Goal: Task Accomplishment & Management: Contribute content

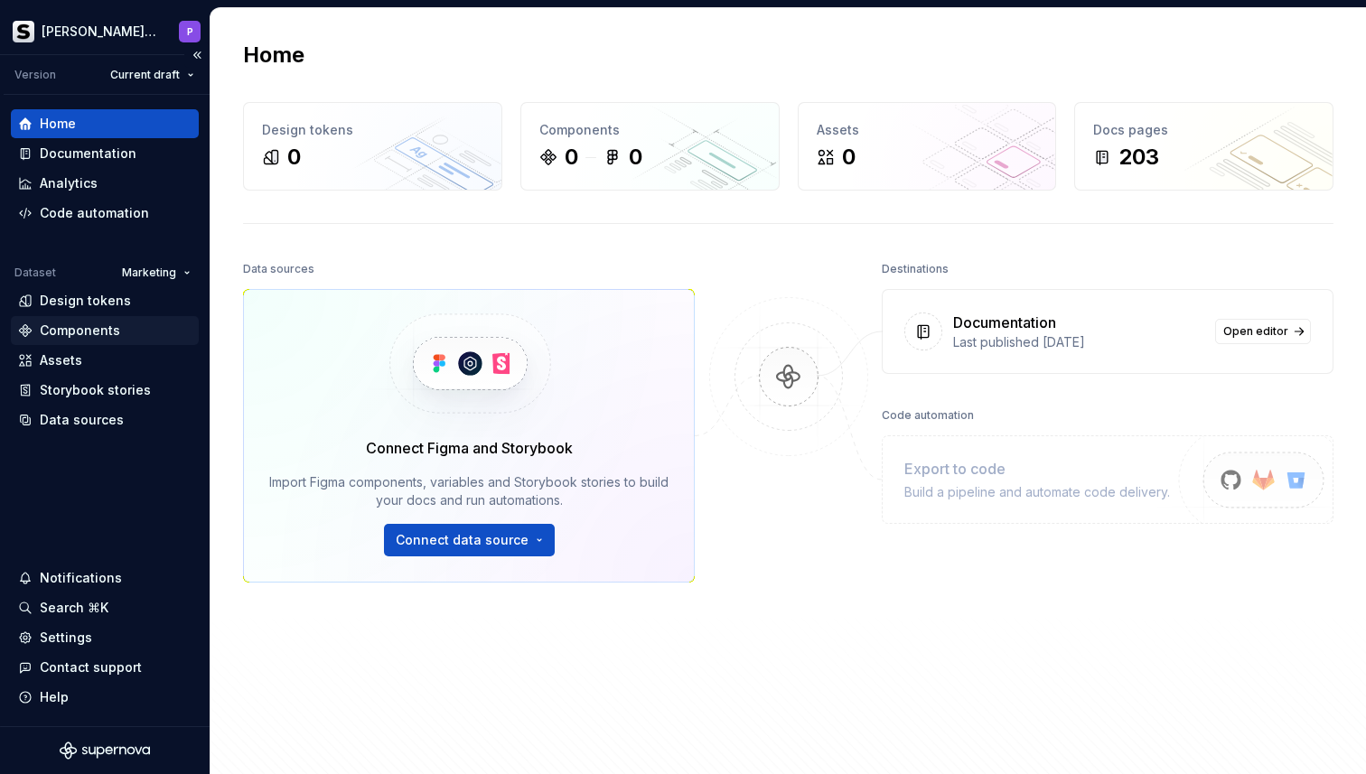
click at [82, 331] on div "Components" at bounding box center [80, 331] width 80 height 18
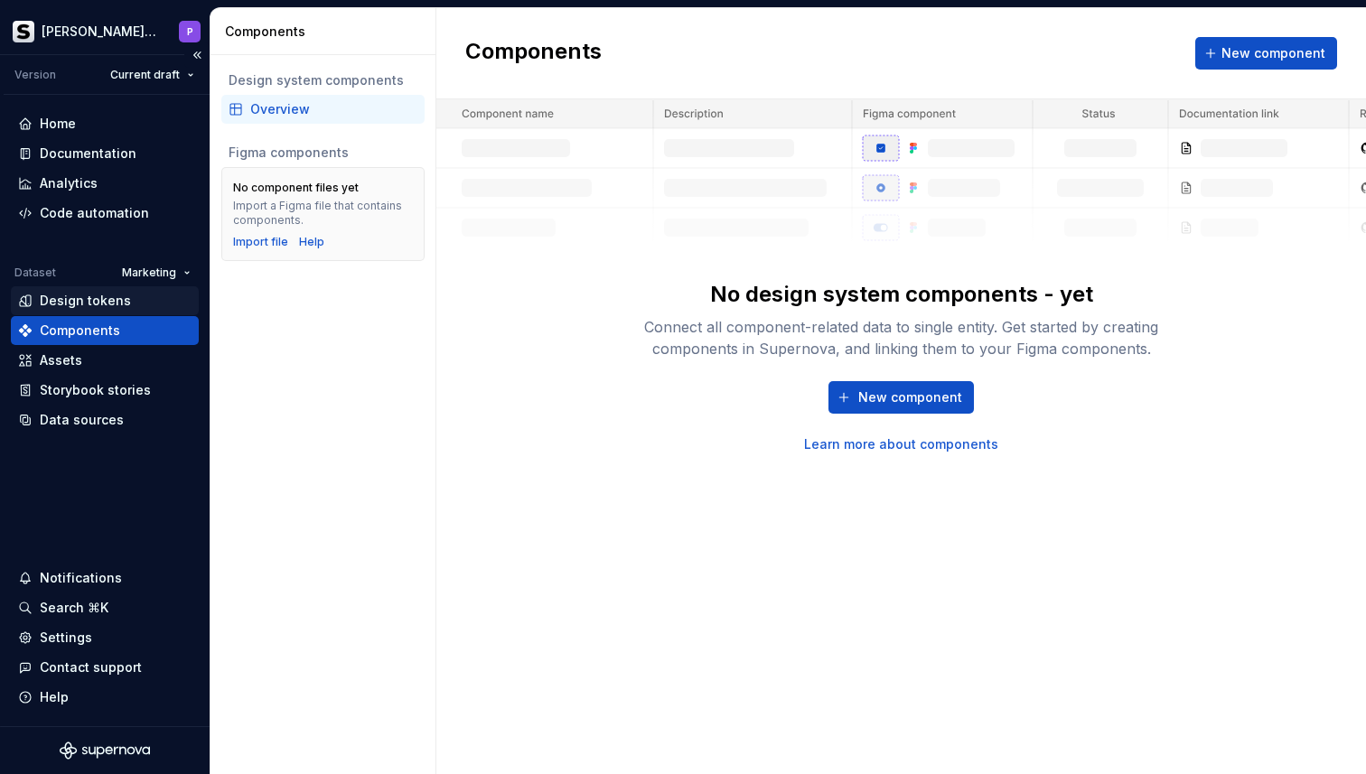
click at [80, 292] on div "Design tokens" at bounding box center [85, 301] width 91 height 18
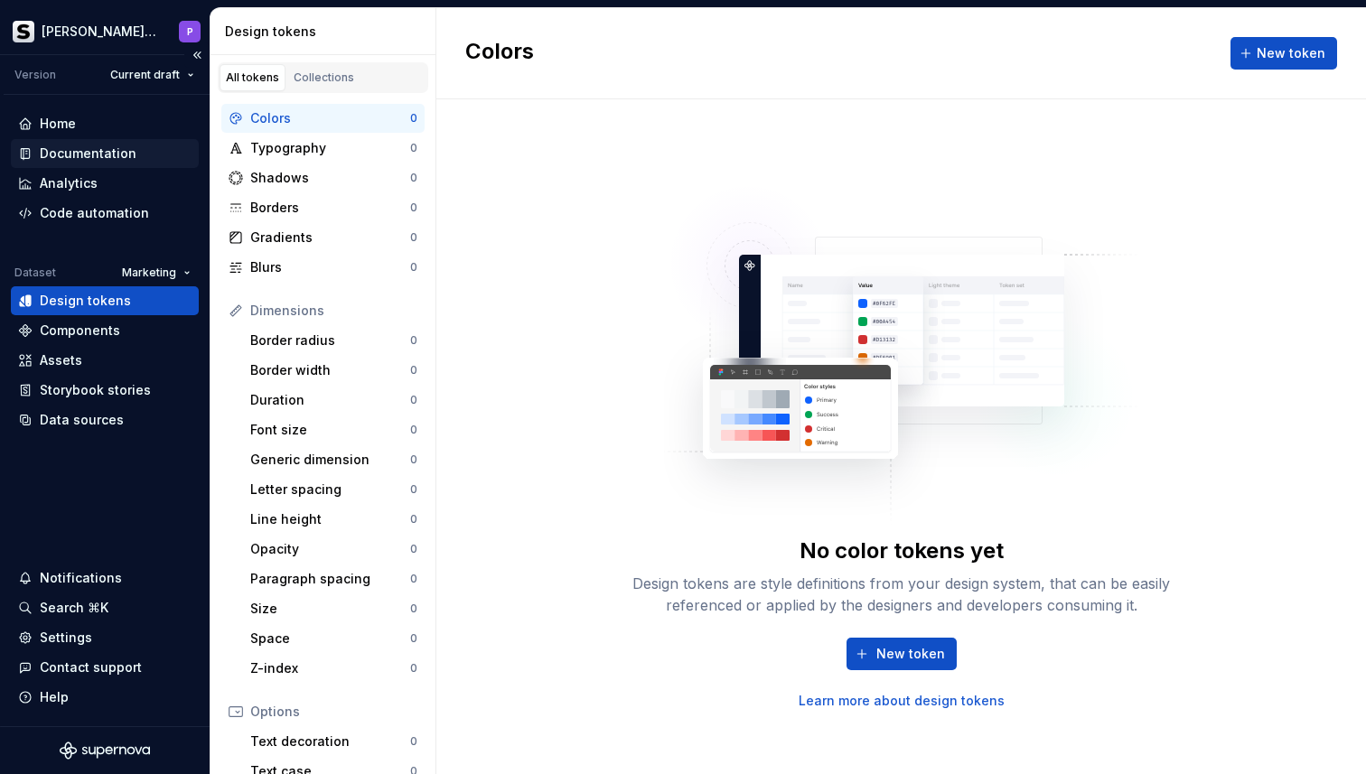
click at [103, 159] on div "Documentation" at bounding box center [88, 154] width 97 height 18
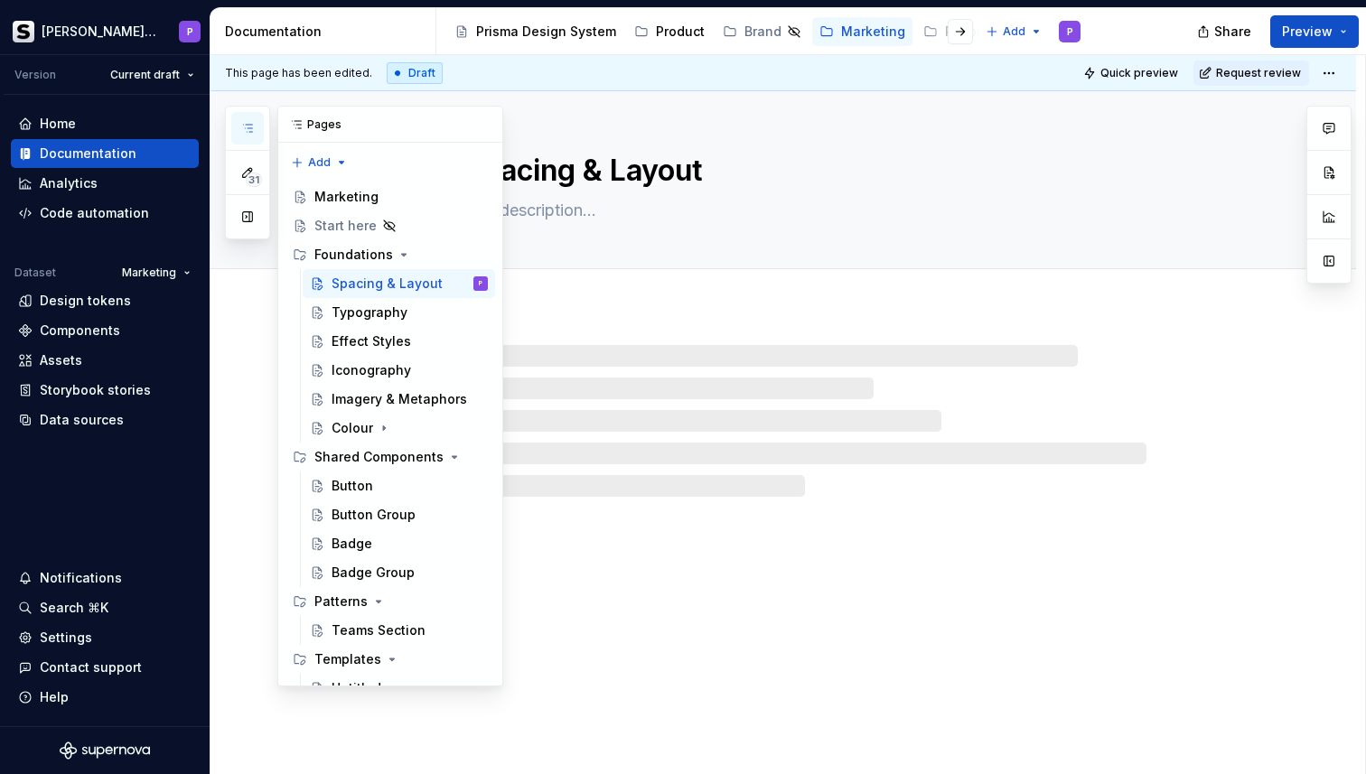
click at [249, 125] on icon "button" at bounding box center [247, 128] width 9 height 7
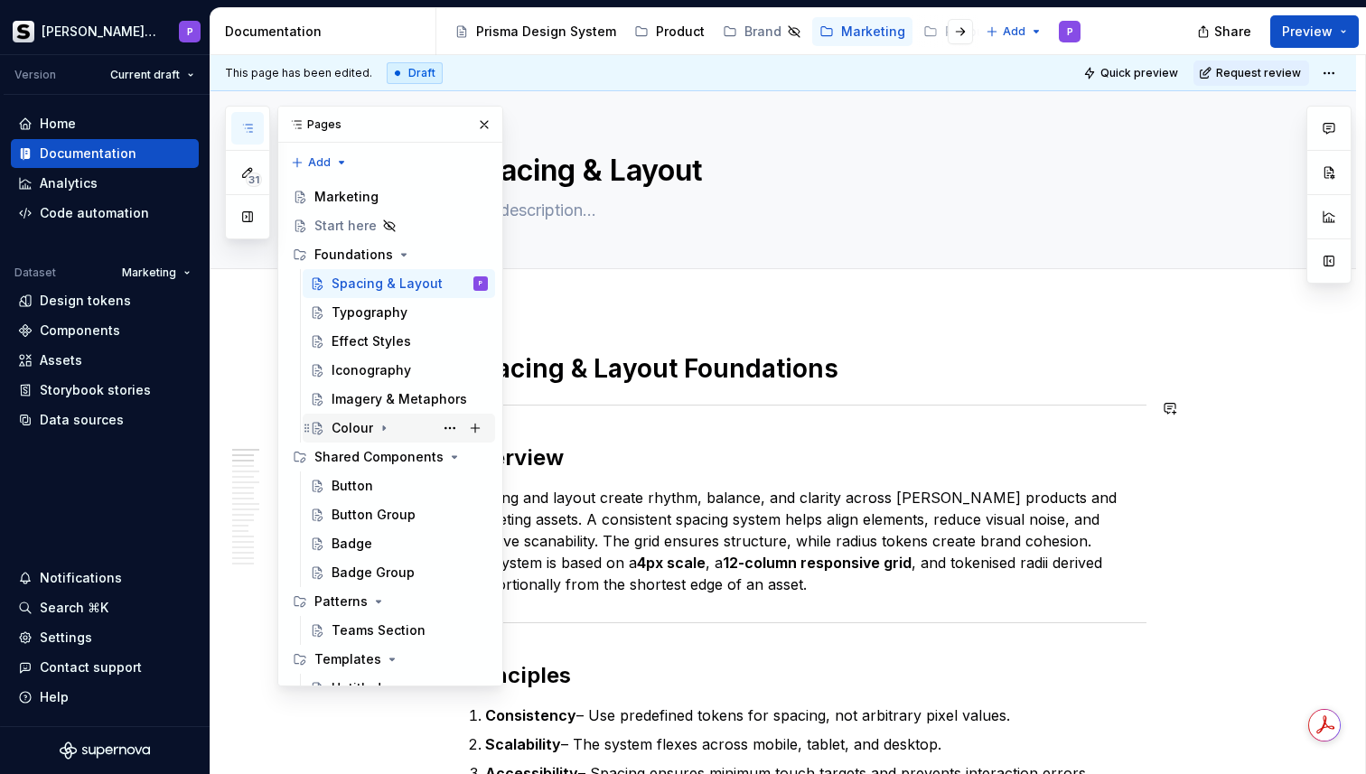
click at [370, 429] on div "Colour" at bounding box center [353, 428] width 42 height 18
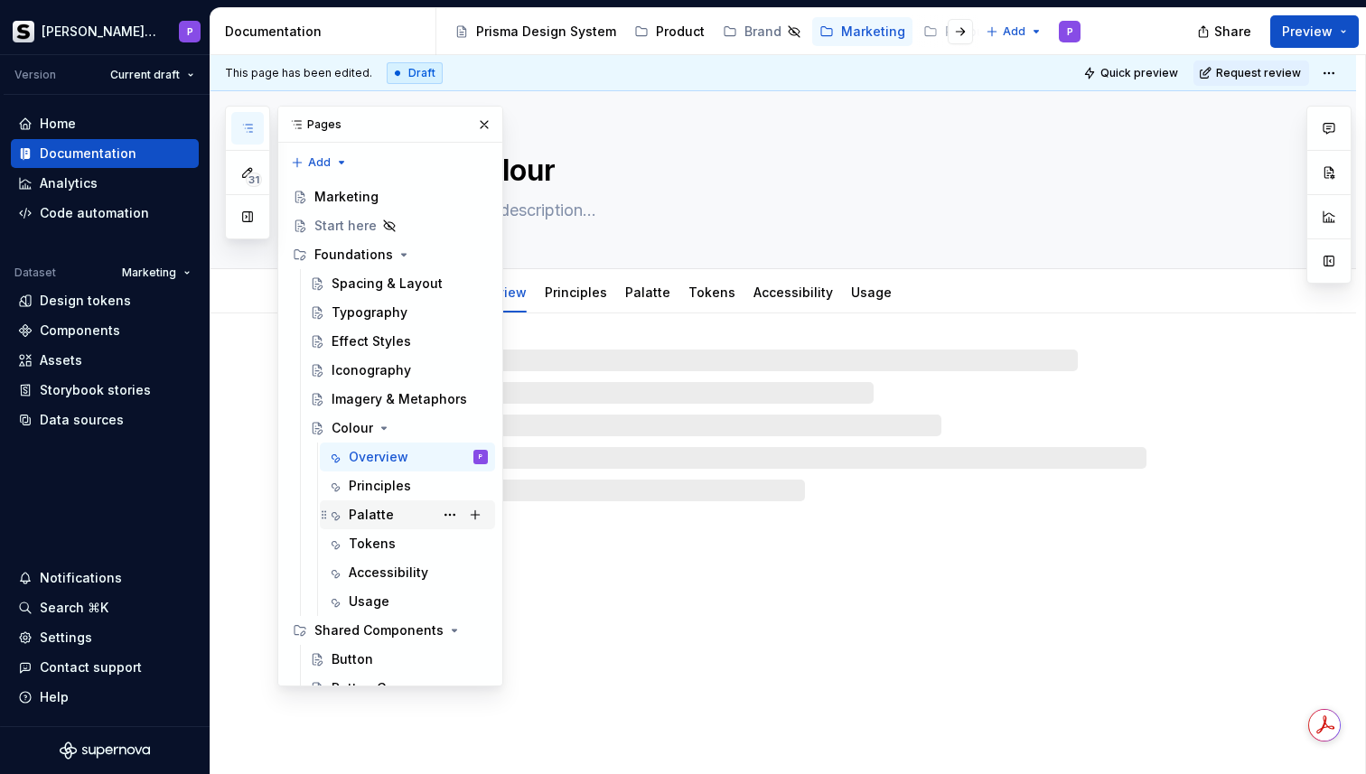
click at [373, 518] on div "Palatte" at bounding box center [371, 515] width 45 height 18
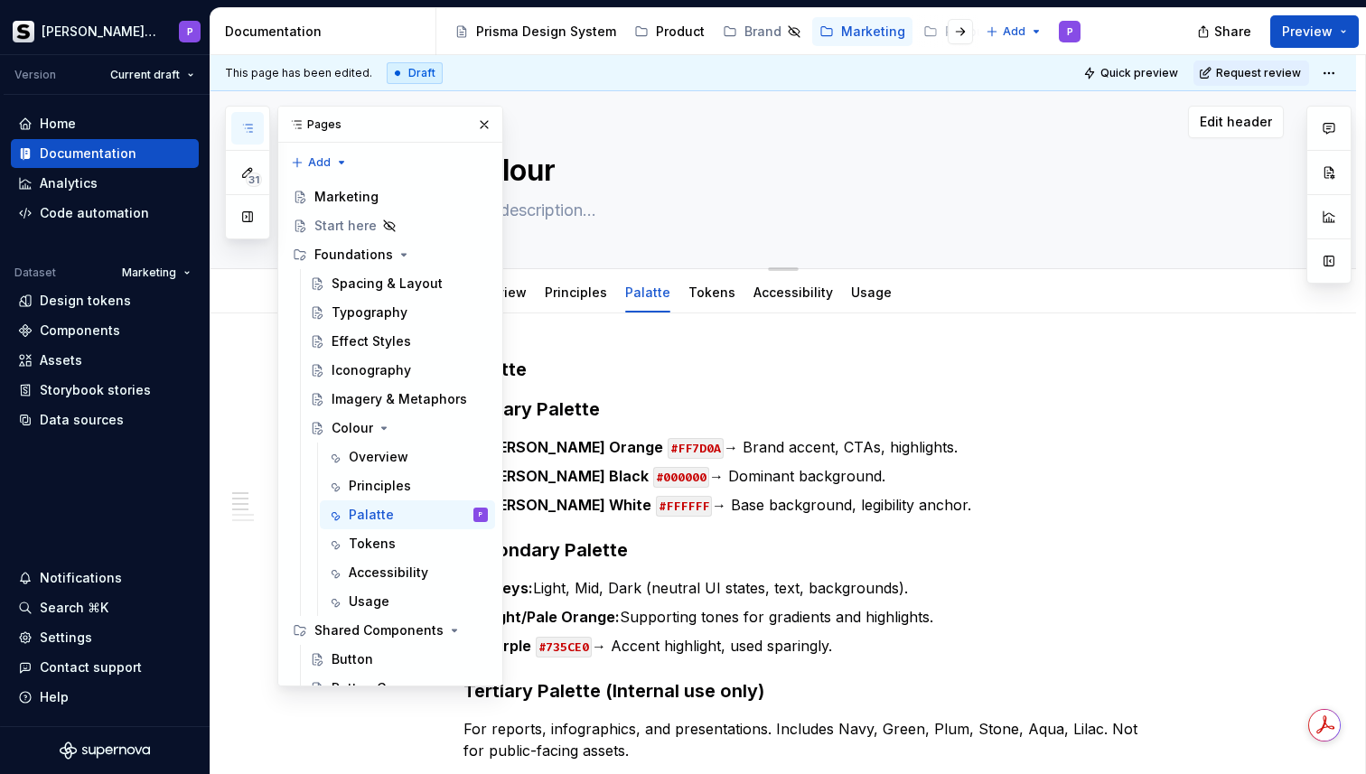
drag, startPoint x: 481, startPoint y: 125, endPoint x: 481, endPoint y: 136, distance: 10.8
click at [481, 124] on button "button" at bounding box center [484, 124] width 25 height 25
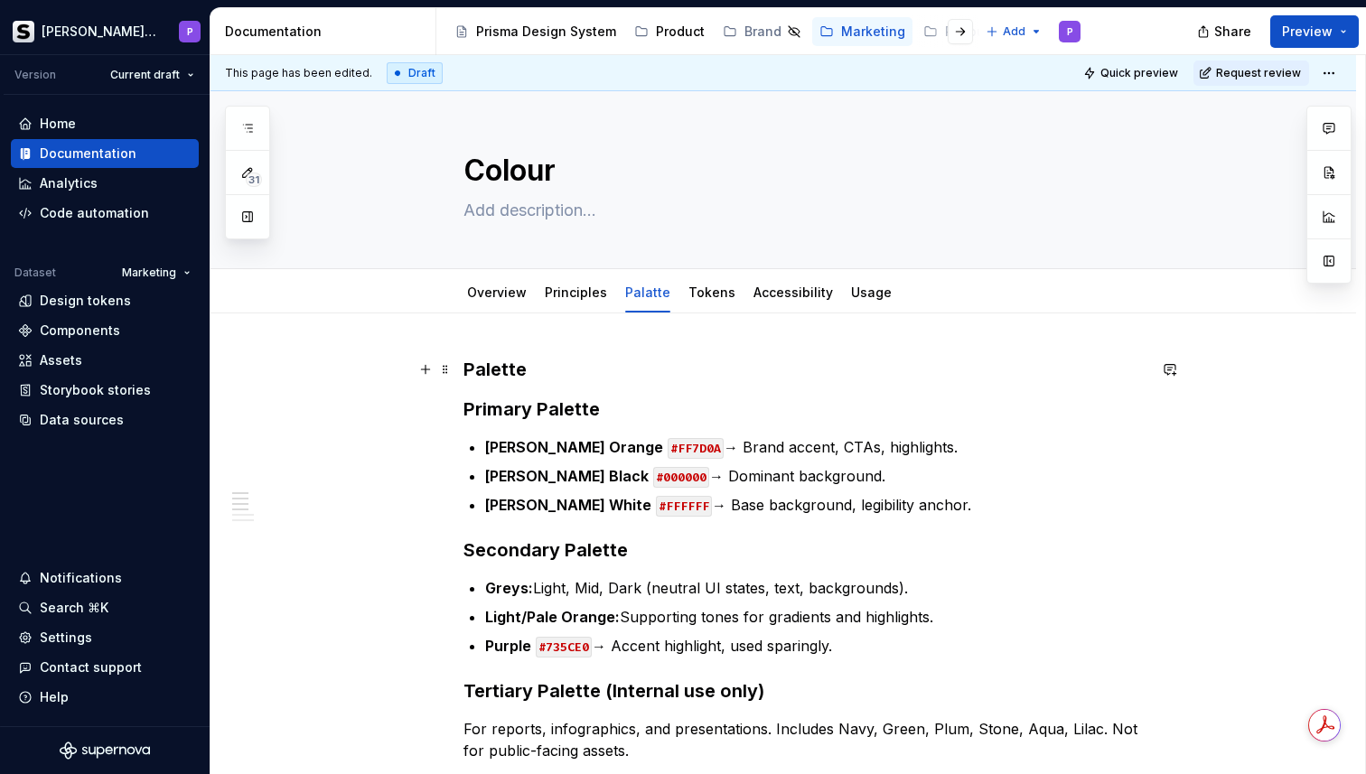
click at [549, 376] on h3 "Palette" at bounding box center [804, 369] width 683 height 25
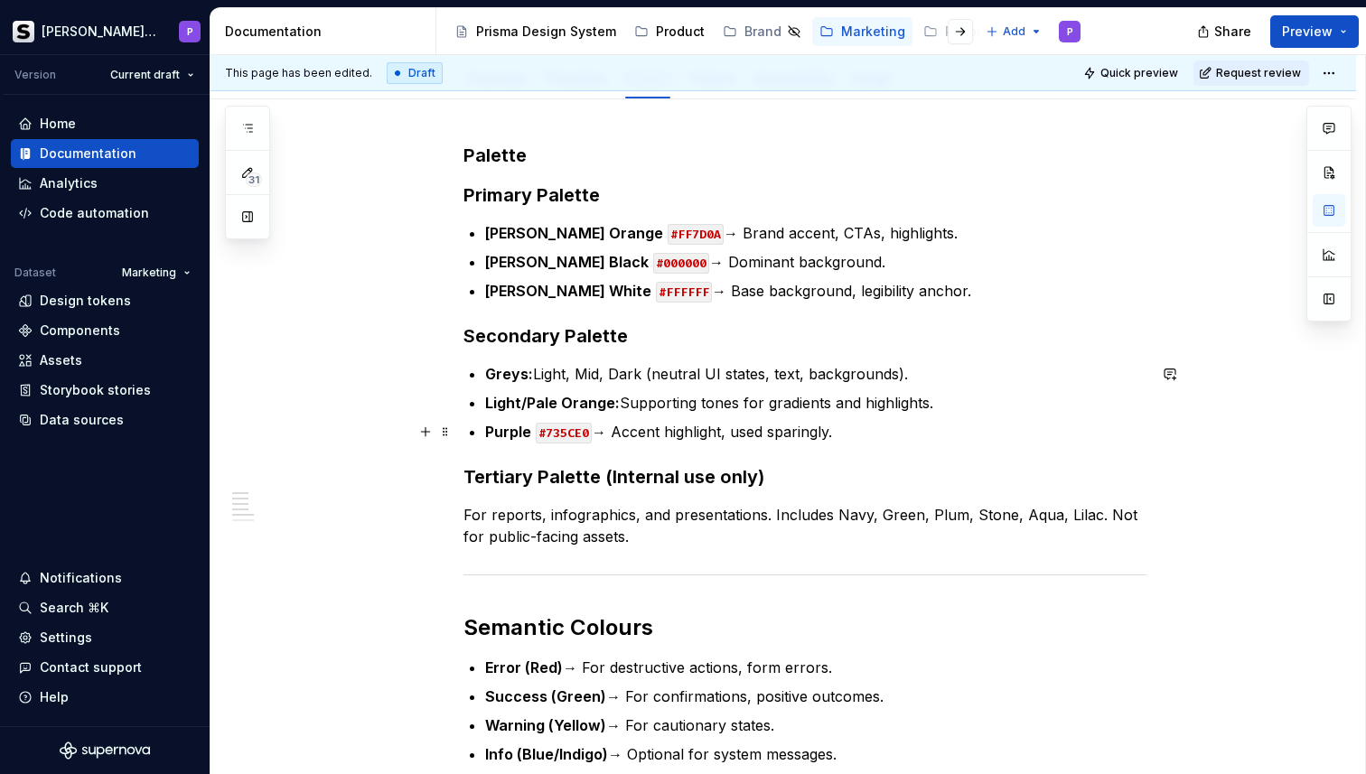
scroll to position [217, 0]
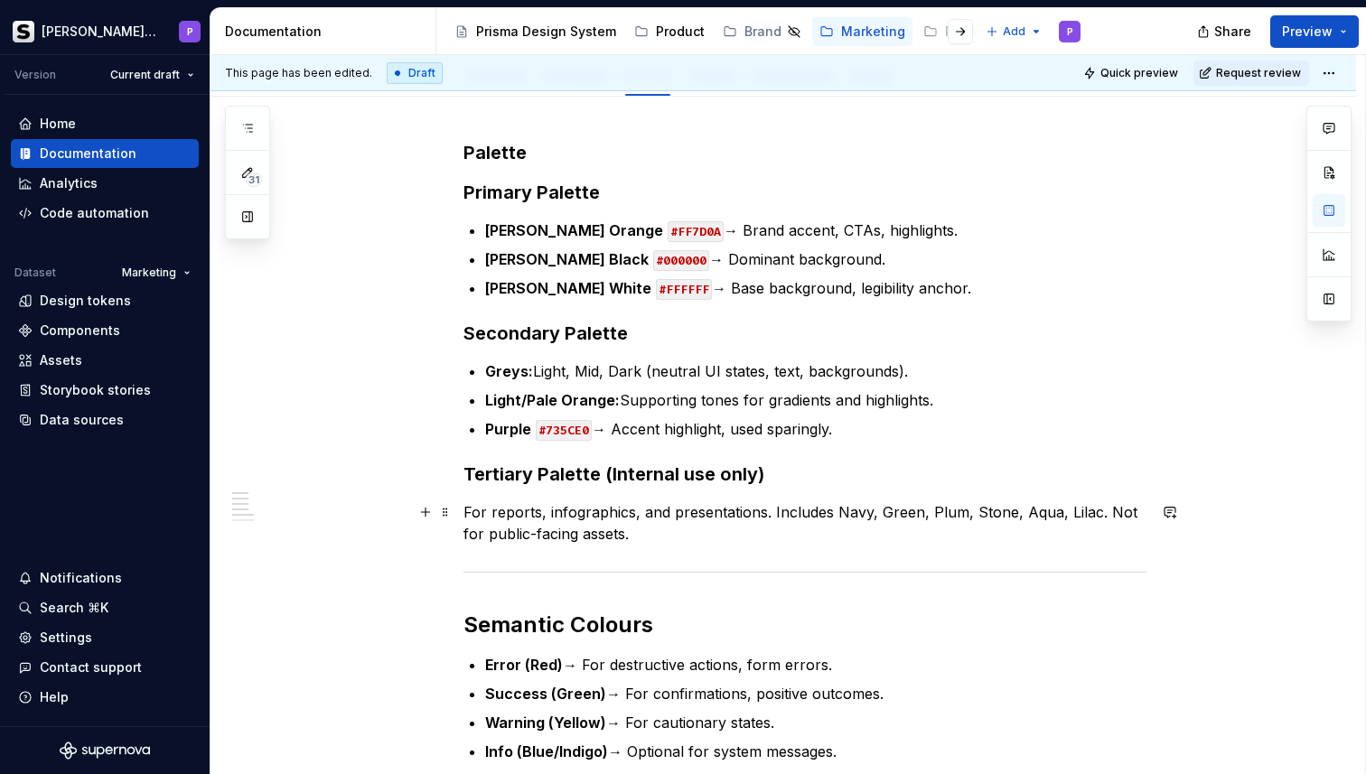
click at [649, 541] on p "For reports, infographics, and presentations. Includes Navy, Green, Plum, Stone…" at bounding box center [804, 522] width 683 height 43
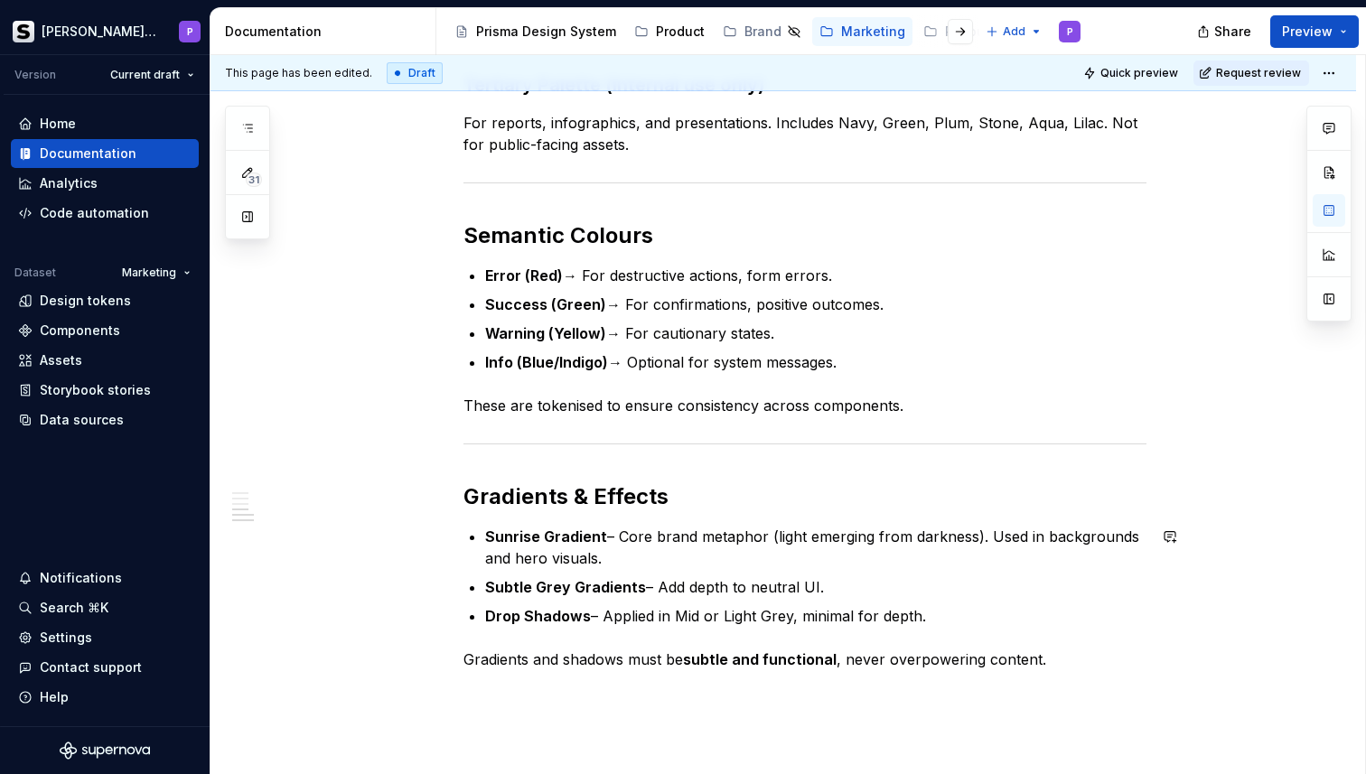
scroll to position [579, 0]
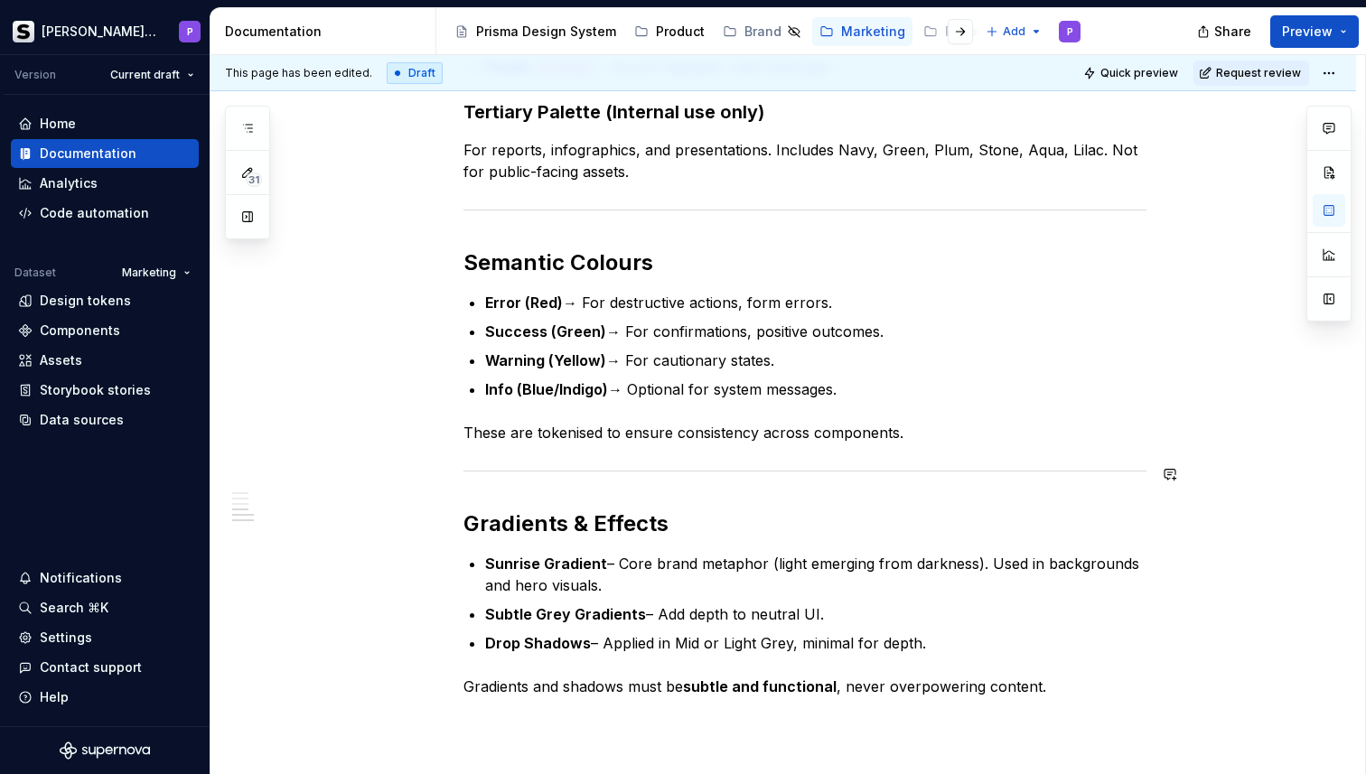
click at [921, 456] on div "Palette Primary Palette [PERSON_NAME] Orange #FF7D0A → Brand accent, CTAs, high…" at bounding box center [804, 238] width 683 height 920
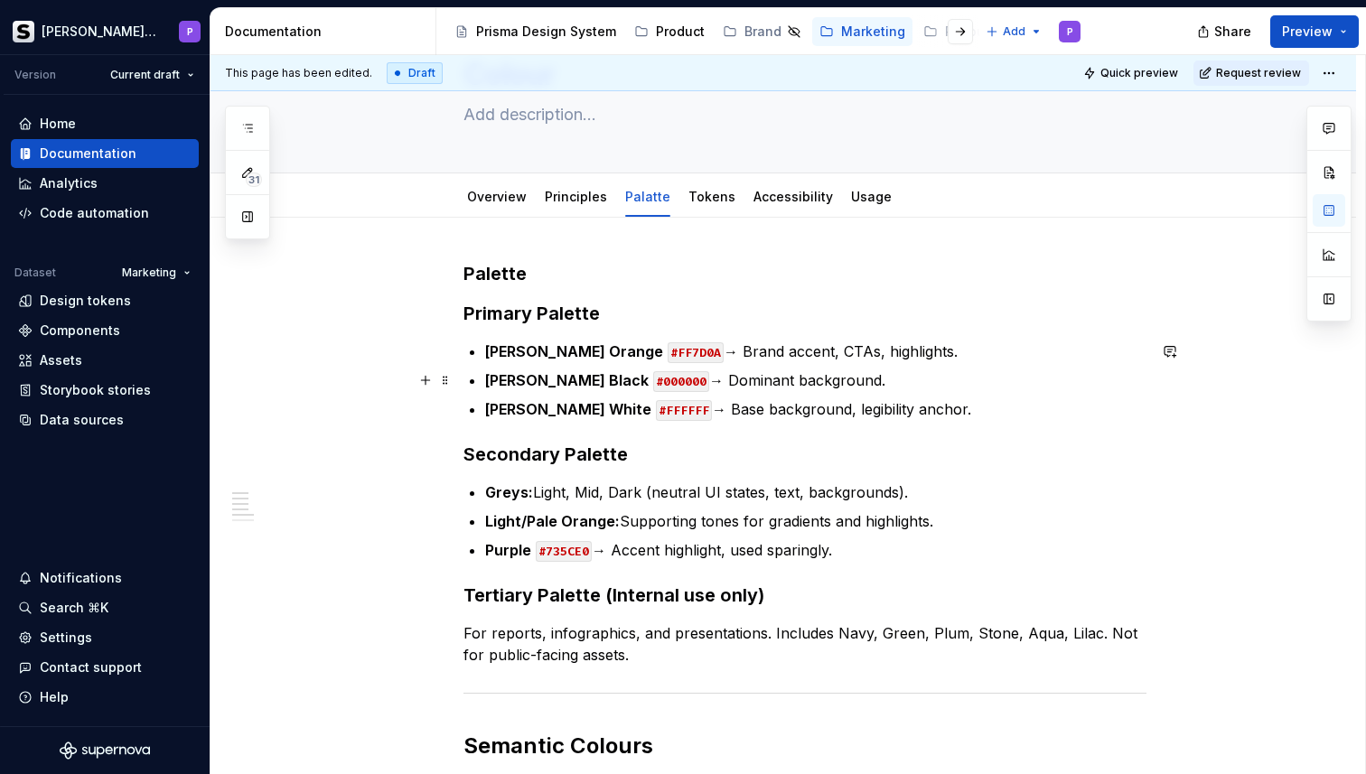
scroll to position [91, 0]
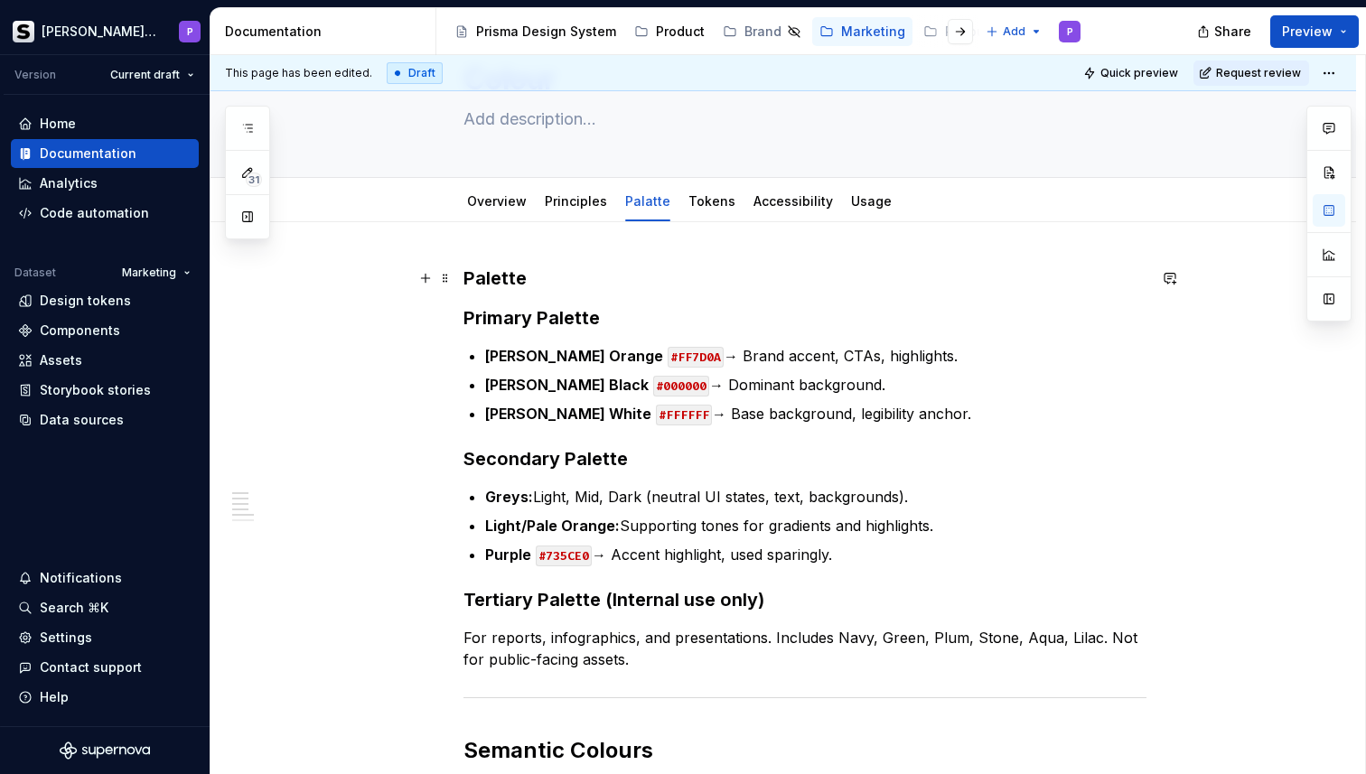
click at [605, 271] on h3 "Palette" at bounding box center [804, 278] width 683 height 25
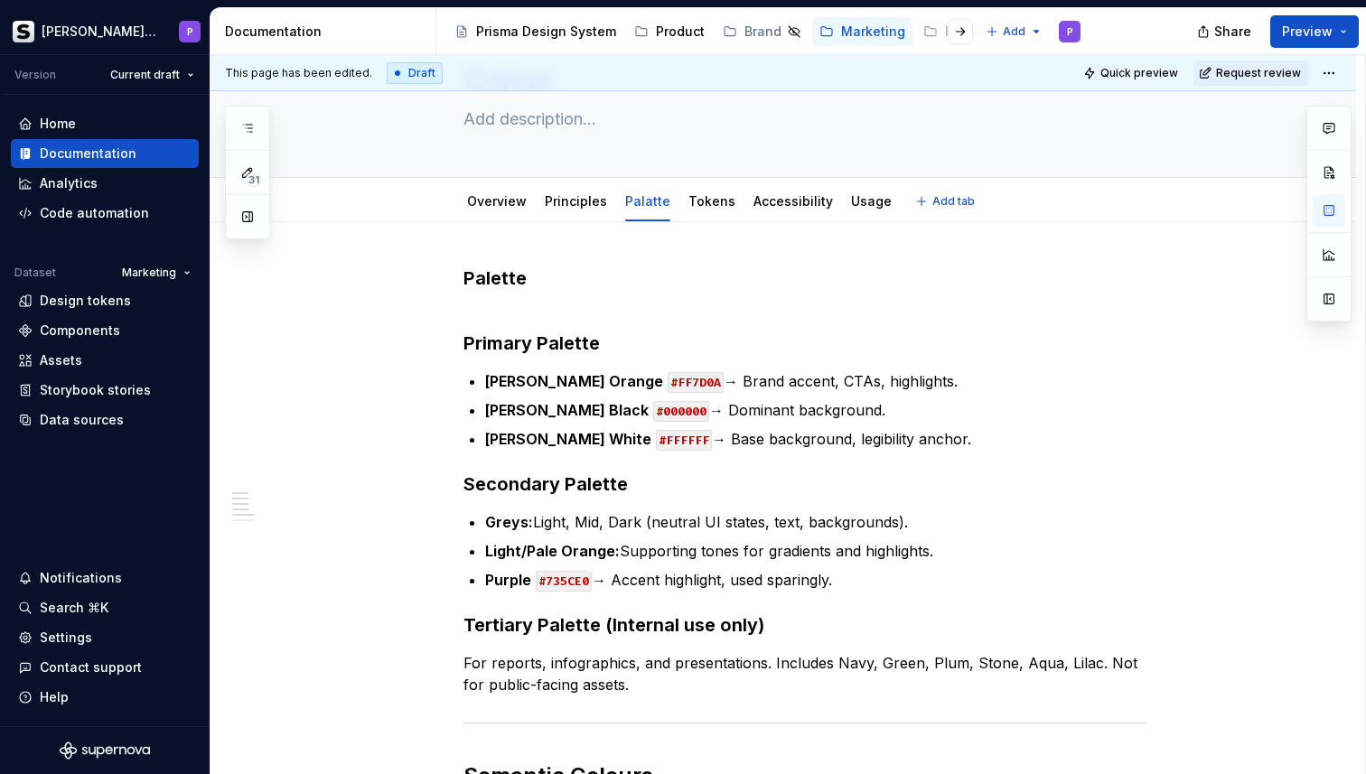
type textarea "*"
click at [487, 304] on h3 "Palette" at bounding box center [804, 291] width 683 height 51
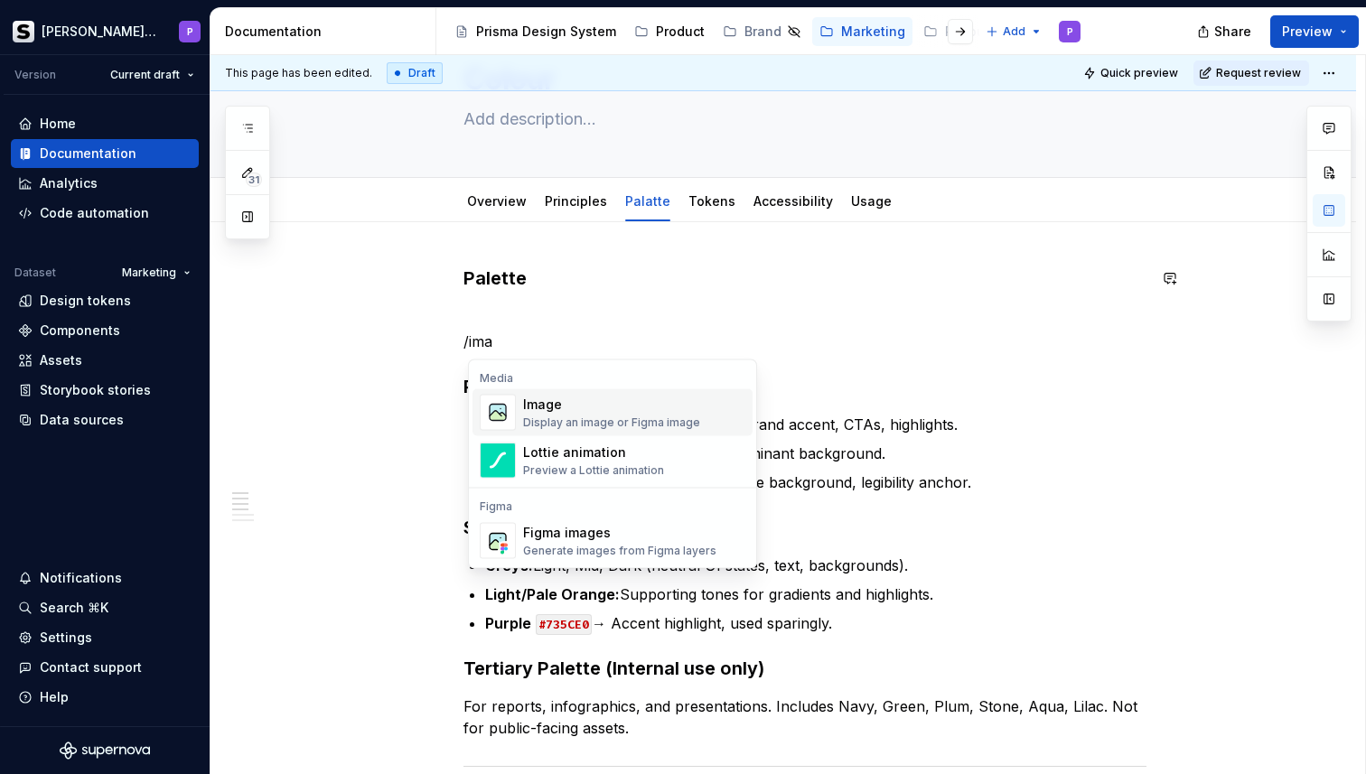
click at [573, 414] on div "Image Display an image or Figma image" at bounding box center [611, 413] width 177 height 34
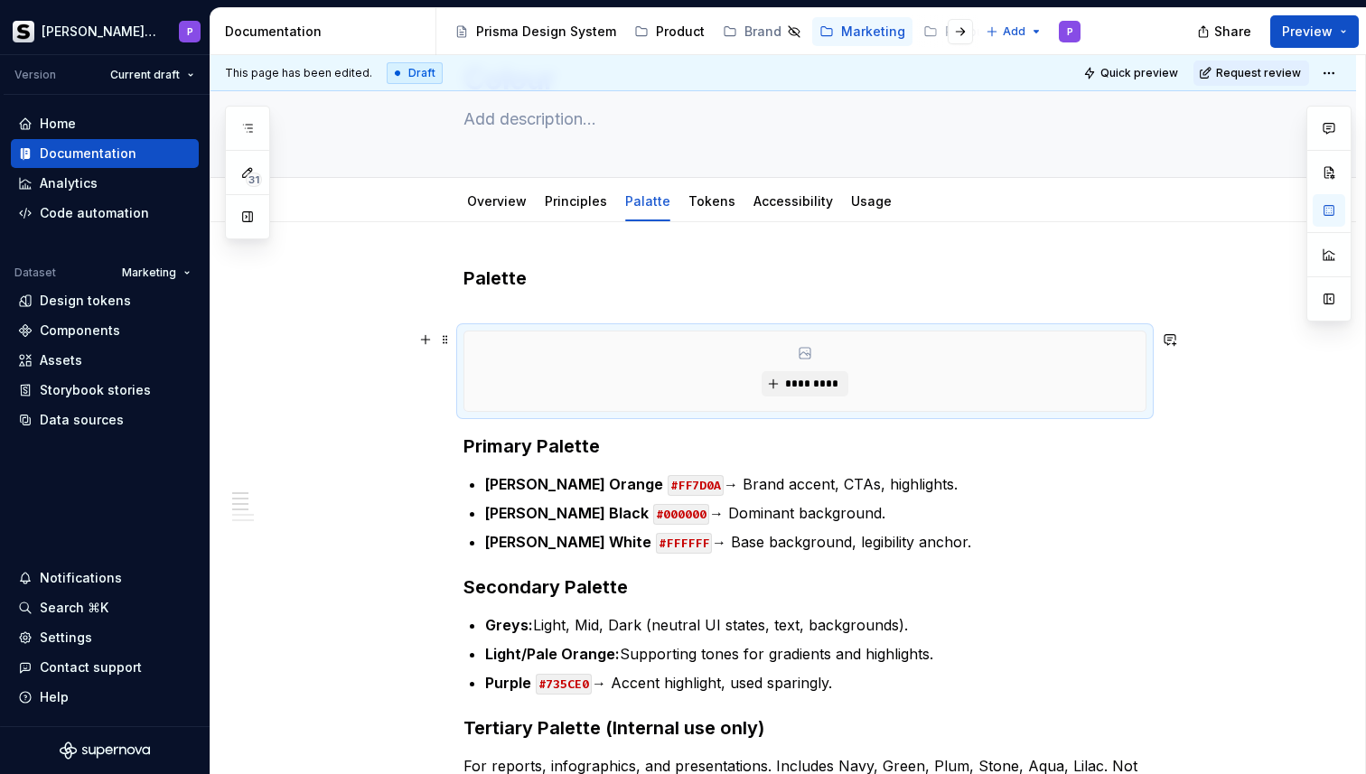
click at [762, 370] on div "*********" at bounding box center [804, 371] width 681 height 79
click at [786, 381] on button "*********" at bounding box center [805, 383] width 86 height 25
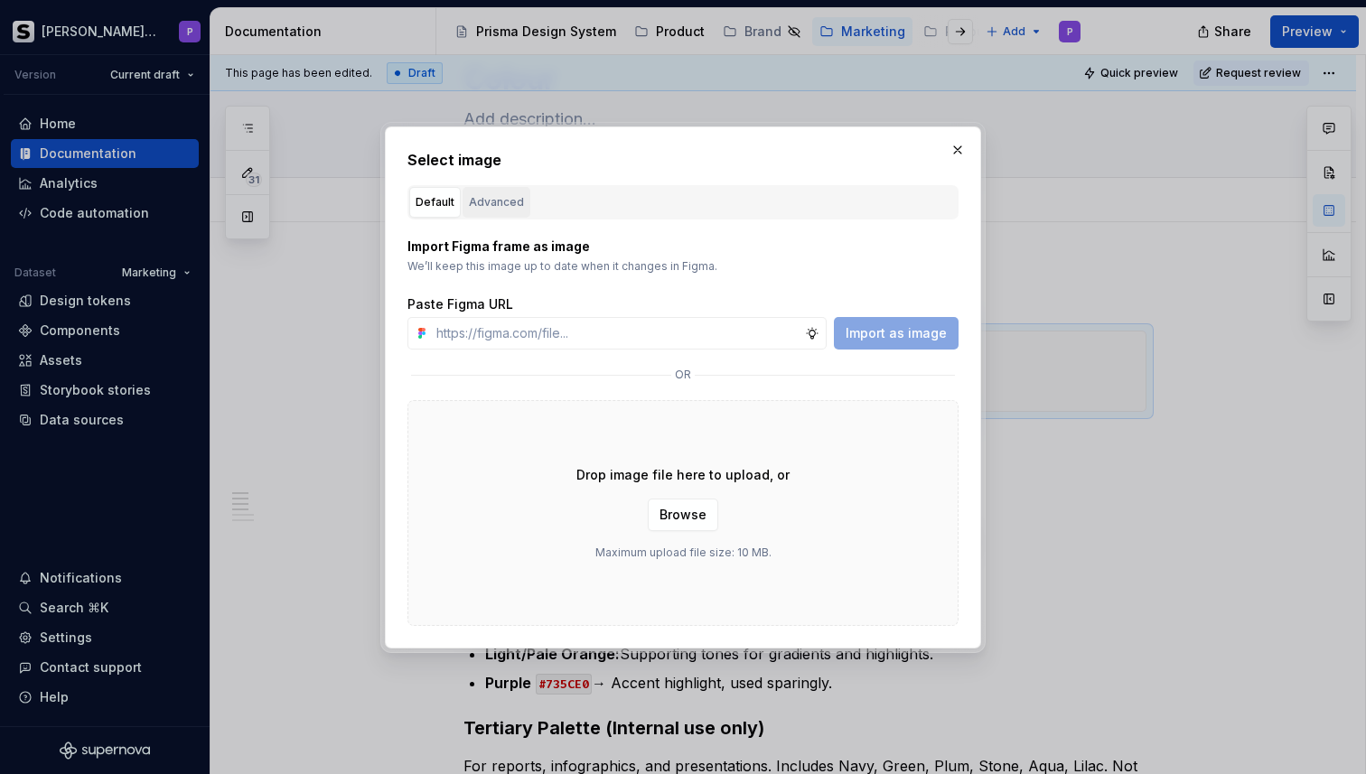
click at [482, 198] on div "Advanced" at bounding box center [496, 202] width 55 height 18
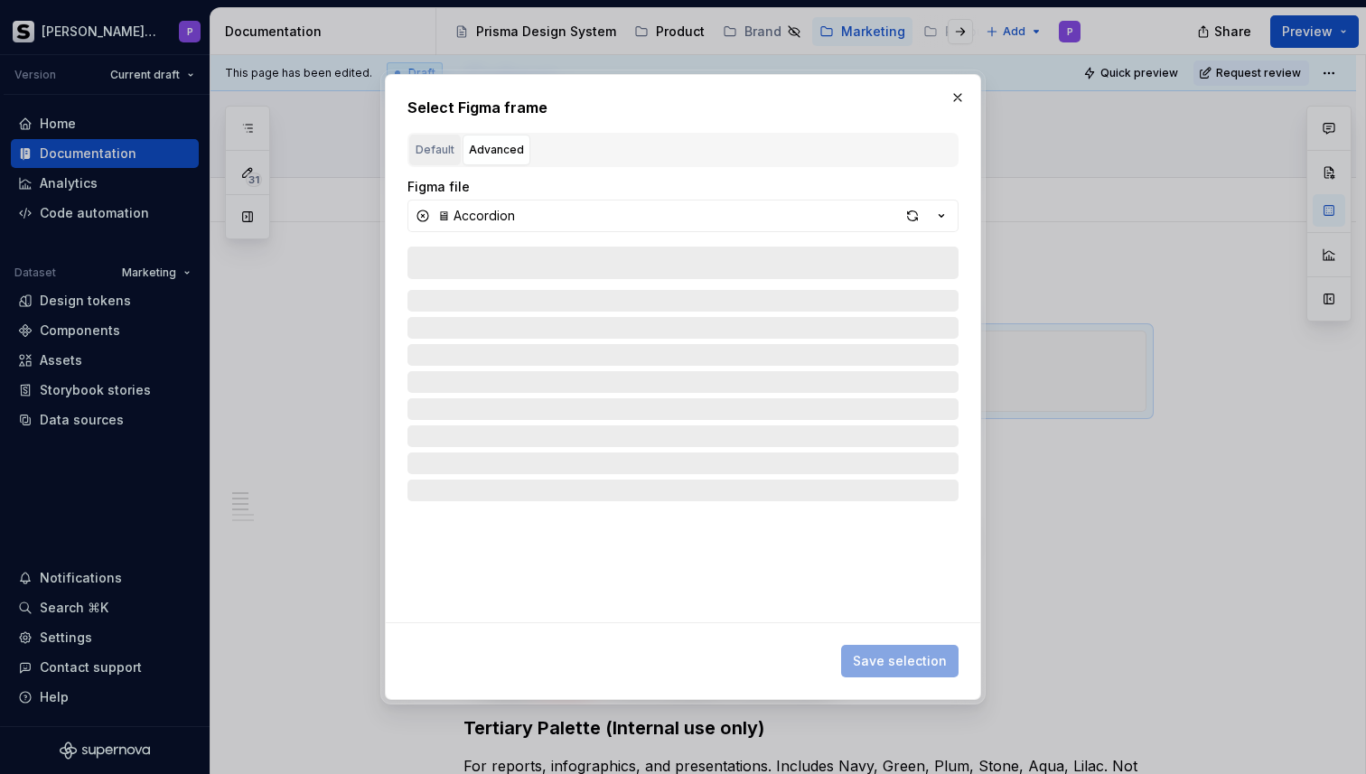
click at [431, 147] on div "Default" at bounding box center [435, 150] width 39 height 18
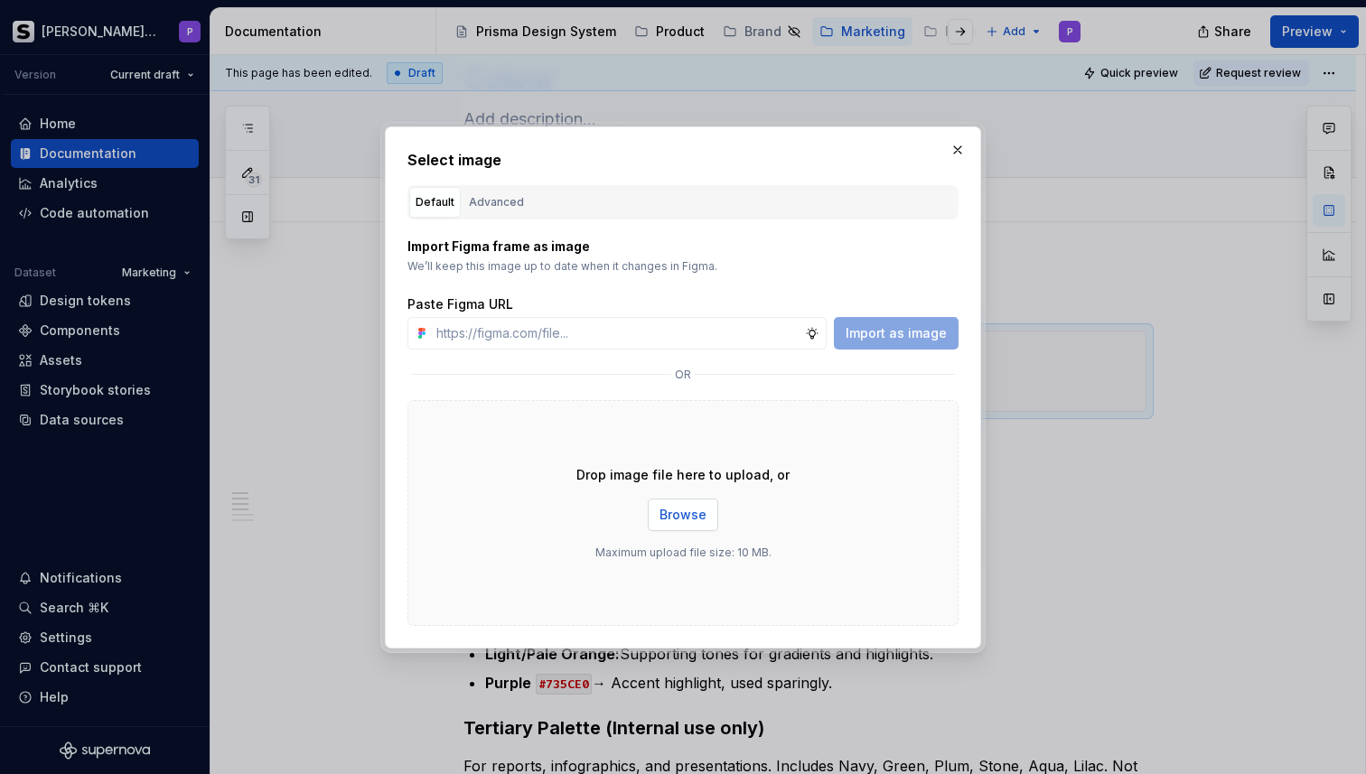
click at [695, 510] on span "Browse" at bounding box center [682, 515] width 47 height 18
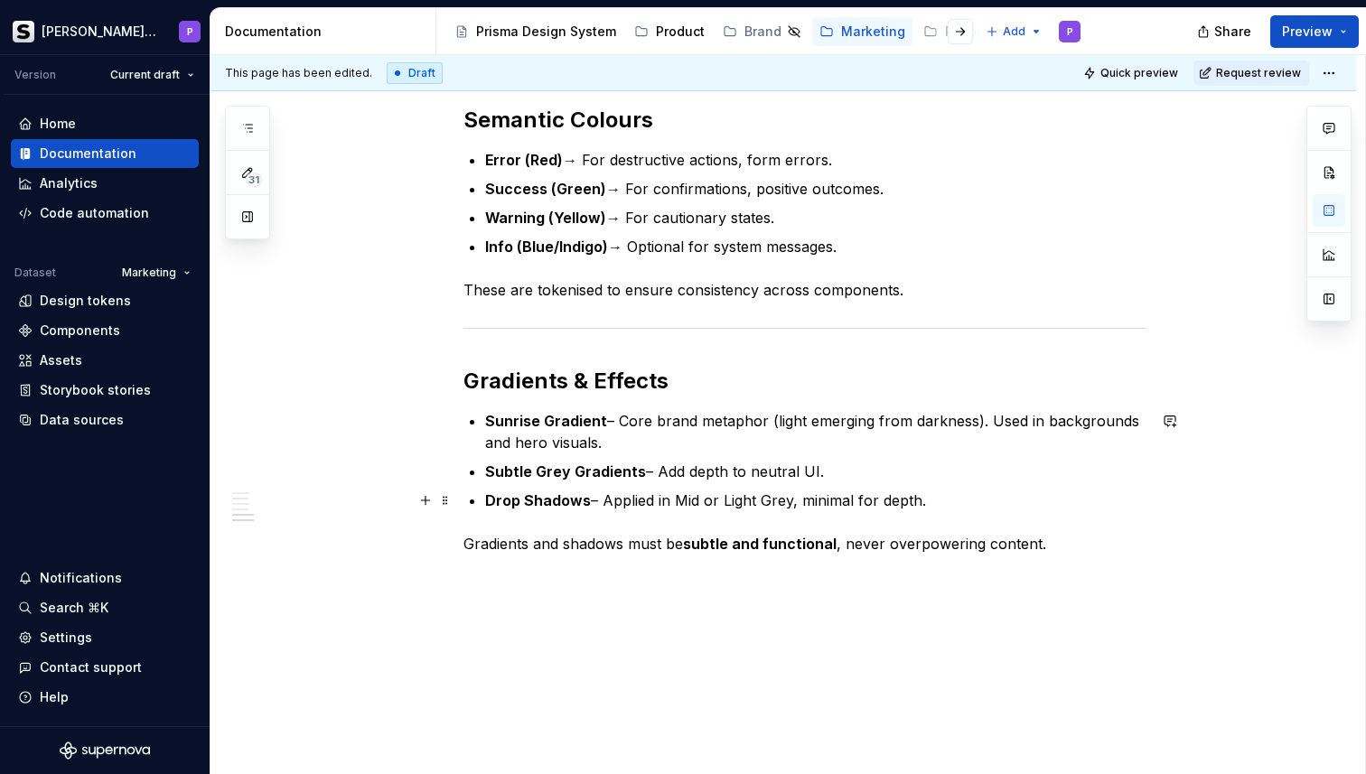
scroll to position [1547, 0]
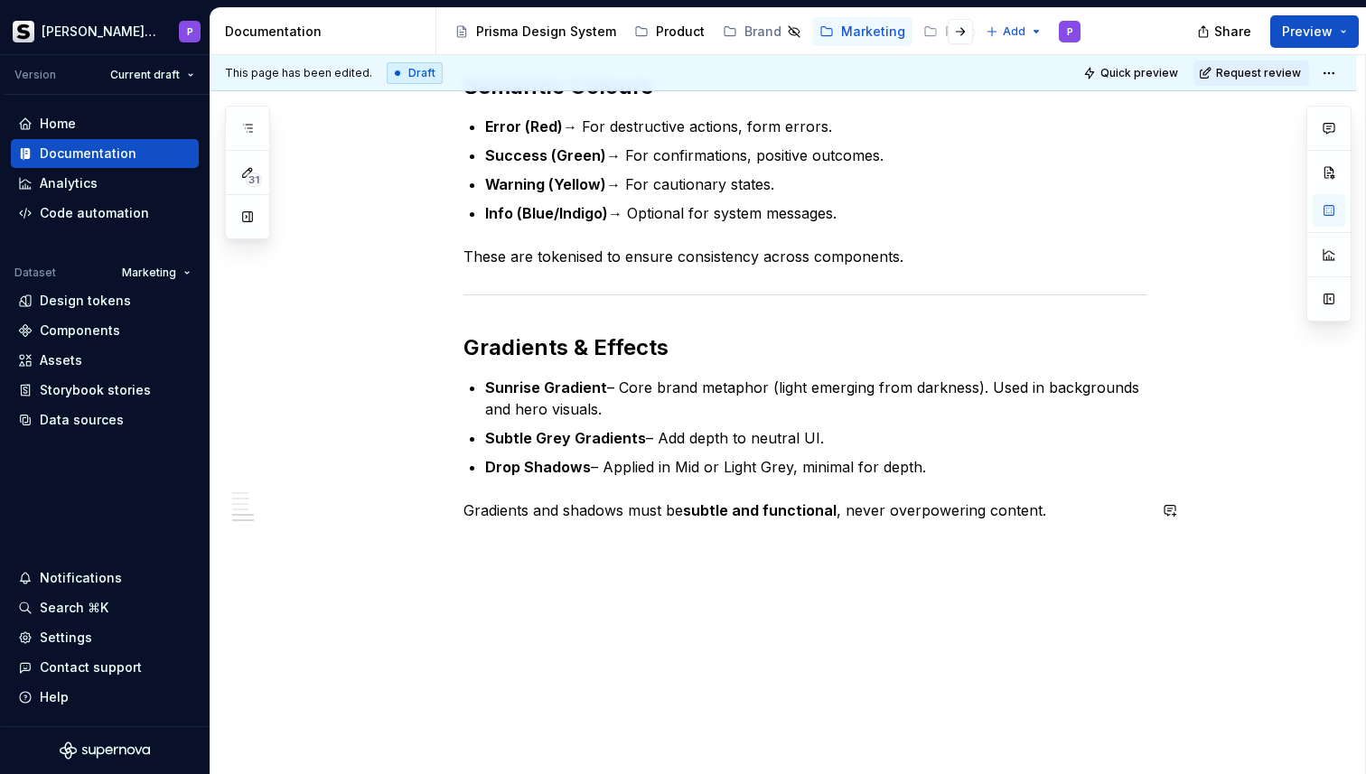
click at [1065, 519] on p "Gradients and shadows must be subtle and functional , never overpowering conten…" at bounding box center [804, 511] width 683 height 22
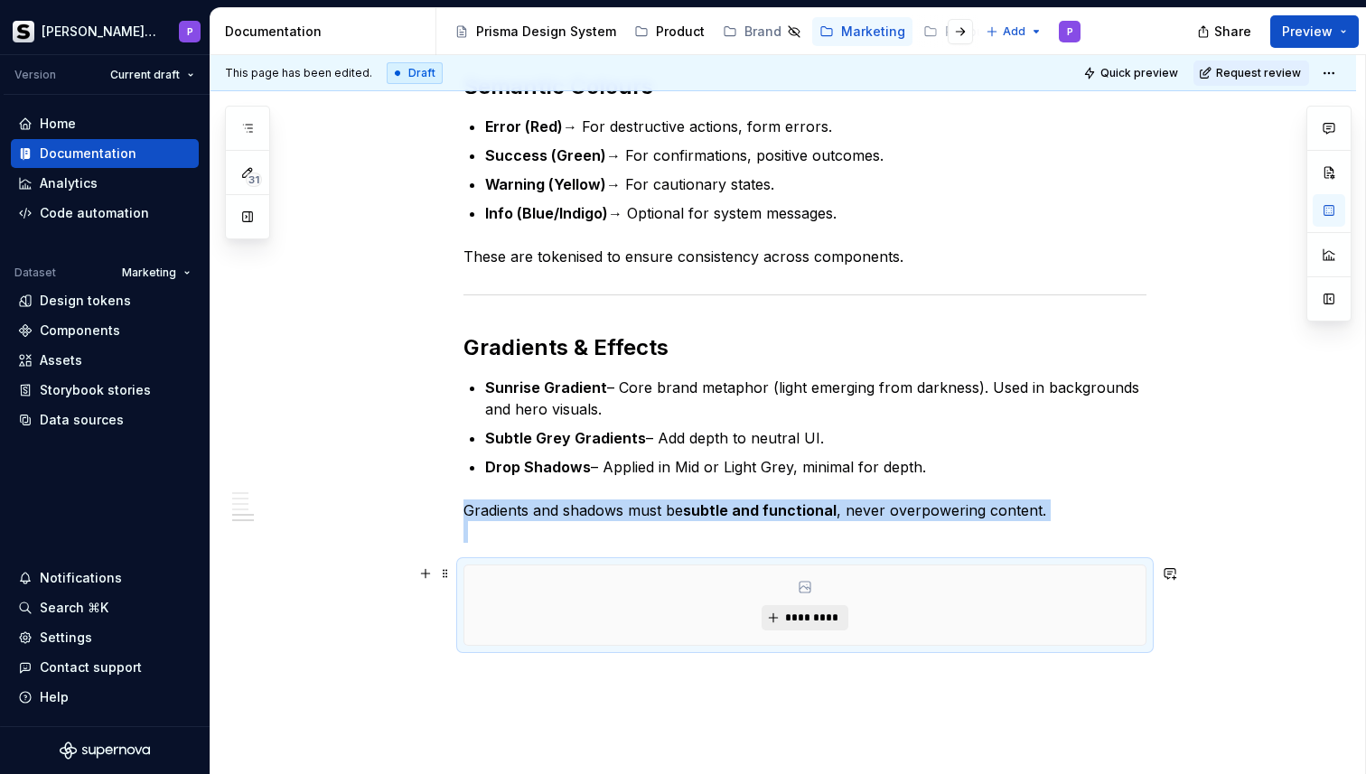
click at [800, 611] on span "*********" at bounding box center [811, 618] width 55 height 14
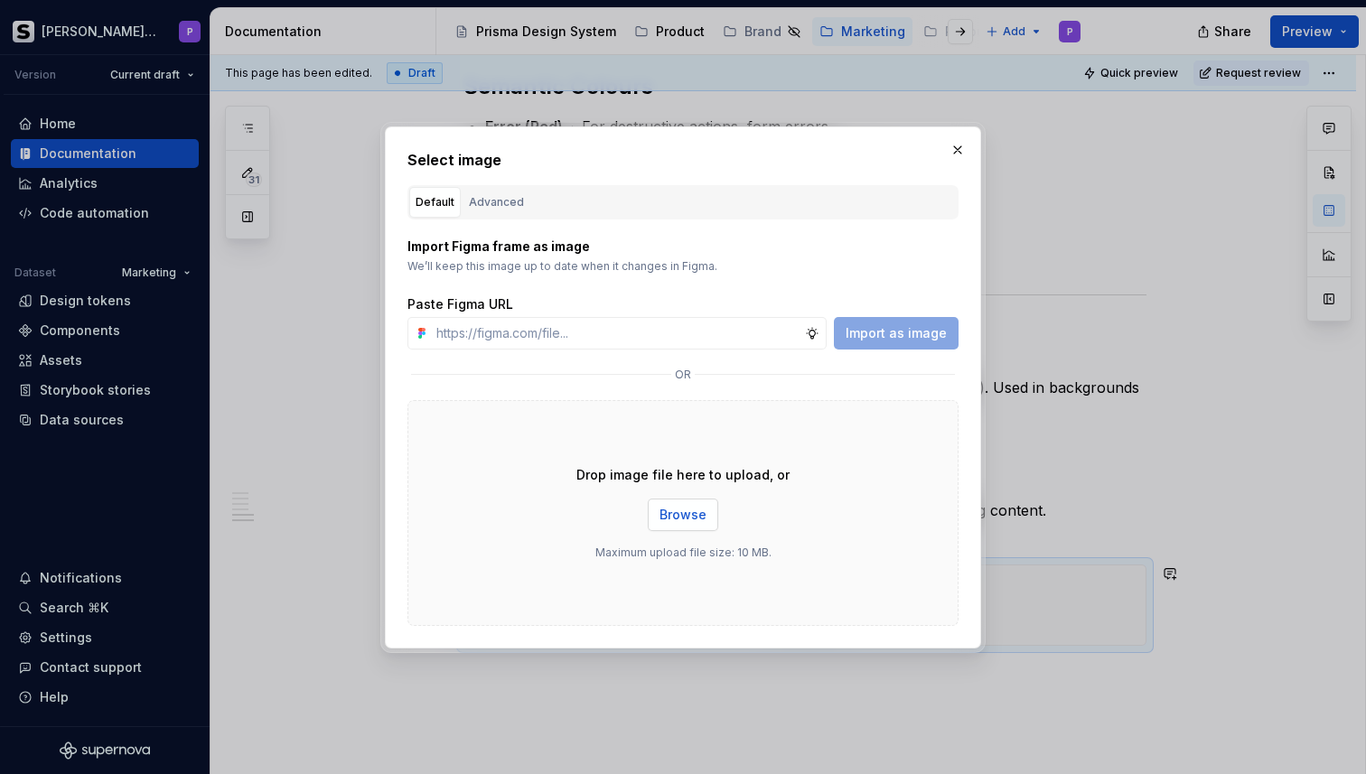
click at [704, 520] on span "Browse" at bounding box center [682, 515] width 47 height 18
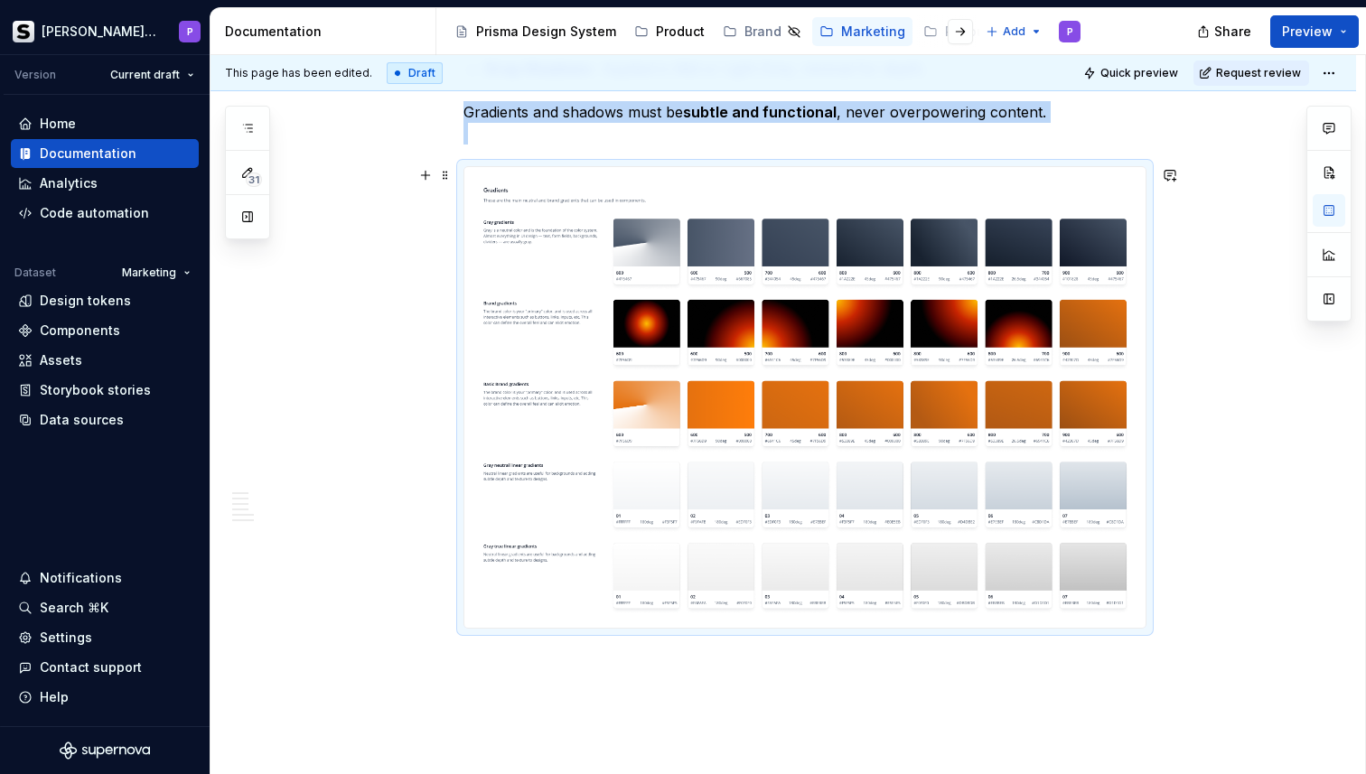
scroll to position [2053, 0]
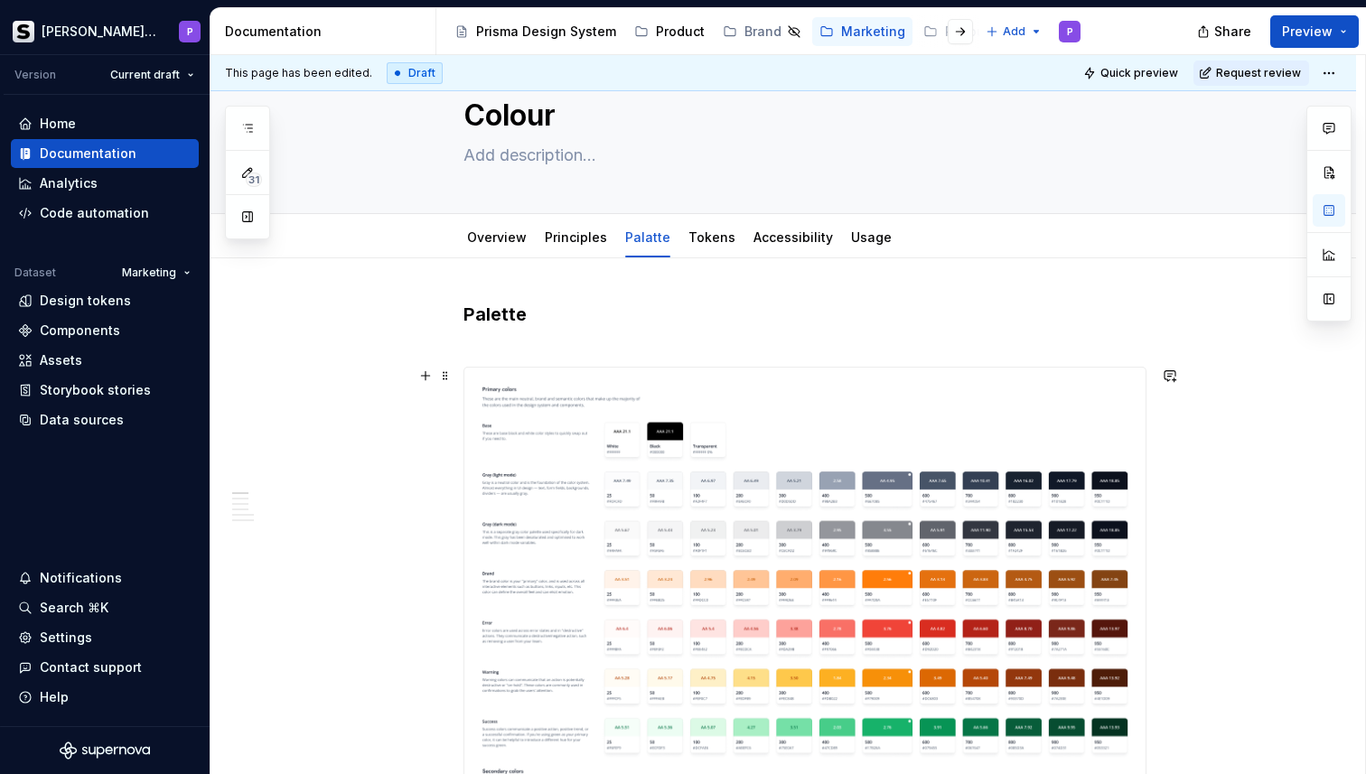
scroll to position [0, 0]
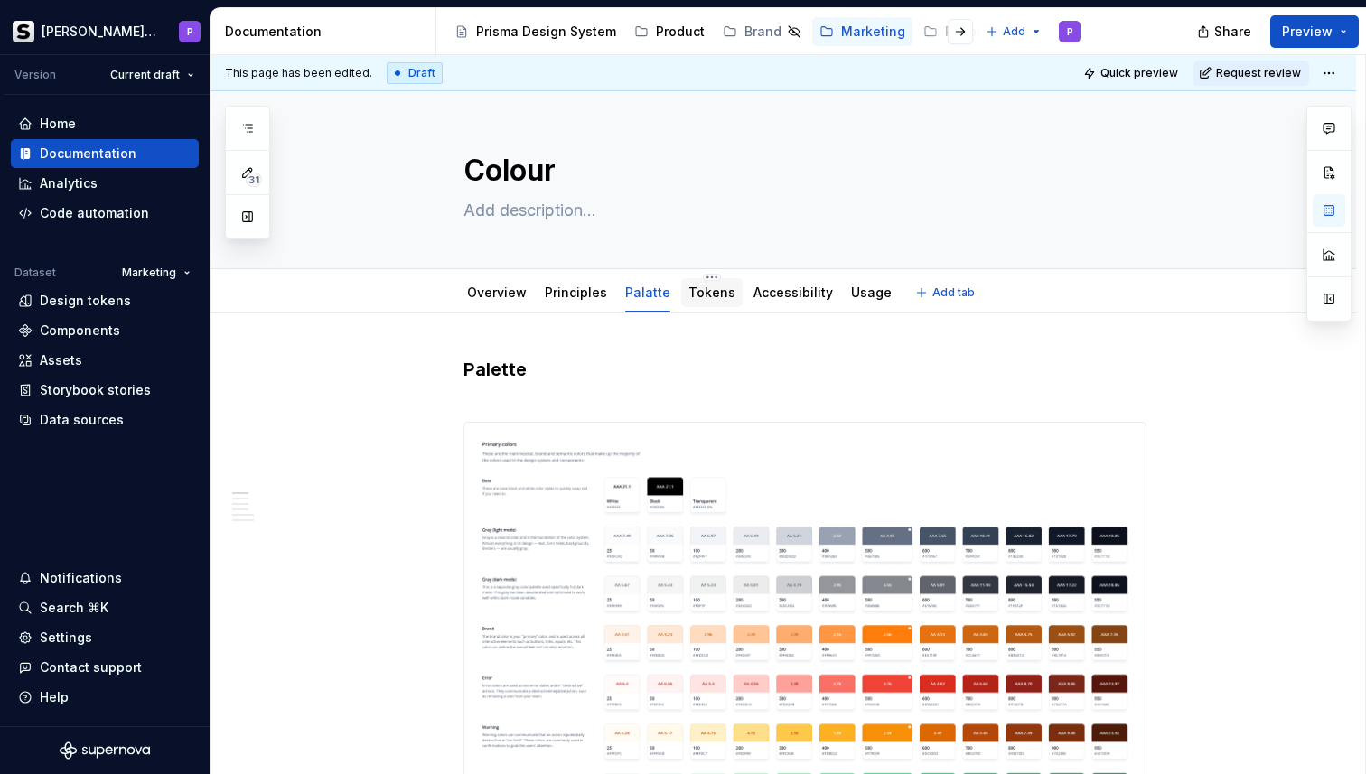
click at [730, 295] on div "Tokens" at bounding box center [711, 292] width 61 height 29
click at [703, 309] on div at bounding box center [711, 310] width 61 height 2
click at [704, 295] on link "Tokens" at bounding box center [711, 292] width 47 height 15
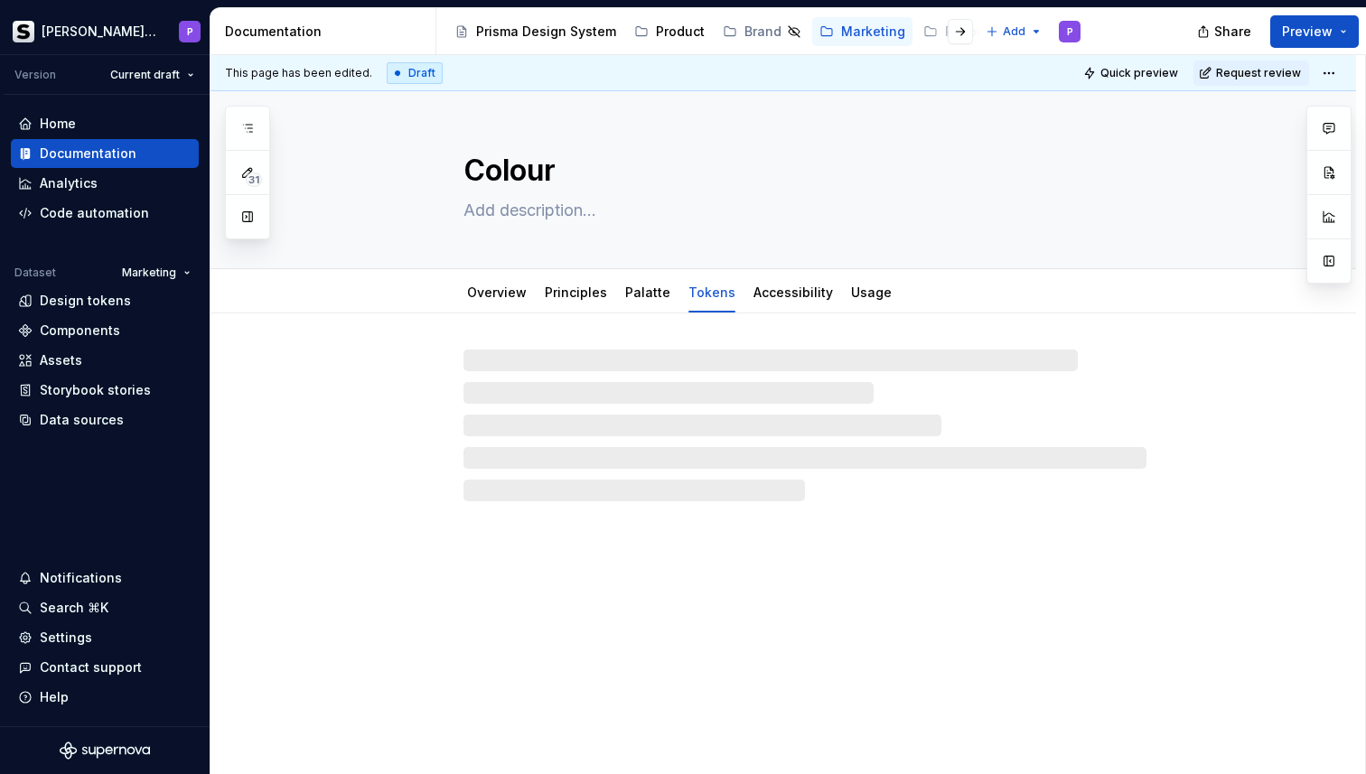
type textarea "*"
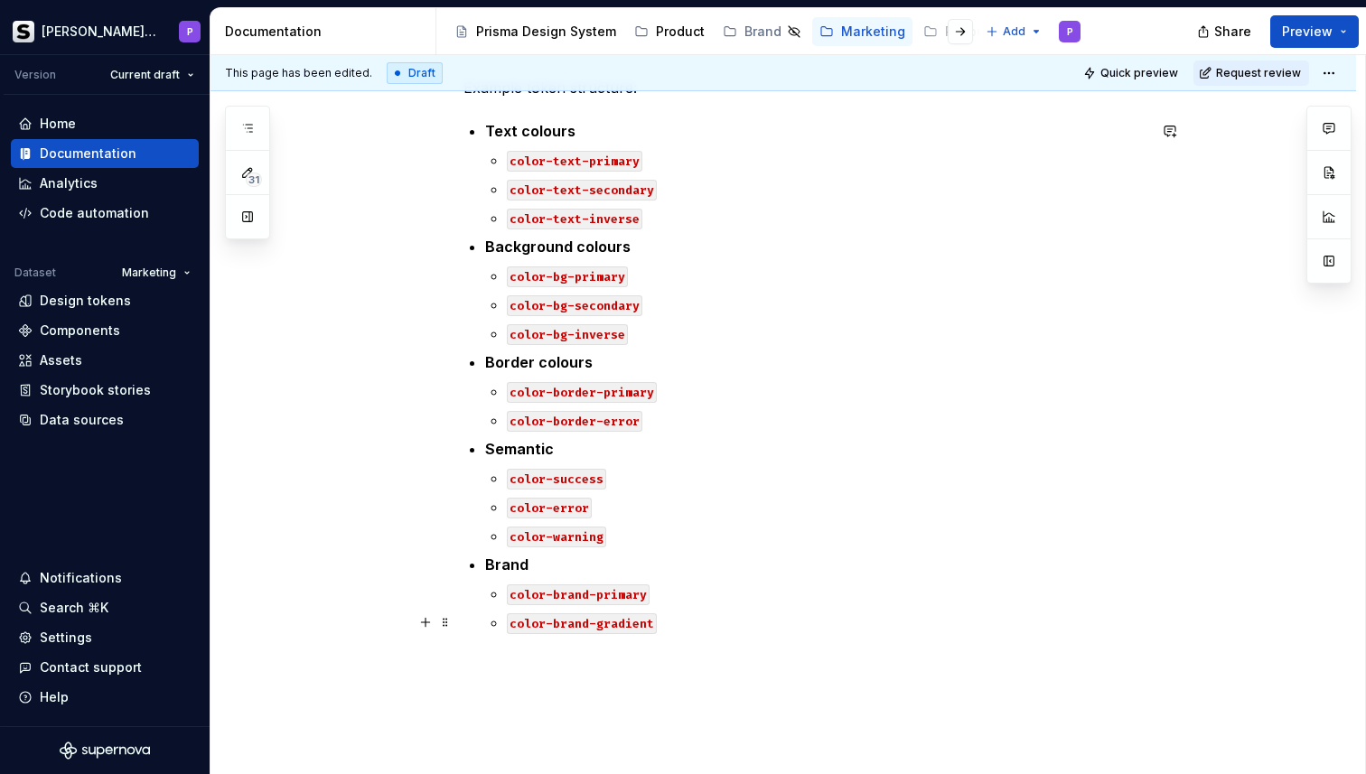
scroll to position [435, 0]
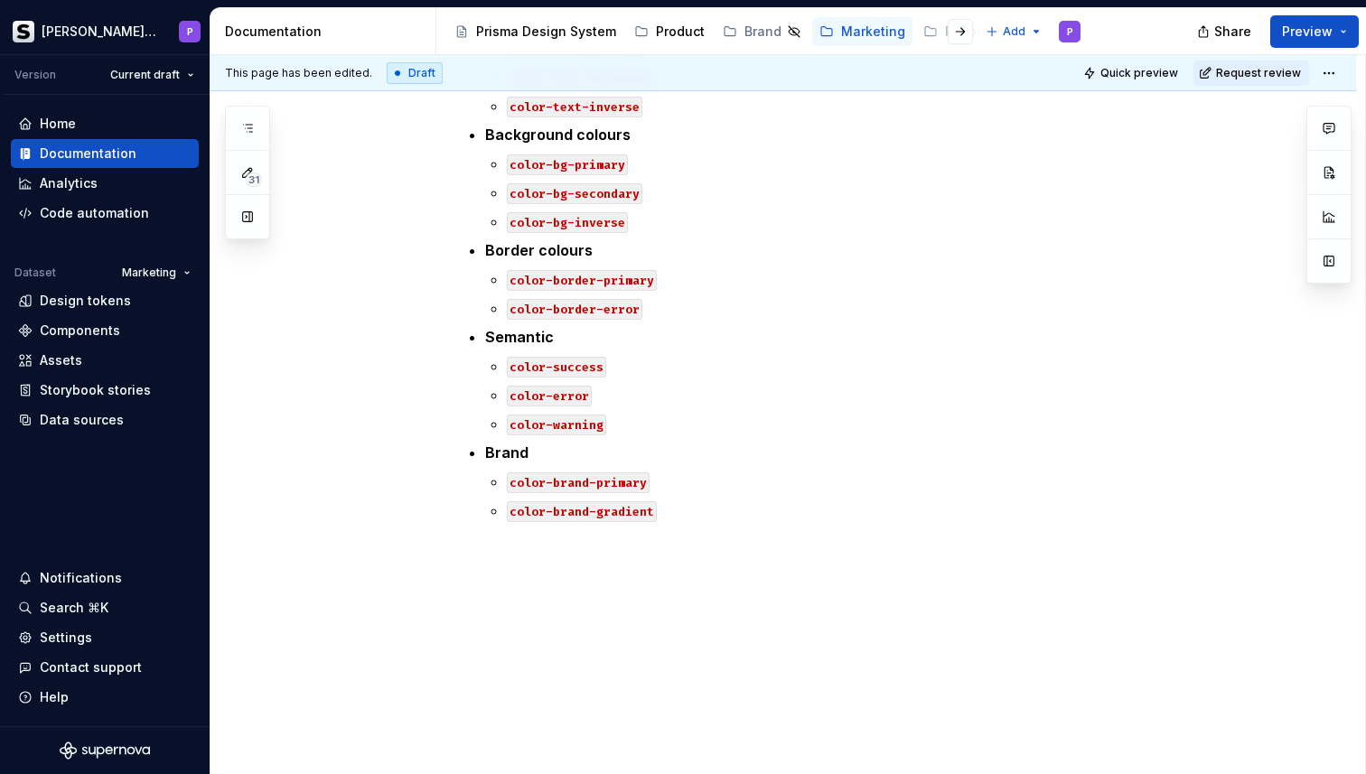
click at [692, 593] on div "Tokens Example token structure: Text colours color-text-primary color-text-seco…" at bounding box center [783, 326] width 1146 height 897
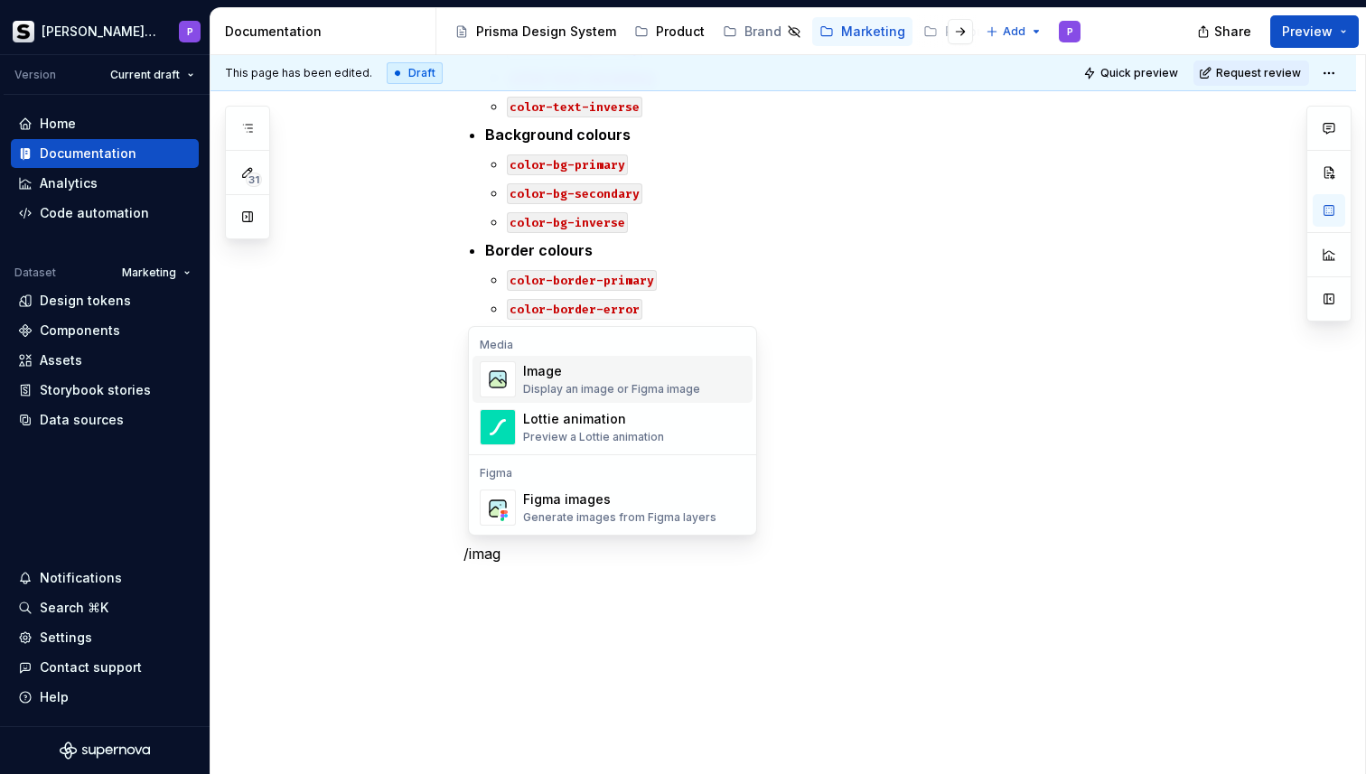
click at [574, 375] on div "Image" at bounding box center [611, 371] width 177 height 18
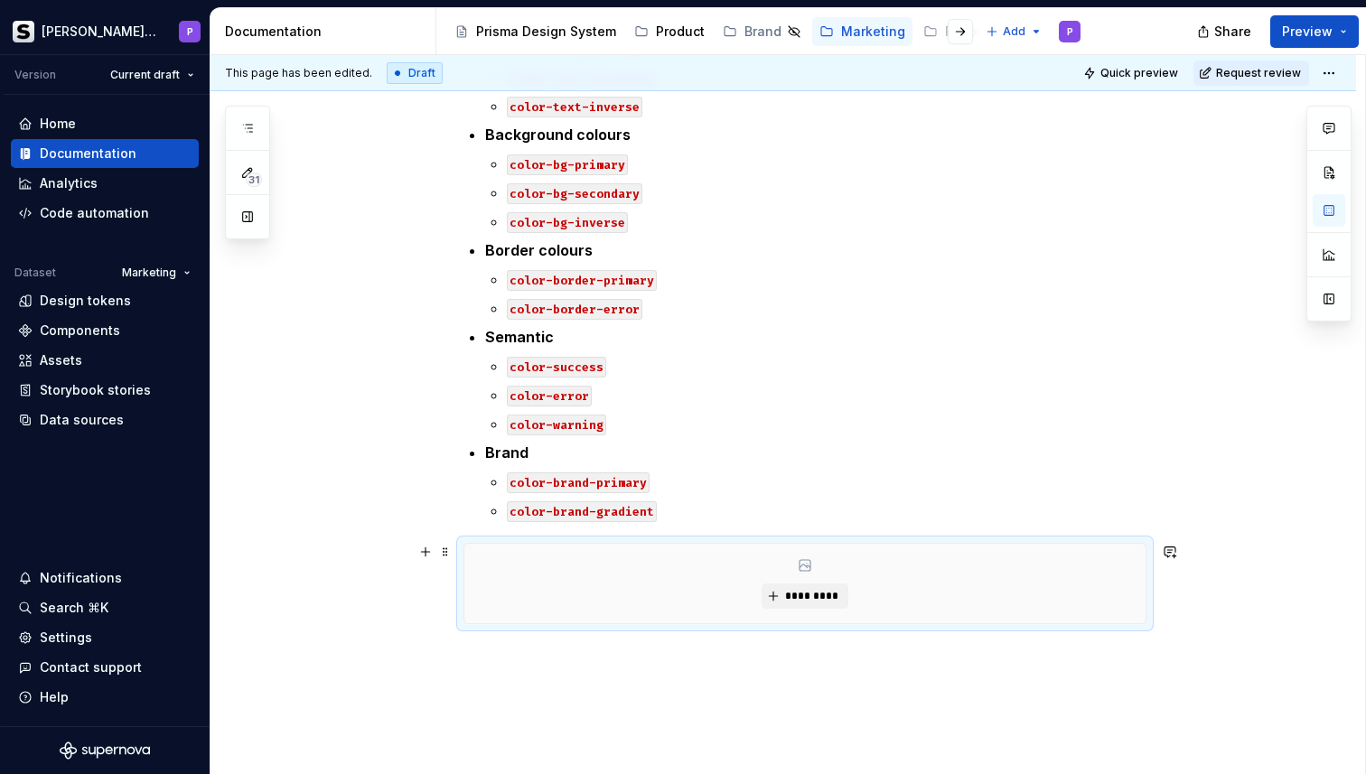
click at [795, 613] on div "*********" at bounding box center [804, 583] width 681 height 79
click at [796, 588] on button "*********" at bounding box center [805, 596] width 86 height 25
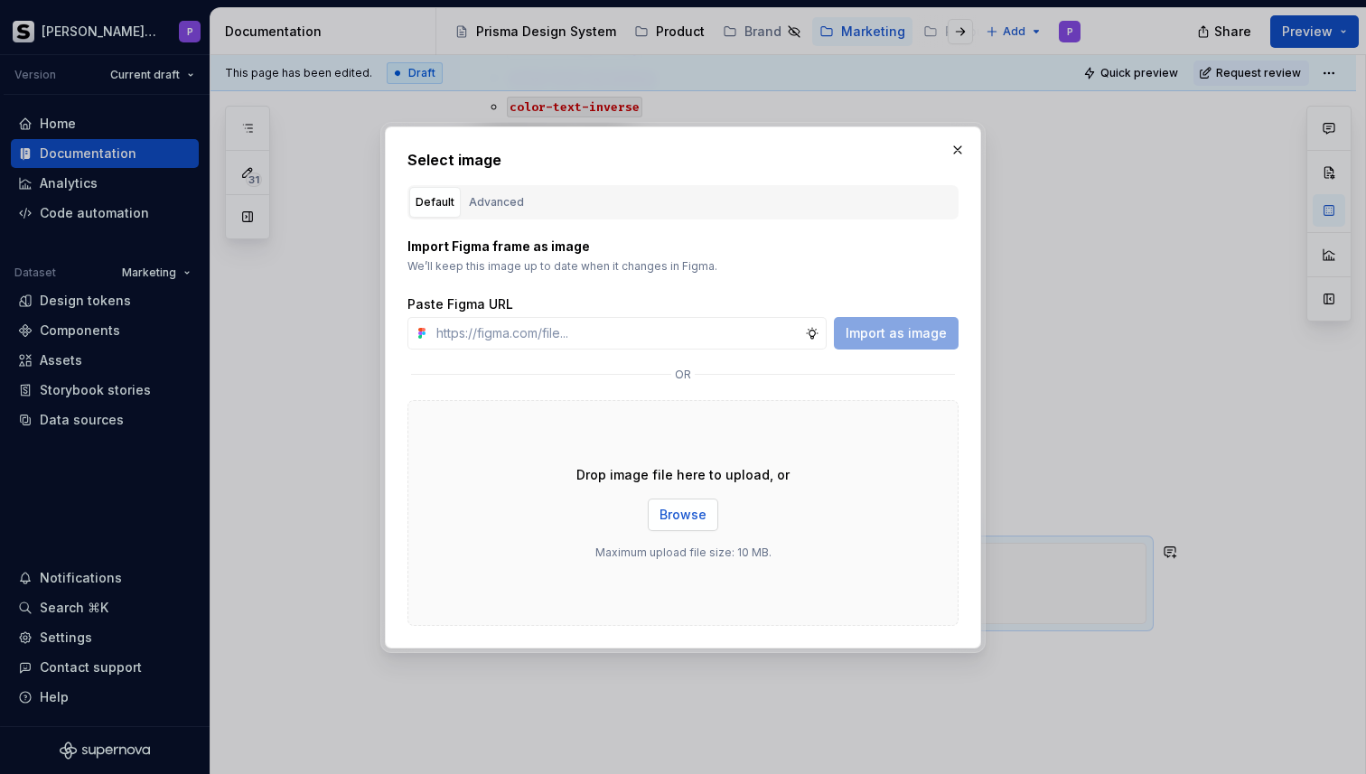
click at [667, 511] on span "Browse" at bounding box center [682, 515] width 47 height 18
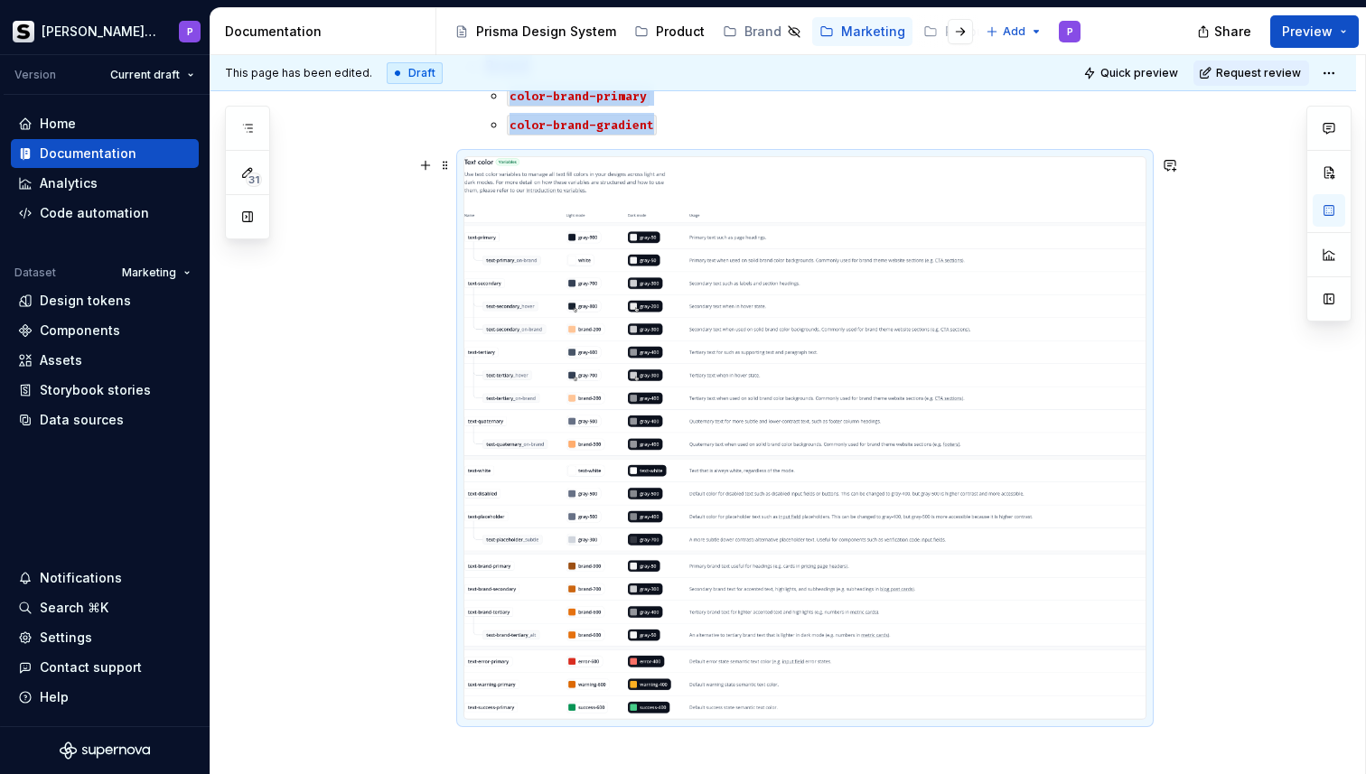
scroll to position [1021, 0]
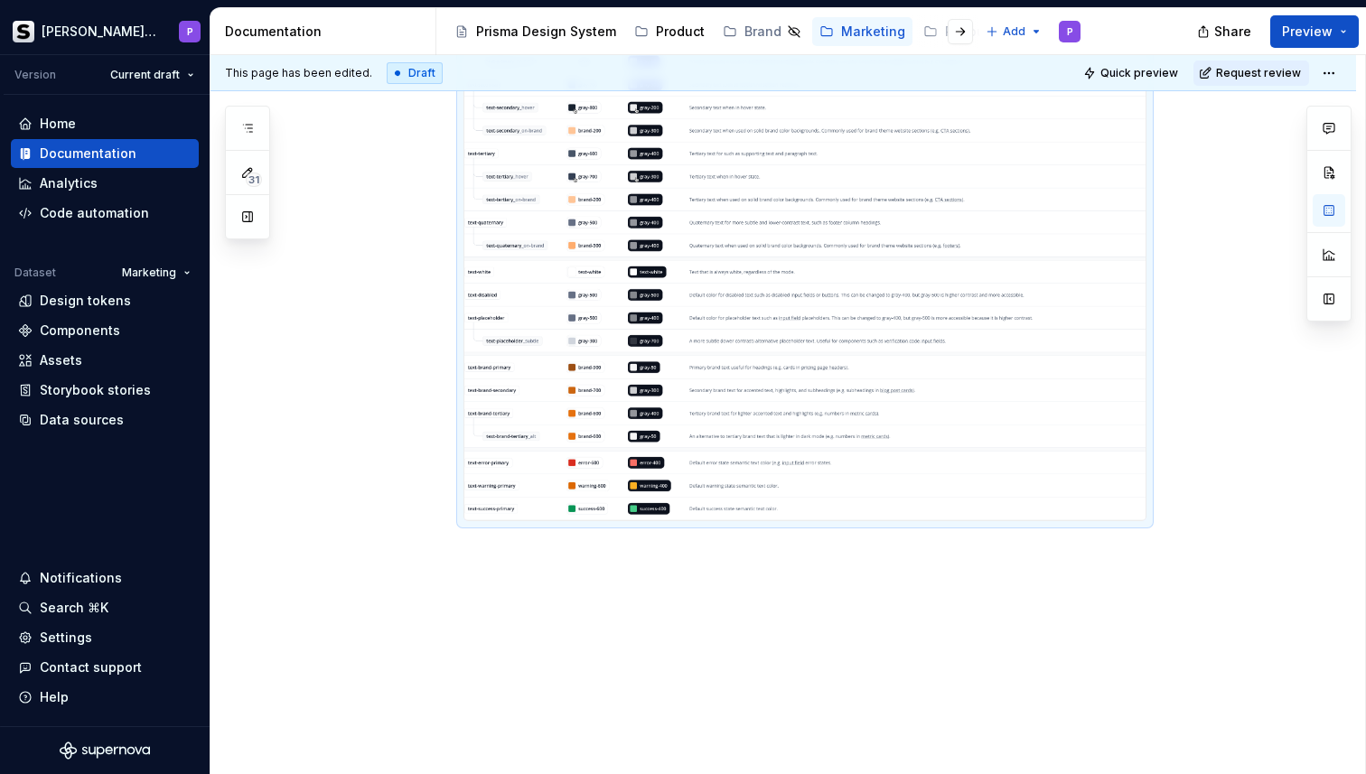
click at [1170, 502] on div "Tokens Example token structure: Text colours color-text-primary color-text-seco…" at bounding box center [783, 34] width 1146 height 1483
click at [946, 576] on div "Tokens Example token structure: Text colours color-text-primary color-text-seco…" at bounding box center [783, 34] width 1146 height 1483
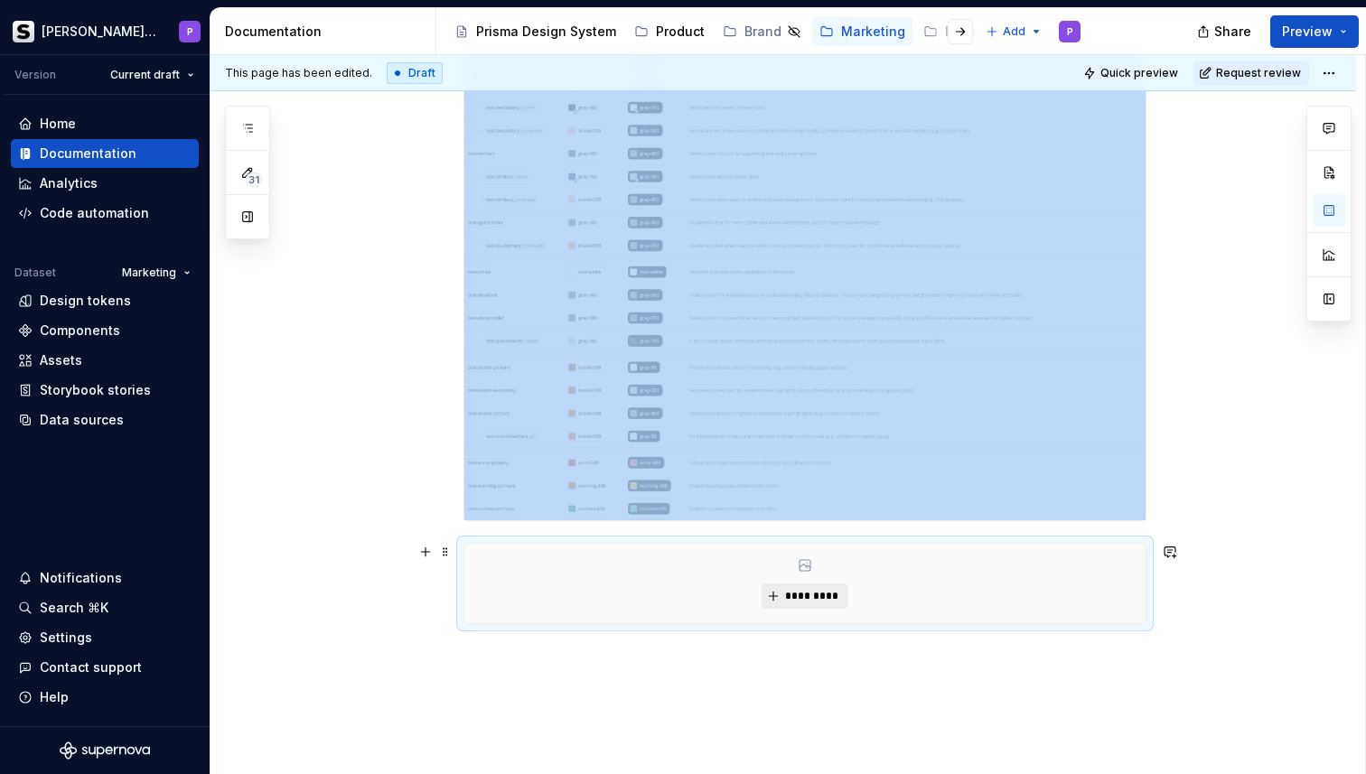
click at [820, 591] on span "*********" at bounding box center [811, 596] width 55 height 14
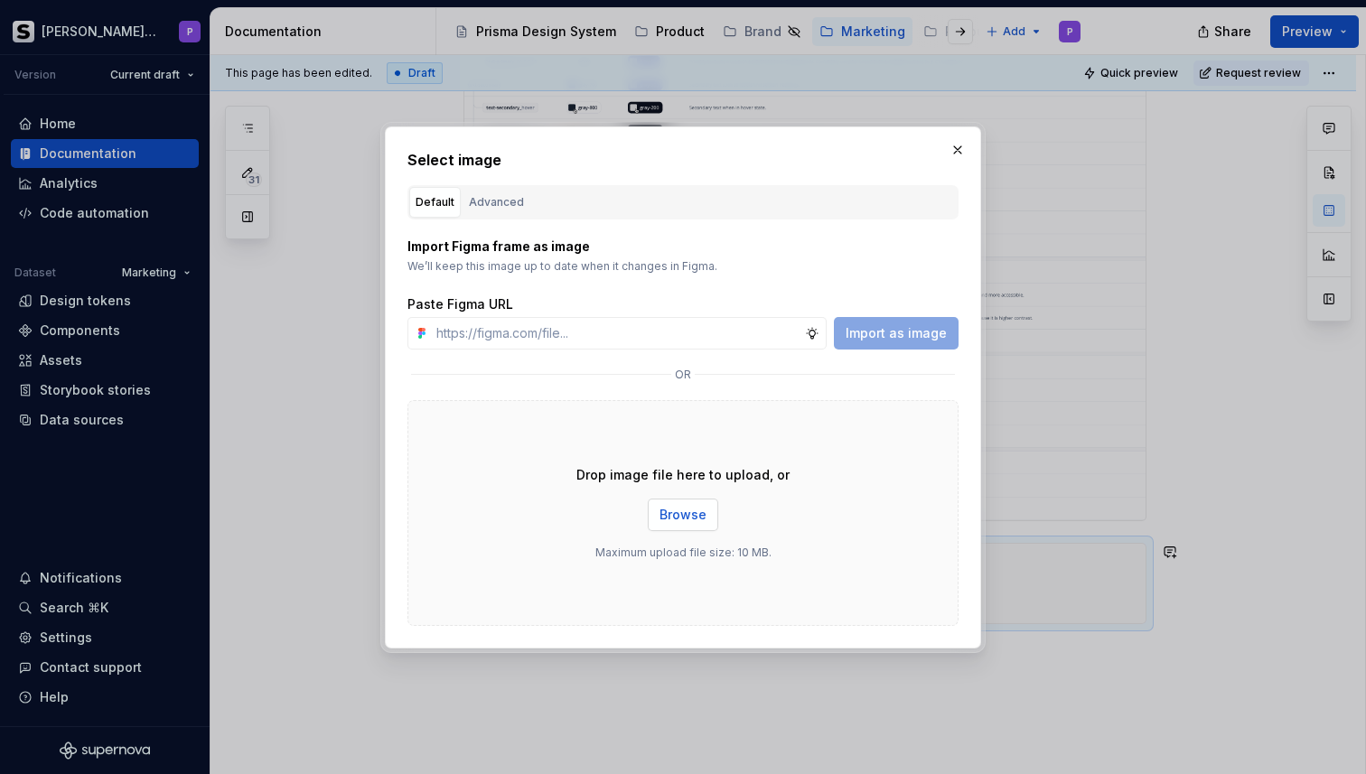
click at [686, 521] on span "Browse" at bounding box center [682, 515] width 47 height 18
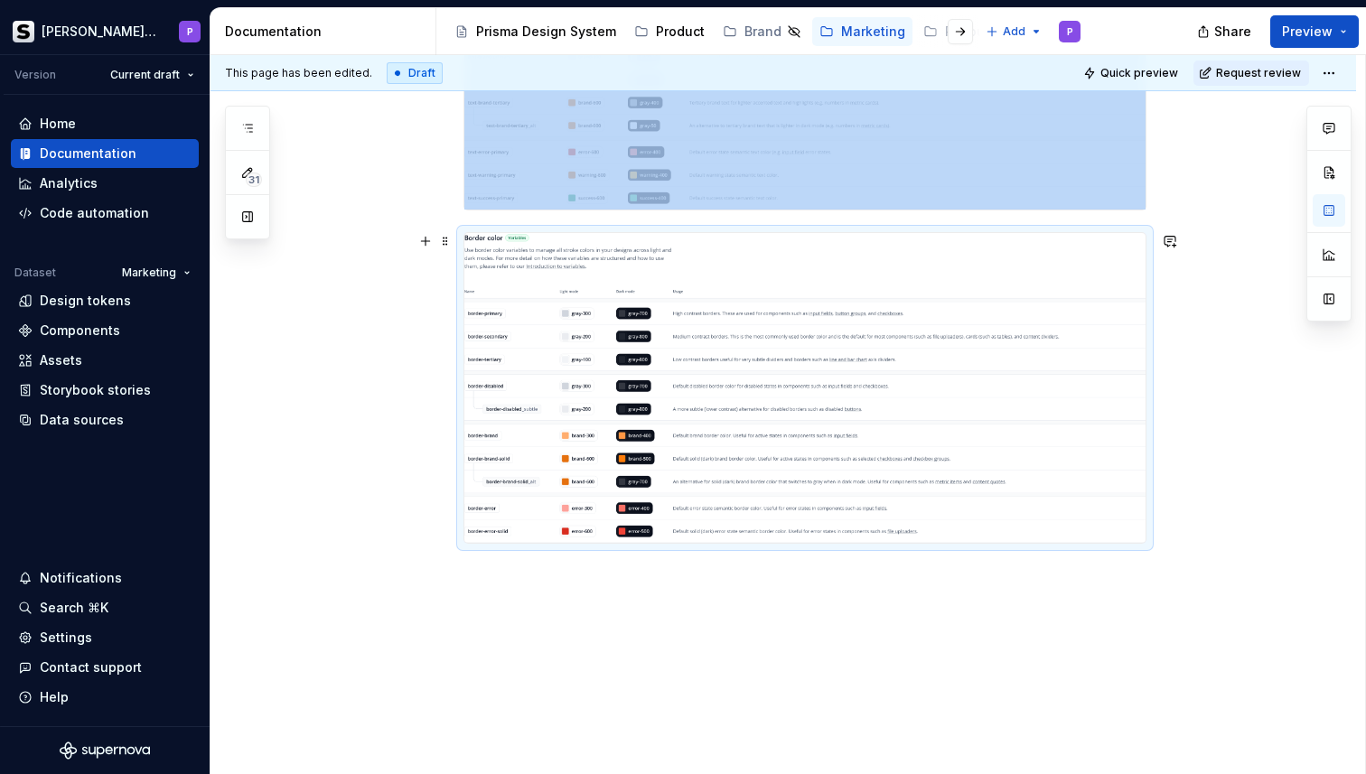
scroll to position [1354, 0]
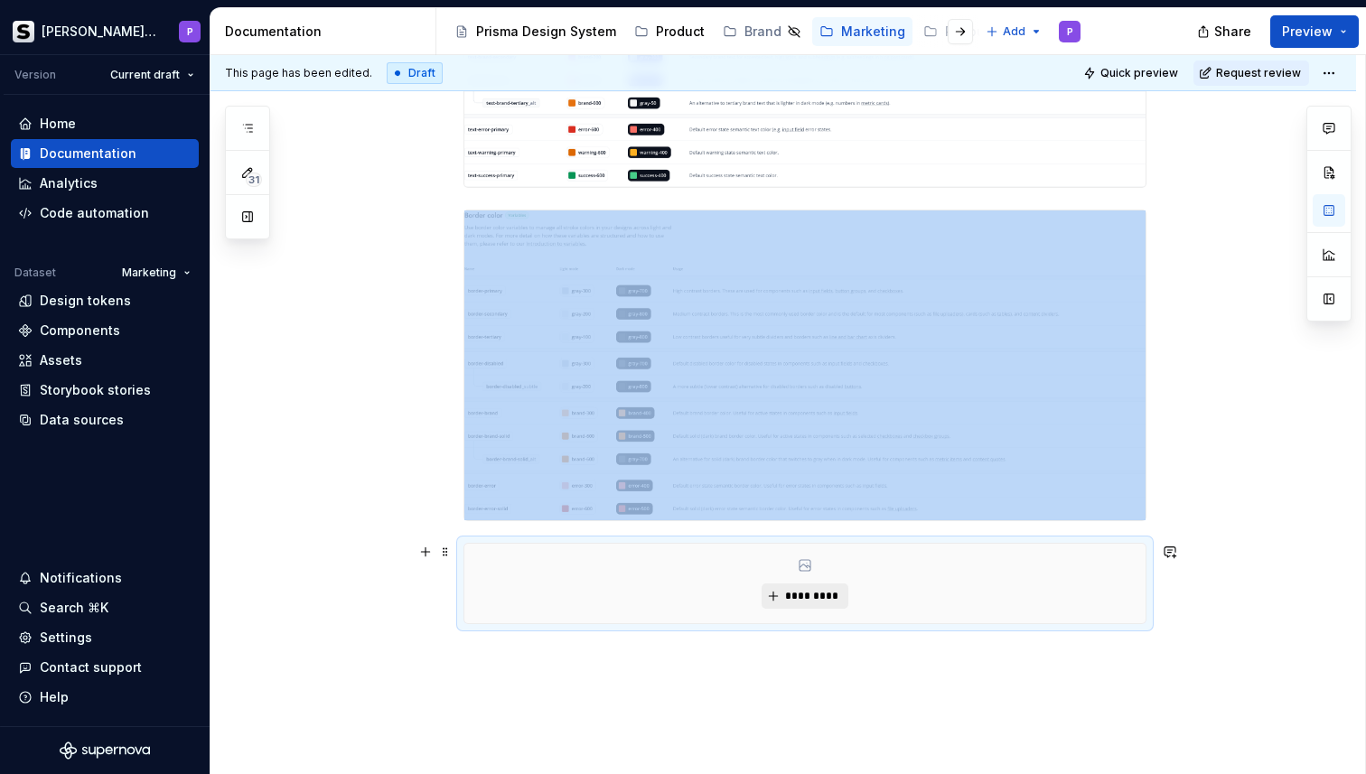
click at [839, 589] on span "*********" at bounding box center [811, 596] width 55 height 14
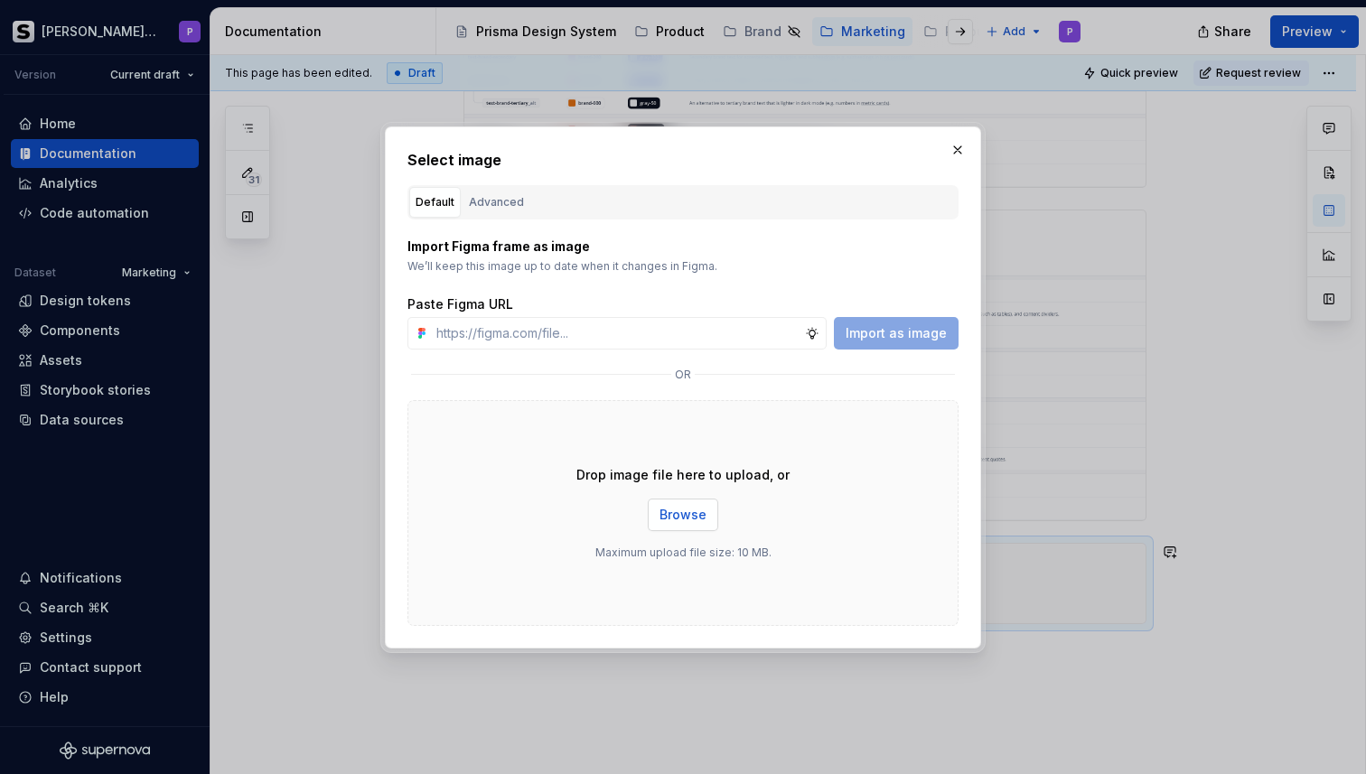
click at [680, 509] on span "Browse" at bounding box center [682, 515] width 47 height 18
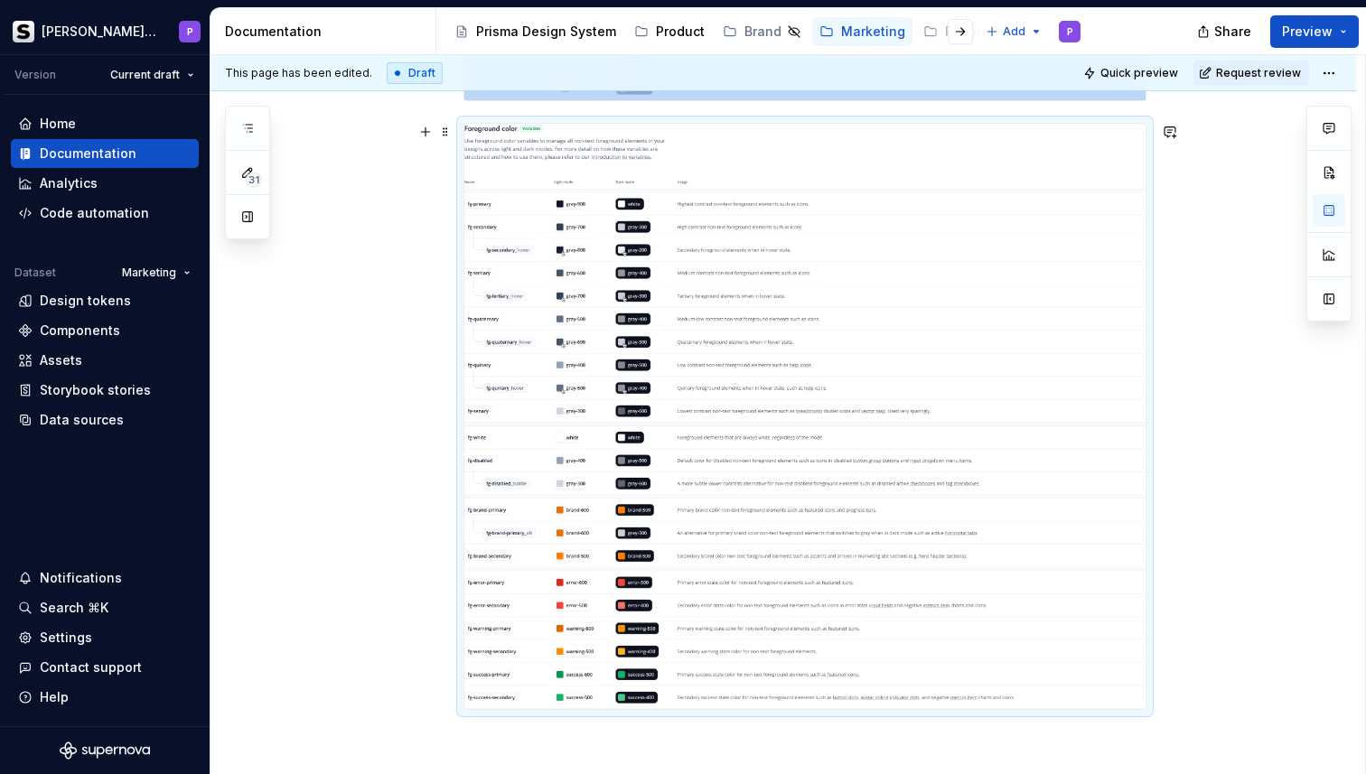
scroll to position [1963, 0]
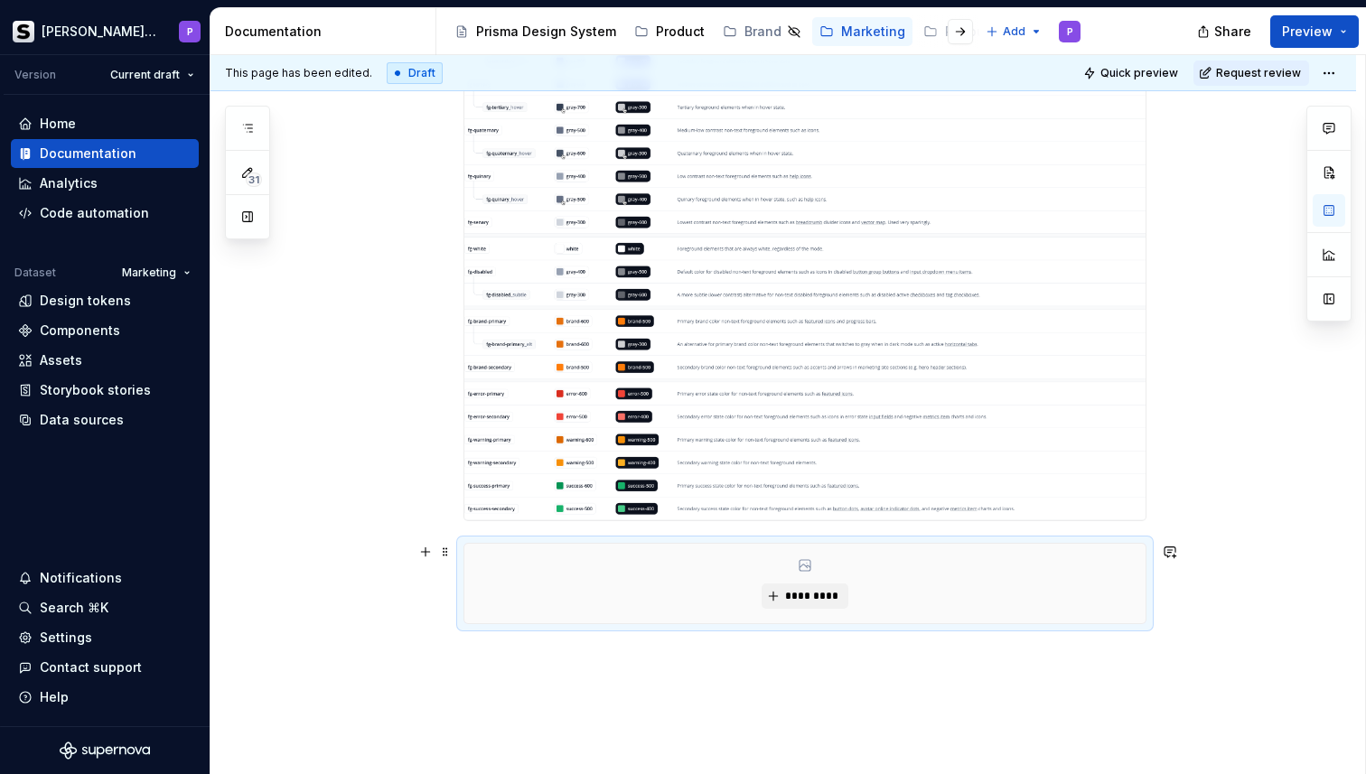
click at [817, 610] on div "*********" at bounding box center [804, 583] width 681 height 79
click at [825, 598] on span "*********" at bounding box center [811, 596] width 55 height 14
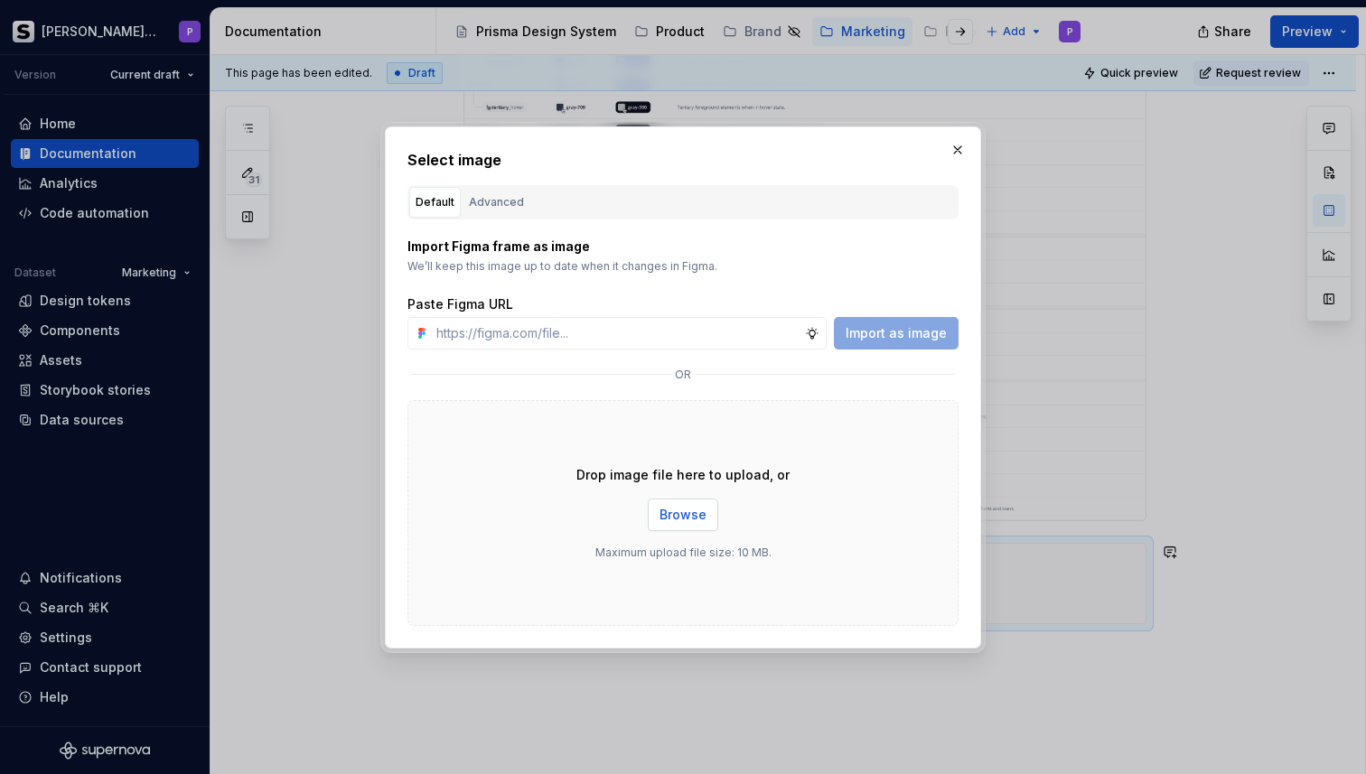
click at [686, 512] on span "Browse" at bounding box center [682, 515] width 47 height 18
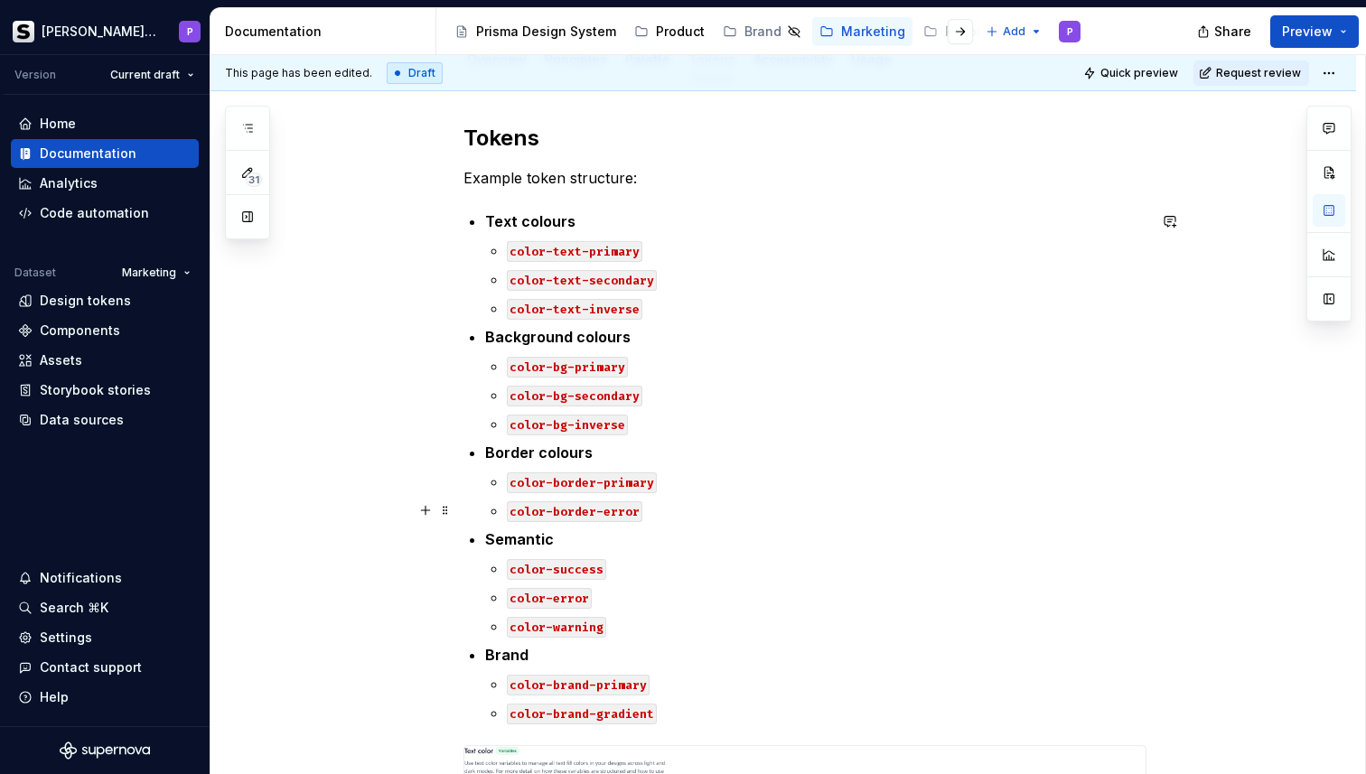
scroll to position [0, 0]
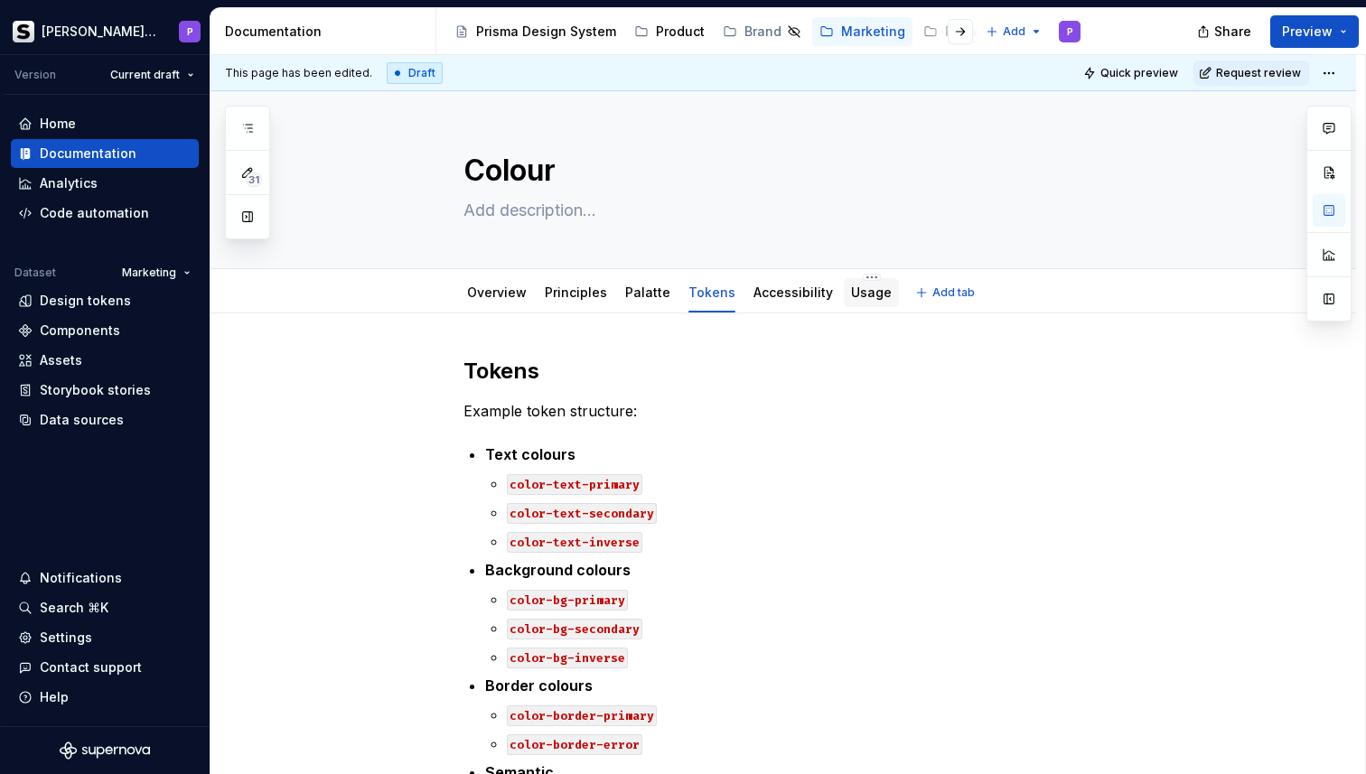
click at [861, 292] on link "Usage" at bounding box center [871, 292] width 41 height 15
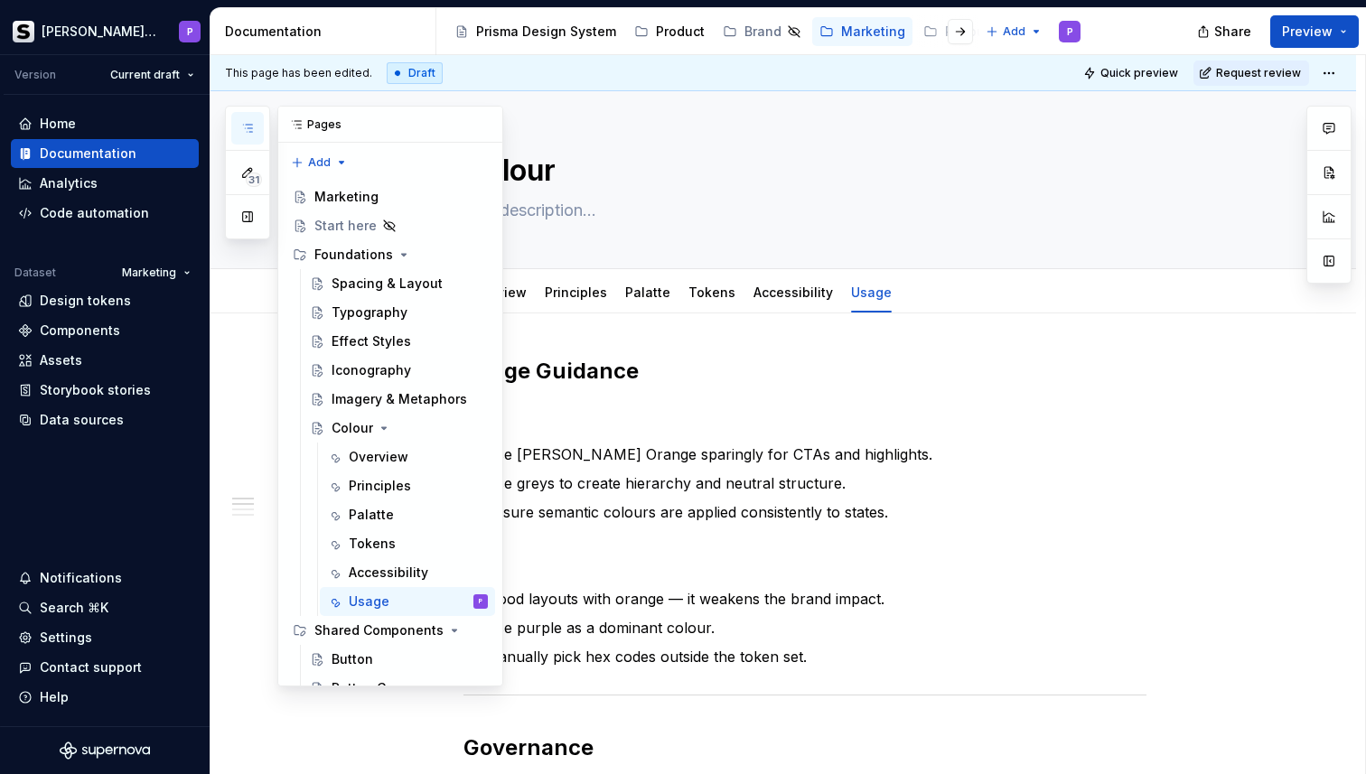
click at [255, 123] on button "button" at bounding box center [247, 128] width 33 height 33
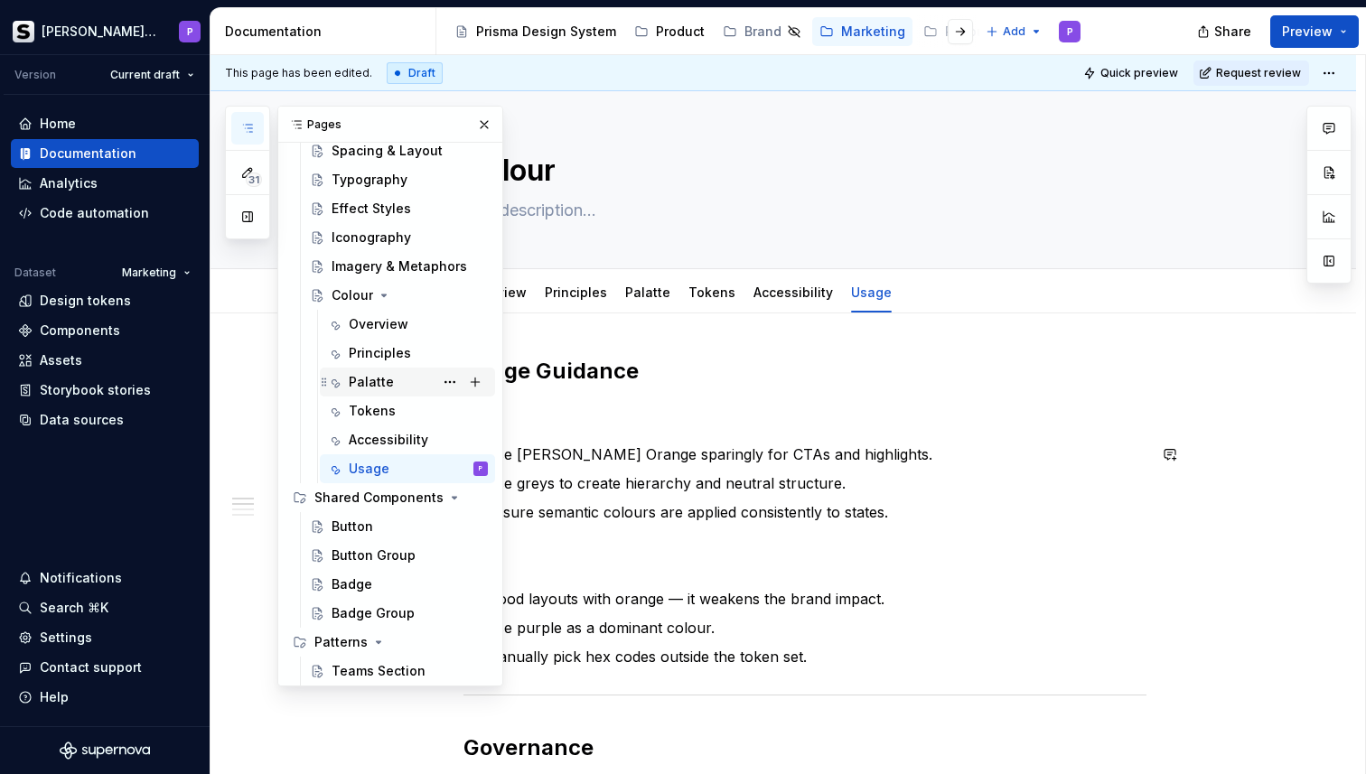
scroll to position [194, 0]
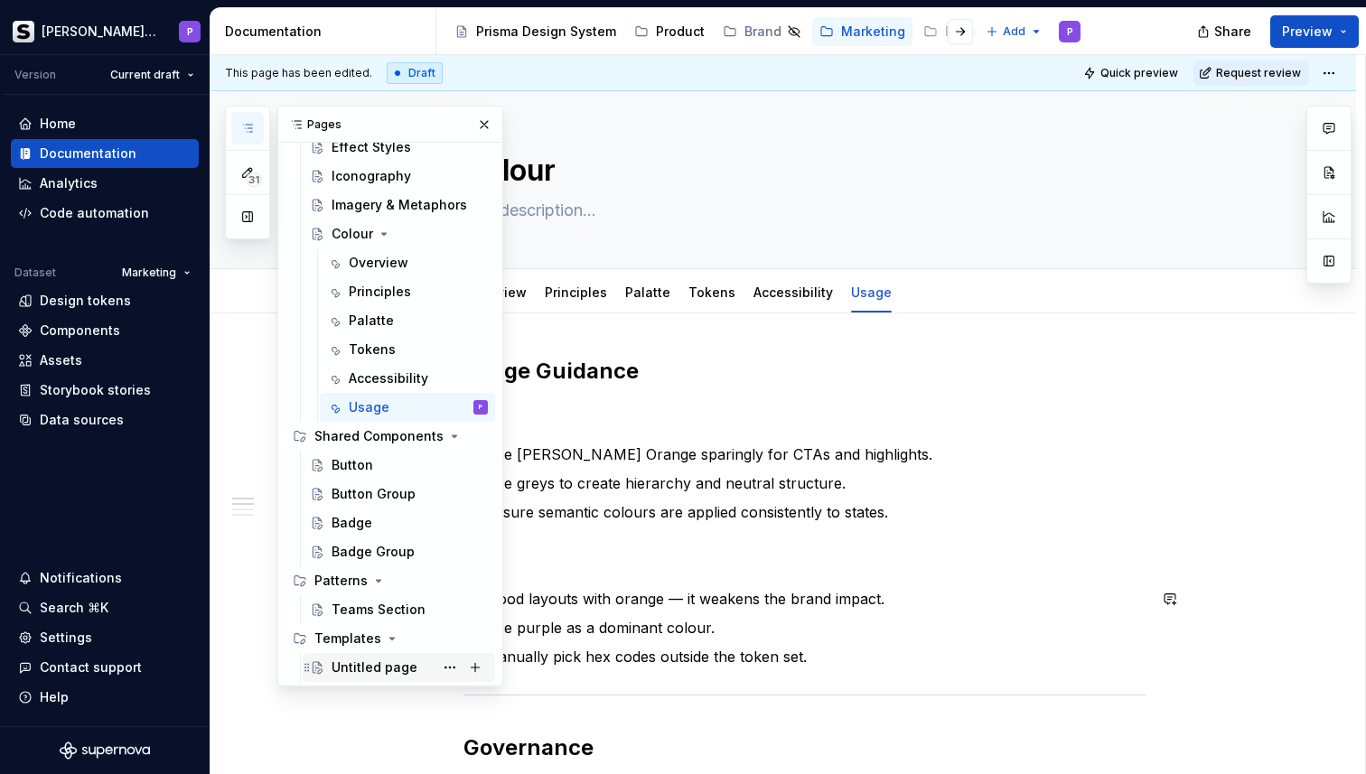
click at [356, 664] on div "Untitled page" at bounding box center [375, 668] width 86 height 18
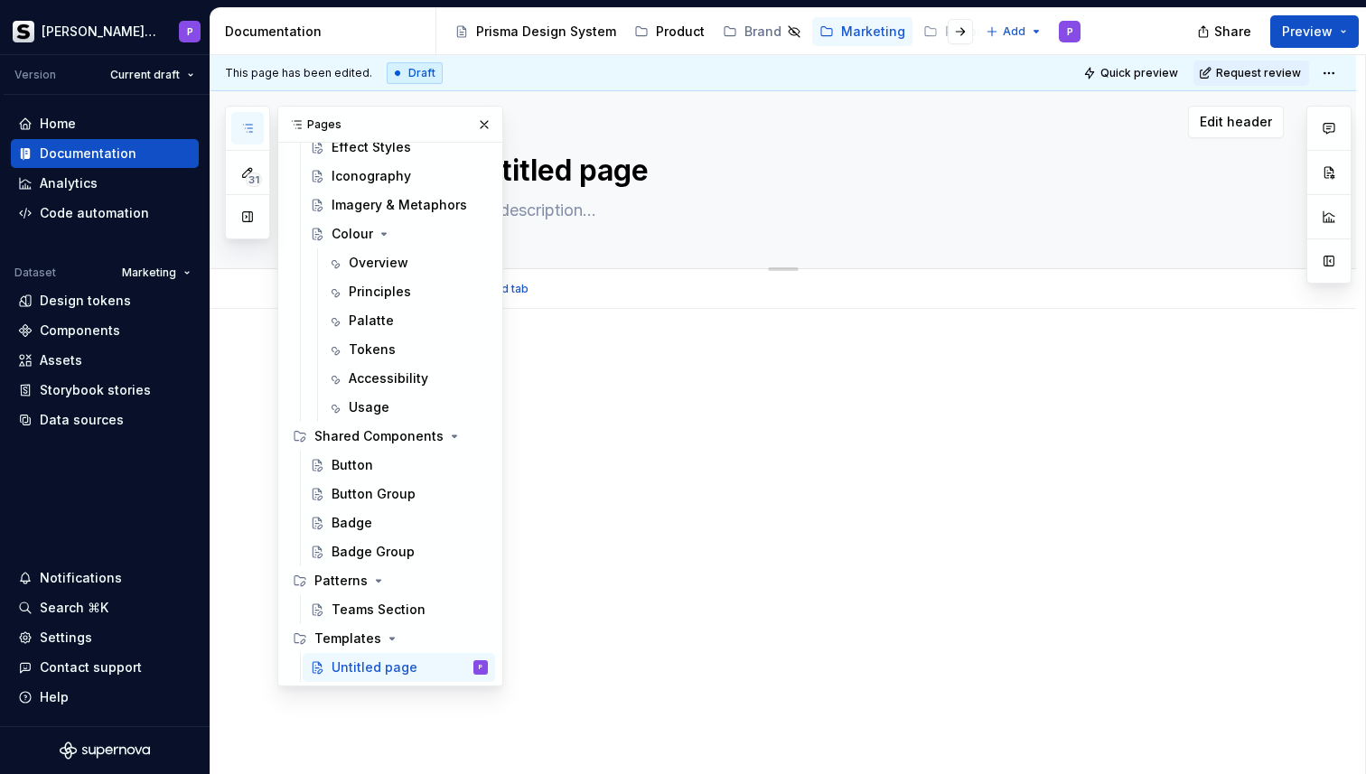
click at [605, 179] on textarea "Untitled page" at bounding box center [801, 170] width 683 height 43
click at [580, 448] on div at bounding box center [783, 492] width 1146 height 366
click at [487, 128] on button "button" at bounding box center [484, 124] width 25 height 25
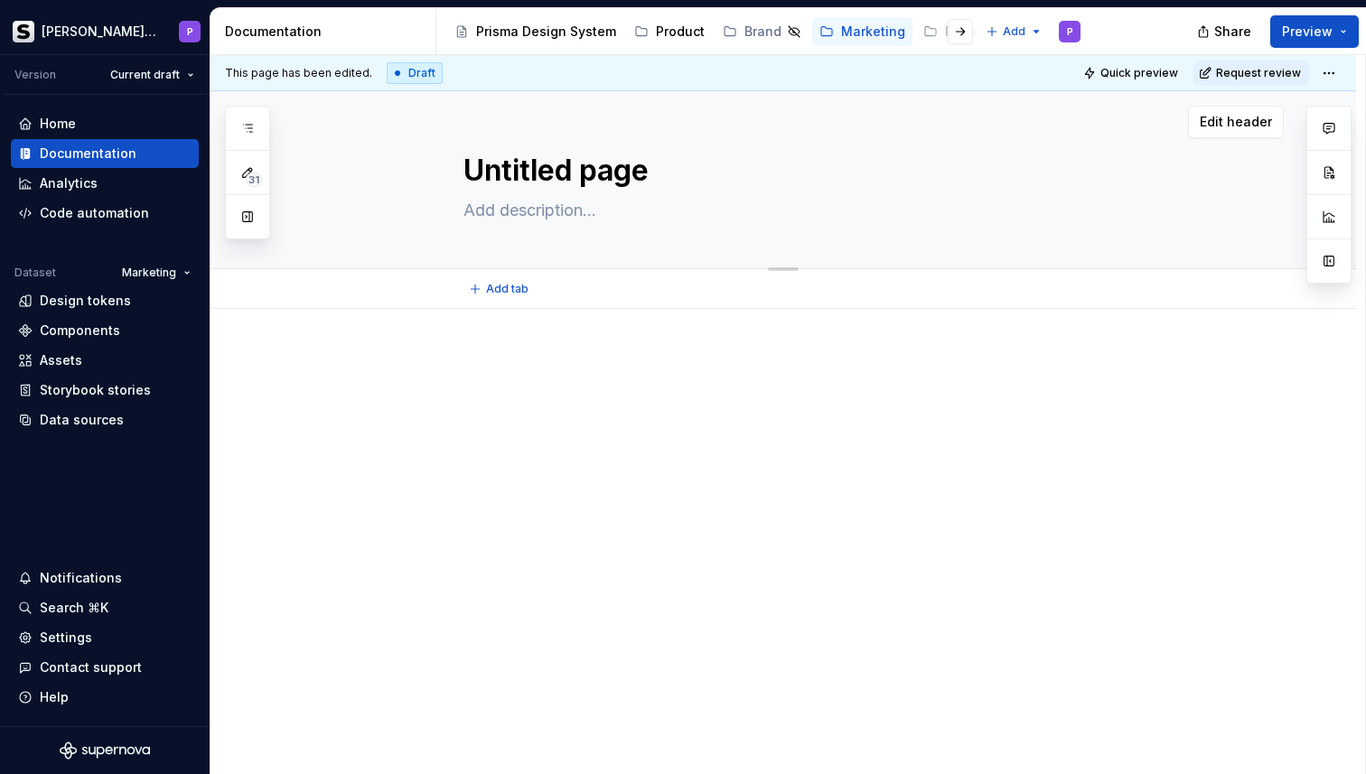
click at [538, 170] on textarea "Untitled page" at bounding box center [801, 170] width 683 height 43
type textarea "*"
type textarea "T"
type textarea "*"
type textarea "Te"
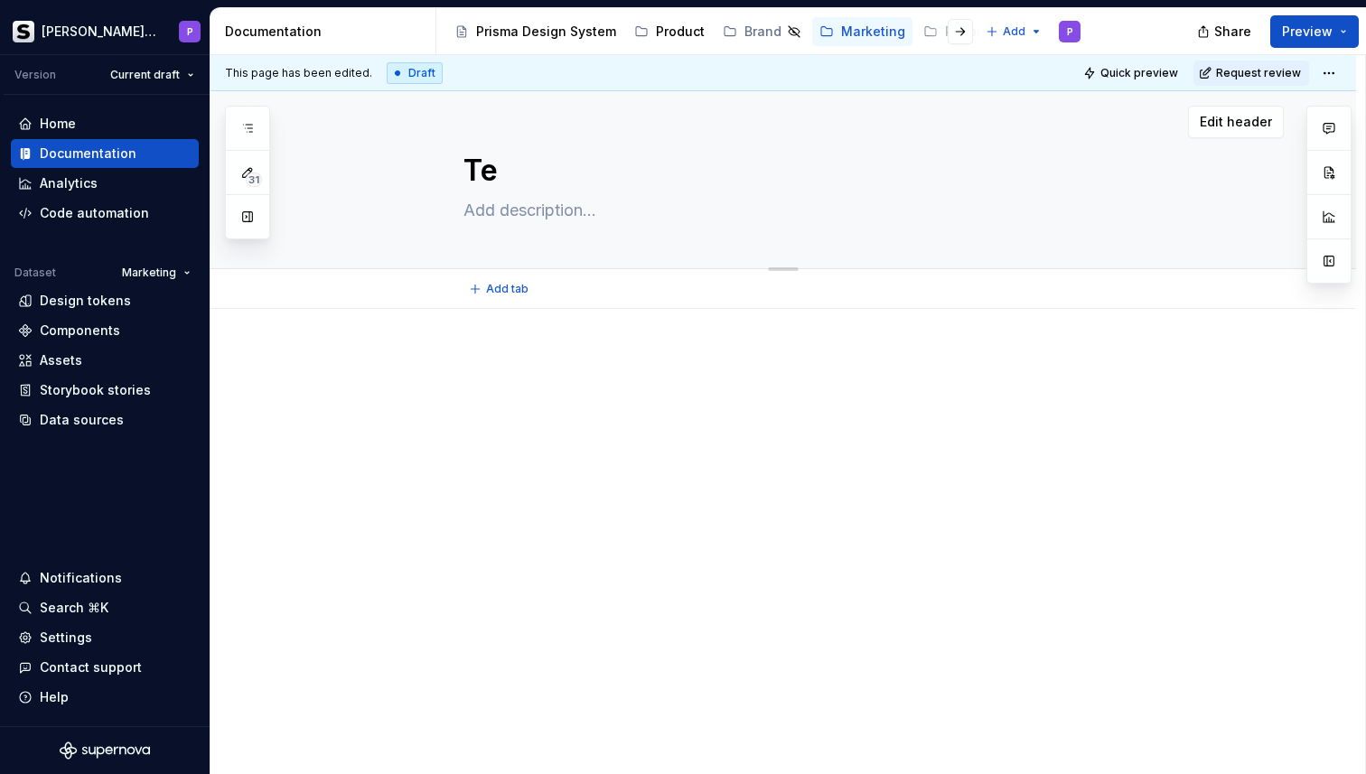
type textarea "*"
type textarea "Tem"
type textarea "*"
type textarea "Temp"
type textarea "*"
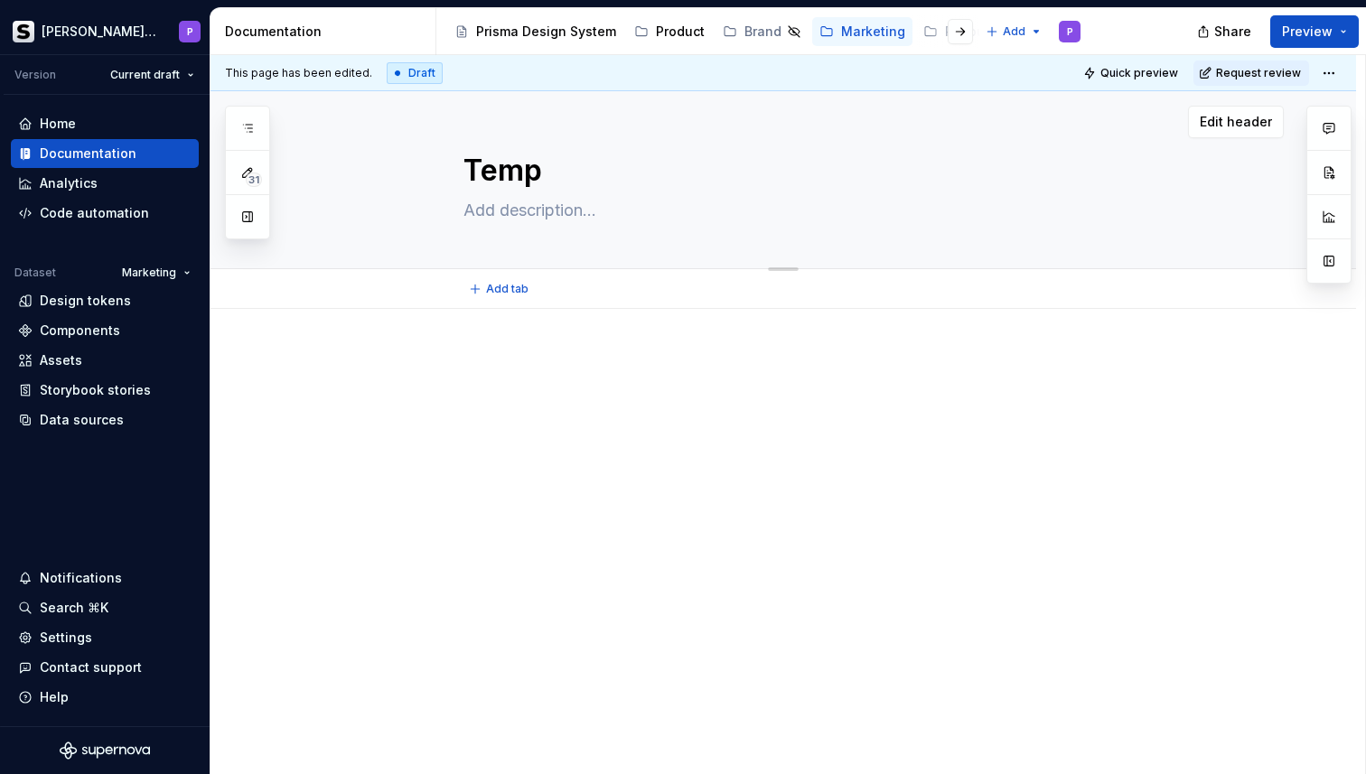
type textarea "Templ"
type textarea "*"
type textarea "Templa"
type textarea "*"
type textarea "Templat"
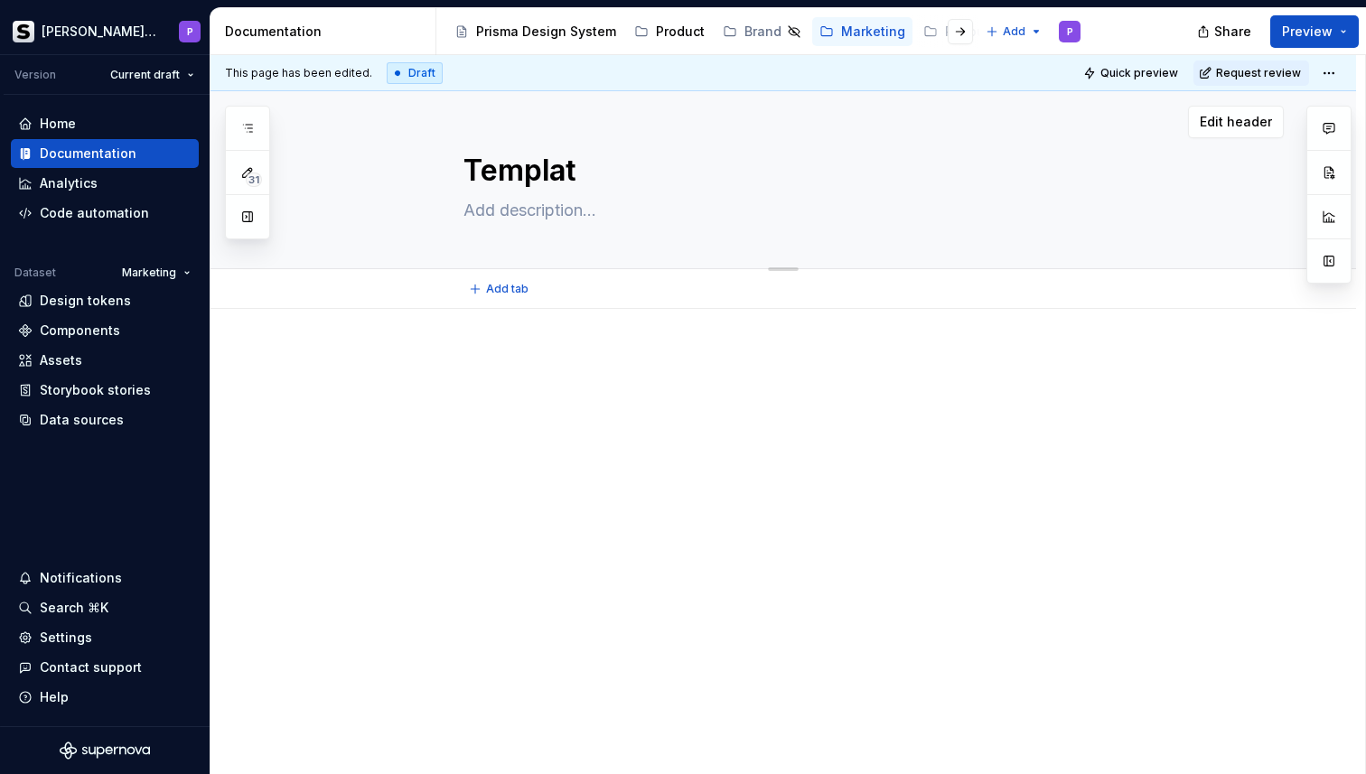
type textarea "*"
type textarea "Template"
type textarea "*"
type textarea "Templates"
type textarea "*"
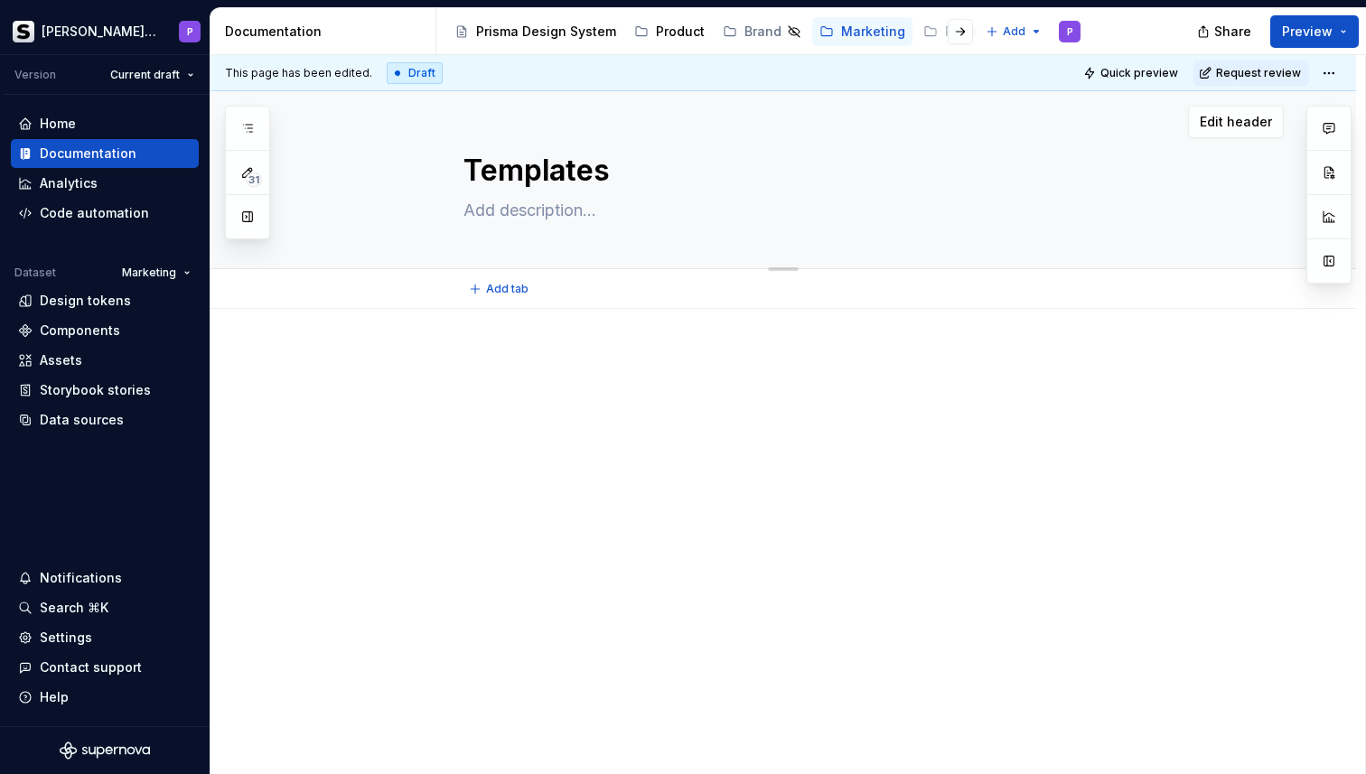
type textarea "Templates"
type textarea "*"
type textarea "Templates"
click at [585, 304] on div "Add tab" at bounding box center [783, 289] width 1146 height 40
click at [542, 376] on div at bounding box center [804, 386] width 683 height 69
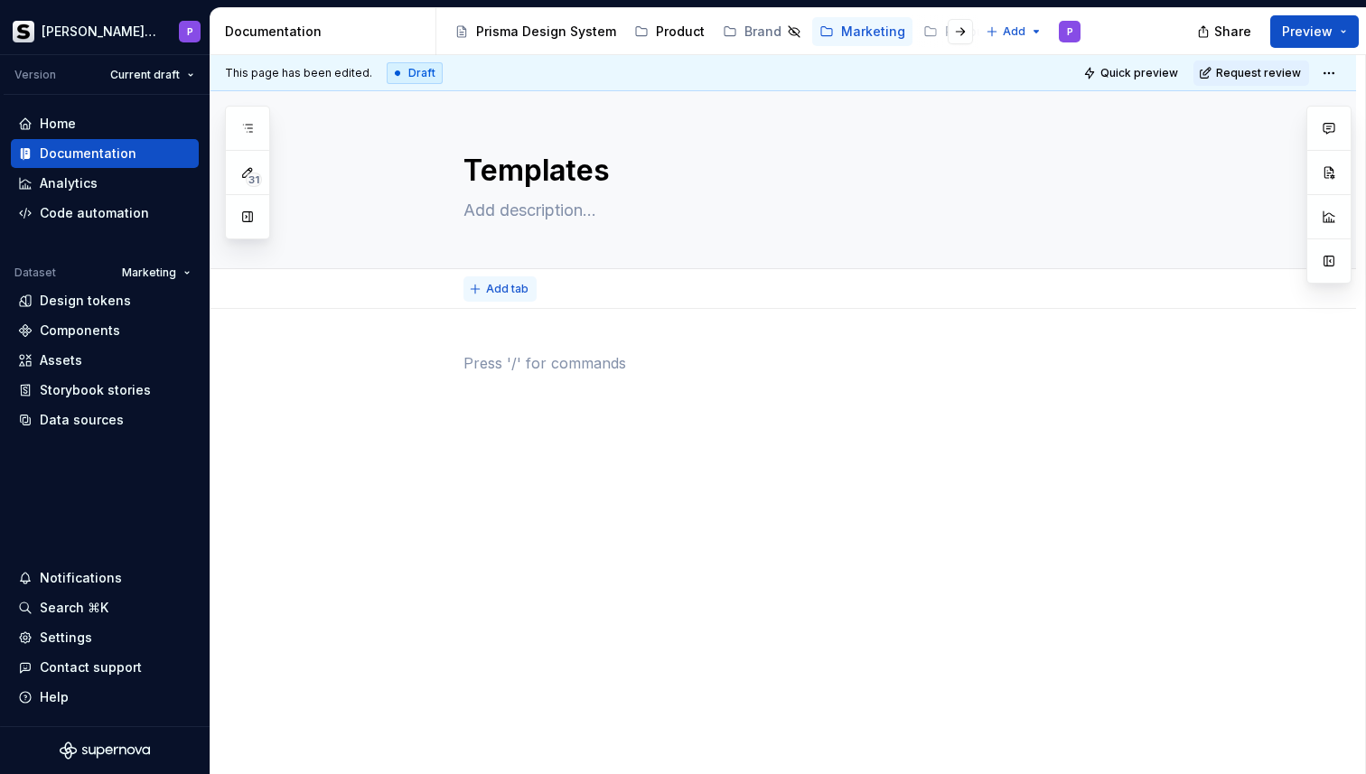
click at [516, 290] on span "Add tab" at bounding box center [507, 289] width 42 height 14
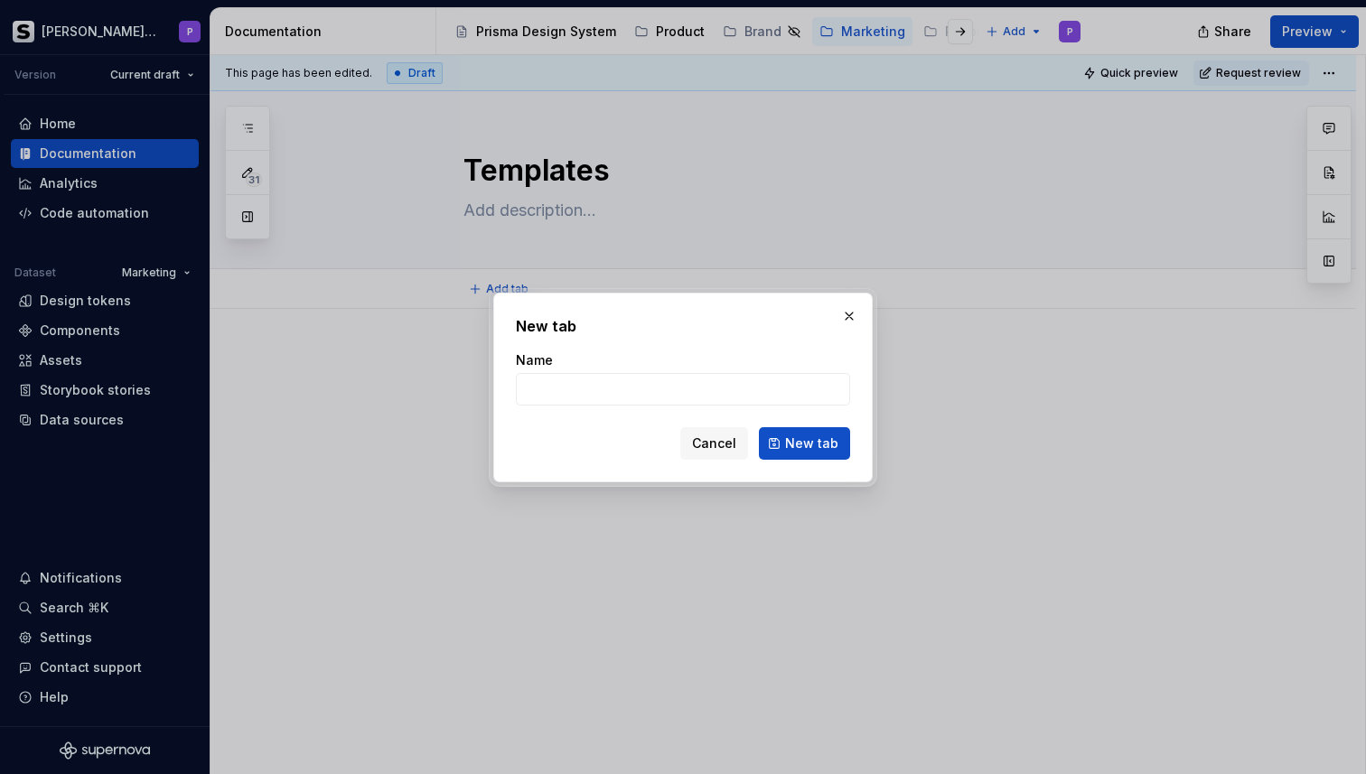
type textarea "*"
click at [532, 390] on input "Product and Ecosystem" at bounding box center [683, 389] width 334 height 33
type input "I"
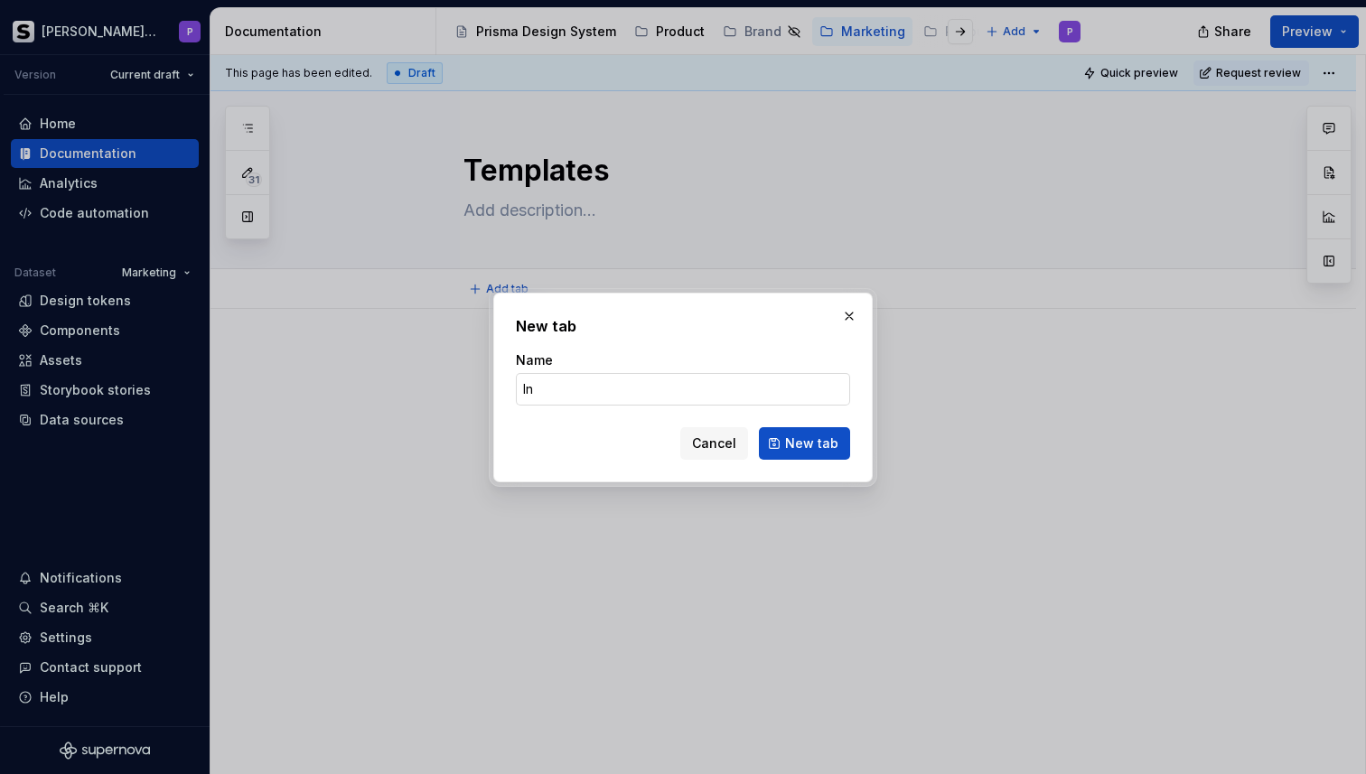
type input "I"
type input "Product and Solution"
click at [823, 444] on span "New tab" at bounding box center [811, 444] width 53 height 18
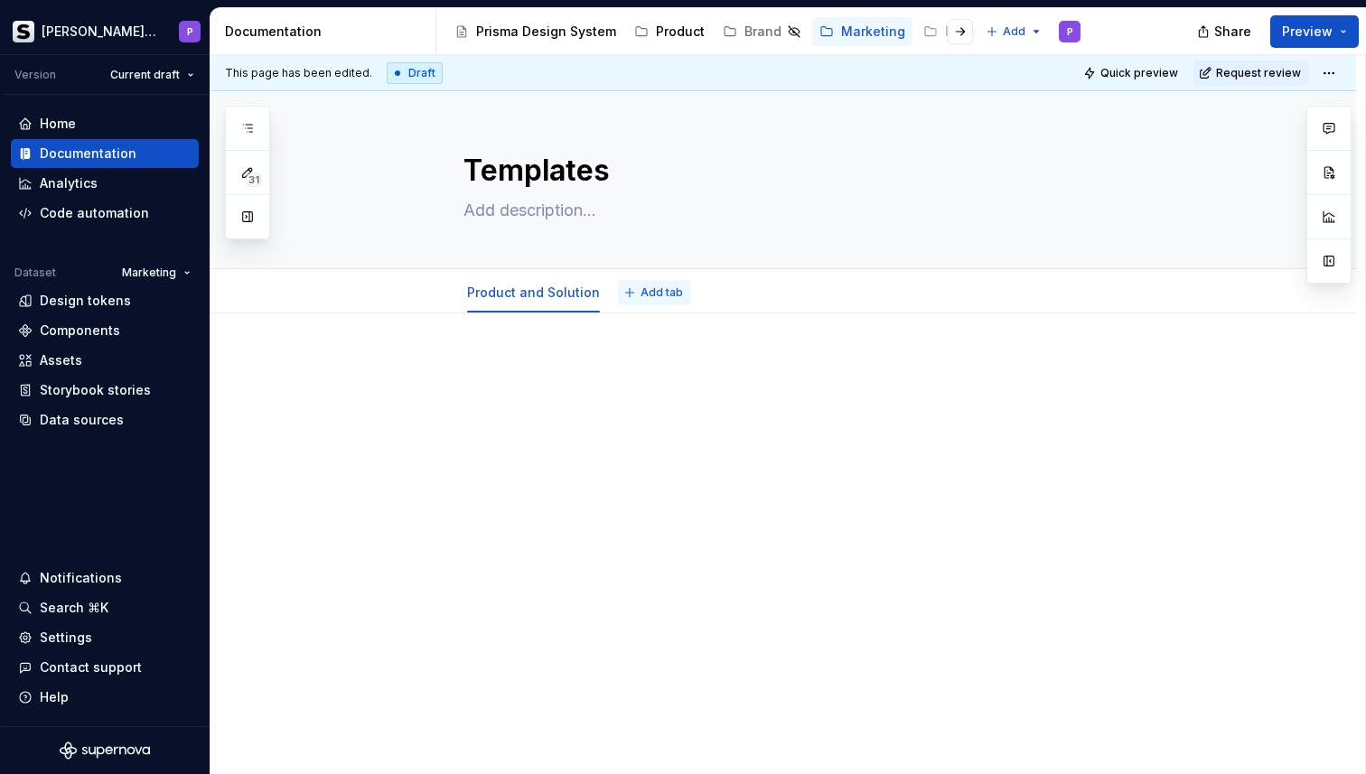
click at [678, 298] on button "Add tab" at bounding box center [654, 292] width 73 height 25
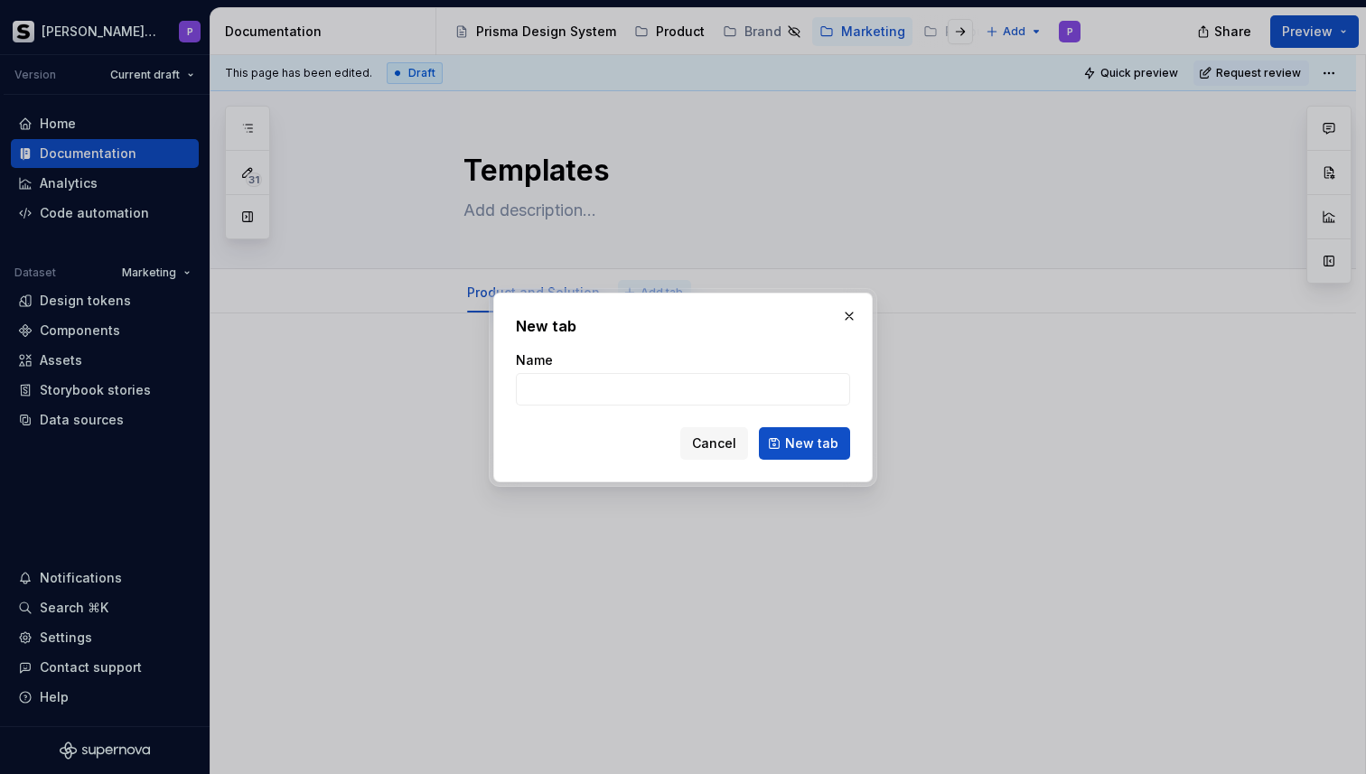
type textarea "*"
type input "E"
click at [849, 306] on button "button" at bounding box center [849, 316] width 25 height 25
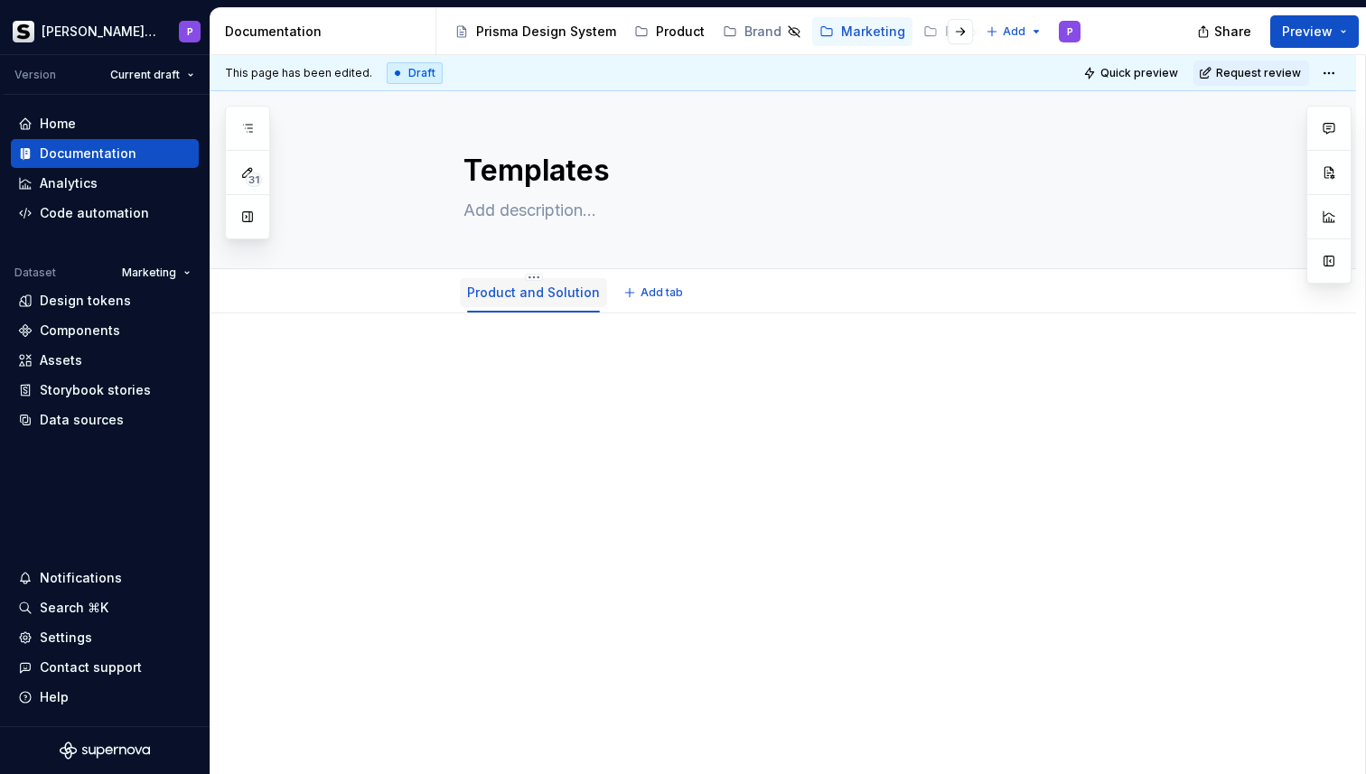
click at [550, 285] on link "Product and Solution" at bounding box center [533, 292] width 133 height 15
drag, startPoint x: 603, startPoint y: 299, endPoint x: 550, endPoint y: 410, distance: 123.2
click at [550, 410] on div "Templates Edit header Product and Solution" at bounding box center [783, 433] width 1146 height 684
click at [536, 273] on div "Product and Solution" at bounding box center [533, 292] width 147 height 38
click at [535, 279] on html "[PERSON_NAME] Prisma P Version Current draft Home Documentation Analytics Code …" at bounding box center [683, 387] width 1366 height 774
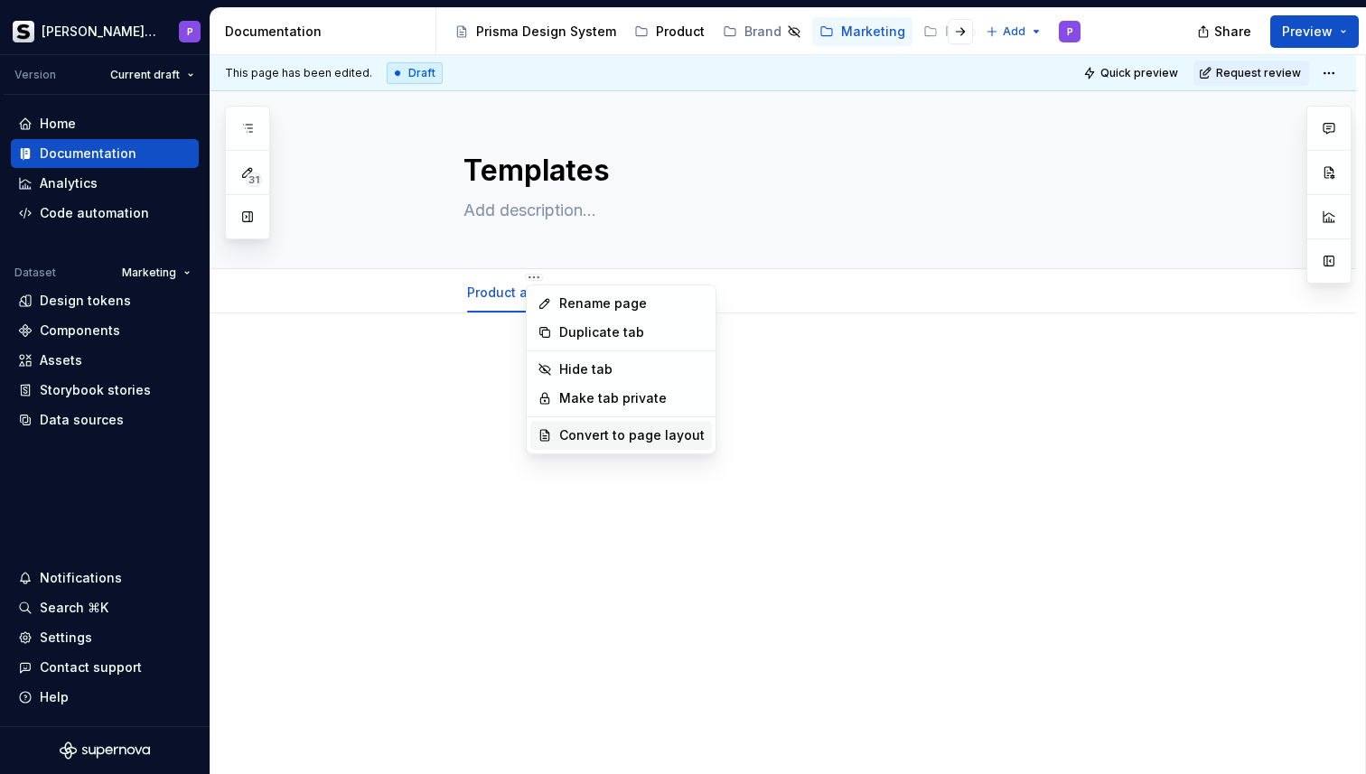
click at [616, 439] on div "Convert to page layout" at bounding box center [631, 435] width 145 height 18
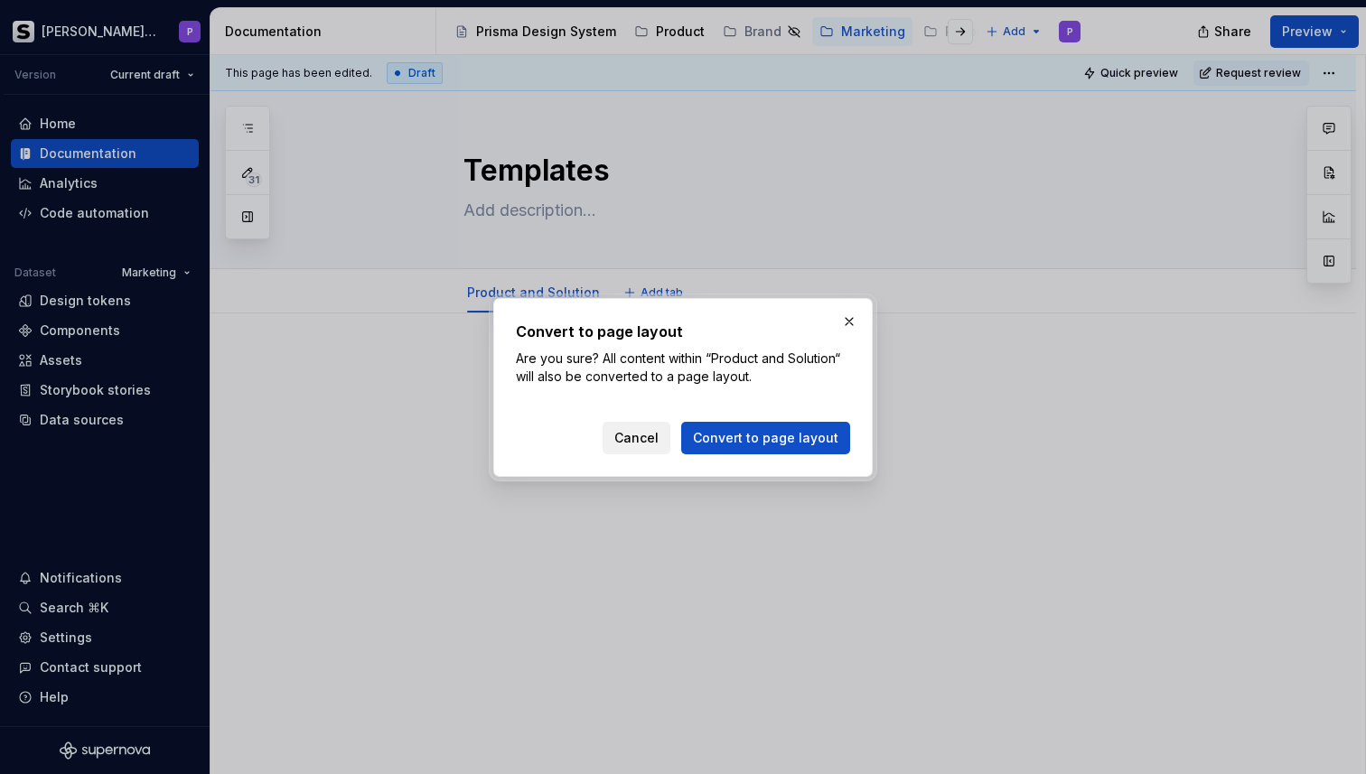
click at [654, 444] on span "Cancel" at bounding box center [636, 438] width 44 height 18
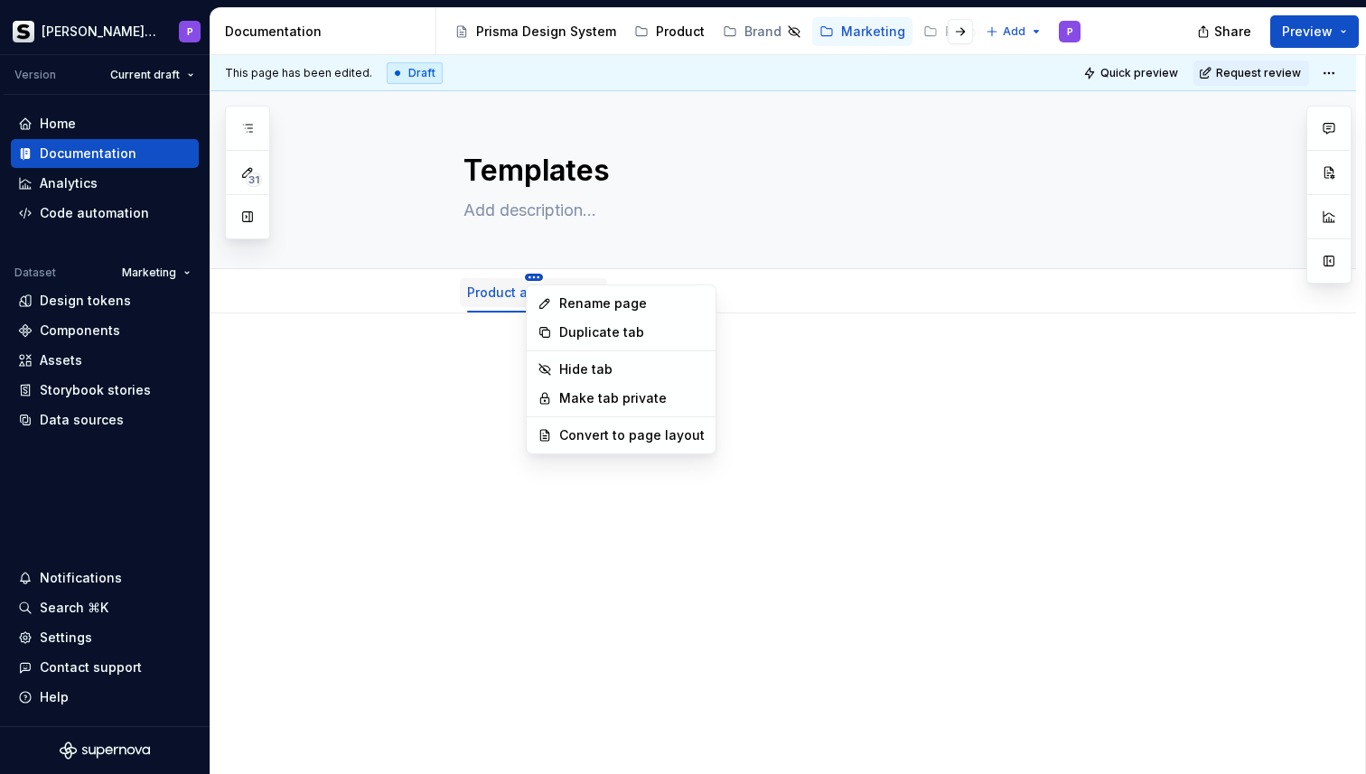
click at [535, 276] on html "[PERSON_NAME] Prisma P Version Current draft Home Documentation Analytics Code …" at bounding box center [683, 387] width 1366 height 774
click at [602, 435] on div "Convert to page layout" at bounding box center [631, 435] width 145 height 18
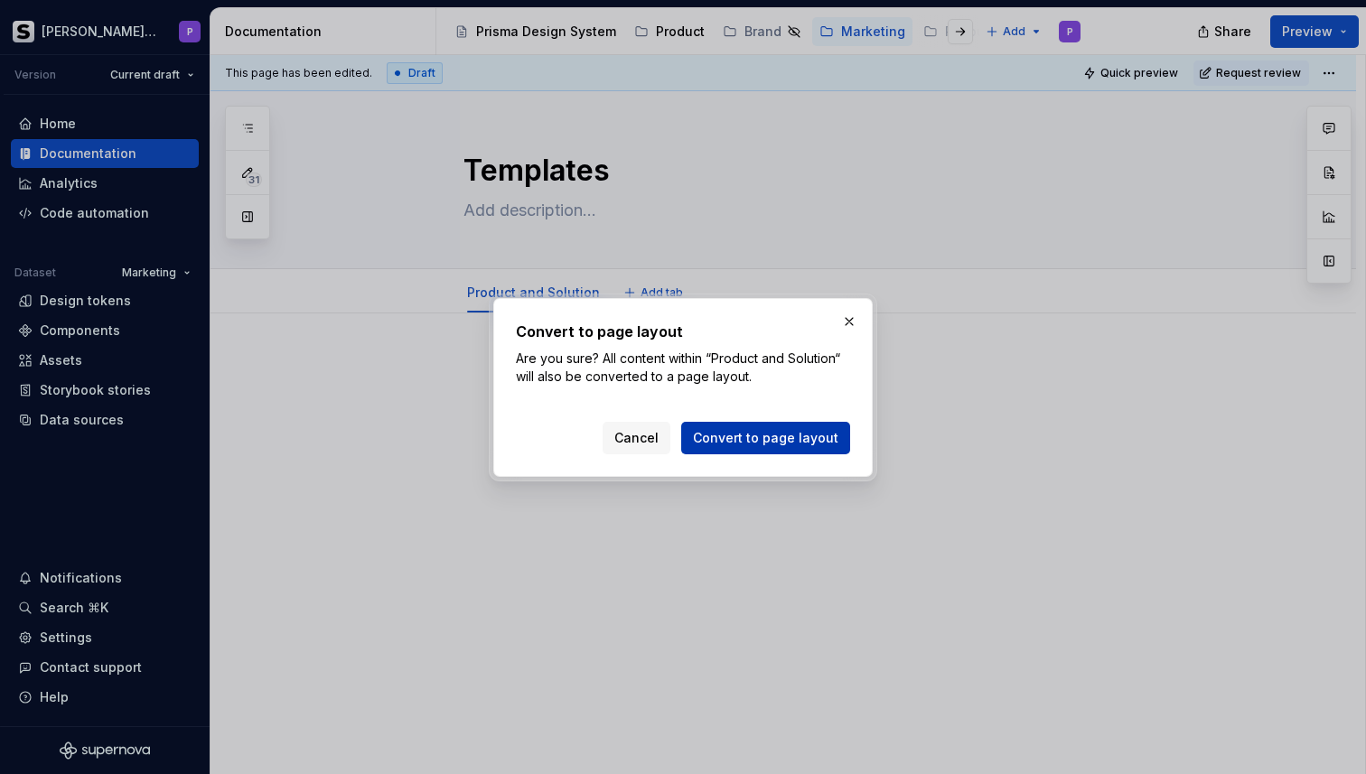
click at [758, 444] on span "Convert to page layout" at bounding box center [765, 438] width 145 height 18
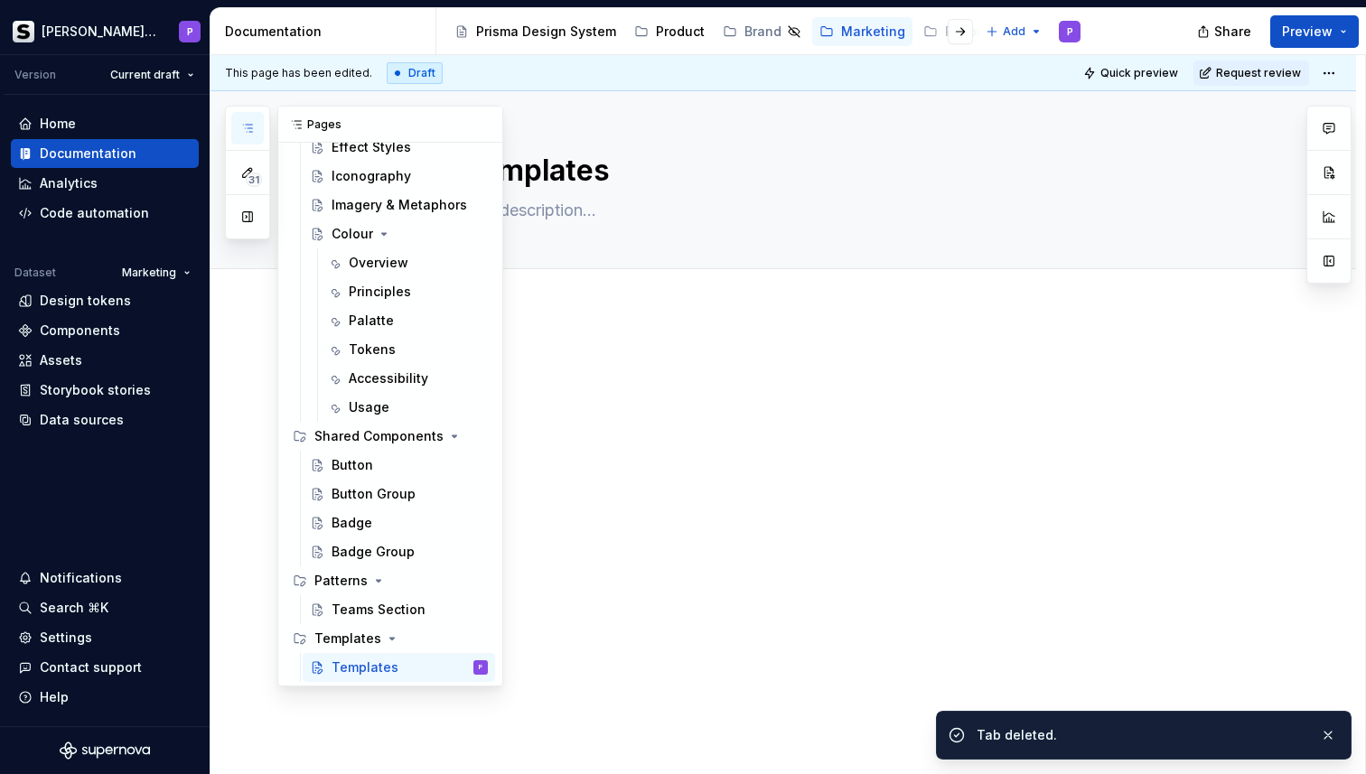
click at [248, 126] on icon "button" at bounding box center [247, 128] width 14 height 14
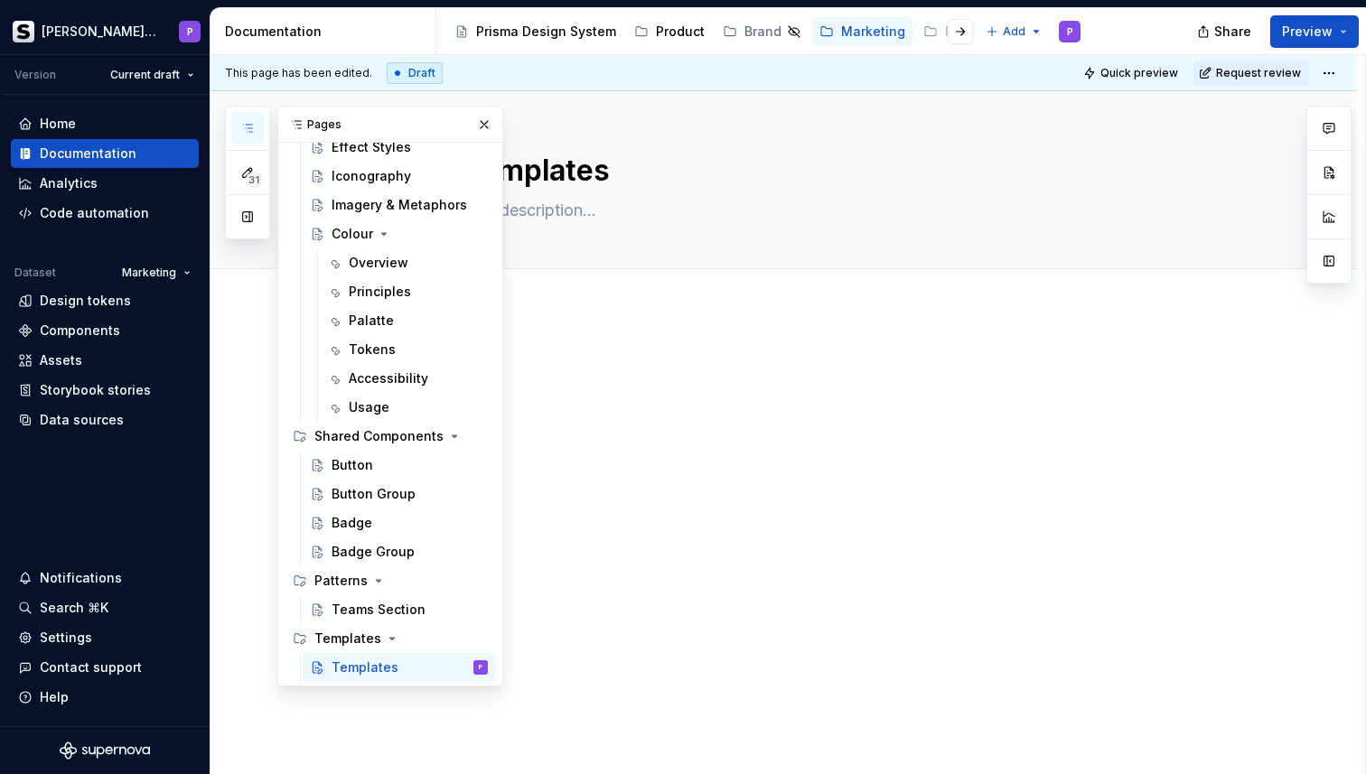
click at [680, 395] on div at bounding box center [804, 386] width 683 height 69
click at [578, 179] on textarea "Templates" at bounding box center [801, 170] width 683 height 43
click at [592, 377] on div at bounding box center [804, 386] width 683 height 69
click at [480, 113] on button "button" at bounding box center [484, 124] width 25 height 25
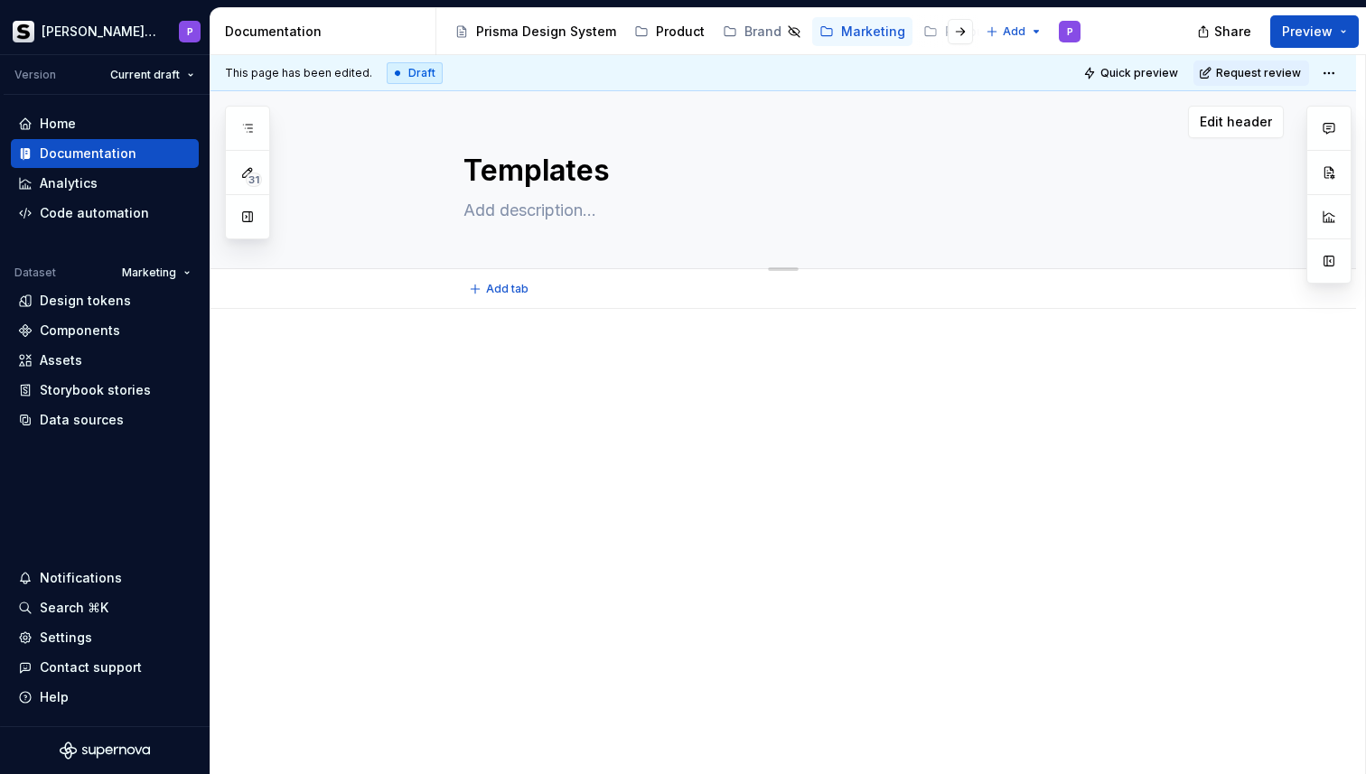
click at [542, 159] on textarea "Templates" at bounding box center [801, 170] width 683 height 43
type textarea "*"
type textarea "P"
type textarea "*"
type textarea "Pr"
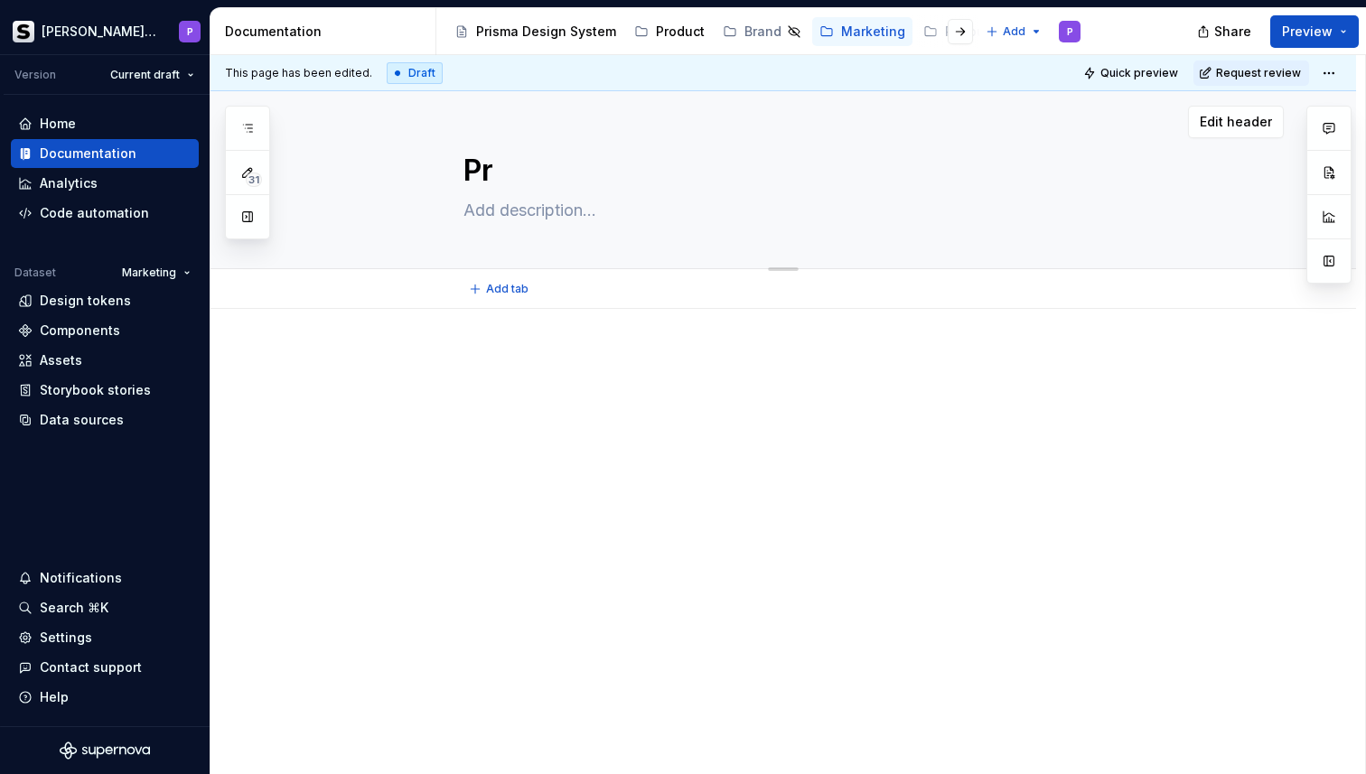
type textarea "*"
type textarea "Pro"
type textarea "*"
type textarea "Prod"
type textarea "*"
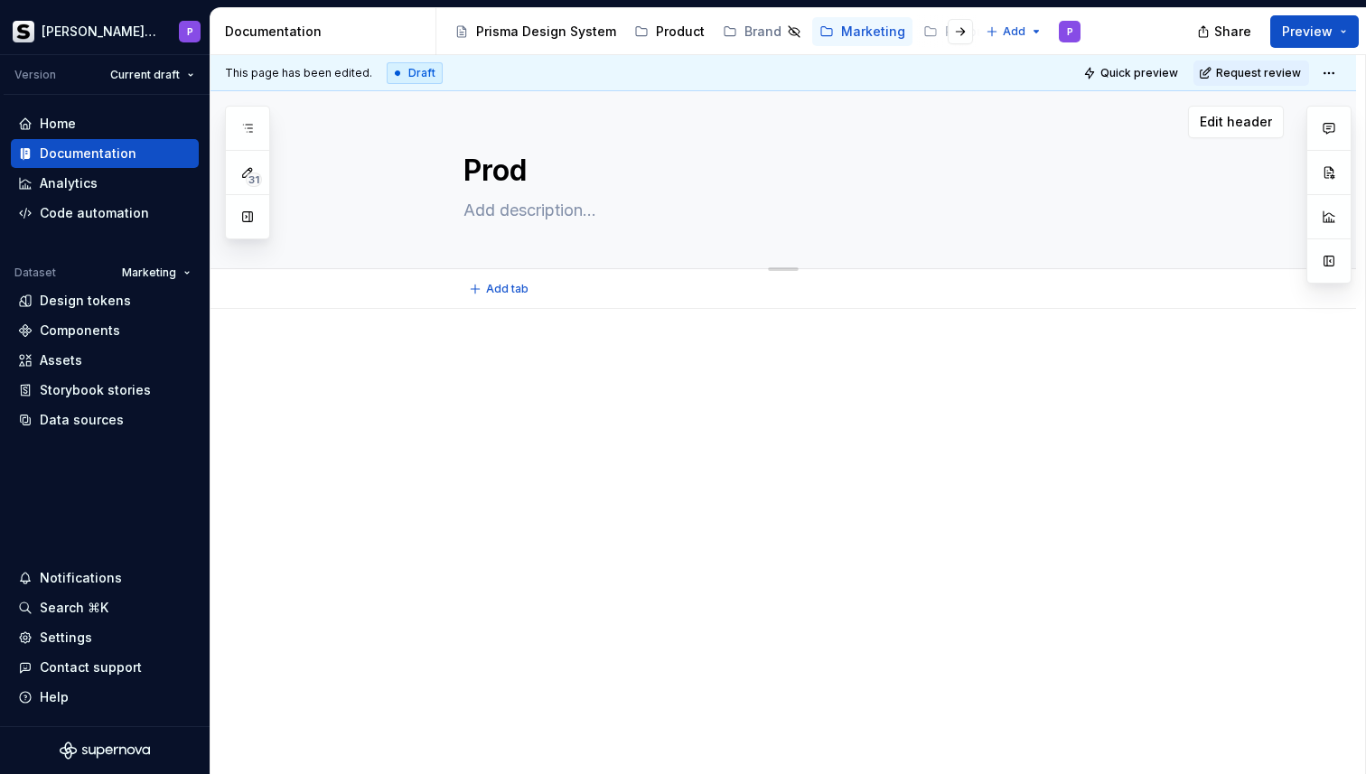
type textarea "Produ"
type textarea "*"
type textarea "Produc"
type textarea "*"
type textarea "Product"
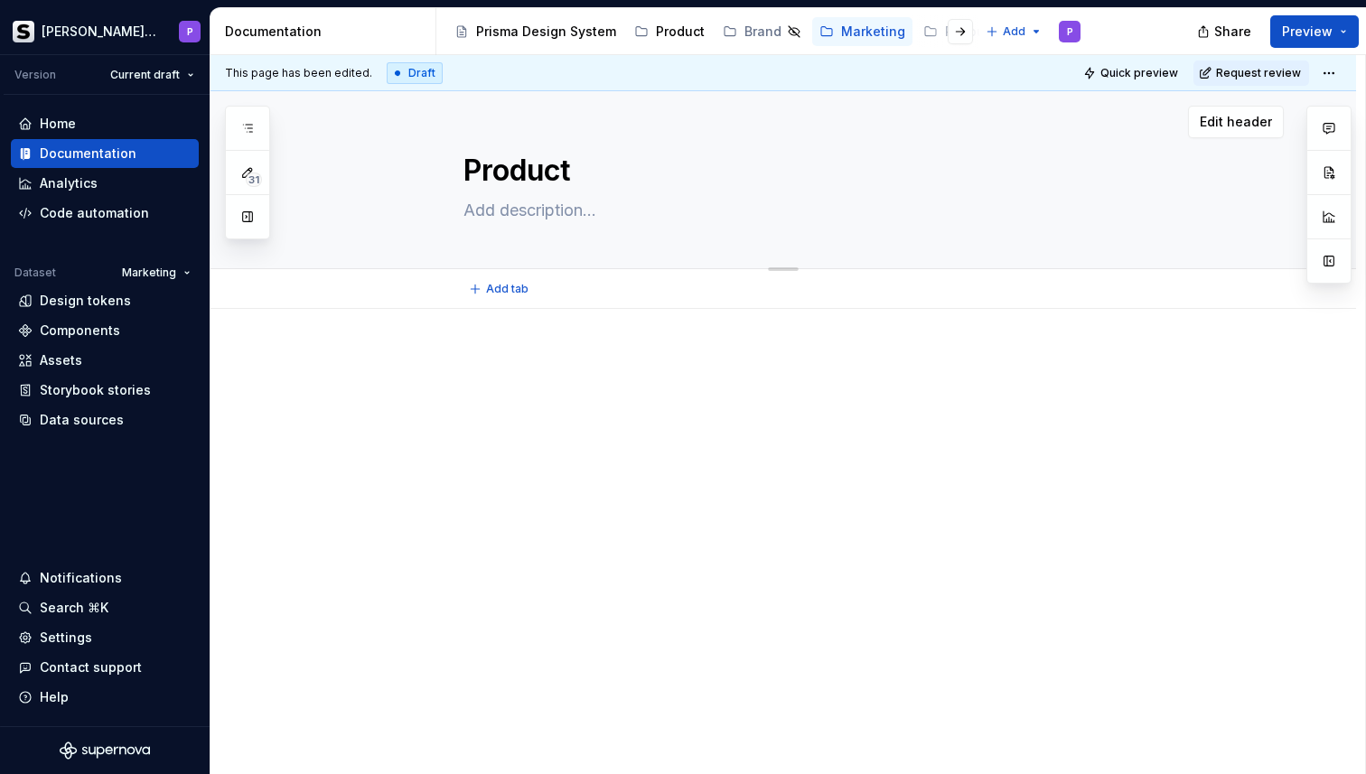
type textarea "*"
type textarea "Product"
type textarea "*"
type textarea "Product P"
type textarea "*"
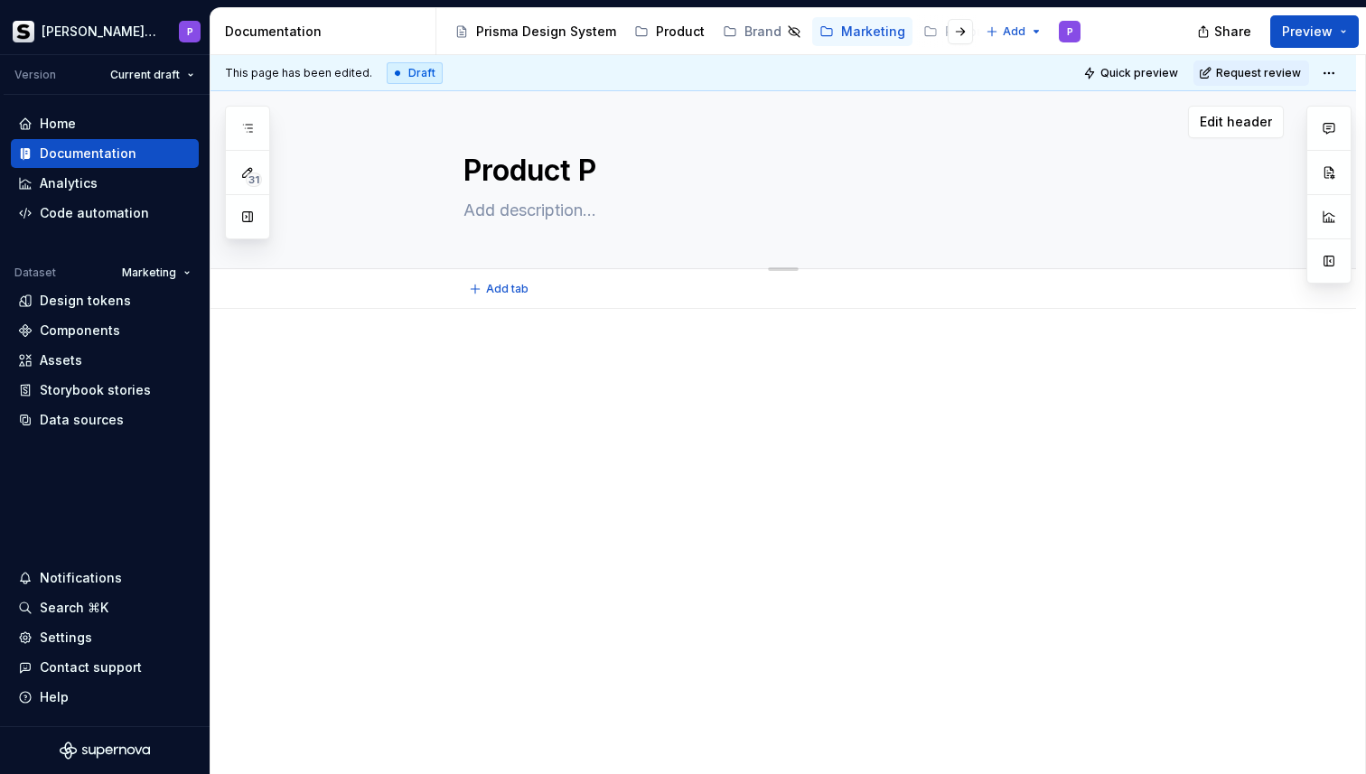
type textarea "Product"
type textarea "*"
type textarea "Product"
type textarea "*"
type textarea "Product"
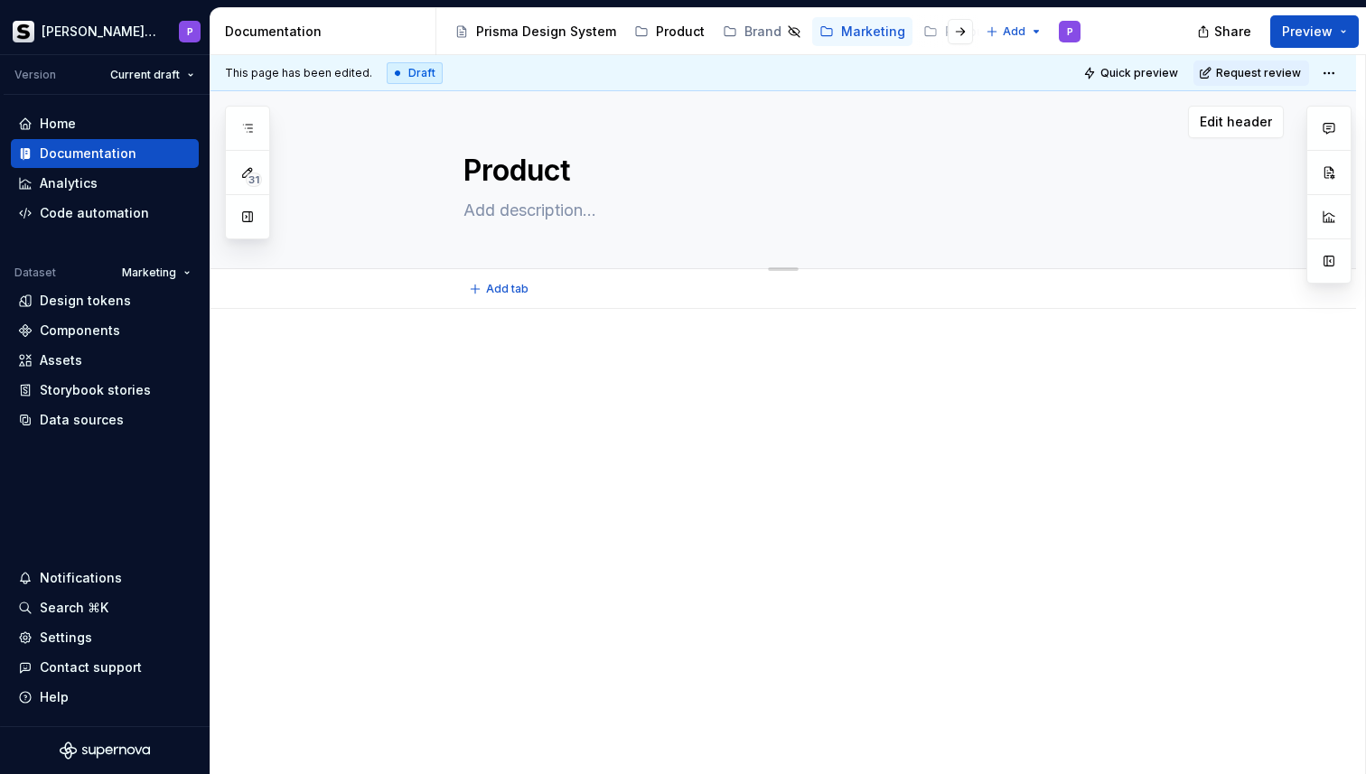
type textarea "*"
type textarea "Product &"
type textarea "*"
type textarea "Product &"
type textarea "*"
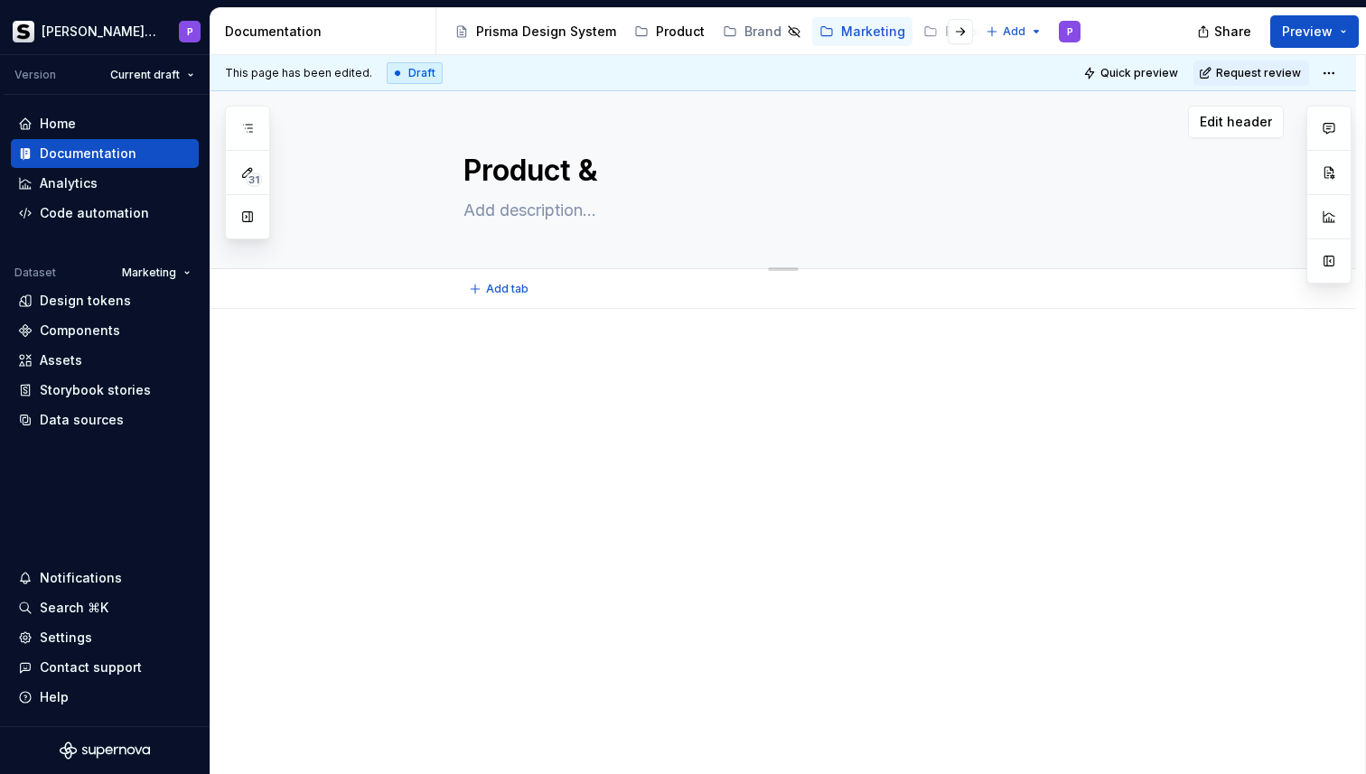
type textarea "Product & S"
type textarea "*"
type textarea "Product & So"
type textarea "*"
type textarea "Product & Sol"
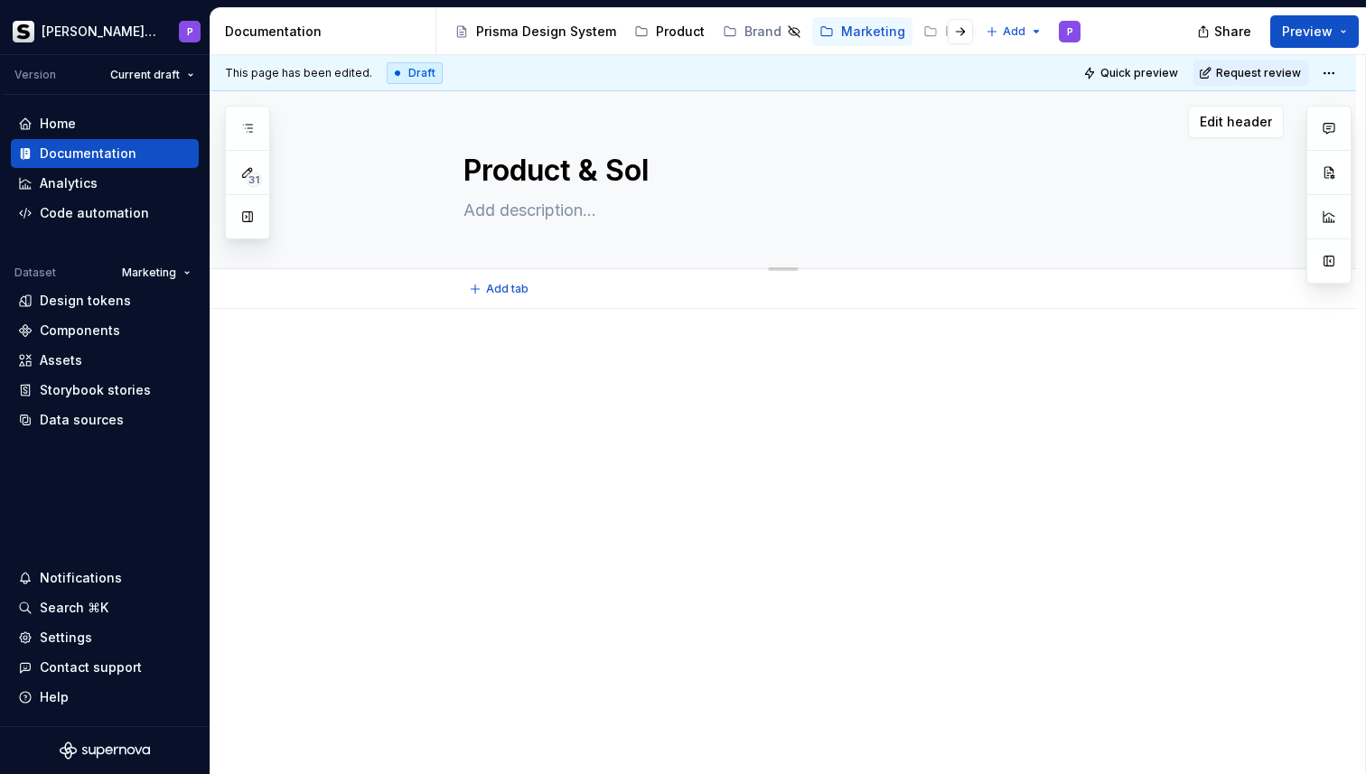
type textarea "*"
type textarea "Product & Solu"
type textarea "*"
type textarea "Product & Solut"
type textarea "*"
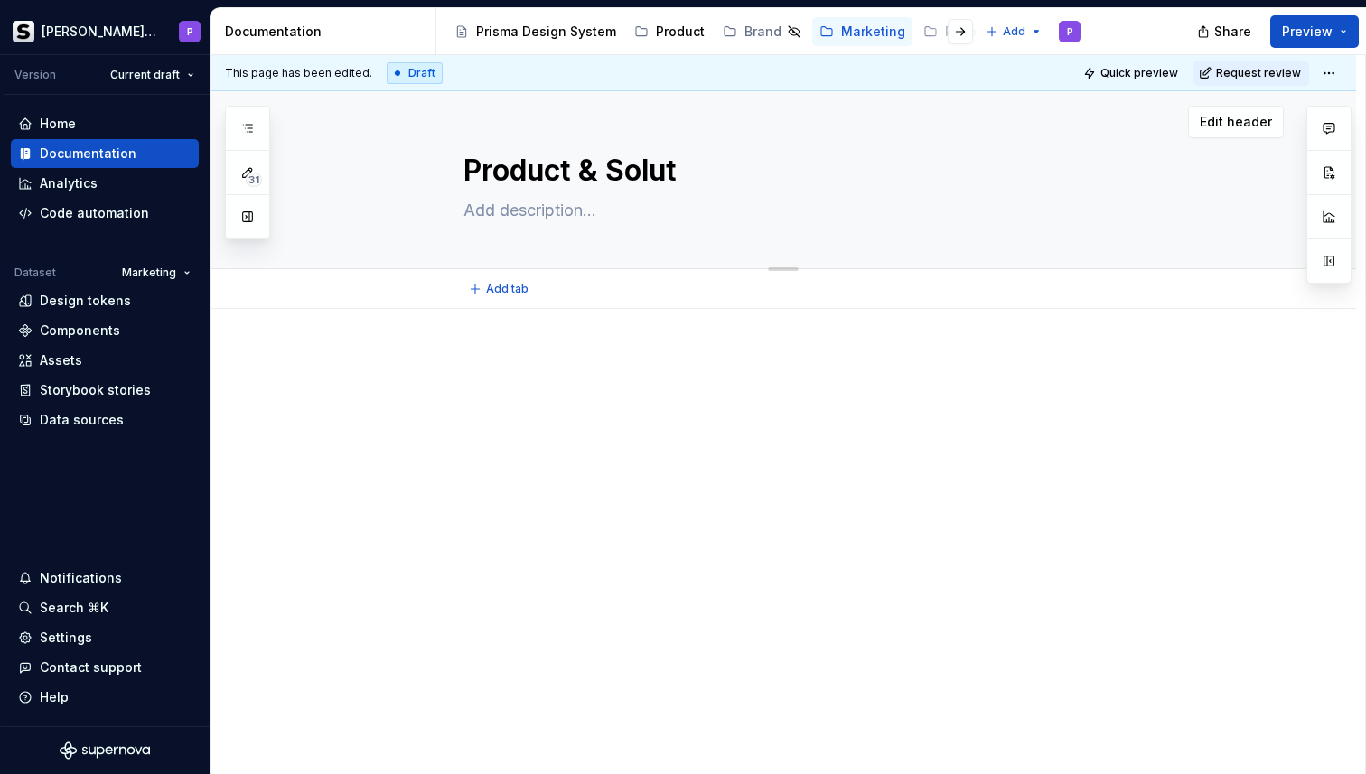
type textarea "Product & Soluti"
type textarea "*"
type textarea "Product & Solutio"
type textarea "*"
type textarea "Product & Solution"
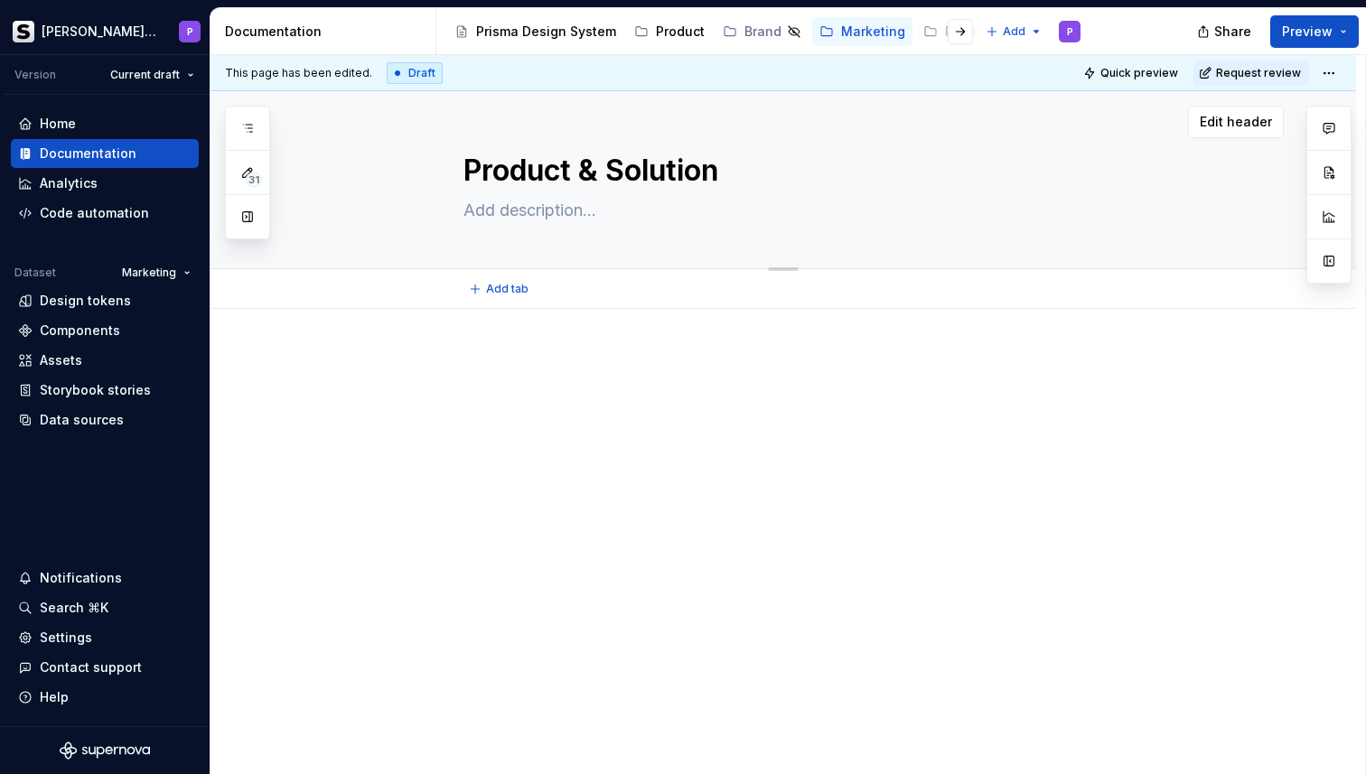
type textarea "*"
type textarea "Product & Solution"
type textarea "*"
type textarea "Product & Solution"
type textarea "*"
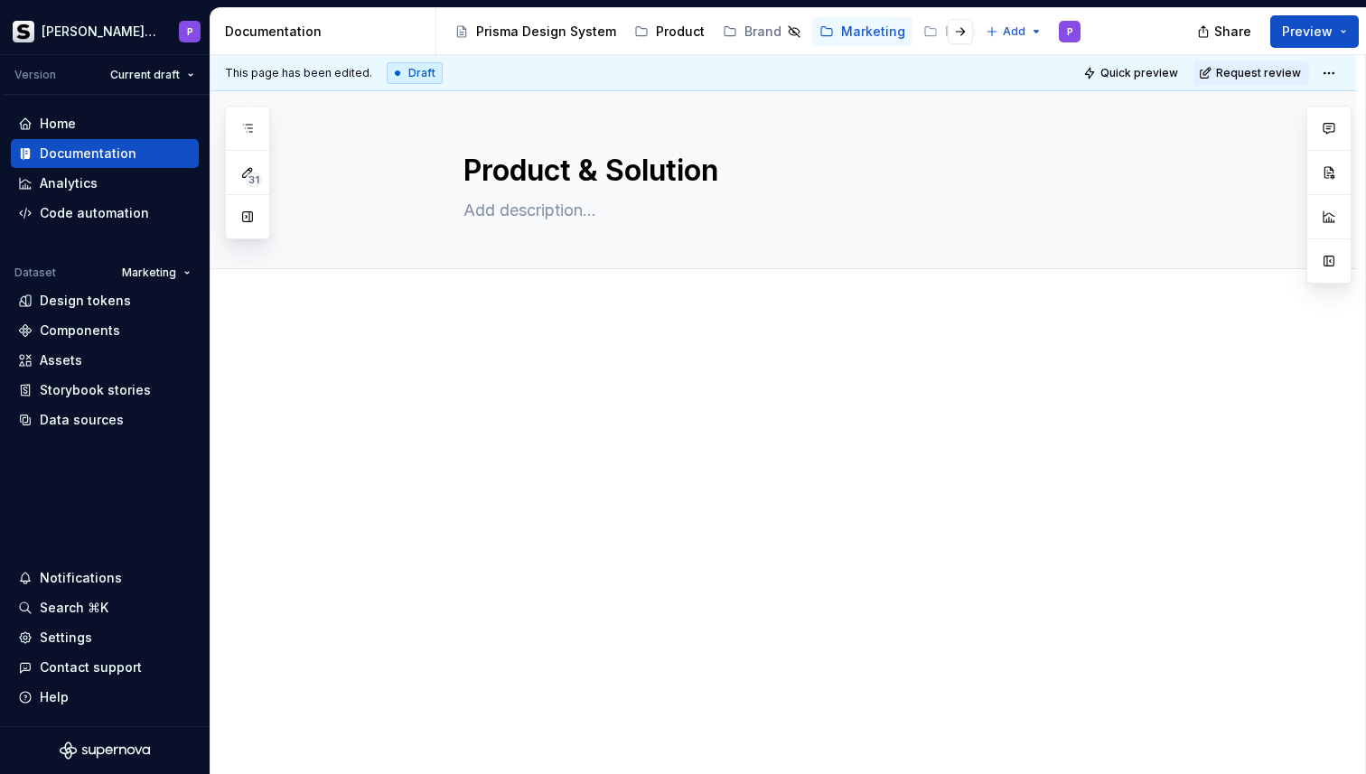
type textarea "Product & Solution"
click at [621, 410] on div at bounding box center [804, 386] width 683 height 69
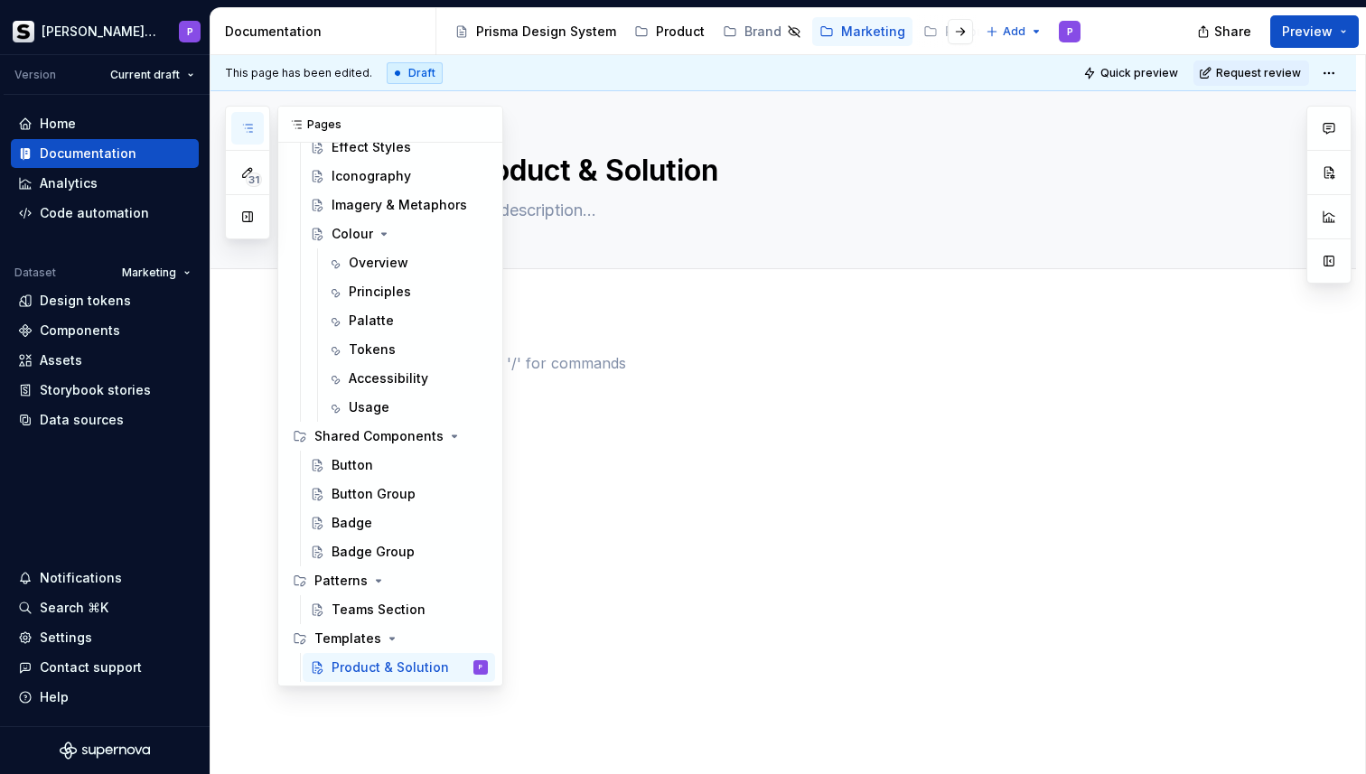
click at [252, 127] on icon "button" at bounding box center [247, 128] width 9 height 7
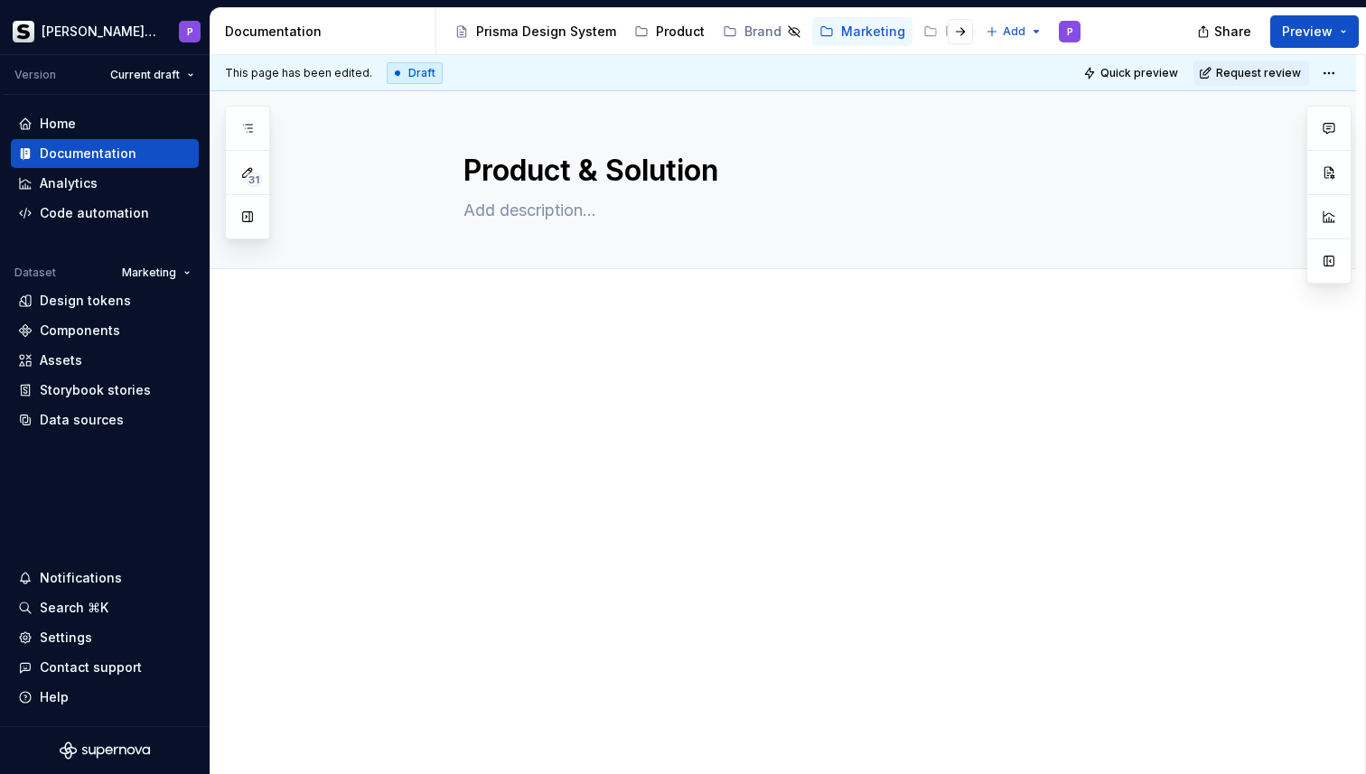
click at [494, 349] on div at bounding box center [783, 492] width 1146 height 366
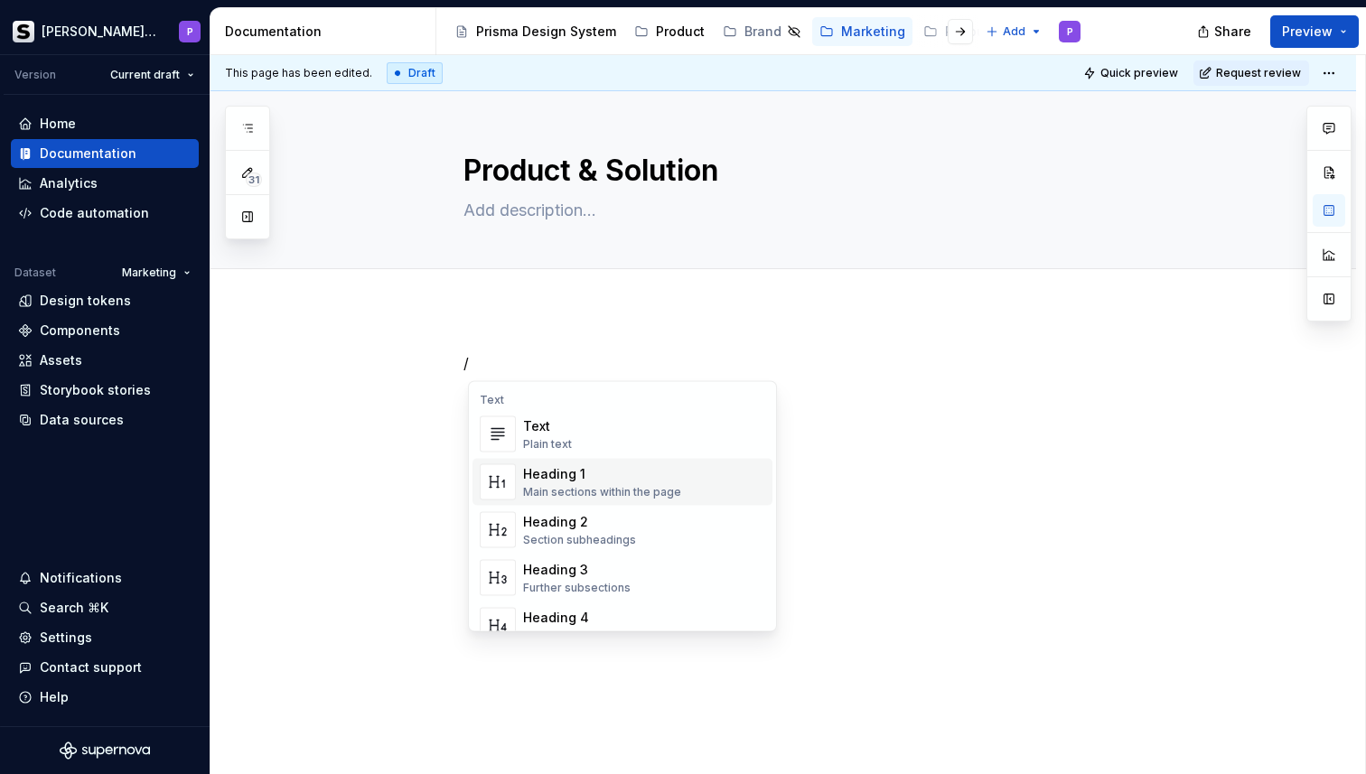
type textarea "*"
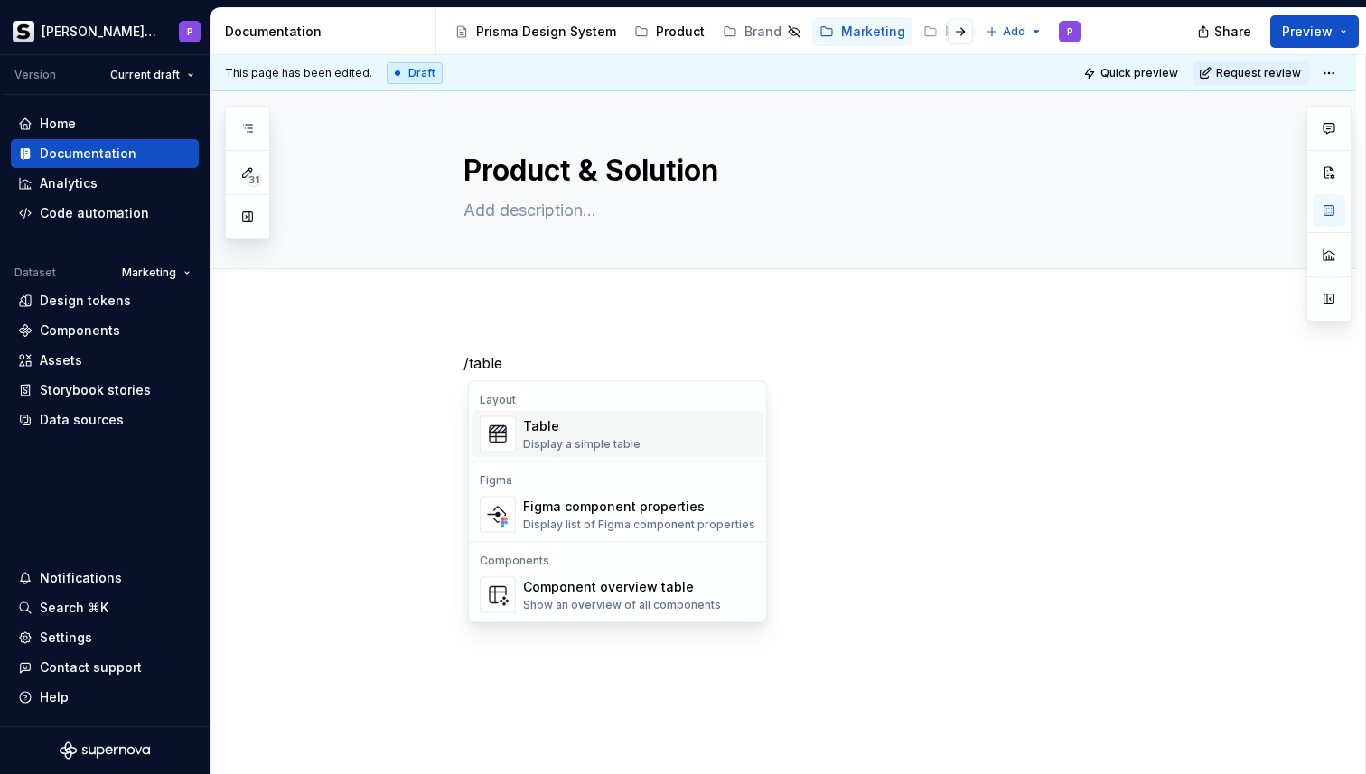
click at [613, 419] on div "Table" at bounding box center [581, 426] width 117 height 18
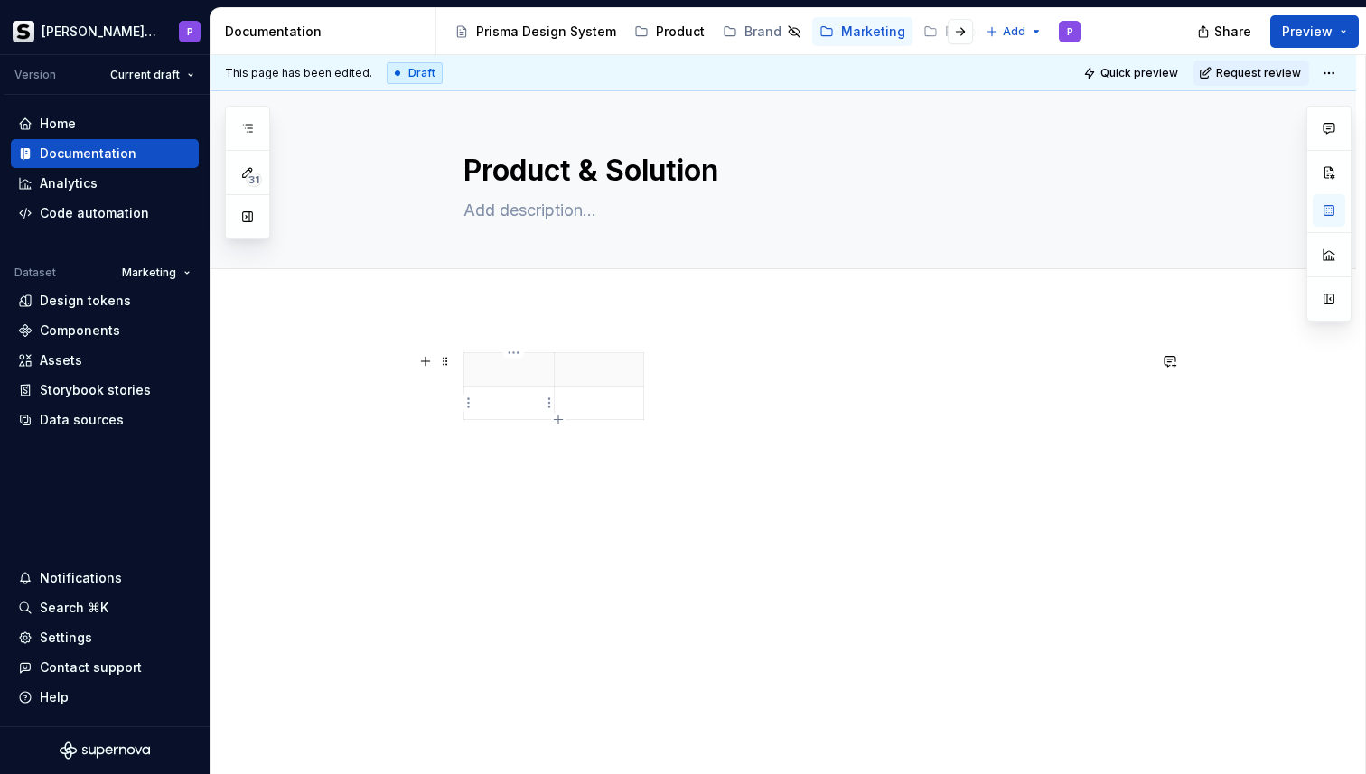
click at [500, 403] on p at bounding box center [509, 403] width 68 height 18
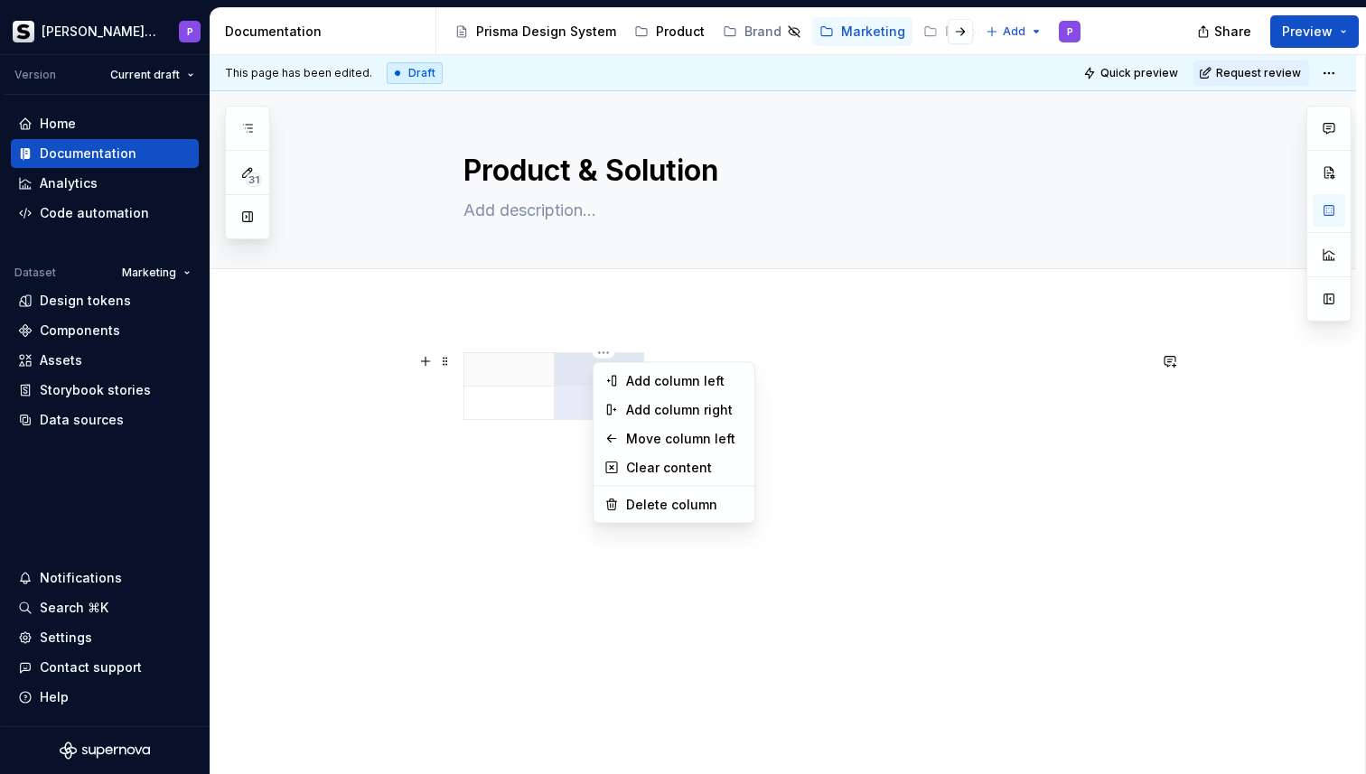
click at [602, 355] on html "[PERSON_NAME] Prisma P Version Current draft Home Documentation Analytics Code …" at bounding box center [683, 387] width 1366 height 774
click at [581, 366] on html "[PERSON_NAME] Prisma P Version Current draft Home Documentation Analytics Code …" at bounding box center [683, 387] width 1366 height 774
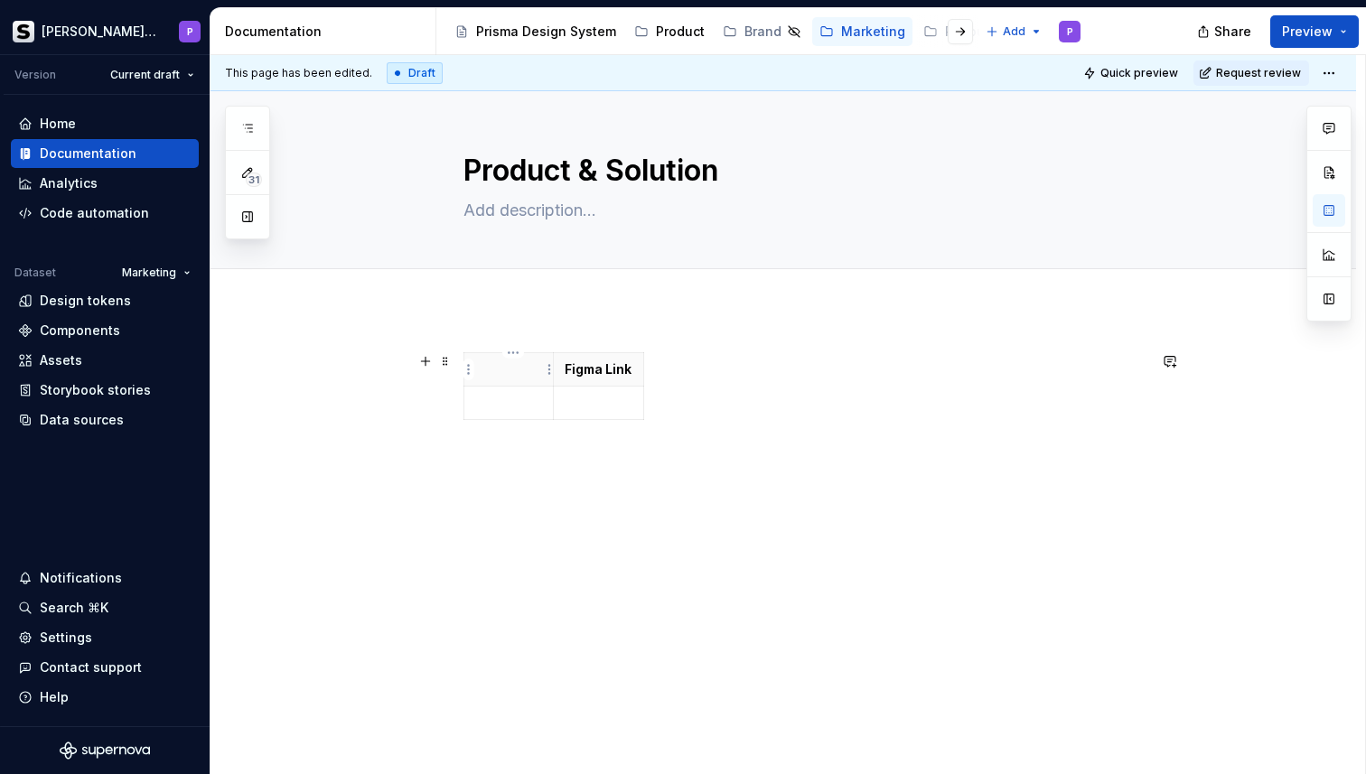
click at [503, 379] on th at bounding box center [508, 369] width 89 height 33
click at [498, 377] on p "View" at bounding box center [509, 369] width 68 height 18
click at [524, 405] on p at bounding box center [509, 403] width 68 height 18
click at [590, 402] on p at bounding box center [600, 403] width 68 height 18
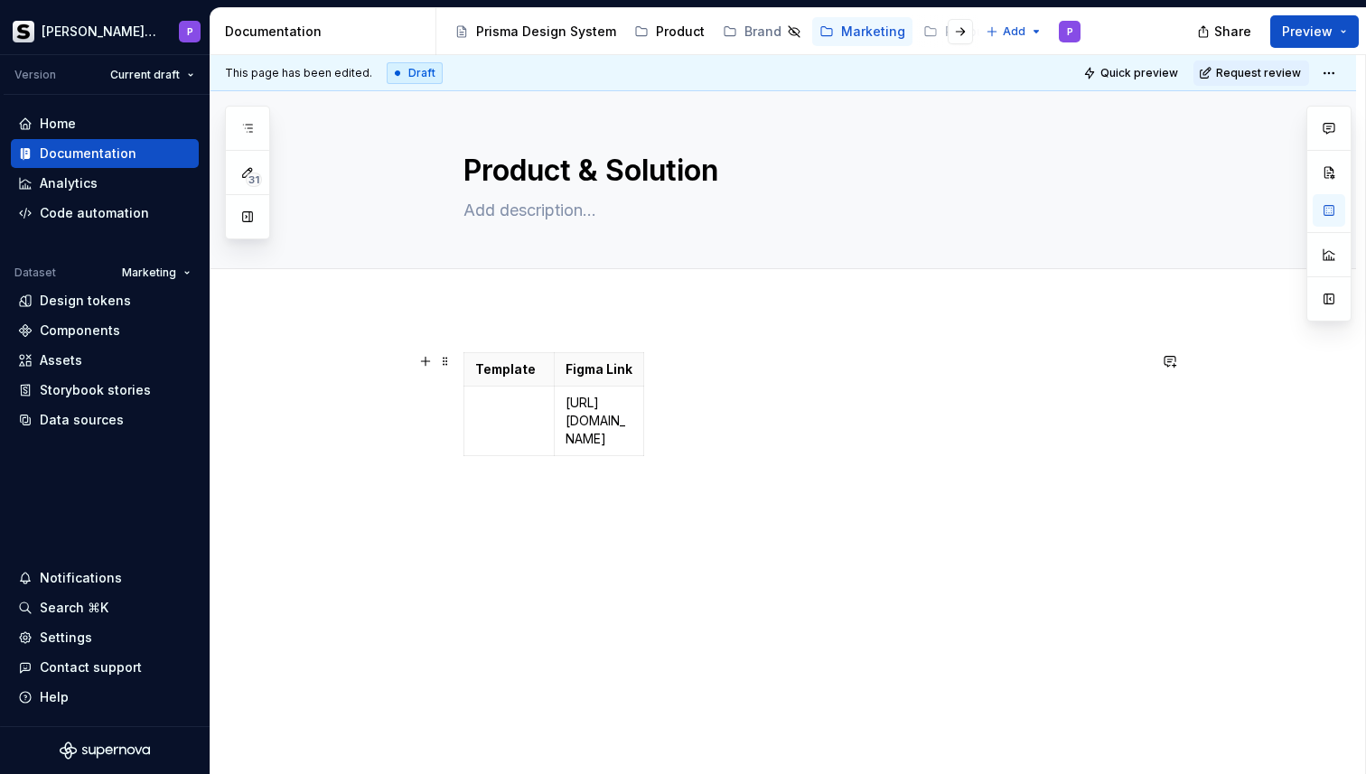
click at [803, 426] on div "Template Figma Link [URL][DOMAIN_NAME]" at bounding box center [804, 407] width 683 height 111
click at [447, 359] on span at bounding box center [445, 361] width 14 height 25
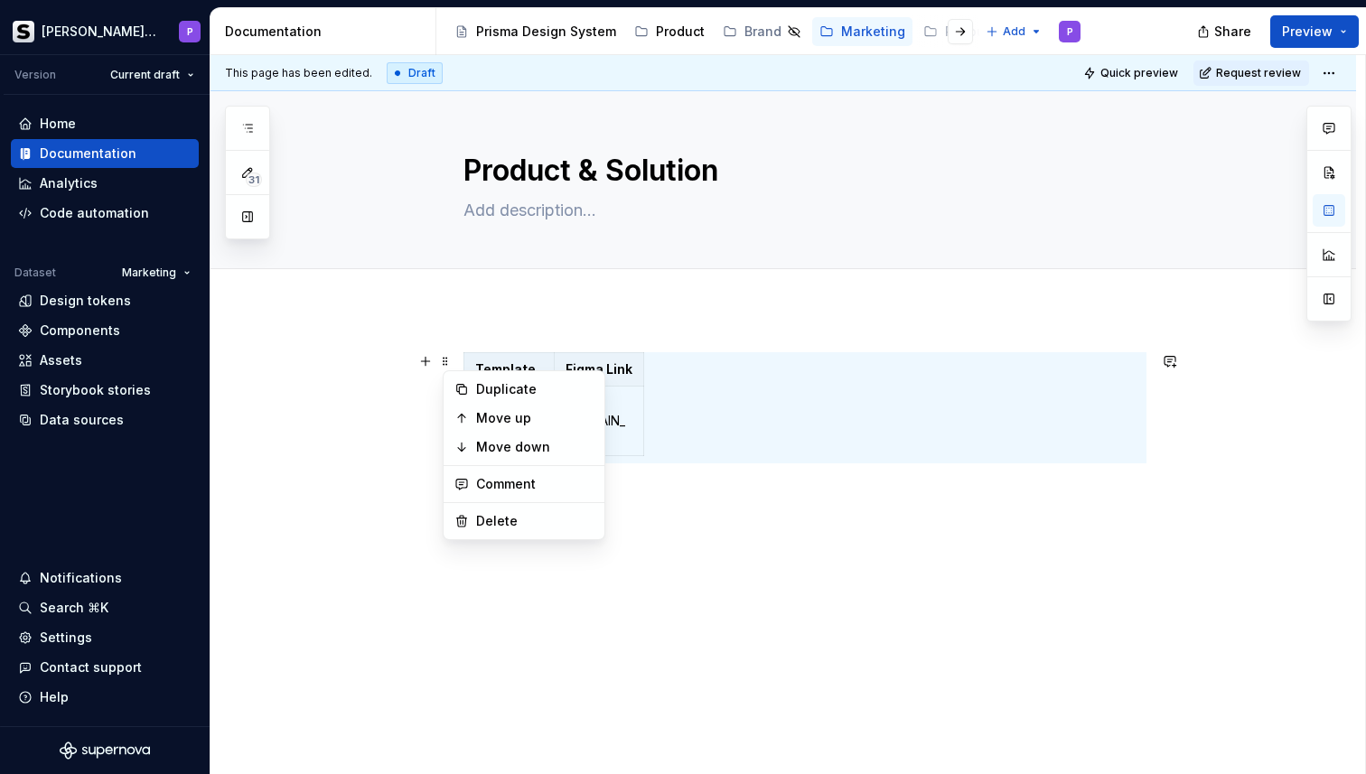
click at [669, 332] on div "Template Figma Link [URL][DOMAIN_NAME]" at bounding box center [783, 513] width 1146 height 408
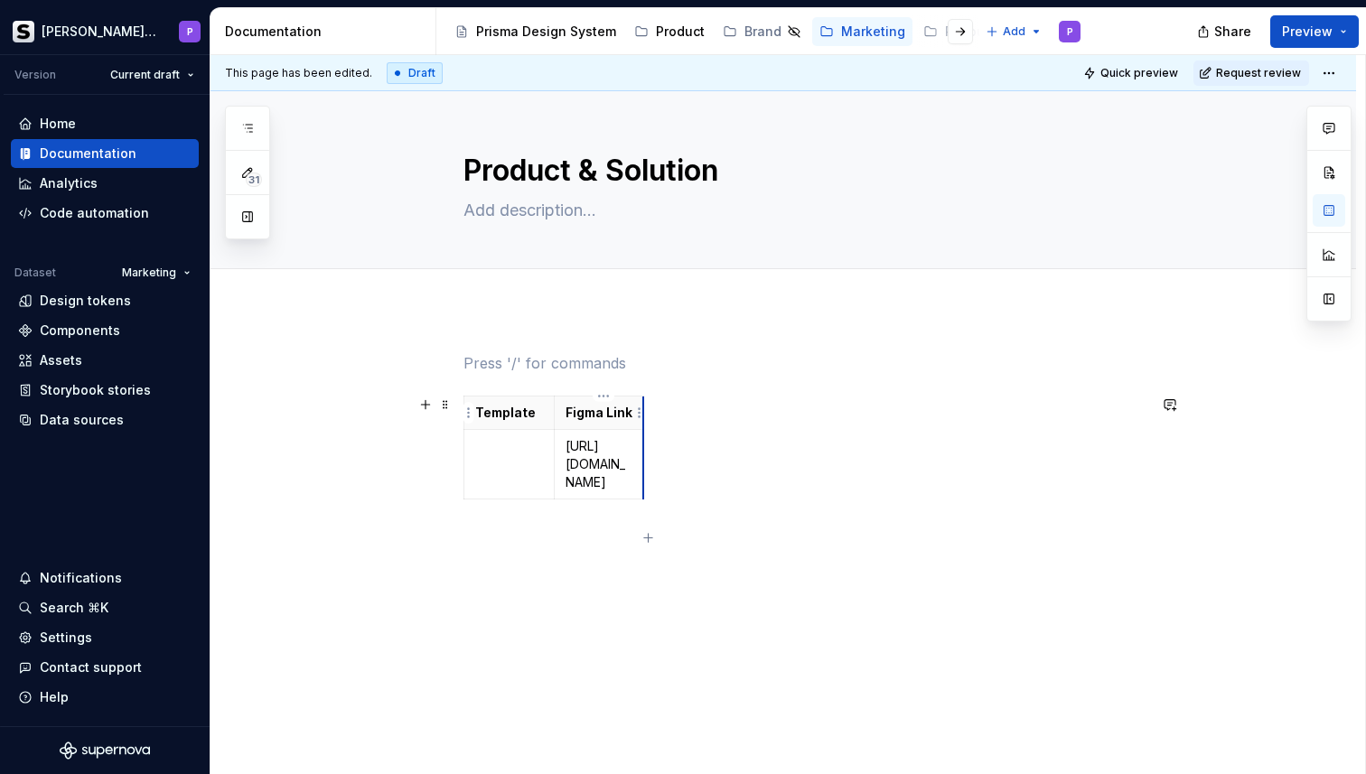
click at [644, 414] on th "Figma Link" at bounding box center [599, 413] width 90 height 33
drag, startPoint x: 645, startPoint y: 414, endPoint x: 977, endPoint y: 378, distance: 333.5
drag, startPoint x: 558, startPoint y: 414, endPoint x: 605, endPoint y: 414, distance: 47.0
click at [605, 414] on th "Figma Link" at bounding box center [812, 413] width 422 height 33
click at [519, 460] on td at bounding box center [532, 446] width 137 height 33
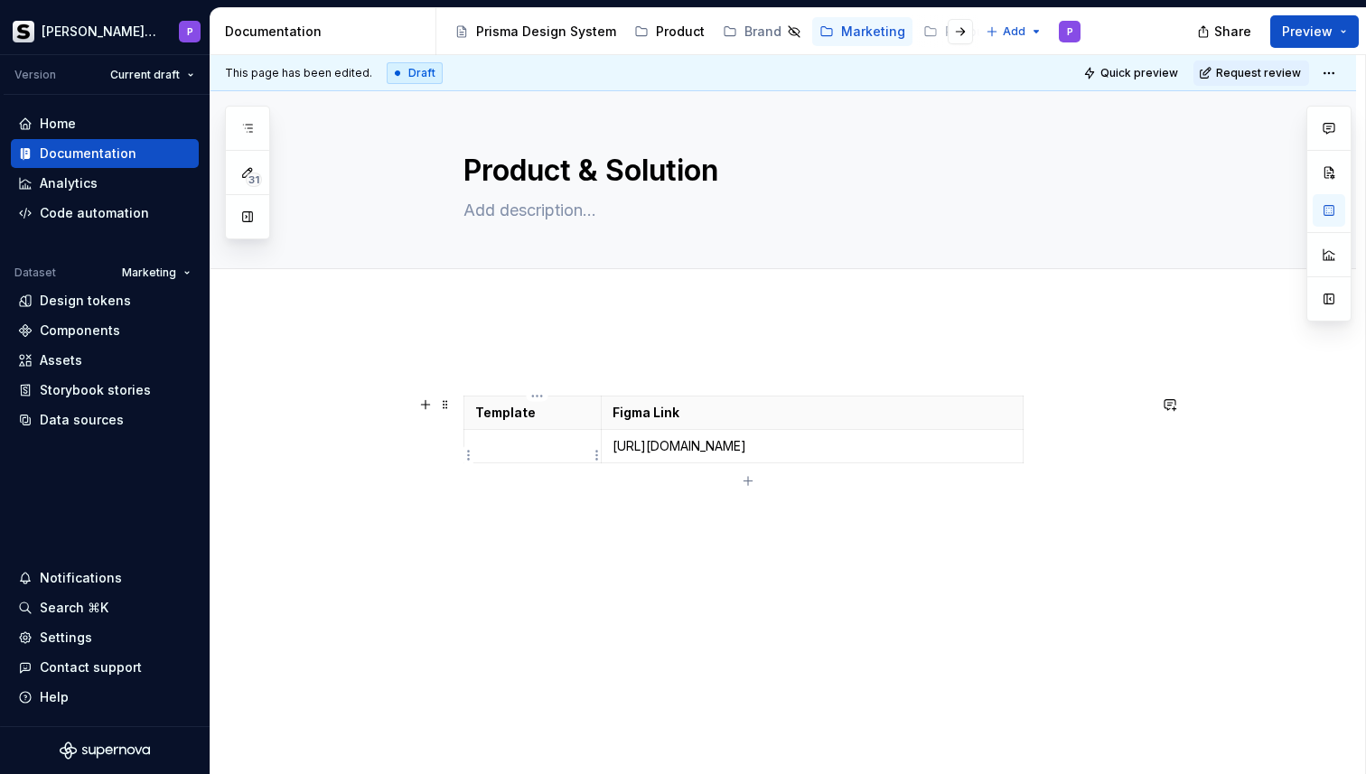
click at [502, 450] on p at bounding box center [532, 446] width 115 height 18
click at [599, 454] on html "[PERSON_NAME] Prisma P Version Current draft Home Documentation Analytics Code …" at bounding box center [683, 387] width 1366 height 774
click at [537, 448] on html "[PERSON_NAME] Prisma P Version Current draft Home Documentation Analytics Code …" at bounding box center [683, 387] width 1366 height 774
click at [601, 457] on html "[PERSON_NAME] Prisma P Version Current draft Home Documentation Analytics Code …" at bounding box center [683, 387] width 1366 height 774
click at [628, 483] on div "Add image" at bounding box center [683, 489] width 117 height 18
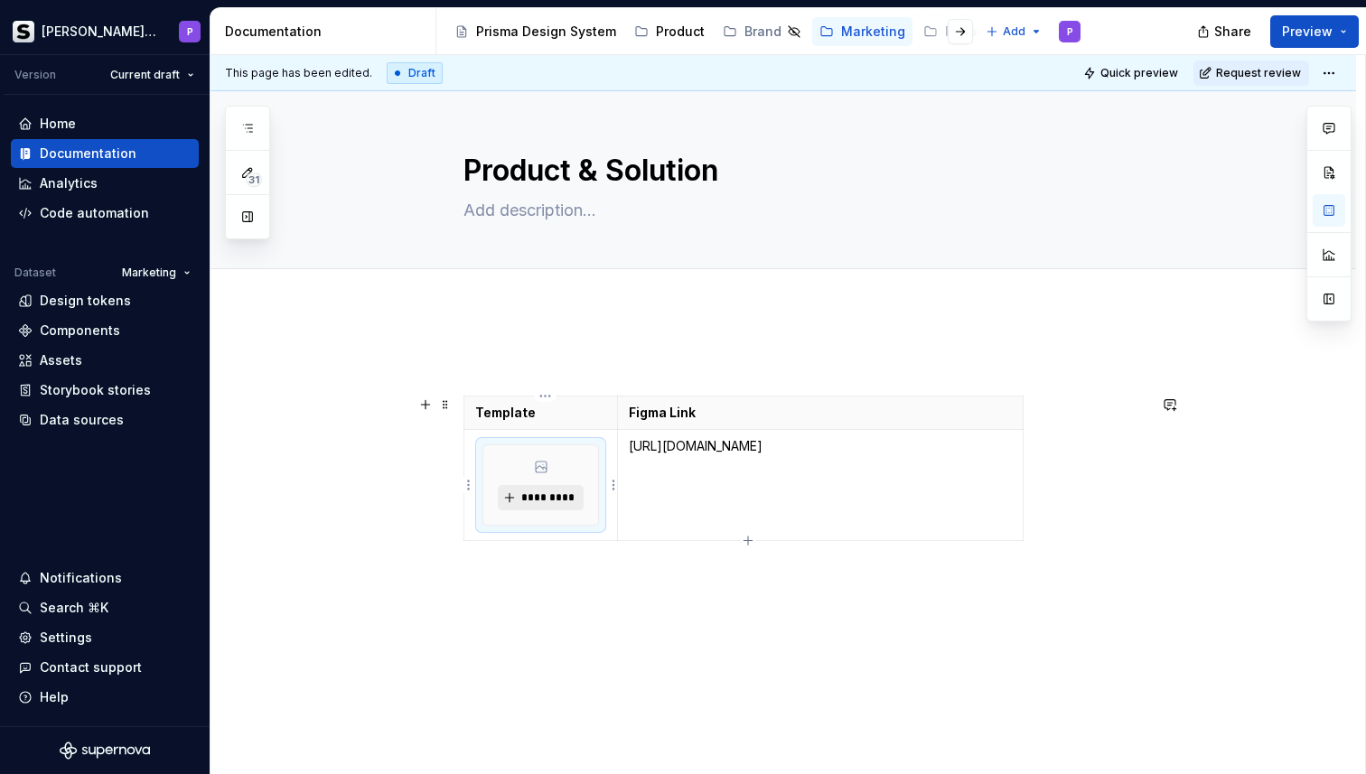
click at [547, 495] on span "*********" at bounding box center [547, 498] width 55 height 14
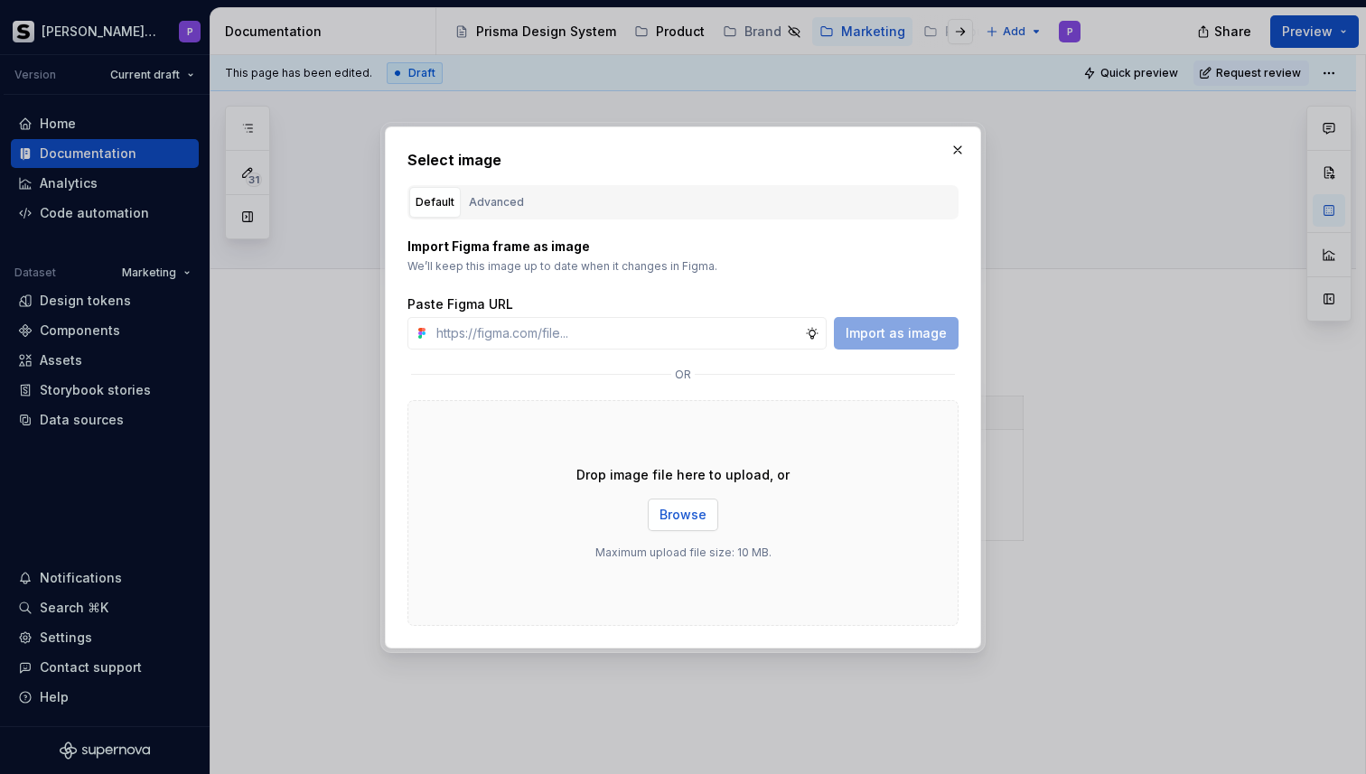
click at [697, 500] on button "Browse" at bounding box center [683, 515] width 70 height 33
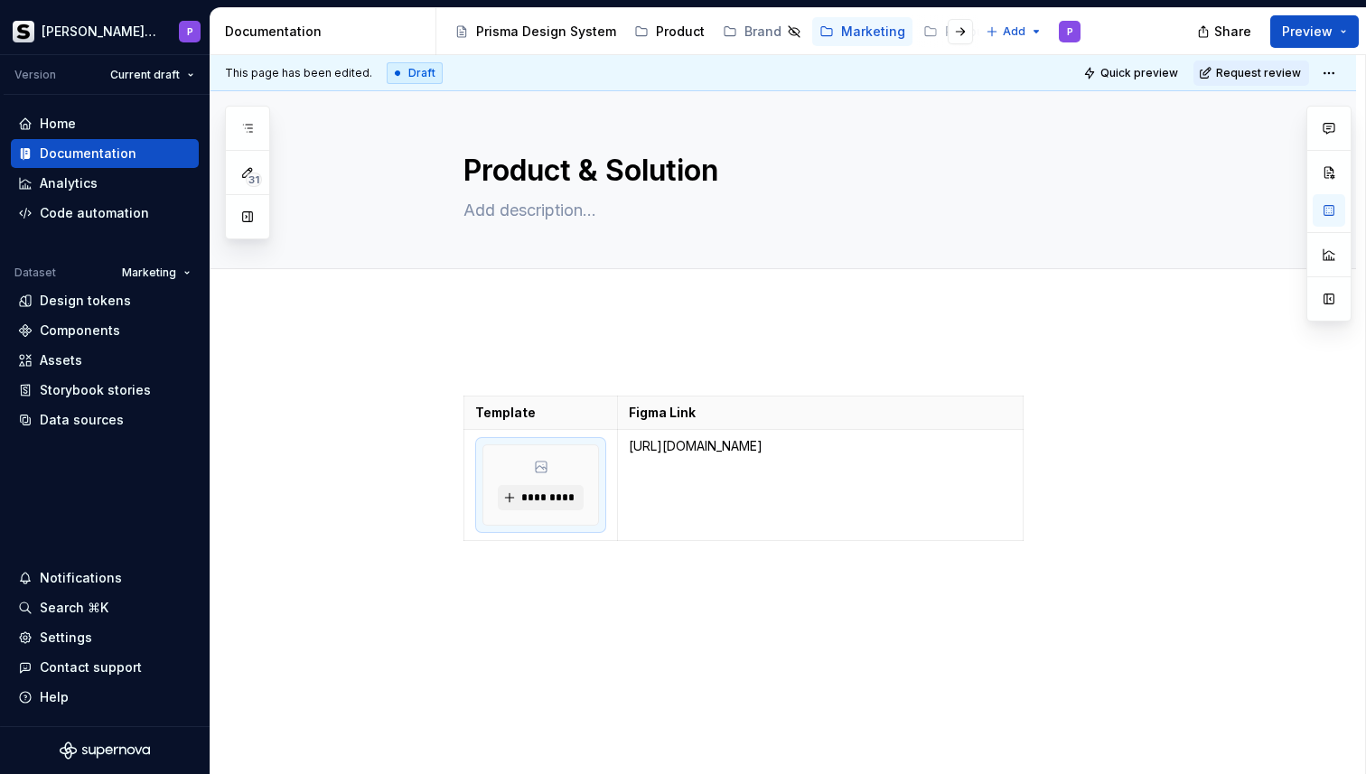
type textarea "*"
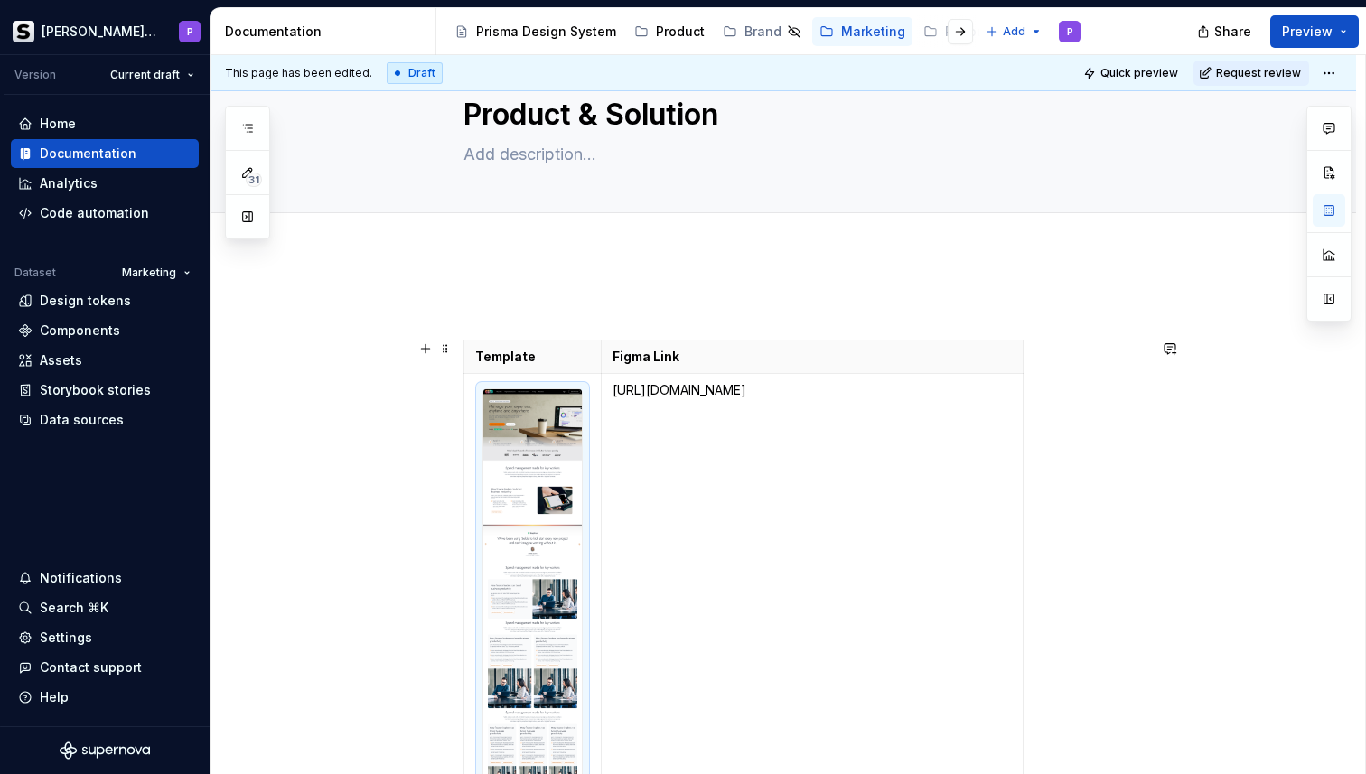
scroll to position [126, 0]
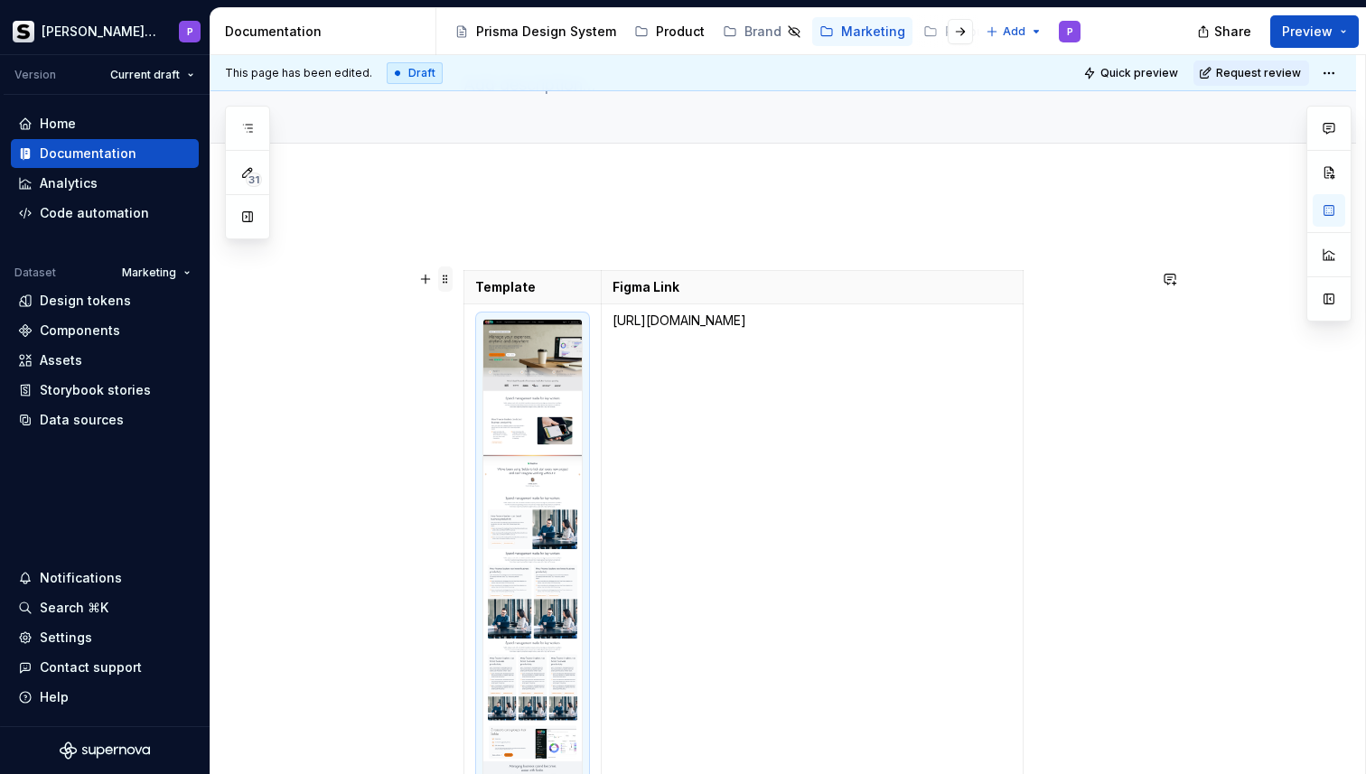
click at [446, 279] on span at bounding box center [445, 279] width 14 height 25
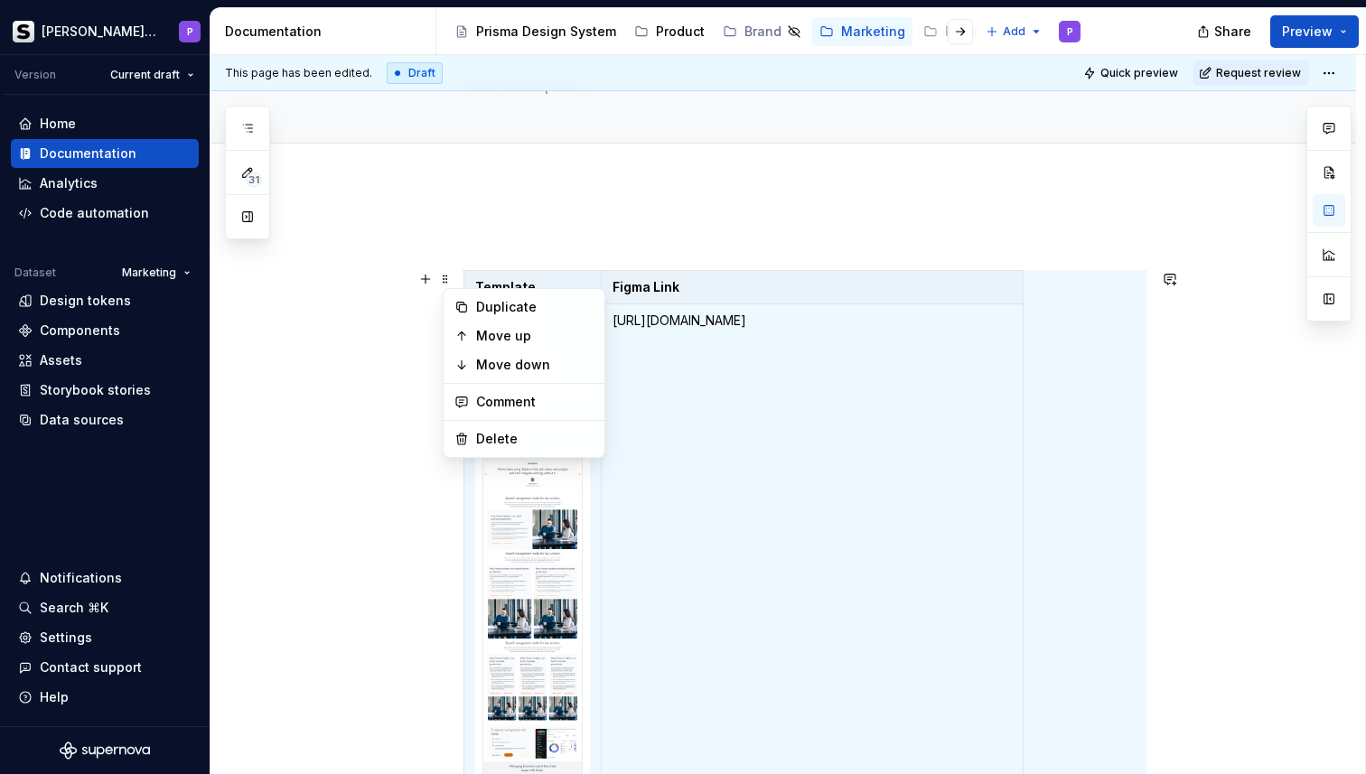
click at [683, 249] on div "Template Figma Link [URL][DOMAIN_NAME]" at bounding box center [804, 649] width 683 height 844
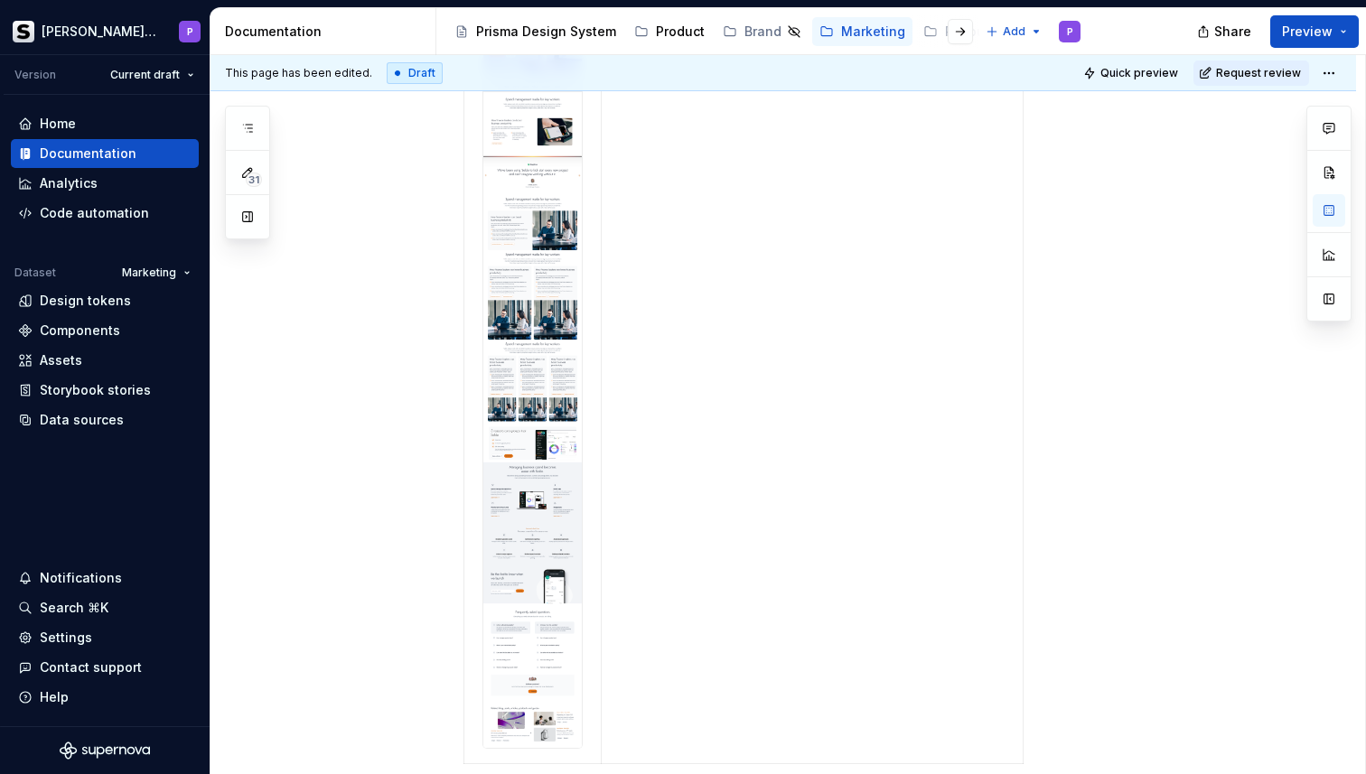
scroll to position [593, 0]
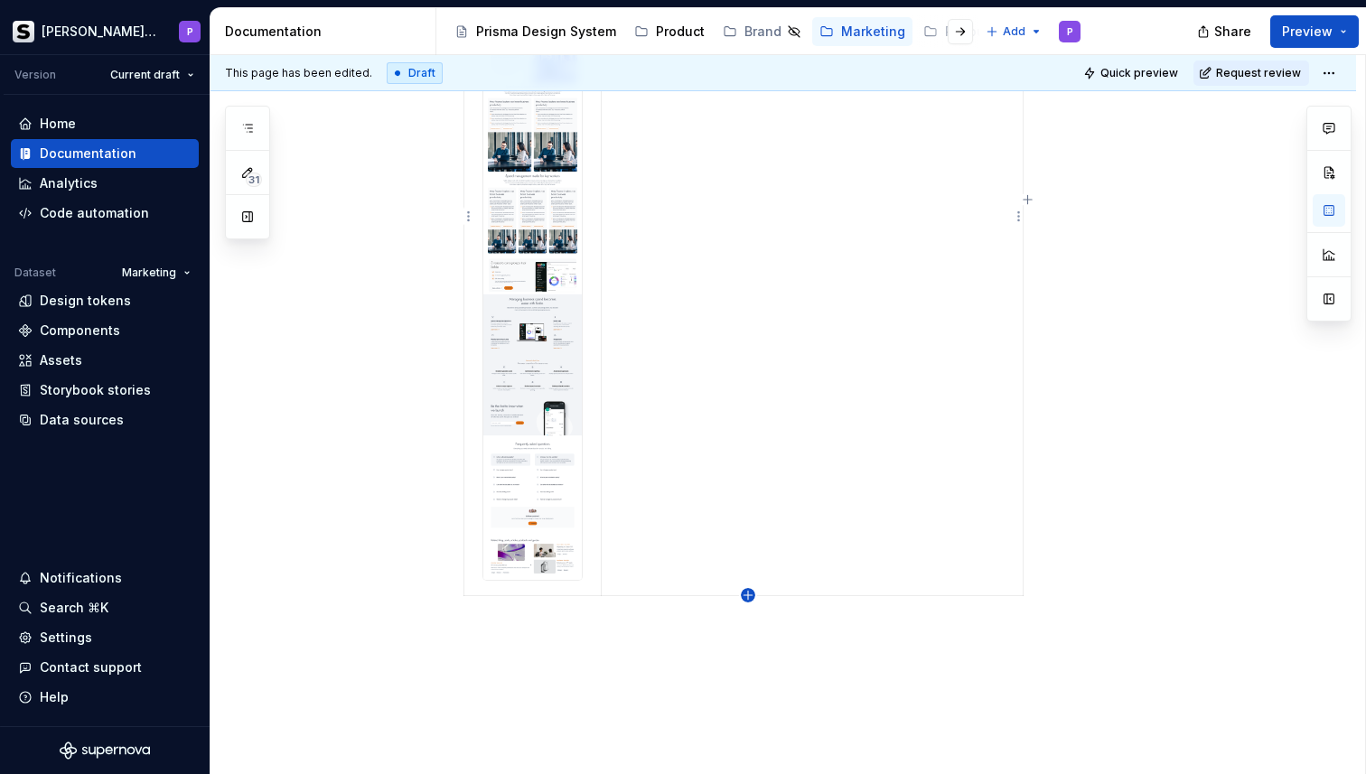
click at [745, 594] on icon "button" at bounding box center [748, 595] width 8 height 8
click at [526, 609] on p at bounding box center [532, 612] width 115 height 18
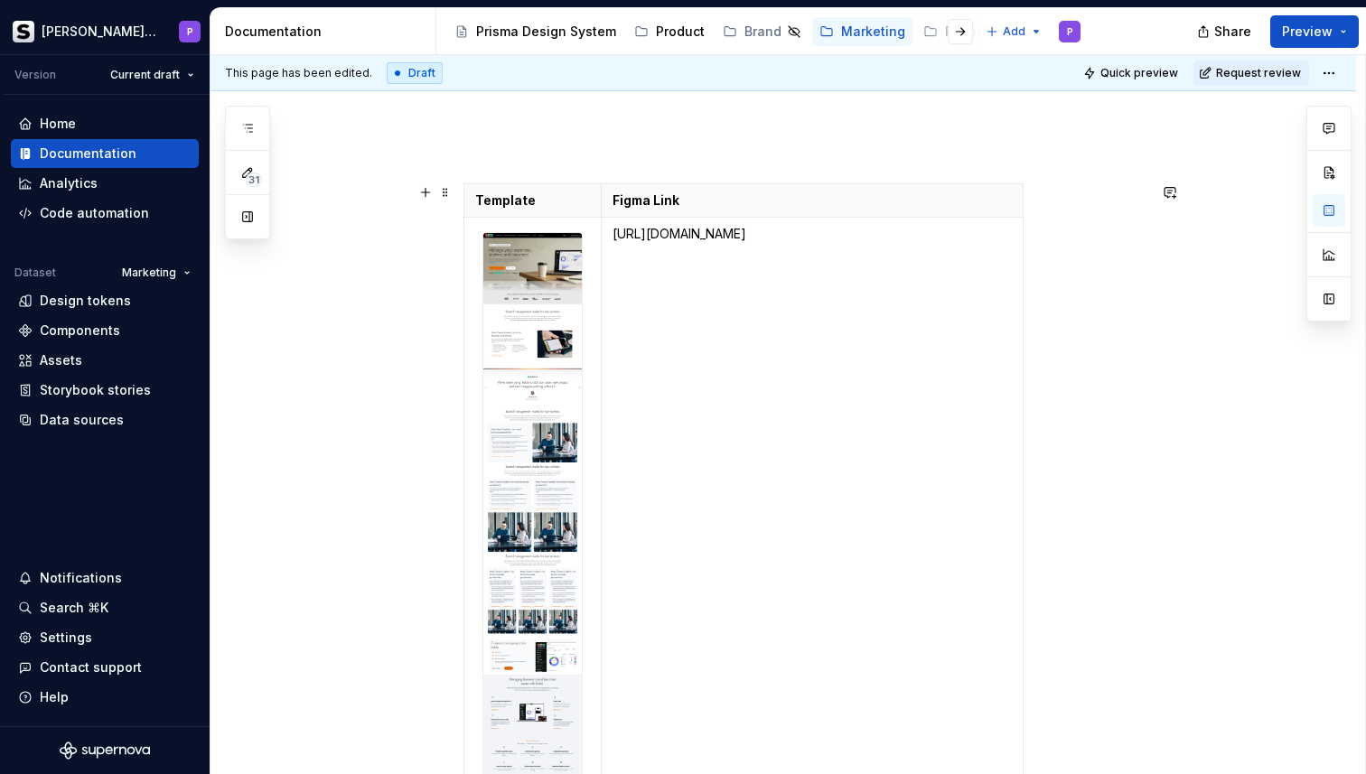
scroll to position [206, 0]
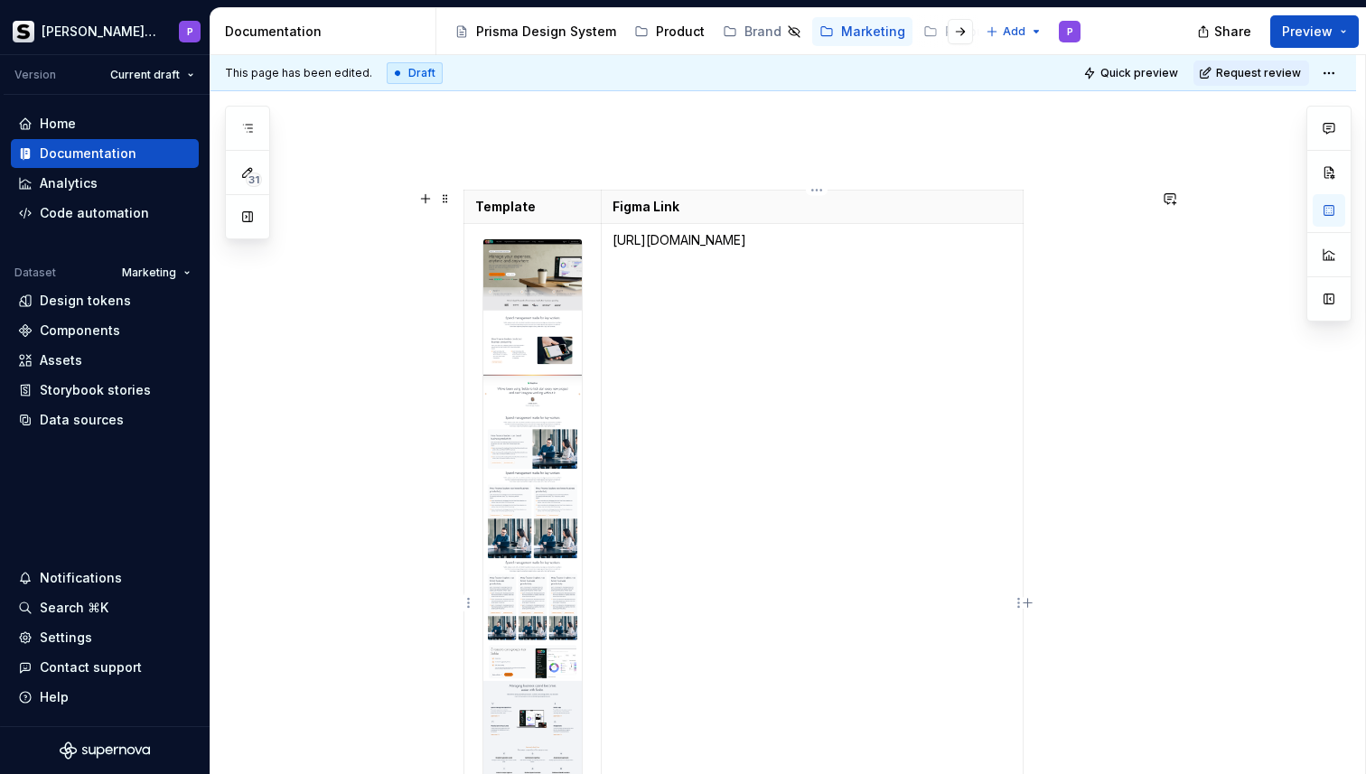
click at [762, 249] on p "[URL][DOMAIN_NAME]" at bounding box center [812, 240] width 399 height 18
copy p "[URL][DOMAIN_NAME]"
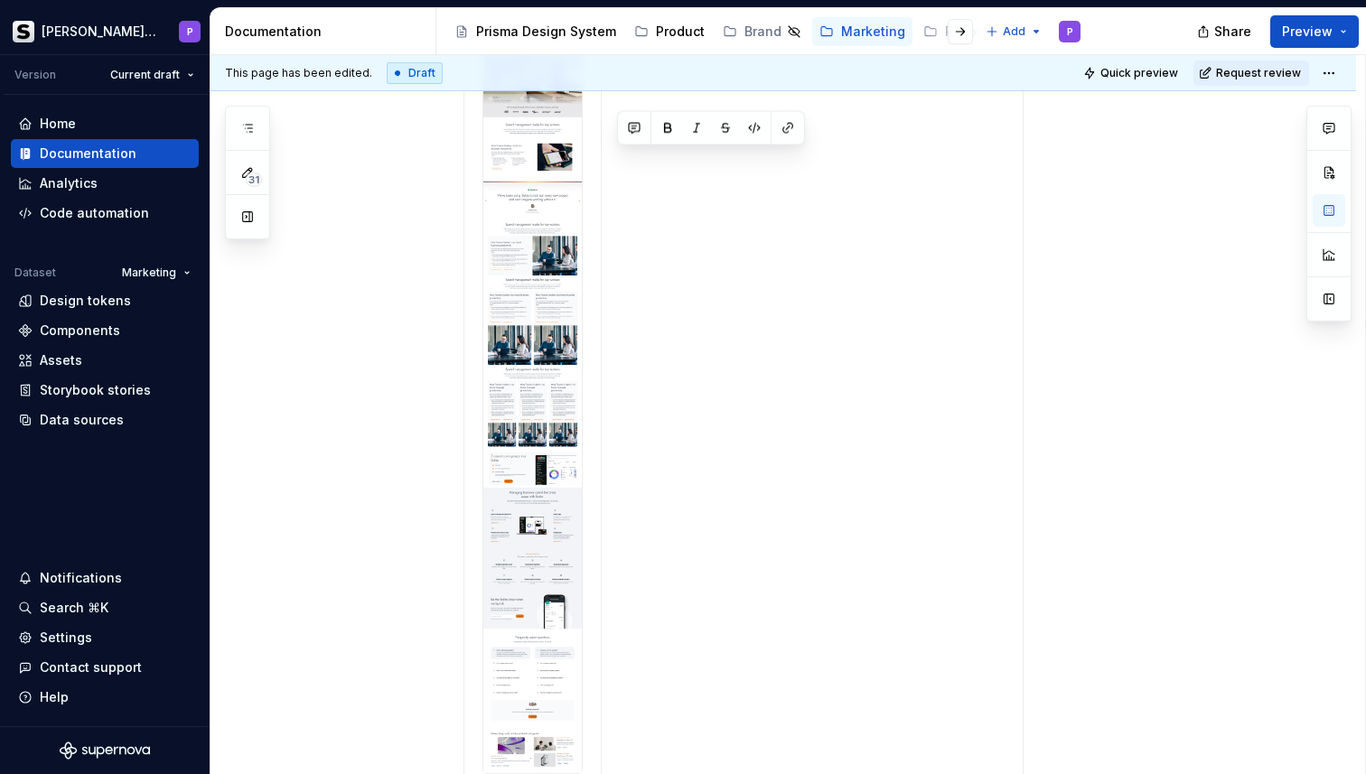
scroll to position [601, 0]
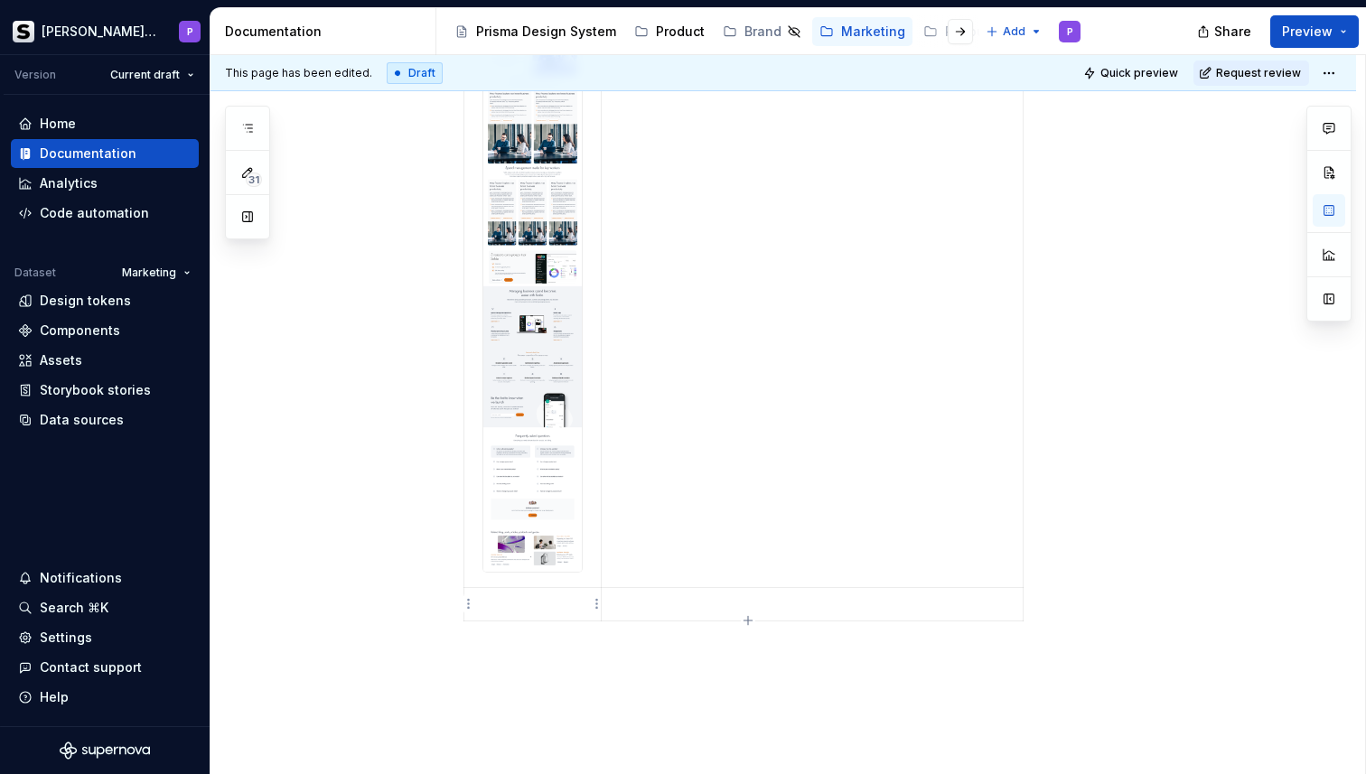
click at [528, 603] on p at bounding box center [532, 604] width 115 height 18
click at [500, 605] on p "Figma Link" at bounding box center [532, 604] width 115 height 18
drag, startPoint x: 500, startPoint y: 605, endPoint x: 545, endPoint y: 612, distance: 44.7
click at [545, 612] on p "Figma Link" at bounding box center [532, 604] width 115 height 18
click at [652, 577] on button "button" at bounding box center [650, 571] width 25 height 25
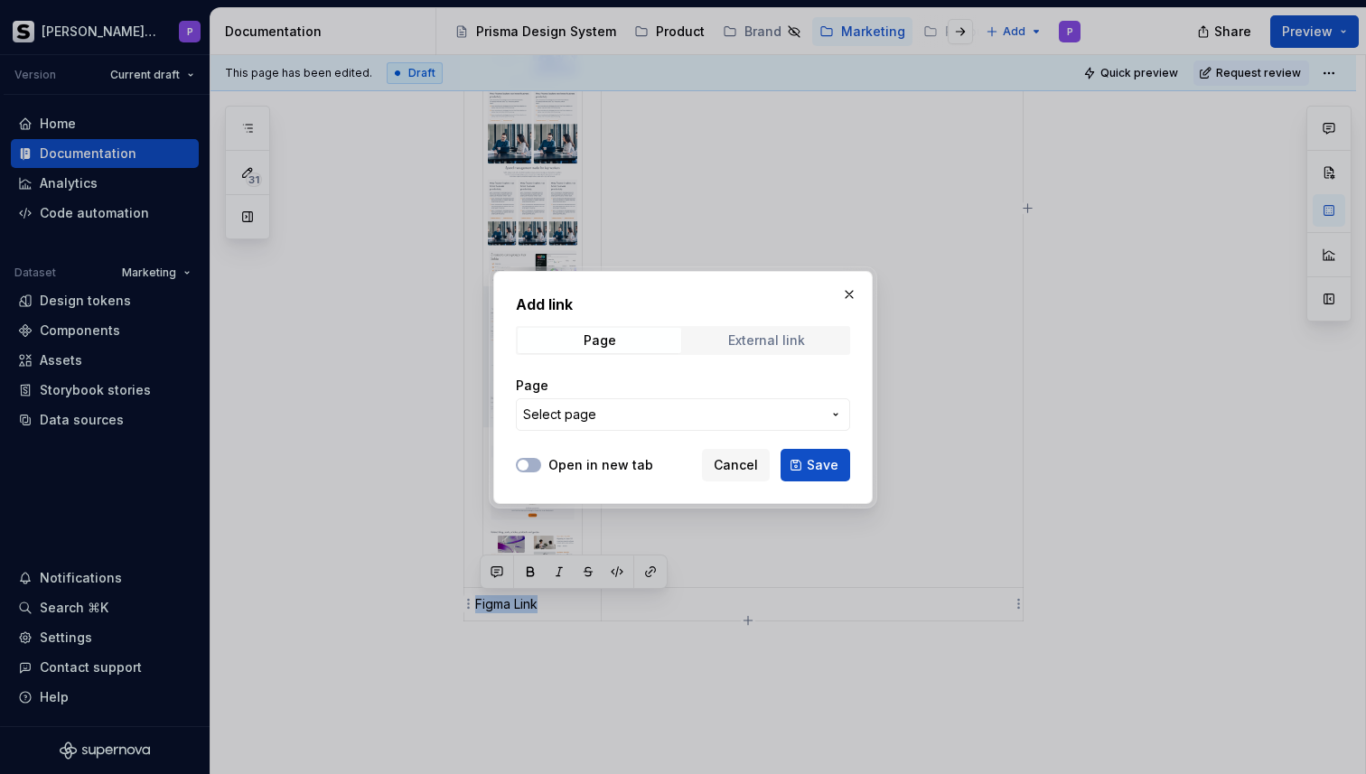
click at [762, 339] on div "External link" at bounding box center [766, 340] width 77 height 14
click at [614, 410] on input "URL" at bounding box center [683, 414] width 334 height 33
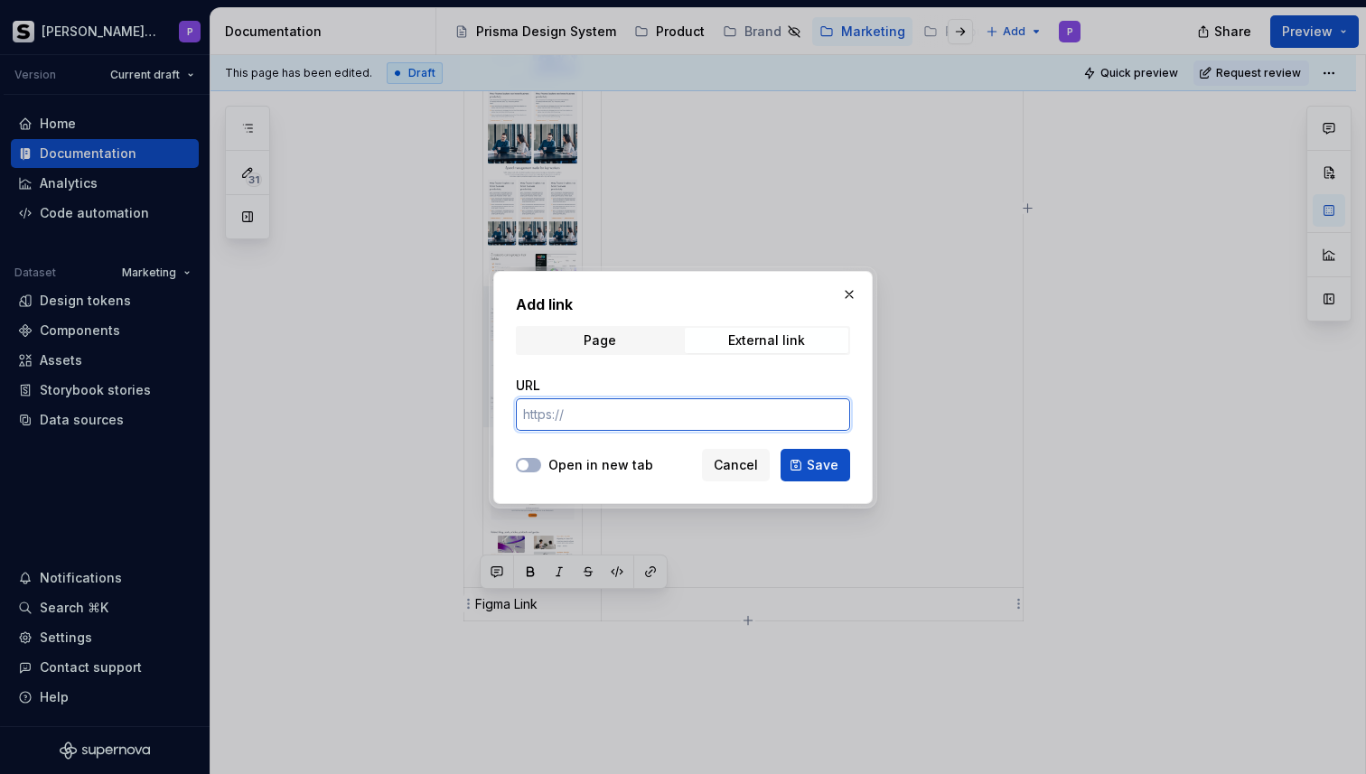
paste input "[URL][DOMAIN_NAME]"
type input "[URL][DOMAIN_NAME]"
click at [597, 466] on label "Open in new tab" at bounding box center [600, 465] width 105 height 18
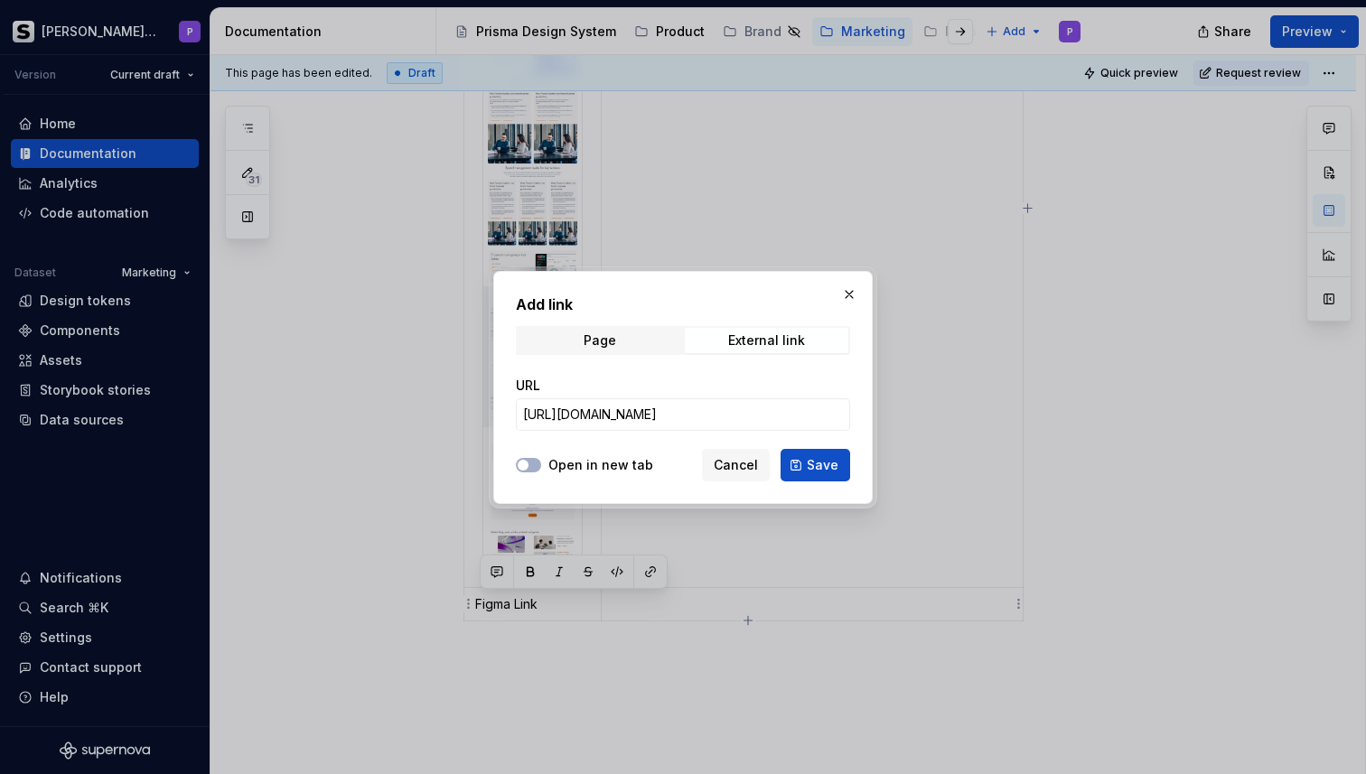
click at [541, 466] on button "Open in new tab" at bounding box center [528, 465] width 25 height 14
click at [800, 463] on button "Save" at bounding box center [816, 465] width 70 height 33
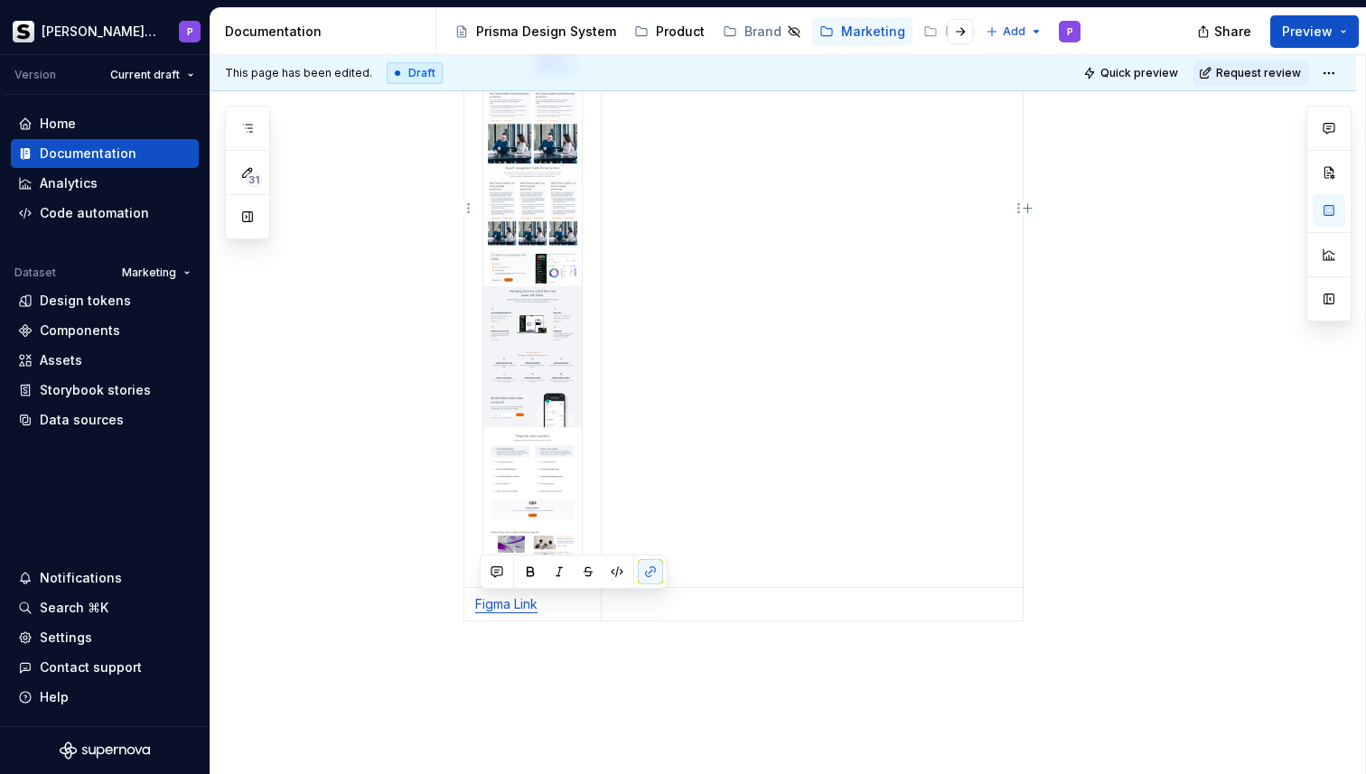
click at [716, 484] on td "[URL][DOMAIN_NAME]" at bounding box center [812, 208] width 422 height 759
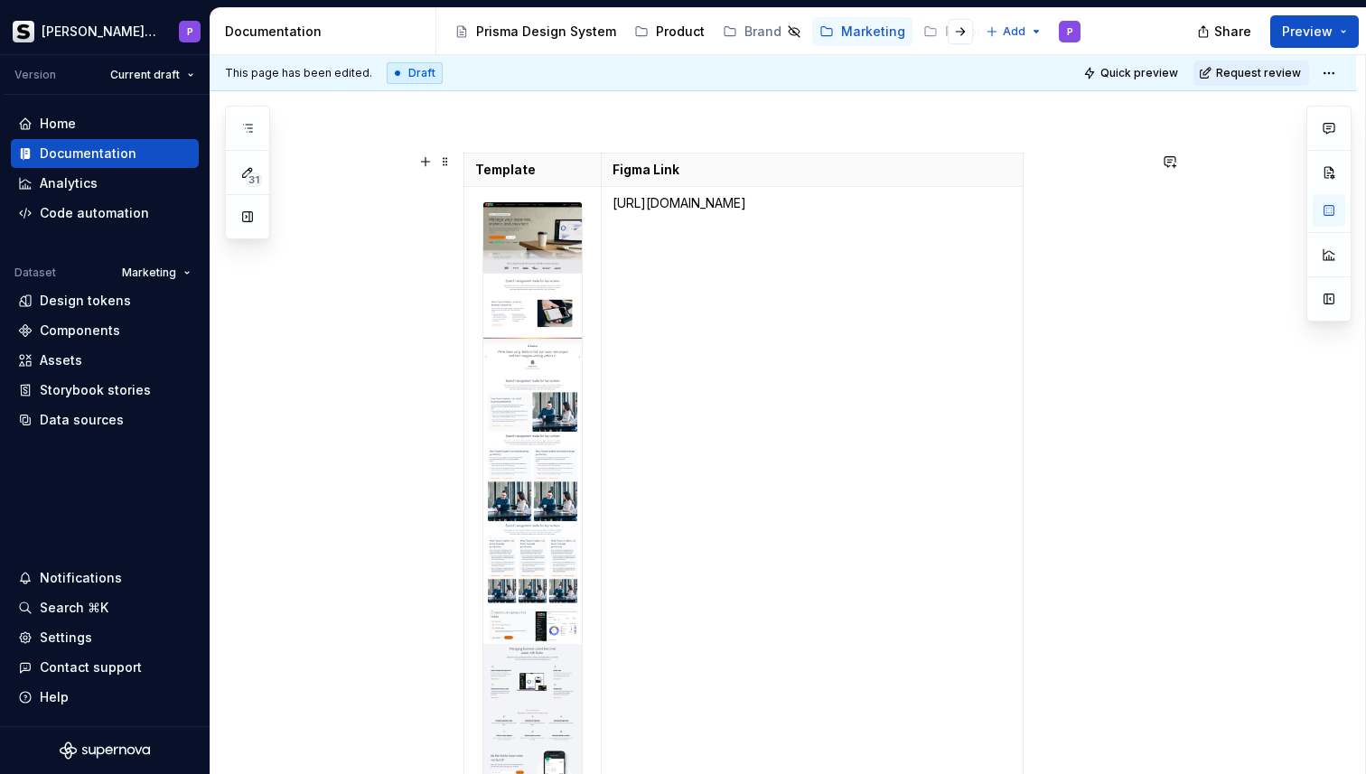
scroll to position [238, 0]
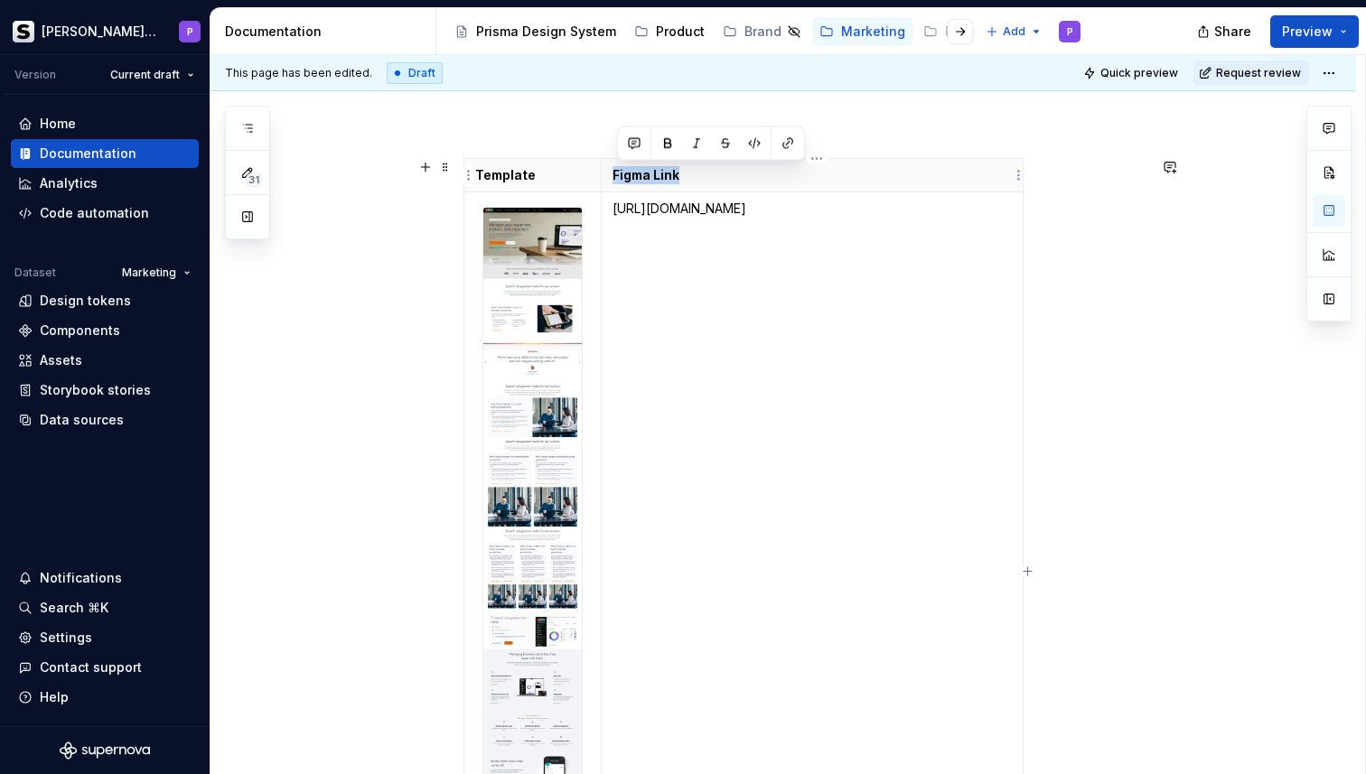
drag, startPoint x: 613, startPoint y: 173, endPoint x: 689, endPoint y: 173, distance: 75.9
click at [689, 173] on th "Figma Link" at bounding box center [812, 175] width 422 height 33
click at [729, 218] on p "[URL][DOMAIN_NAME]" at bounding box center [812, 209] width 399 height 18
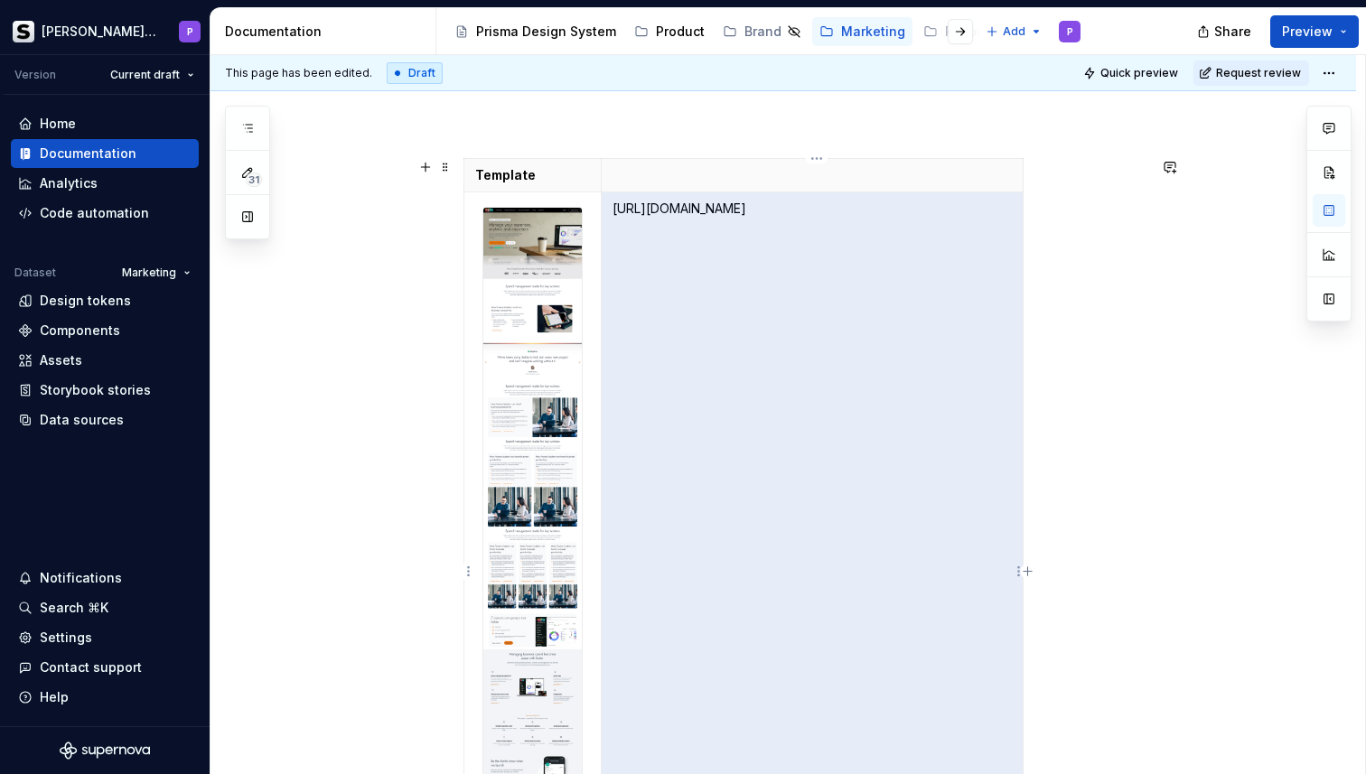
click at [729, 218] on p "[URL][DOMAIN_NAME]" at bounding box center [812, 209] width 399 height 18
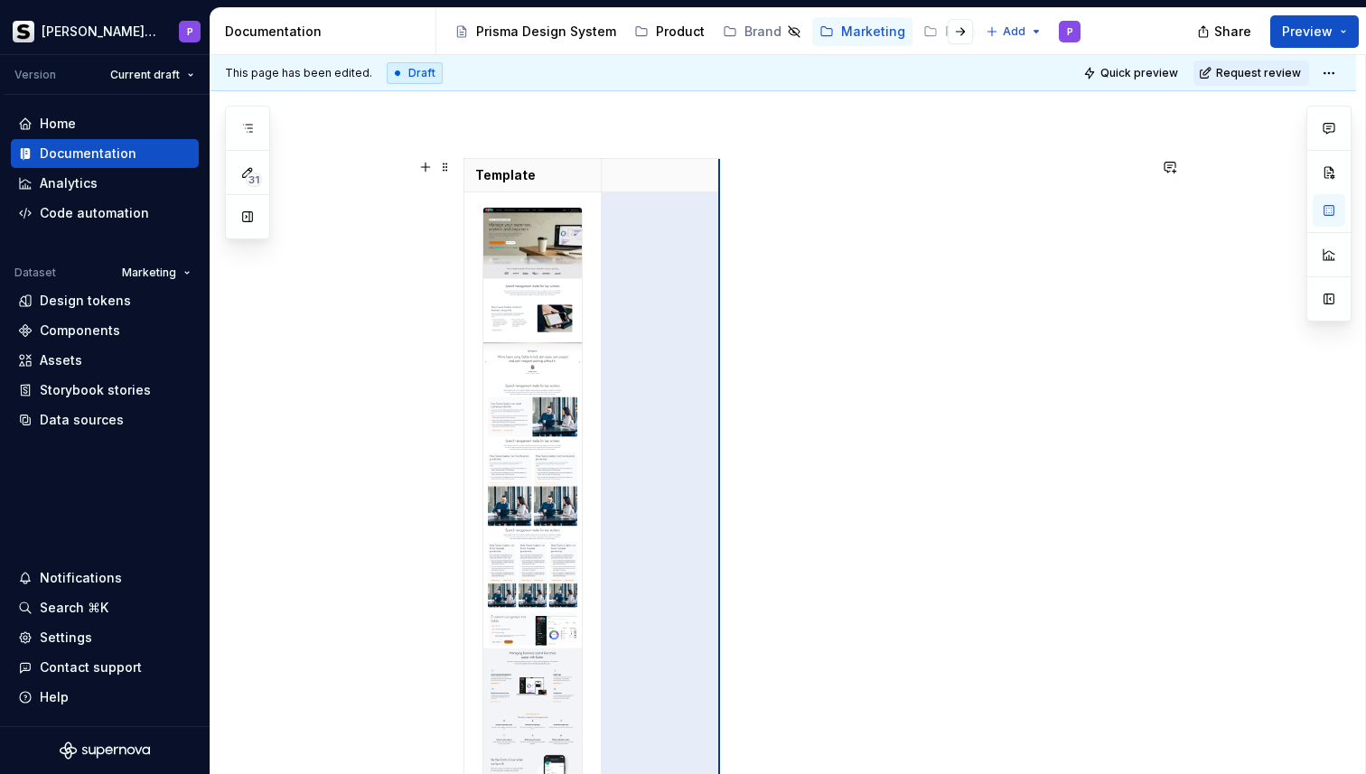
drag, startPoint x: 1026, startPoint y: 374, endPoint x: 723, endPoint y: 393, distance: 304.1
click at [726, 568] on icon "button" at bounding box center [724, 571] width 14 height 14
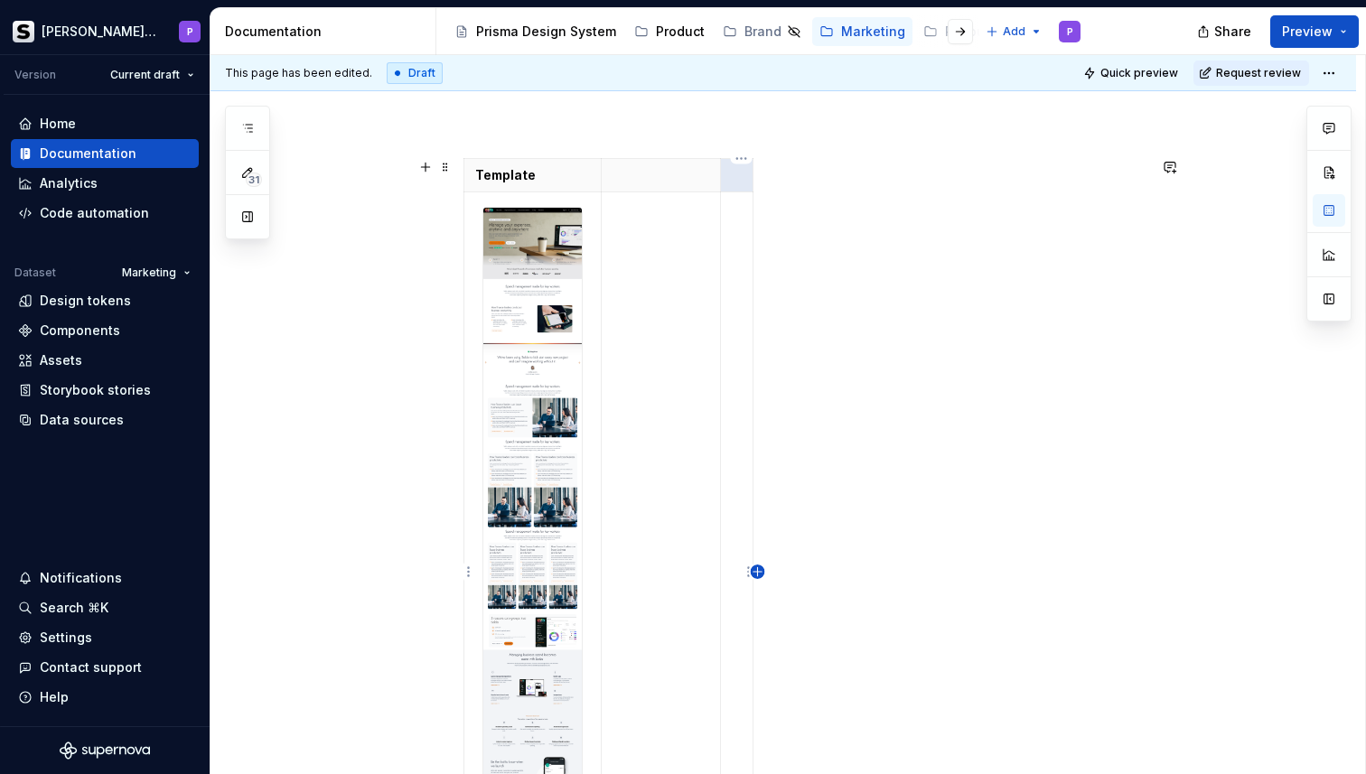
click at [757, 574] on icon "button" at bounding box center [757, 571] width 8 height 8
click at [792, 572] on icon "button" at bounding box center [790, 572] width 14 height 14
click at [828, 568] on icon "button" at bounding box center [823, 572] width 14 height 14
click at [641, 238] on td at bounding box center [661, 572] width 119 height 760
click at [716, 573] on html "[PERSON_NAME] Prisma P Version Current draft Home Documentation Analytics Code …" at bounding box center [683, 387] width 1366 height 774
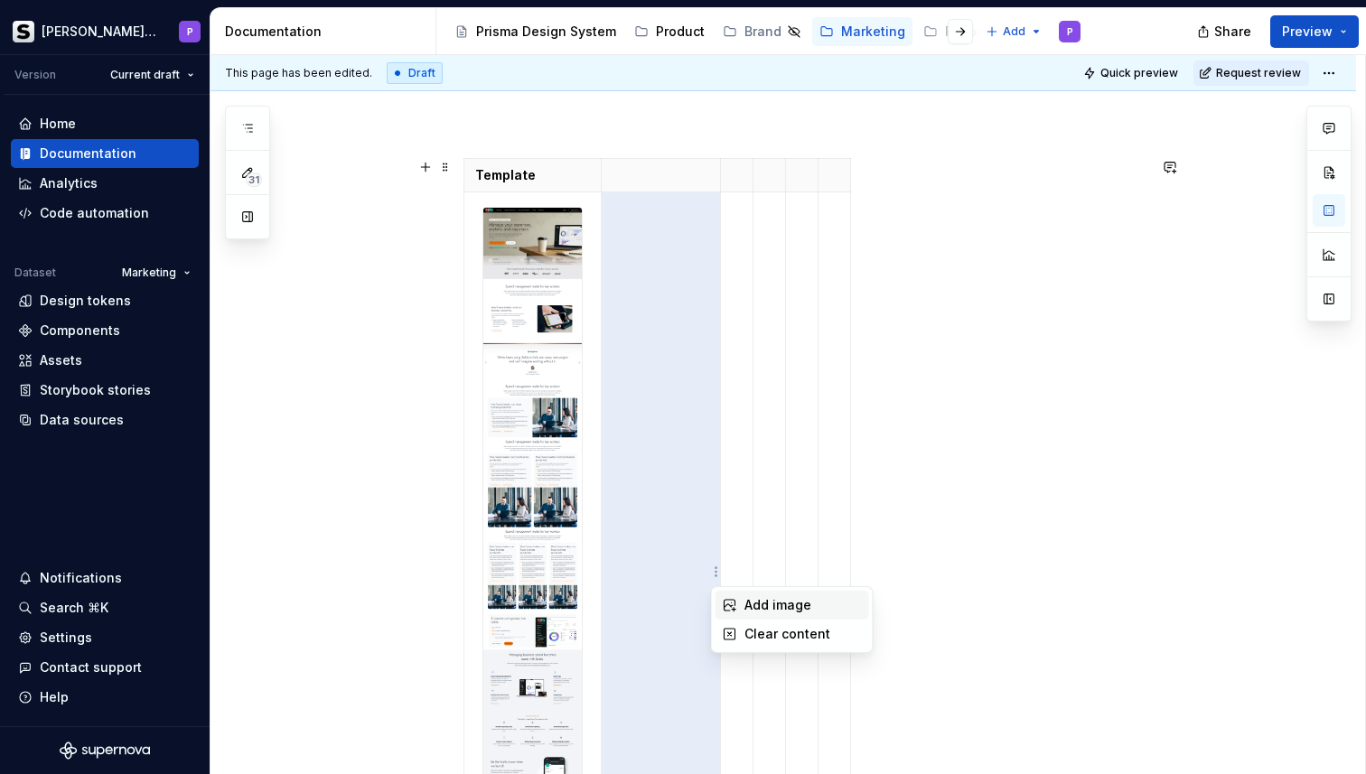
click at [729, 601] on icon at bounding box center [730, 605] width 14 height 14
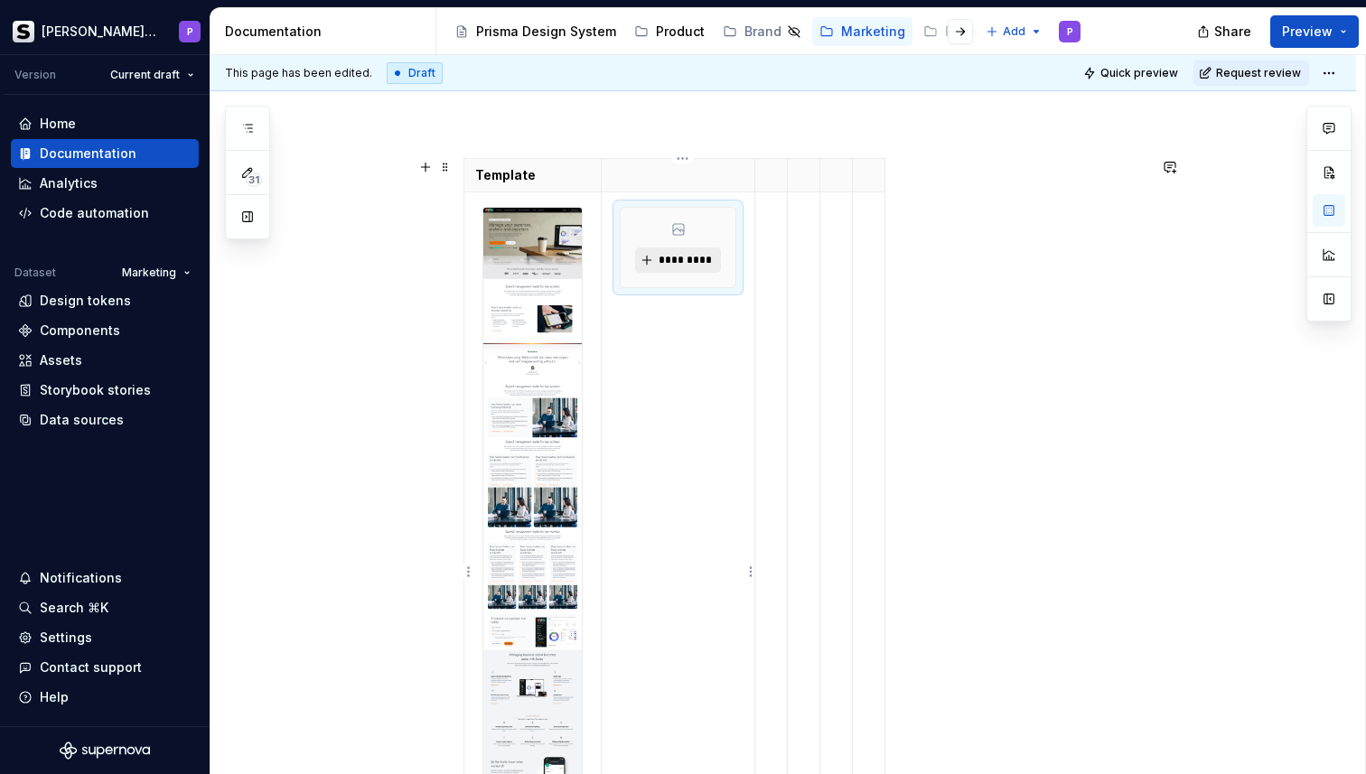
click at [702, 266] on span "*********" at bounding box center [685, 260] width 55 height 14
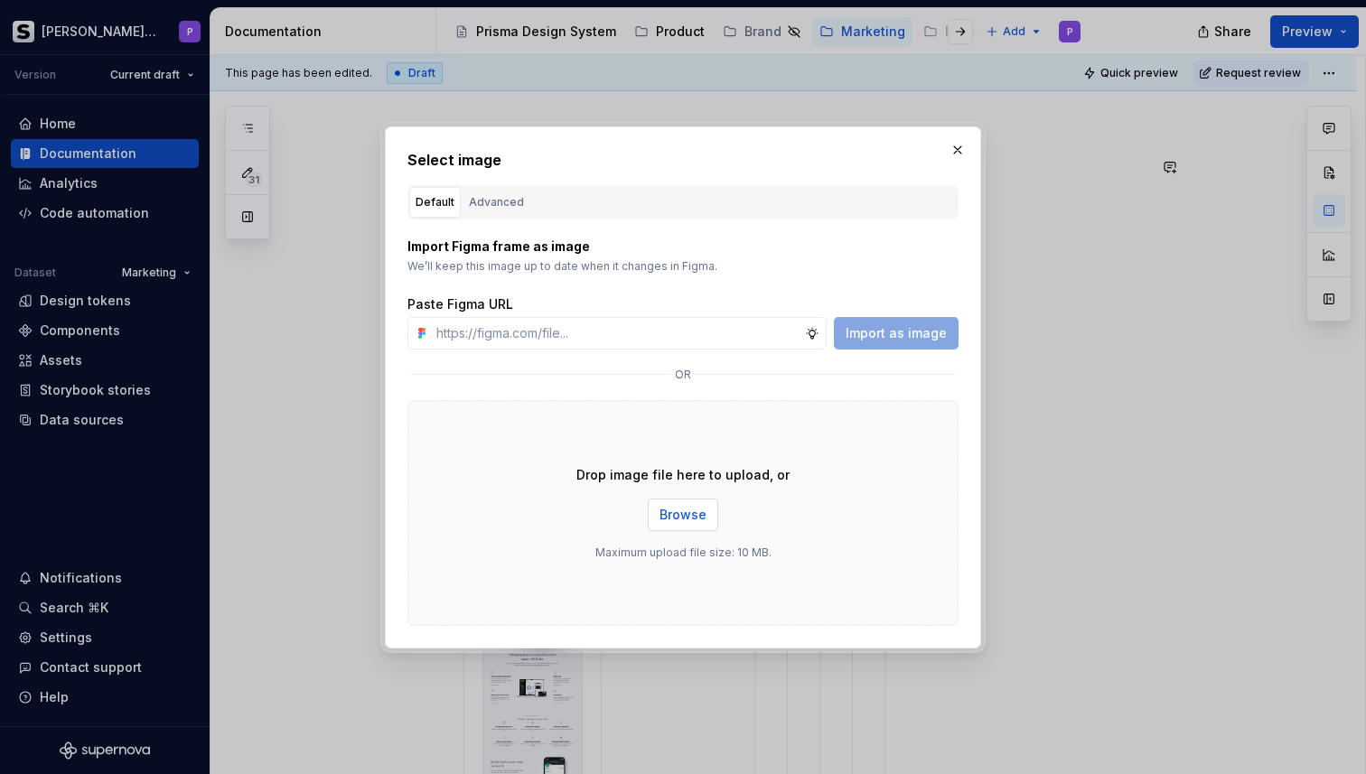
click at [682, 509] on span "Browse" at bounding box center [682, 515] width 47 height 18
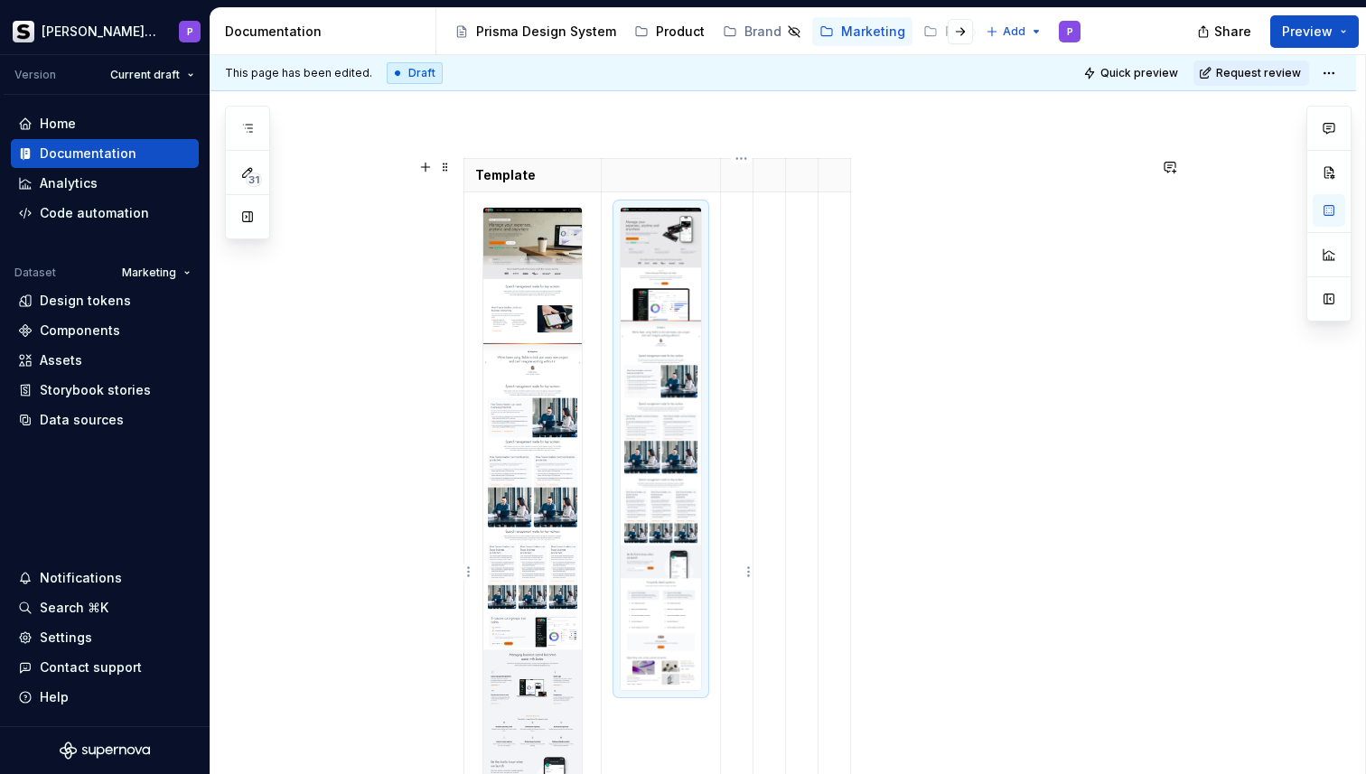
click at [742, 213] on p at bounding box center [737, 209] width 10 height 18
click at [747, 568] on html "[PERSON_NAME] Prisma P Version Current draft Home Documentation Analytics Code …" at bounding box center [683, 387] width 1366 height 774
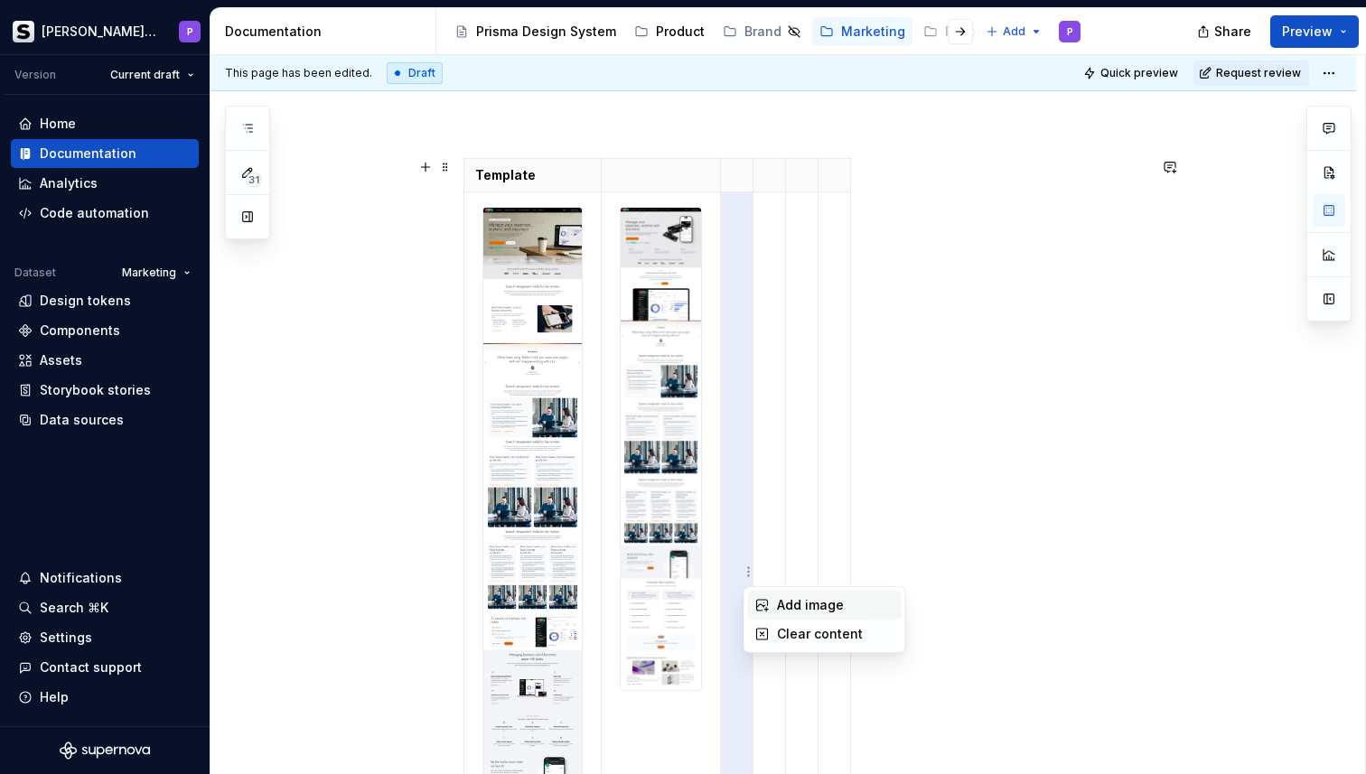
click at [768, 594] on div "Add image" at bounding box center [825, 605] width 154 height 29
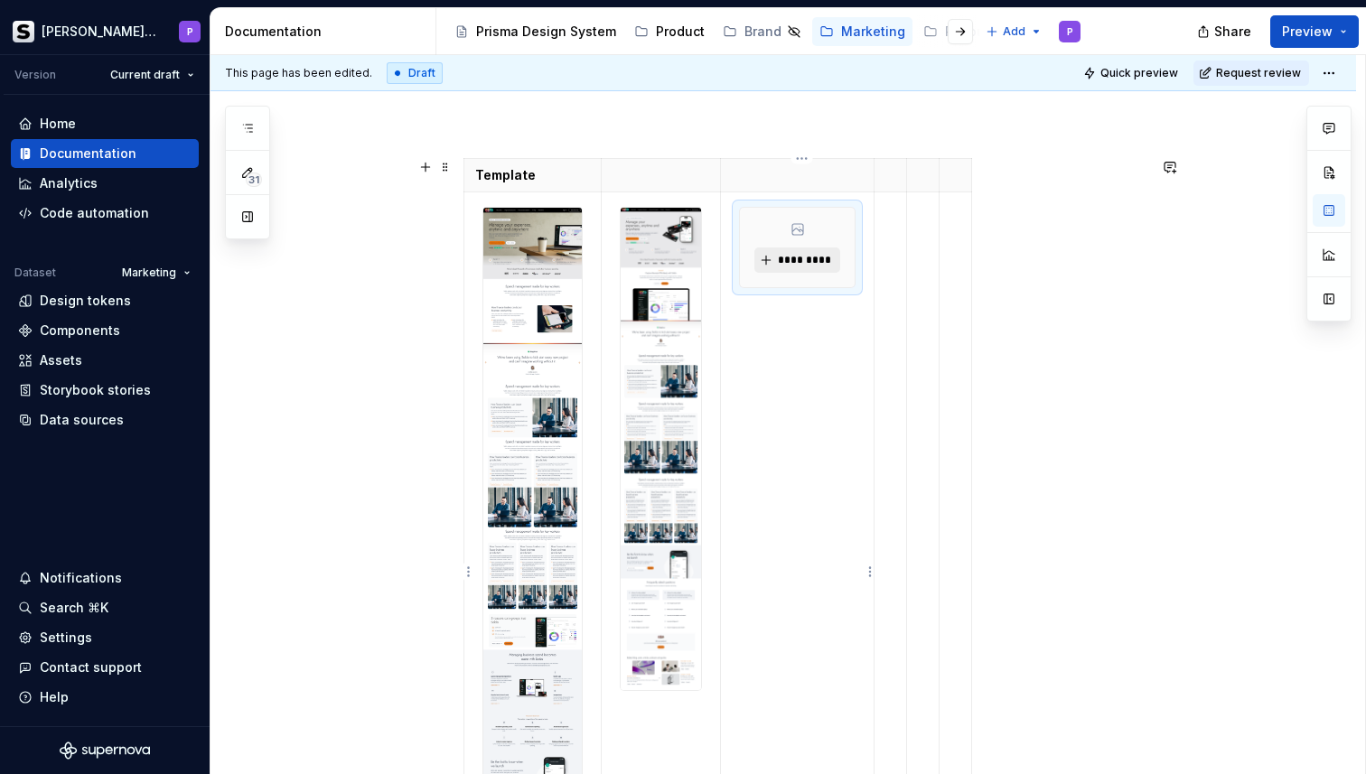
click at [807, 255] on span "*********" at bounding box center [804, 260] width 55 height 14
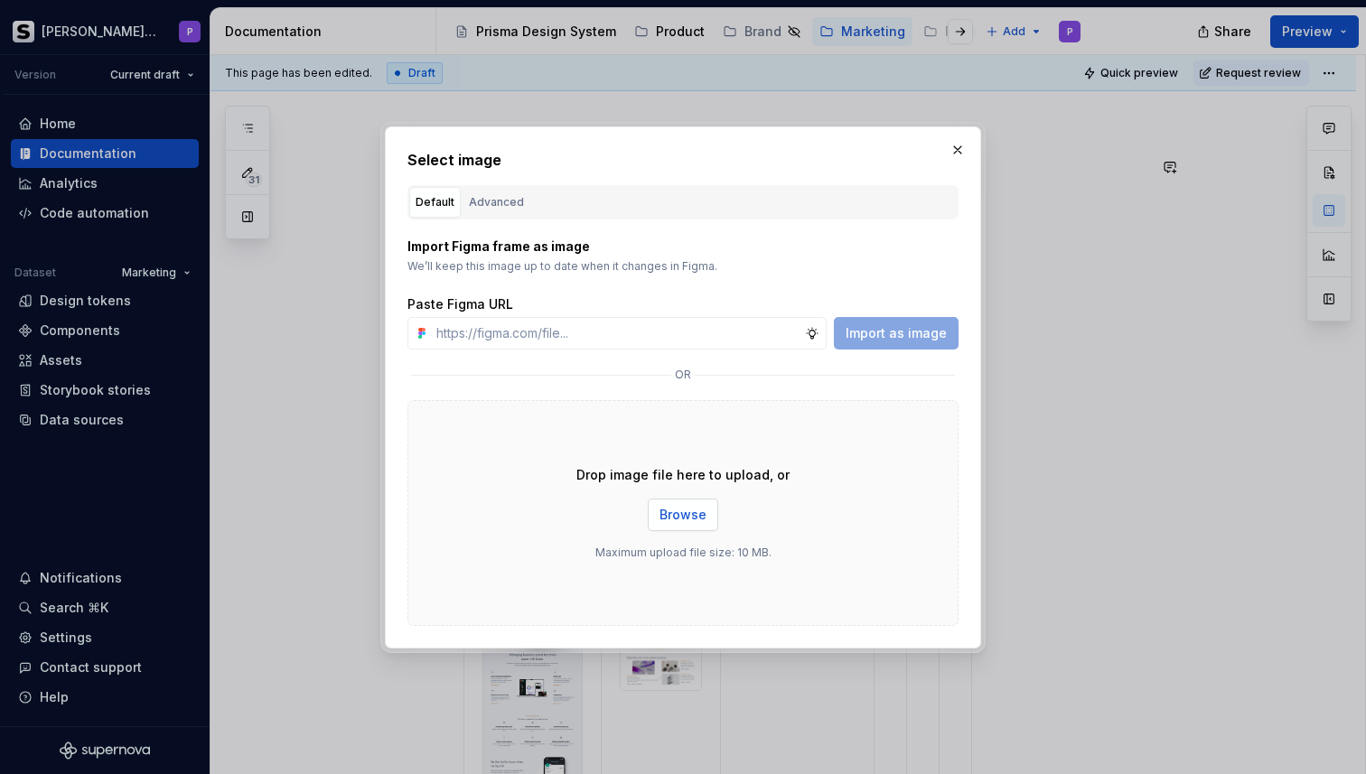
click at [689, 517] on span "Browse" at bounding box center [682, 515] width 47 height 18
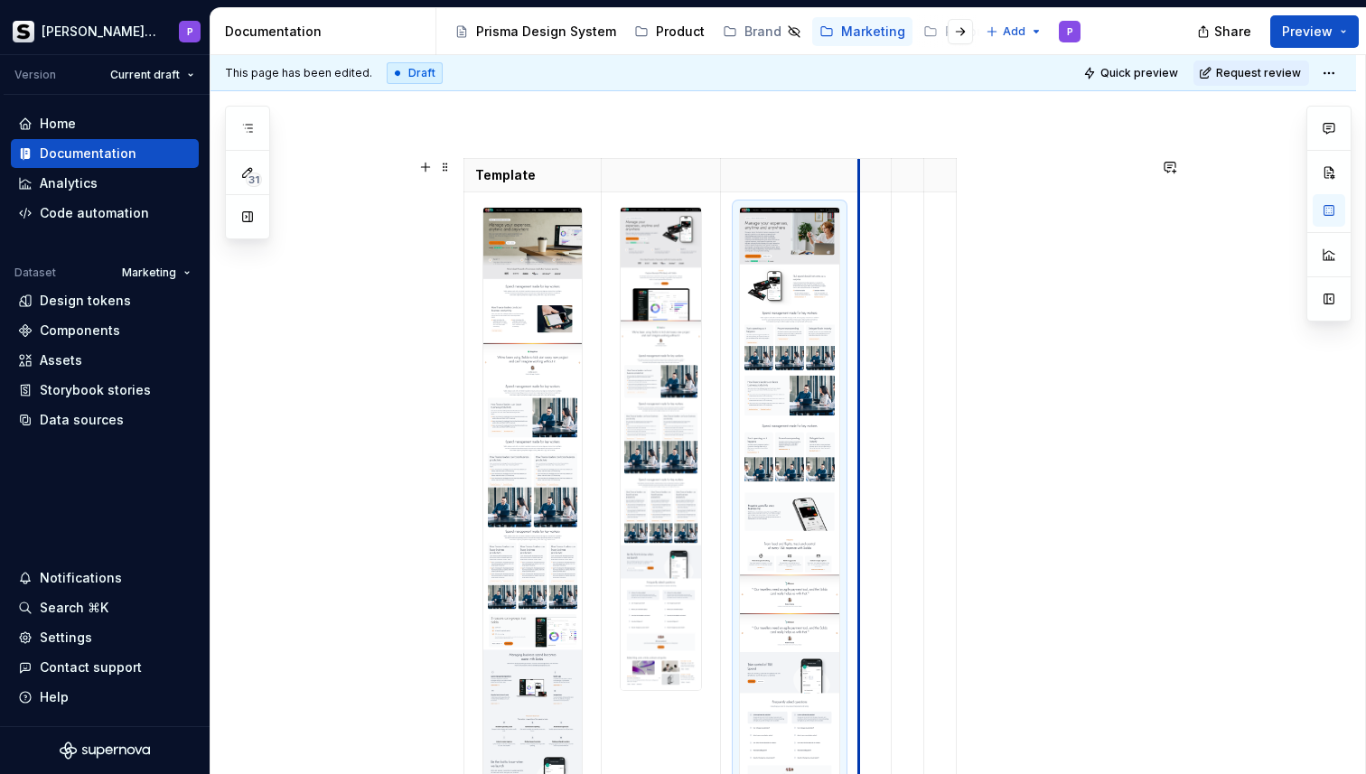
drag, startPoint x: 1053, startPoint y: 570, endPoint x: 864, endPoint y: 545, distance: 191.4
click at [864, 545] on td at bounding box center [875, 572] width 33 height 760
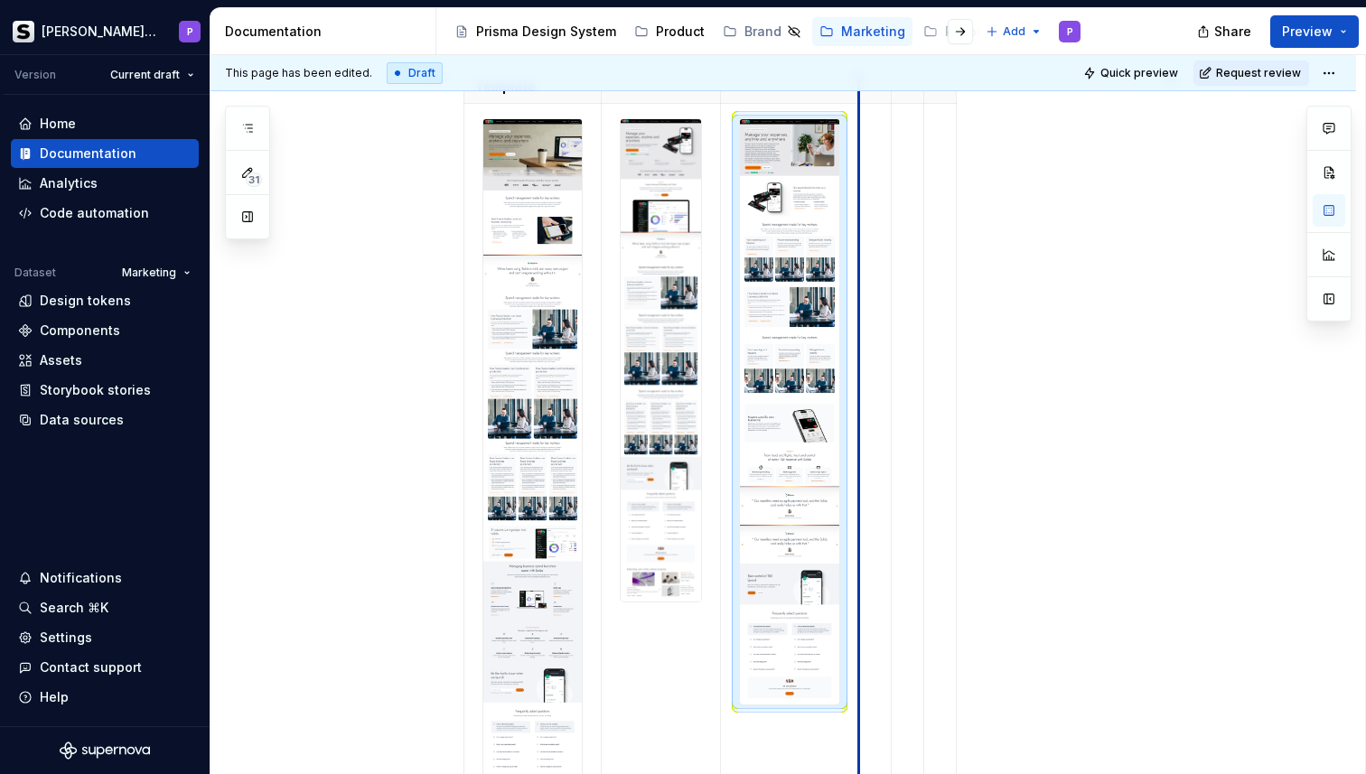
scroll to position [341, 0]
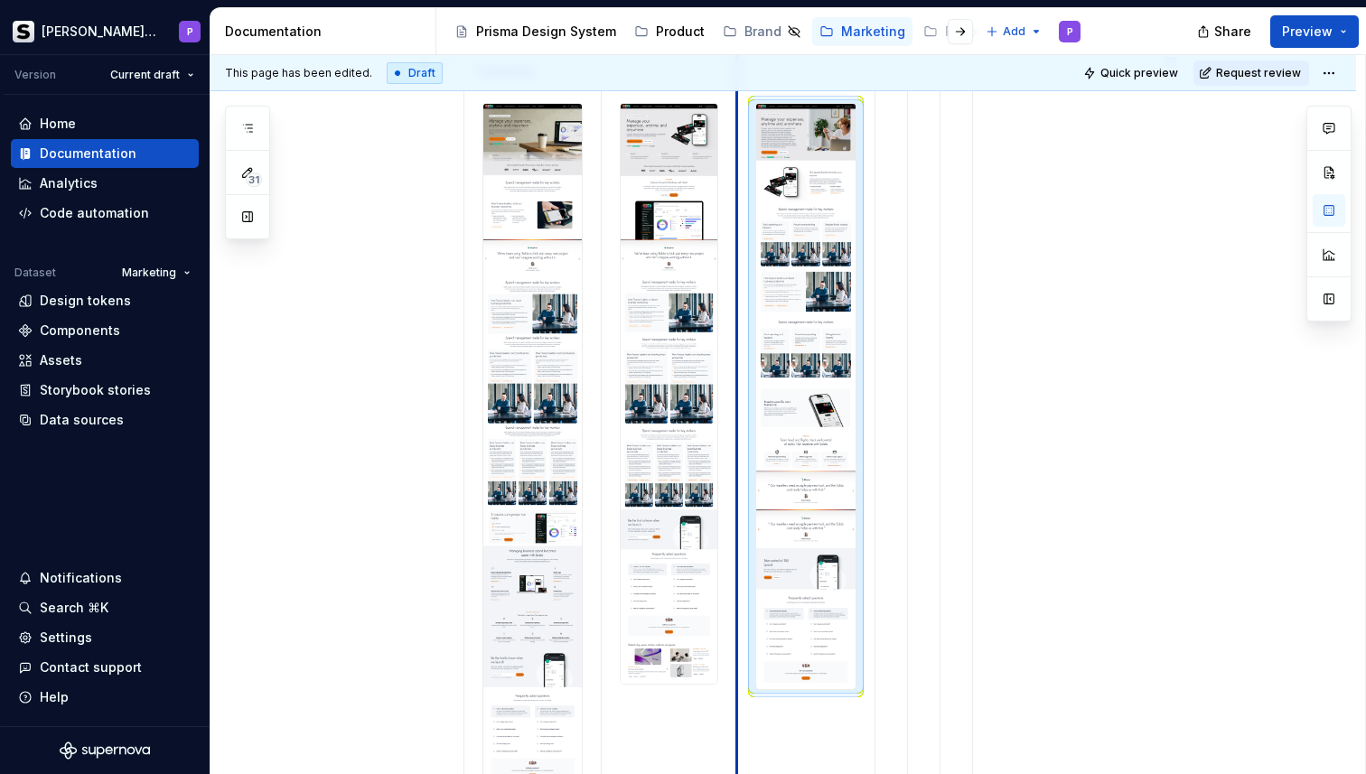
drag, startPoint x: 725, startPoint y: 478, endPoint x: 742, endPoint y: 477, distance: 16.3
click at [742, 477] on td at bounding box center [806, 469] width 138 height 760
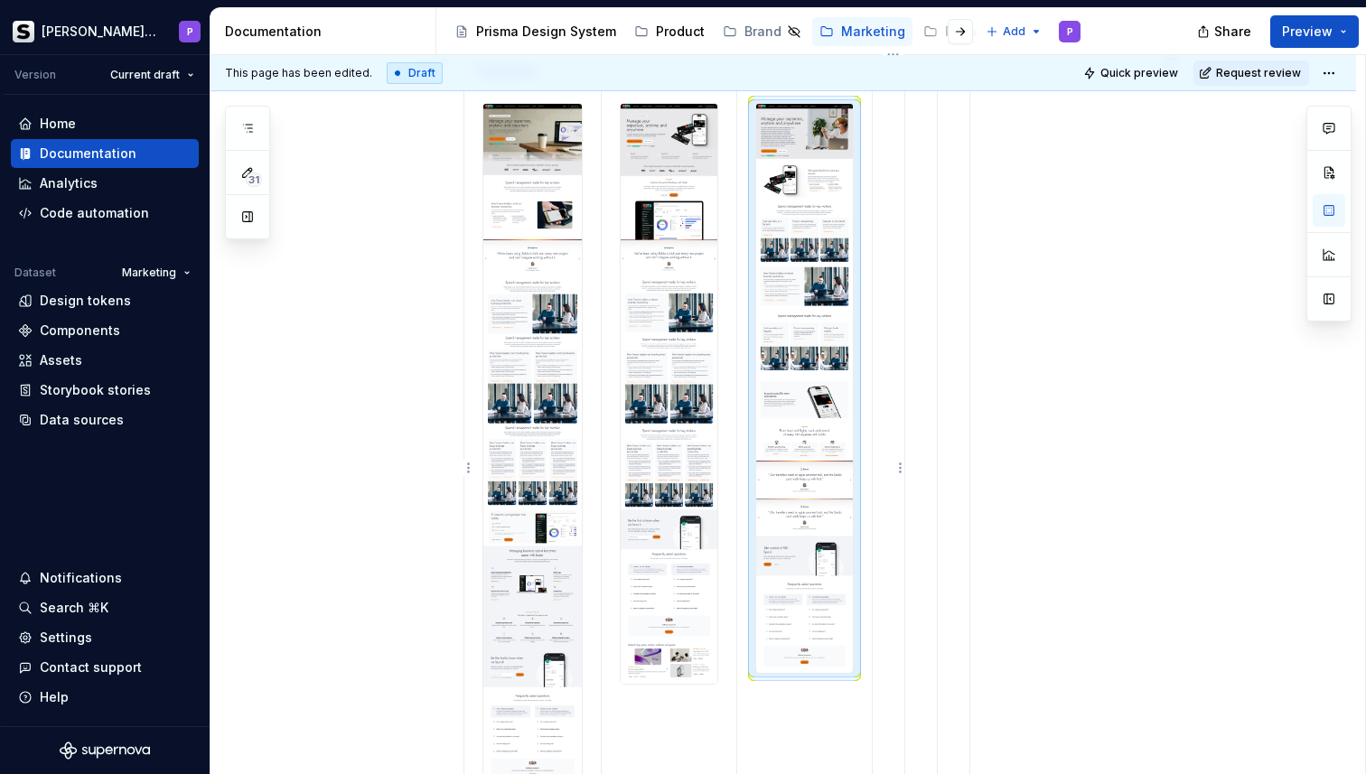
click at [889, 166] on td at bounding box center [889, 469] width 33 height 760
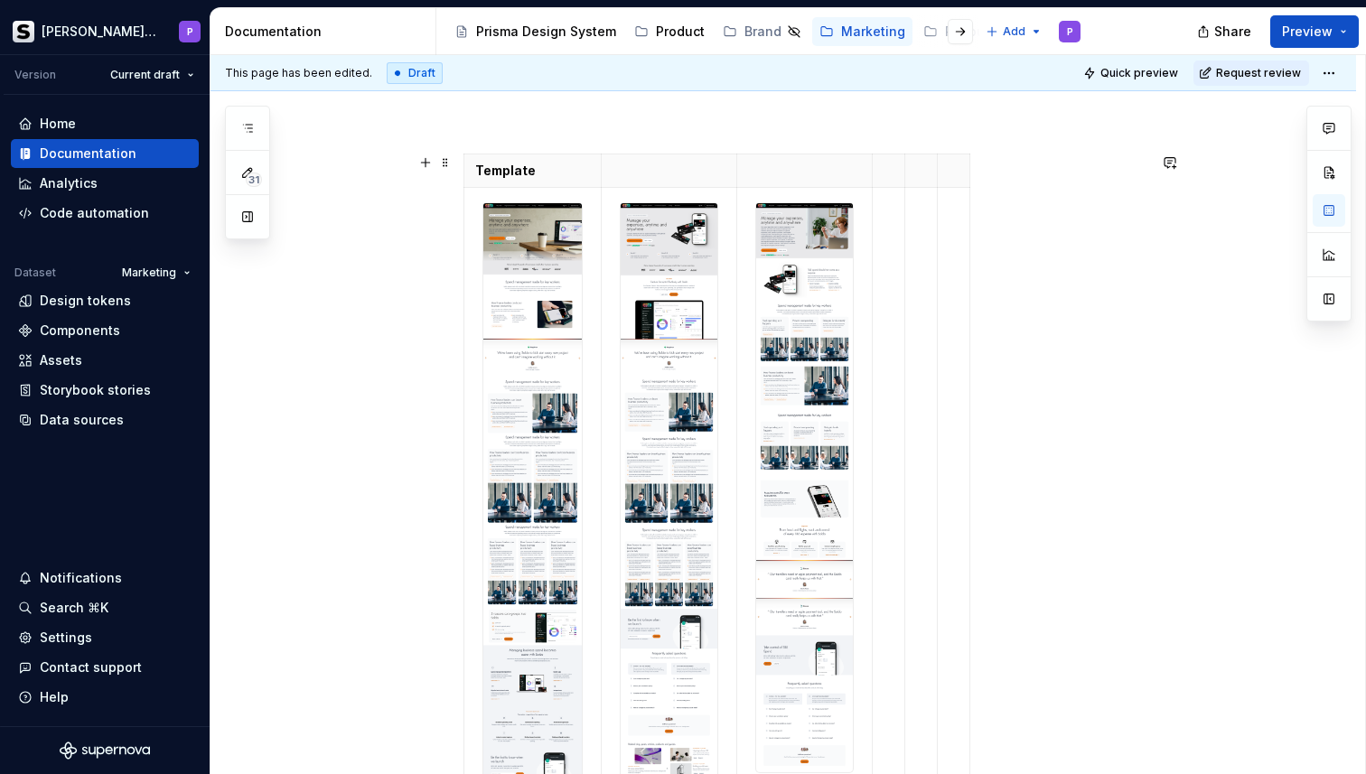
scroll to position [223, 0]
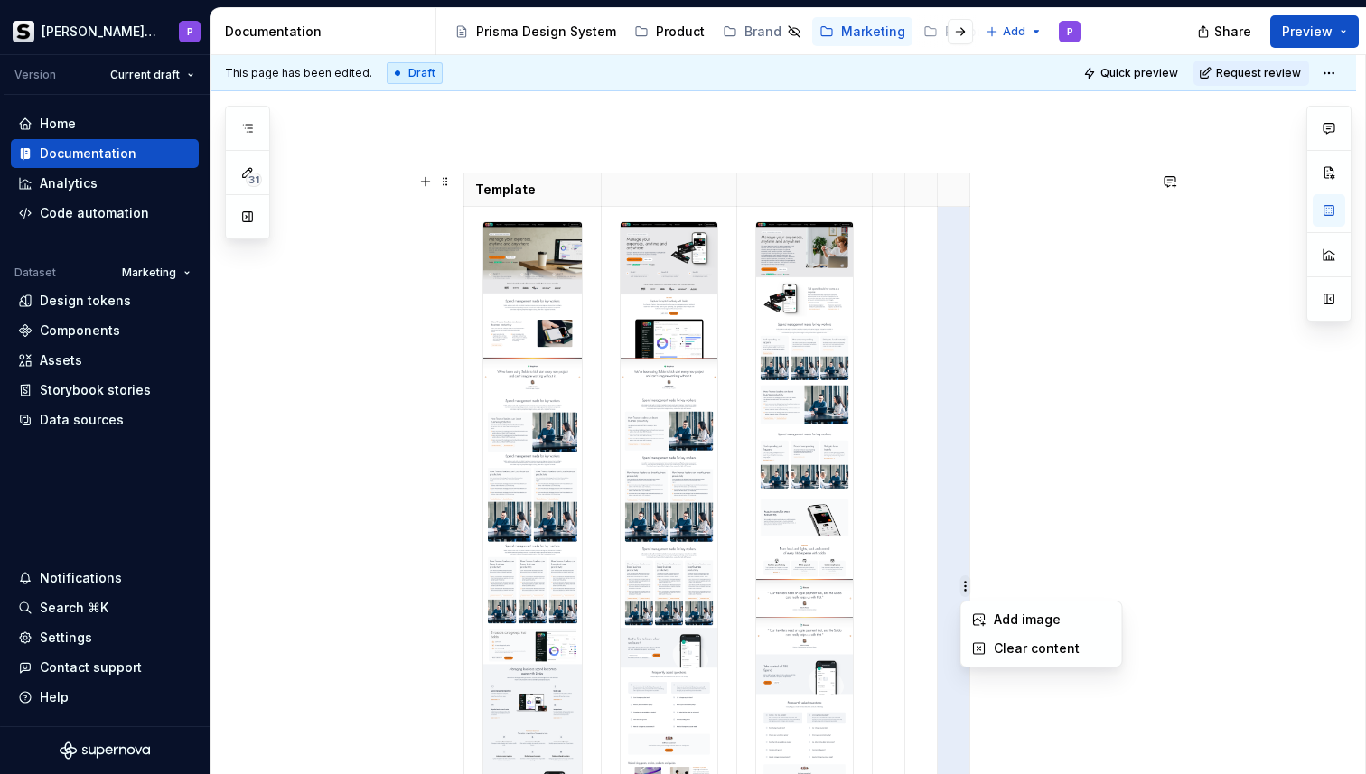
click at [967, 576] on html "[PERSON_NAME] Prisma P Version Current draft Home Documentation Analytics Code …" at bounding box center [683, 387] width 1366 height 774
click at [986, 646] on div "Clear content" at bounding box center [1042, 648] width 154 height 29
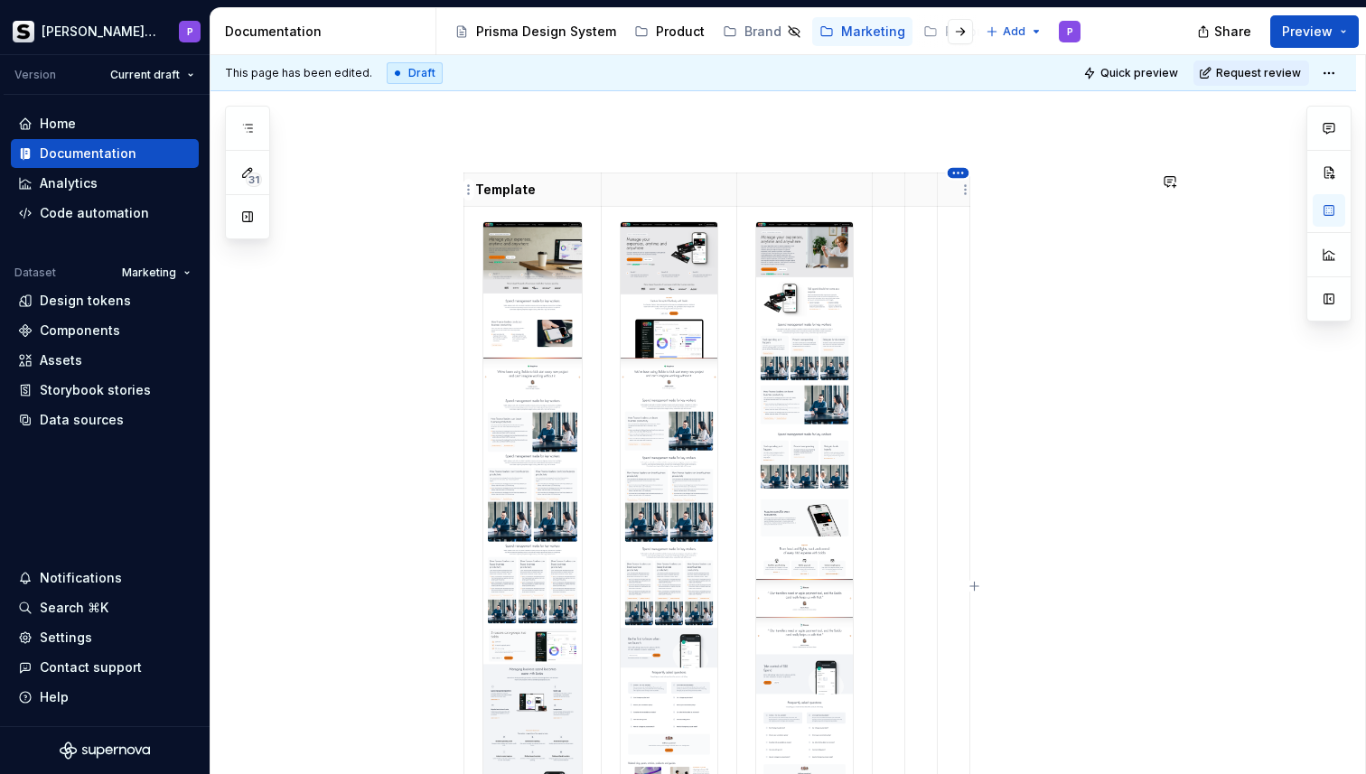
click at [956, 170] on html "[PERSON_NAME] Prisma P Version Current draft Home Documentation Analytics Code …" at bounding box center [683, 387] width 1366 height 774
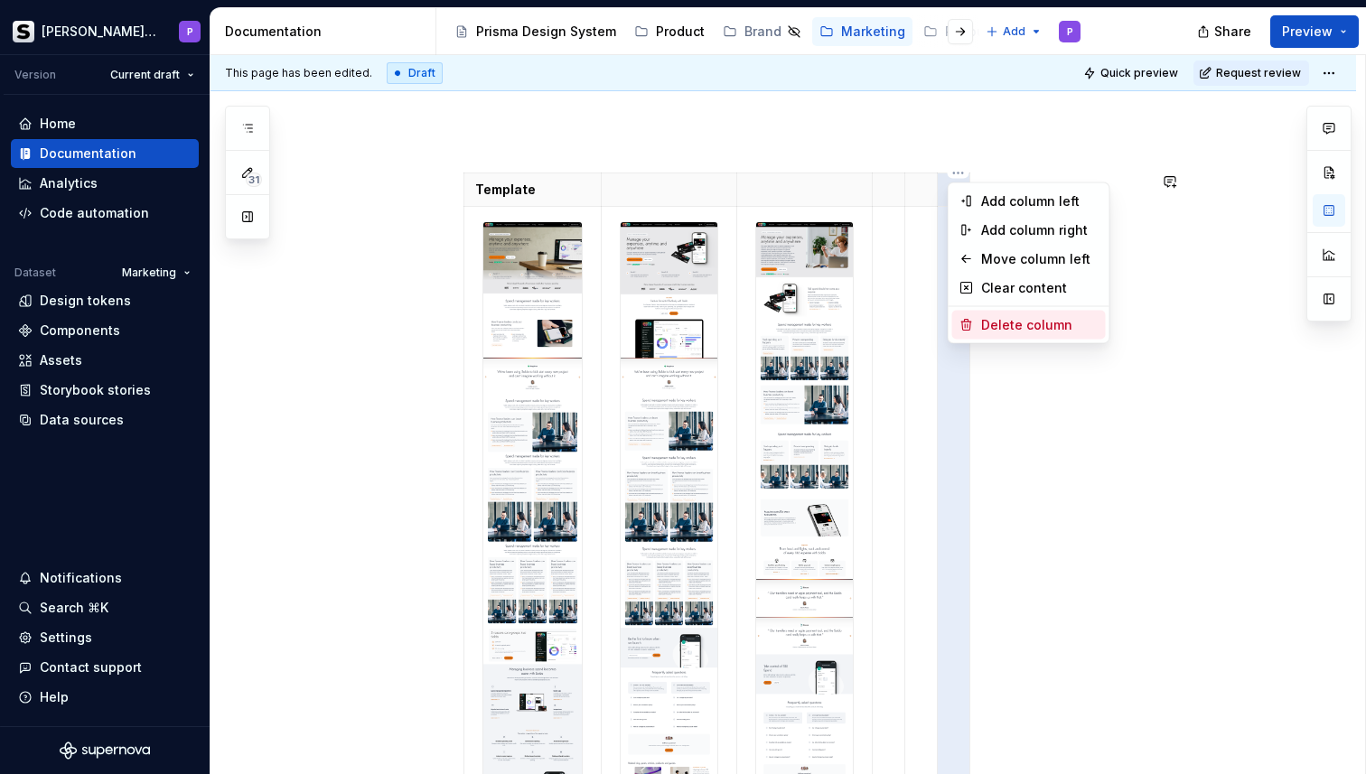
click at [985, 327] on div "Delete column" at bounding box center [1039, 325] width 117 height 18
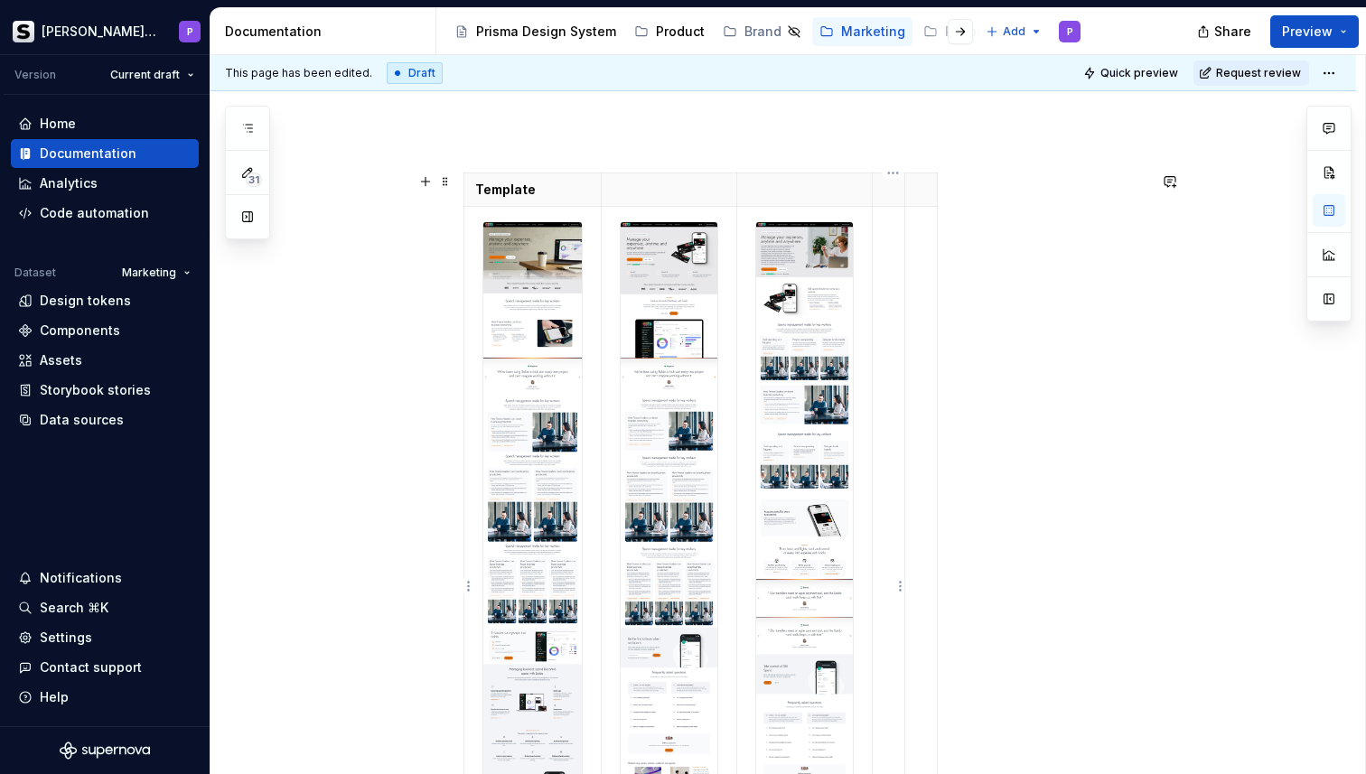
click at [891, 258] on td at bounding box center [889, 587] width 33 height 760
click at [900, 586] on html "[PERSON_NAME] Prisma P Version Current draft Home Documentation Analytics Code …" at bounding box center [683, 387] width 1366 height 774
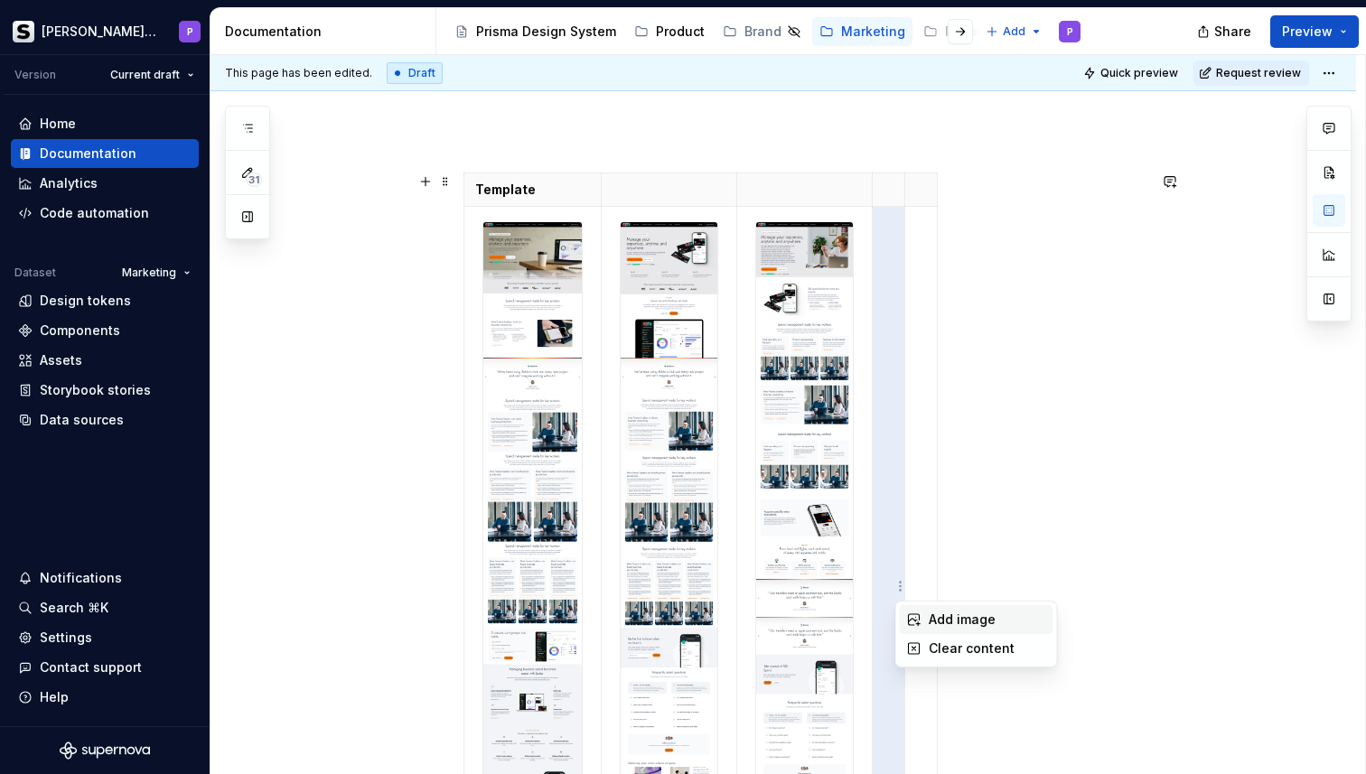
click at [916, 616] on icon at bounding box center [914, 620] width 14 height 14
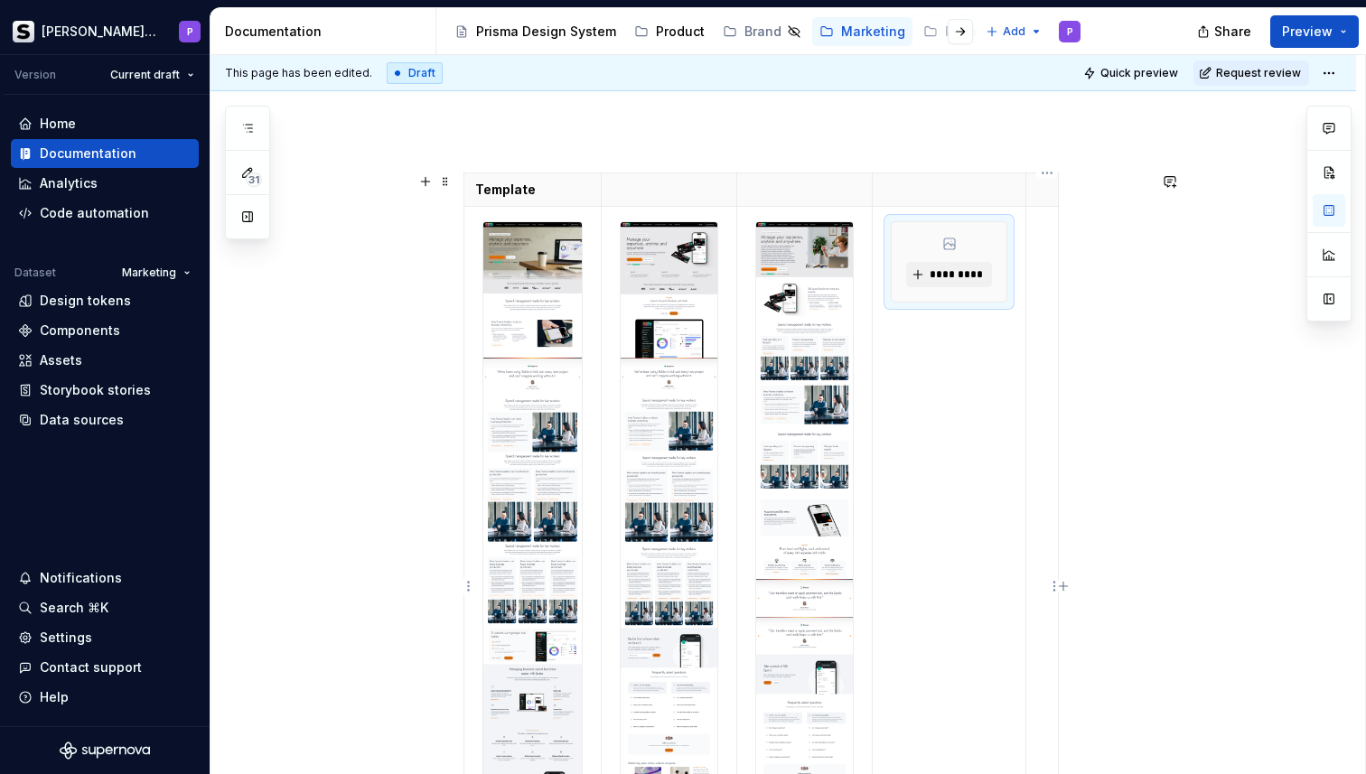
click at [1052, 277] on td at bounding box center [1042, 587] width 33 height 760
click at [1052, 583] on html "[PERSON_NAME] Prisma P Version Current draft Home Documentation Analytics Code …" at bounding box center [683, 387] width 1366 height 774
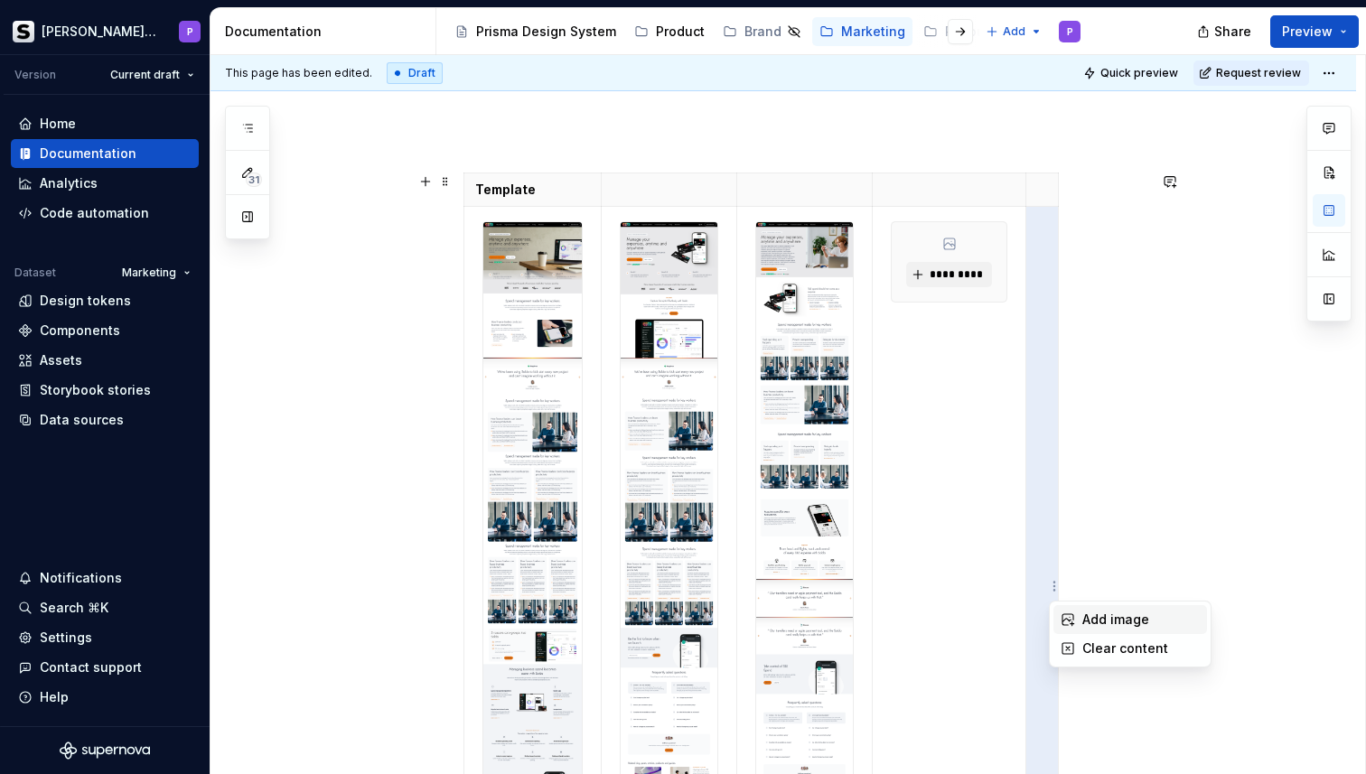
click at [1065, 618] on icon at bounding box center [1068, 620] width 14 height 14
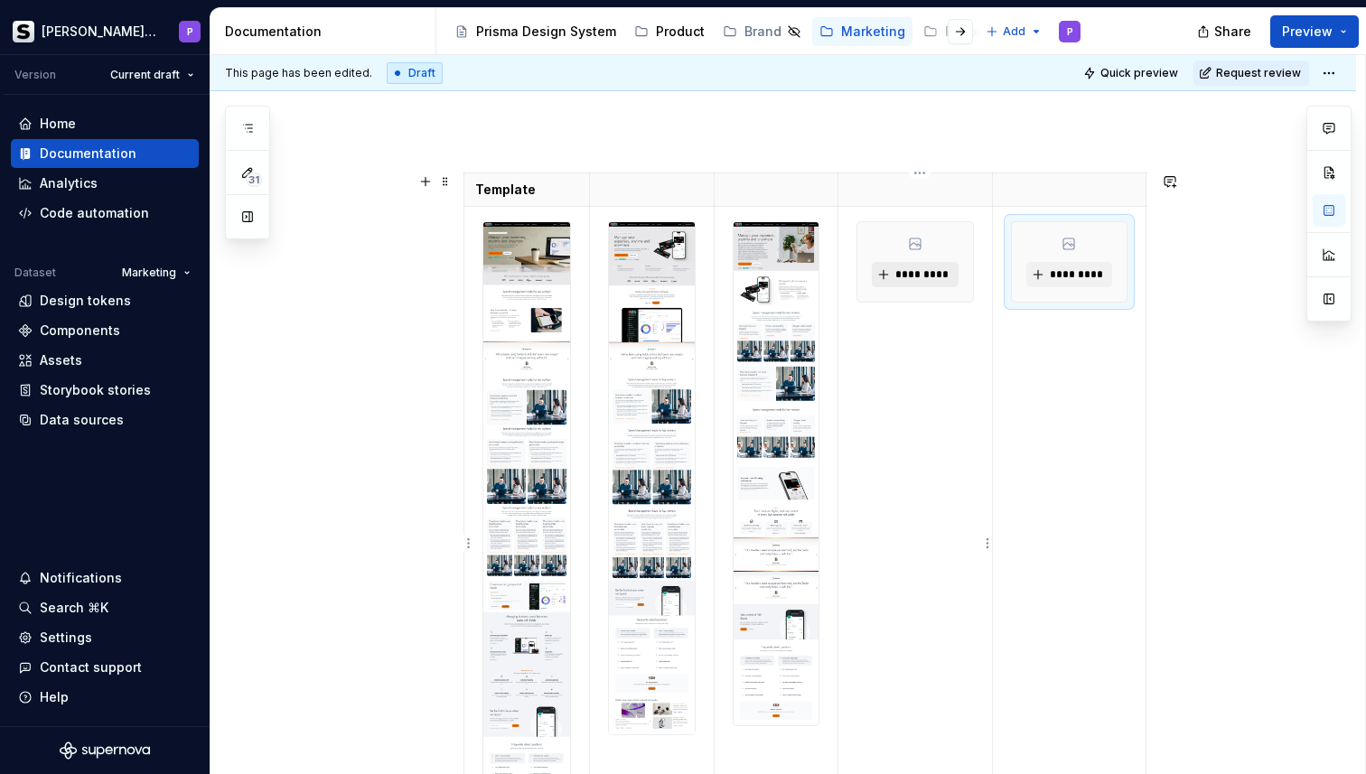
click at [928, 282] on button "*********" at bounding box center [915, 274] width 86 height 25
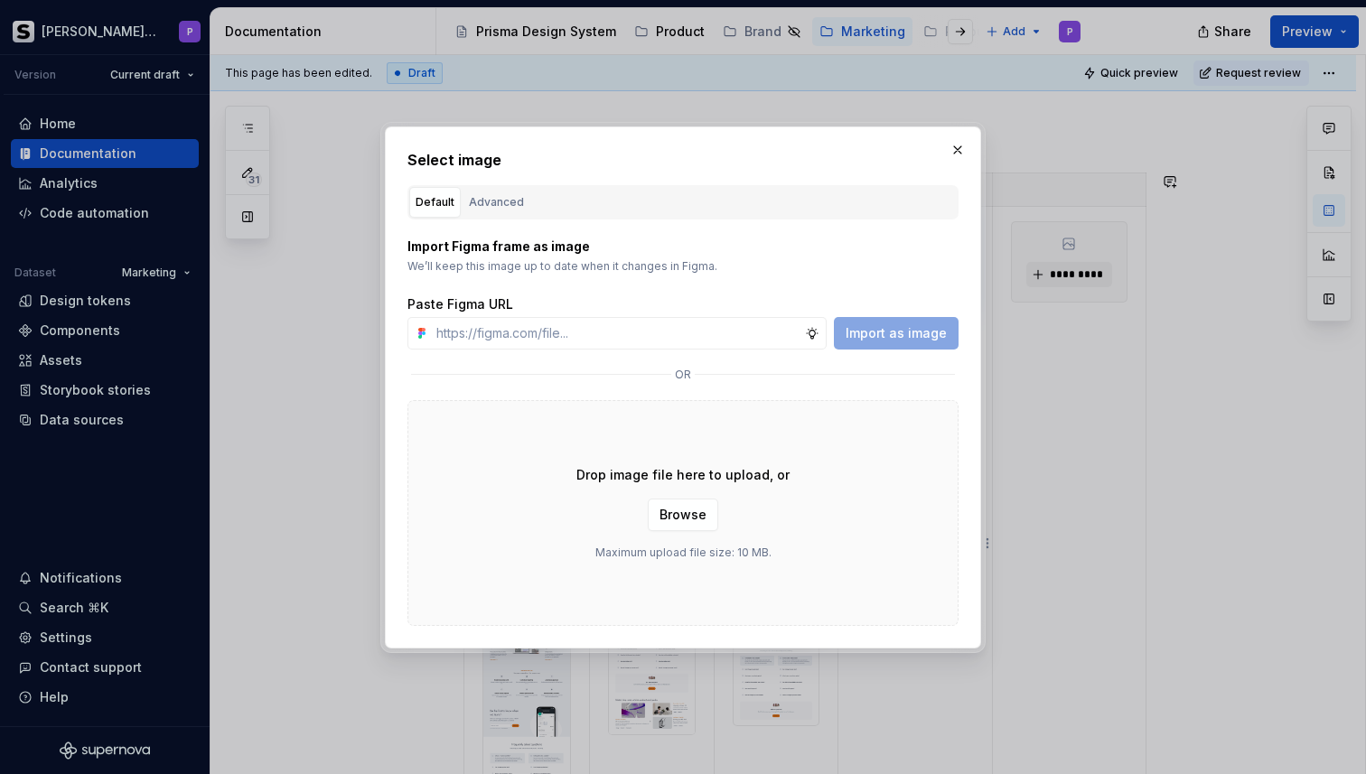
click at [667, 497] on div "Drop image file here to upload, or Browse Maximum upload file size: 10 MB." at bounding box center [682, 513] width 551 height 226
click at [670, 506] on span "Browse" at bounding box center [682, 515] width 47 height 18
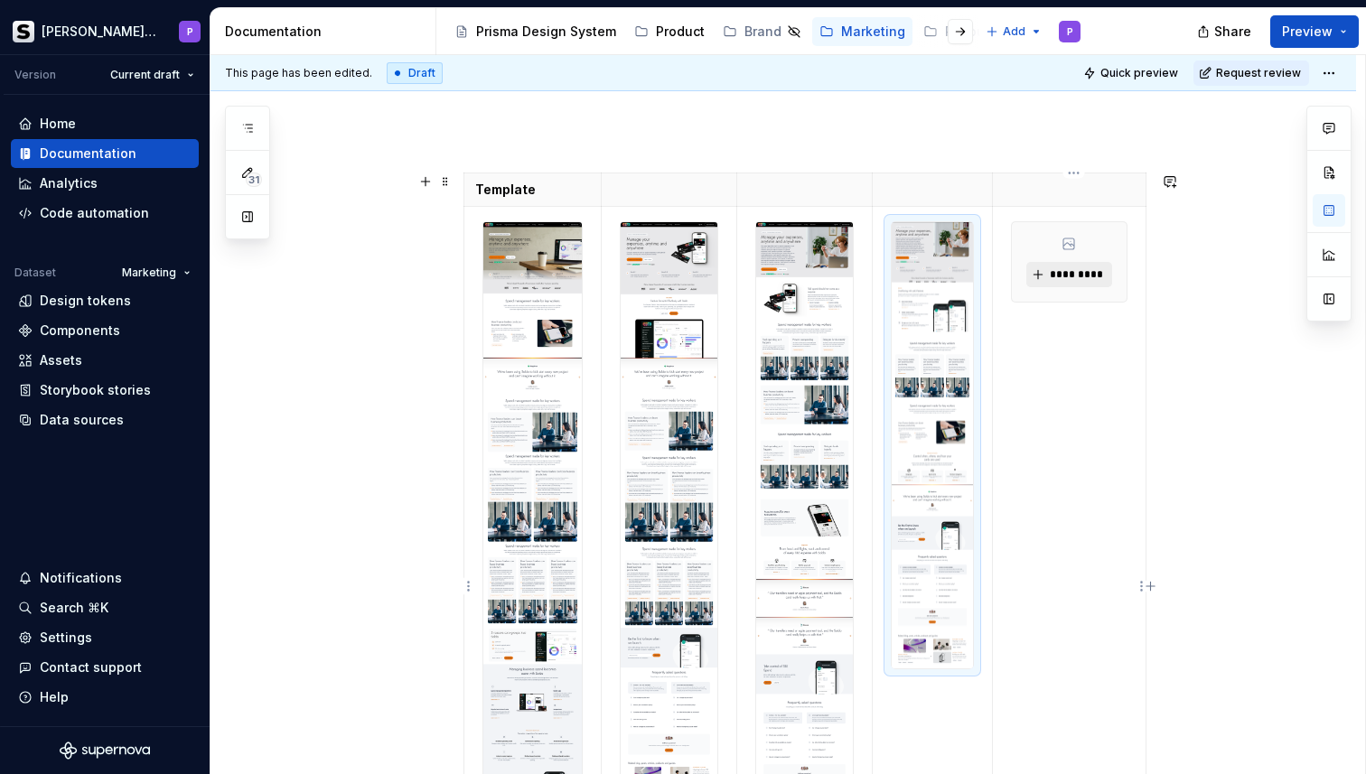
click at [1064, 273] on span "*********" at bounding box center [1076, 274] width 55 height 14
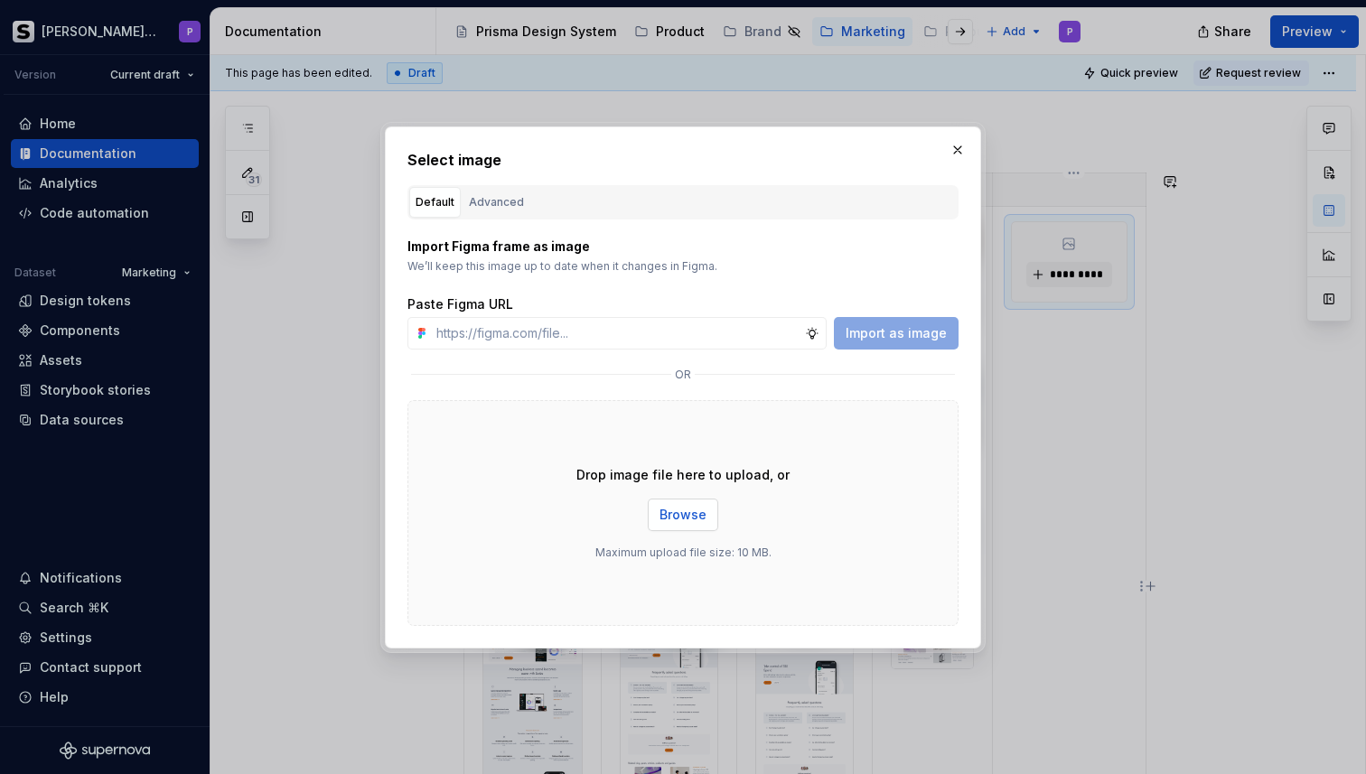
click at [679, 516] on span "Browse" at bounding box center [682, 515] width 47 height 18
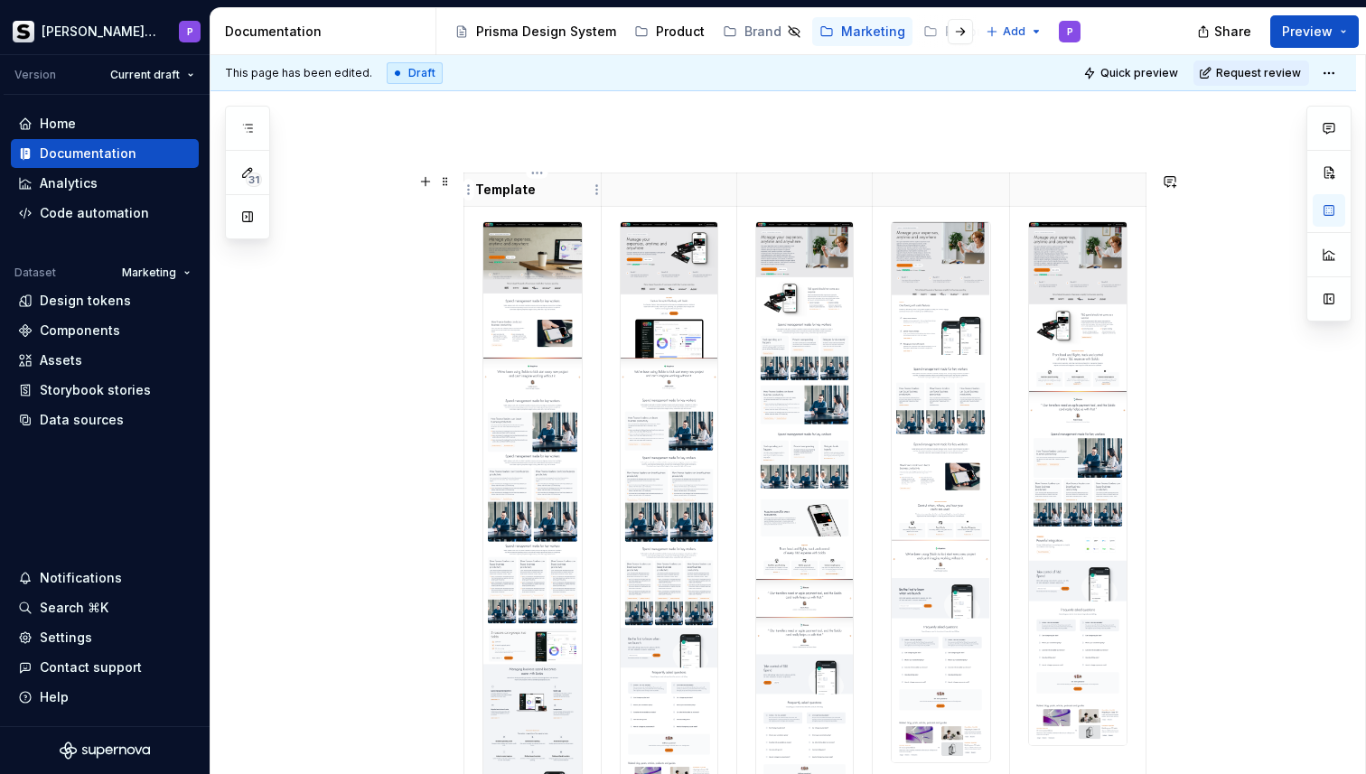
click at [525, 192] on p "Template" at bounding box center [532, 190] width 115 height 18
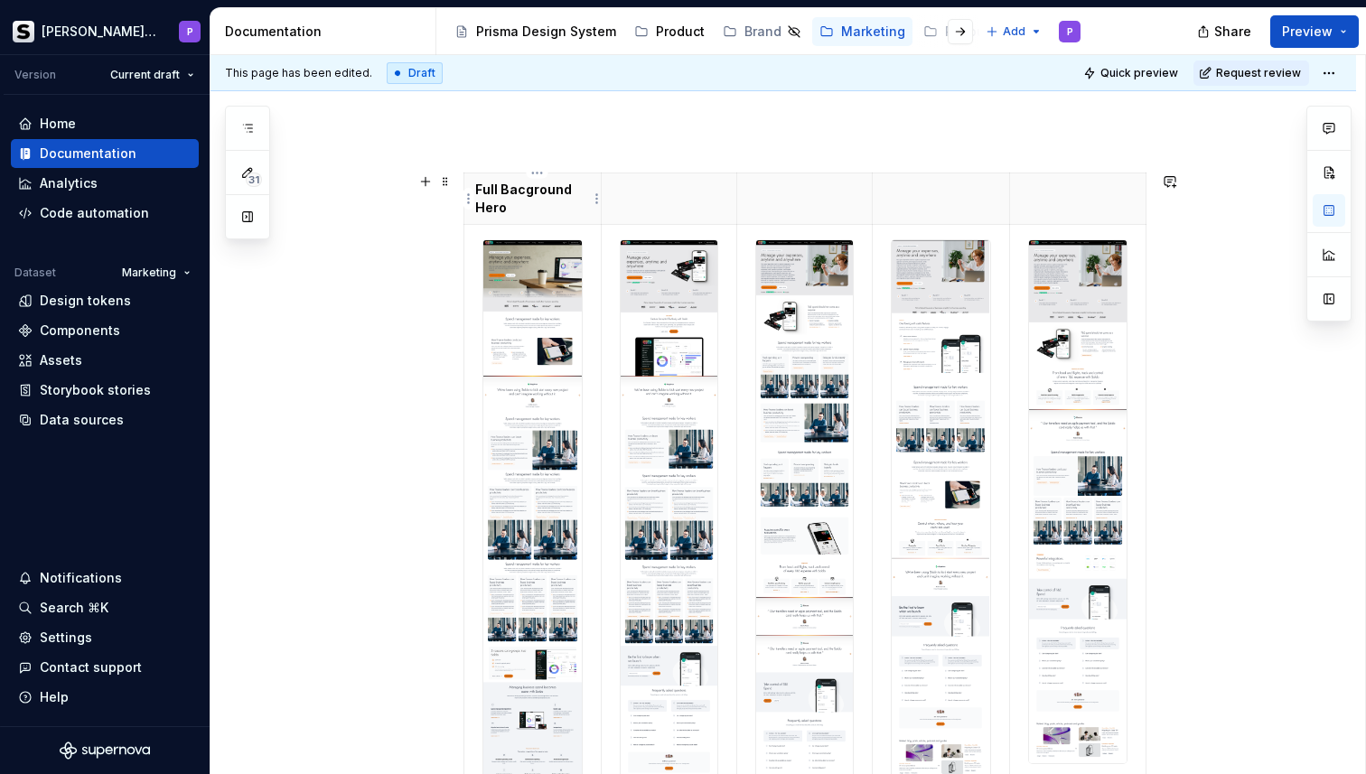
click at [530, 193] on p "Full Bacground Hero" at bounding box center [532, 199] width 115 height 36
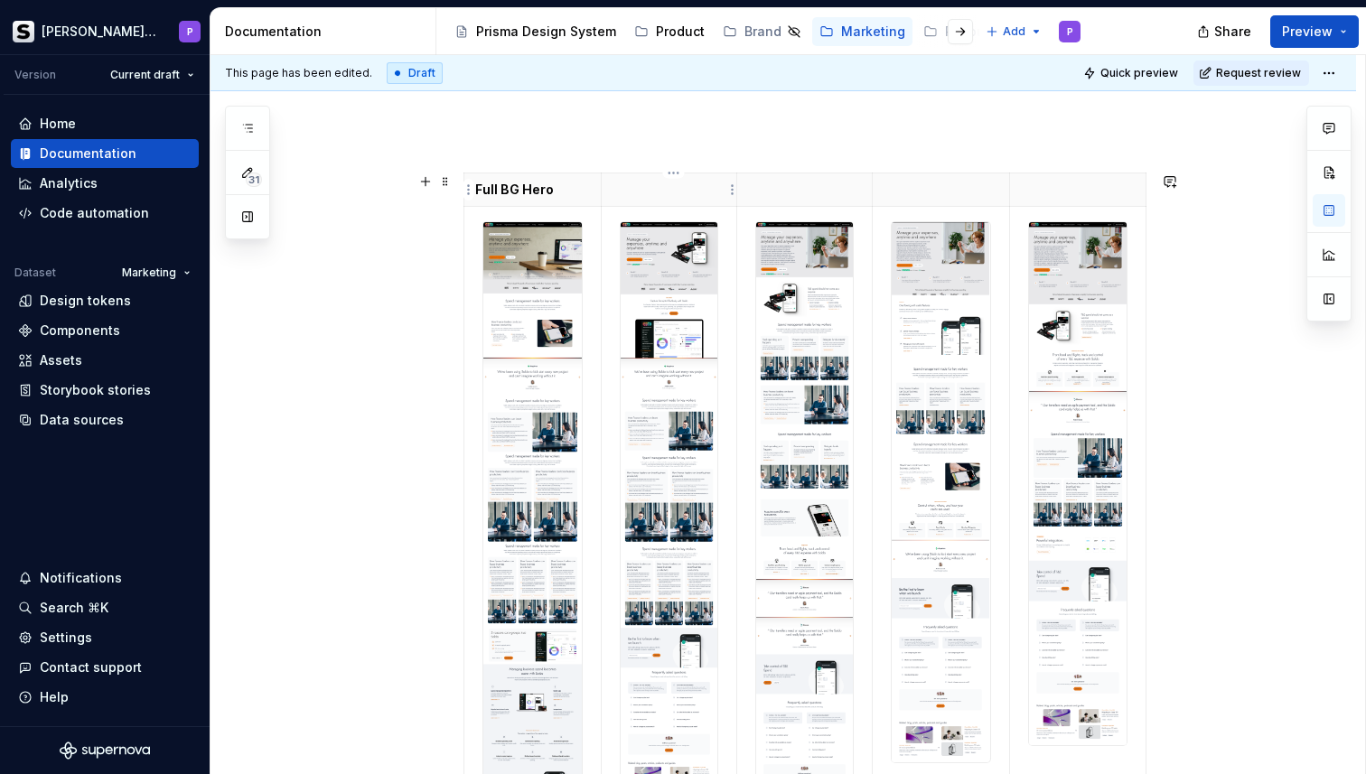
click at [679, 192] on p at bounding box center [669, 190] width 113 height 18
click at [798, 191] on p at bounding box center [804, 190] width 113 height 18
click at [925, 201] on th at bounding box center [941, 189] width 137 height 33
click at [511, 192] on p "Full BG Hero" at bounding box center [532, 190] width 115 height 18
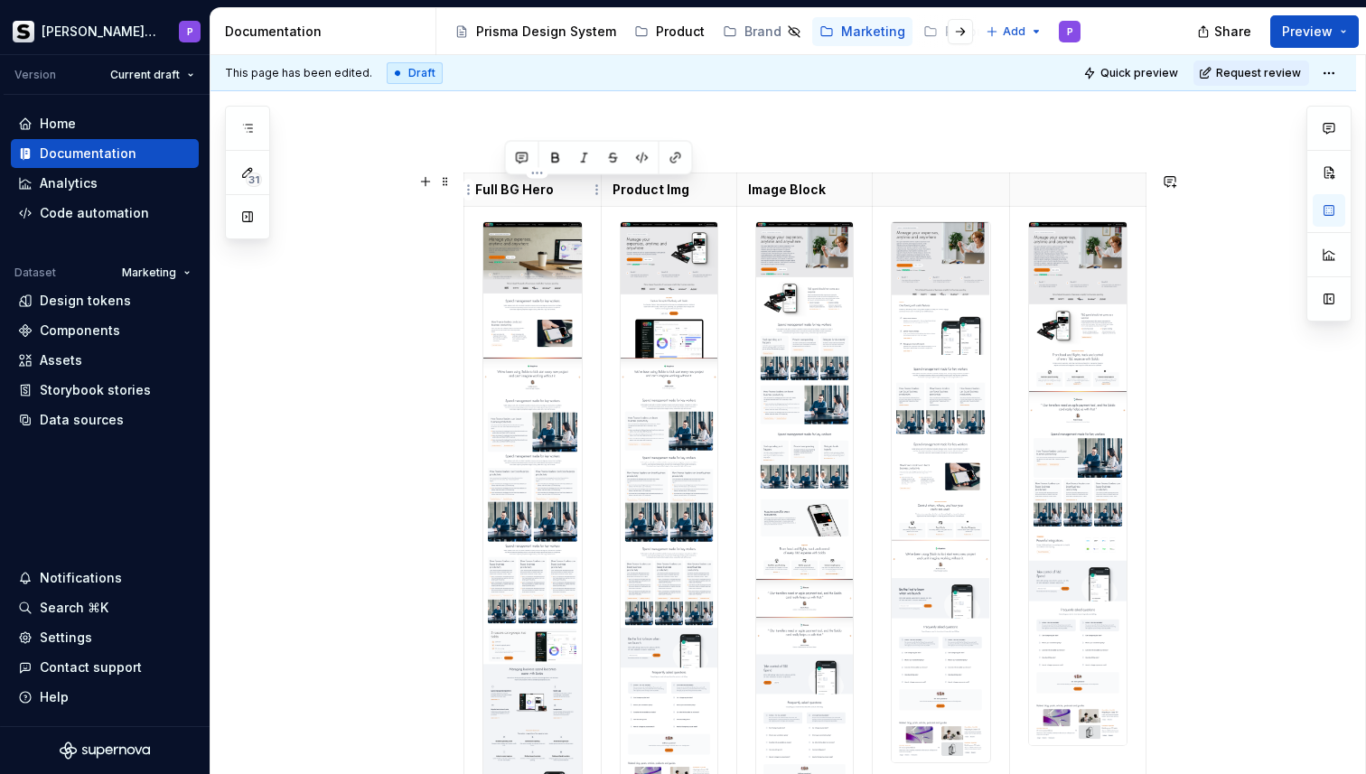
click at [511, 192] on p "Full BG Hero" at bounding box center [532, 190] width 115 height 18
click at [491, 182] on p "Full BG Hero" at bounding box center [532, 190] width 115 height 18
drag, startPoint x: 491, startPoint y: 182, endPoint x: 548, endPoint y: 187, distance: 58.0
click at [548, 187] on p "Full BG Hero" at bounding box center [532, 190] width 115 height 18
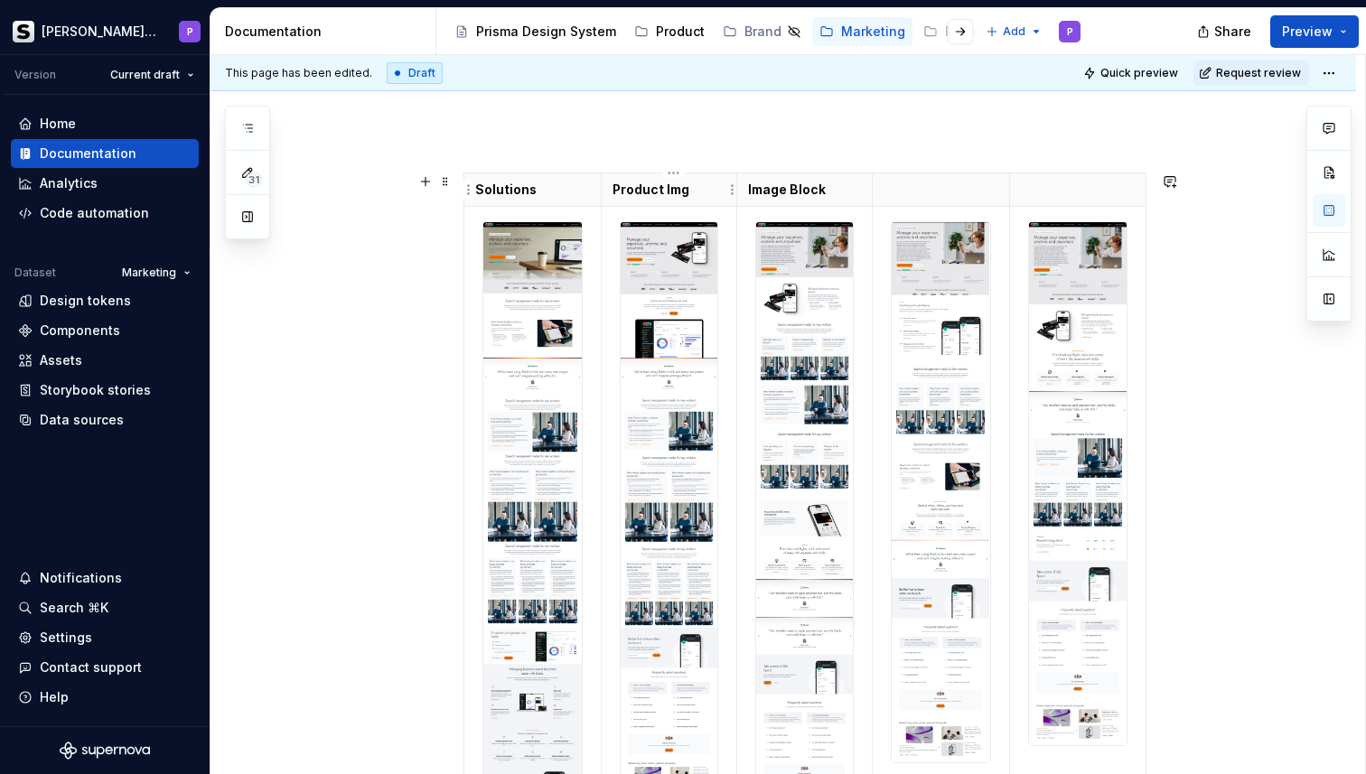
click at [672, 190] on p "Product Img" at bounding box center [669, 190] width 113 height 18
click at [786, 186] on p "Image Block" at bounding box center [804, 190] width 113 height 18
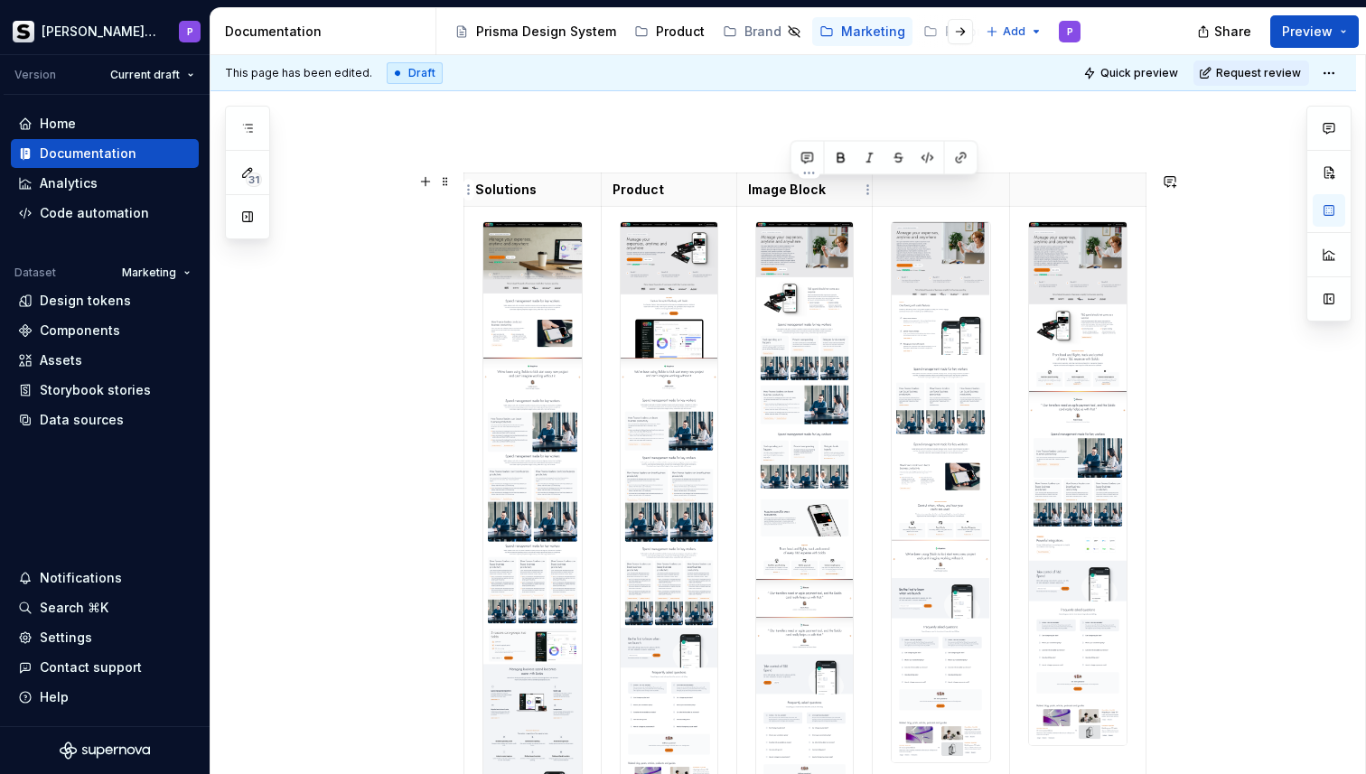
click at [786, 186] on p "Image Block" at bounding box center [804, 190] width 113 height 18
click at [826, 274] on img at bounding box center [804, 506] width 97 height 569
click at [811, 501] on img at bounding box center [804, 506] width 97 height 569
click at [871, 585] on html "[PERSON_NAME] Prisma P Version Current draft Home Documentation Analytics Code …" at bounding box center [683, 387] width 1366 height 774
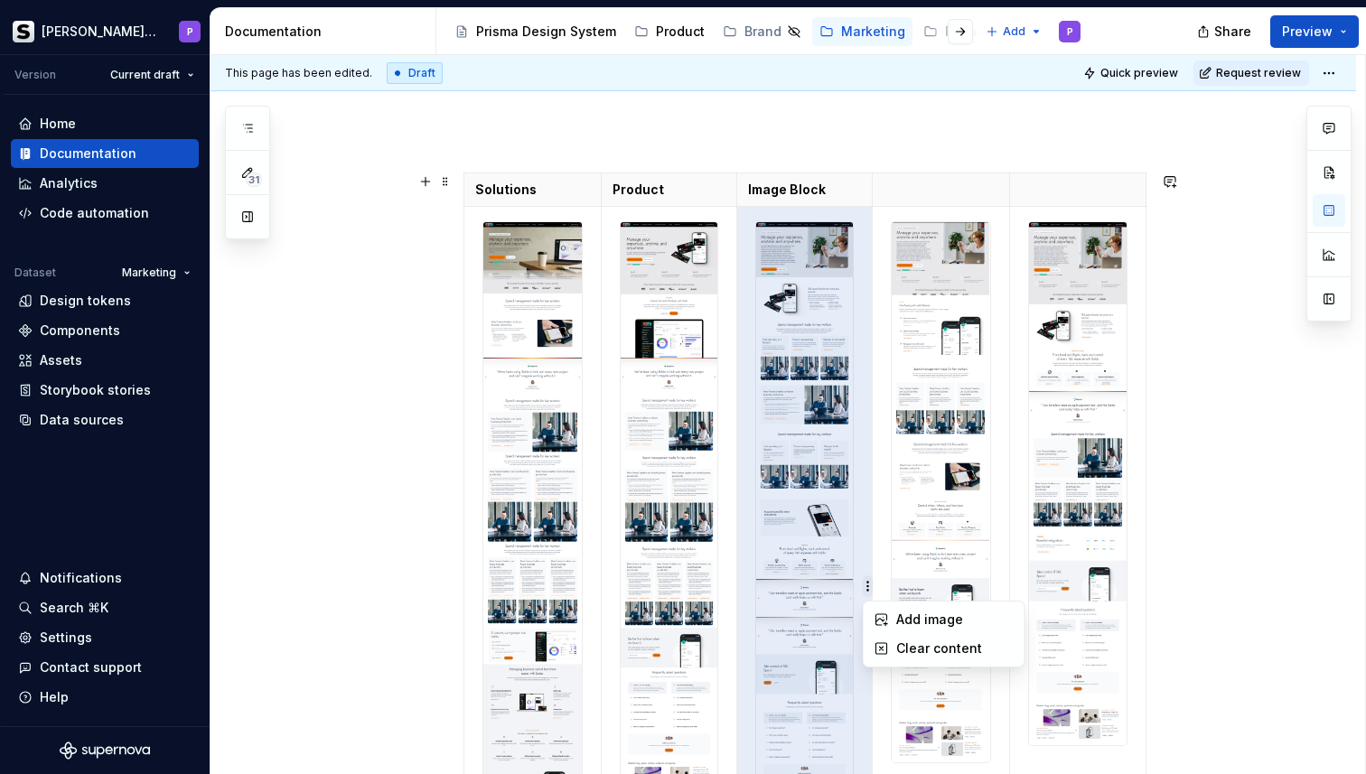
scroll to position [245, 0]
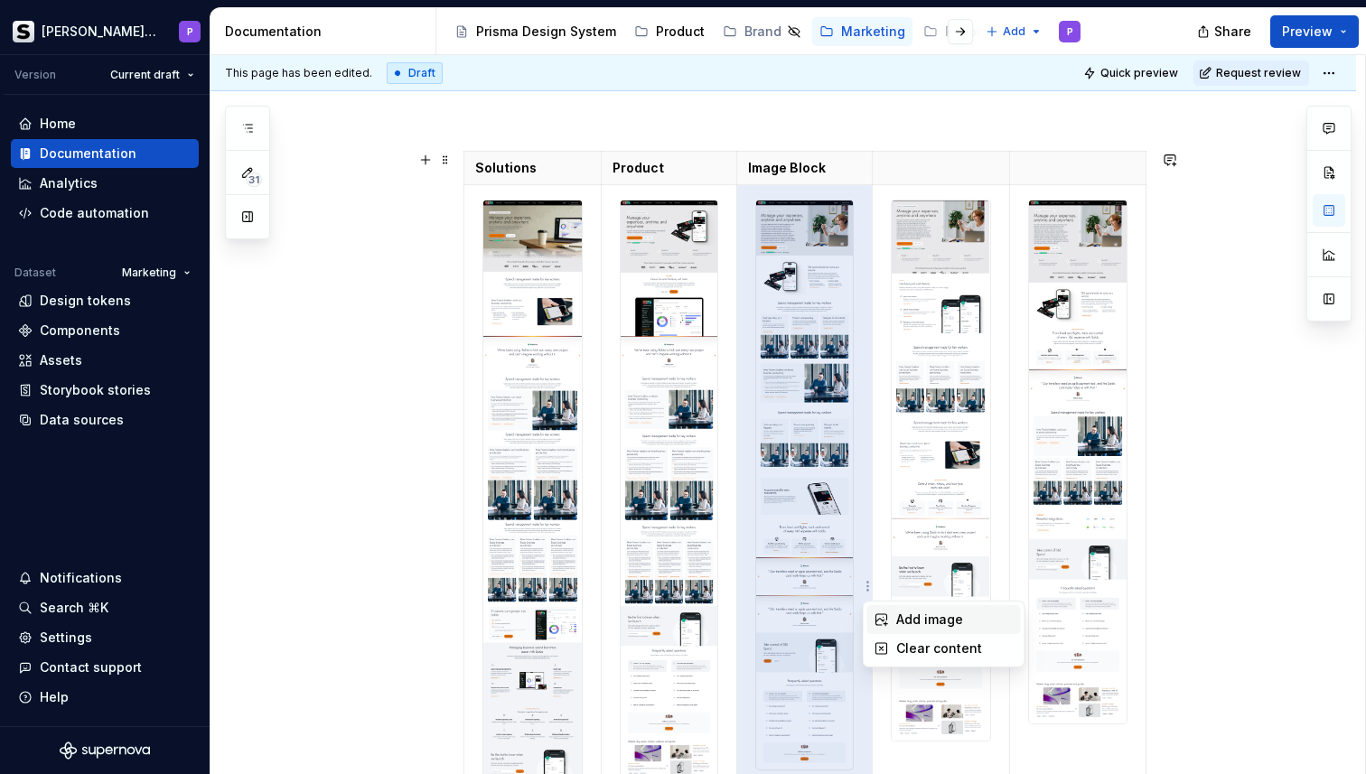
click at [883, 612] on div "Add image" at bounding box center [944, 619] width 154 height 29
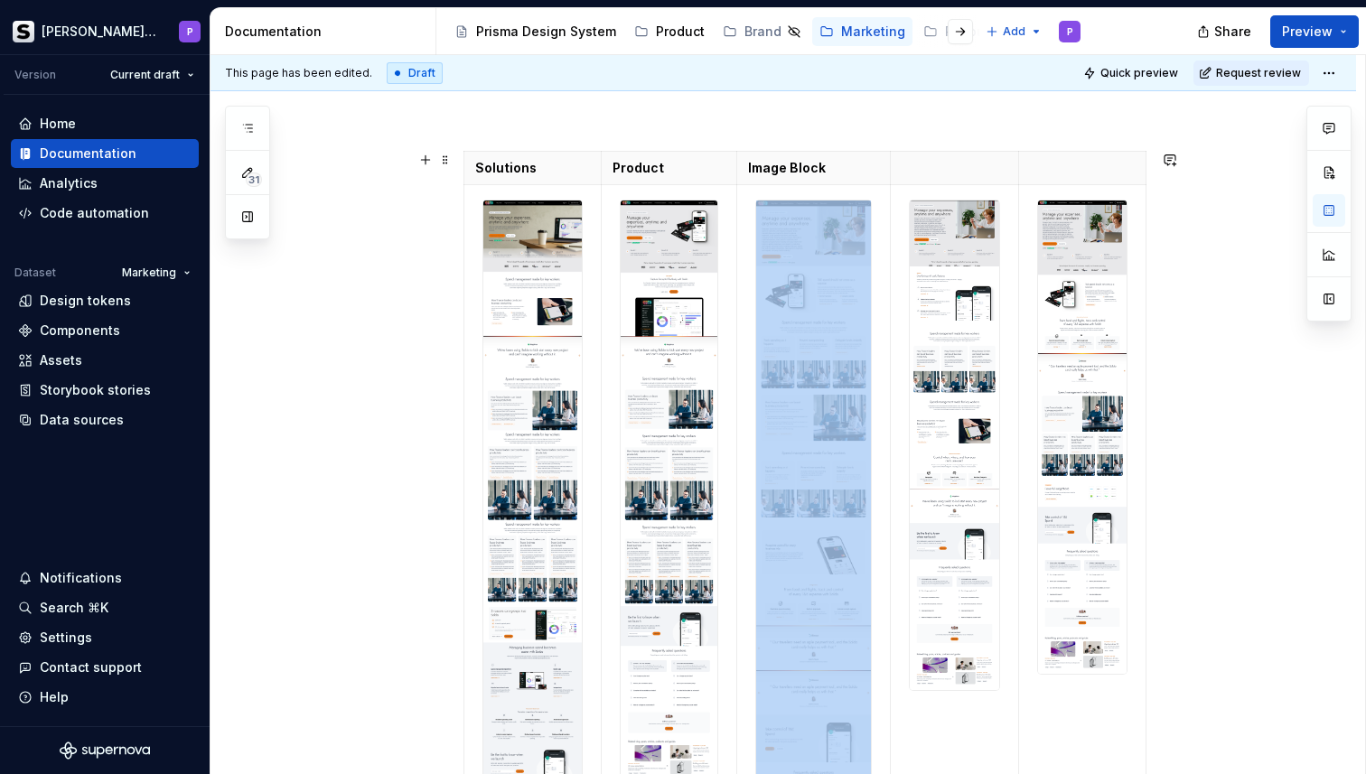
scroll to position [442, 0]
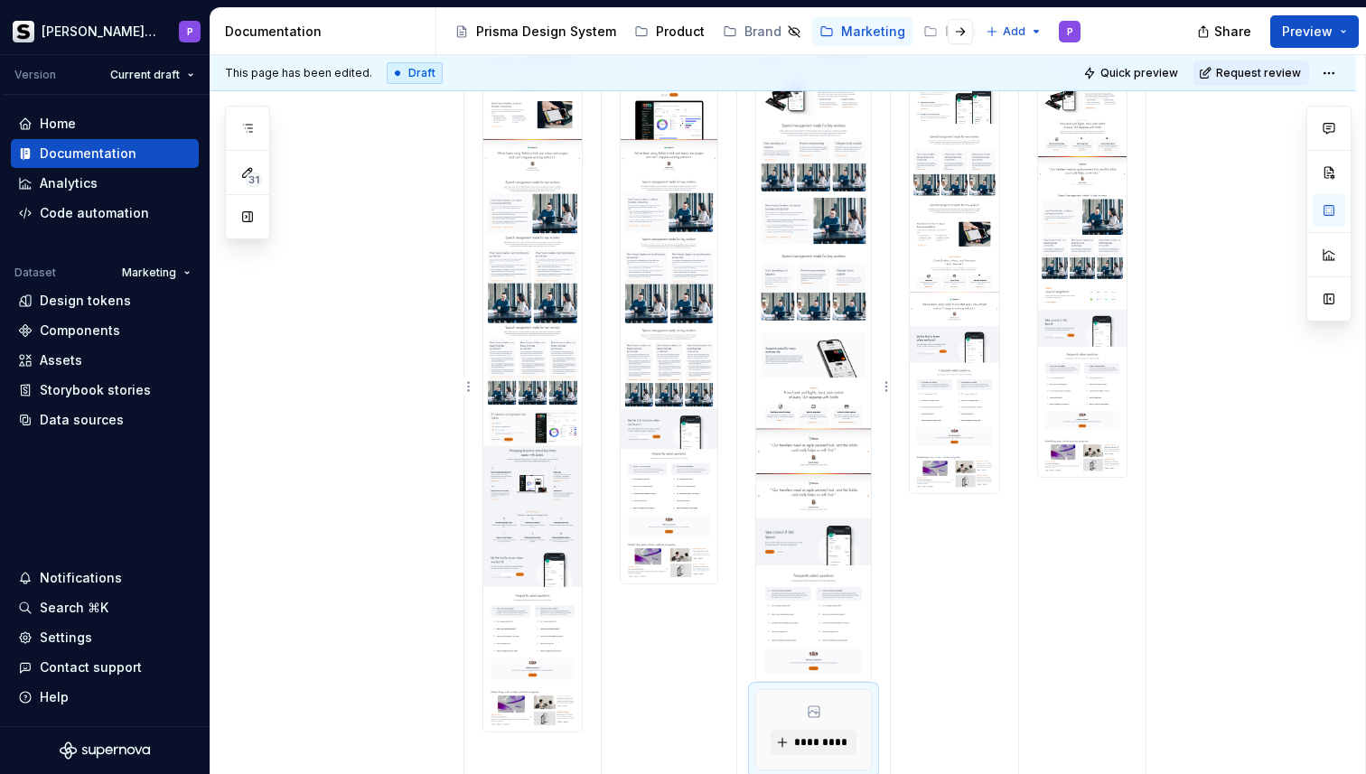
click at [814, 721] on div "*********" at bounding box center [813, 729] width 115 height 79
click at [809, 734] on button "*********" at bounding box center [814, 742] width 86 height 25
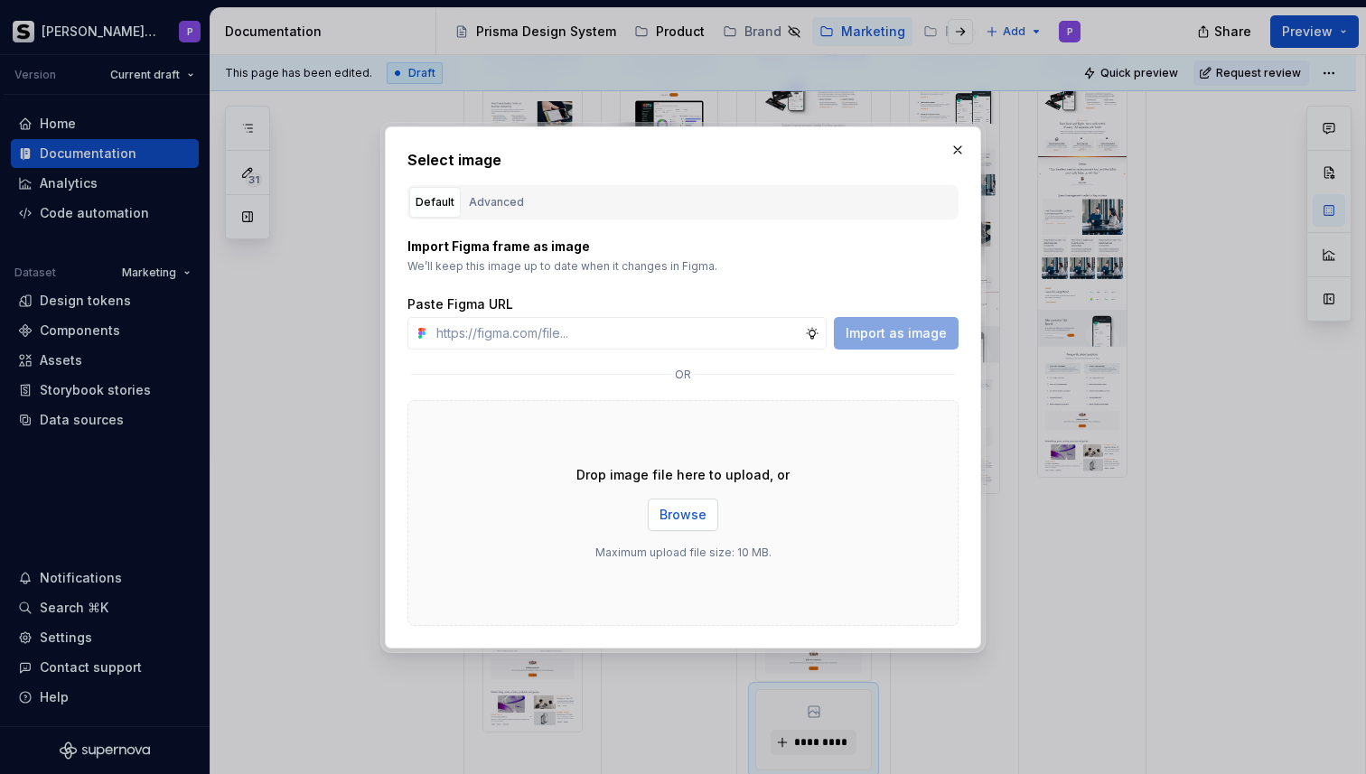
click at [665, 511] on span "Browse" at bounding box center [682, 515] width 47 height 18
click at [956, 145] on button "button" at bounding box center [957, 149] width 25 height 25
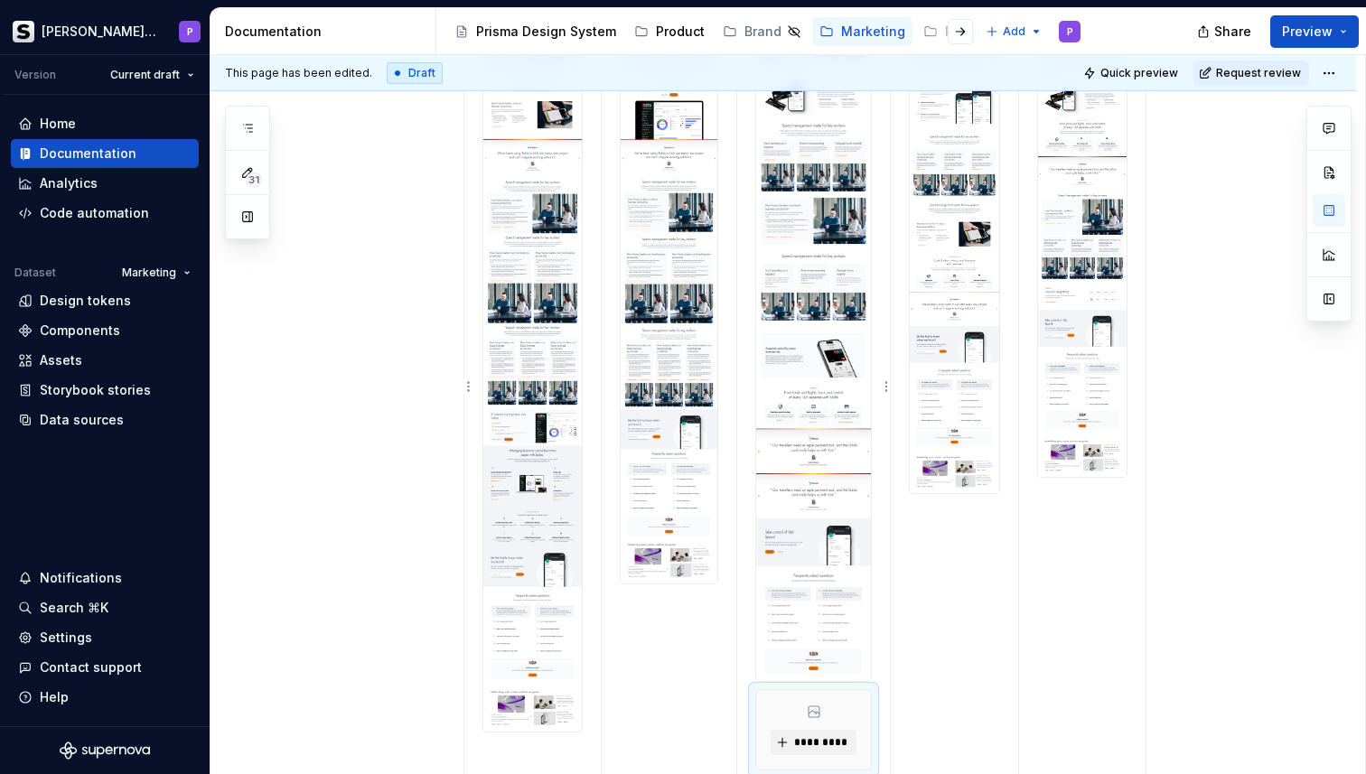
click at [860, 706] on div "*********" at bounding box center [813, 729] width 115 height 79
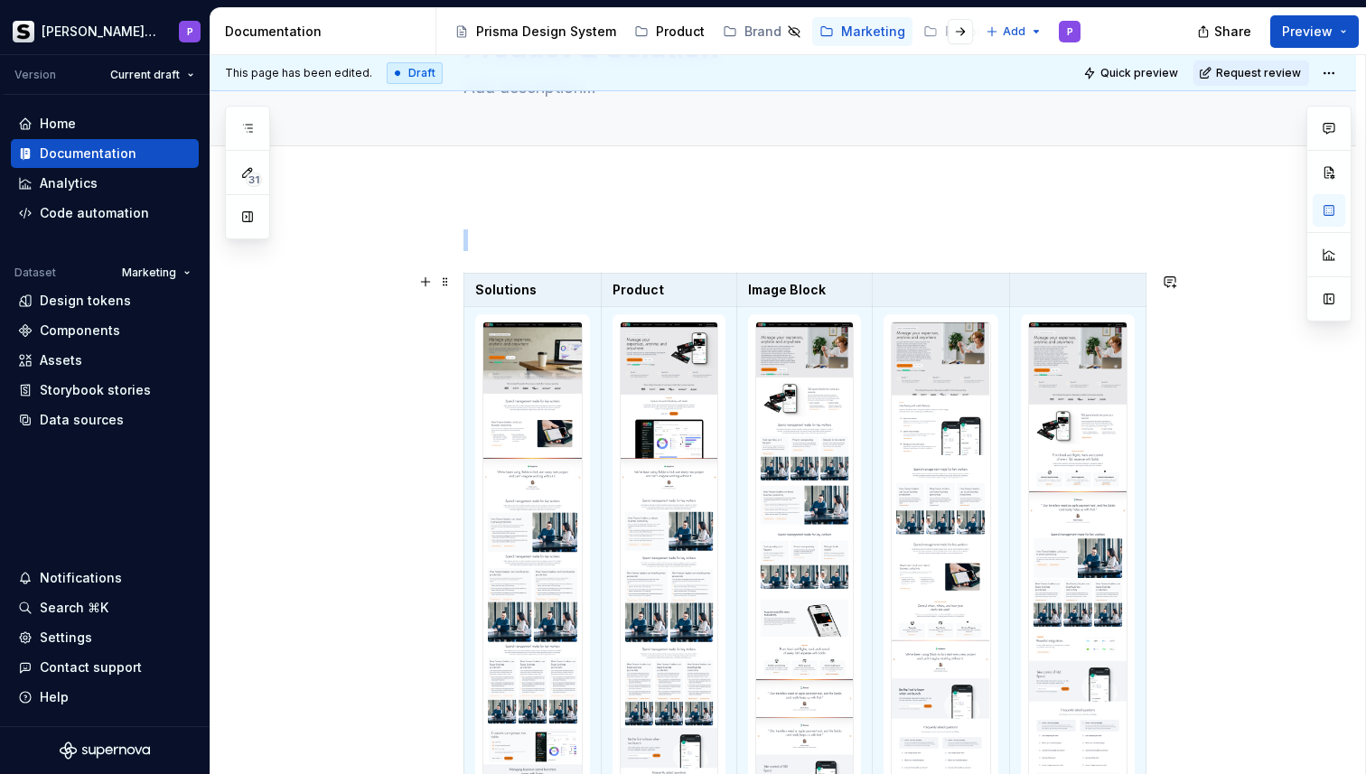
scroll to position [83, 0]
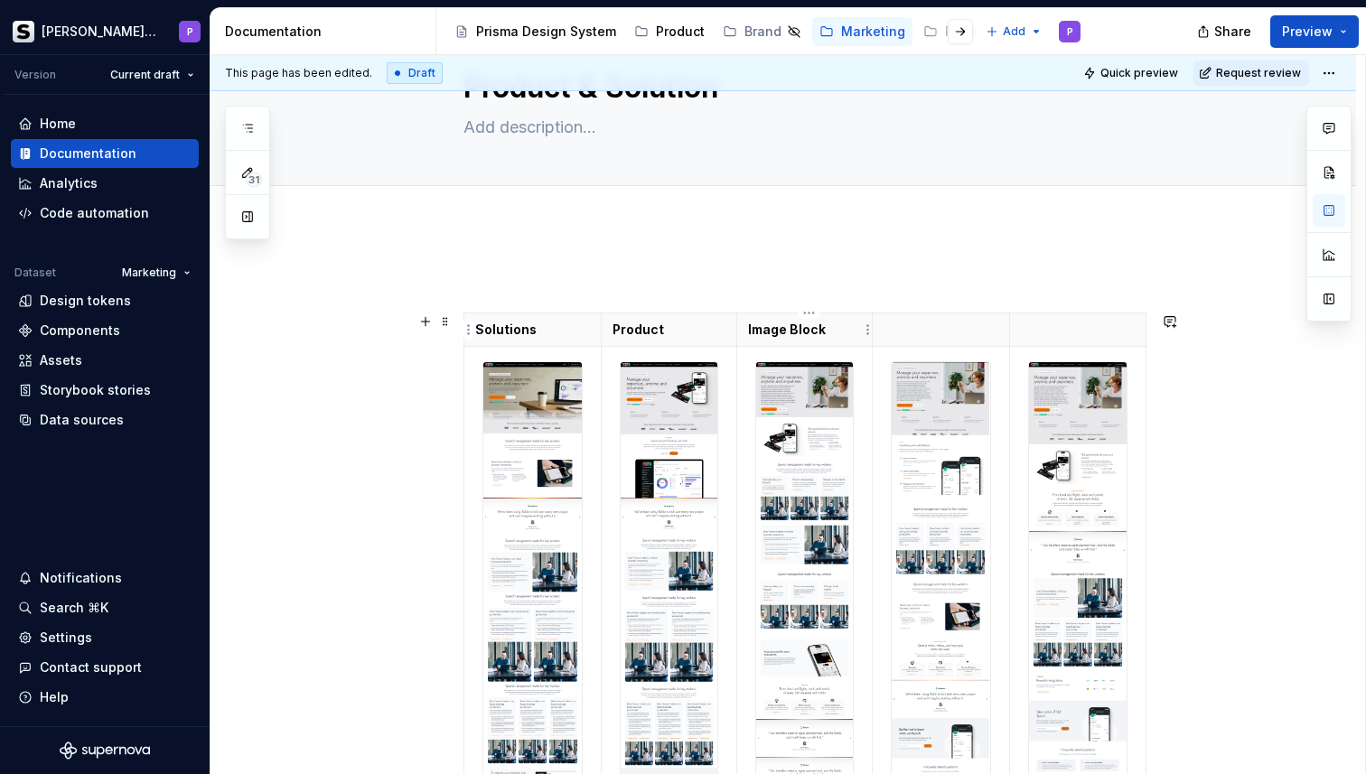
click at [806, 332] on p "Image Block" at bounding box center [804, 330] width 113 height 18
click at [931, 334] on p at bounding box center [941, 330] width 115 height 18
click at [1048, 335] on p at bounding box center [1078, 330] width 115 height 18
click at [926, 328] on p at bounding box center [941, 330] width 115 height 18
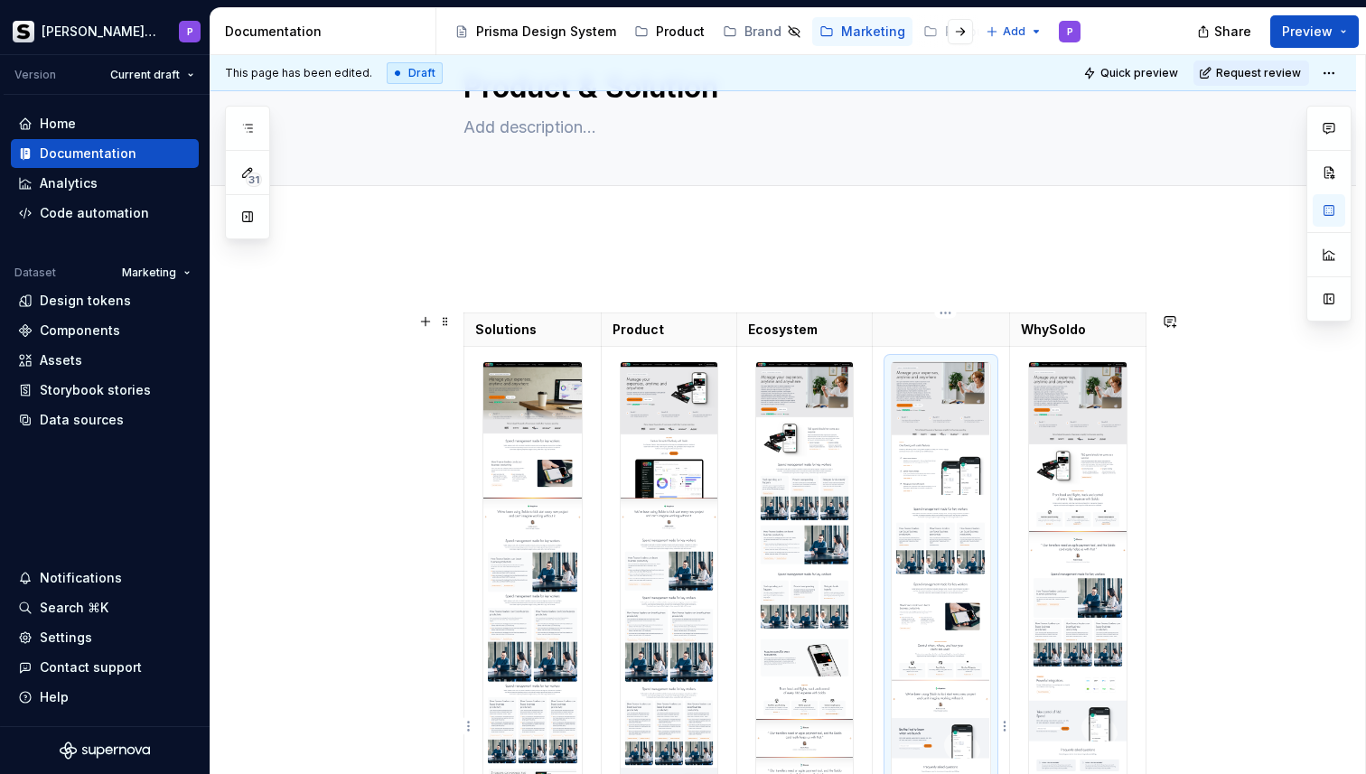
click at [925, 404] on img at bounding box center [941, 632] width 98 height 540
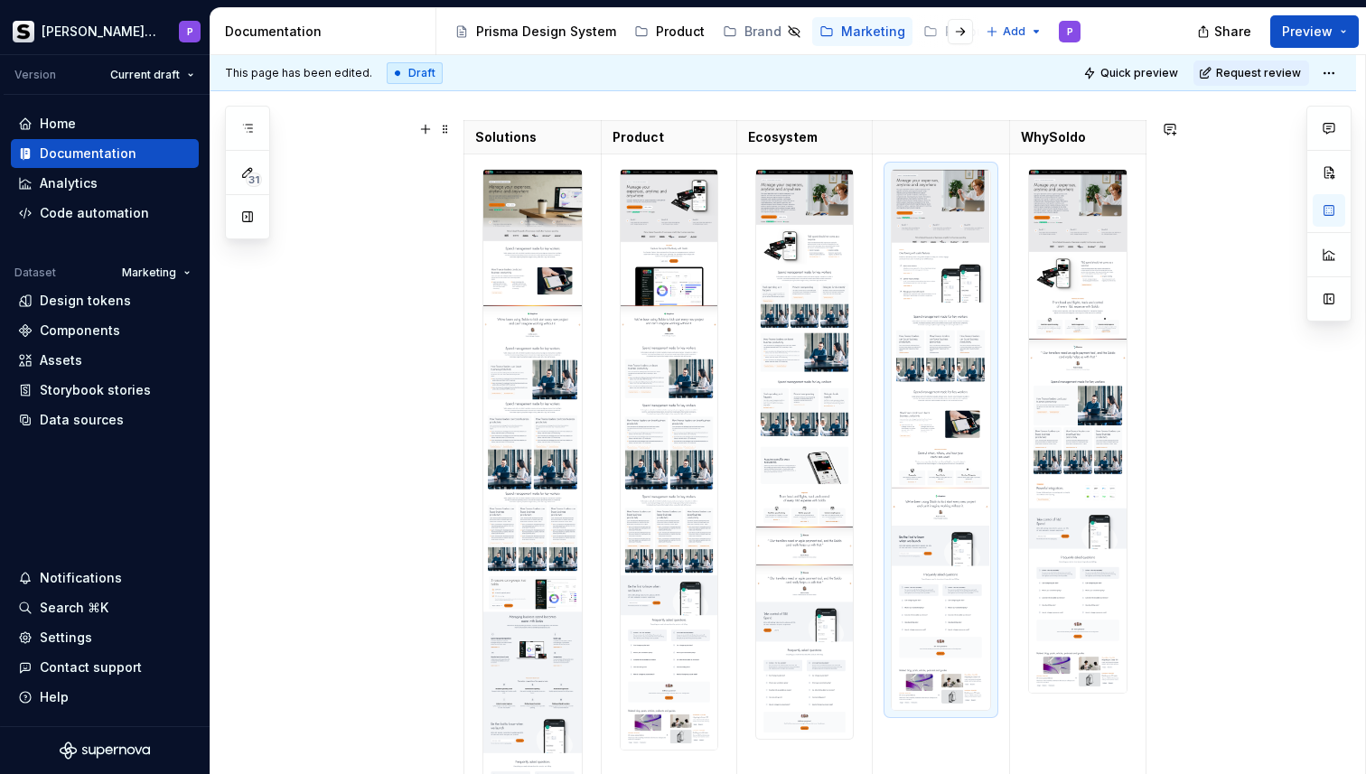
scroll to position [360, 0]
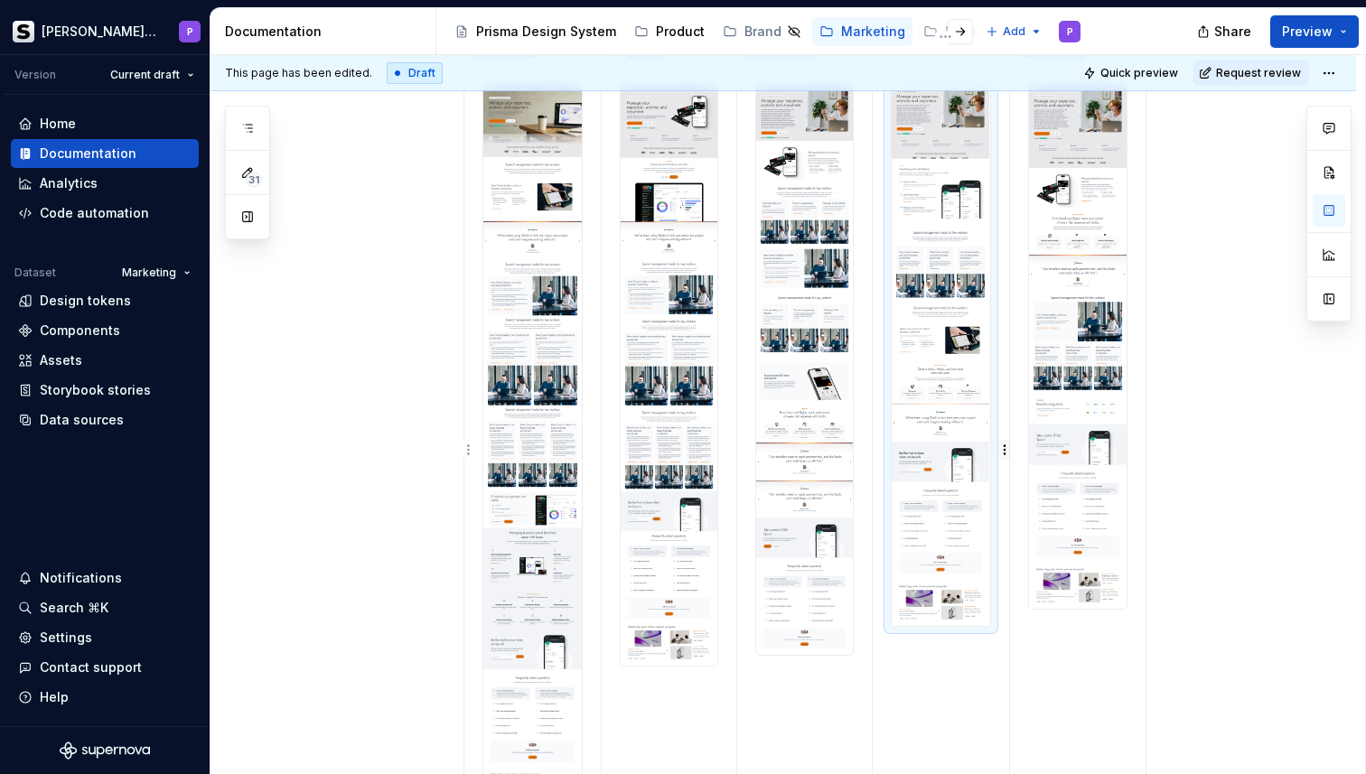
click at [1004, 451] on html "[PERSON_NAME] Prisma P Version Current draft Home Documentation Analytics Code …" at bounding box center [683, 387] width 1366 height 774
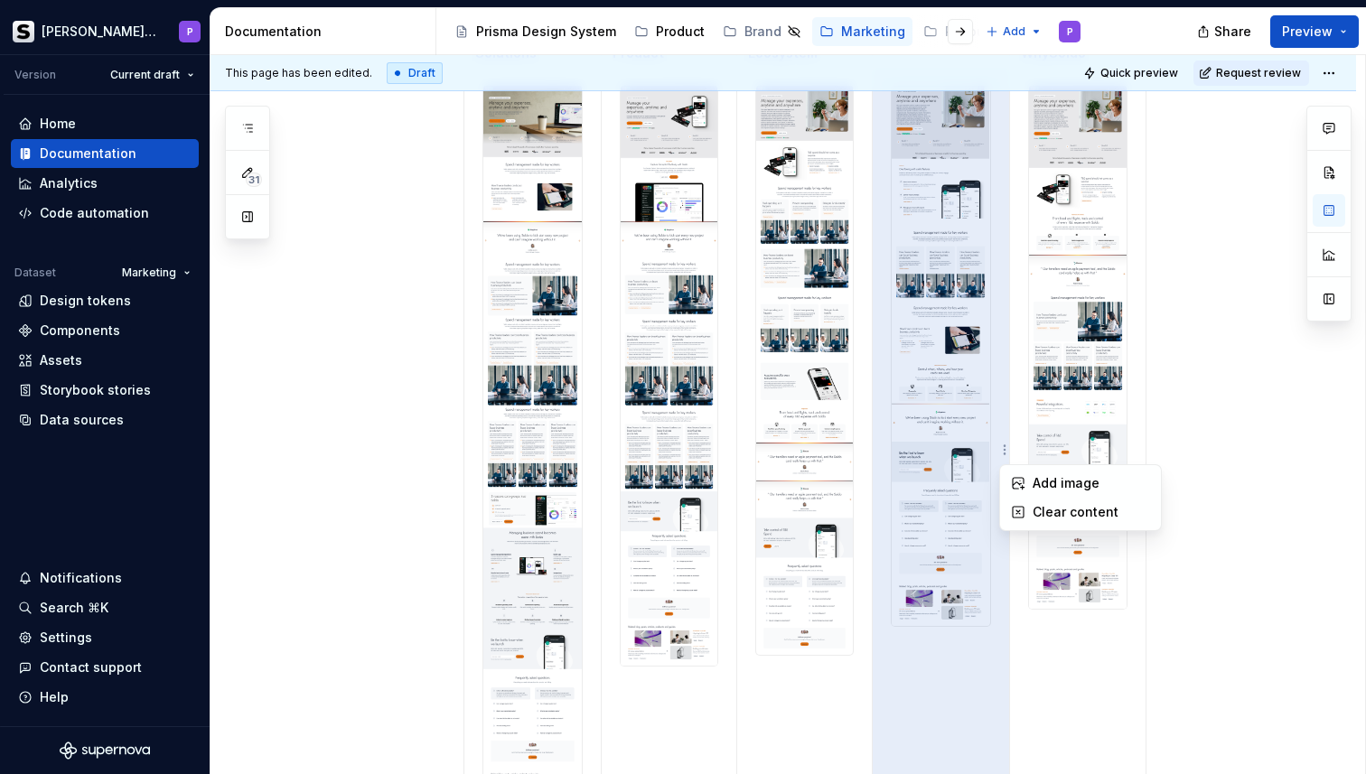
click at [967, 442] on html "[PERSON_NAME] Prisma P Version Current draft Home Documentation Analytics Code …" at bounding box center [683, 387] width 1366 height 774
click at [948, 484] on img at bounding box center [941, 356] width 98 height 540
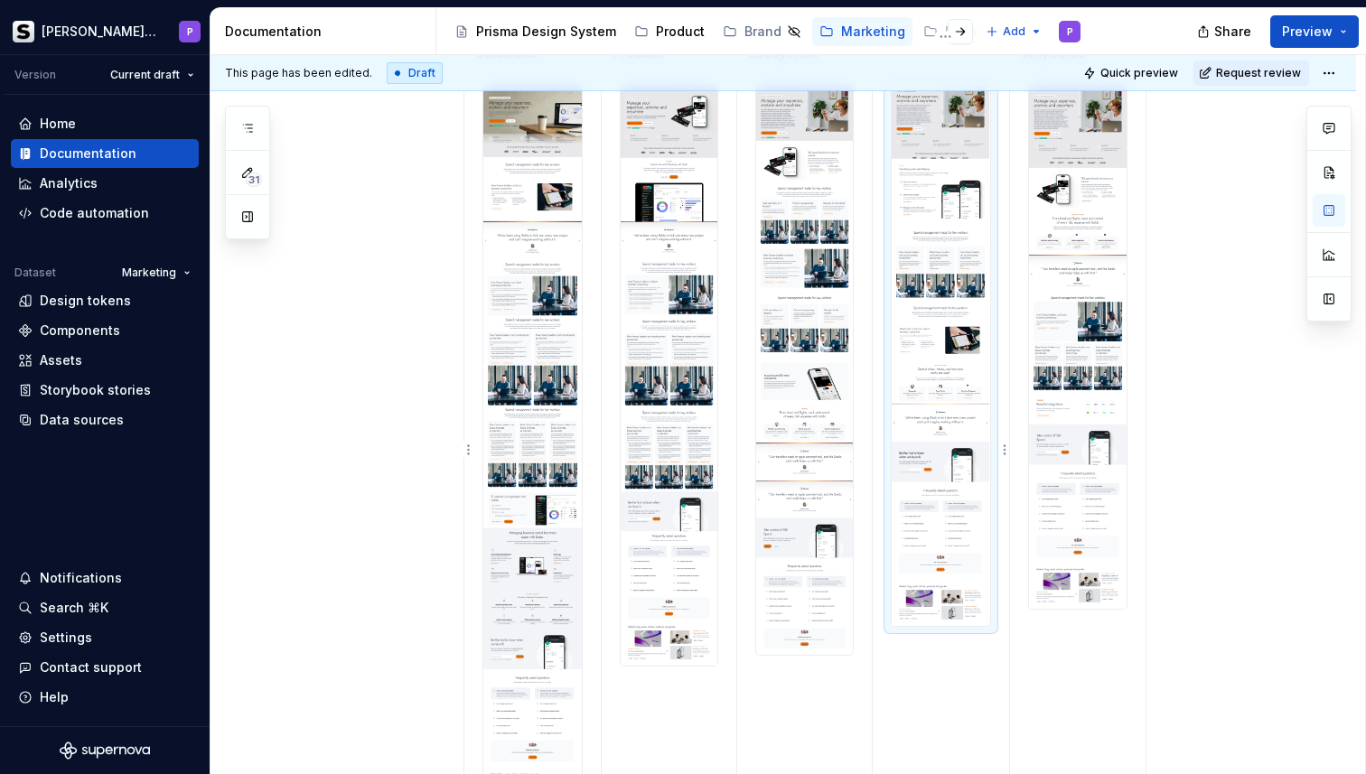
click at [948, 484] on img at bounding box center [941, 356] width 98 height 540
click at [924, 617] on img at bounding box center [941, 356] width 98 height 540
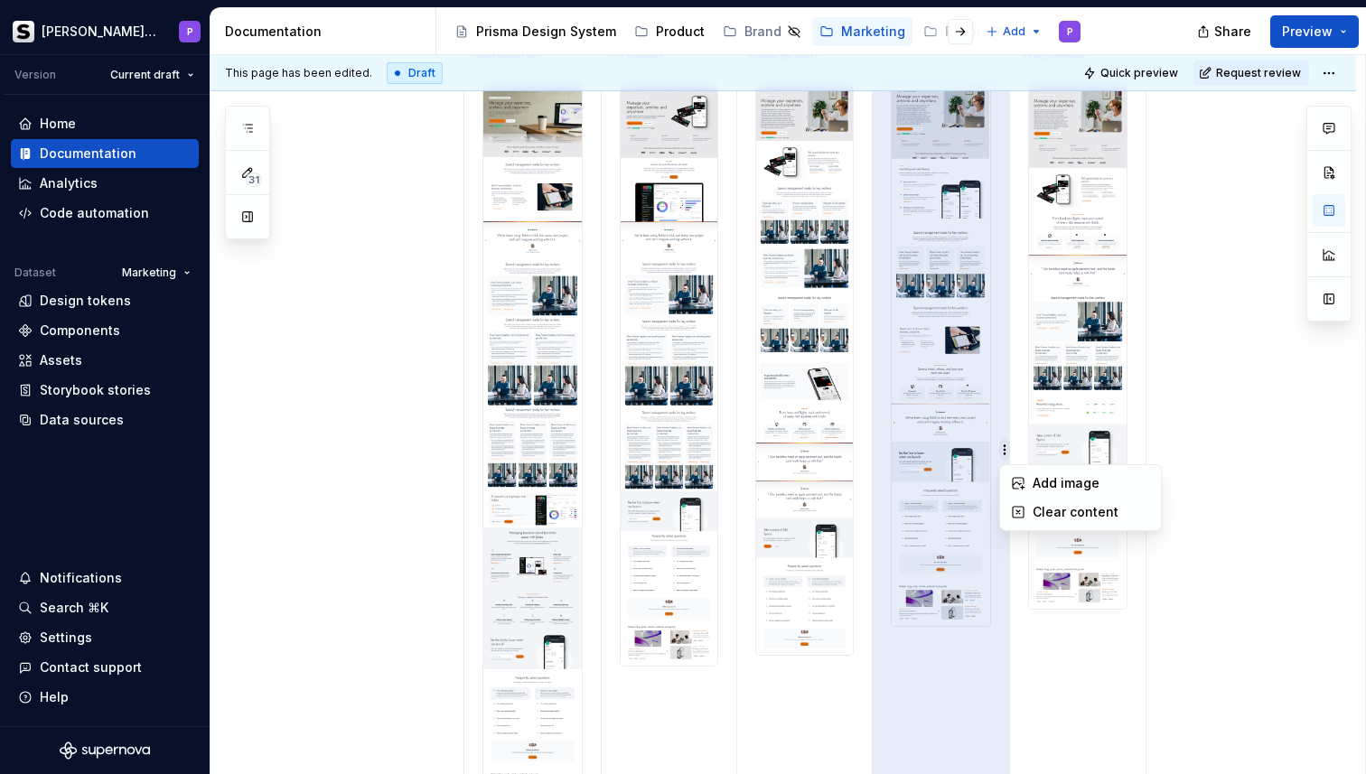
click at [1003, 455] on html "[PERSON_NAME] Prisma P Version Current draft Home Documentation Analytics Code …" at bounding box center [683, 387] width 1366 height 774
click at [1012, 474] on div "Add image" at bounding box center [1081, 483] width 154 height 29
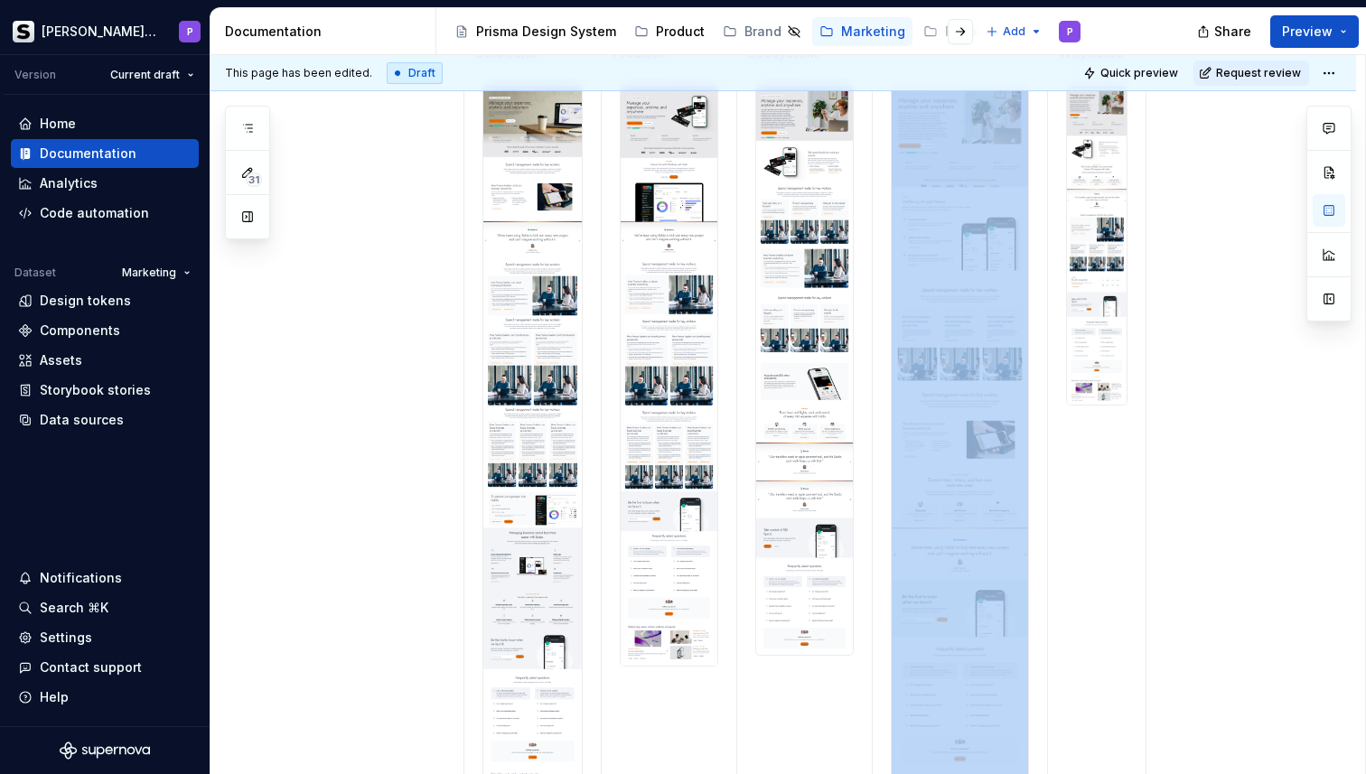
scroll to position [516, 0]
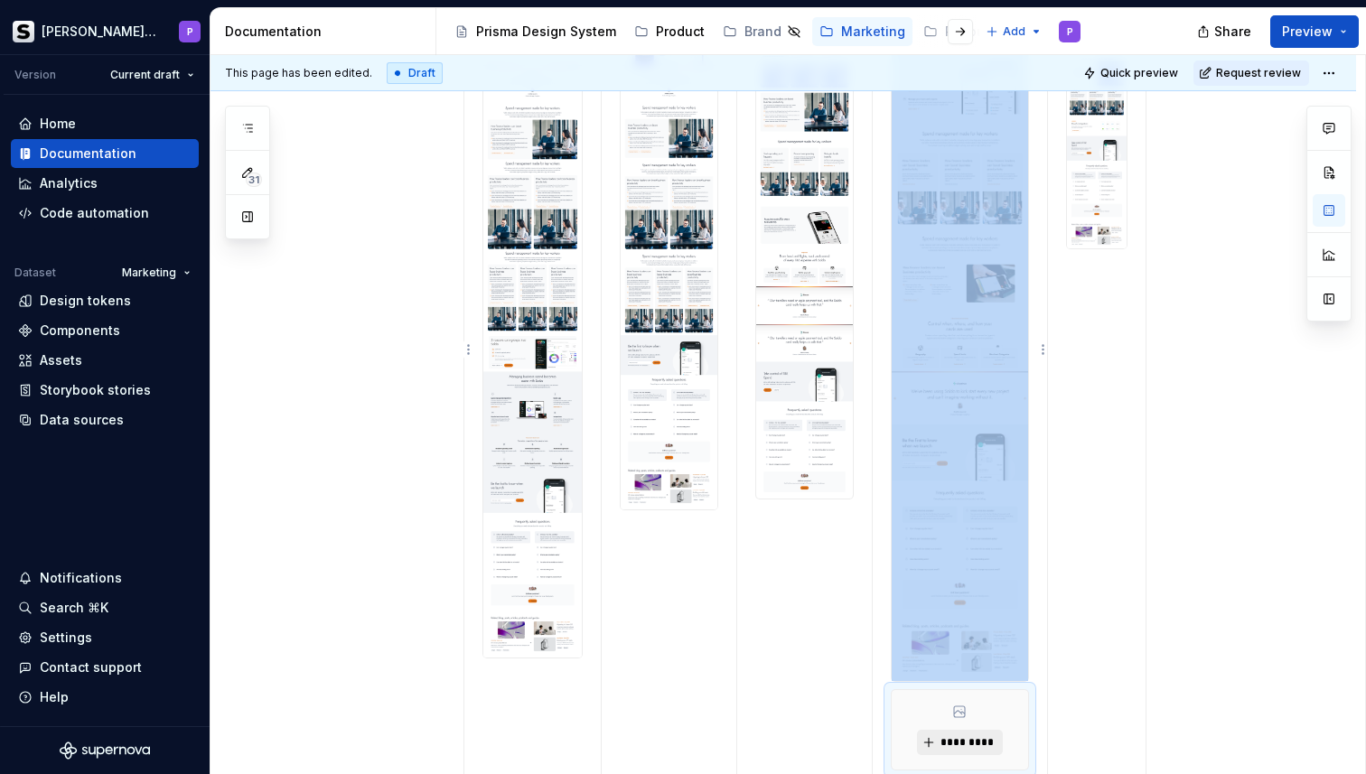
click at [949, 730] on button "*********" at bounding box center [960, 742] width 86 height 25
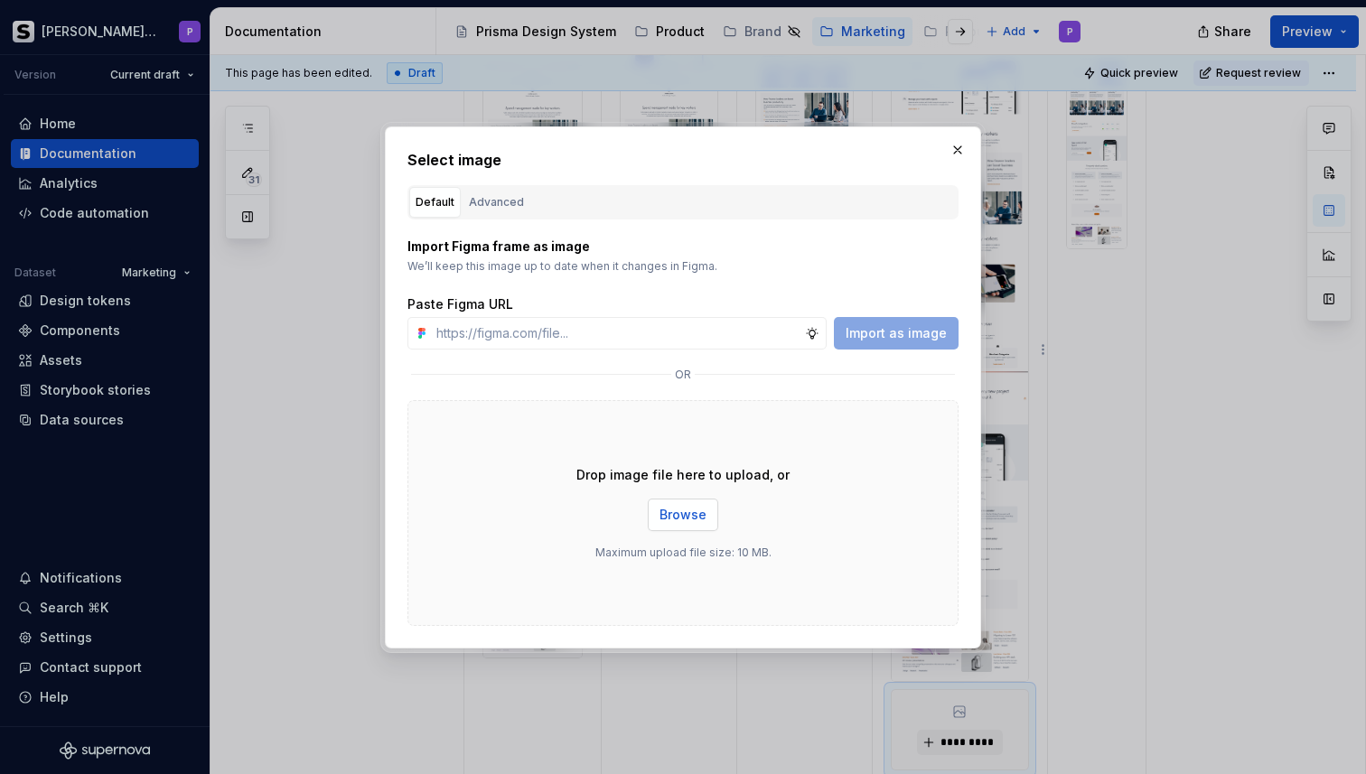
click at [663, 514] on span "Browse" at bounding box center [682, 515] width 47 height 18
click at [958, 146] on button "button" at bounding box center [957, 149] width 25 height 25
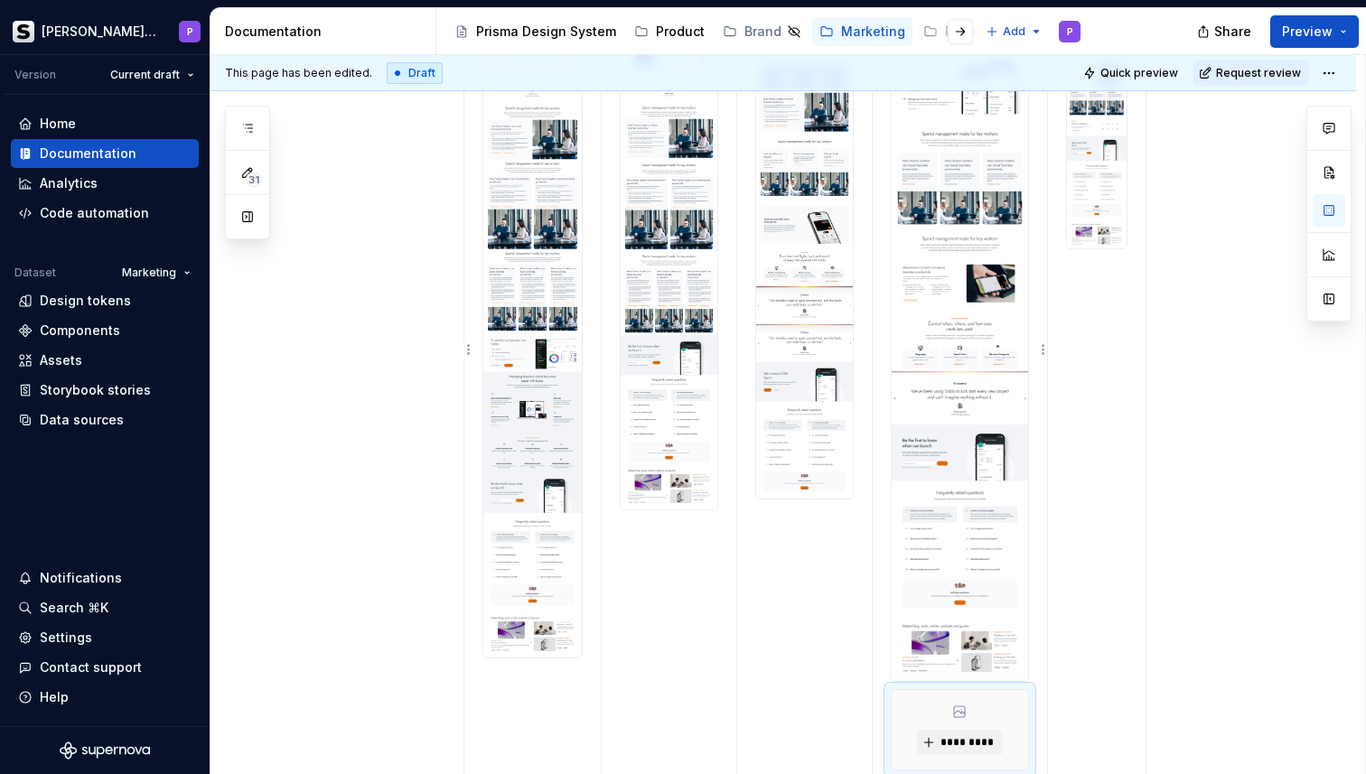
click at [998, 715] on div "*********" at bounding box center [960, 729] width 136 height 79
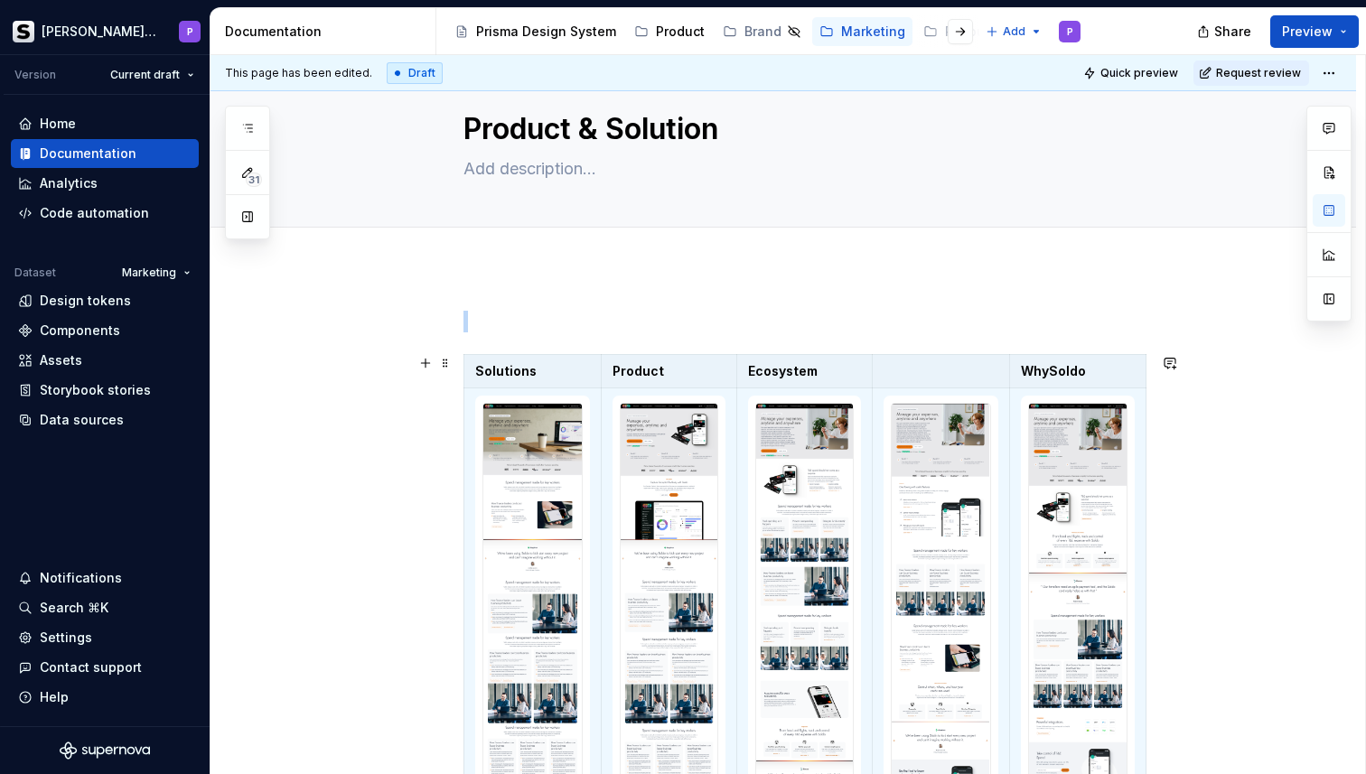
scroll to position [0, 0]
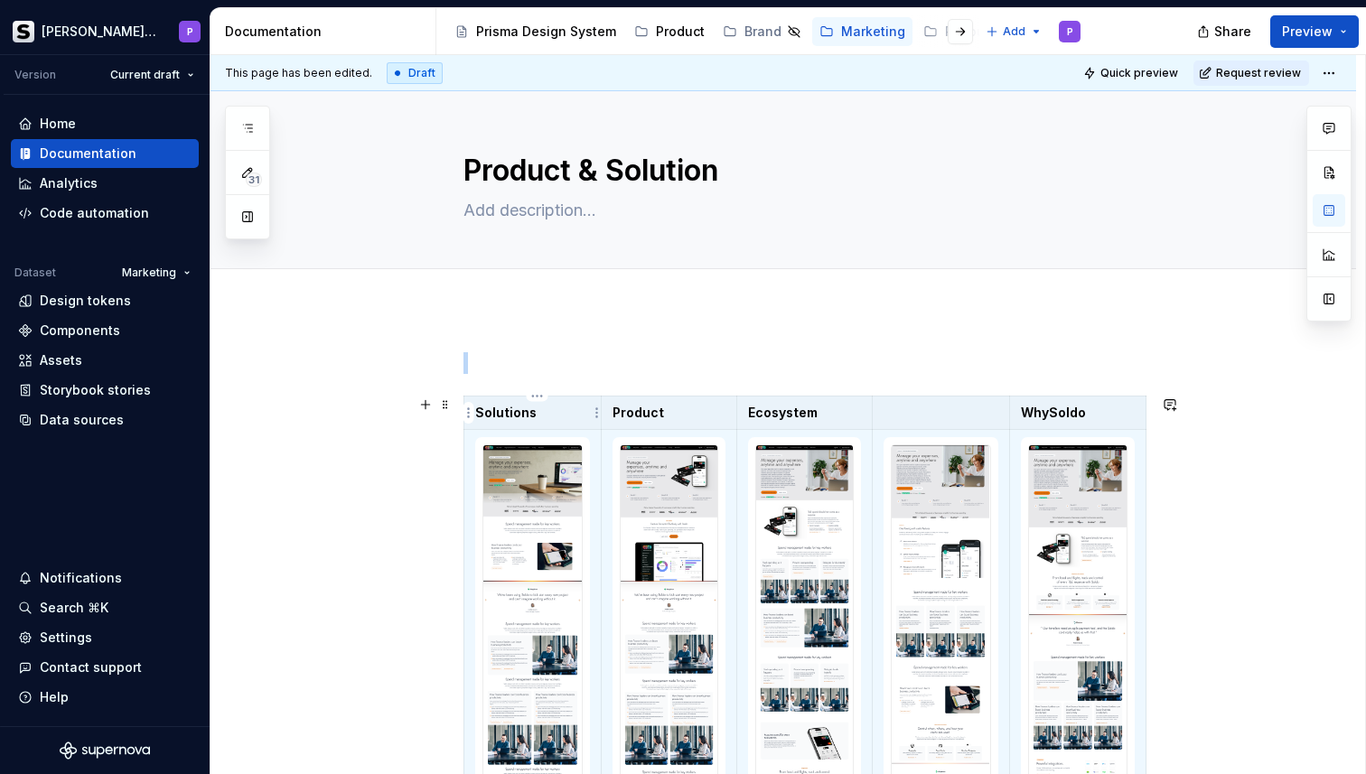
click at [534, 417] on p "Solutions" at bounding box center [532, 413] width 115 height 18
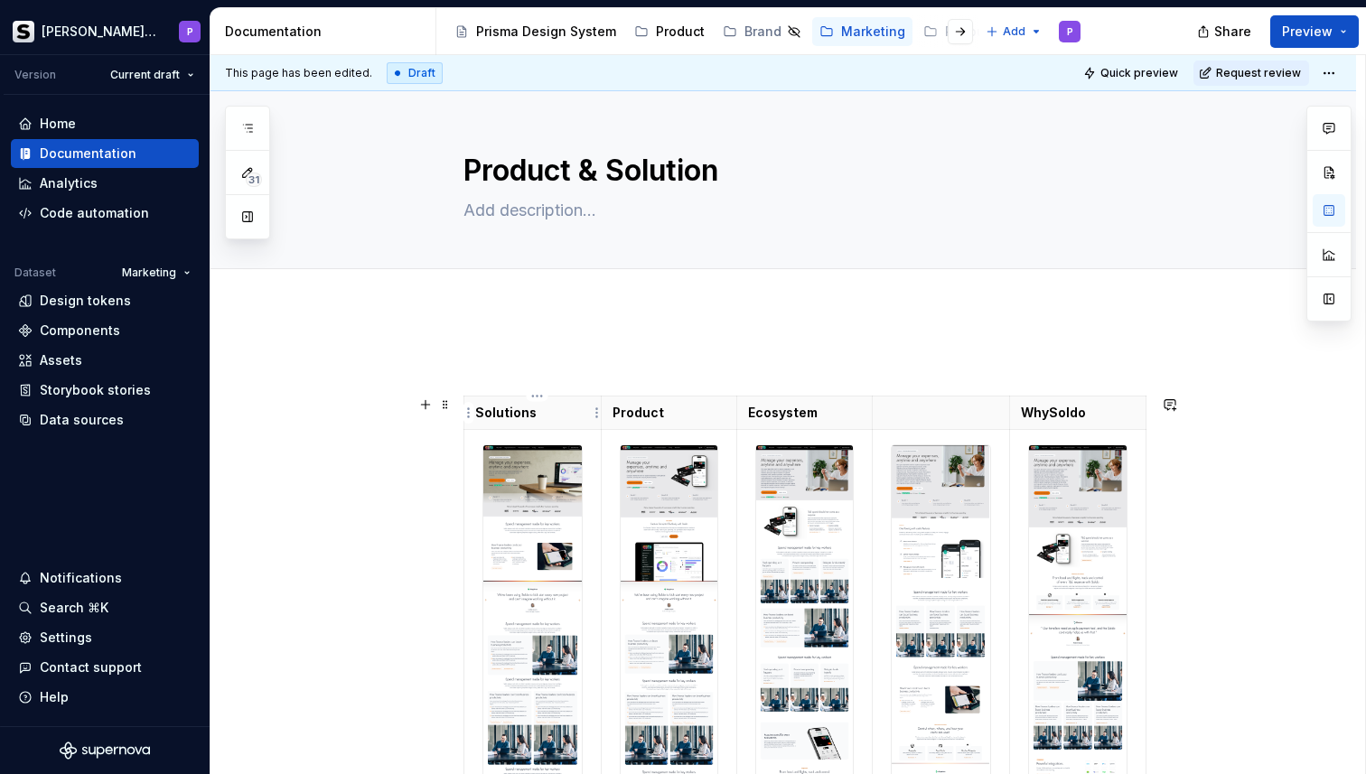
click at [534, 417] on p "Solutions" at bounding box center [532, 413] width 115 height 18
click at [530, 417] on p "Solutions" at bounding box center [532, 413] width 115 height 18
click at [787, 416] on p "Ecosystem" at bounding box center [804, 413] width 113 height 18
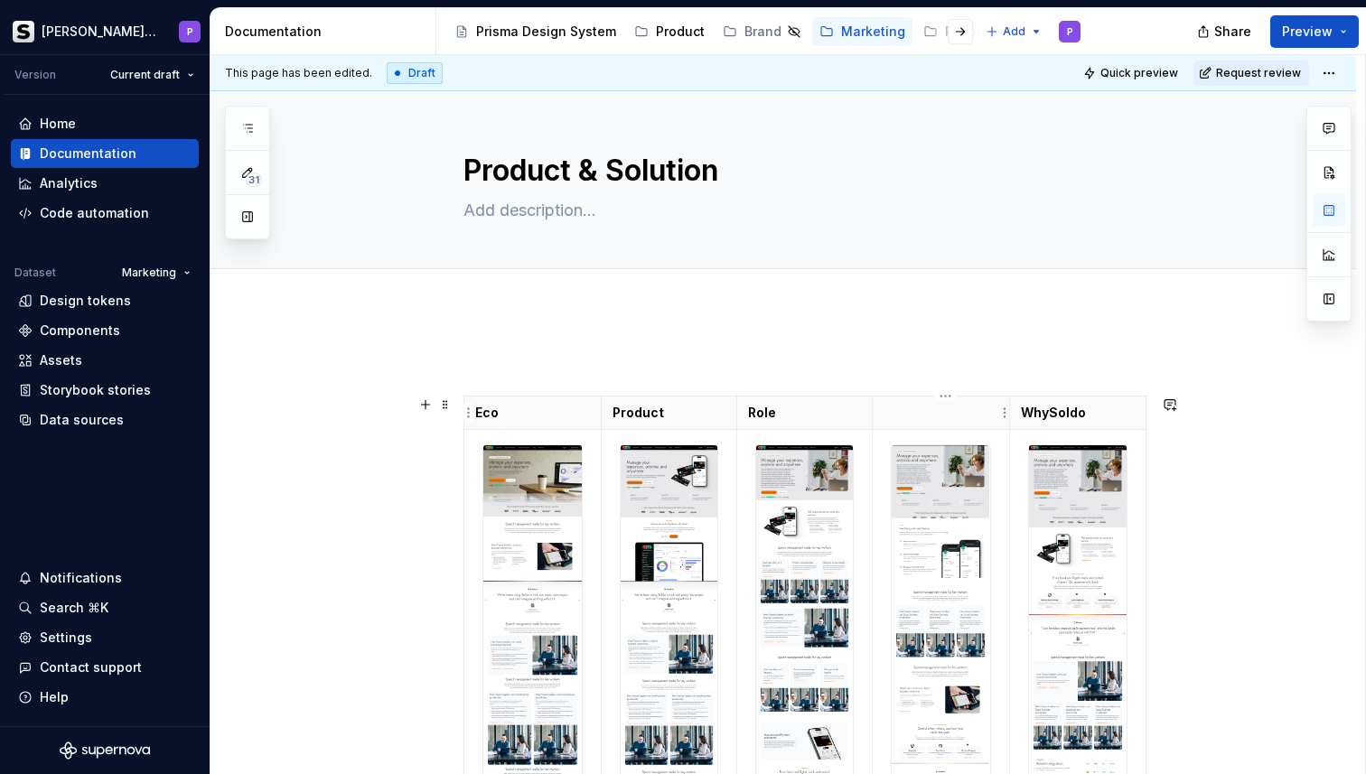
click at [938, 414] on p at bounding box center [941, 413] width 115 height 18
click at [810, 412] on p "Role" at bounding box center [804, 413] width 113 height 18
type textarea "*"
click at [680, 420] on p "Product" at bounding box center [669, 413] width 113 height 18
click at [537, 415] on p "Eco" at bounding box center [532, 413] width 115 height 18
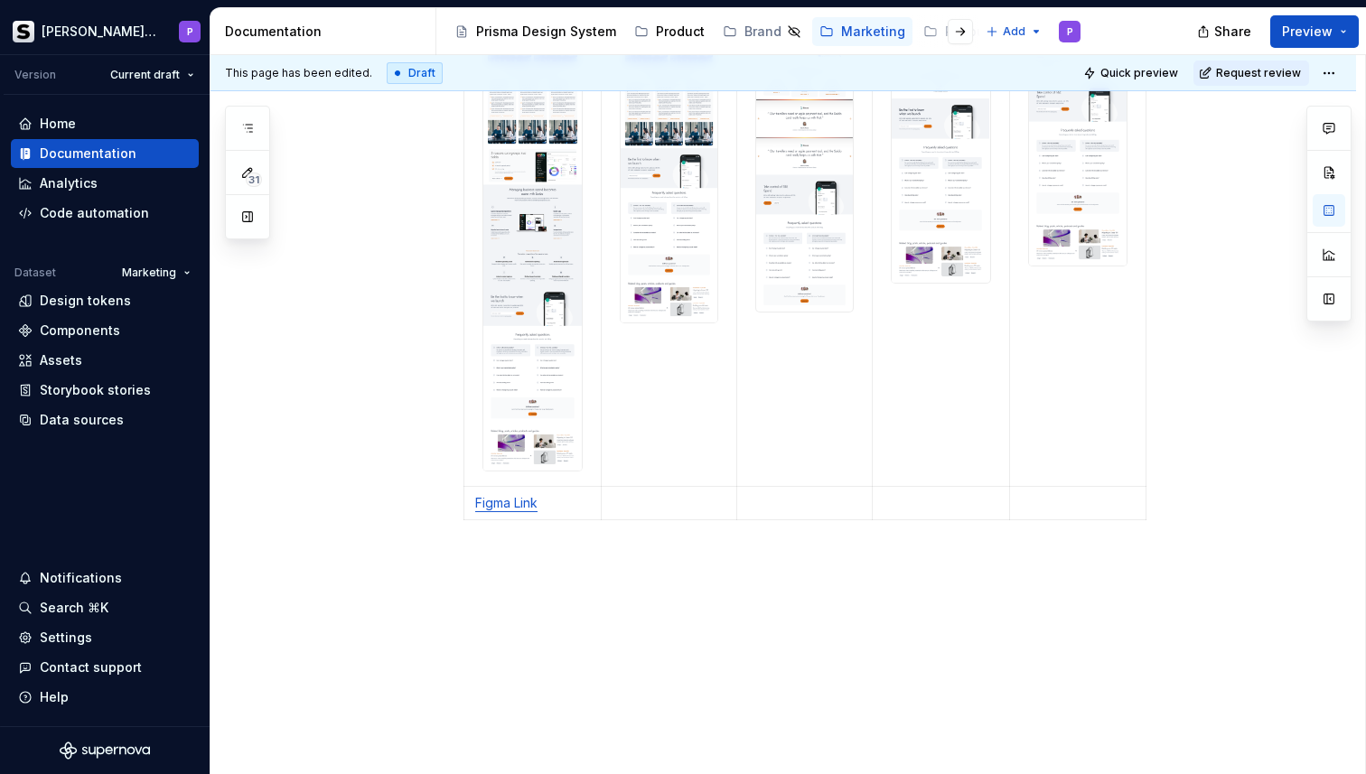
scroll to position [698, 0]
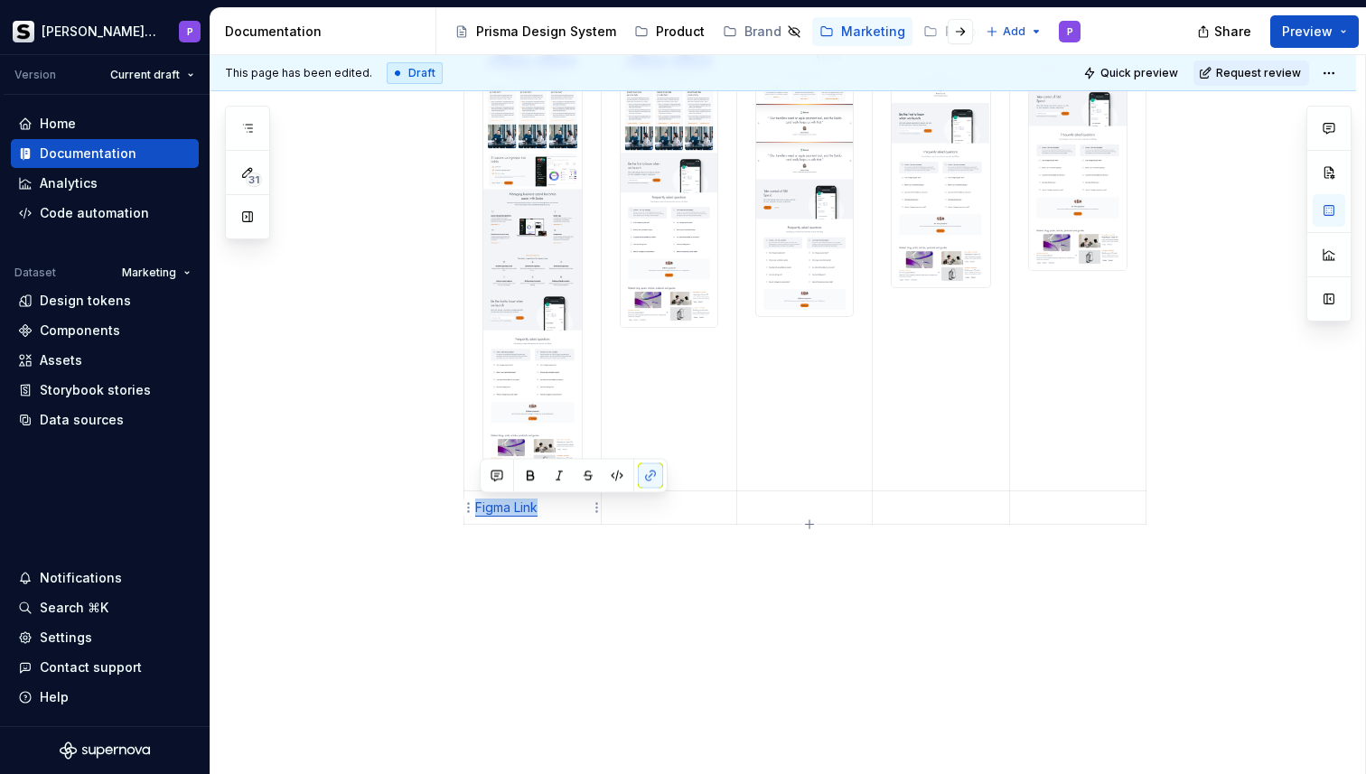
drag, startPoint x: 553, startPoint y: 510, endPoint x: 480, endPoint y: 510, distance: 73.2
click at [480, 510] on p "Figma Link" at bounding box center [532, 508] width 115 height 18
copy link "Figma Link"
click at [646, 511] on p at bounding box center [669, 508] width 113 height 18
click at [815, 505] on p at bounding box center [804, 508] width 113 height 18
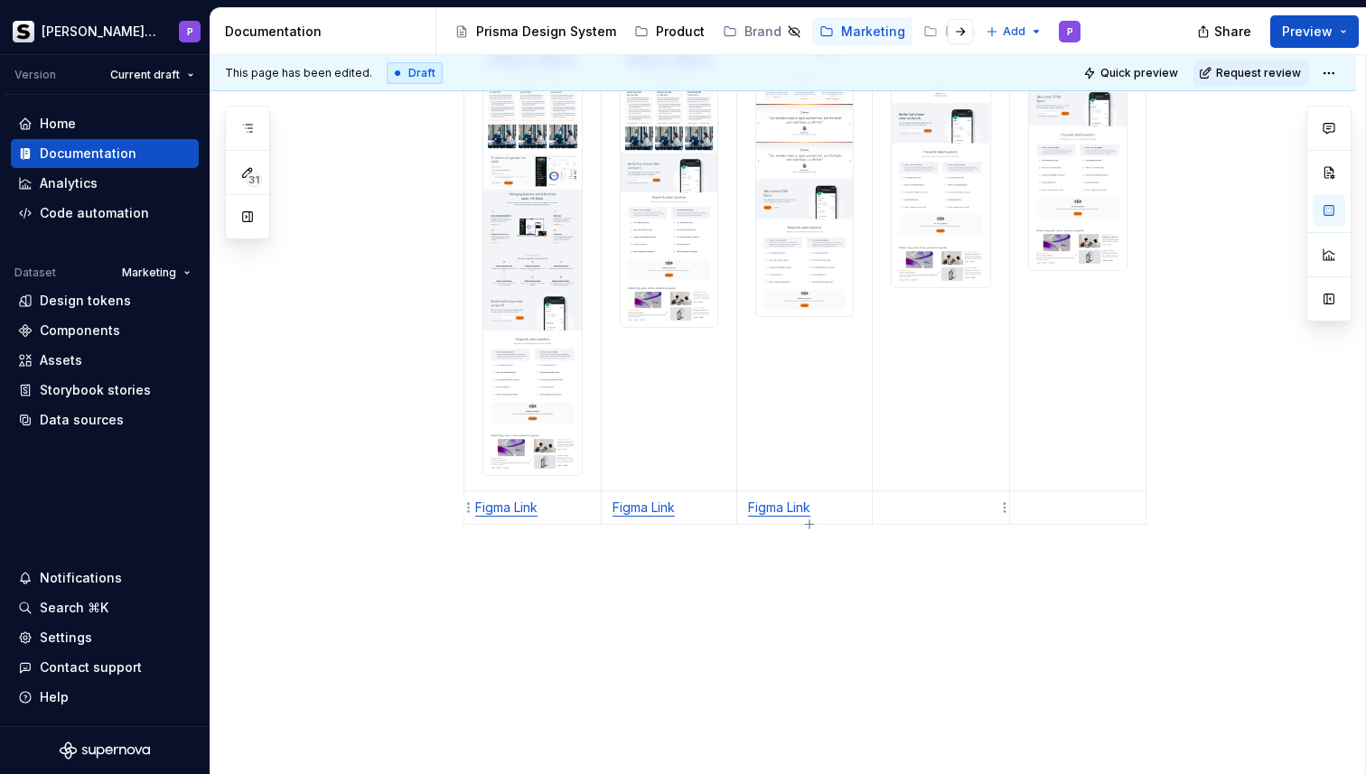
click at [931, 510] on p at bounding box center [941, 508] width 115 height 18
click at [1077, 506] on p at bounding box center [1078, 508] width 115 height 18
click at [836, 584] on div "Ecosystem Product Roles Solutions WhySoldo Figma Link Figma Link Figma Link Fig…" at bounding box center [783, 198] width 1146 height 1175
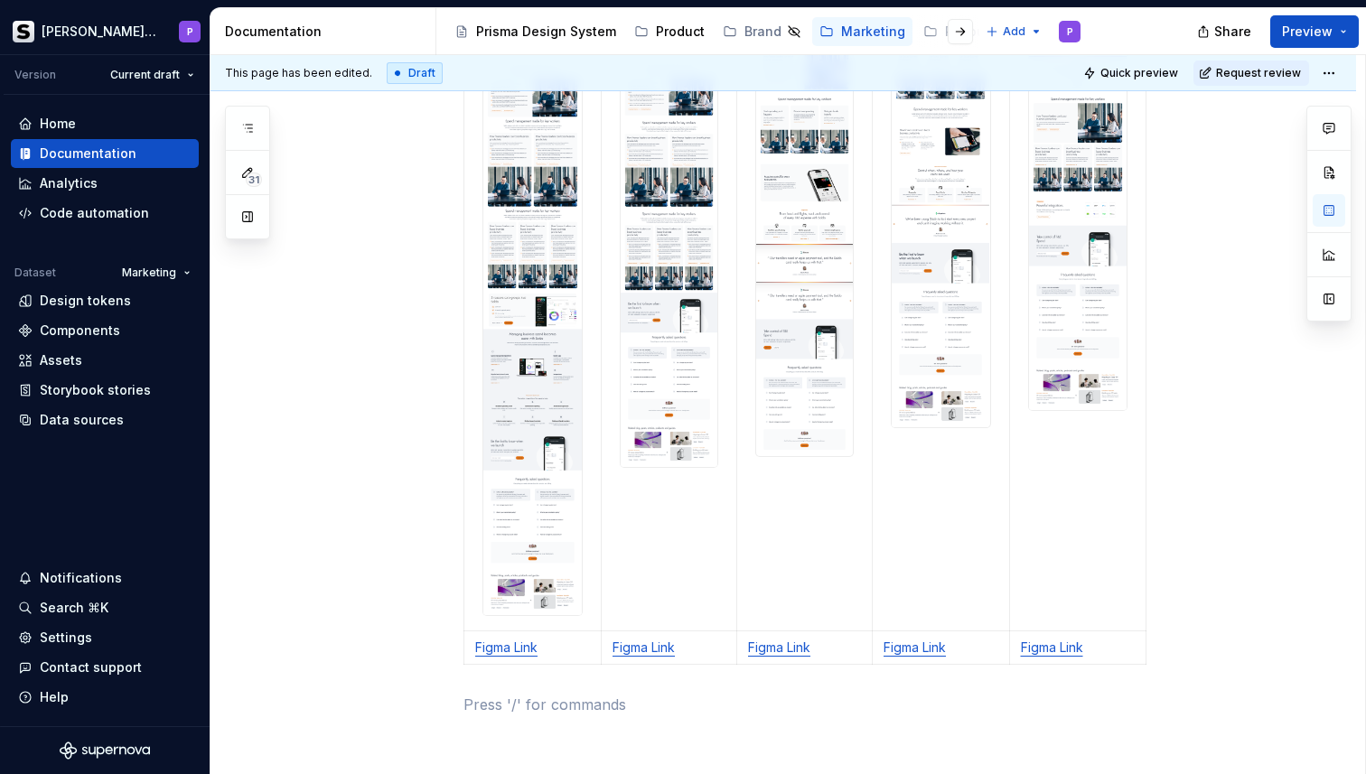
scroll to position [569, 0]
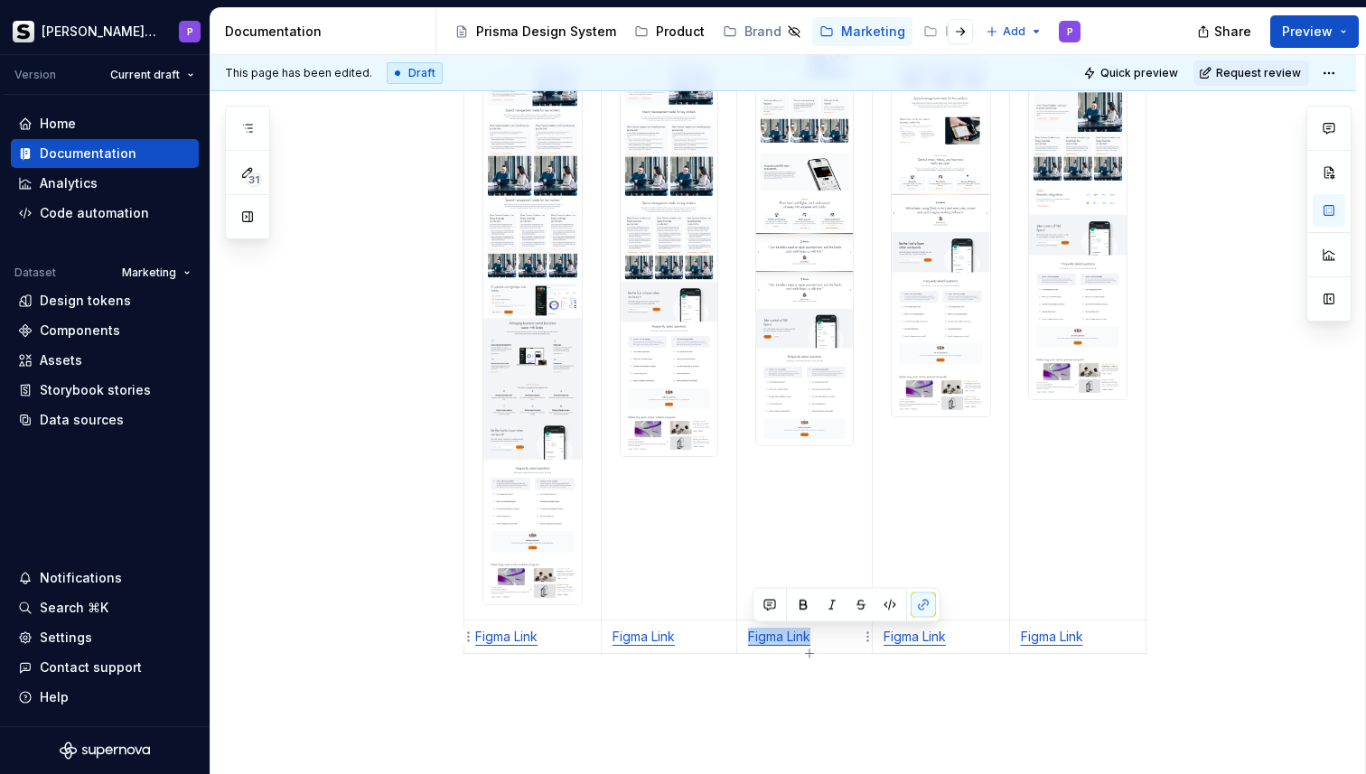
drag, startPoint x: 823, startPoint y: 638, endPoint x: 751, endPoint y: 638, distance: 72.3
click at [751, 638] on td "Figma Link" at bounding box center [805, 636] width 136 height 33
click at [912, 603] on button "button" at bounding box center [923, 605] width 25 height 25
click at [919, 600] on button "button" at bounding box center [923, 605] width 25 height 25
click at [924, 607] on button "button" at bounding box center [923, 605] width 25 height 25
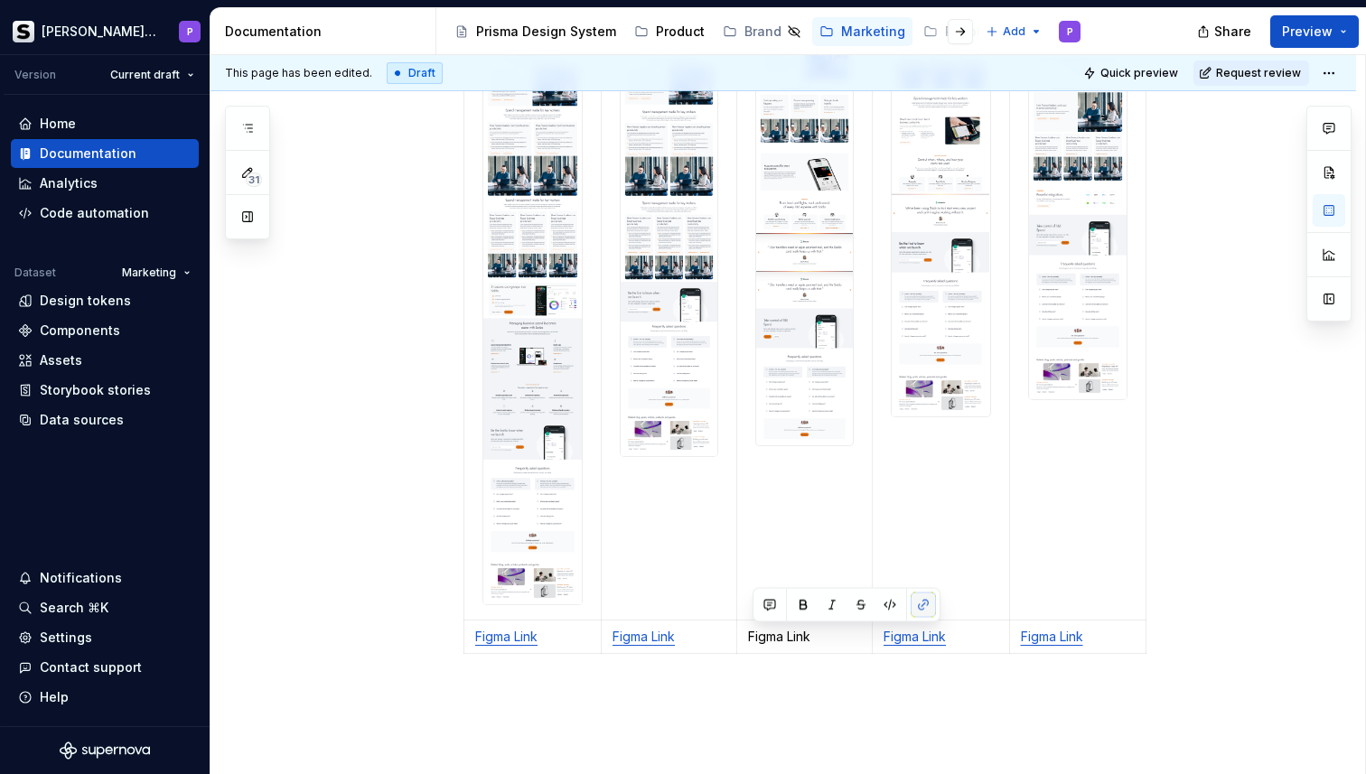
click at [924, 607] on button "button" at bounding box center [923, 605] width 25 height 25
click at [781, 638] on p "Figma Link" at bounding box center [804, 637] width 113 height 18
click at [805, 638] on p "Figma Link" at bounding box center [804, 637] width 113 height 18
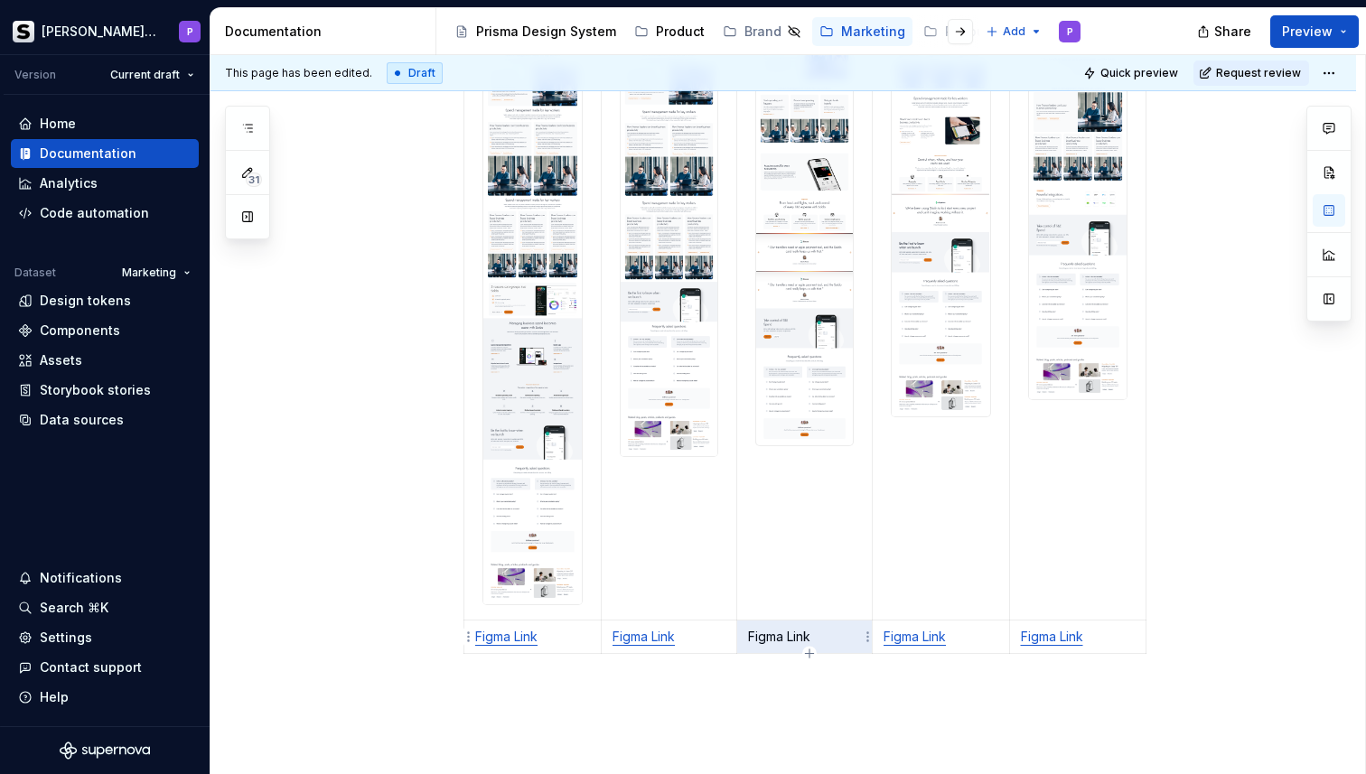
click at [805, 638] on p "Figma Link" at bounding box center [804, 637] width 113 height 18
drag, startPoint x: 820, startPoint y: 638, endPoint x: 745, endPoint y: 638, distance: 75.0
click at [745, 638] on td "Figma Link" at bounding box center [805, 636] width 136 height 33
click at [925, 603] on button "button" at bounding box center [923, 605] width 25 height 25
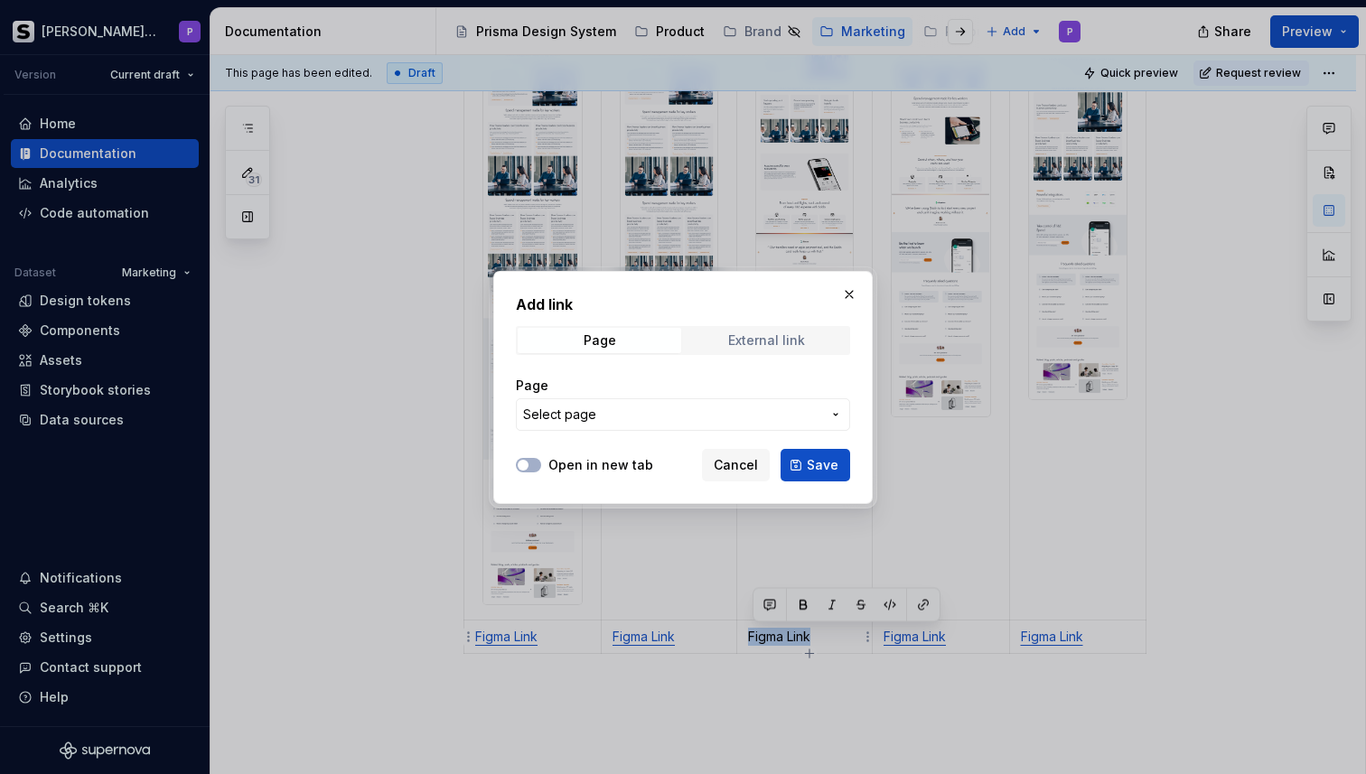
click at [755, 341] on div "External link" at bounding box center [766, 340] width 77 height 14
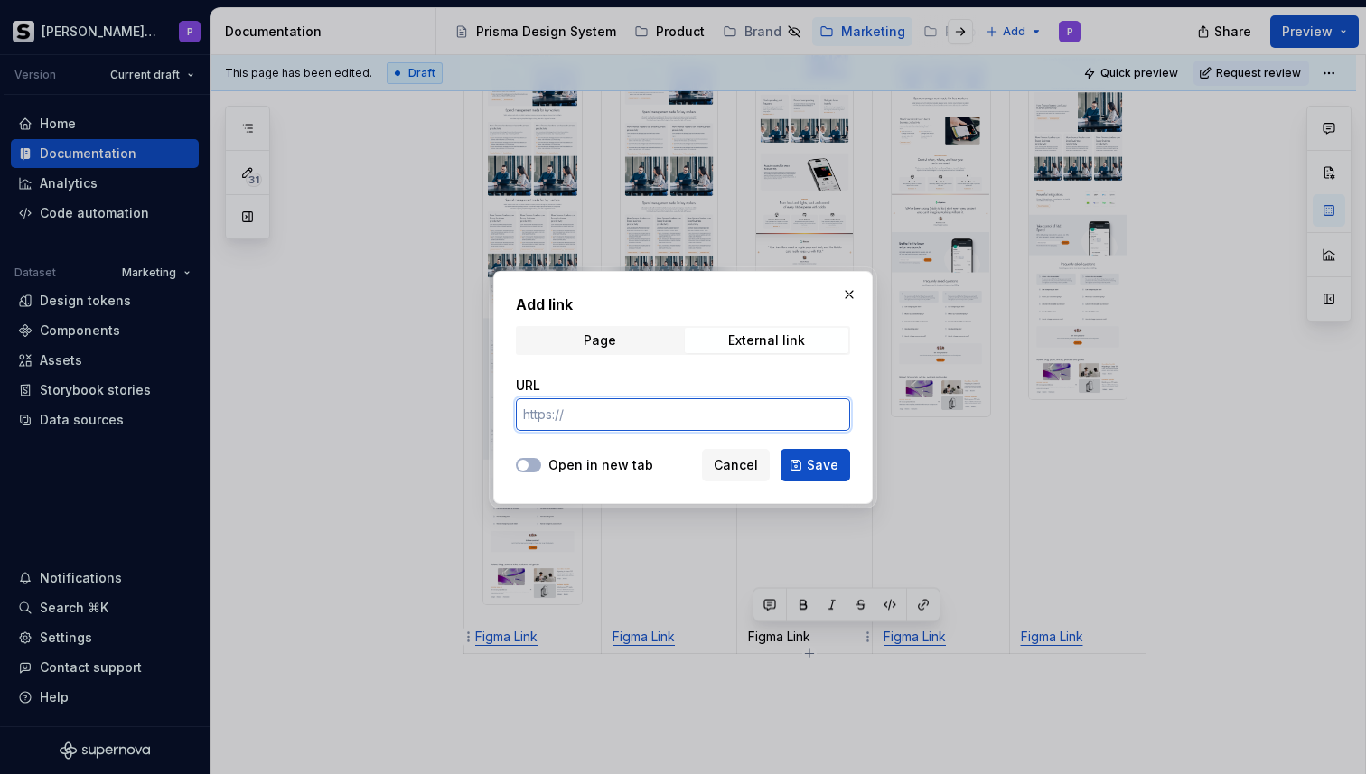
click at [606, 409] on input "URL" at bounding box center [683, 414] width 334 height 33
paste input "[URL][DOMAIN_NAME]"
type input "[URL][DOMAIN_NAME]"
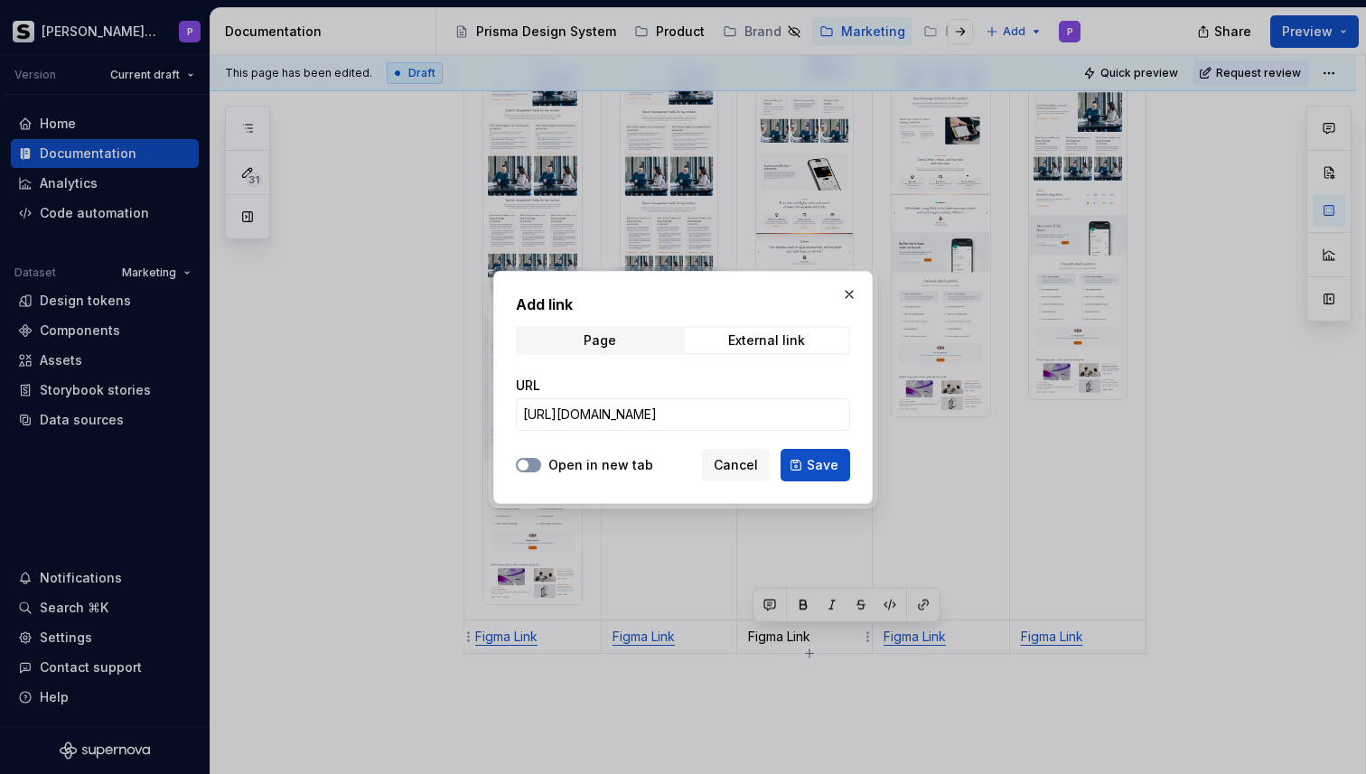
click at [530, 465] on button "Open in new tab" at bounding box center [528, 465] width 25 height 14
click at [812, 471] on span "Save" at bounding box center [823, 465] width 32 height 18
type textarea "*"
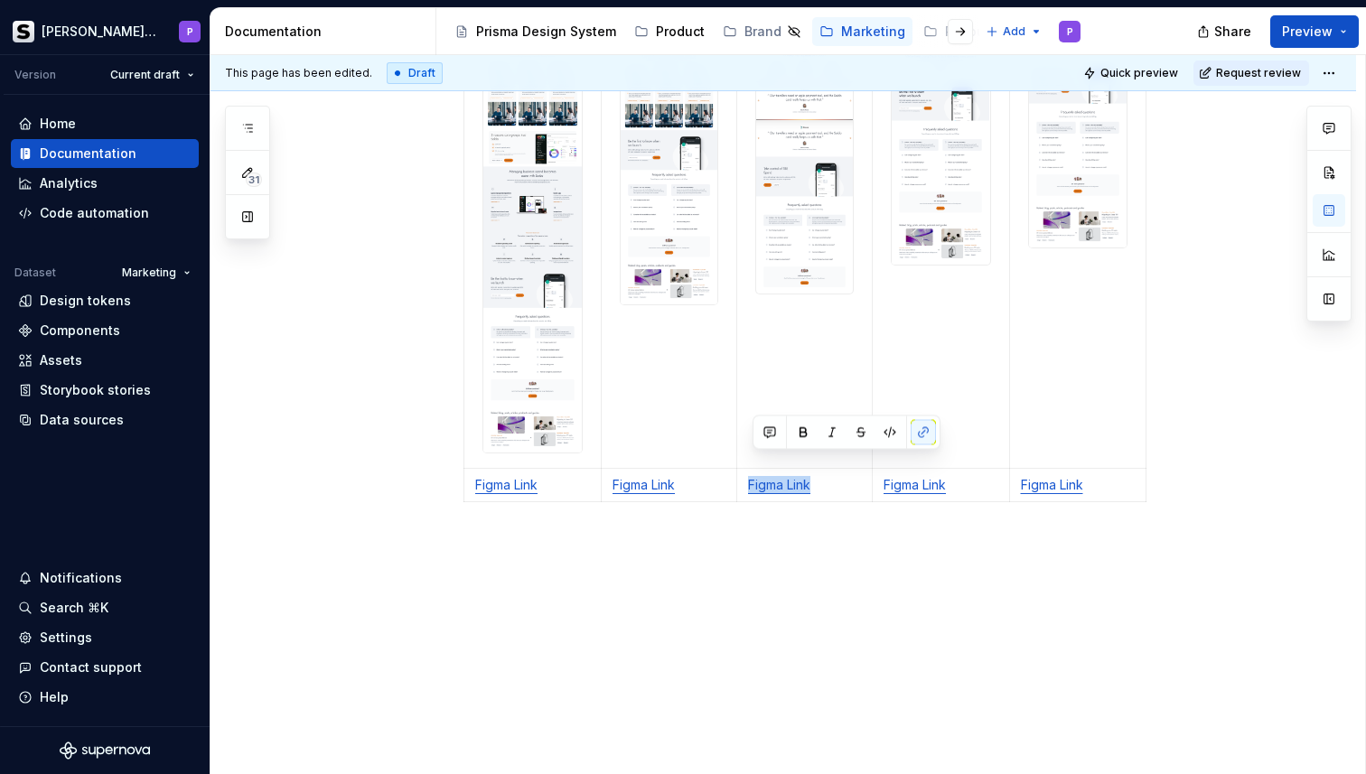
scroll to position [753, 0]
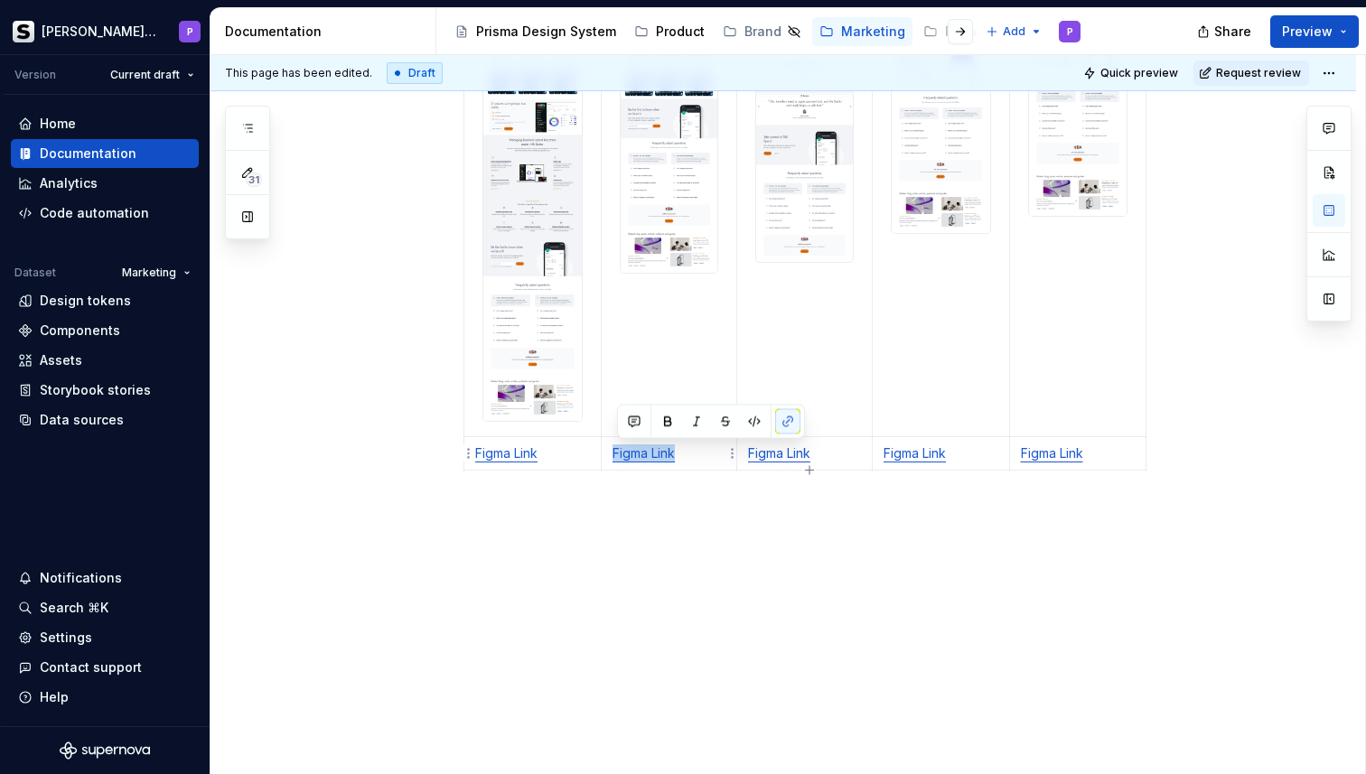
drag, startPoint x: 695, startPoint y: 446, endPoint x: 611, endPoint y: 444, distance: 84.1
click at [611, 444] on td "Figma Link" at bounding box center [670, 452] width 136 height 33
click at [792, 422] on button "button" at bounding box center [787, 421] width 25 height 25
click at [795, 424] on button "button" at bounding box center [787, 421] width 25 height 25
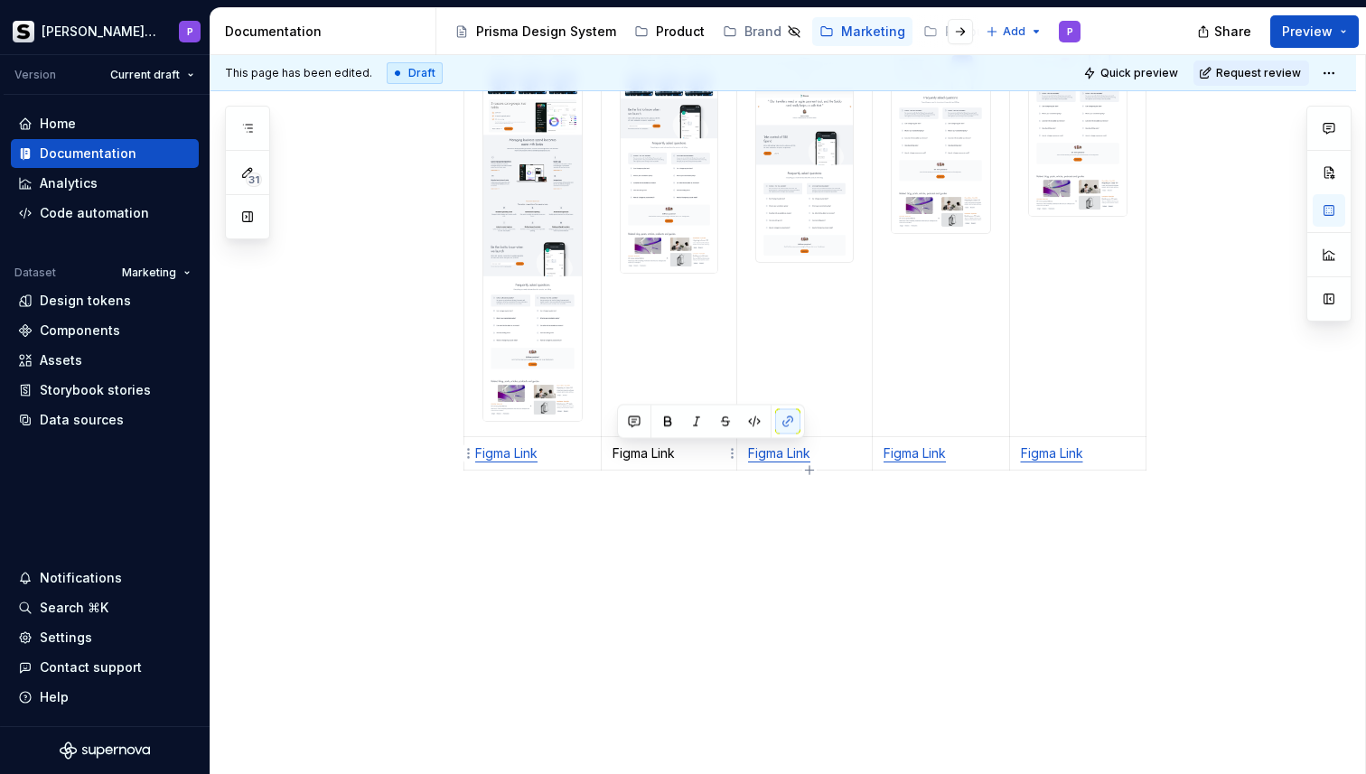
click at [671, 454] on p "Figma Link" at bounding box center [669, 453] width 113 height 18
drag, startPoint x: 671, startPoint y: 454, endPoint x: 638, endPoint y: 454, distance: 33.4
click at [638, 454] on p "Figma Link" at bounding box center [669, 453] width 113 height 18
click at [791, 420] on button "button" at bounding box center [787, 421] width 25 height 25
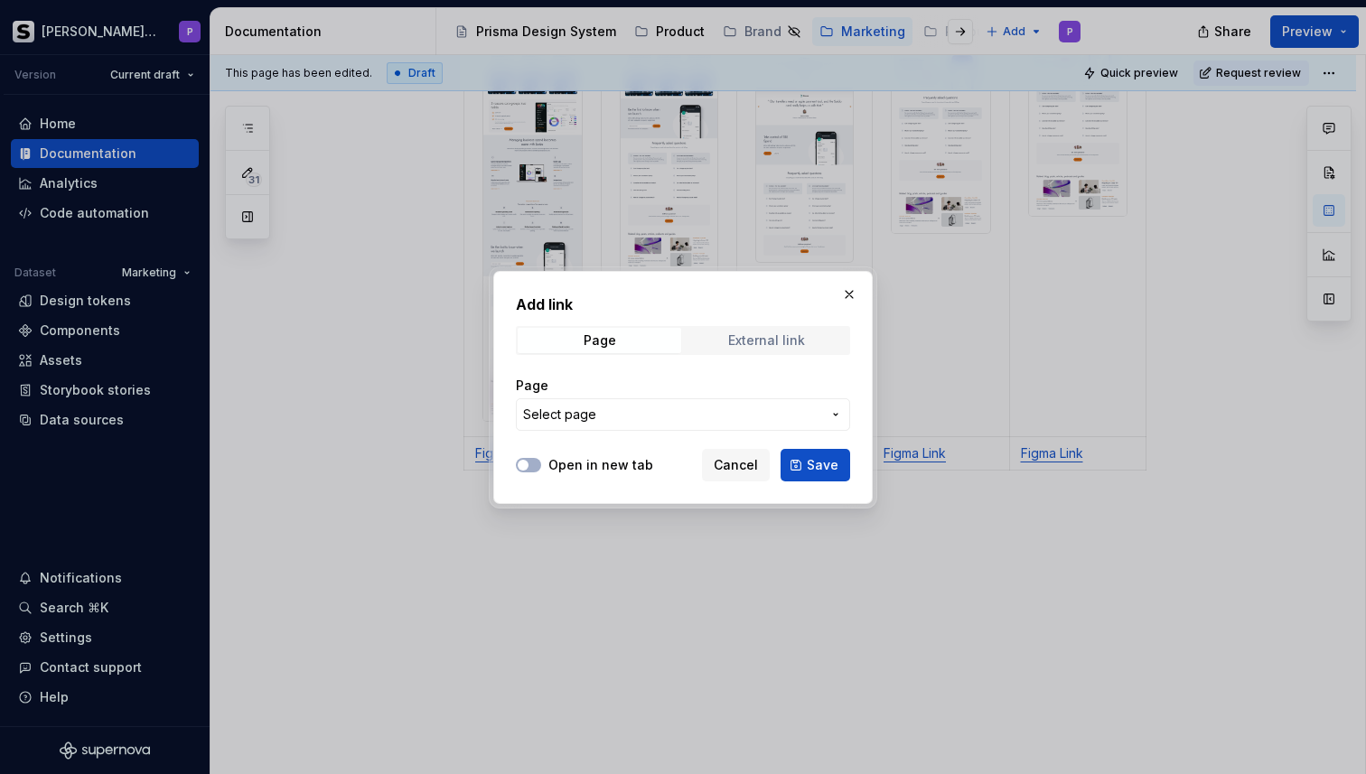
click at [741, 347] on div "External link" at bounding box center [766, 340] width 77 height 14
click at [626, 421] on input "URL" at bounding box center [683, 414] width 334 height 33
paste input "[URL][DOMAIN_NAME]"
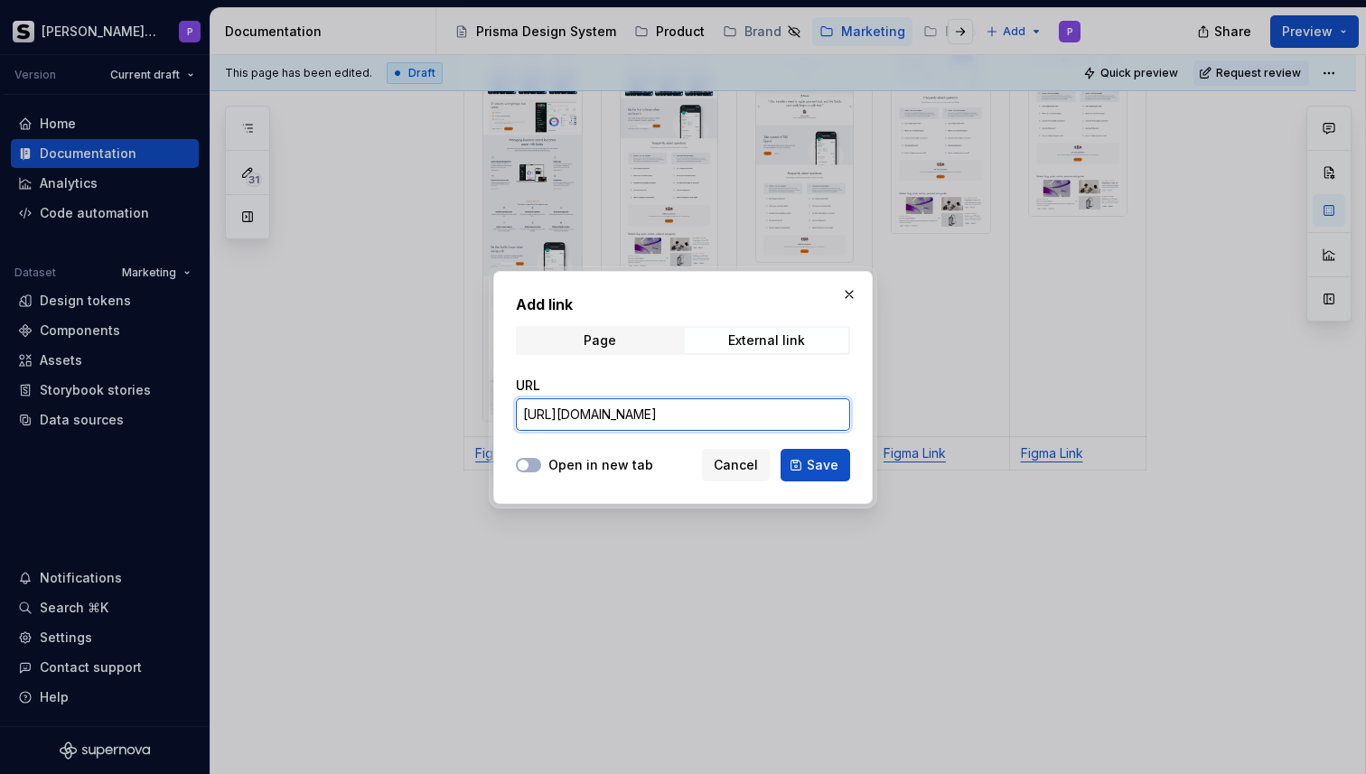
scroll to position [0, 440]
type input "[URL][DOMAIN_NAME]"
click at [568, 466] on label "Open in new tab" at bounding box center [600, 465] width 105 height 18
click at [541, 466] on button "Open in new tab" at bounding box center [528, 465] width 25 height 14
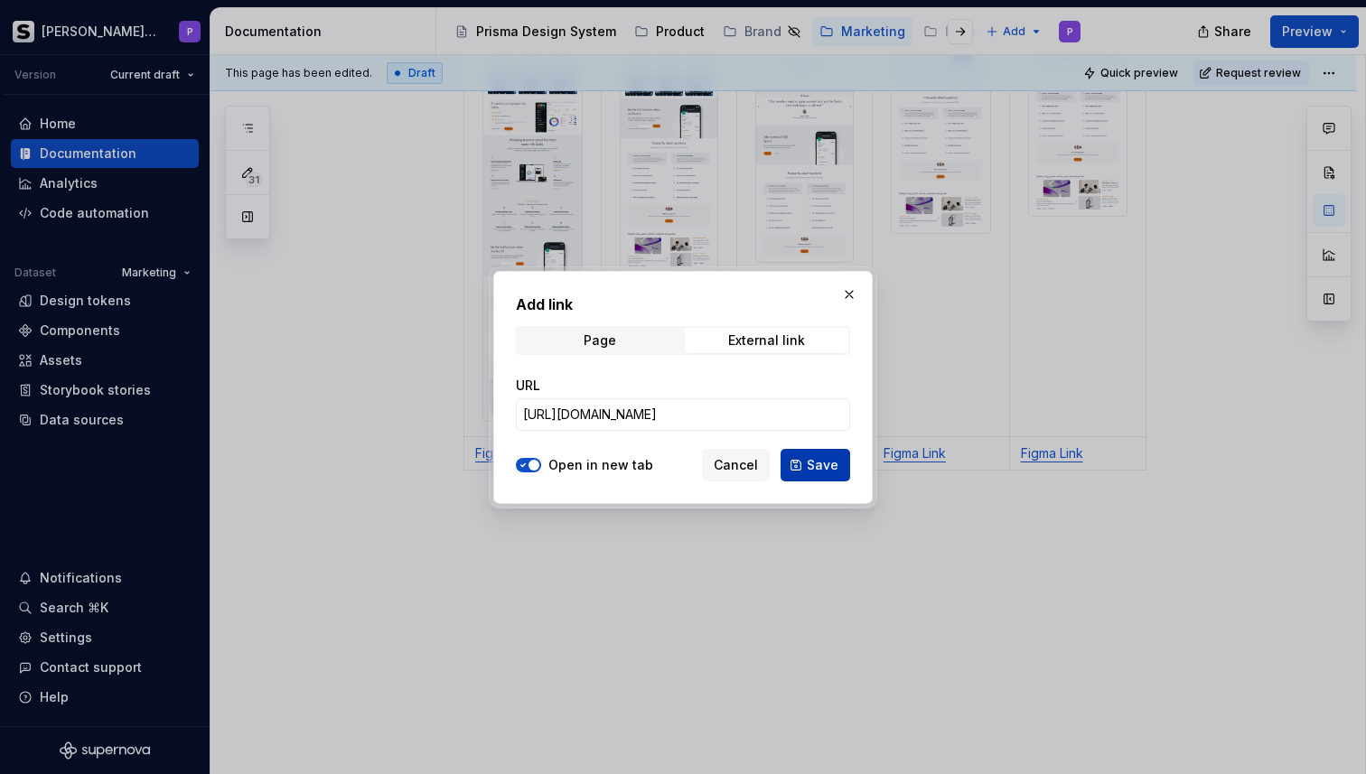
click at [814, 469] on span "Save" at bounding box center [823, 465] width 32 height 18
type textarea "*"
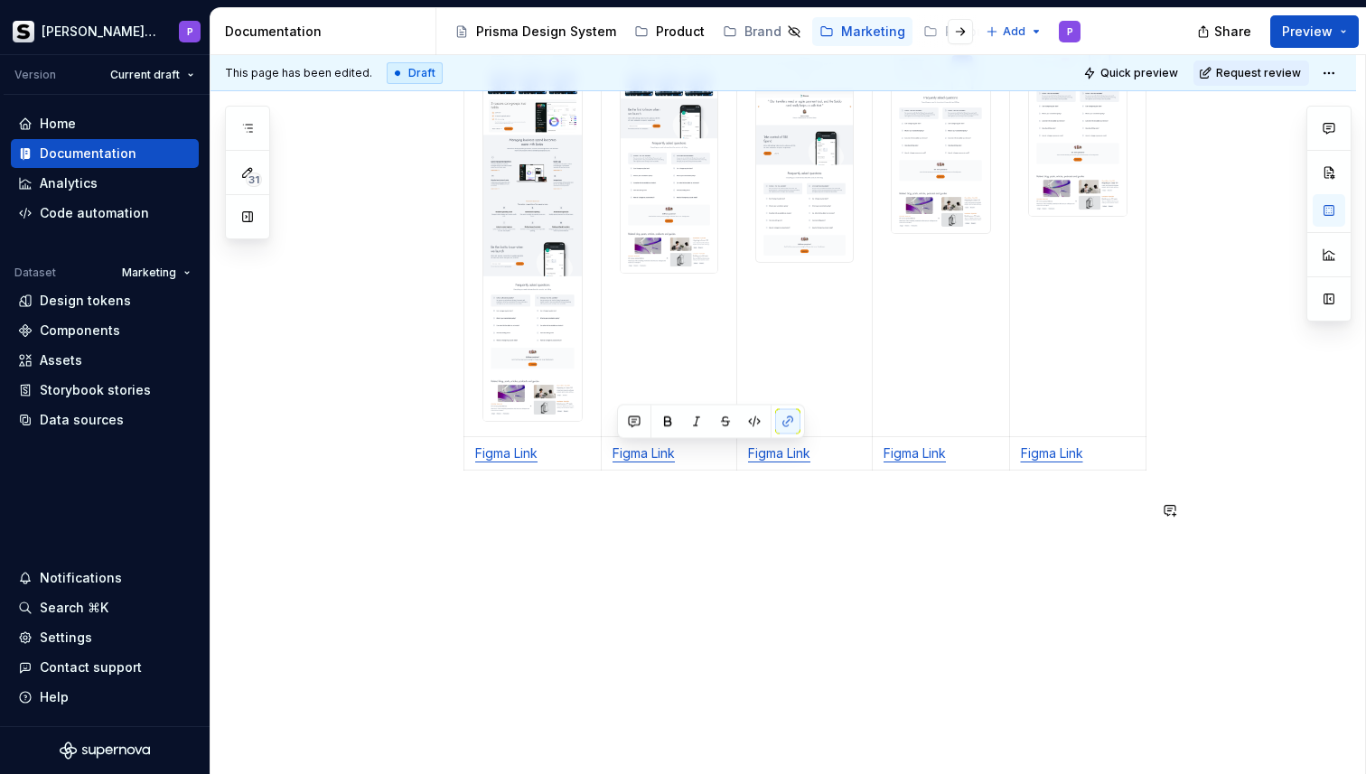
click at [961, 531] on div "Ecosystem Product Roles Solutions WhySoldo Figma Link Figma Link Figma Link Fig…" at bounding box center [804, 71] width 683 height 943
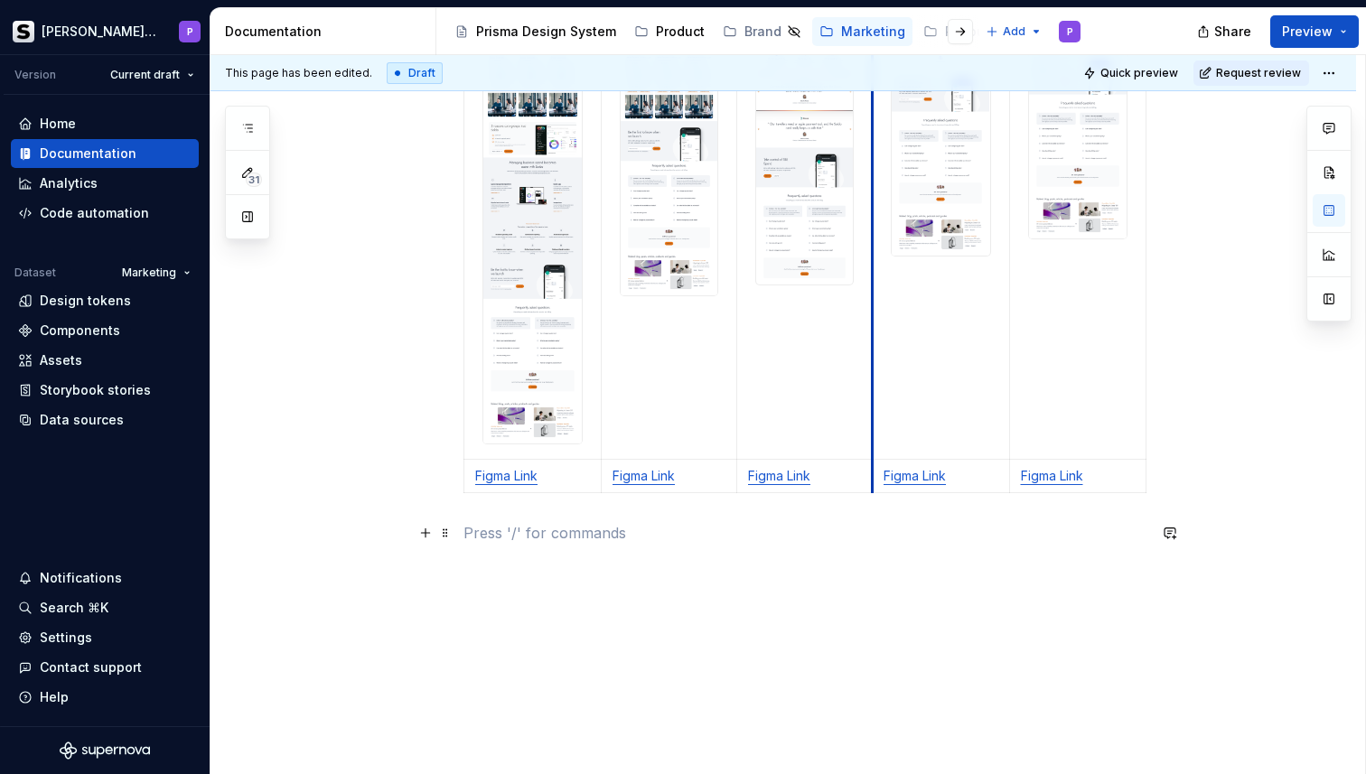
scroll to position [753, 0]
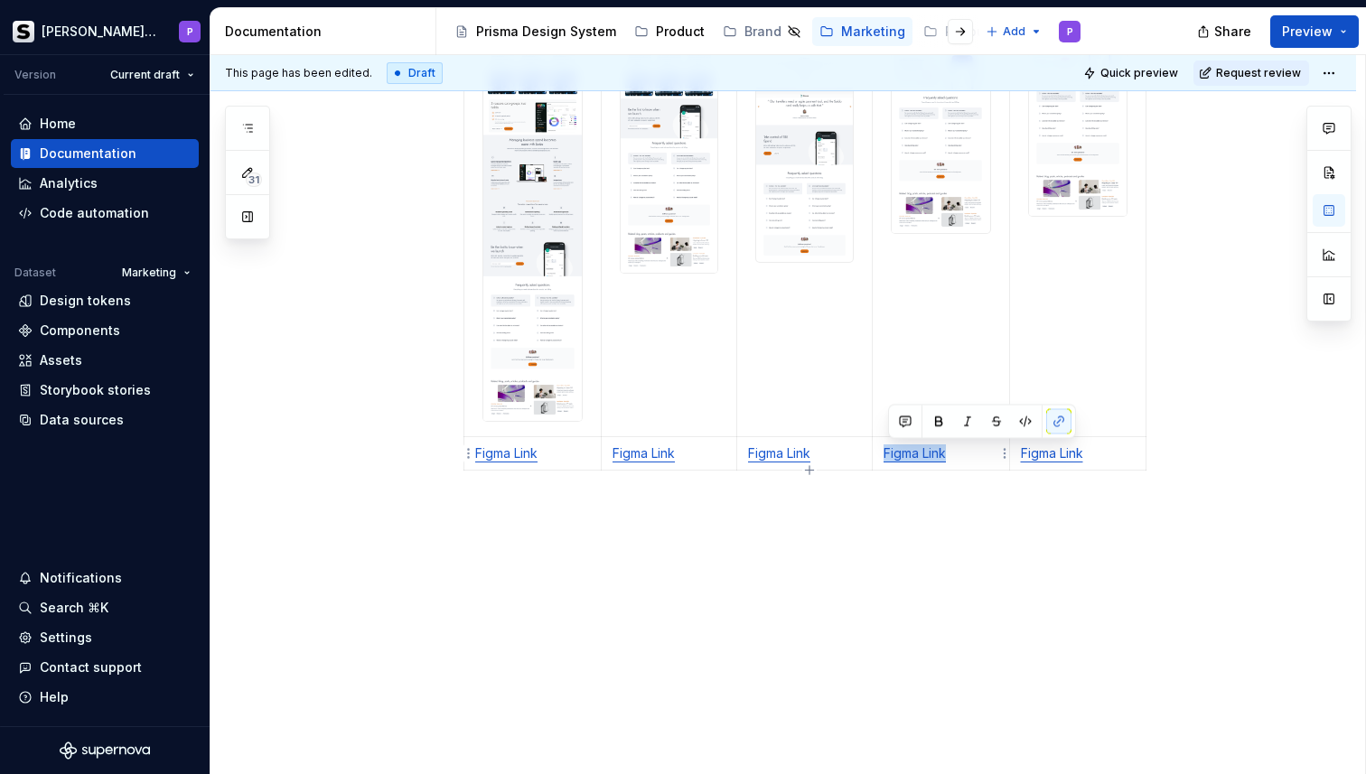
drag, startPoint x: 963, startPoint y: 462, endPoint x: 884, endPoint y: 456, distance: 79.7
click at [884, 456] on td "Figma Link" at bounding box center [941, 452] width 137 height 33
click at [1058, 428] on button "button" at bounding box center [1058, 421] width 25 height 25
click at [1059, 422] on button "button" at bounding box center [1058, 421] width 25 height 25
click at [990, 456] on p "Figma Link" at bounding box center [941, 453] width 115 height 18
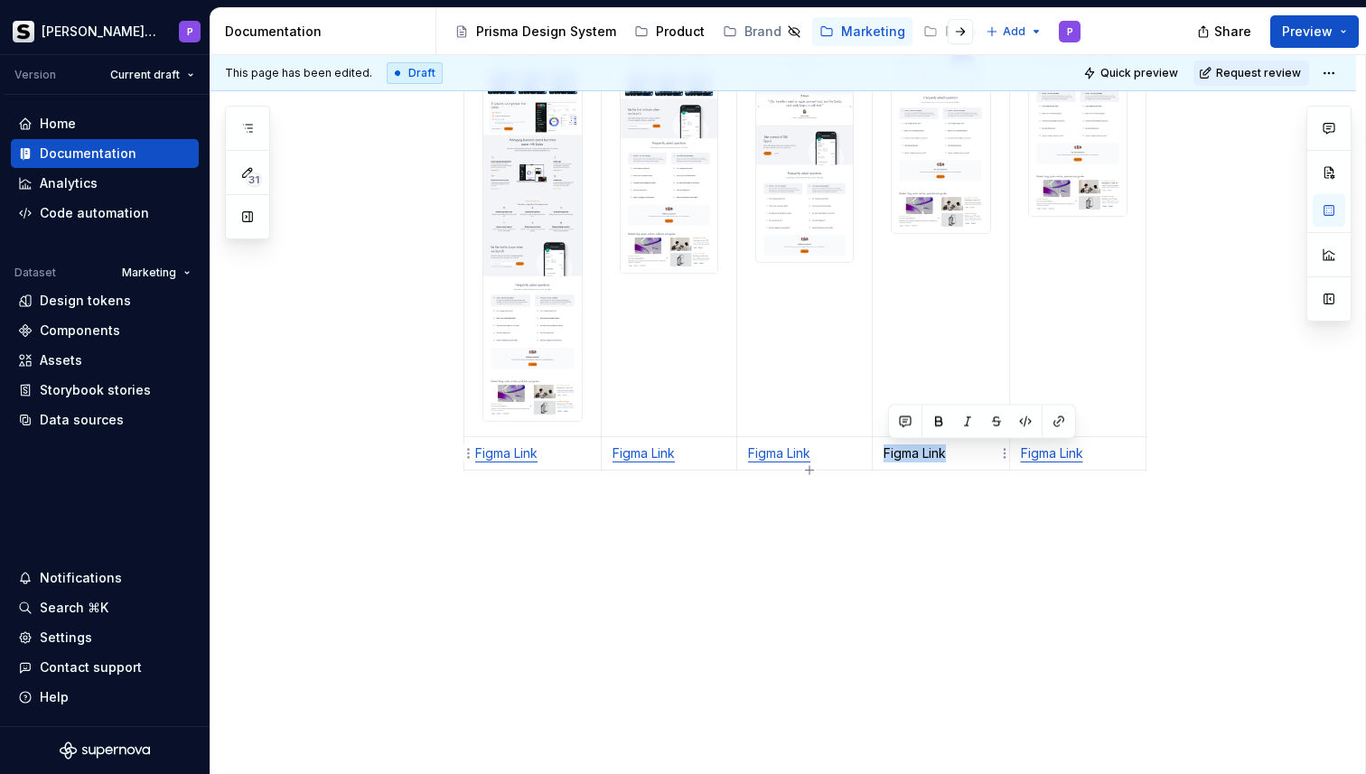
drag, startPoint x: 990, startPoint y: 456, endPoint x: 884, endPoint y: 458, distance: 106.6
click at [884, 458] on td "Figma Link" at bounding box center [941, 452] width 137 height 33
click at [1061, 422] on button "button" at bounding box center [1058, 421] width 25 height 25
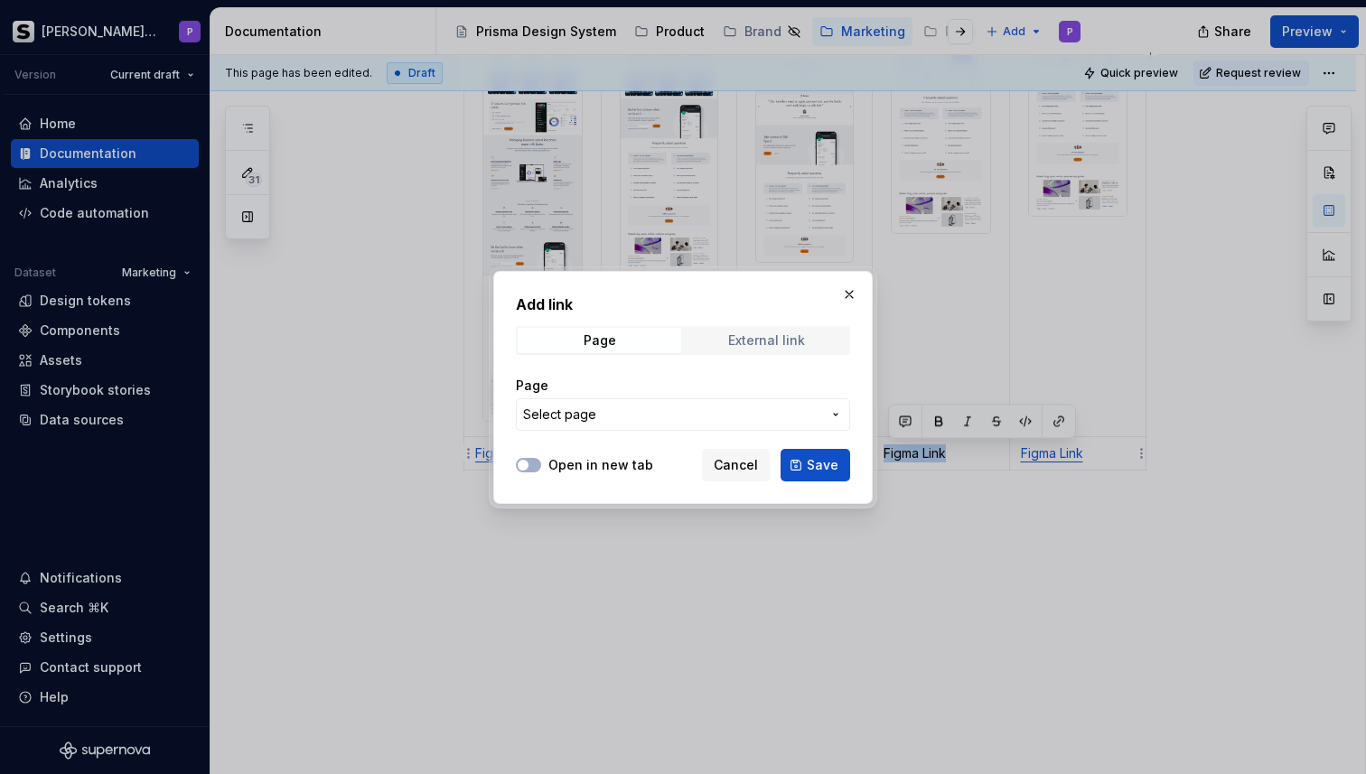
click at [744, 350] on span "External link" at bounding box center [767, 340] width 164 height 25
click at [603, 413] on input "URL" at bounding box center [683, 414] width 334 height 33
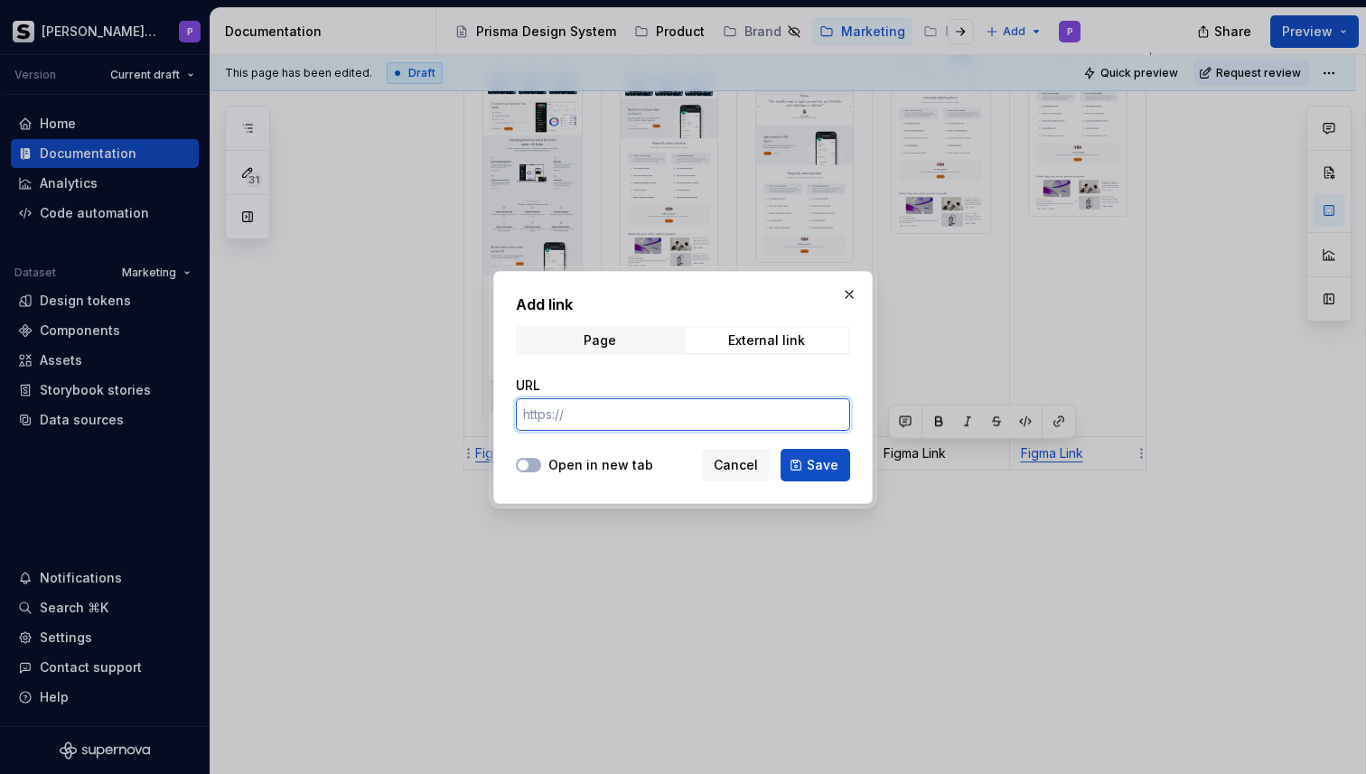
paste input "[URL][DOMAIN_NAME]"
type input "[URL][DOMAIN_NAME]"
click at [587, 474] on div "Open in new tab Cancel Save" at bounding box center [683, 462] width 334 height 40
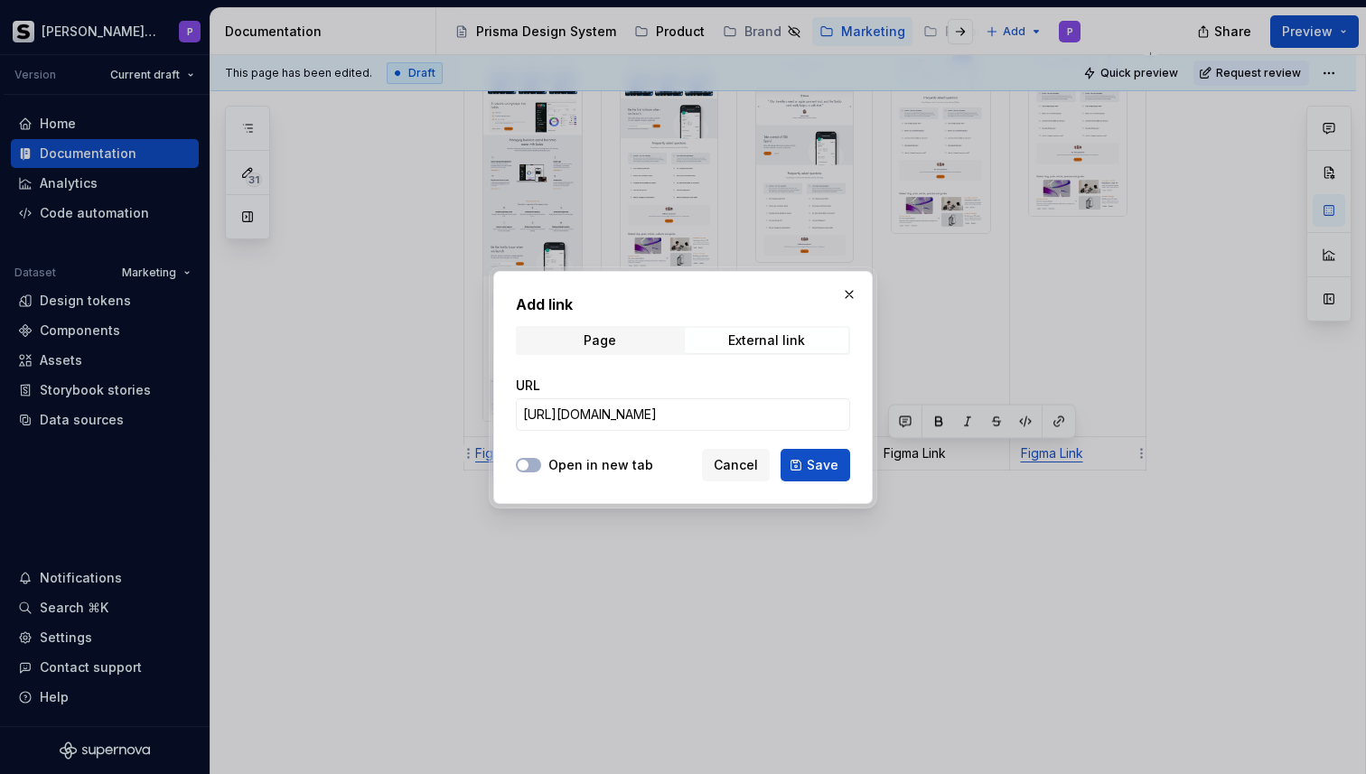
click at [554, 473] on div "Open in new tab Cancel Save" at bounding box center [683, 462] width 334 height 40
click at [576, 469] on label "Open in new tab" at bounding box center [600, 465] width 105 height 18
click at [541, 469] on button "Open in new tab" at bounding box center [528, 465] width 25 height 14
click at [798, 469] on button "Save" at bounding box center [816, 465] width 70 height 33
type textarea "*"
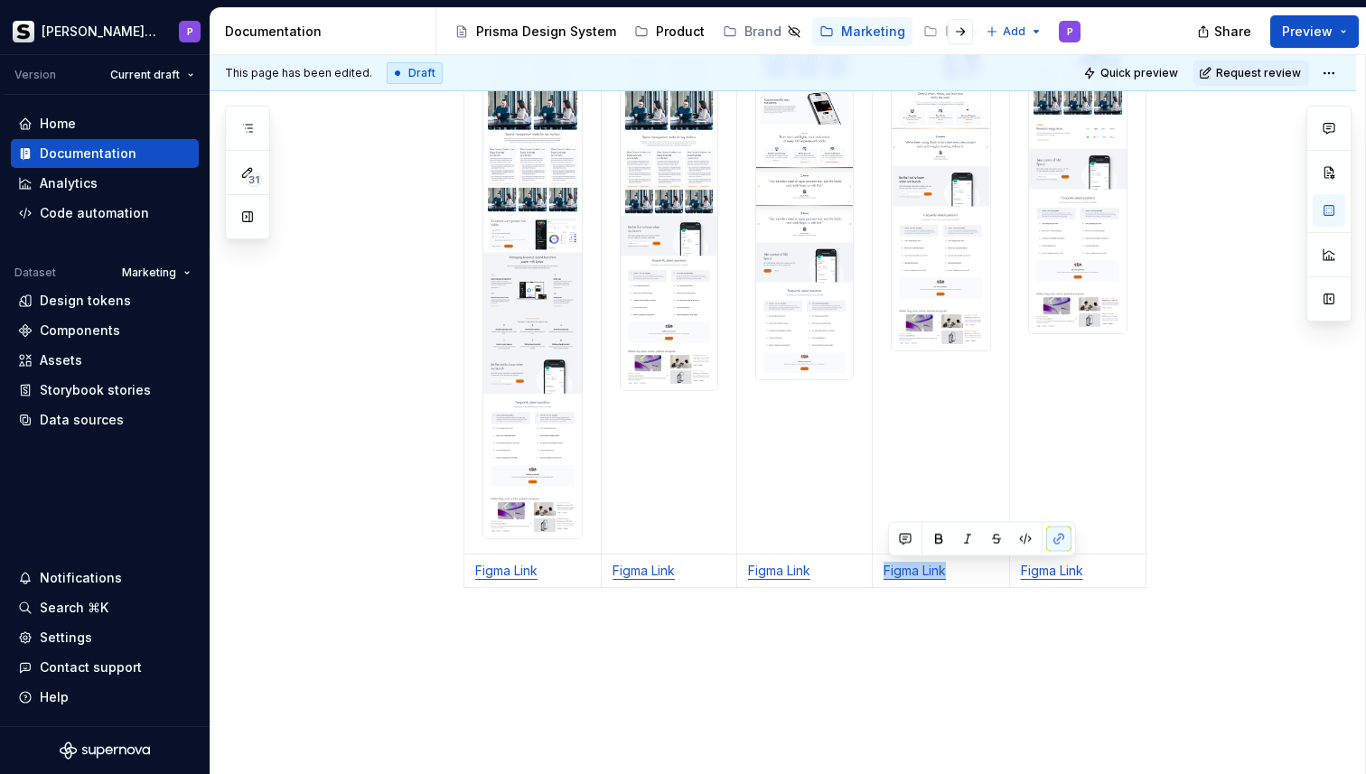
scroll to position [699, 0]
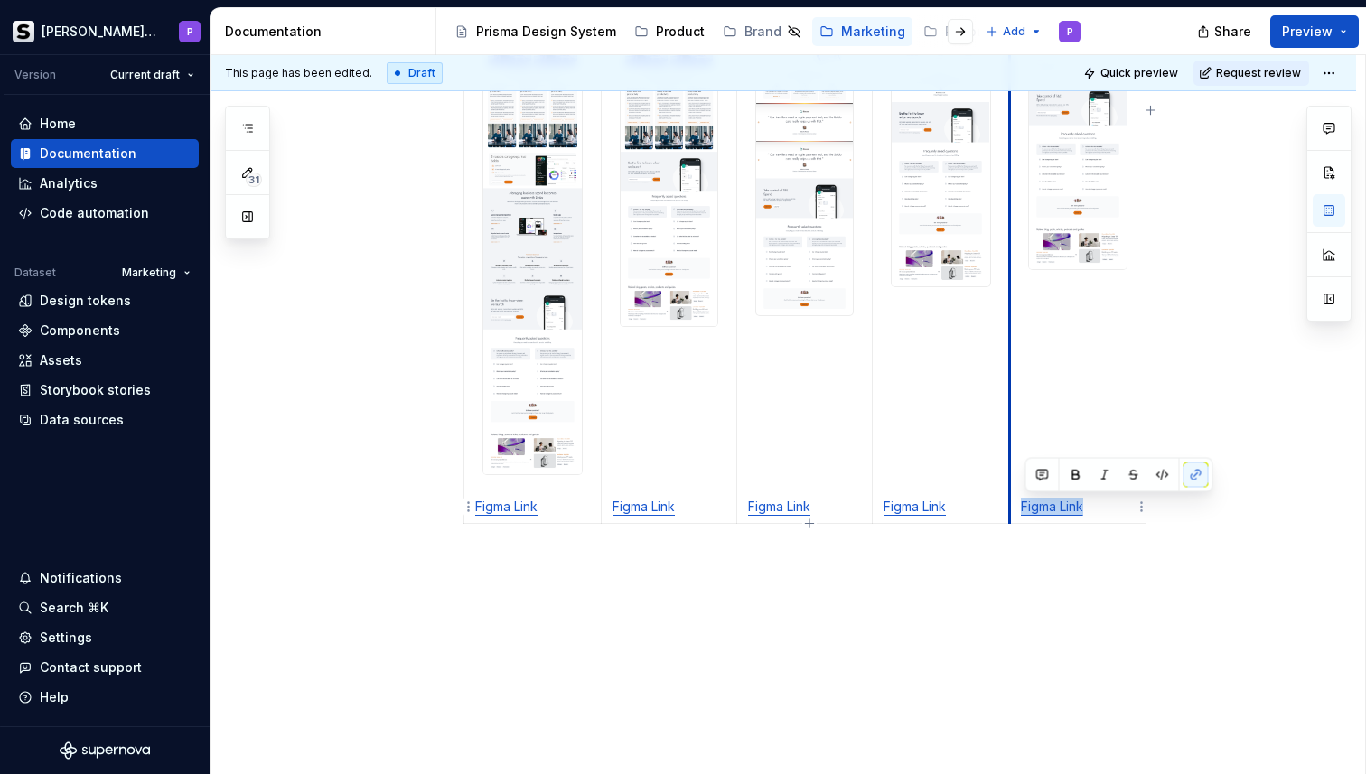
drag, startPoint x: 1103, startPoint y: 510, endPoint x: 1016, endPoint y: 510, distance: 86.7
click at [1016, 510] on td "Figma Link" at bounding box center [1077, 506] width 137 height 33
click at [1199, 476] on button "button" at bounding box center [1195, 475] width 25 height 25
click at [1122, 504] on p "Figma Link" at bounding box center [1078, 507] width 115 height 18
drag, startPoint x: 1115, startPoint y: 506, endPoint x: 1027, endPoint y: 506, distance: 87.6
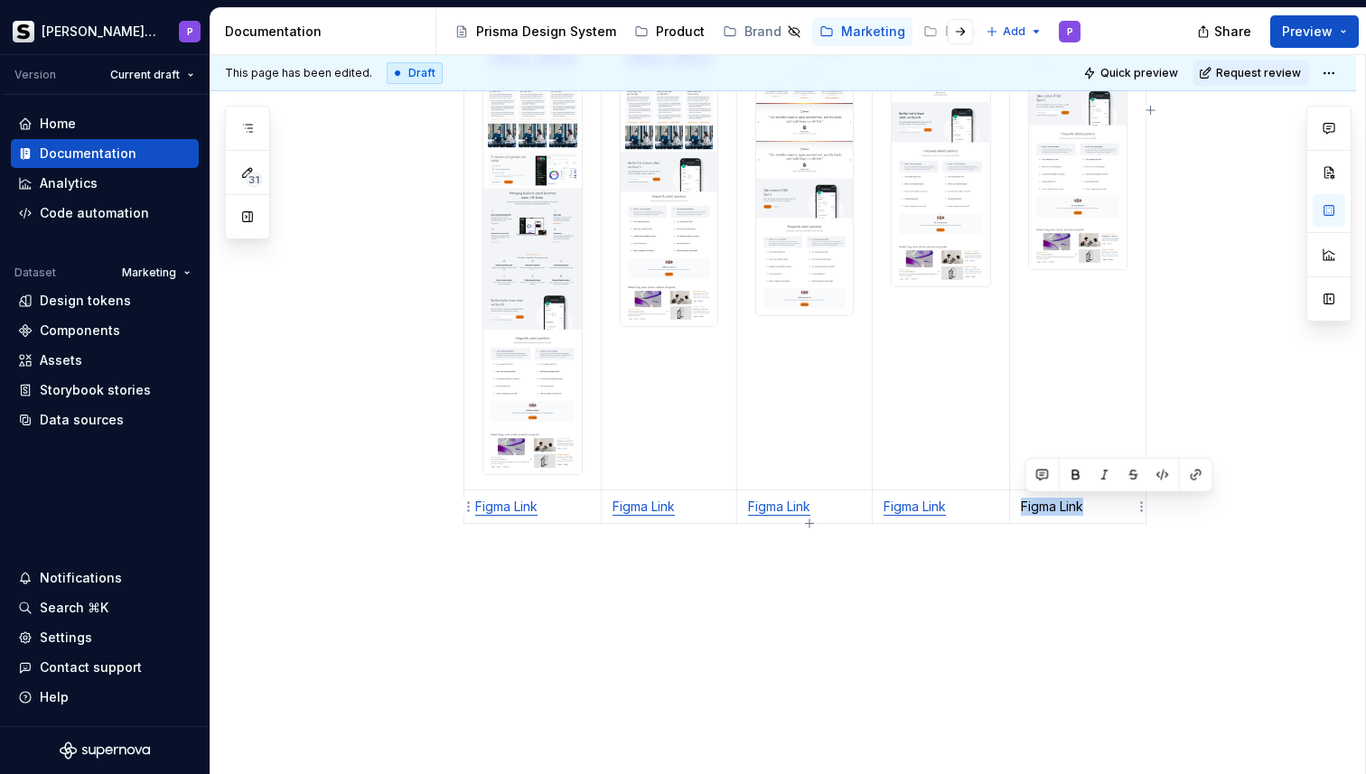
click at [1027, 506] on p "Figma Link" at bounding box center [1078, 507] width 115 height 18
click at [1204, 472] on button "button" at bounding box center [1195, 475] width 25 height 25
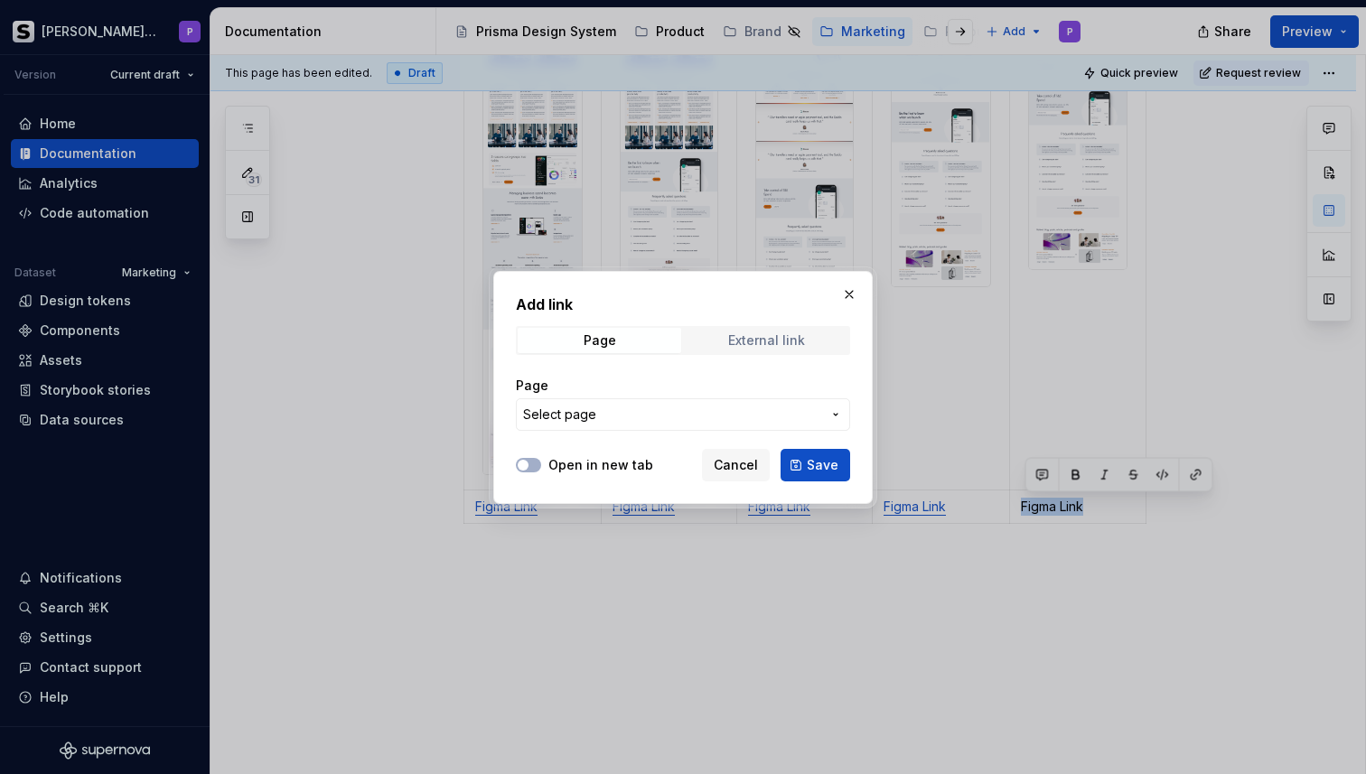
click at [806, 344] on span "External link" at bounding box center [767, 340] width 164 height 25
click at [594, 424] on input "URL" at bounding box center [683, 414] width 334 height 33
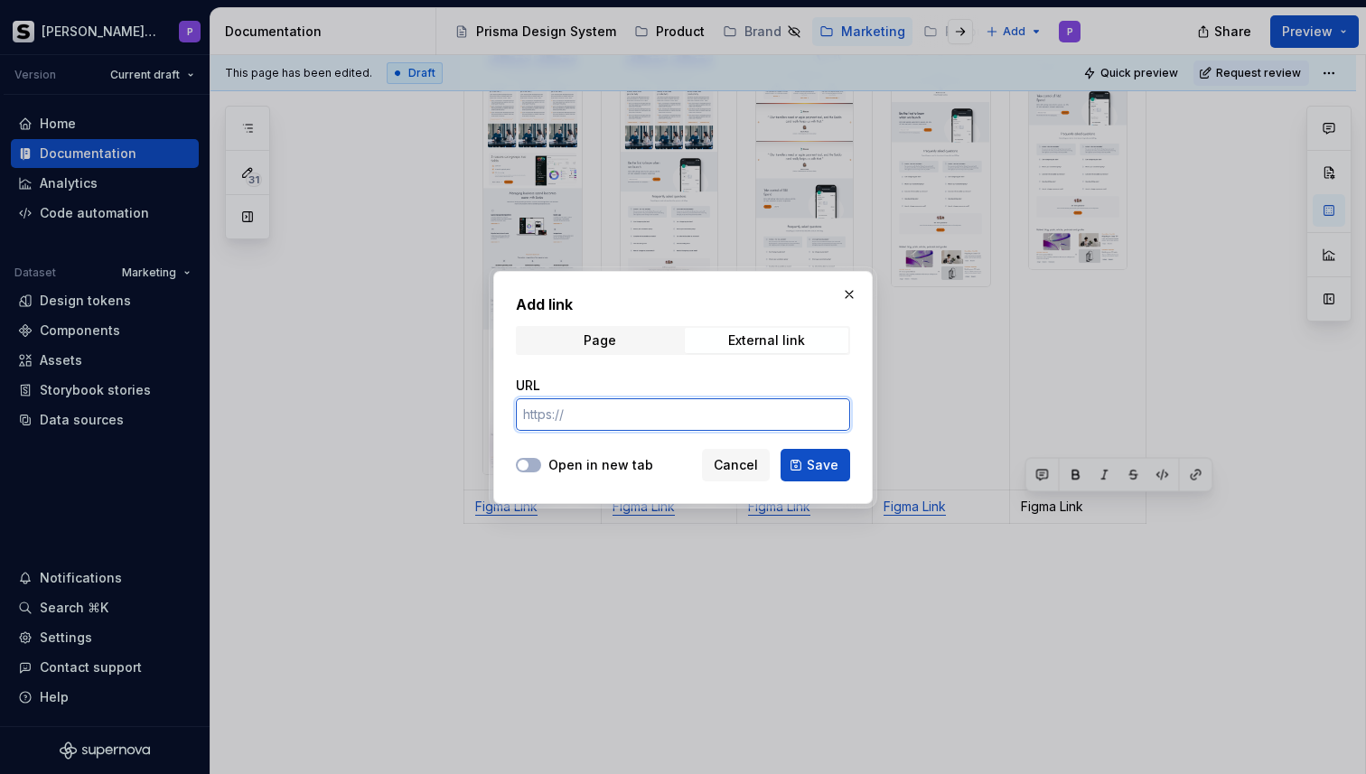
paste input "[URL][DOMAIN_NAME]"
type input "[URL][DOMAIN_NAME]"
click at [580, 460] on label "Open in new tab" at bounding box center [600, 465] width 105 height 18
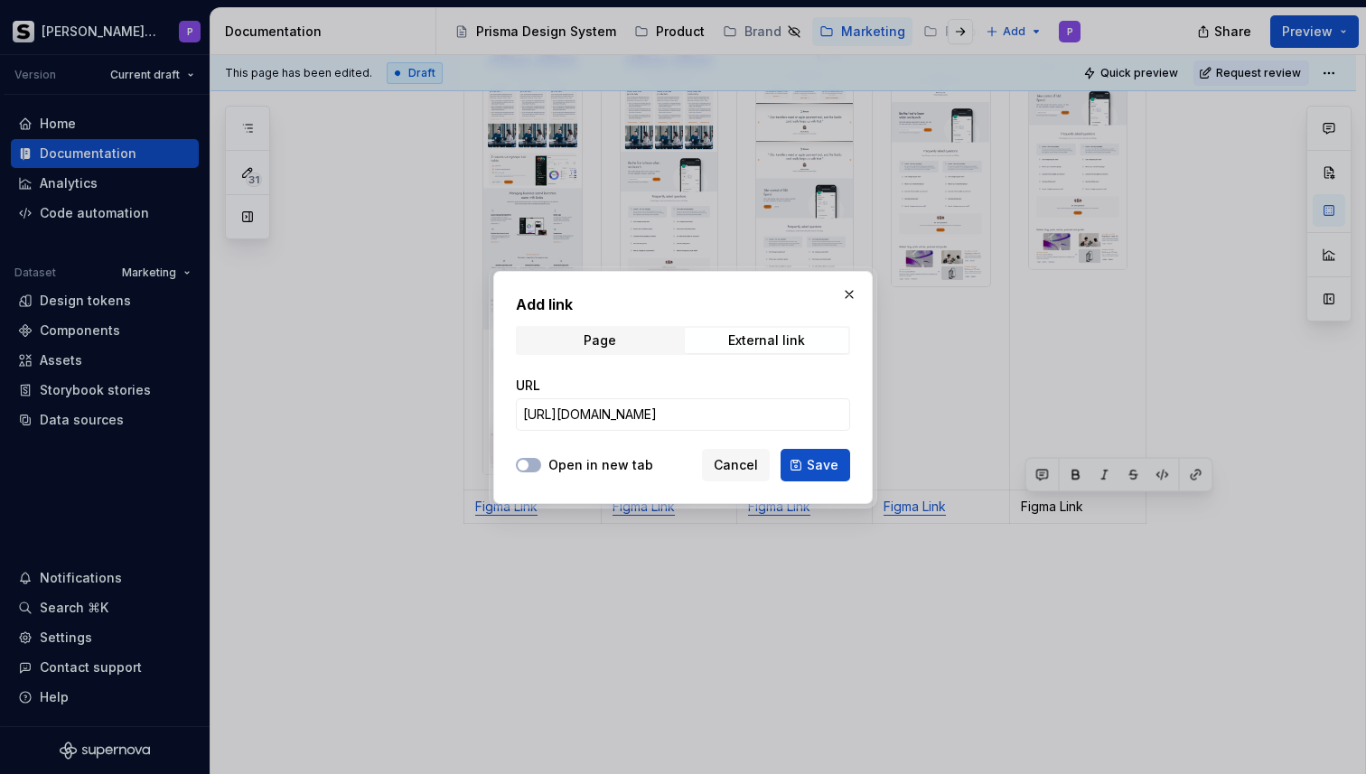
click at [541, 460] on button "Open in new tab" at bounding box center [528, 465] width 25 height 14
click at [810, 449] on button "Save" at bounding box center [816, 465] width 70 height 33
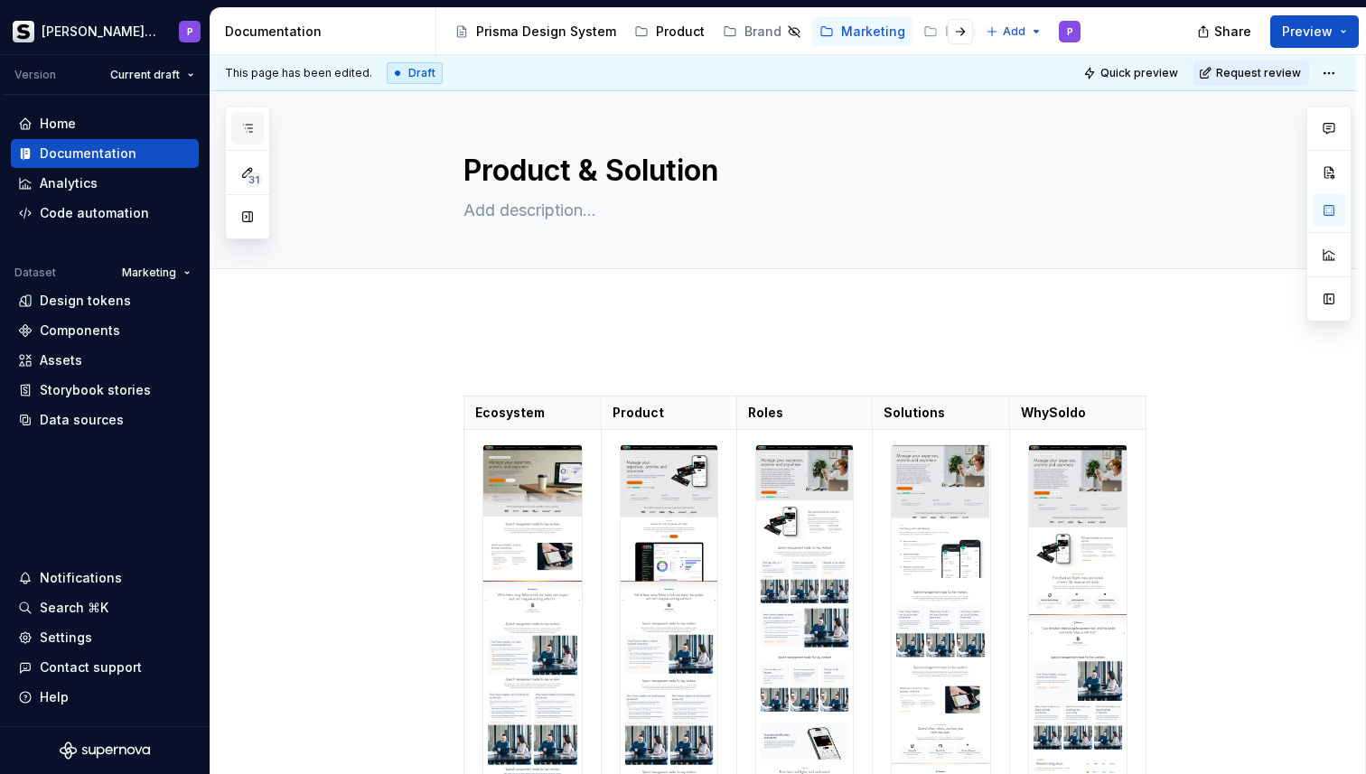
click at [247, 115] on button "button" at bounding box center [247, 128] width 33 height 33
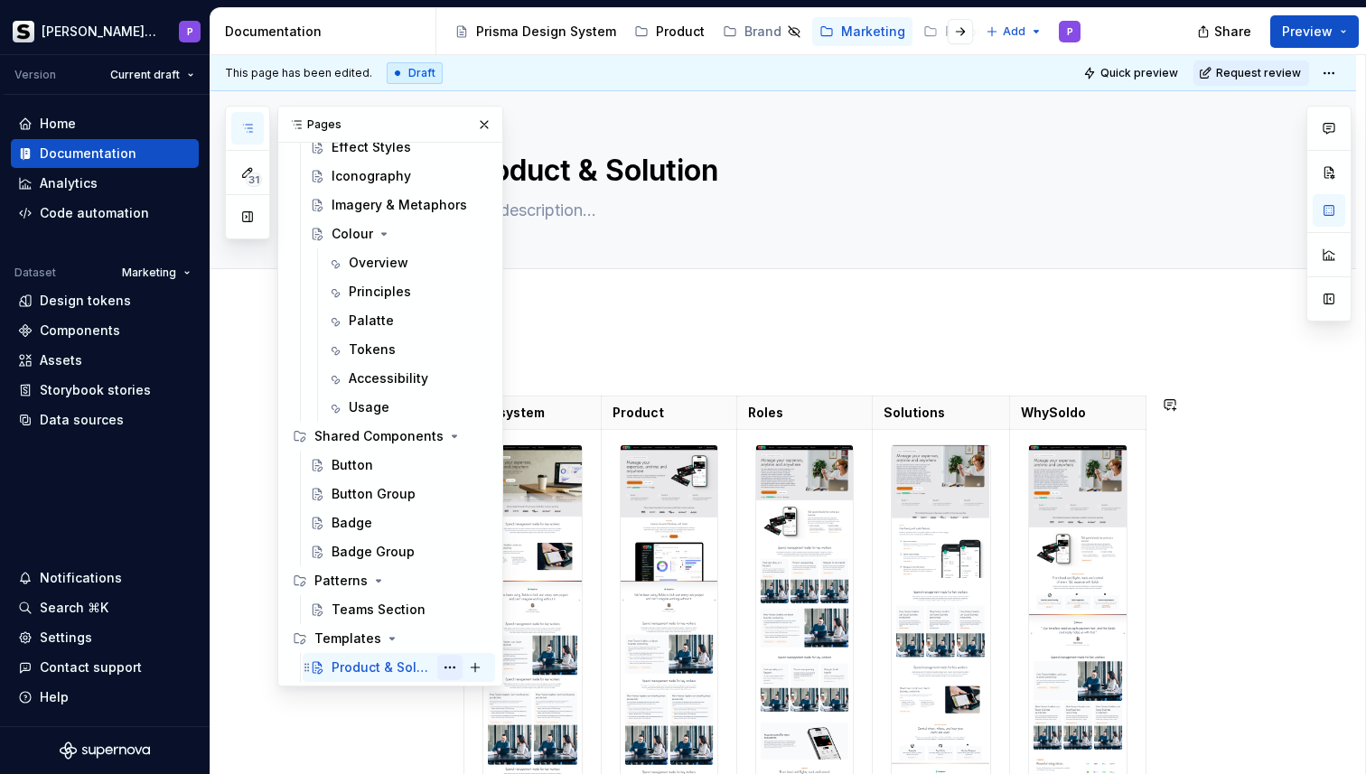
click at [460, 668] on button "Page tree" at bounding box center [449, 667] width 25 height 25
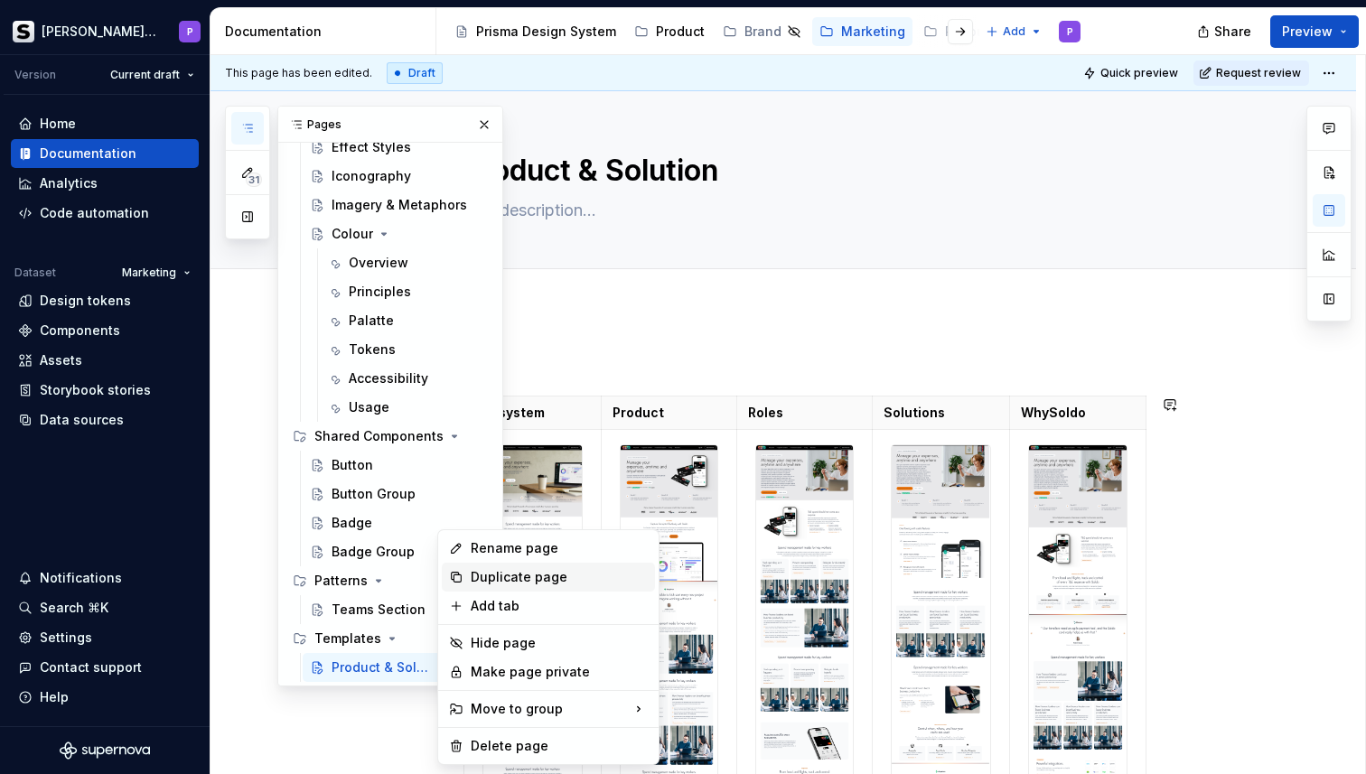
click at [541, 585] on div "Duplicate page" at bounding box center [559, 577] width 177 height 18
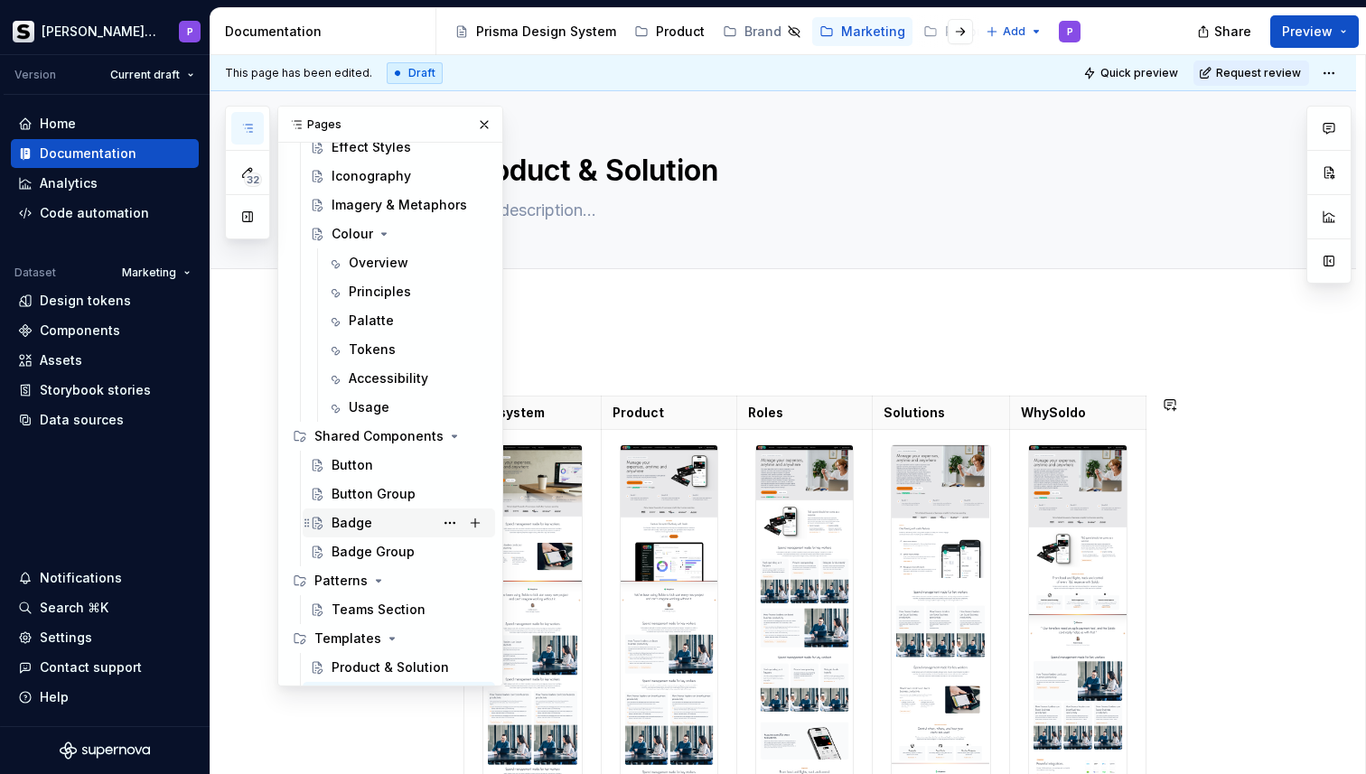
scroll to position [223, 0]
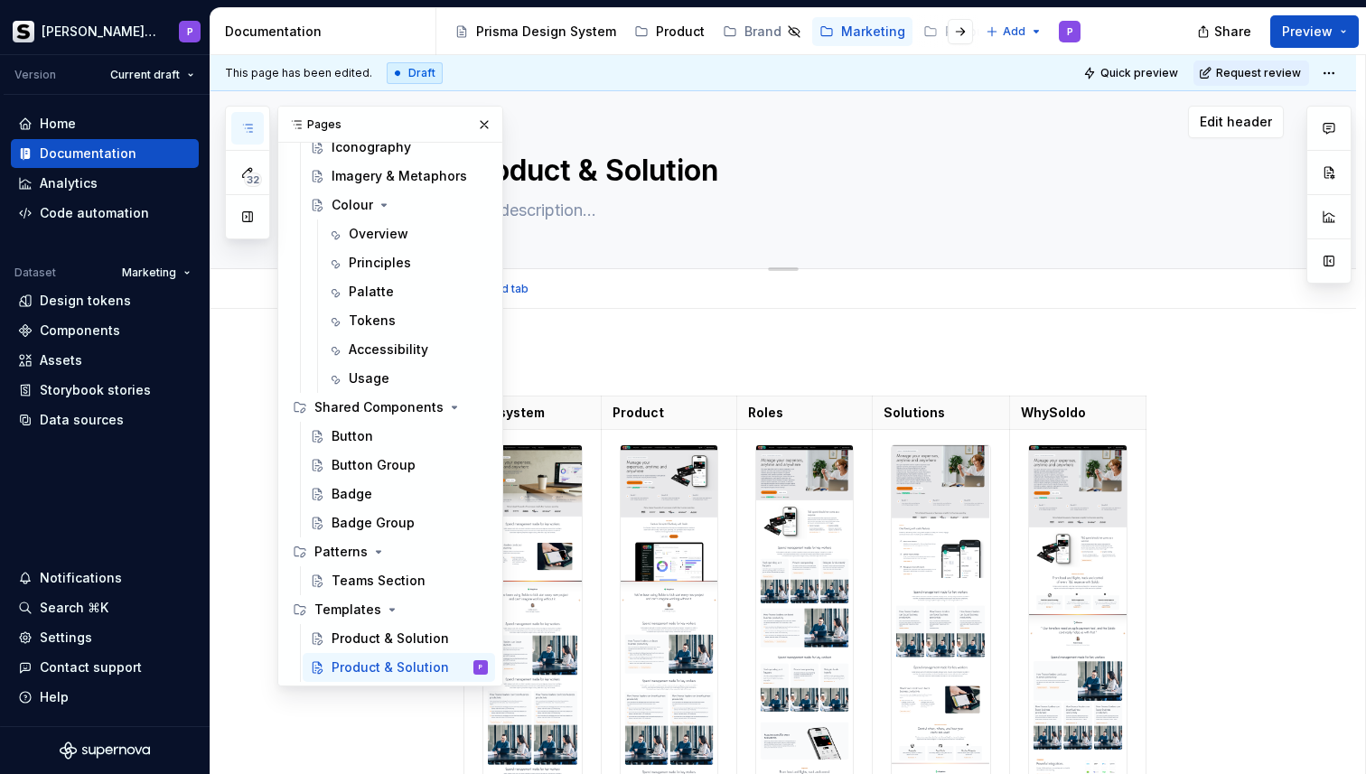
click at [622, 173] on textarea "Product & Solution" at bounding box center [801, 170] width 683 height 43
click at [479, 125] on button "button" at bounding box center [484, 124] width 25 height 25
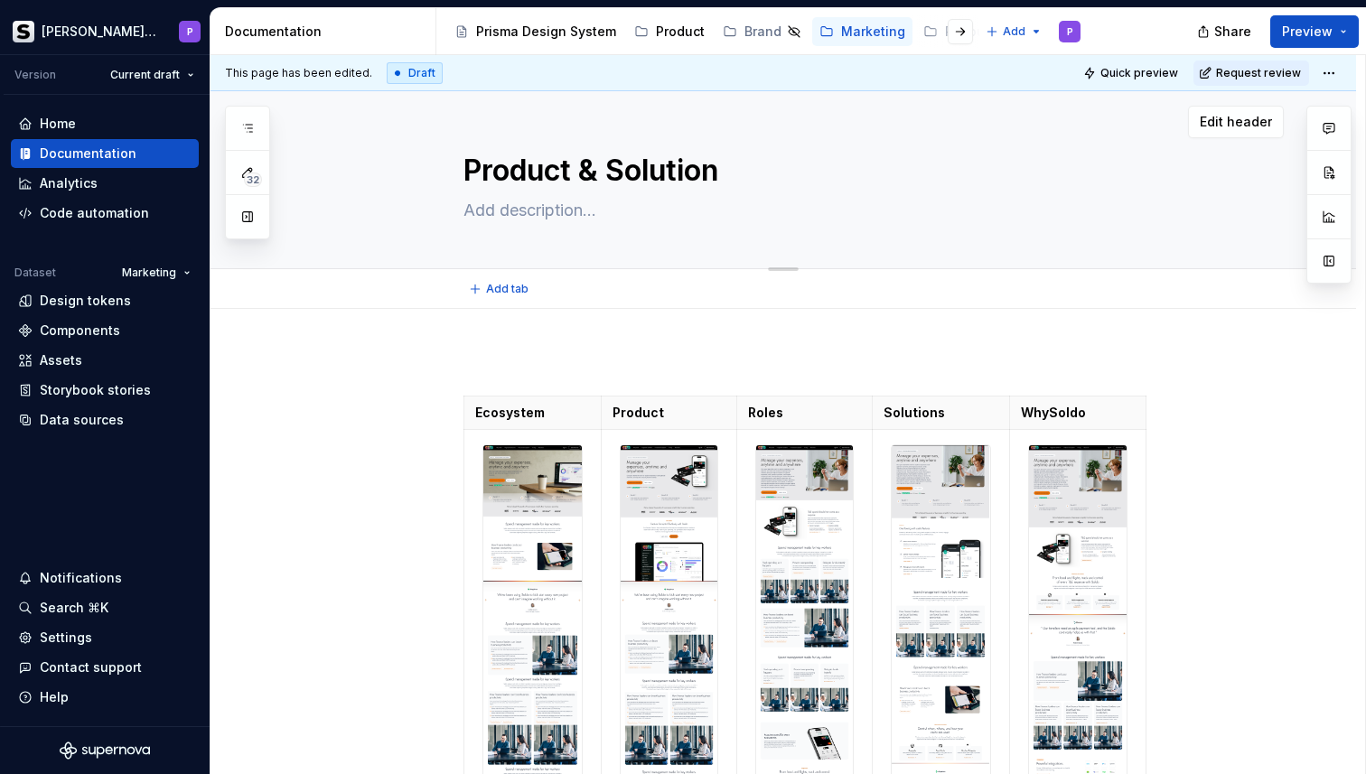
click at [564, 181] on textarea "Product & Solution" at bounding box center [801, 170] width 683 height 43
type textarea "*"
type textarea "A"
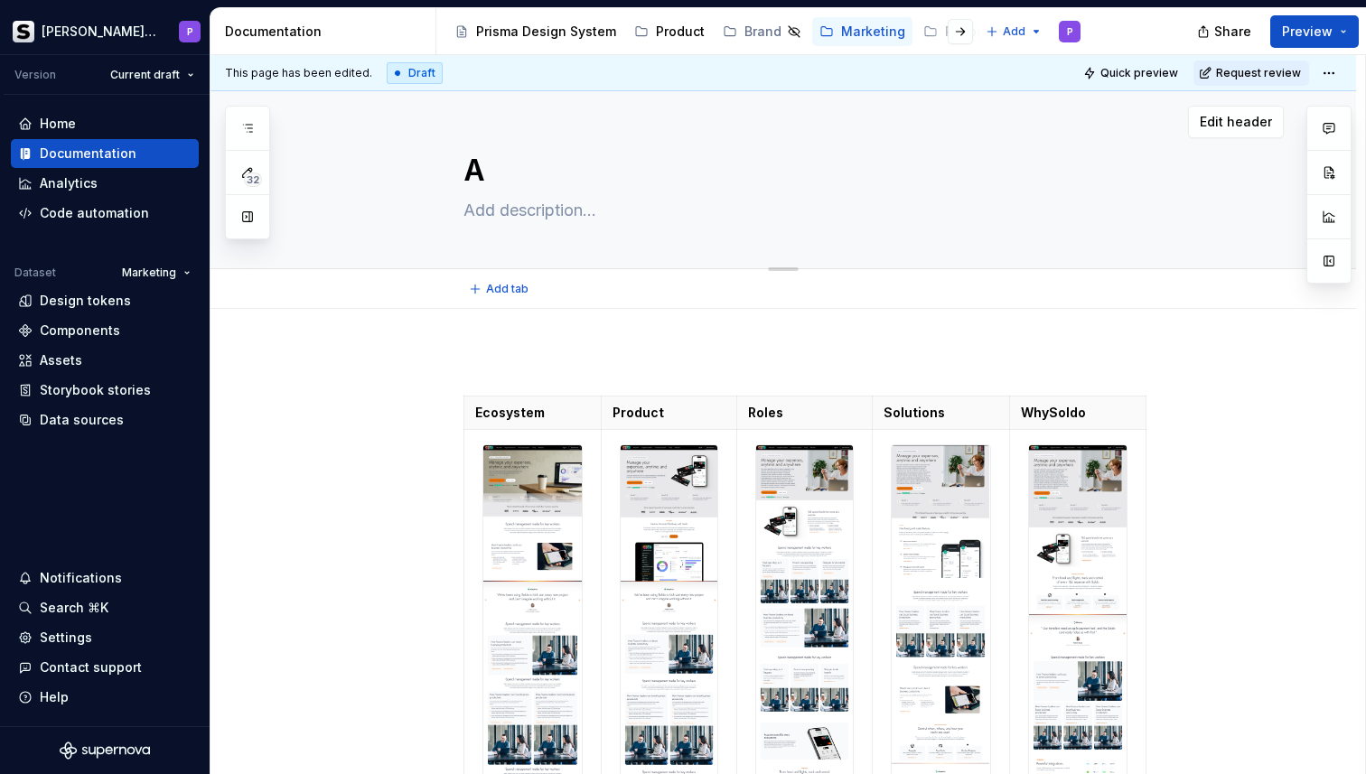
type textarea "*"
type textarea "As"
type textarea "*"
type textarea "Ass"
type textarea "*"
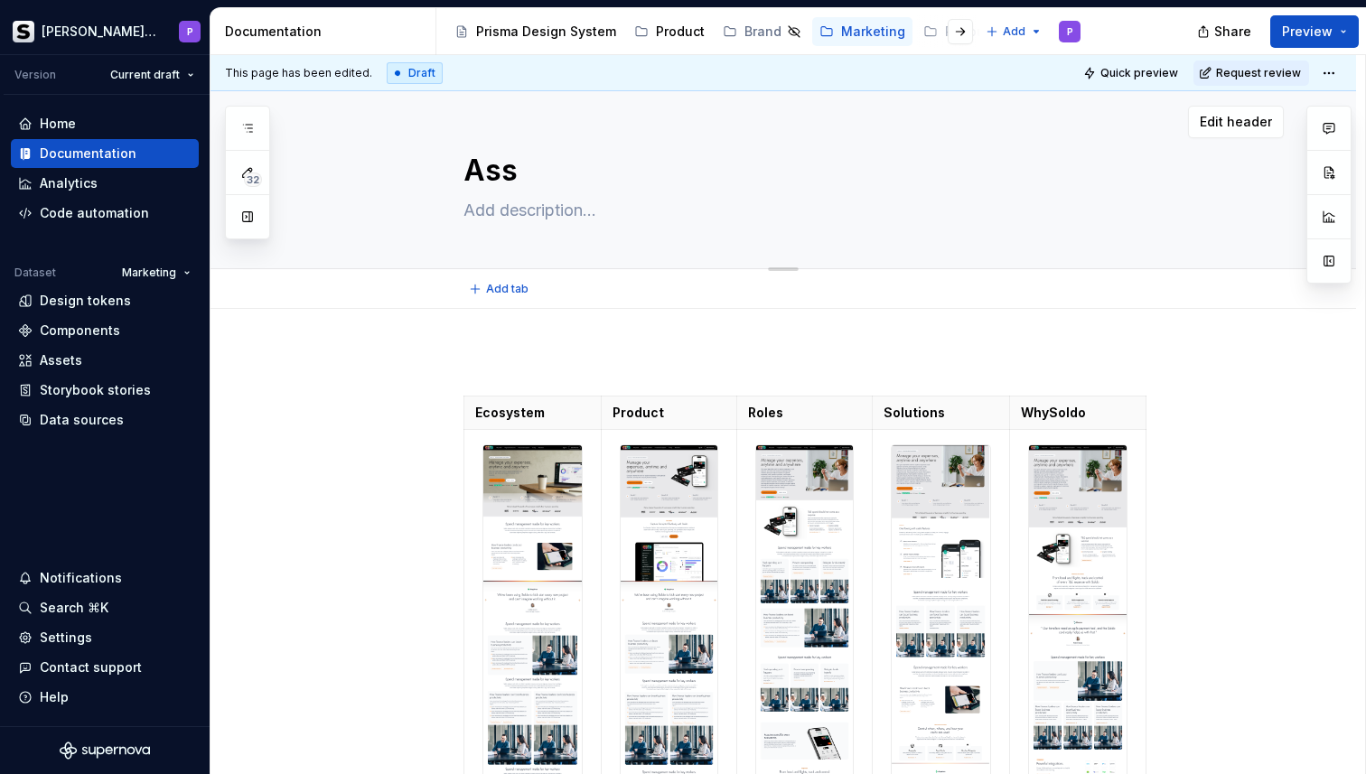
type textarea "Asse"
type textarea "*"
type textarea "Asset"
type textarea "*"
type textarea "Asset"
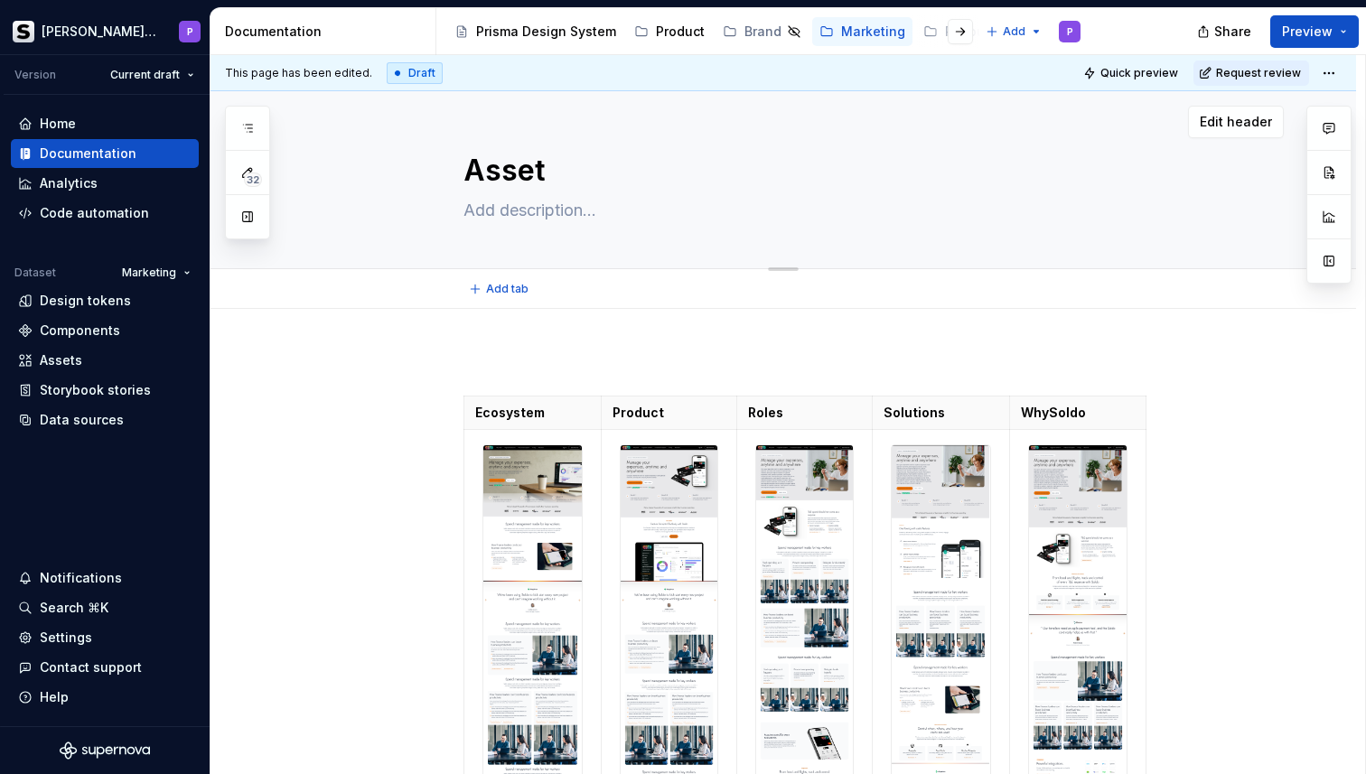
type textarea "*"
type textarea "Asset L"
type textarea "*"
type textarea "Asset La"
type textarea "*"
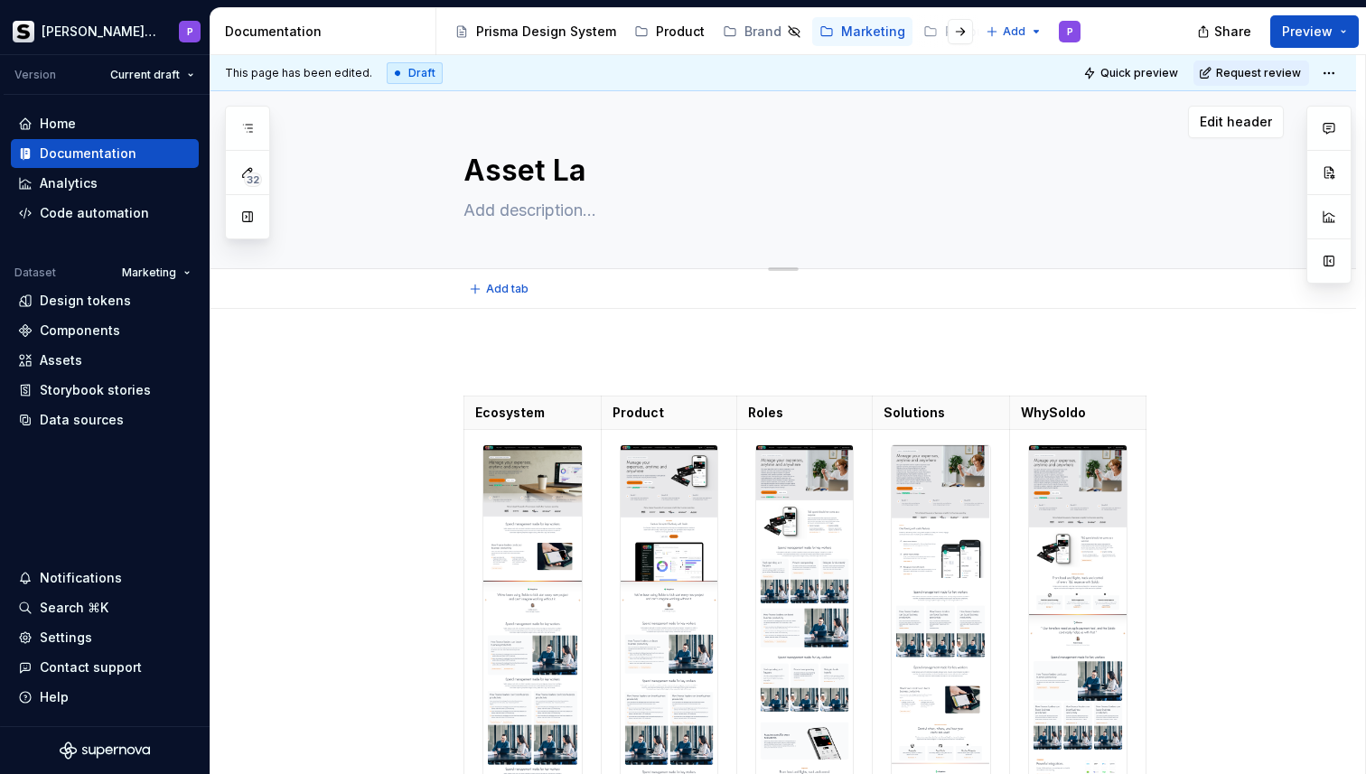
type textarea "Asset Lan"
type textarea "*"
type textarea "Asset Land"
type textarea "*"
type textarea "Asset [PERSON_NAME]"
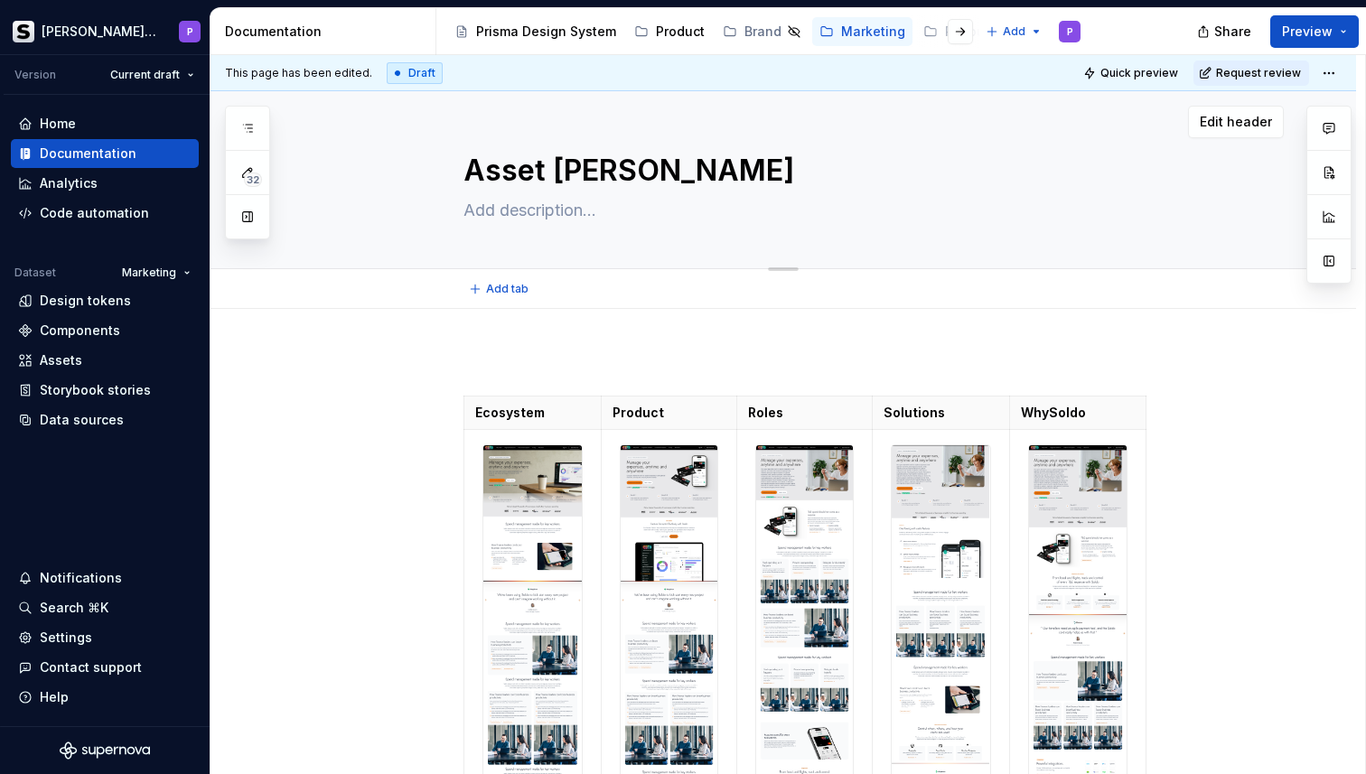
type textarea "*"
type textarea "Asset [PERSON_NAME]"
type textarea "*"
type textarea "Asset Landing"
type textarea "*"
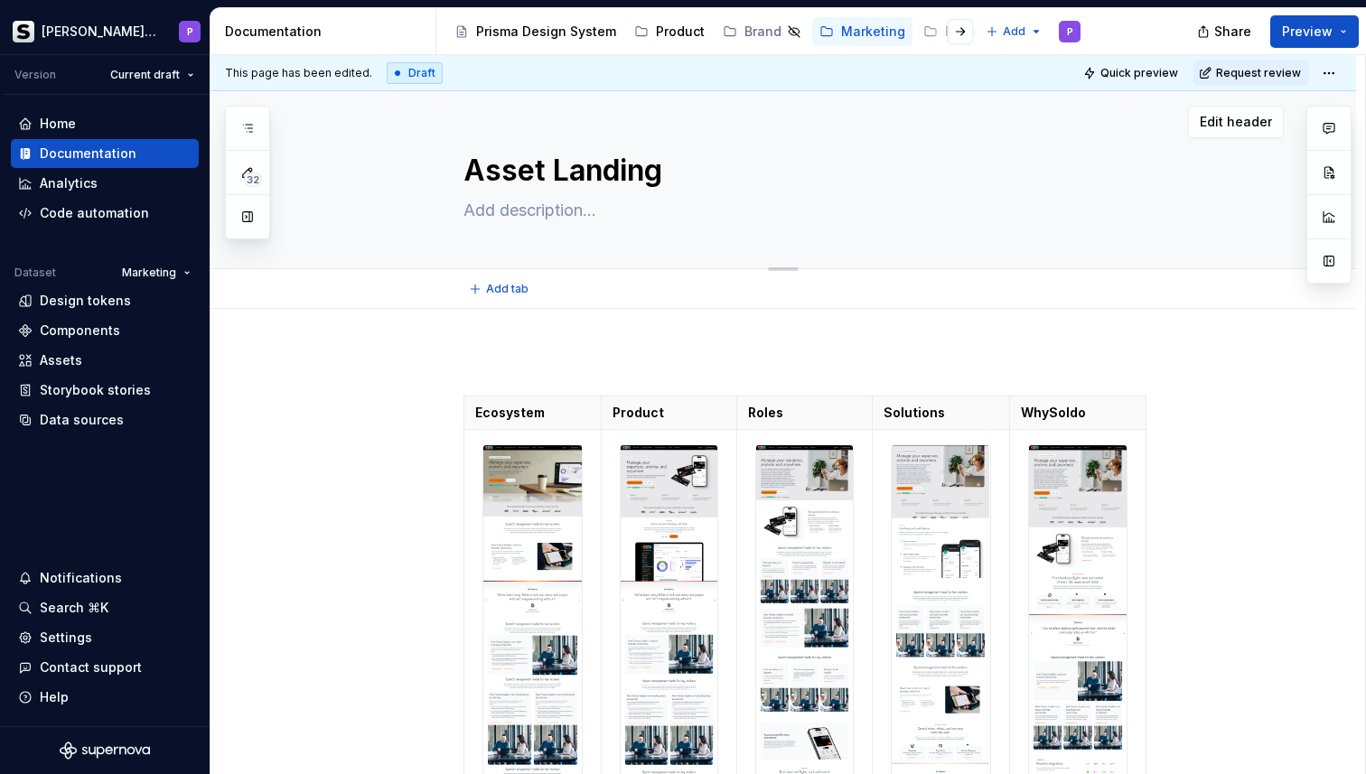
type textarea "Asset Landing"
type textarea "*"
type textarea "Asset Landing P"
type textarea "*"
type textarea "Asset Landing Pa"
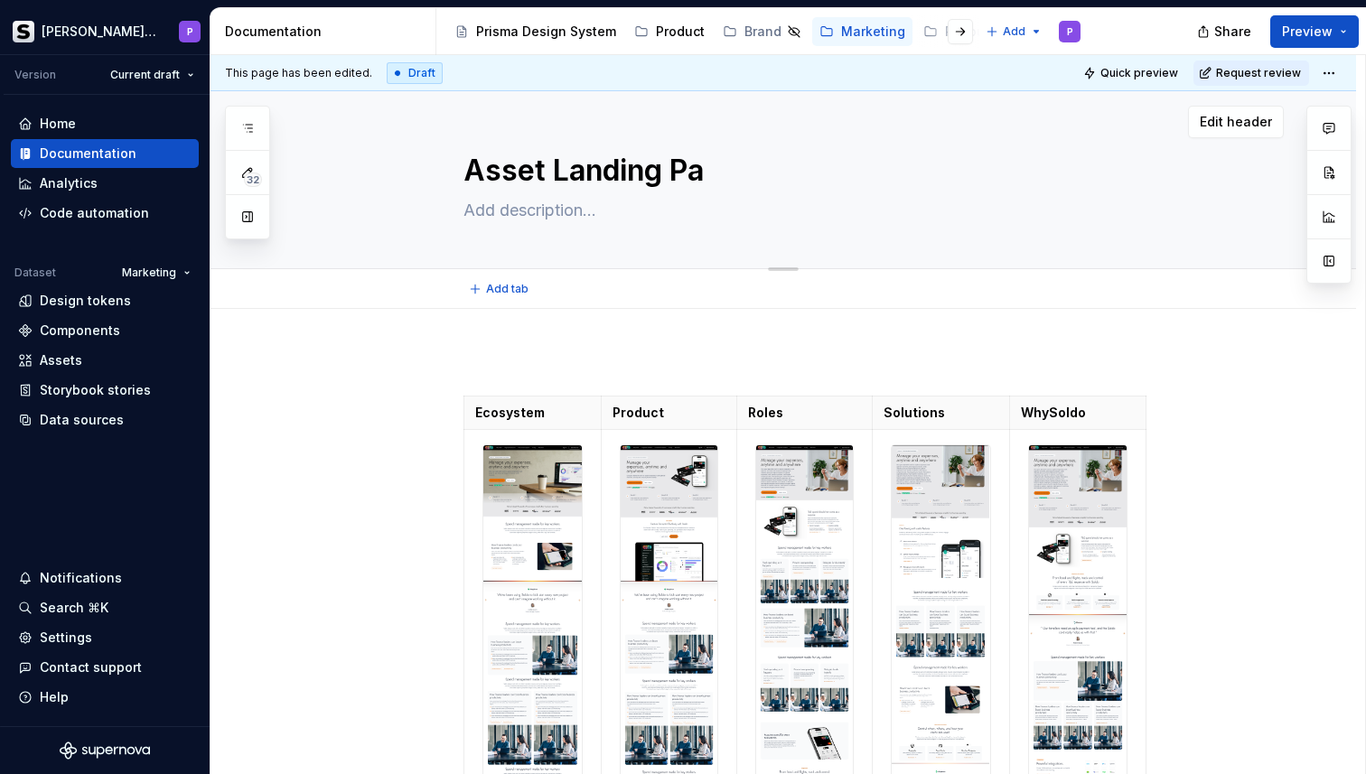
type textarea "*"
type textarea "Asset Landing Pag"
type textarea "*"
type textarea "Asset Landing Page"
type textarea "*"
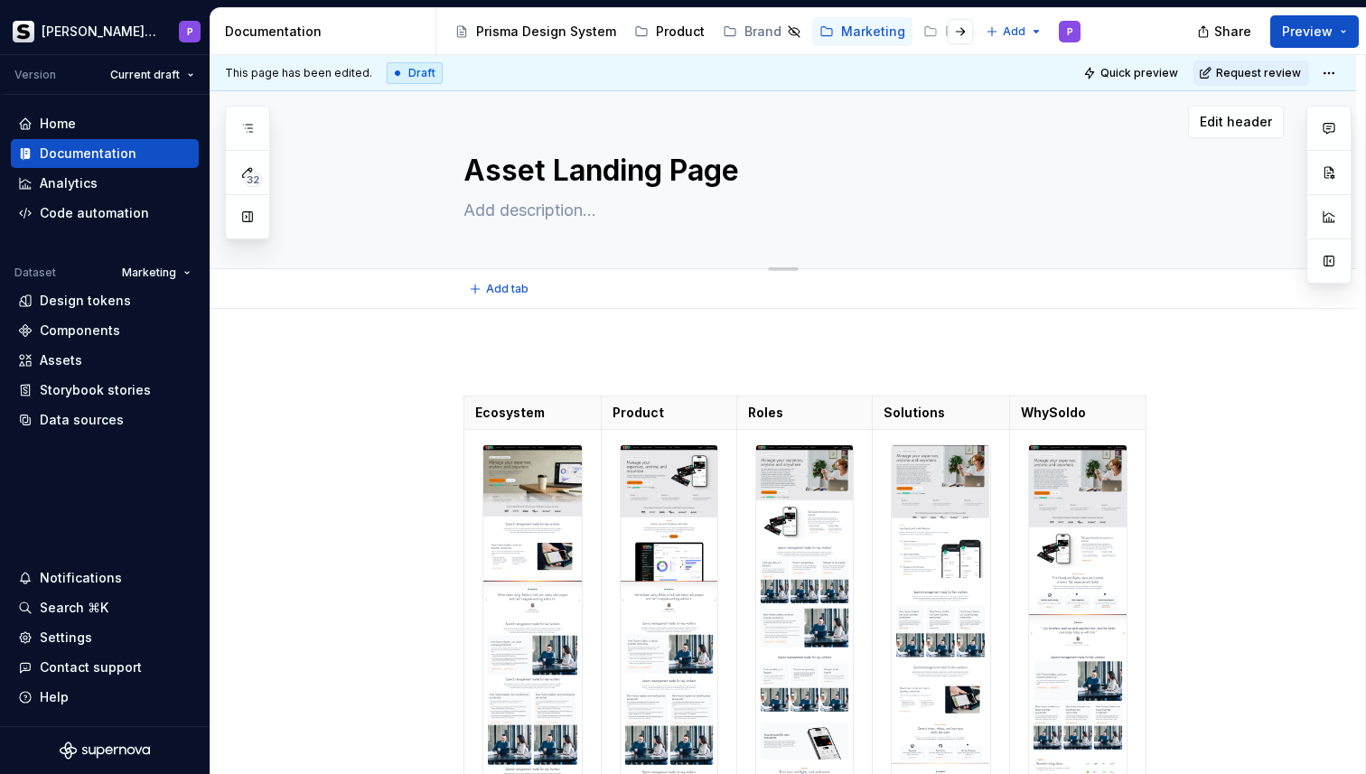
type textarea "Asset Landing Pages"
type textarea "*"
type textarea "Asset Landing Pages"
click at [549, 353] on p at bounding box center [804, 363] width 683 height 22
type textarea "*"
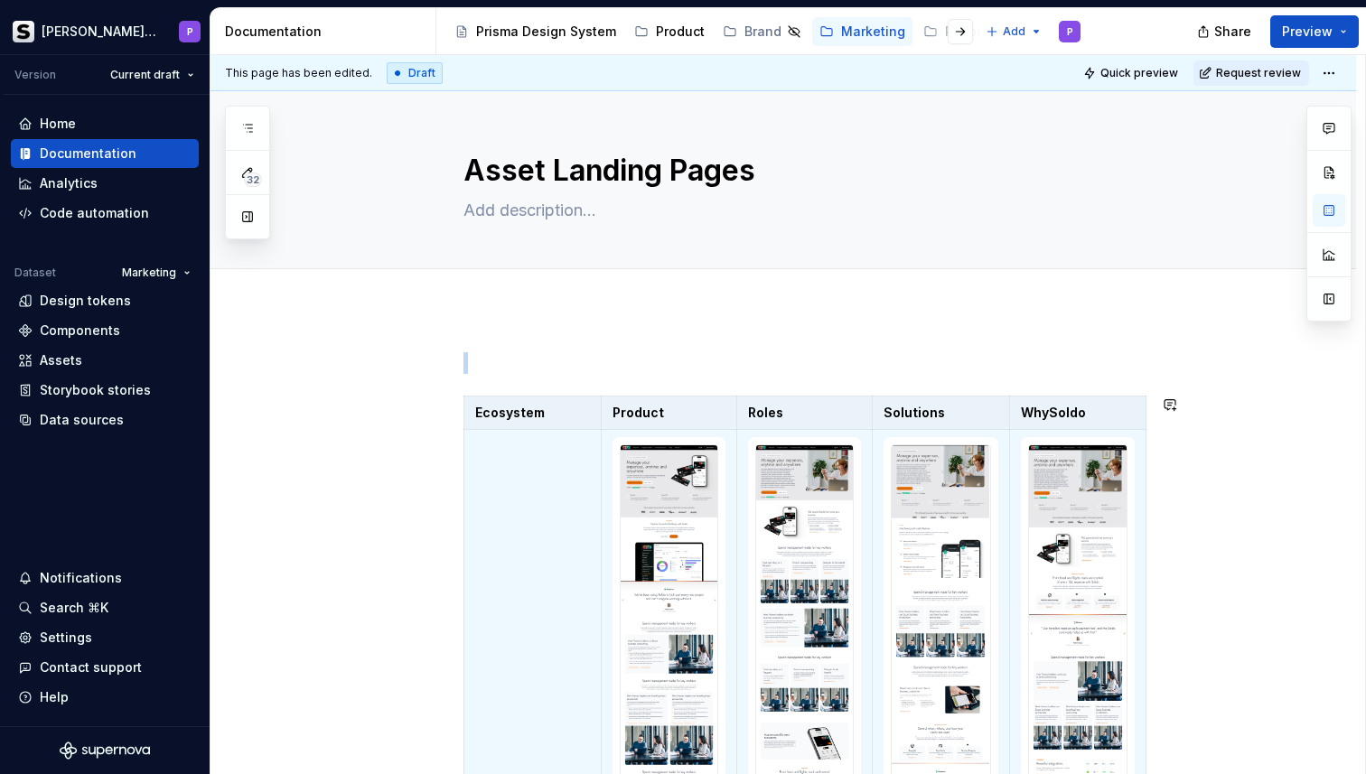
scroll to position [307, 0]
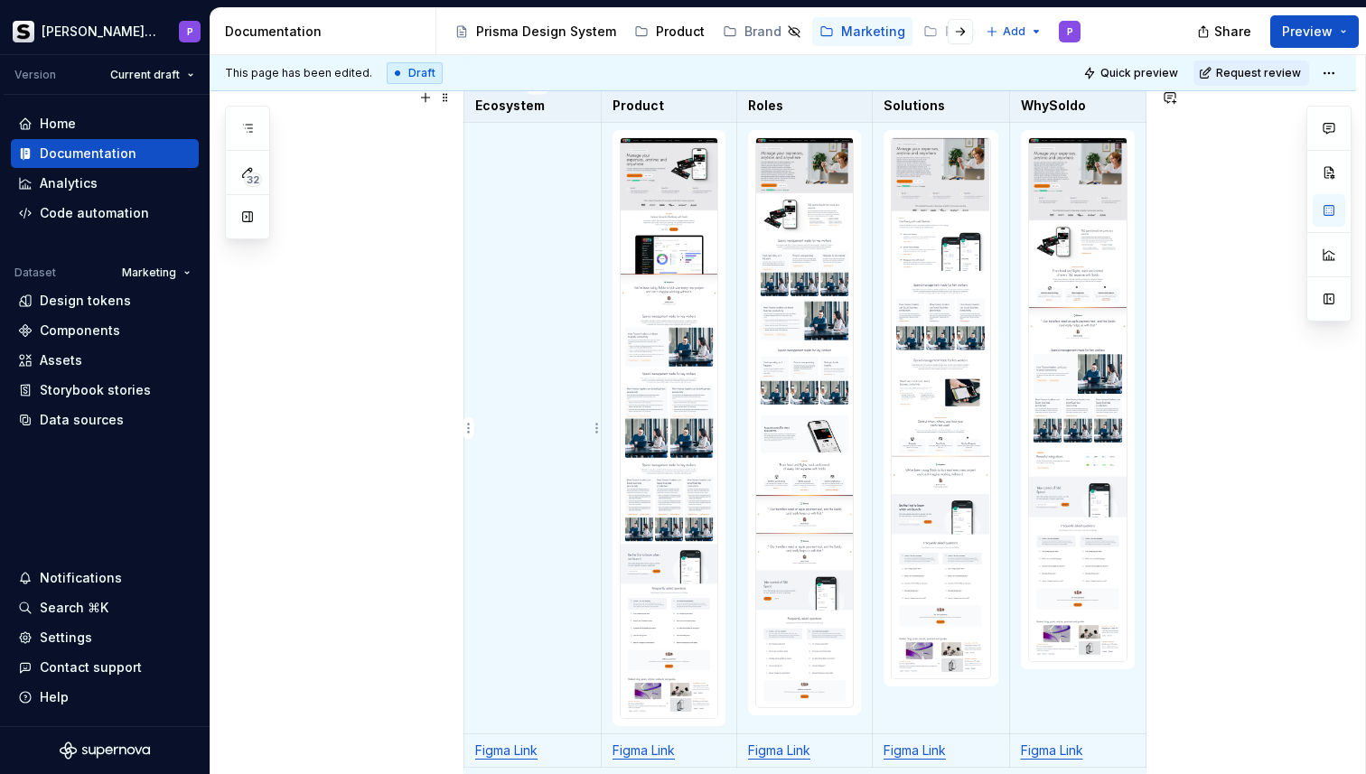
click at [592, 156] on td at bounding box center [532, 429] width 137 height 612
click at [525, 108] on p "Ecosystem" at bounding box center [532, 106] width 115 height 18
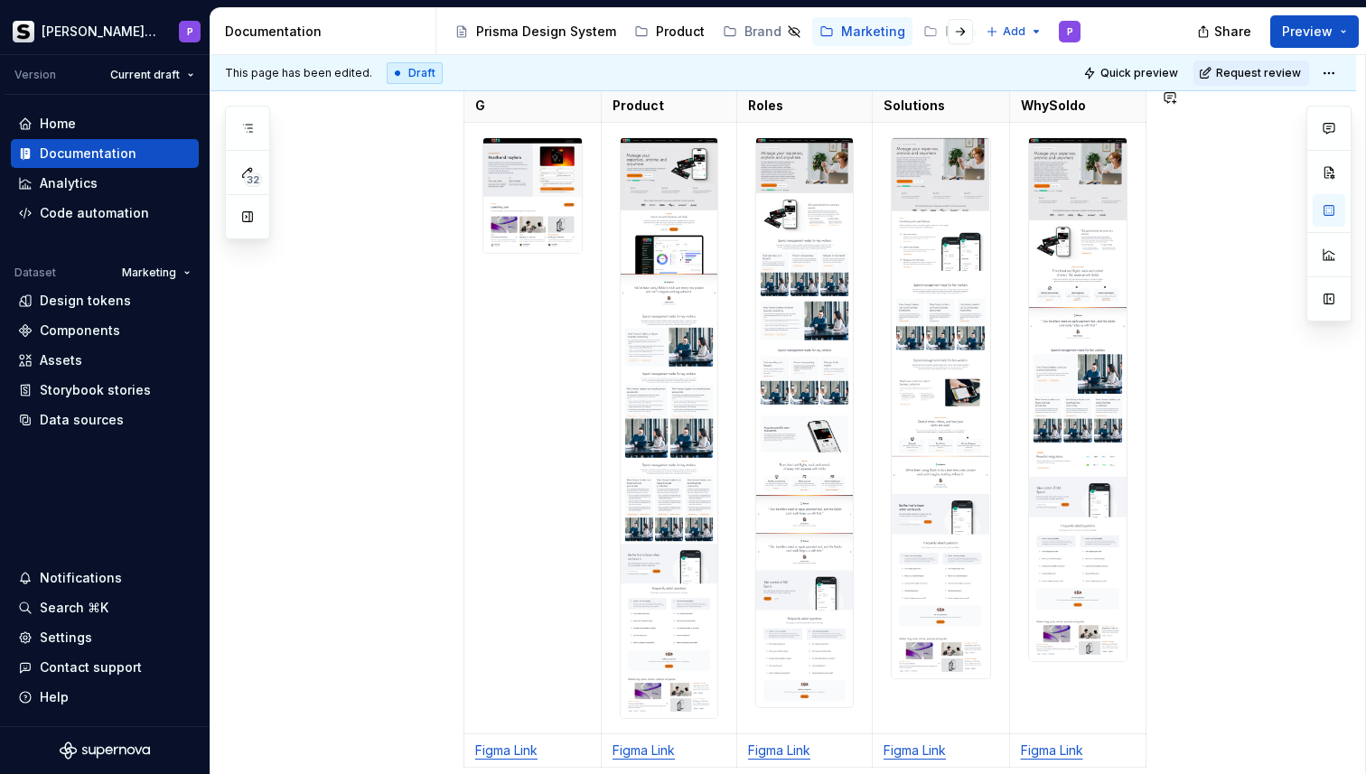
scroll to position [259, 0]
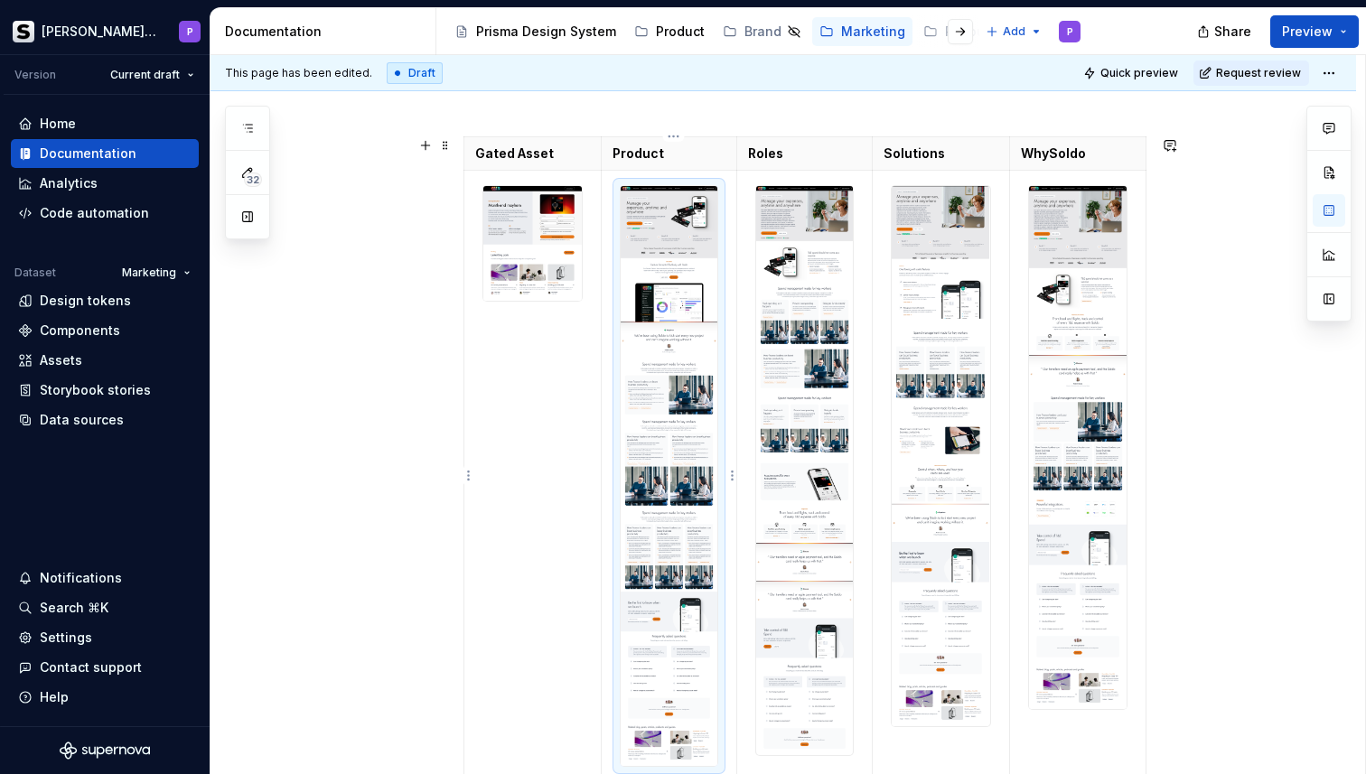
click at [663, 222] on img at bounding box center [669, 476] width 97 height 580
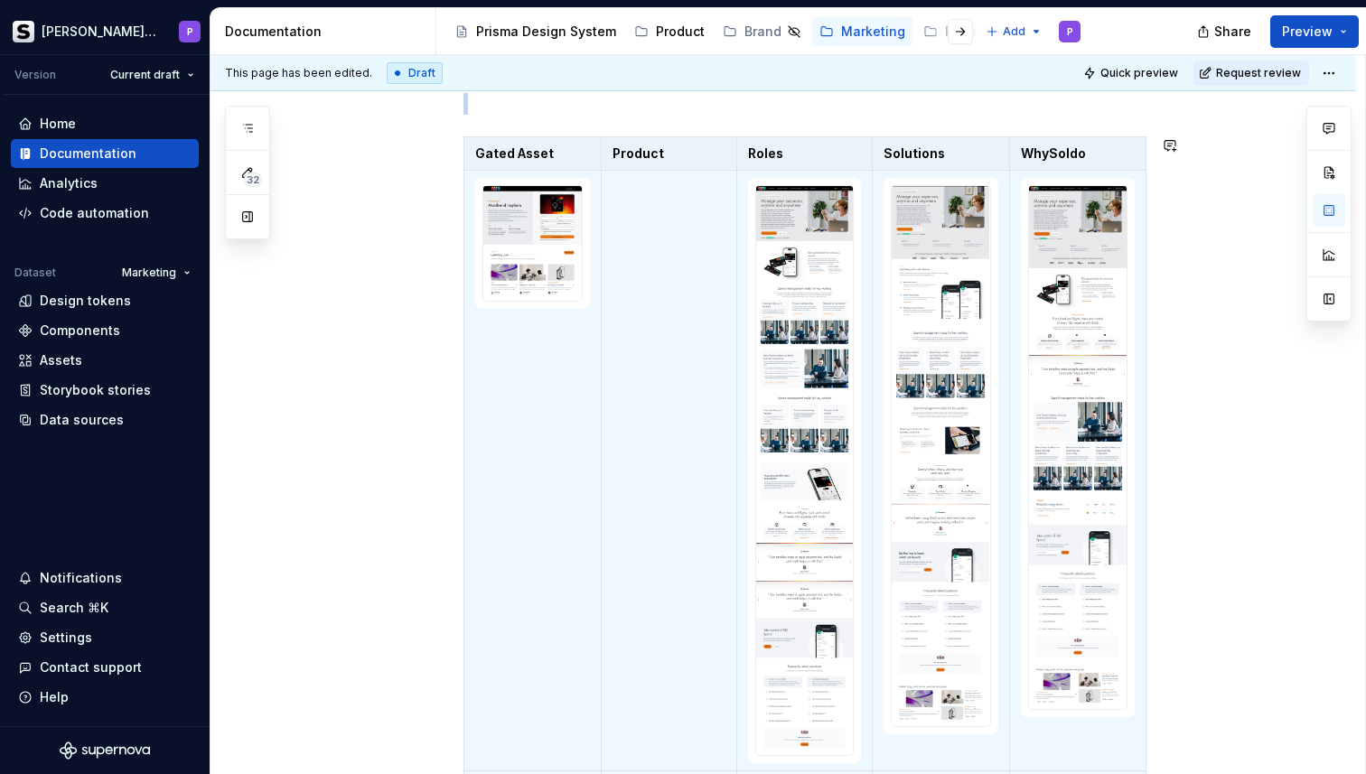
scroll to position [296, 0]
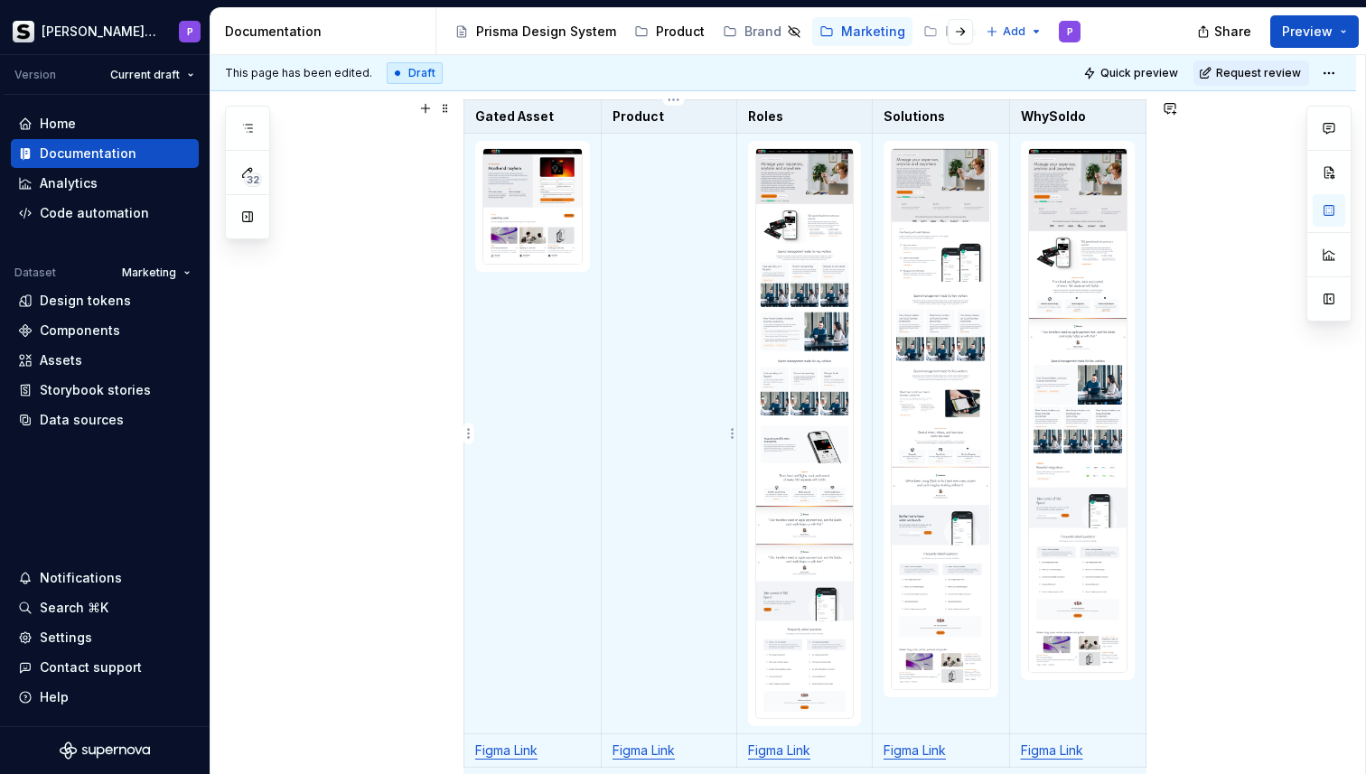
click at [663, 189] on td at bounding box center [670, 434] width 136 height 601
click at [641, 117] on p "Product" at bounding box center [669, 117] width 113 height 18
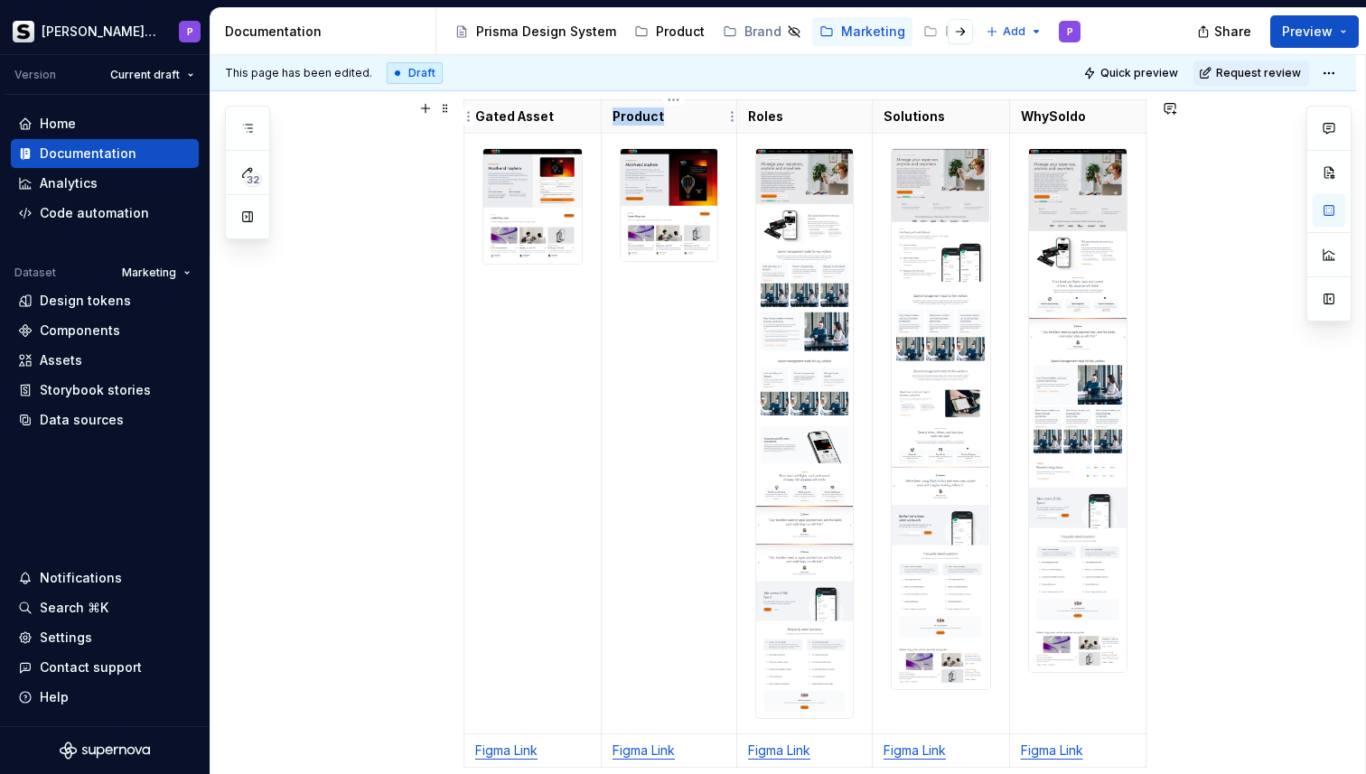
click at [641, 117] on p "Product" at bounding box center [669, 117] width 113 height 18
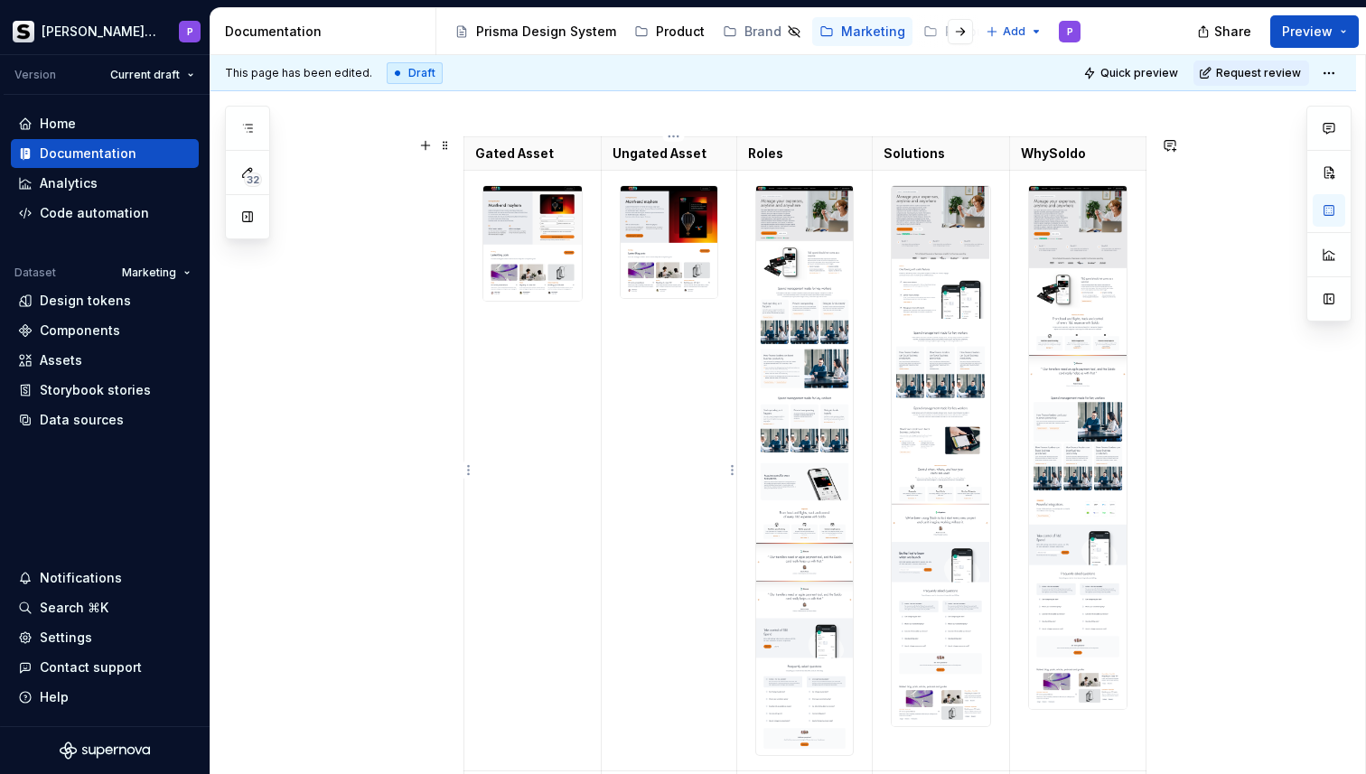
click at [688, 358] on td at bounding box center [670, 471] width 136 height 601
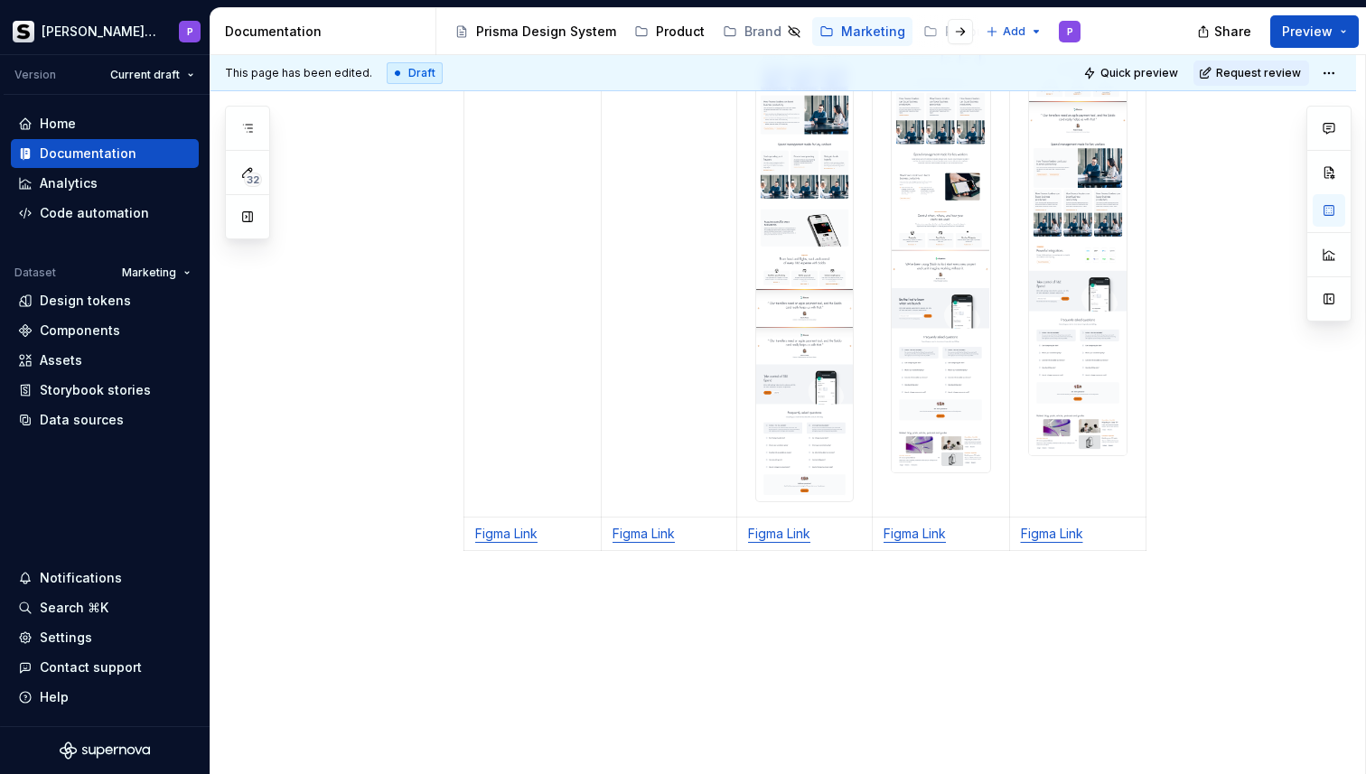
scroll to position [594, 0]
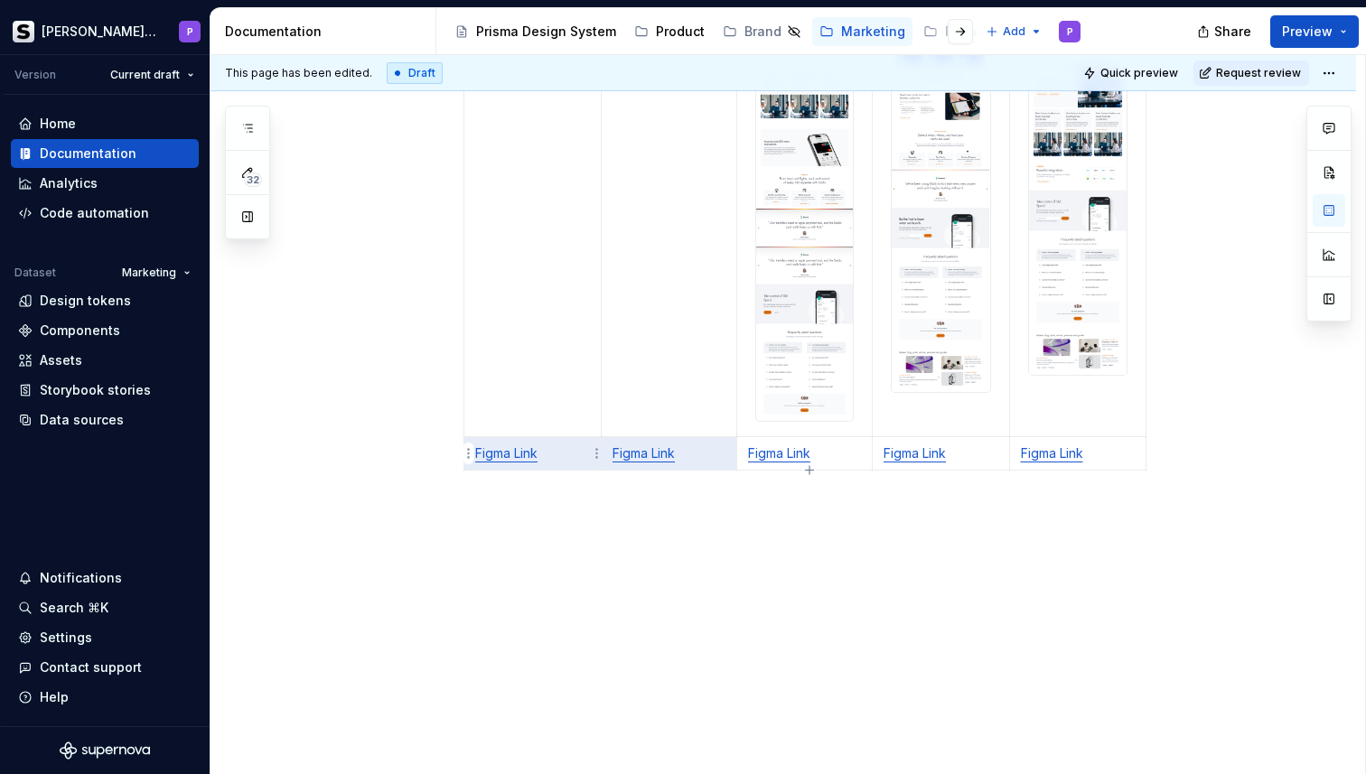
drag, startPoint x: 711, startPoint y: 454, endPoint x: 498, endPoint y: 458, distance: 213.2
click at [498, 458] on tr "Figma Link Figma Link Figma Link Figma Link Figma Link" at bounding box center [805, 452] width 682 height 33
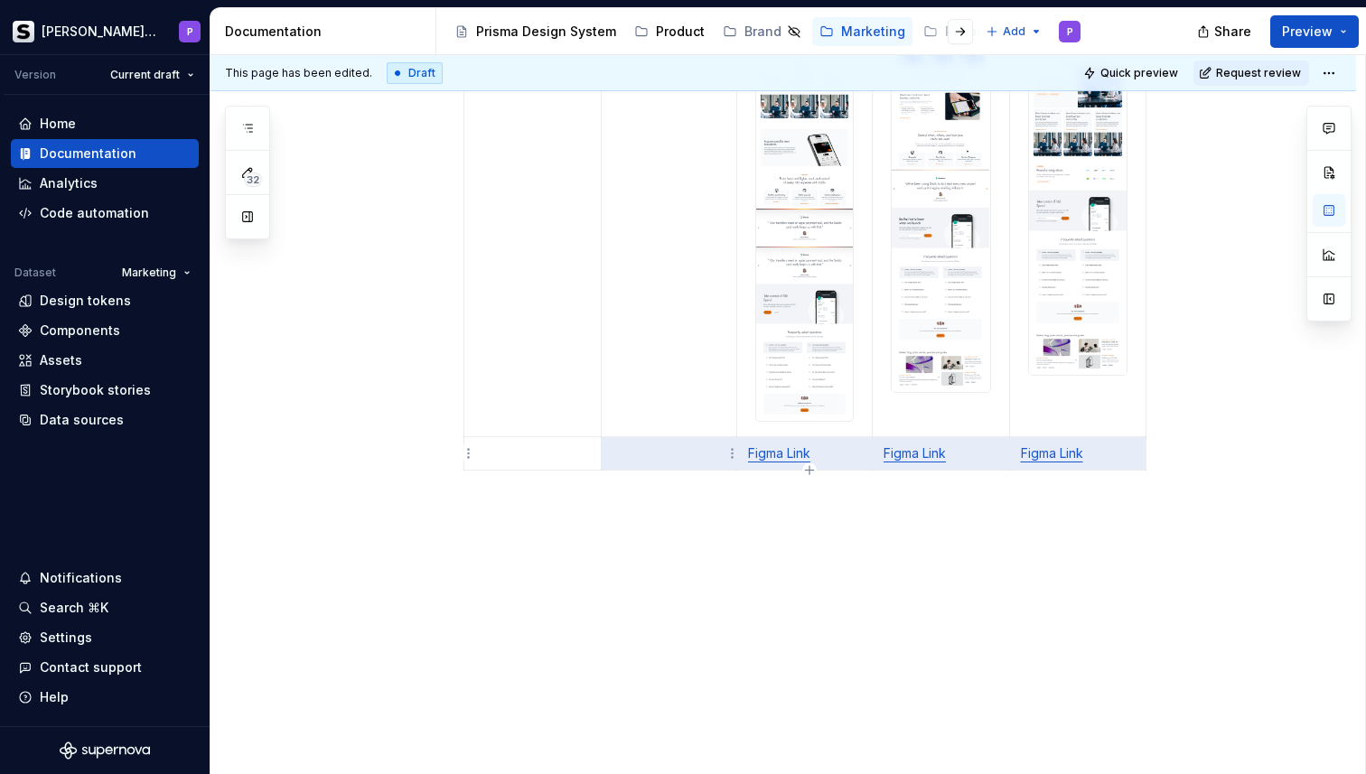
drag, startPoint x: 1134, startPoint y: 457, endPoint x: 690, endPoint y: 464, distance: 443.6
click at [690, 464] on tr "Figma Link Figma Link Figma Link" at bounding box center [805, 452] width 682 height 33
click at [842, 610] on div "Gated Asset Ungated Asset Roles Solutions WhySoldo" at bounding box center [783, 245] width 1146 height 1060
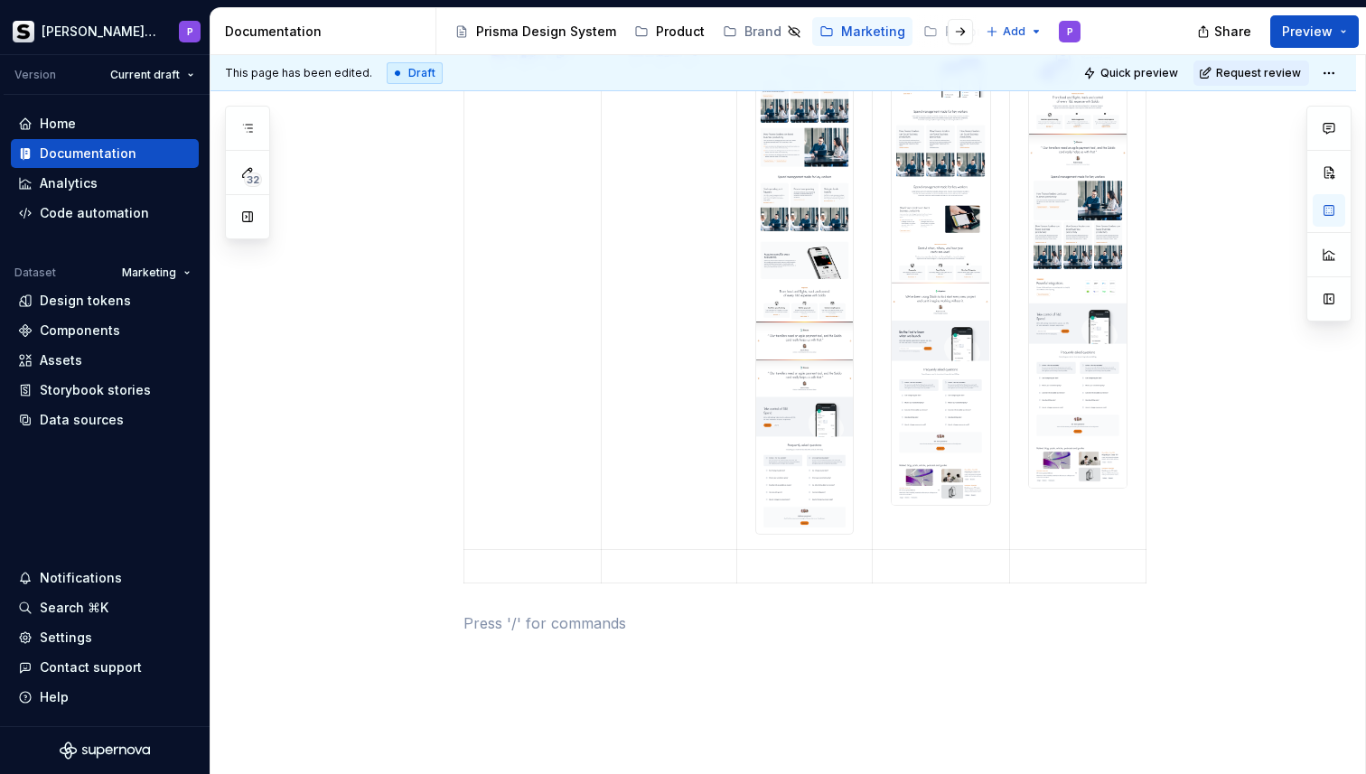
scroll to position [591, 0]
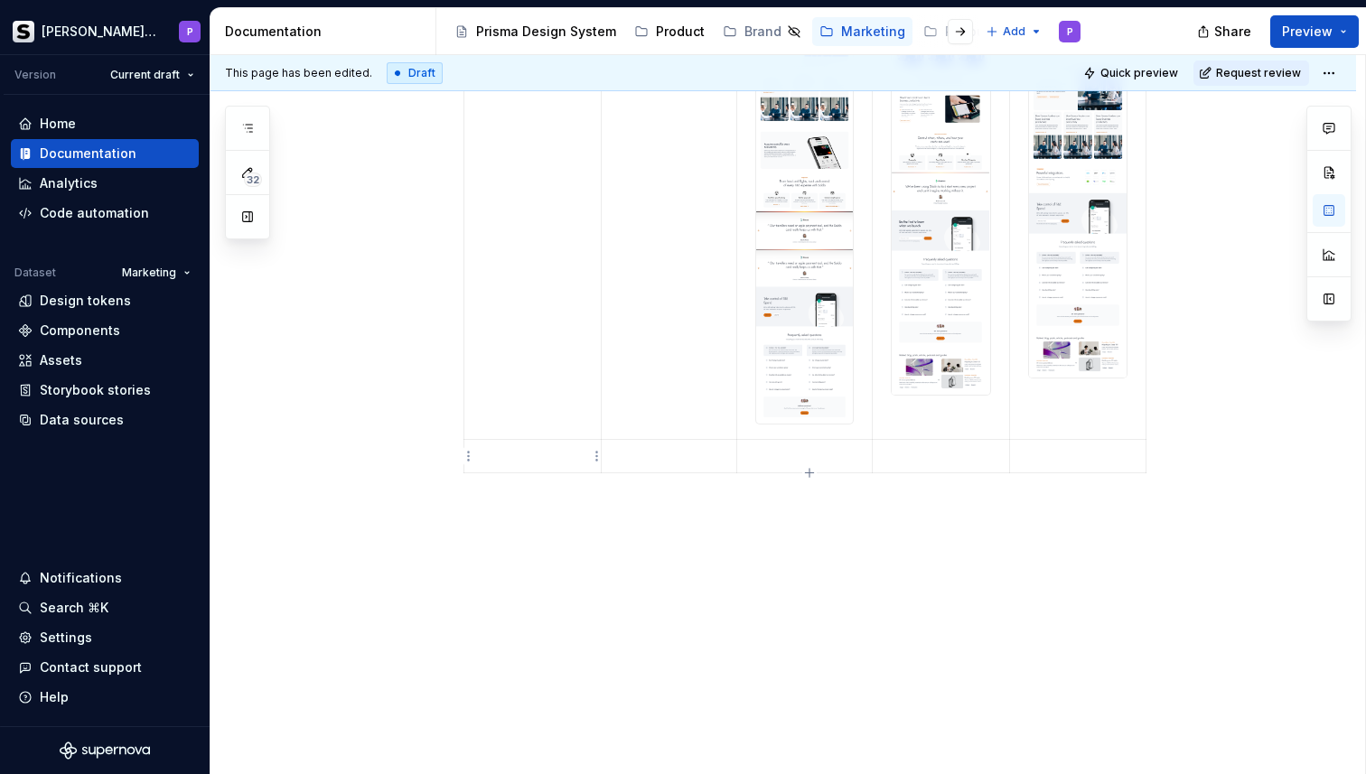
click at [485, 459] on p at bounding box center [532, 456] width 115 height 18
copy p "Link To Come"
click at [685, 476] on div "Gated Asset Ungated Asset Roles Solutions WhySoldo Link To Come" at bounding box center [804, 143] width 683 height 676
click at [686, 467] on td at bounding box center [670, 455] width 136 height 33
click at [829, 463] on p at bounding box center [804, 456] width 113 height 18
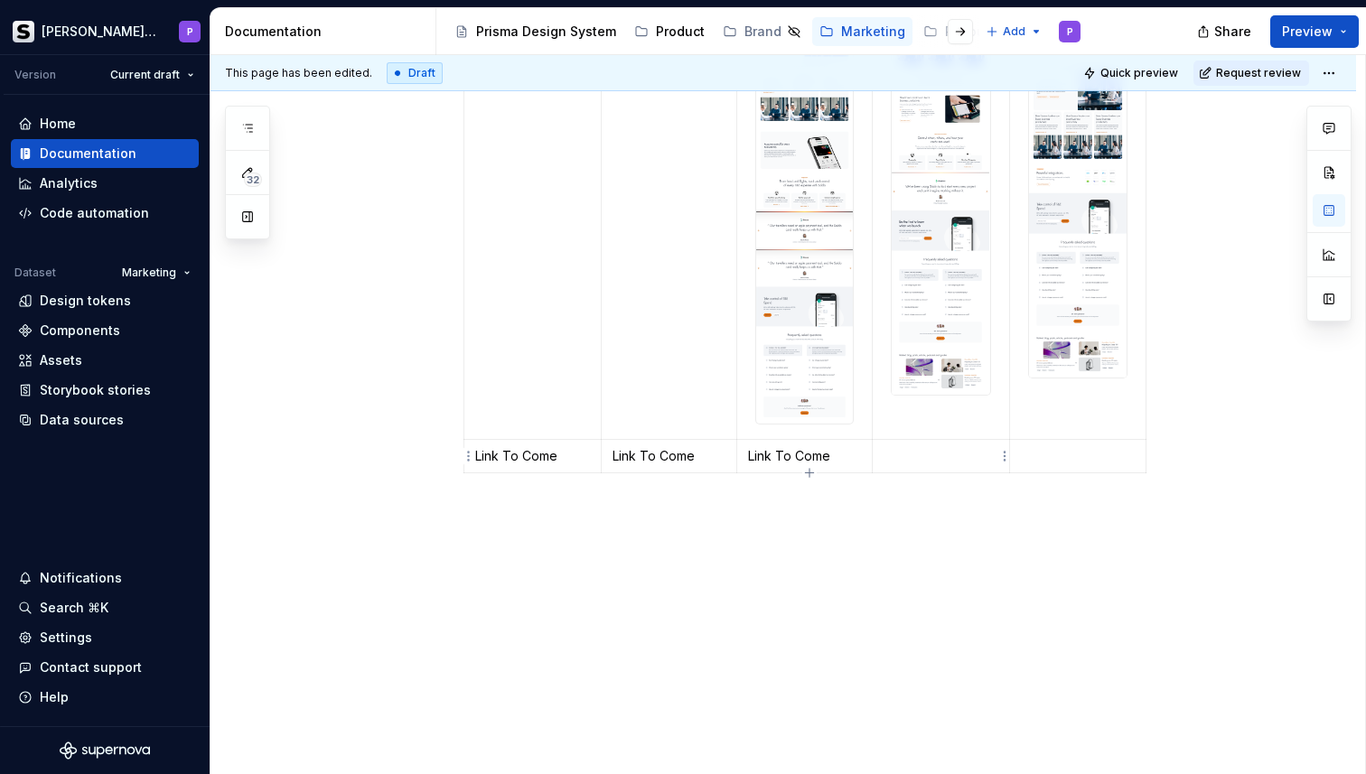
click at [938, 463] on p at bounding box center [941, 456] width 115 height 18
click at [1108, 459] on p at bounding box center [1078, 456] width 115 height 18
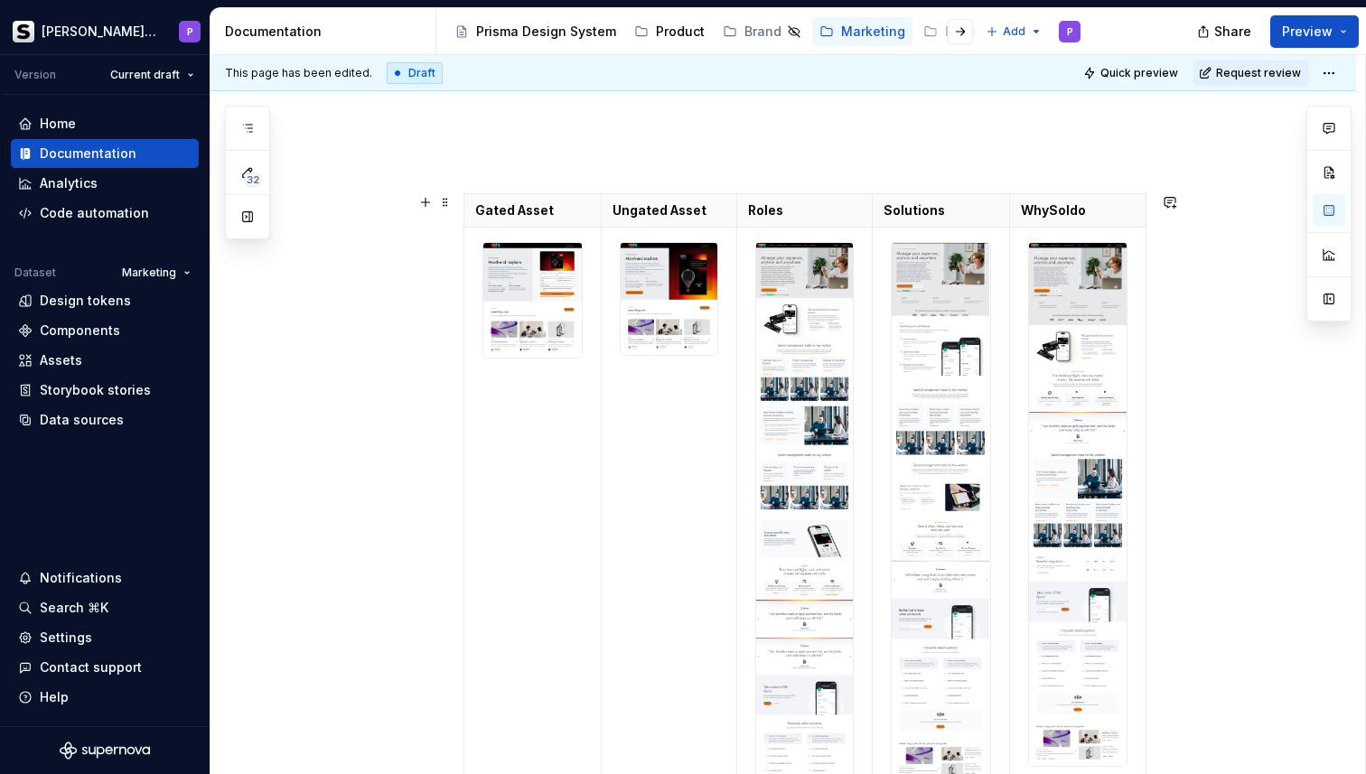
scroll to position [166, 0]
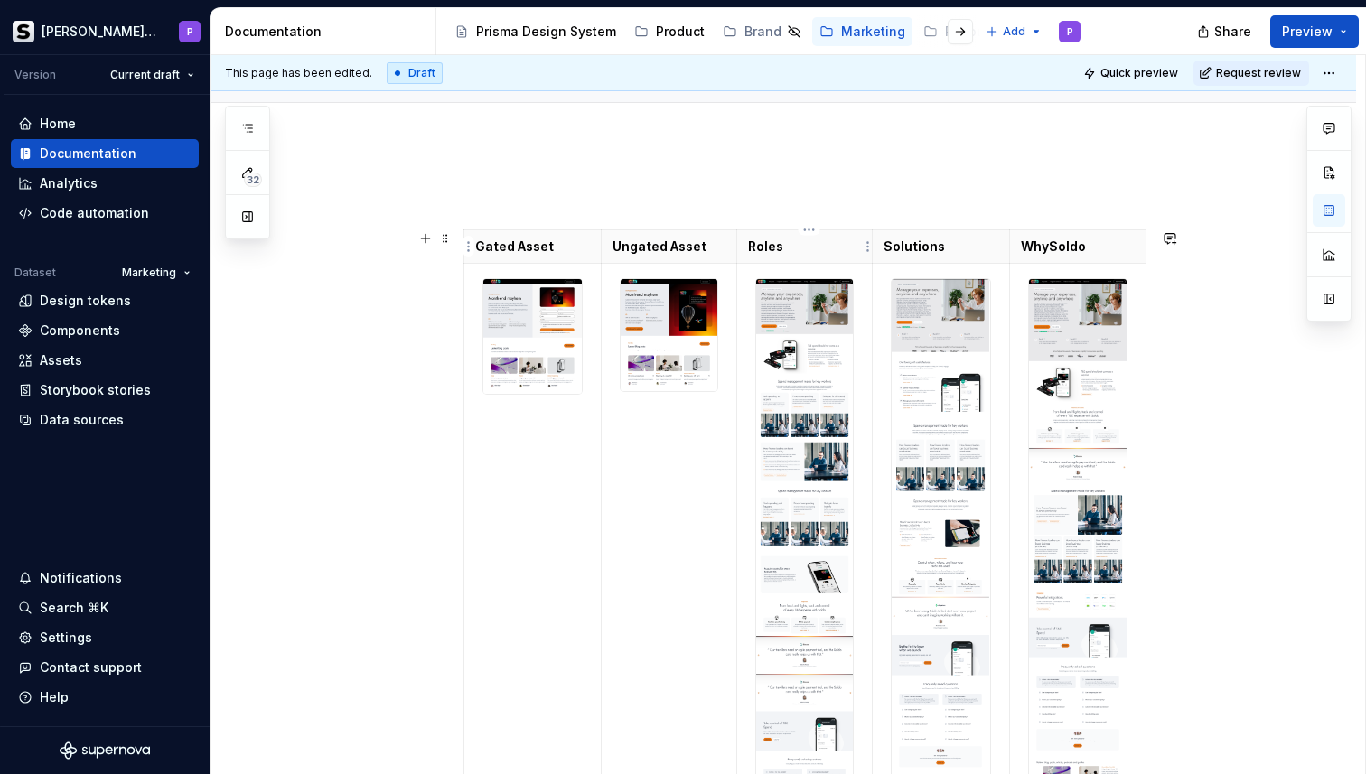
click at [763, 248] on p "Roles" at bounding box center [804, 247] width 113 height 18
click at [734, 185] on div "Gated Asset Ungated Asset Roles Solutions WhySoldo Link To Come Link To Come Li…" at bounding box center [783, 673] width 1146 height 1060
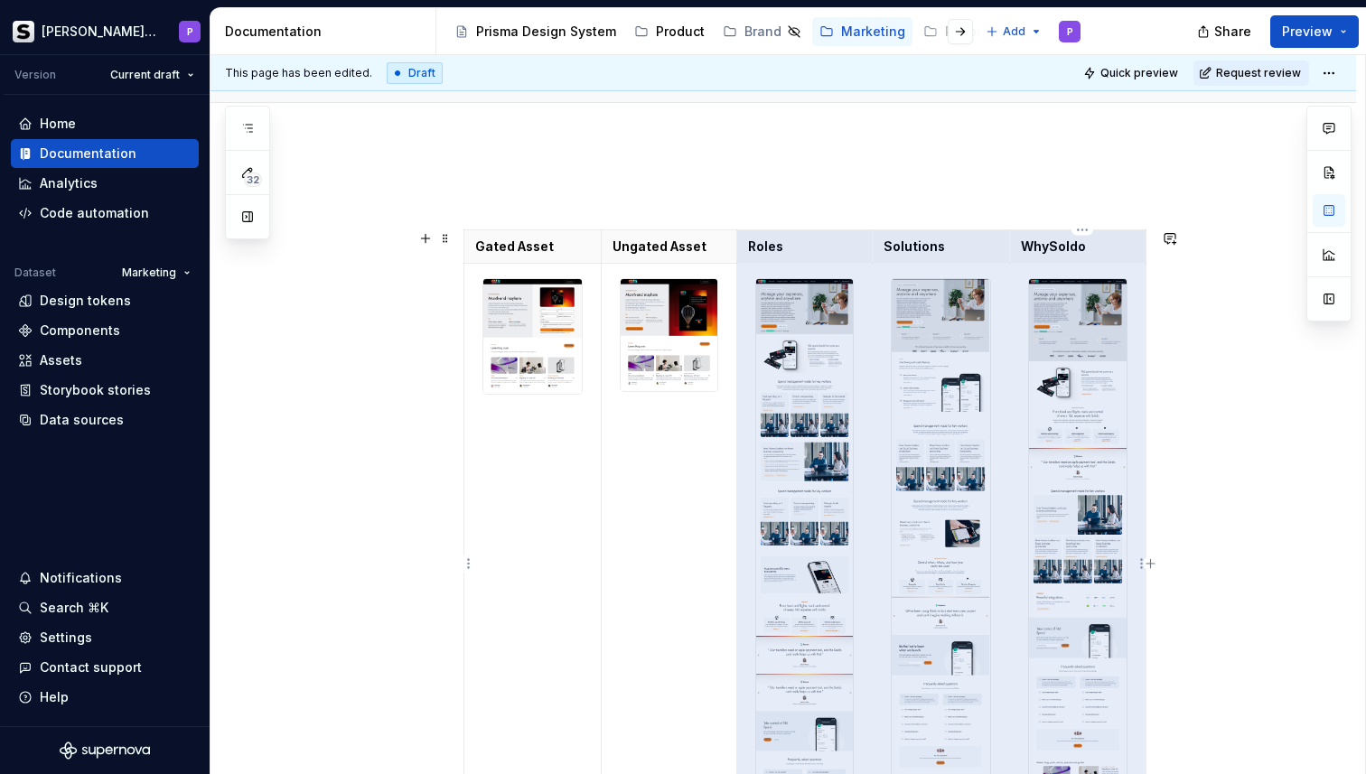
drag, startPoint x: 749, startPoint y: 244, endPoint x: 1075, endPoint y: 349, distance: 342.6
click at [1075, 349] on tbody "Gated Asset Ungated Asset Roles Solutions WhySoldo Link To Come Link To Come Li…" at bounding box center [805, 564] width 682 height 668
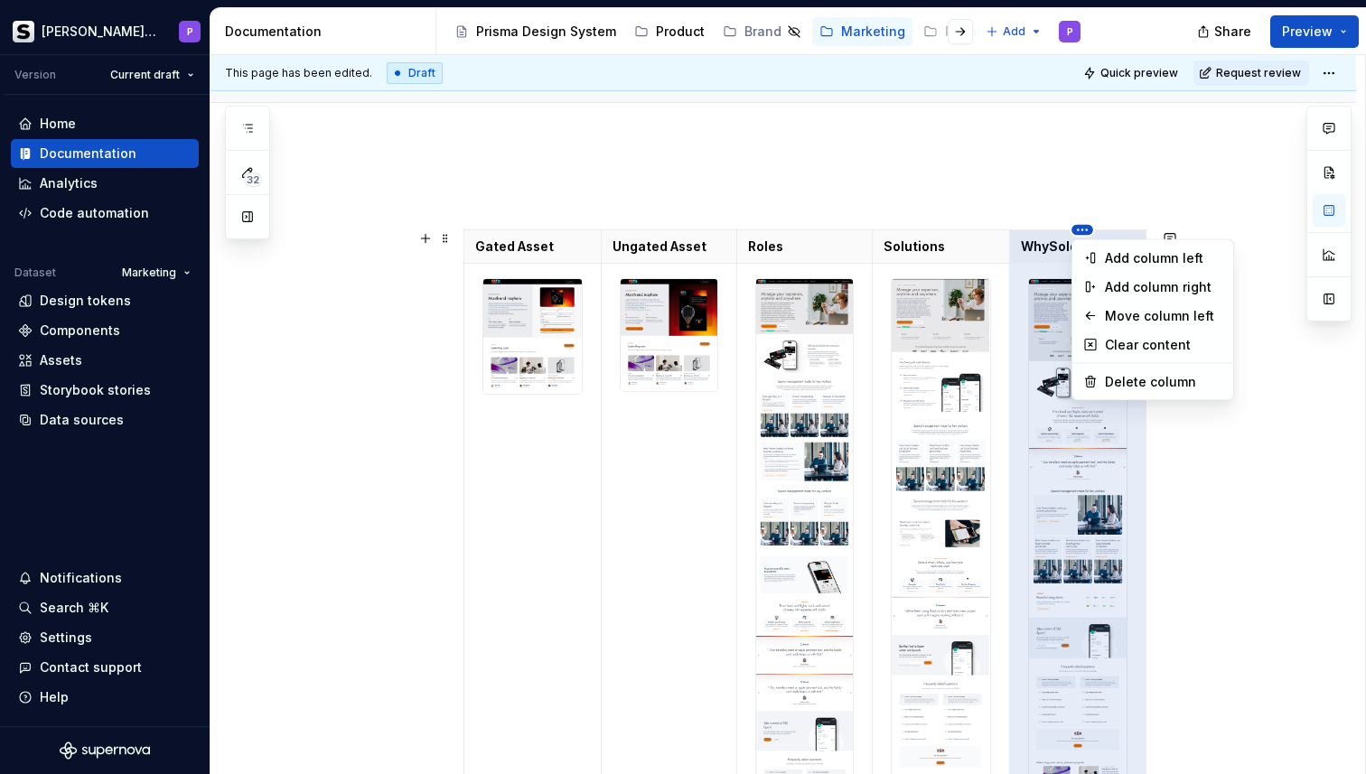
click at [1084, 232] on html "[PERSON_NAME] Prisma P Version Current draft Home Documentation Analytics Code …" at bounding box center [683, 387] width 1366 height 774
click at [1127, 377] on div "Delete column" at bounding box center [1163, 382] width 117 height 18
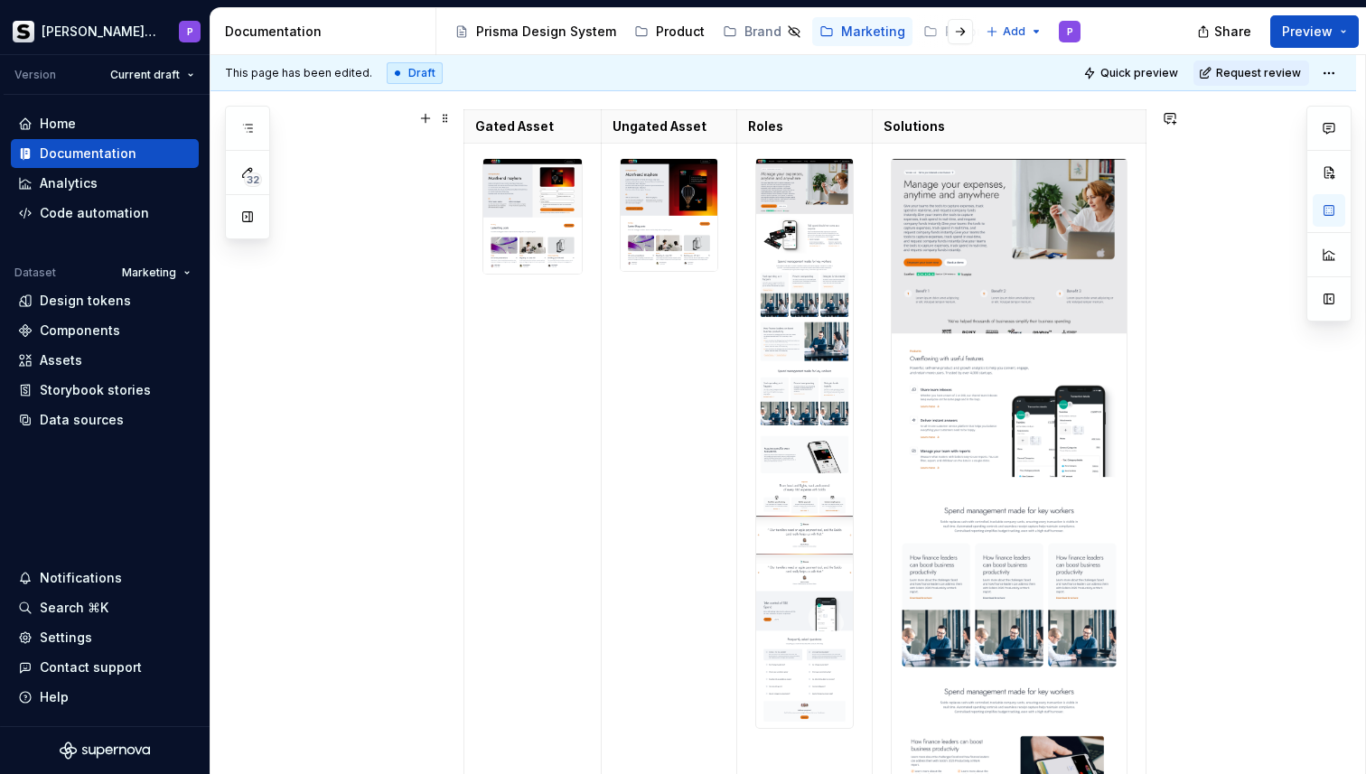
scroll to position [215, 0]
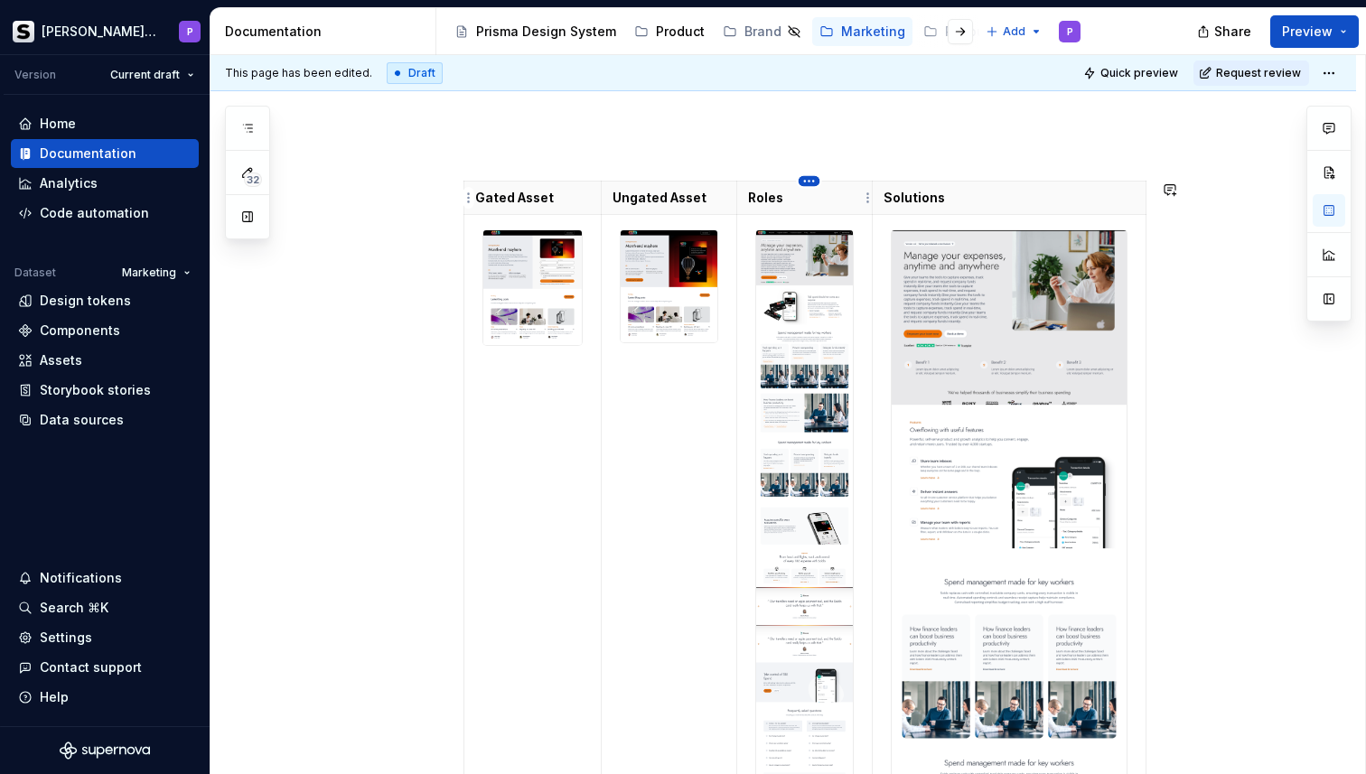
click at [809, 180] on html "[PERSON_NAME] Prisma P Version Current draft Home Documentation Analytics Code …" at bounding box center [683, 387] width 1366 height 774
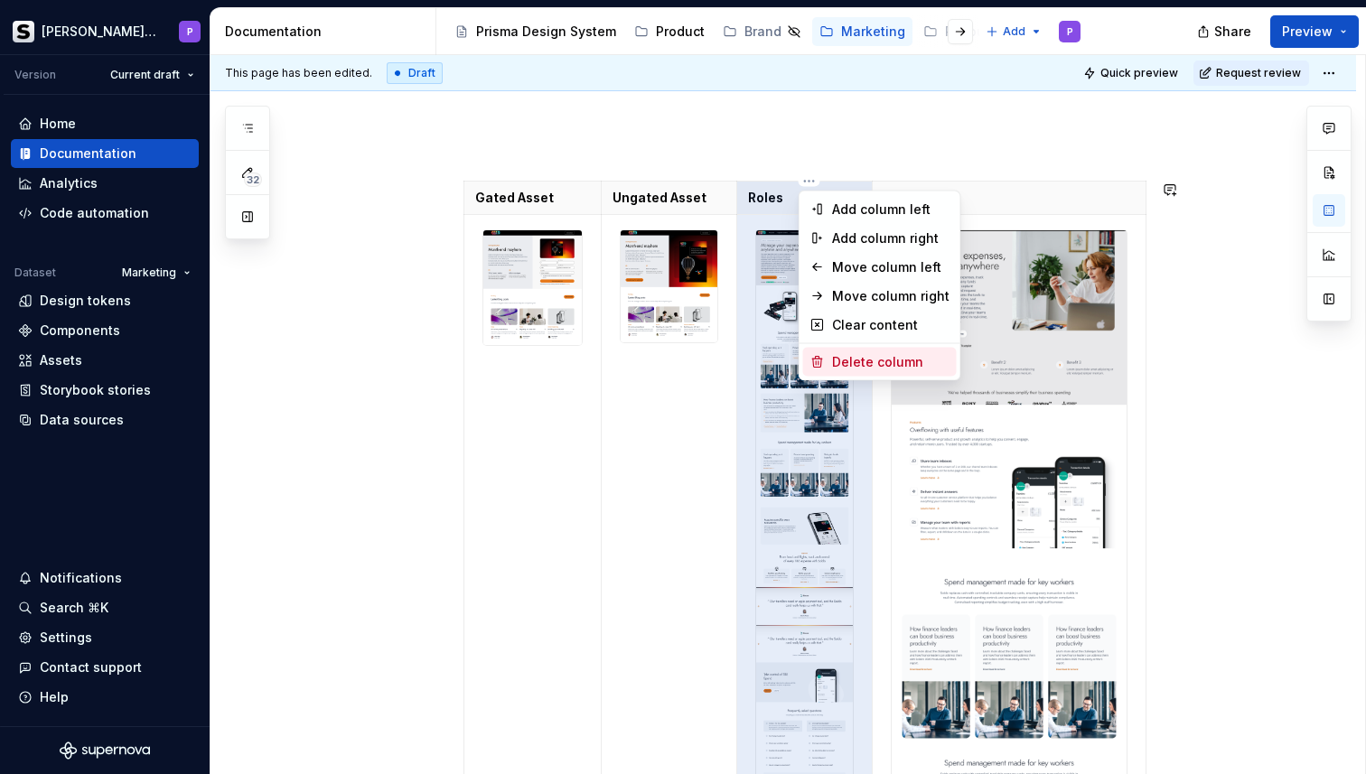
click at [873, 356] on div "Delete column" at bounding box center [890, 362] width 117 height 18
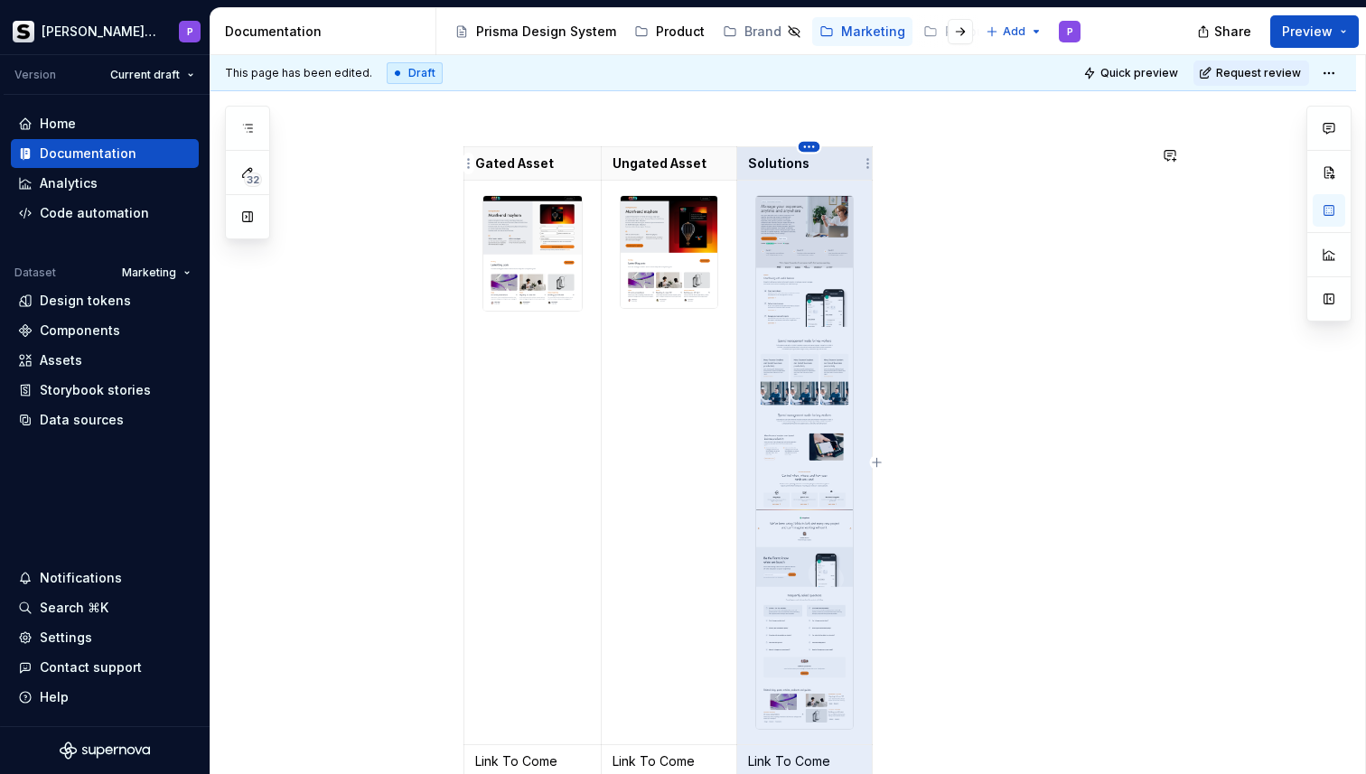
click at [814, 150] on html "[PERSON_NAME] Prisma P Version Current draft Home Documentation Analytics Code …" at bounding box center [683, 387] width 1366 height 774
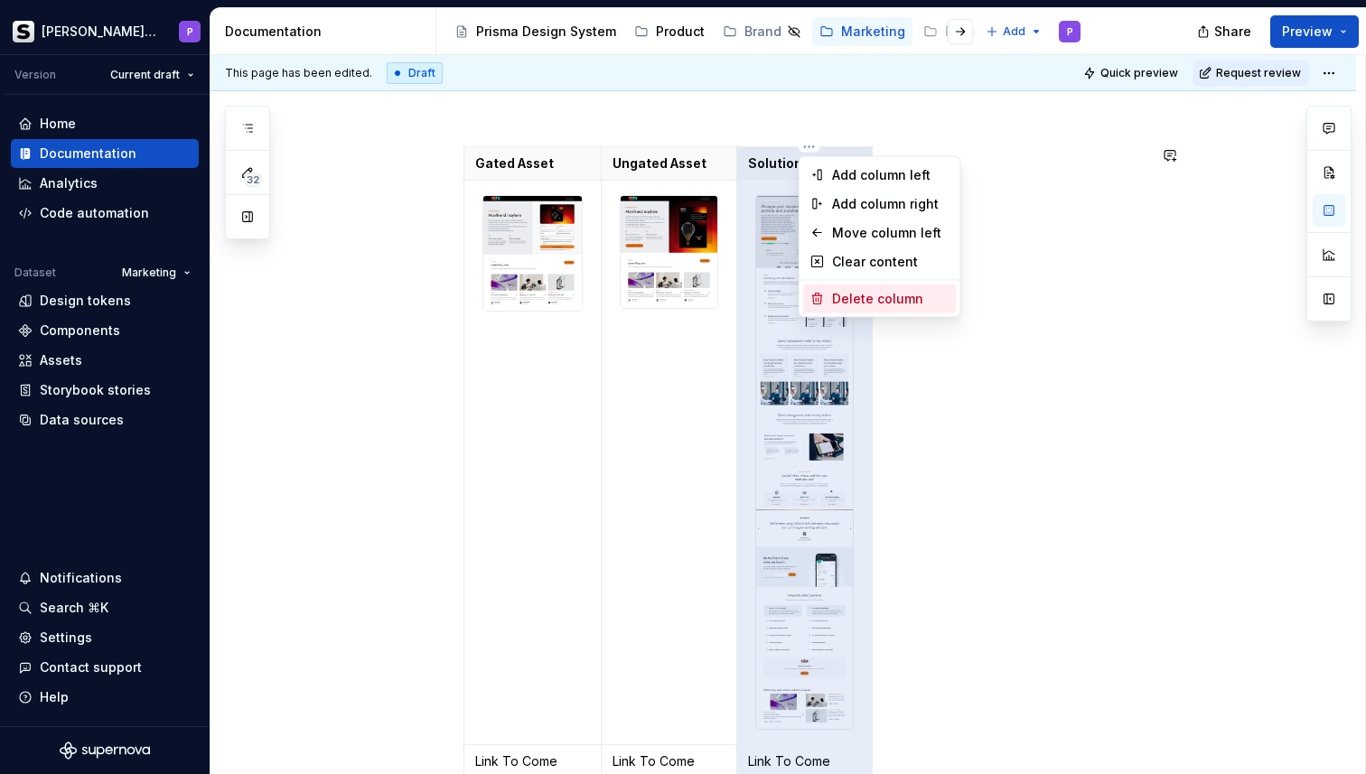
click at [839, 298] on div "Delete column" at bounding box center [890, 299] width 117 height 18
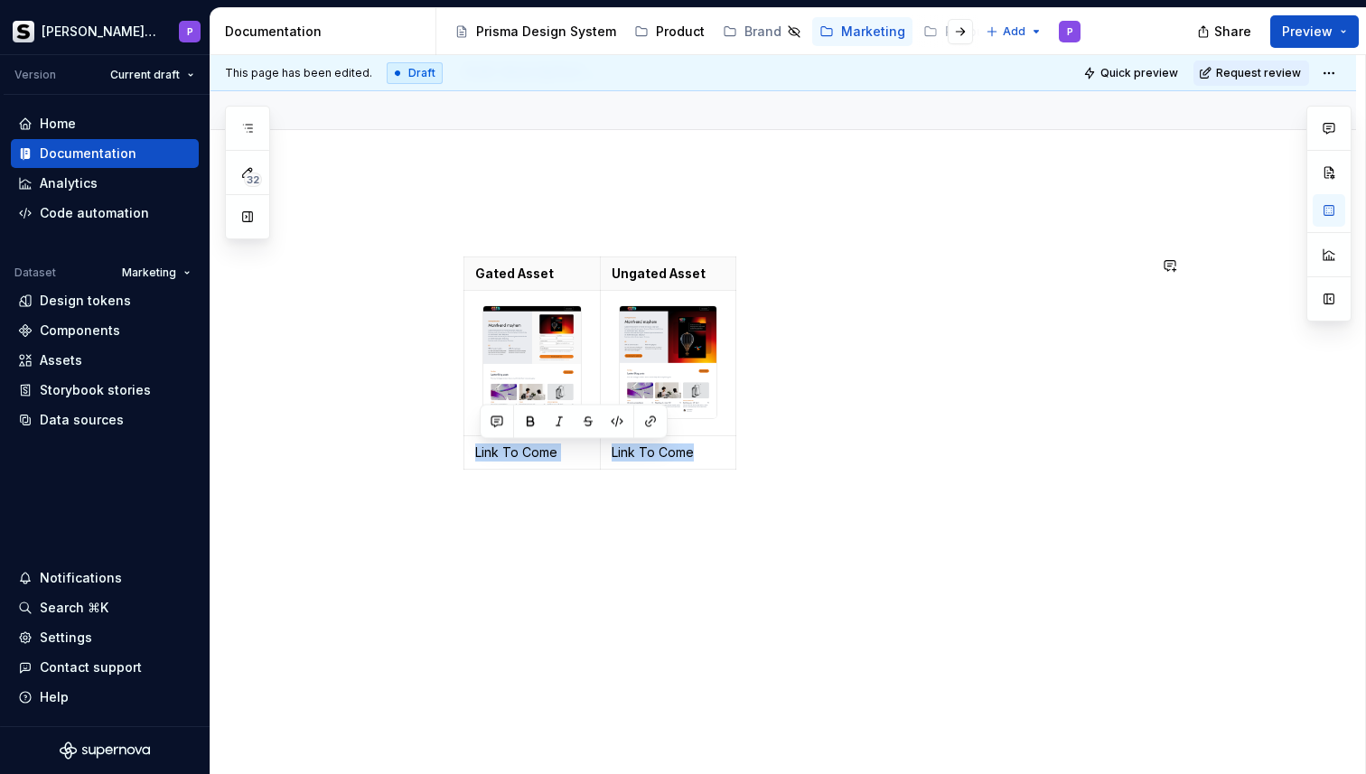
scroll to position [138, 0]
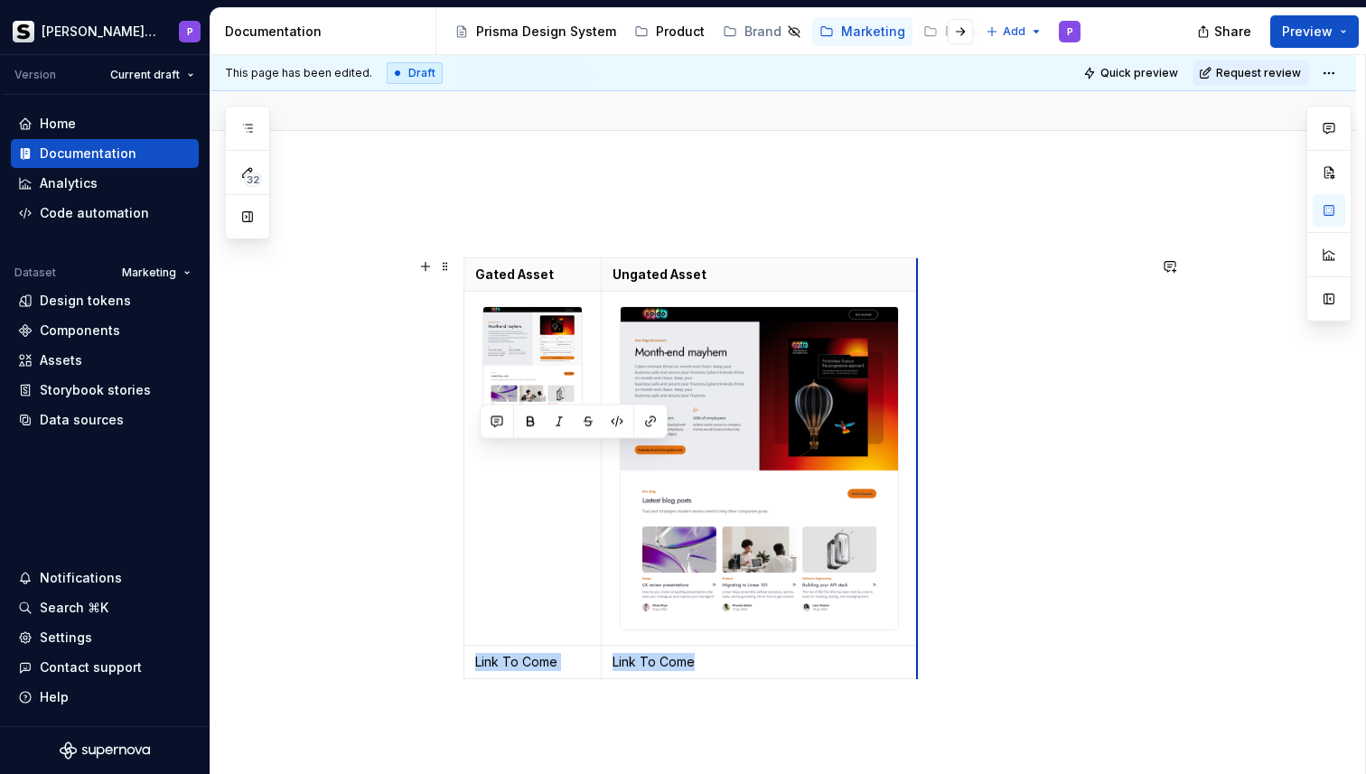
drag, startPoint x: 738, startPoint y: 296, endPoint x: 915, endPoint y: 319, distance: 178.5
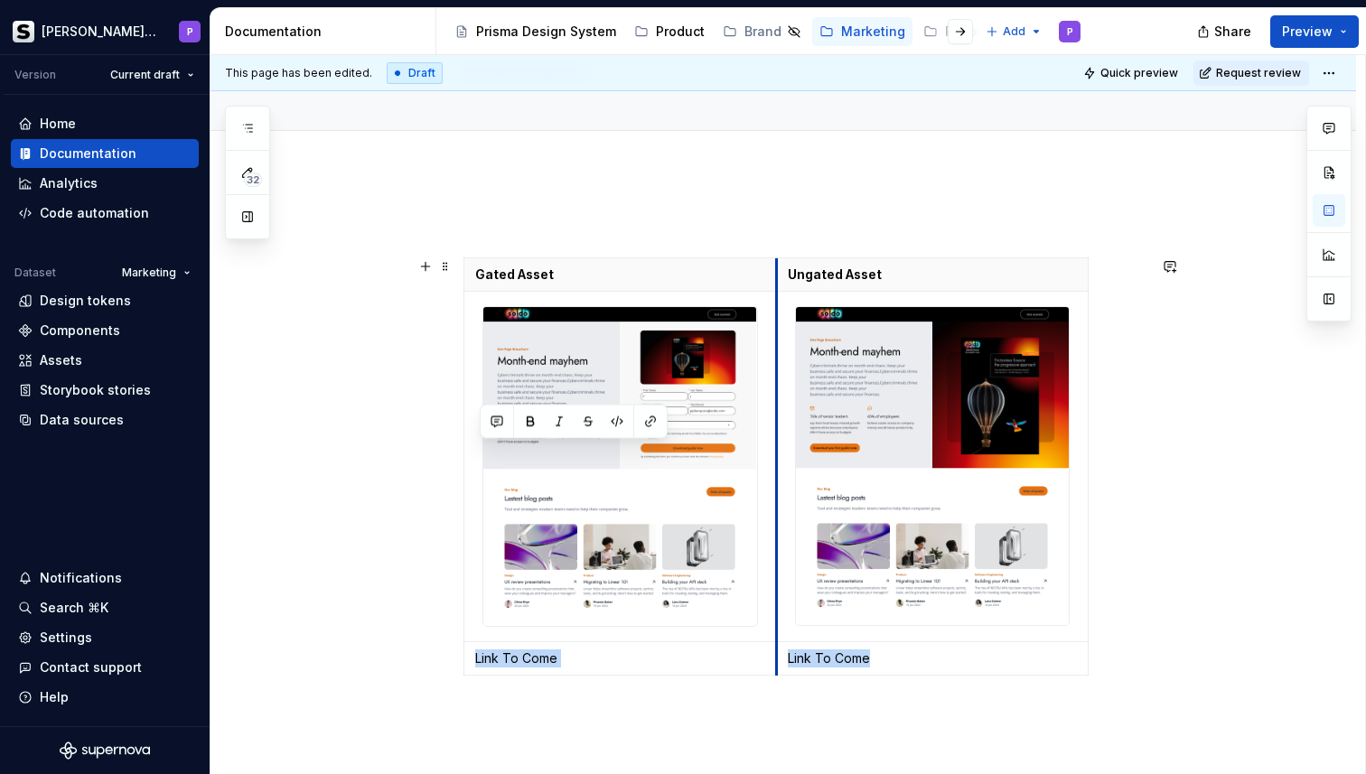
drag, startPoint x: 605, startPoint y: 290, endPoint x: 781, endPoint y: 318, distance: 177.5
click at [781, 318] on tbody "Gated Asset Ungated Asset Link To Come Link To Come" at bounding box center [776, 466] width 624 height 417
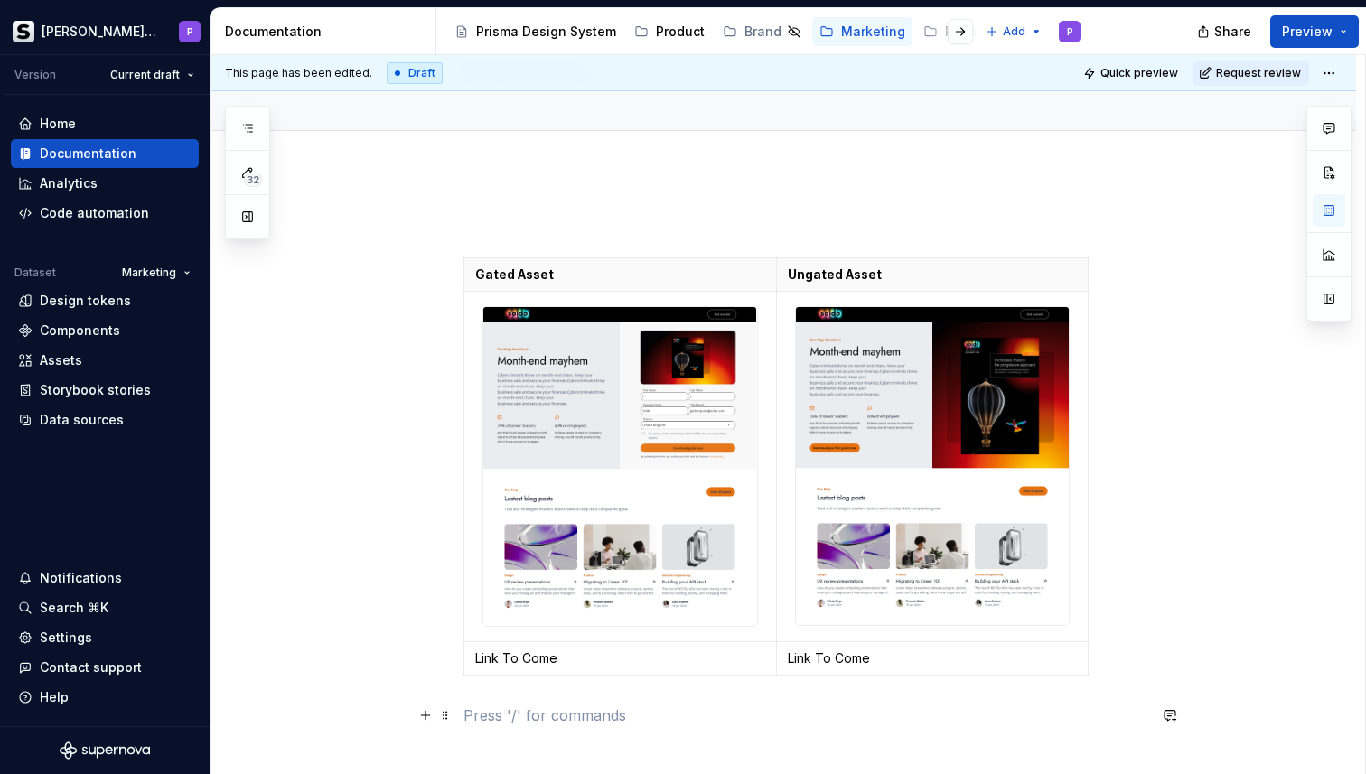
click at [793, 719] on p at bounding box center [804, 716] width 683 height 22
click at [257, 126] on button "button" at bounding box center [247, 128] width 33 height 33
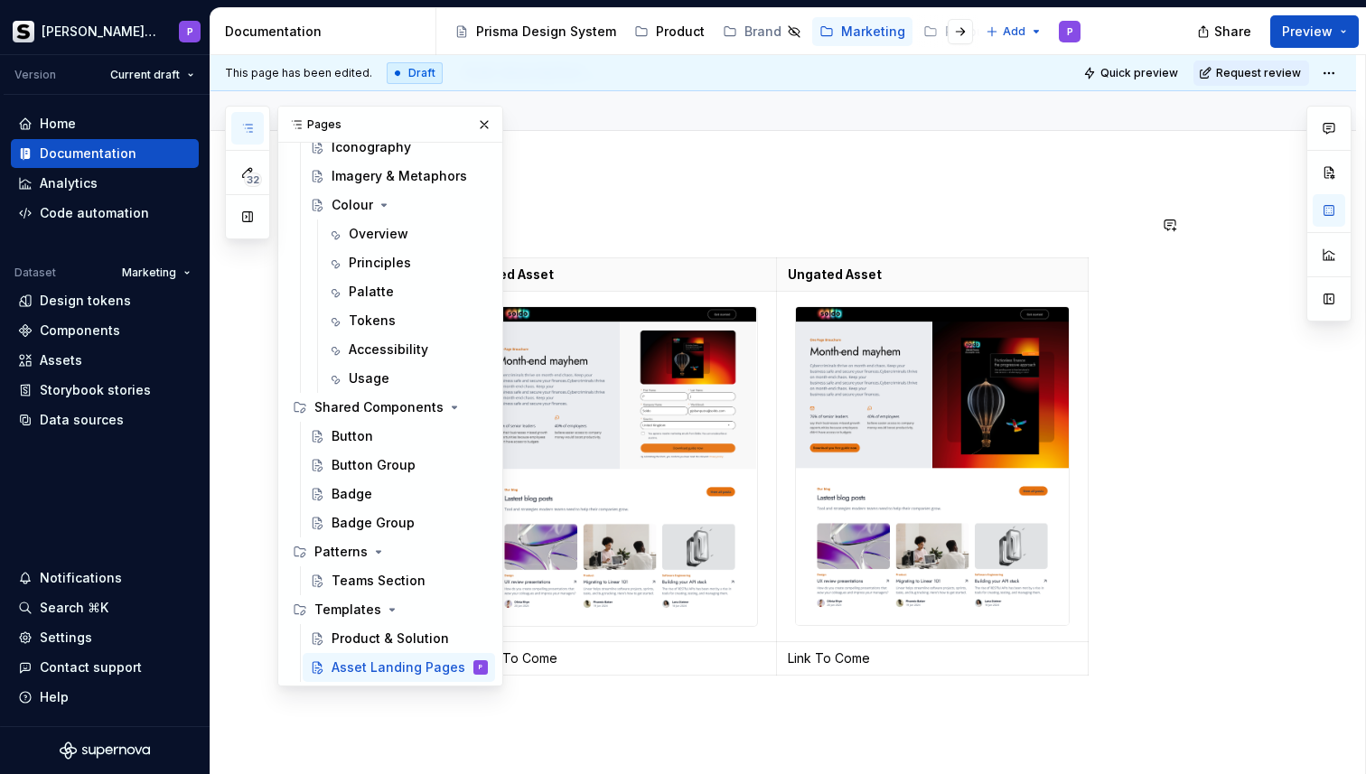
click at [706, 205] on div "Gated Asset Ungated Asset Link To Come Link To Come" at bounding box center [783, 575] width 1146 height 809
click at [348, 203] on div "Colour" at bounding box center [353, 205] width 42 height 18
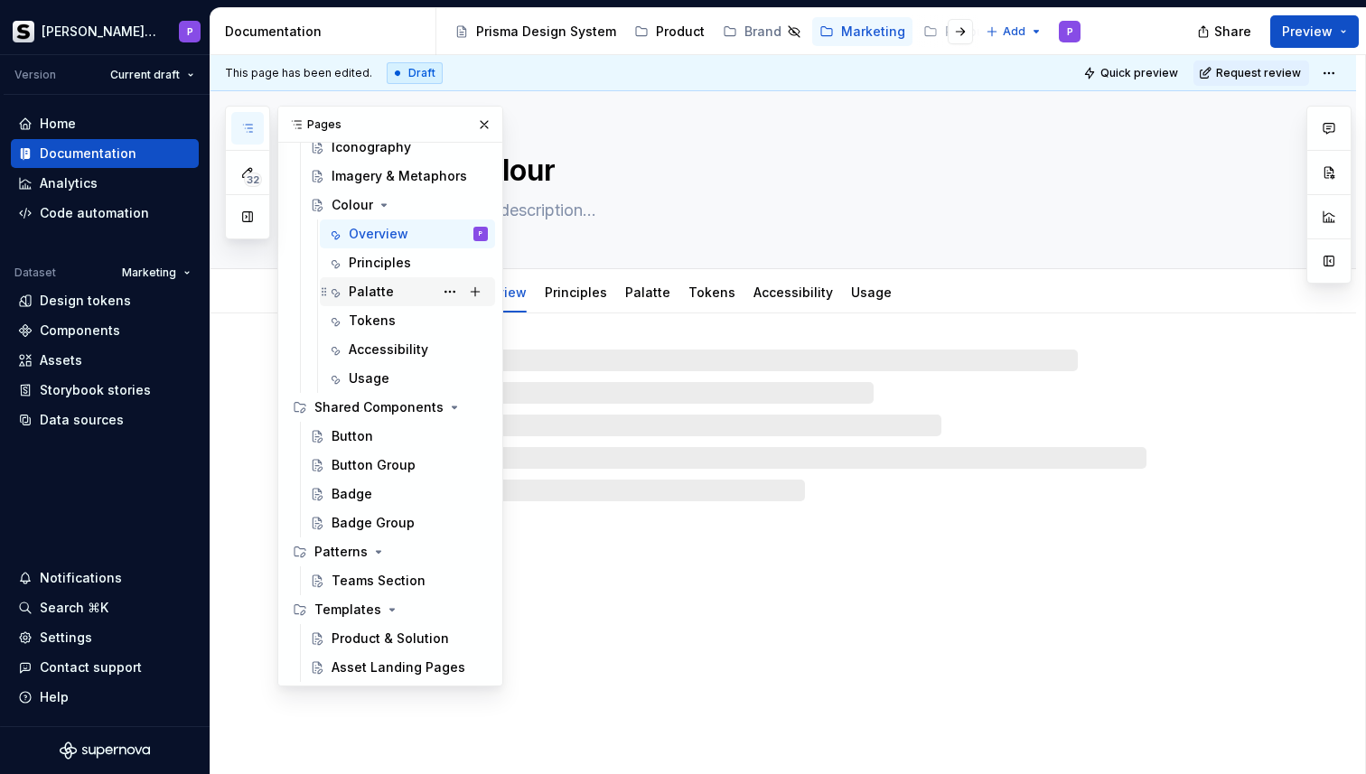
click at [381, 283] on div "Palatte" at bounding box center [371, 292] width 45 height 18
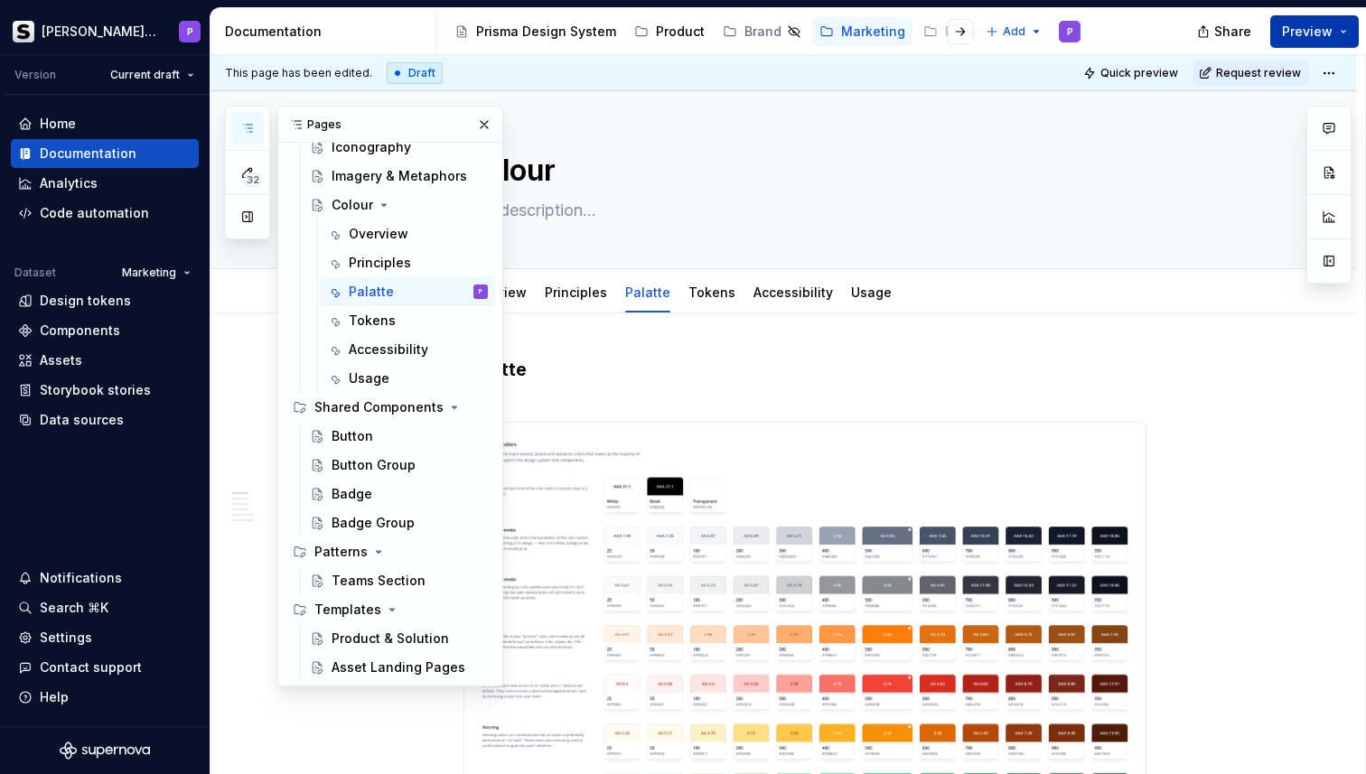
click at [1324, 32] on span "Preview" at bounding box center [1307, 32] width 51 height 18
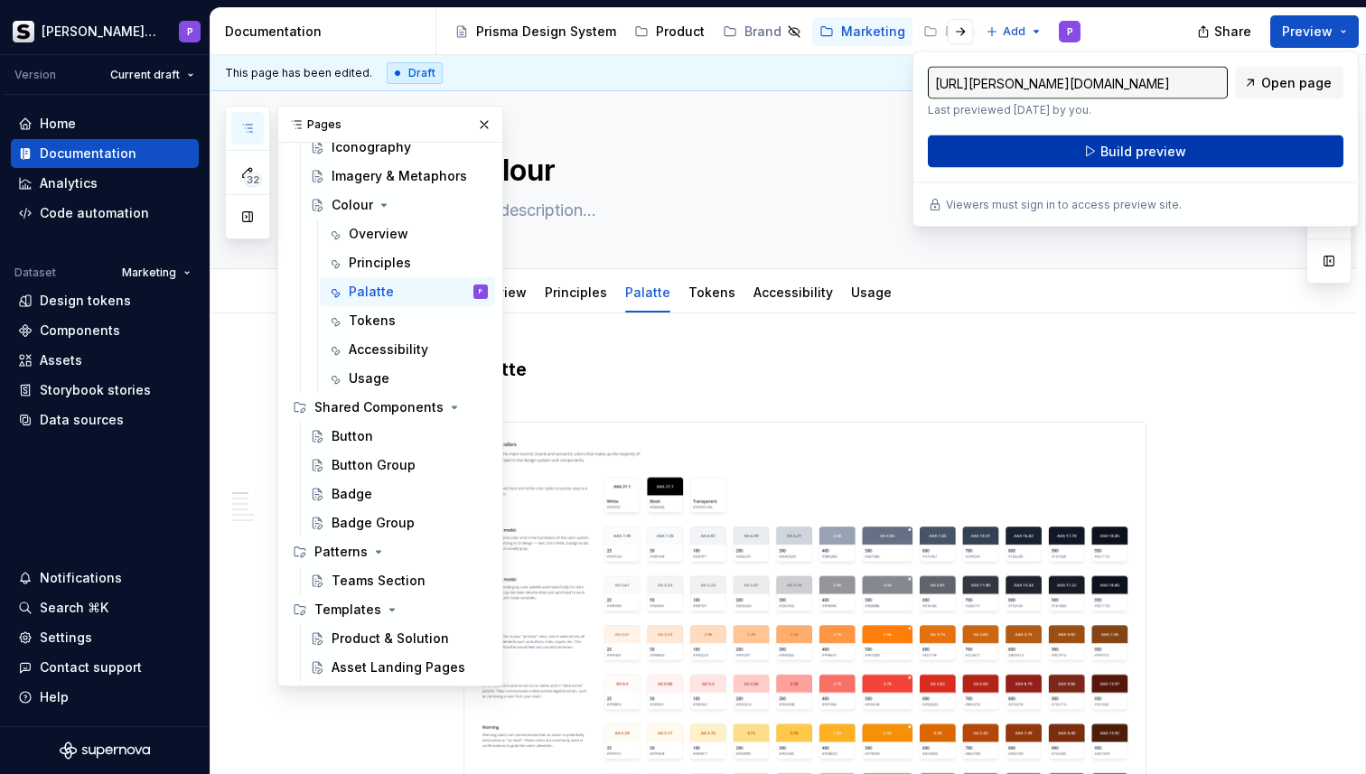
click at [1118, 147] on span "Build preview" at bounding box center [1143, 152] width 86 height 18
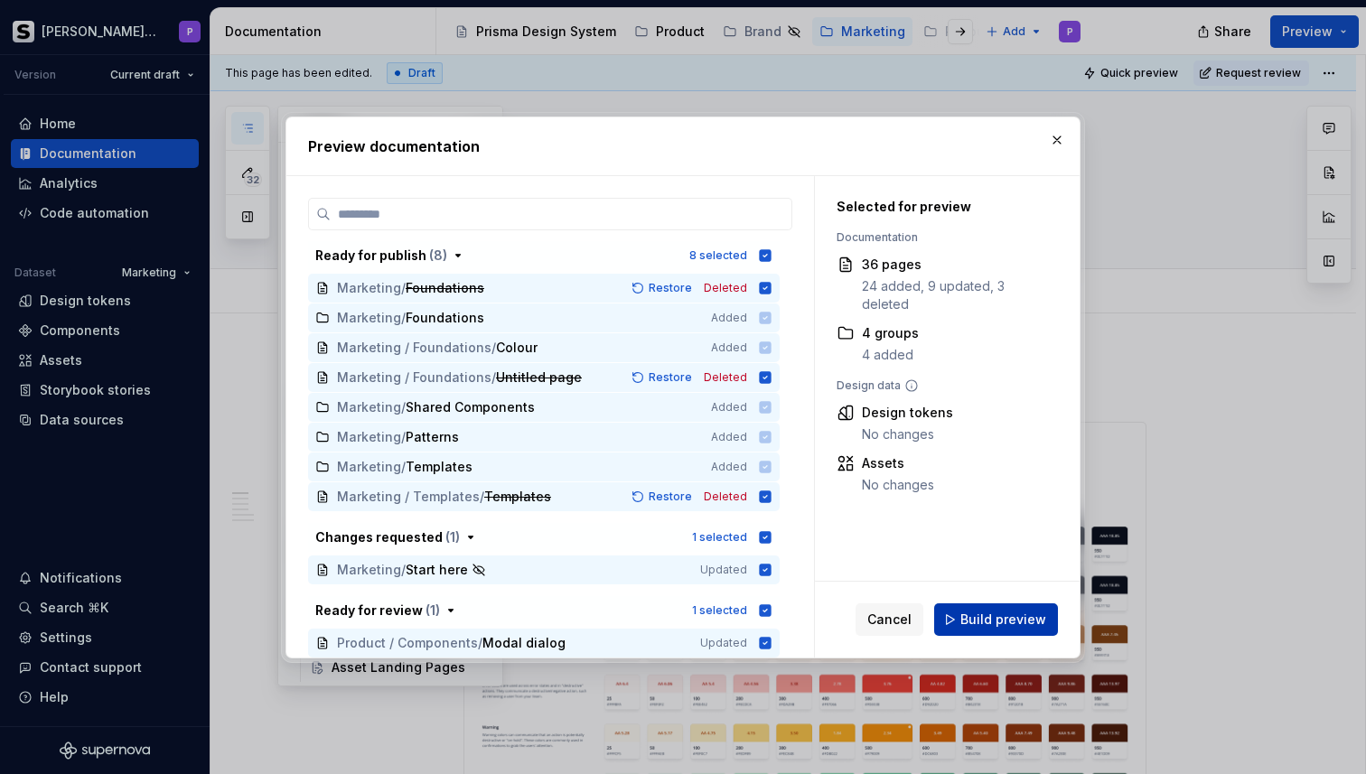
click at [1000, 619] on span "Build preview" at bounding box center [1003, 620] width 86 height 18
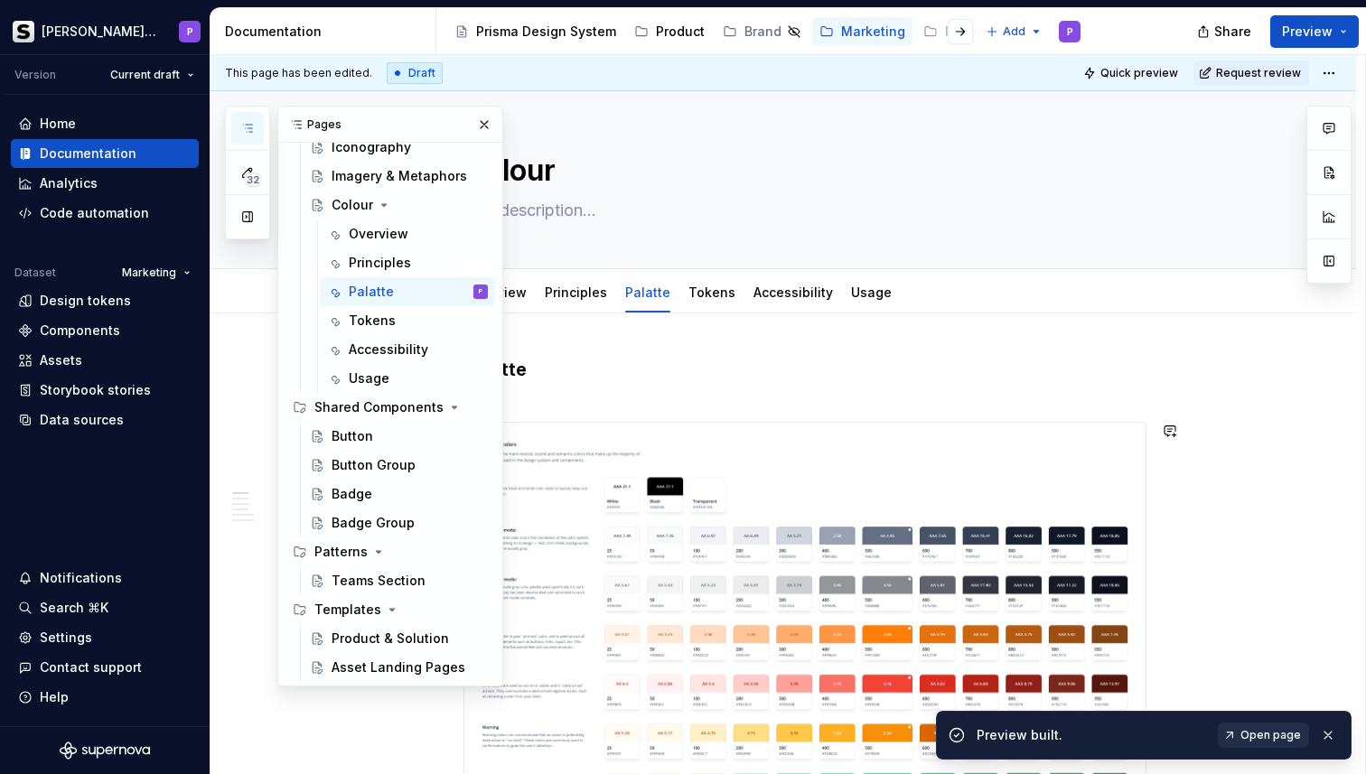
click at [1247, 725] on link "Open page" at bounding box center [1263, 735] width 91 height 25
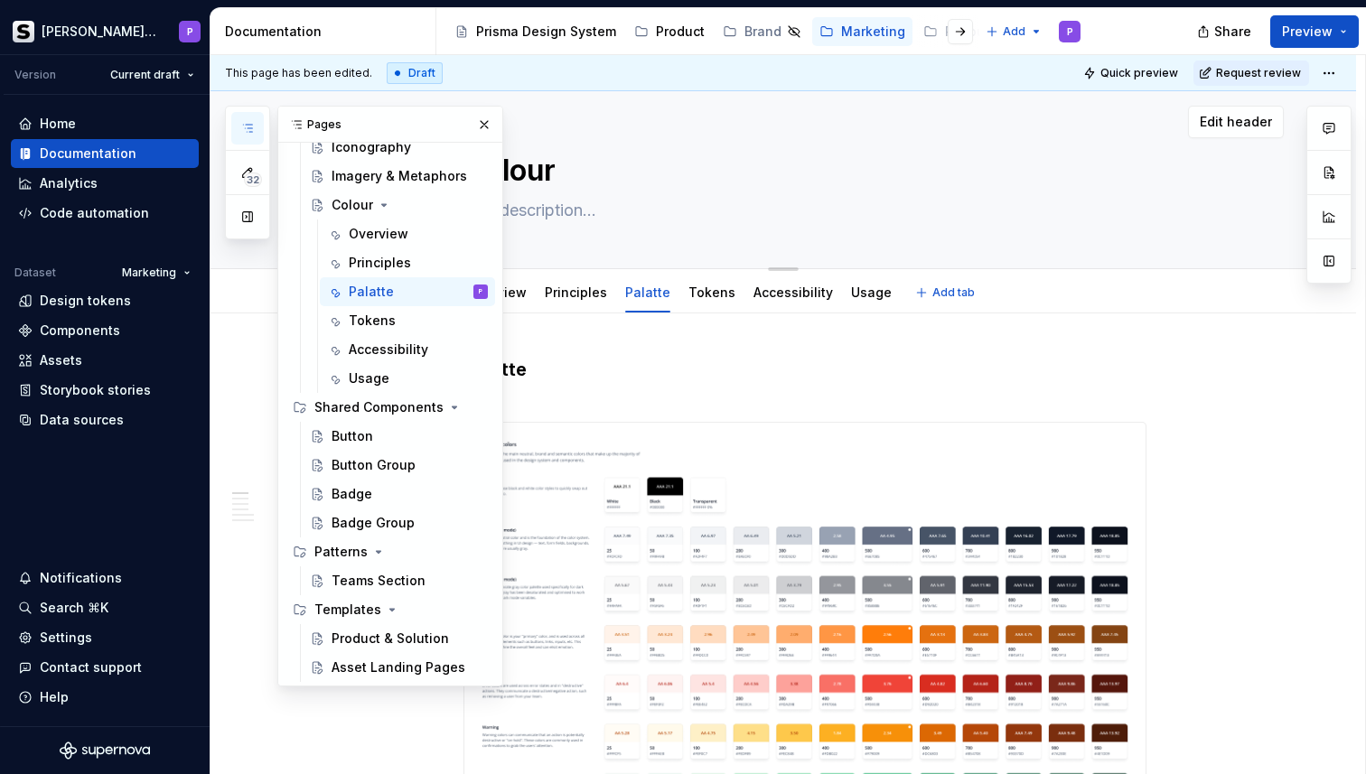
click at [618, 182] on textarea "Colour" at bounding box center [801, 170] width 683 height 43
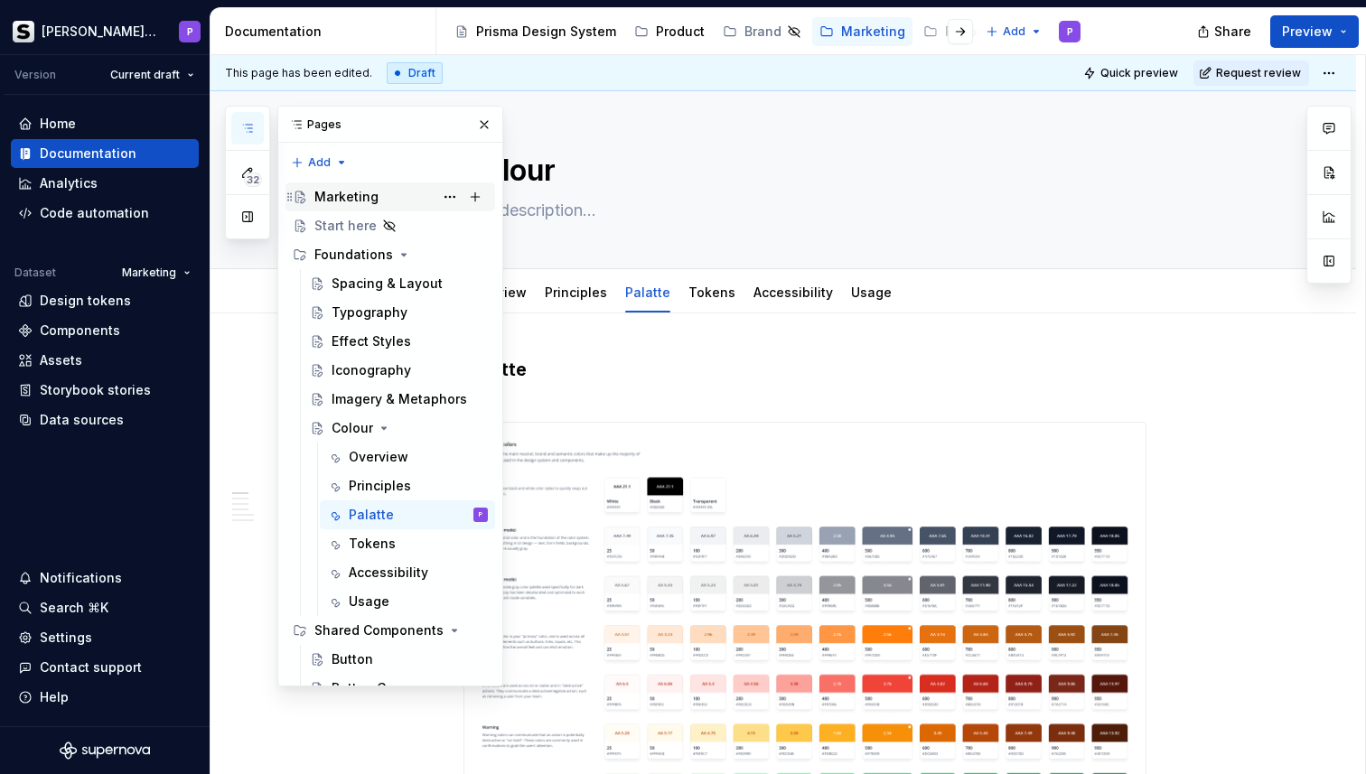
click at [379, 202] on div "Marketing" at bounding box center [400, 196] width 173 height 25
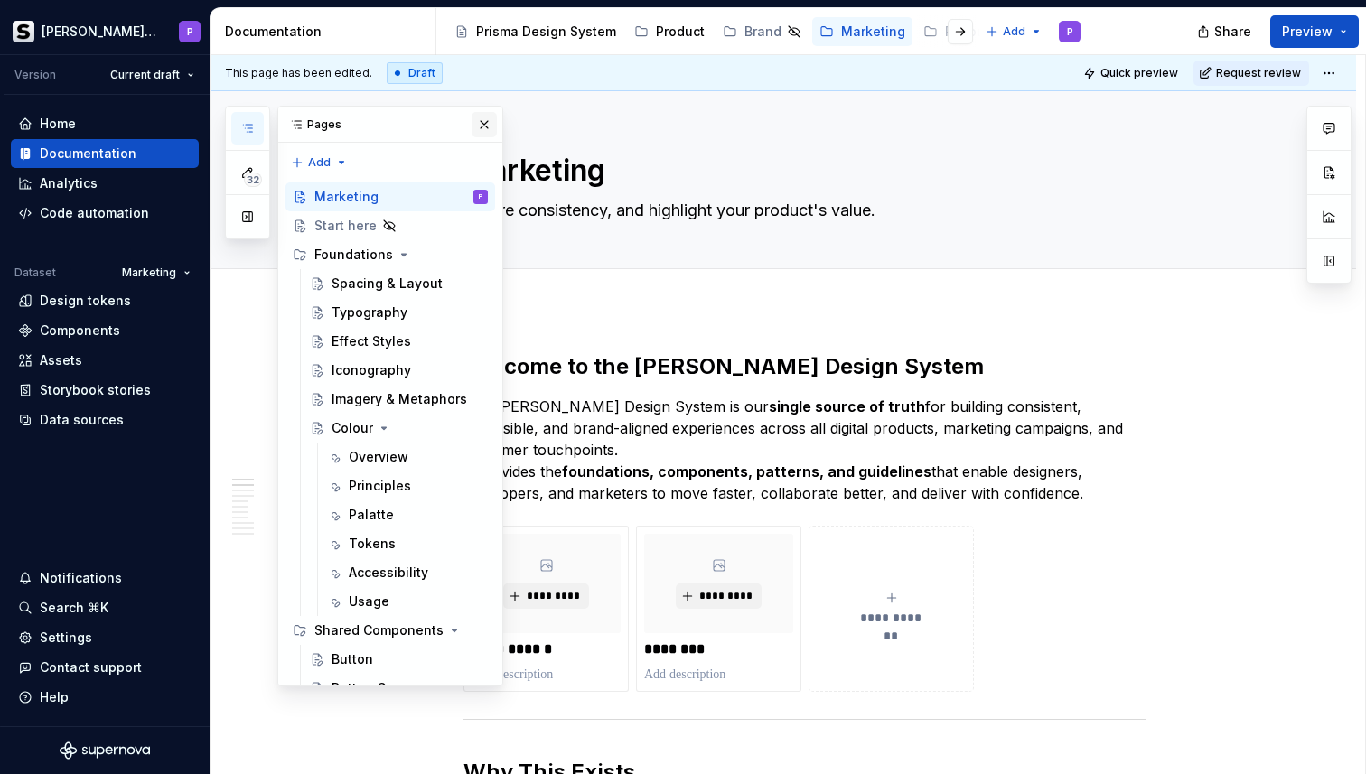
click at [483, 126] on button "button" at bounding box center [484, 124] width 25 height 25
click at [385, 426] on icon "Page tree" at bounding box center [384, 428] width 14 height 14
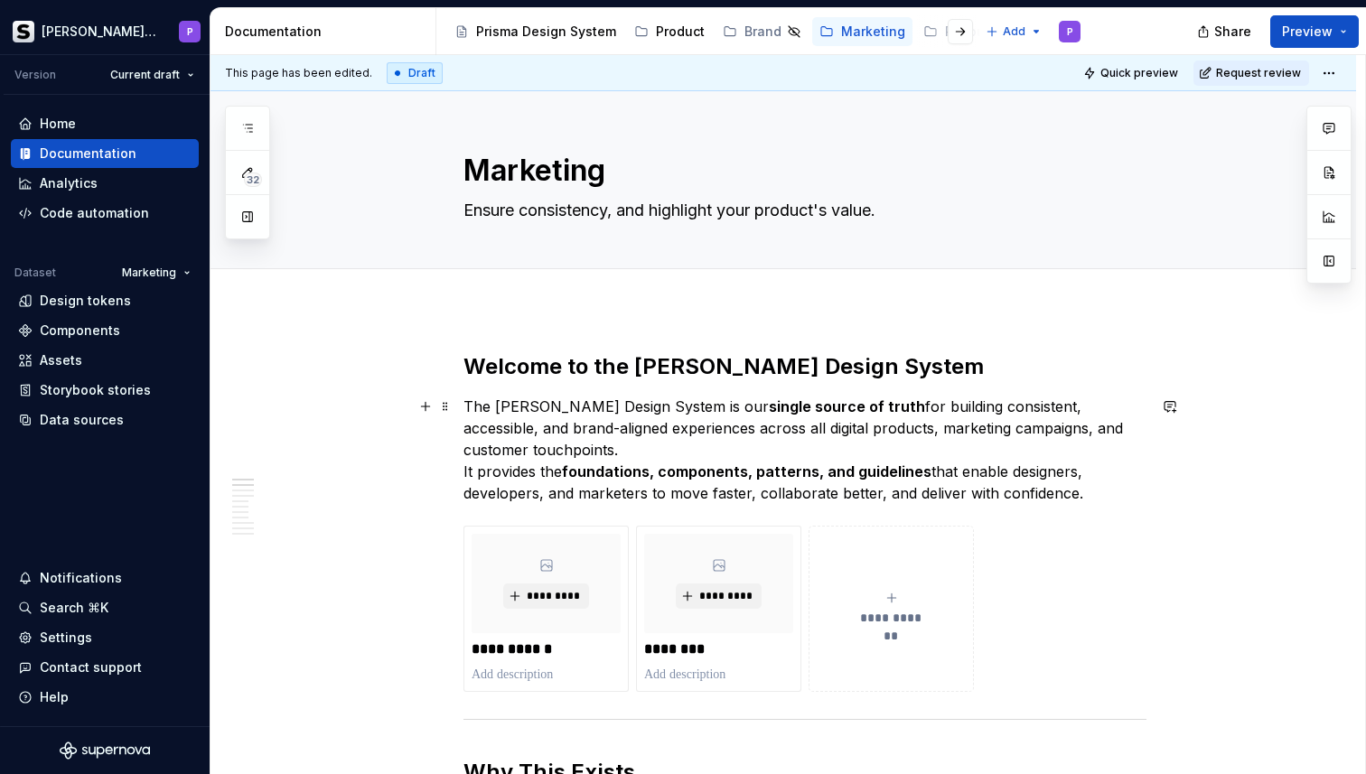
click at [676, 423] on p "The [PERSON_NAME] Design System is our single source of truth for building cons…" at bounding box center [804, 450] width 683 height 108
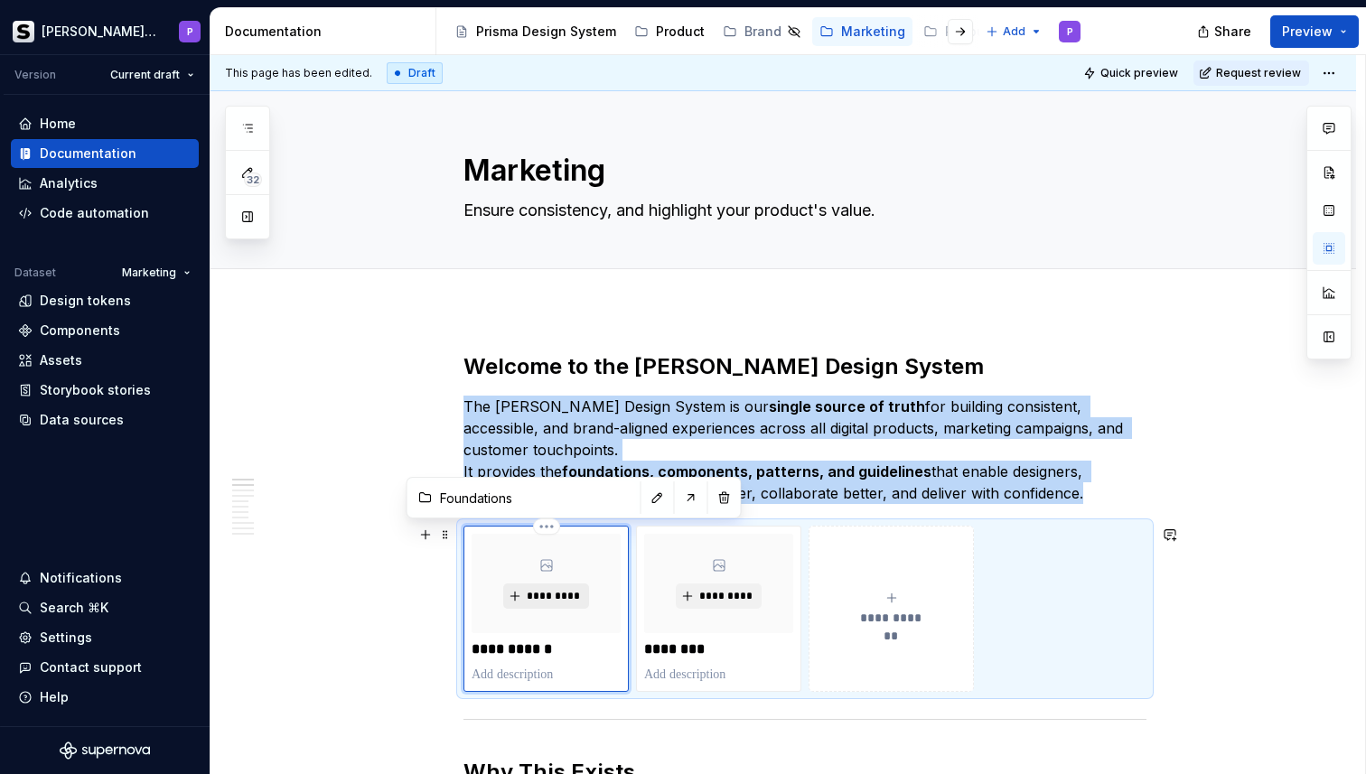
click at [543, 589] on span "*********" at bounding box center [553, 596] width 55 height 14
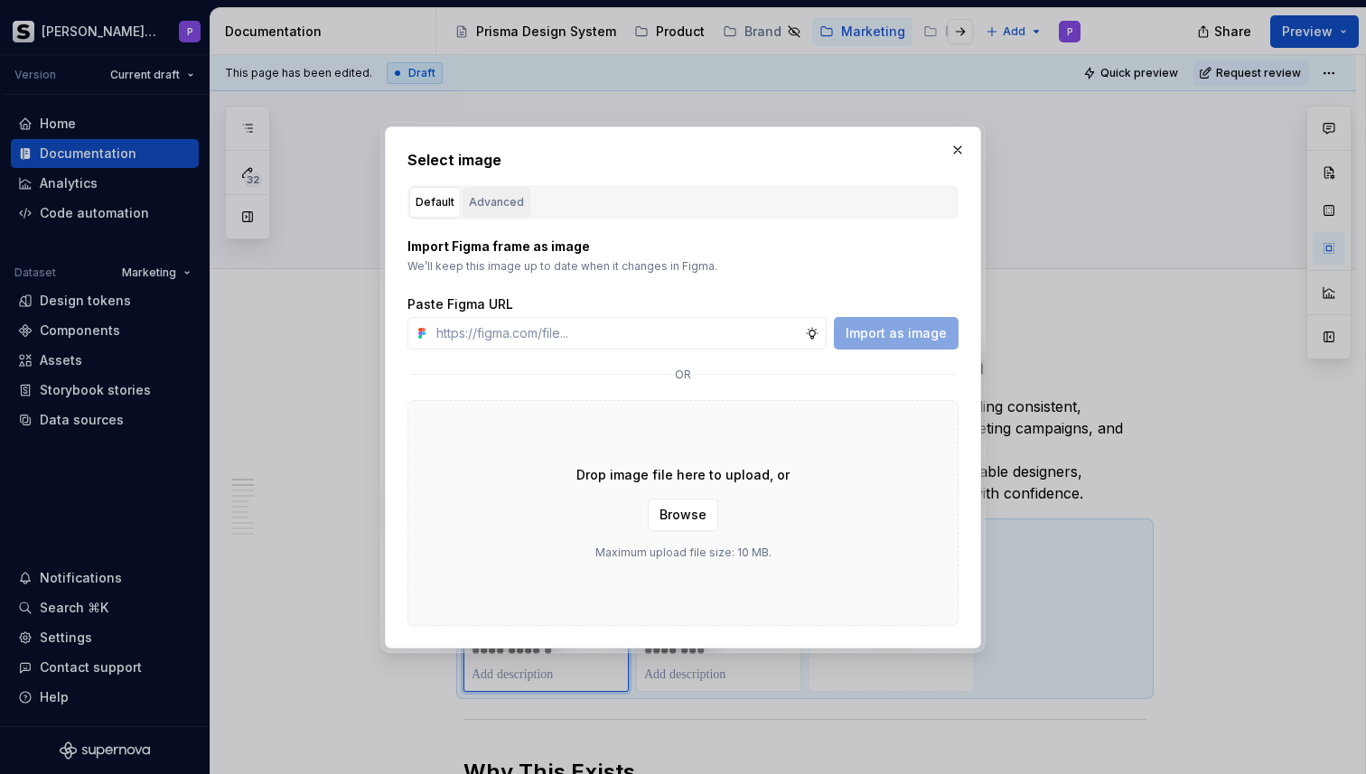
click at [508, 211] on button "Advanced" at bounding box center [497, 202] width 68 height 31
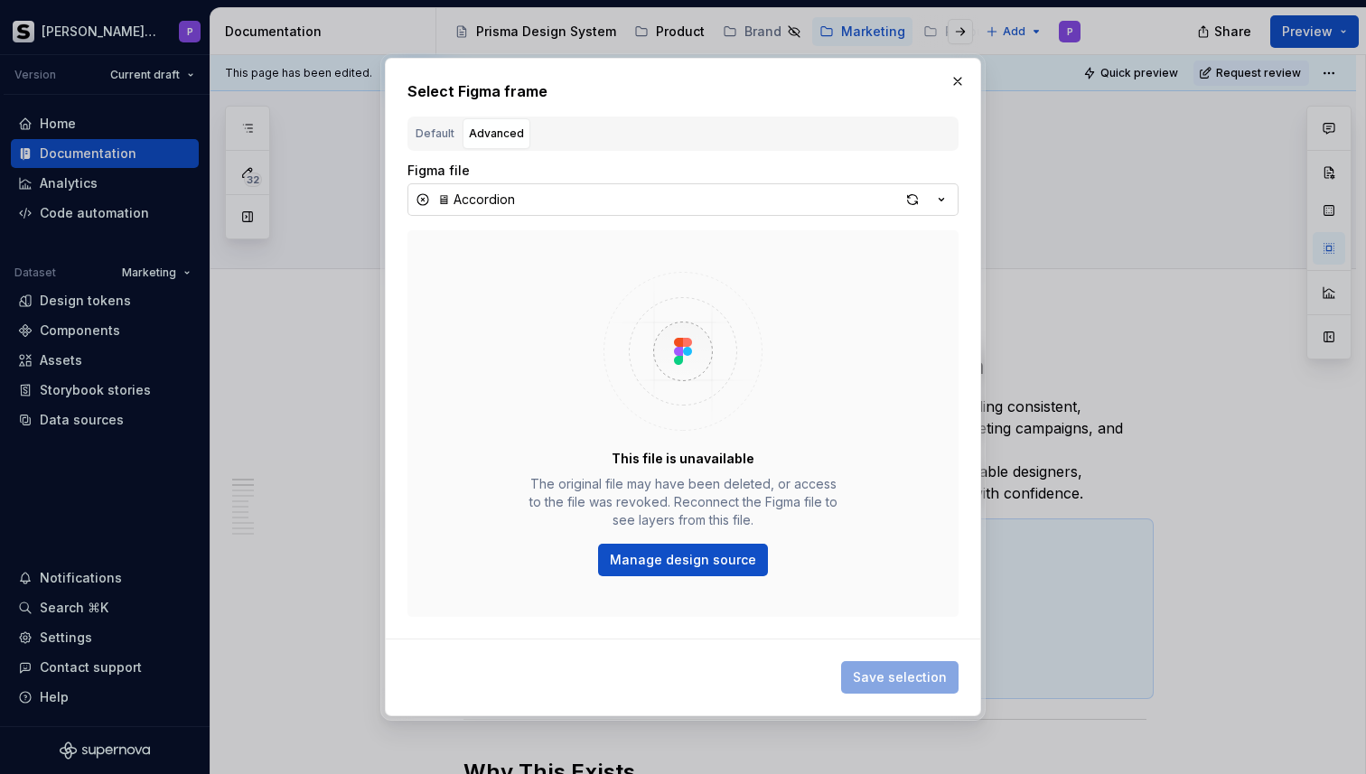
click at [527, 203] on button "🖥 Accordion" at bounding box center [682, 199] width 551 height 33
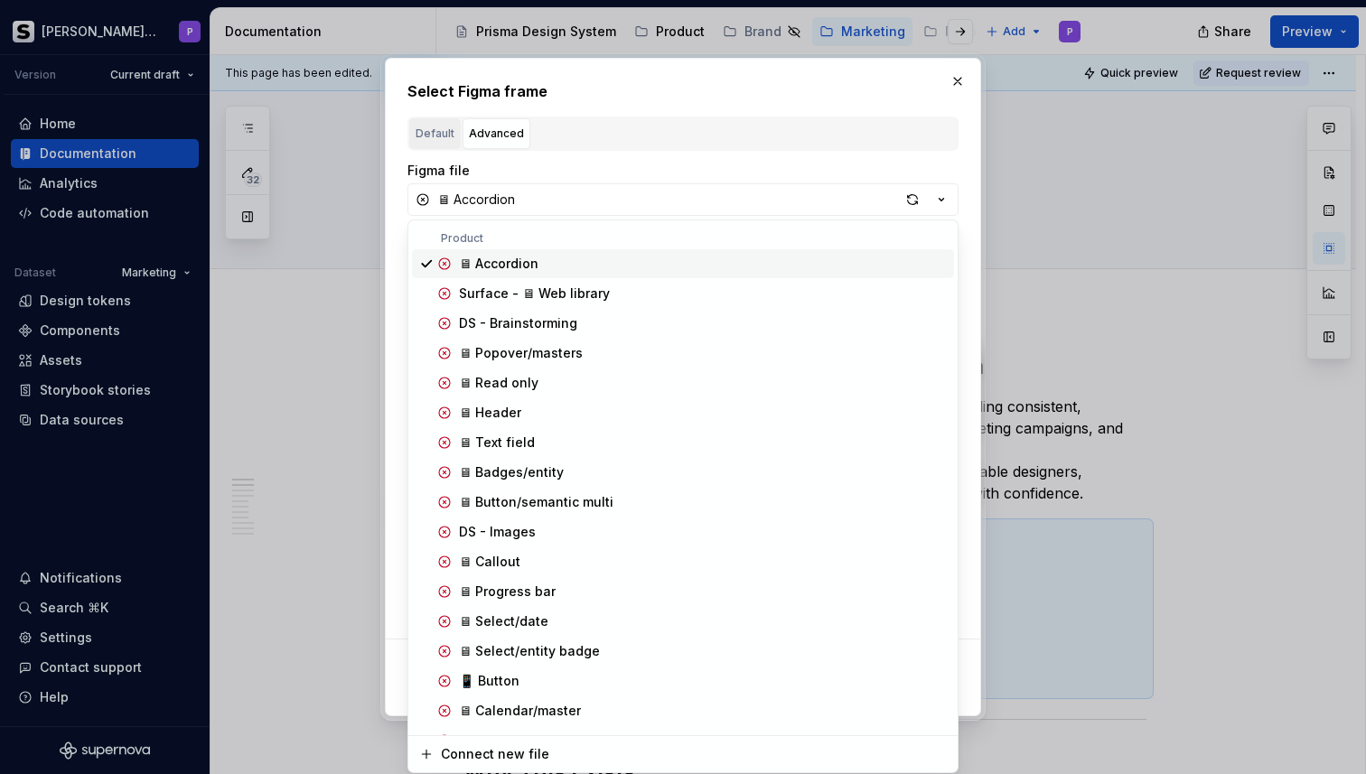
click at [433, 137] on div "Select Figma frame Default Advanced Import Figma frame as image We’ll keep this…" at bounding box center [683, 387] width 1366 height 774
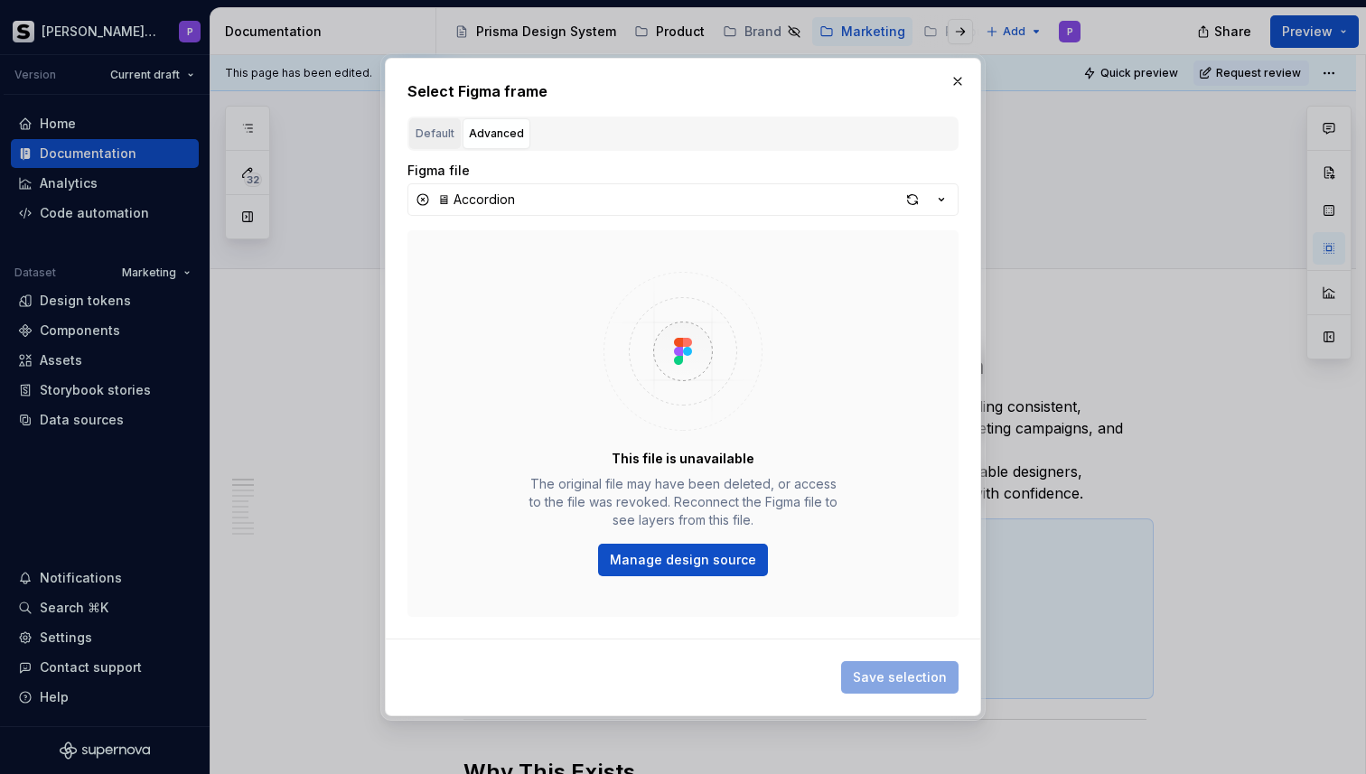
click at [448, 134] on div "Default" at bounding box center [435, 134] width 39 height 18
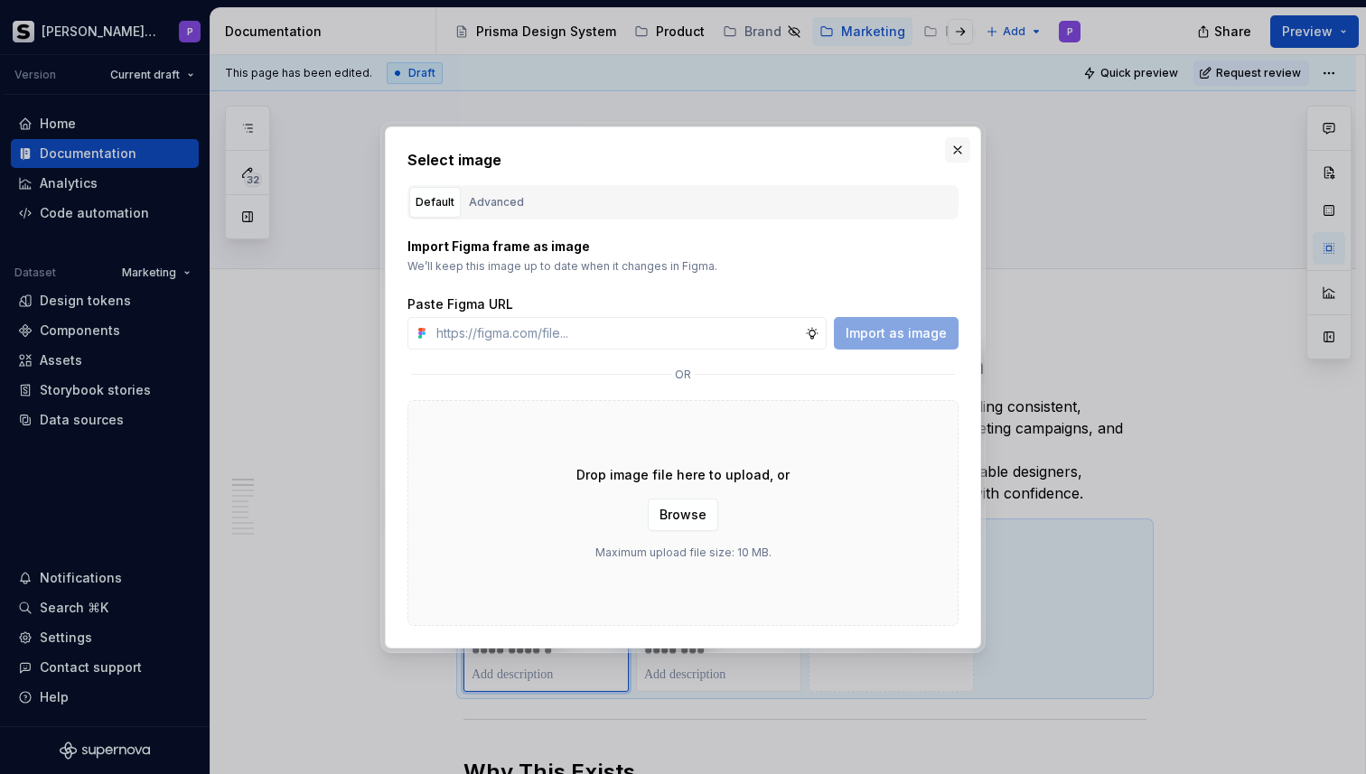
click at [962, 154] on button "button" at bounding box center [957, 149] width 25 height 25
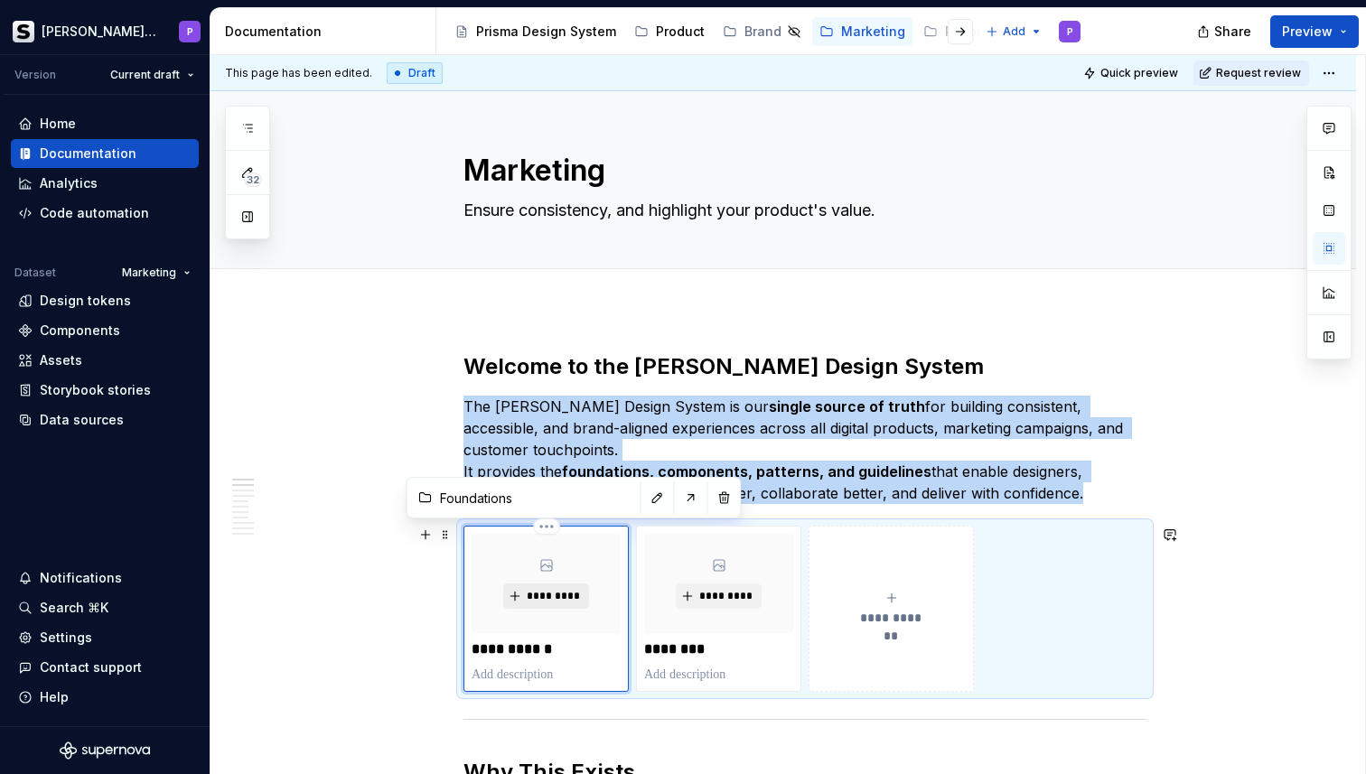
click at [556, 597] on span "*********" at bounding box center [553, 596] width 55 height 14
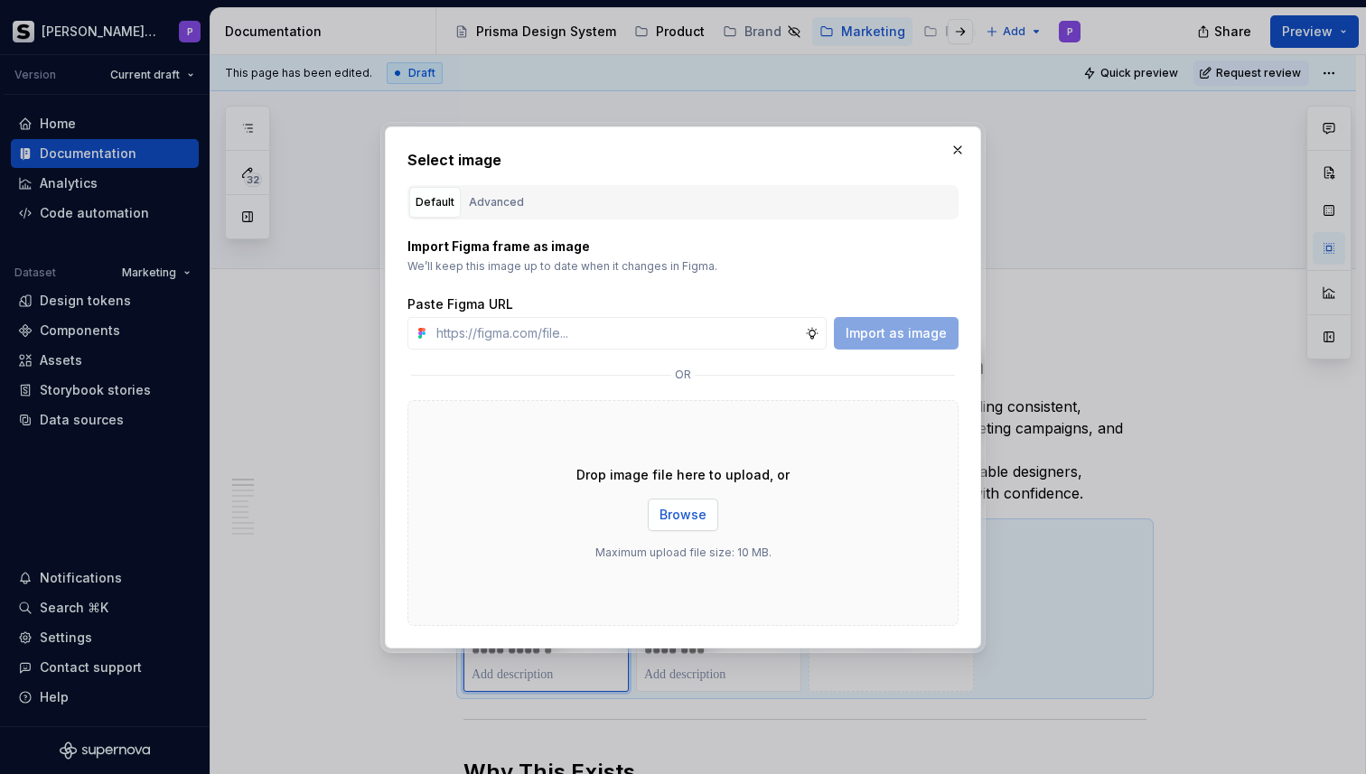
click at [697, 520] on span "Browse" at bounding box center [682, 515] width 47 height 18
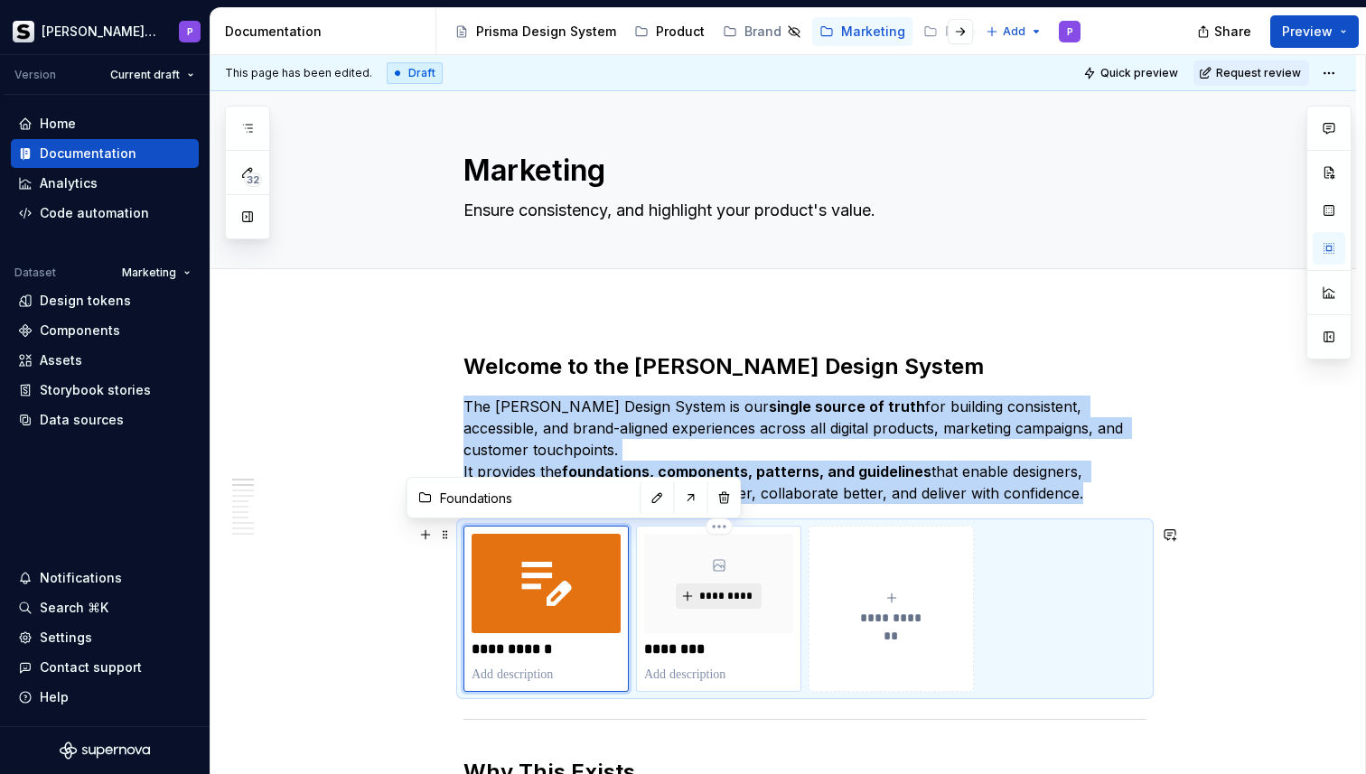
type textarea "*"
type input "Patterns"
click at [725, 596] on span "*********" at bounding box center [725, 596] width 55 height 14
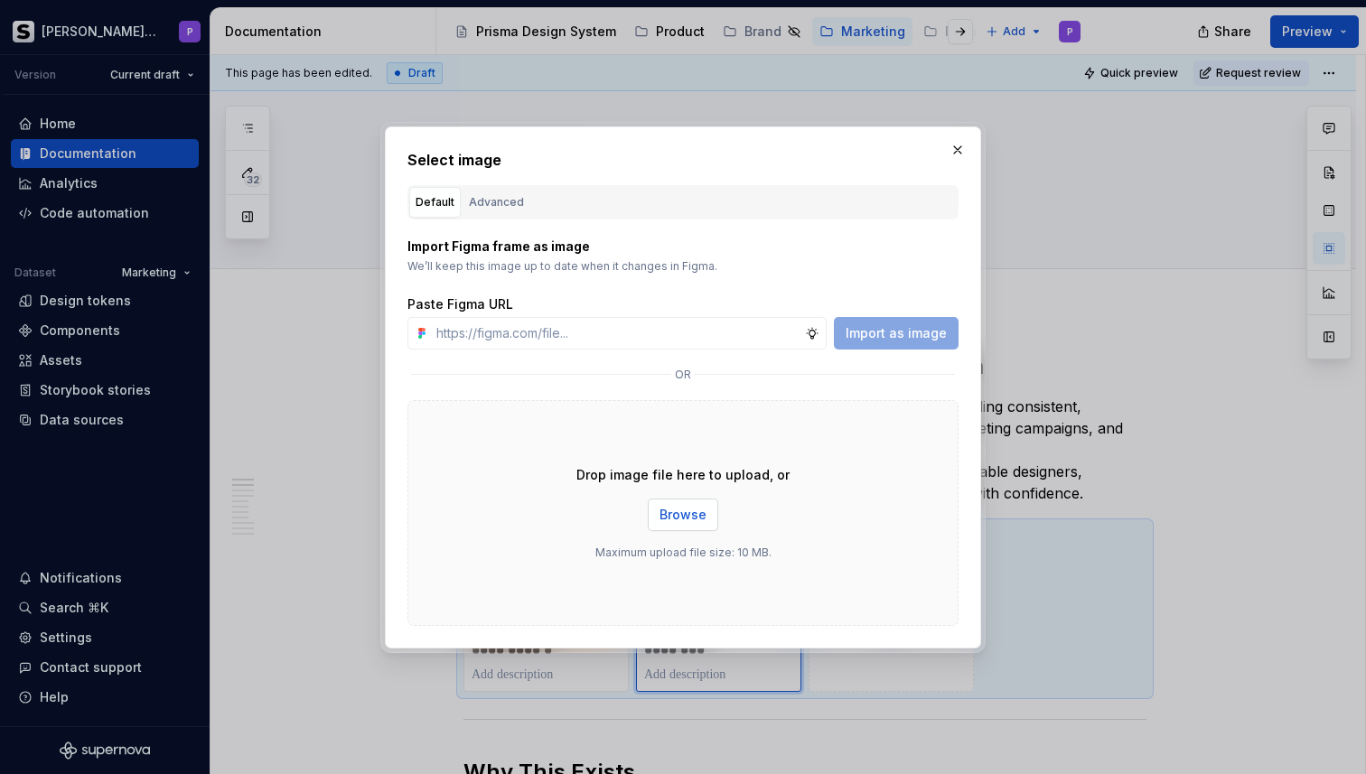
click at [684, 525] on button "Browse" at bounding box center [683, 515] width 70 height 33
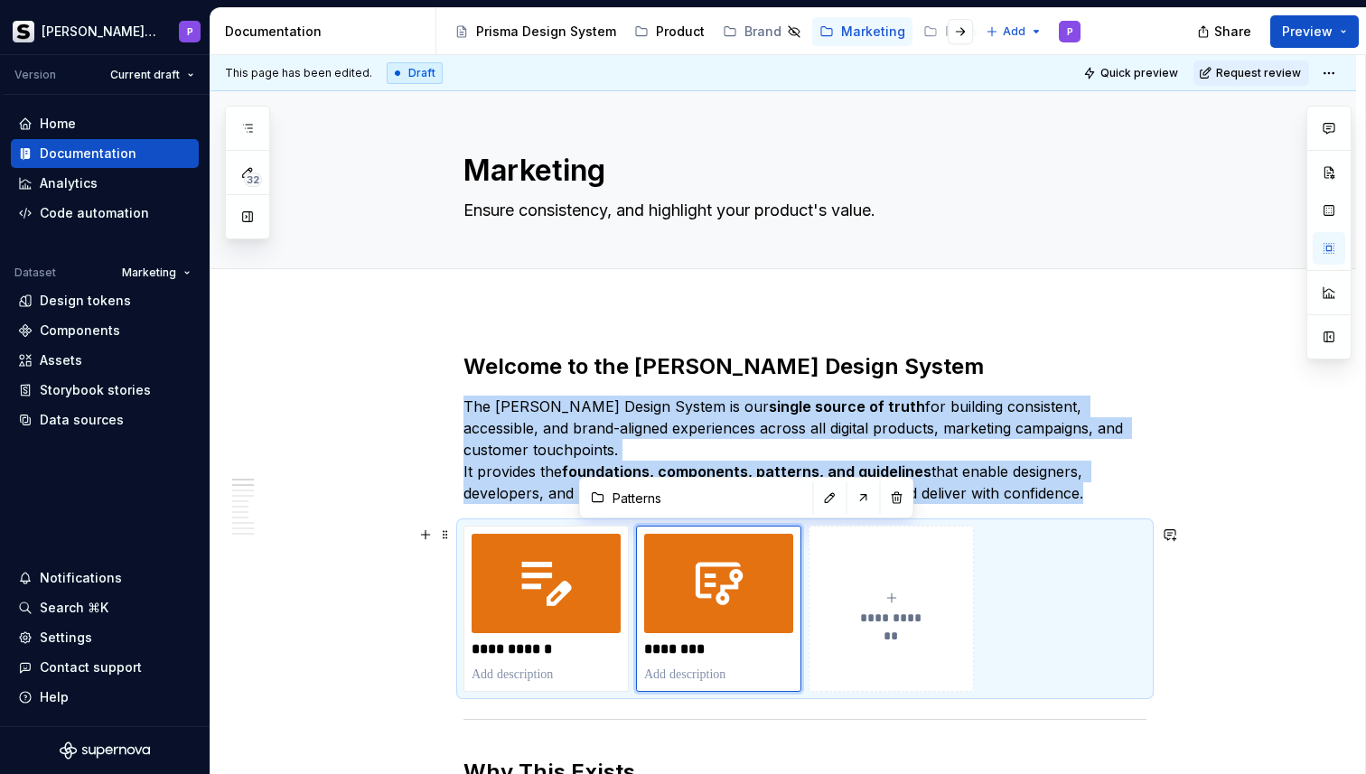
click at [893, 600] on icon "submit" at bounding box center [891, 598] width 14 height 14
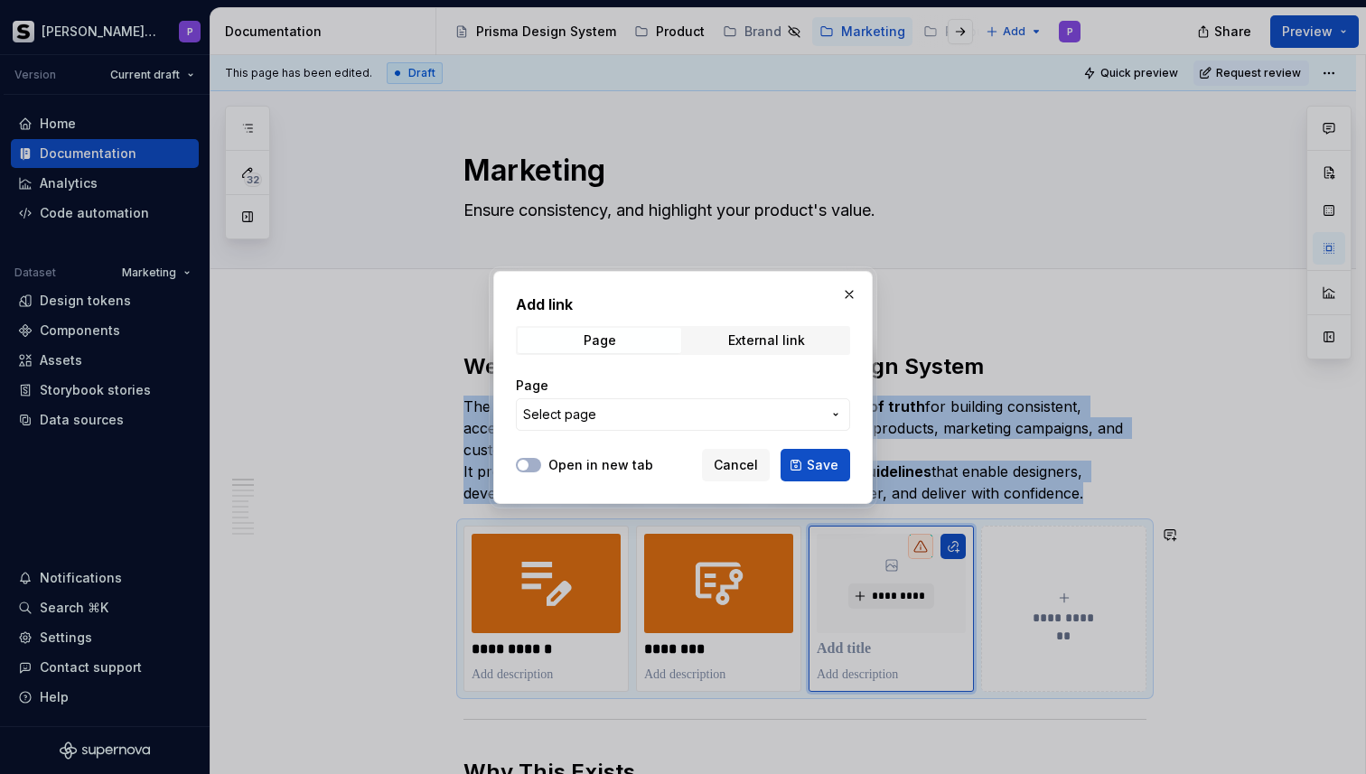
click at [676, 413] on span "Select page" at bounding box center [672, 415] width 298 height 18
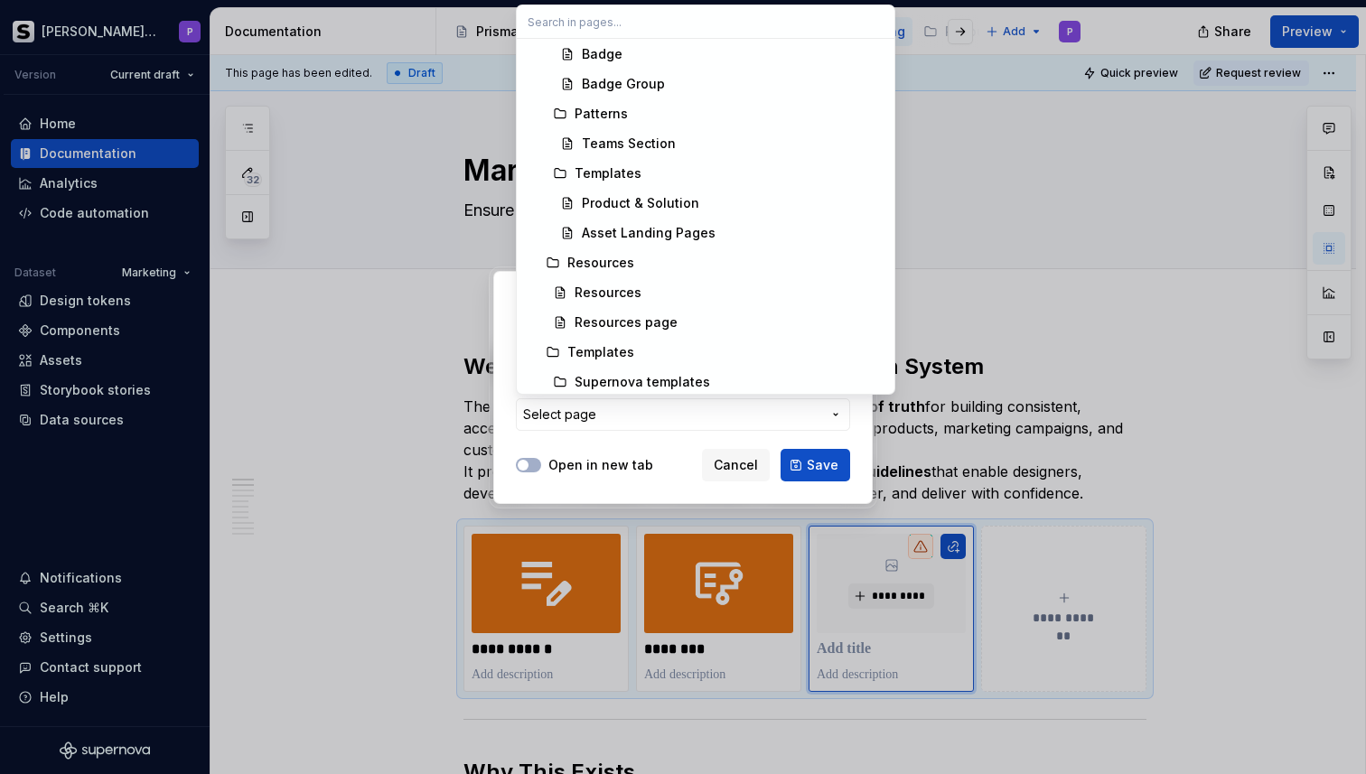
scroll to position [6992, 0]
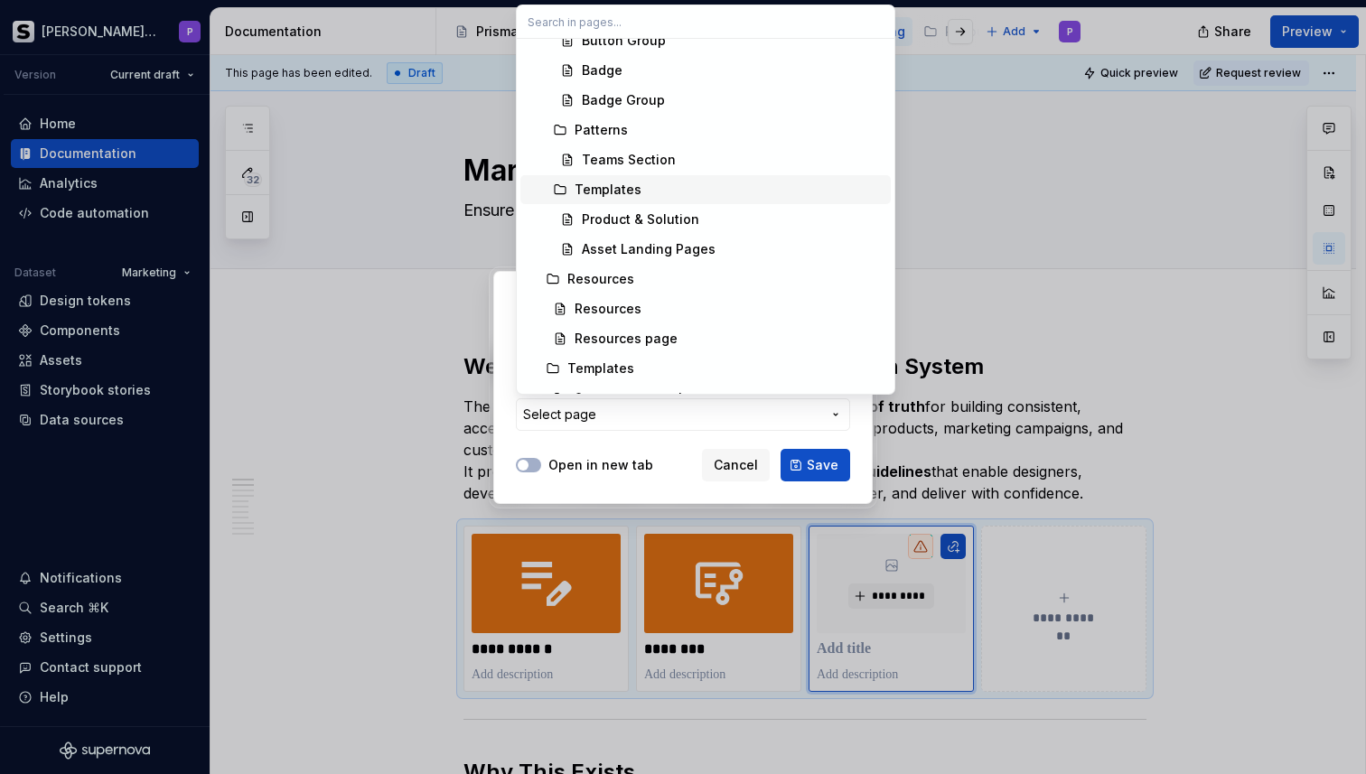
click at [648, 181] on div "Templates" at bounding box center [729, 190] width 309 height 18
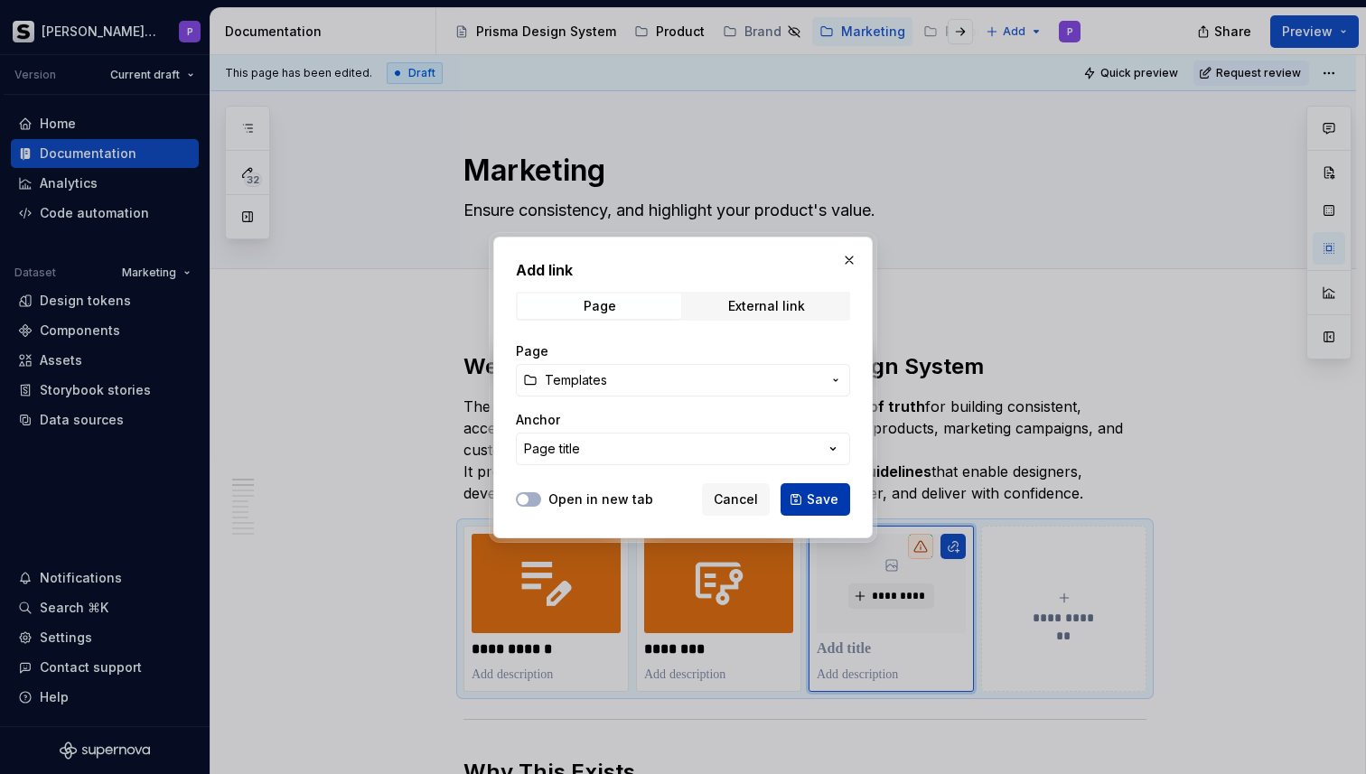
click at [812, 499] on span "Save" at bounding box center [823, 500] width 32 height 18
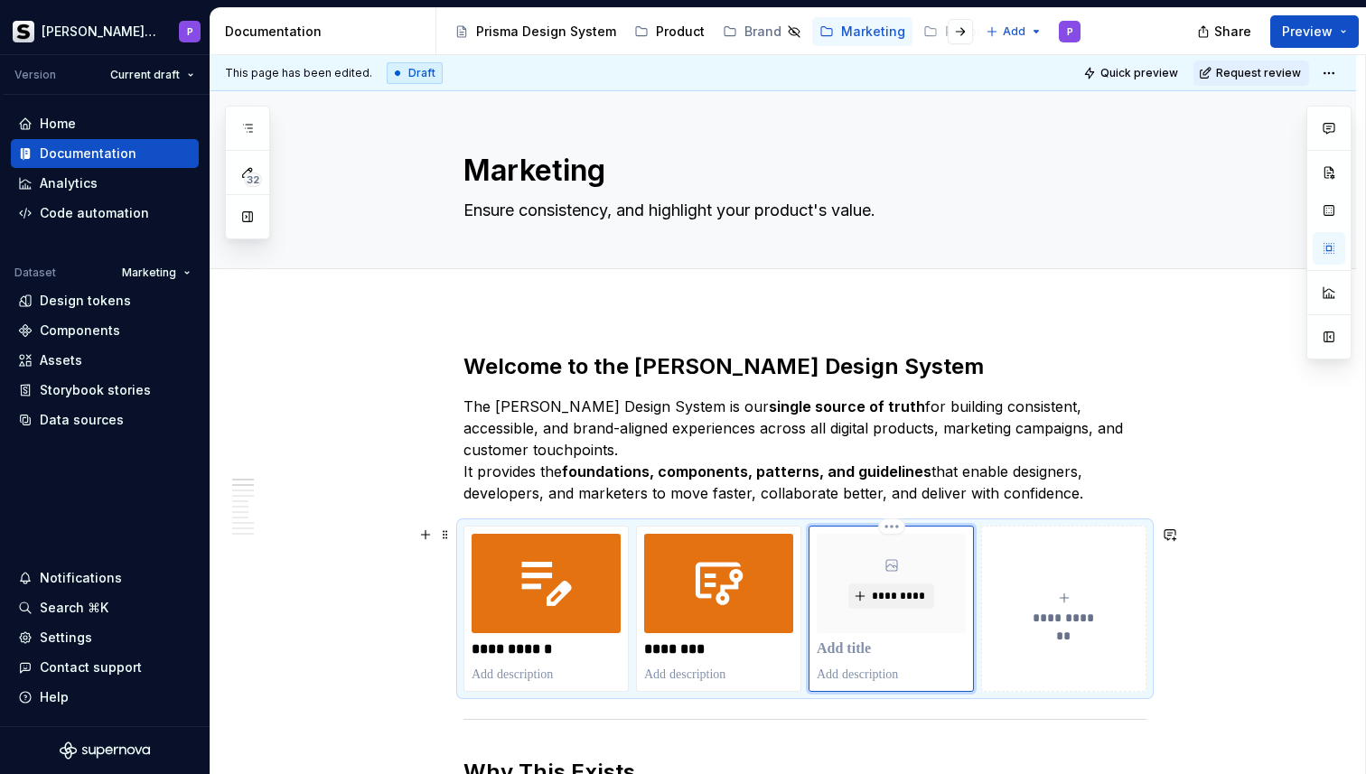
click at [857, 650] on p at bounding box center [891, 650] width 149 height 18
type textarea "*"
click at [918, 655] on p "**********" at bounding box center [891, 650] width 149 height 18
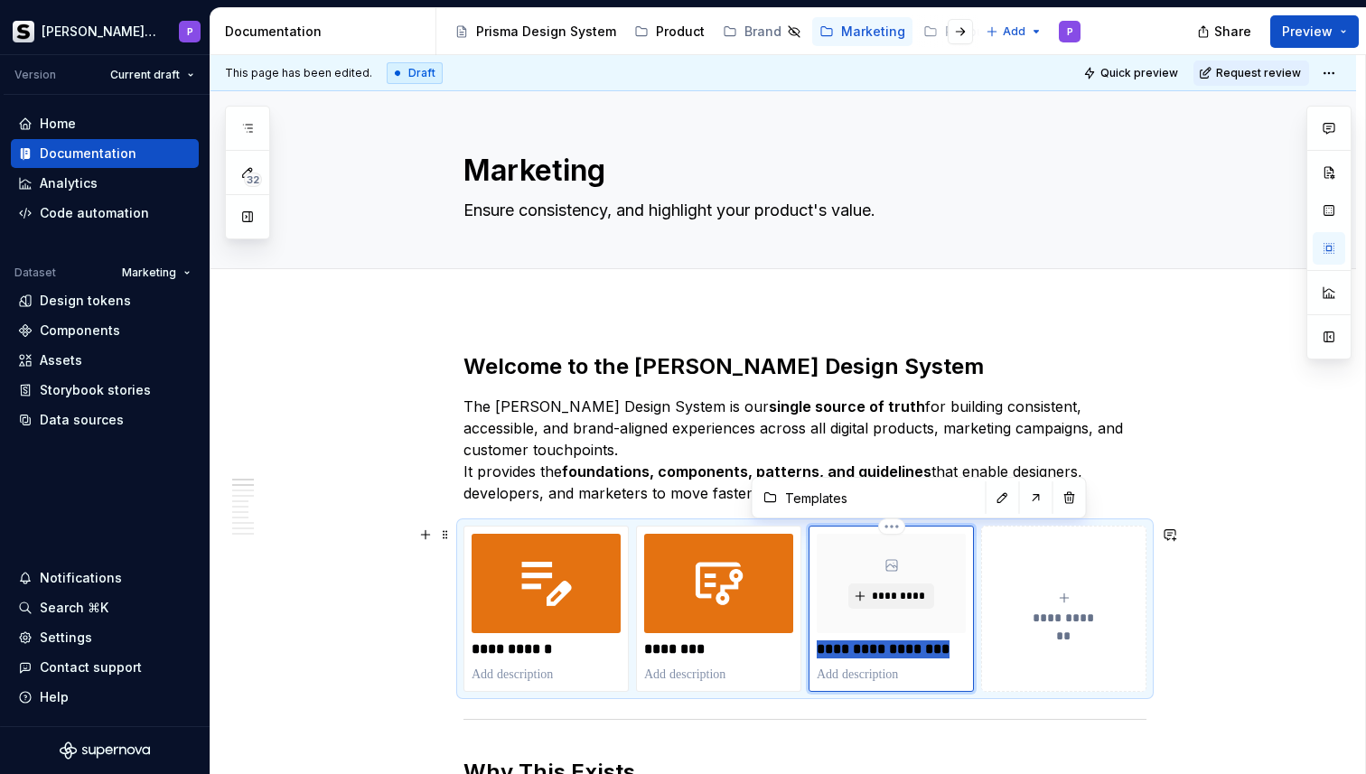
click at [918, 655] on p "**********" at bounding box center [891, 650] width 149 height 18
drag, startPoint x: 894, startPoint y: 650, endPoint x: 1077, endPoint y: 654, distance: 182.5
click at [1077, 654] on div "**********" at bounding box center [804, 609] width 683 height 166
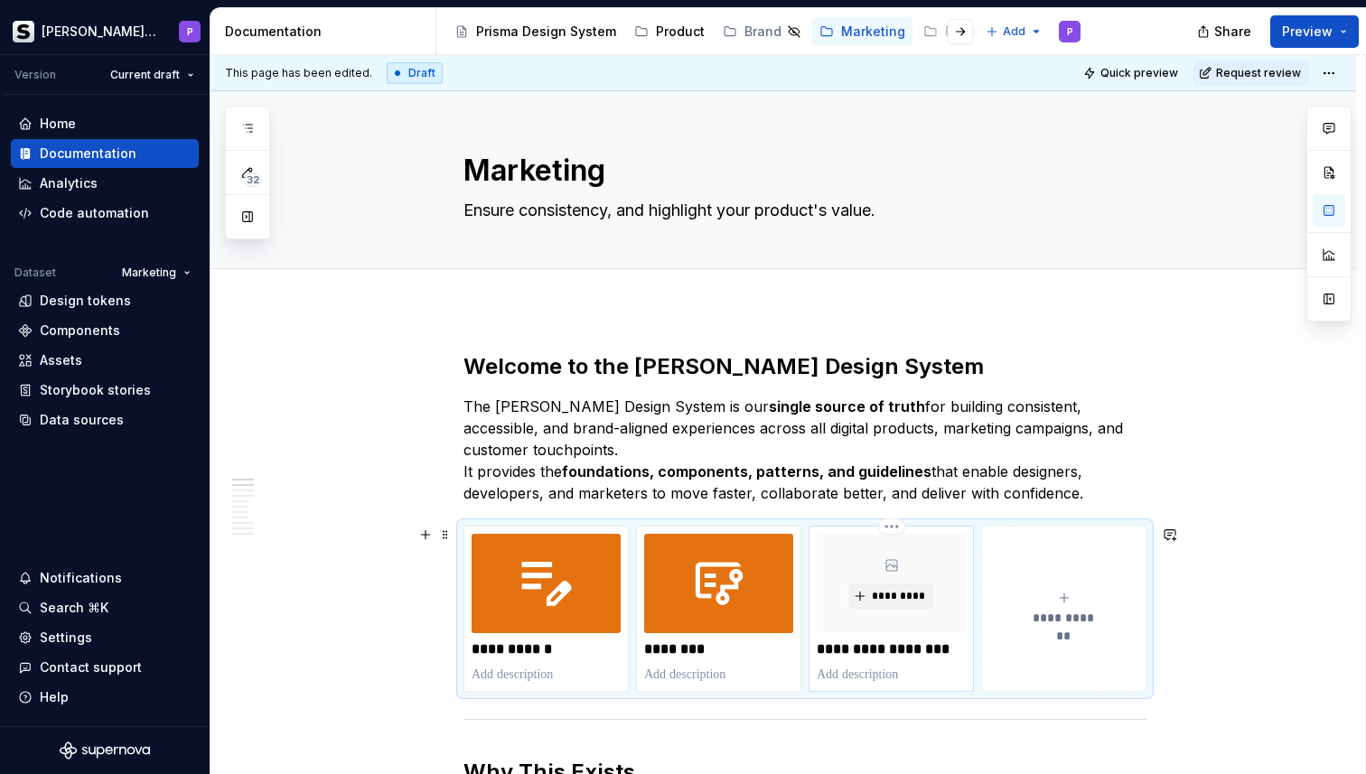
click at [959, 645] on p "**********" at bounding box center [891, 650] width 149 height 18
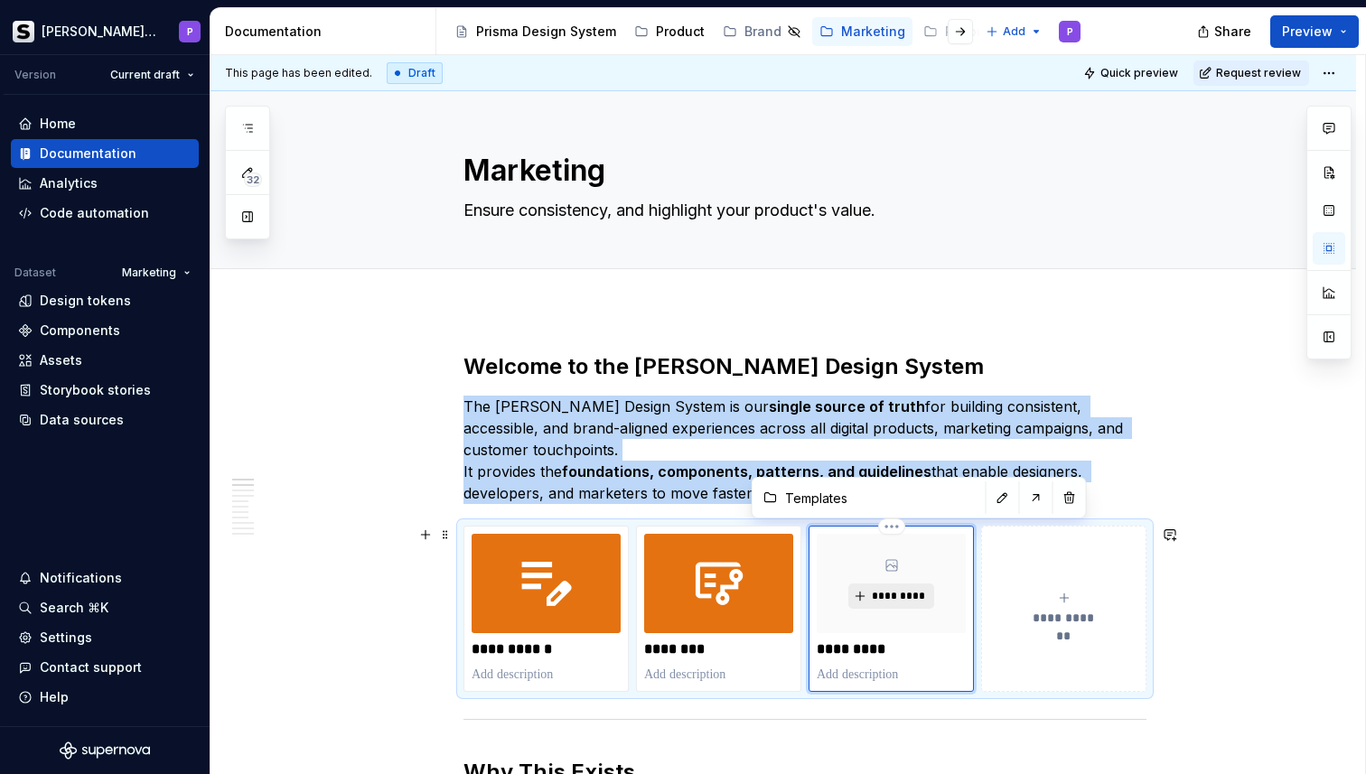
click at [893, 586] on button "*********" at bounding box center [891, 596] width 86 height 25
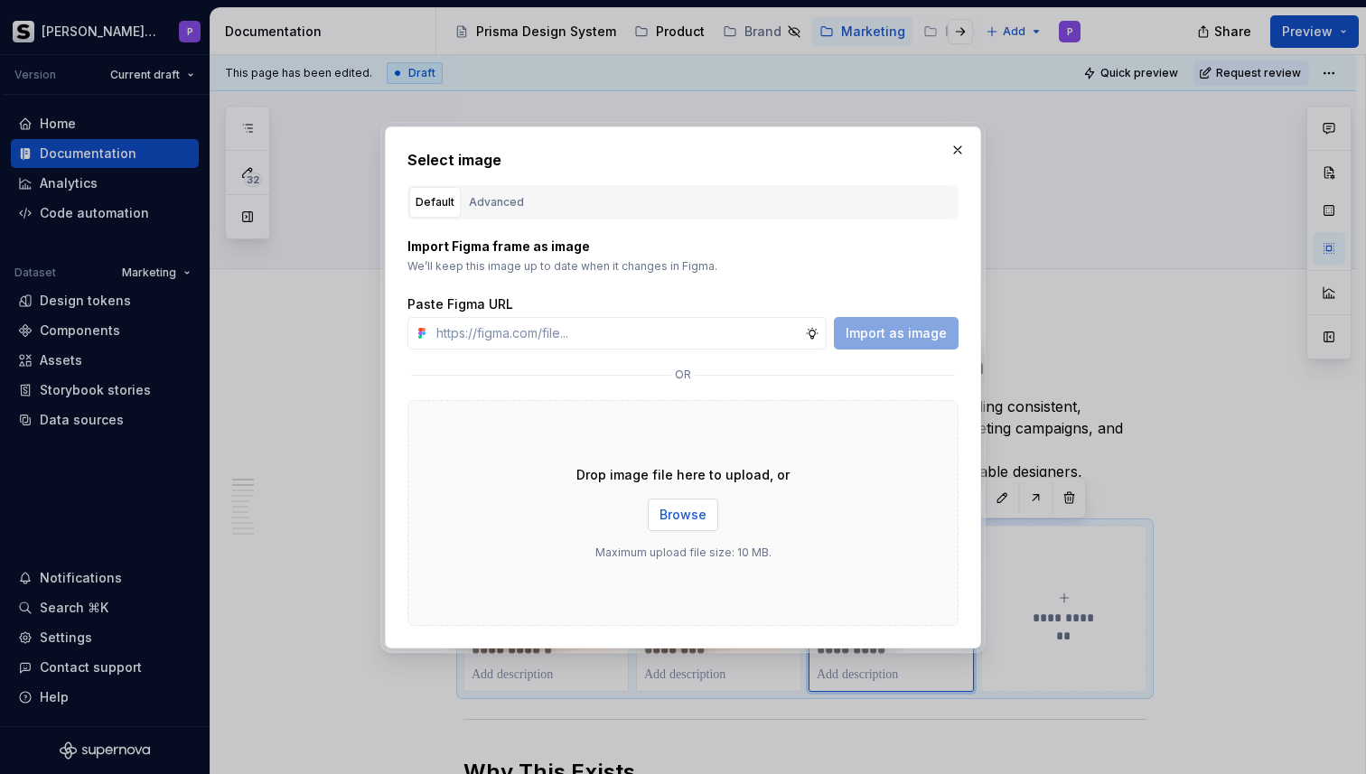
click at [698, 515] on span "Browse" at bounding box center [682, 515] width 47 height 18
click at [958, 147] on button "button" at bounding box center [957, 149] width 25 height 25
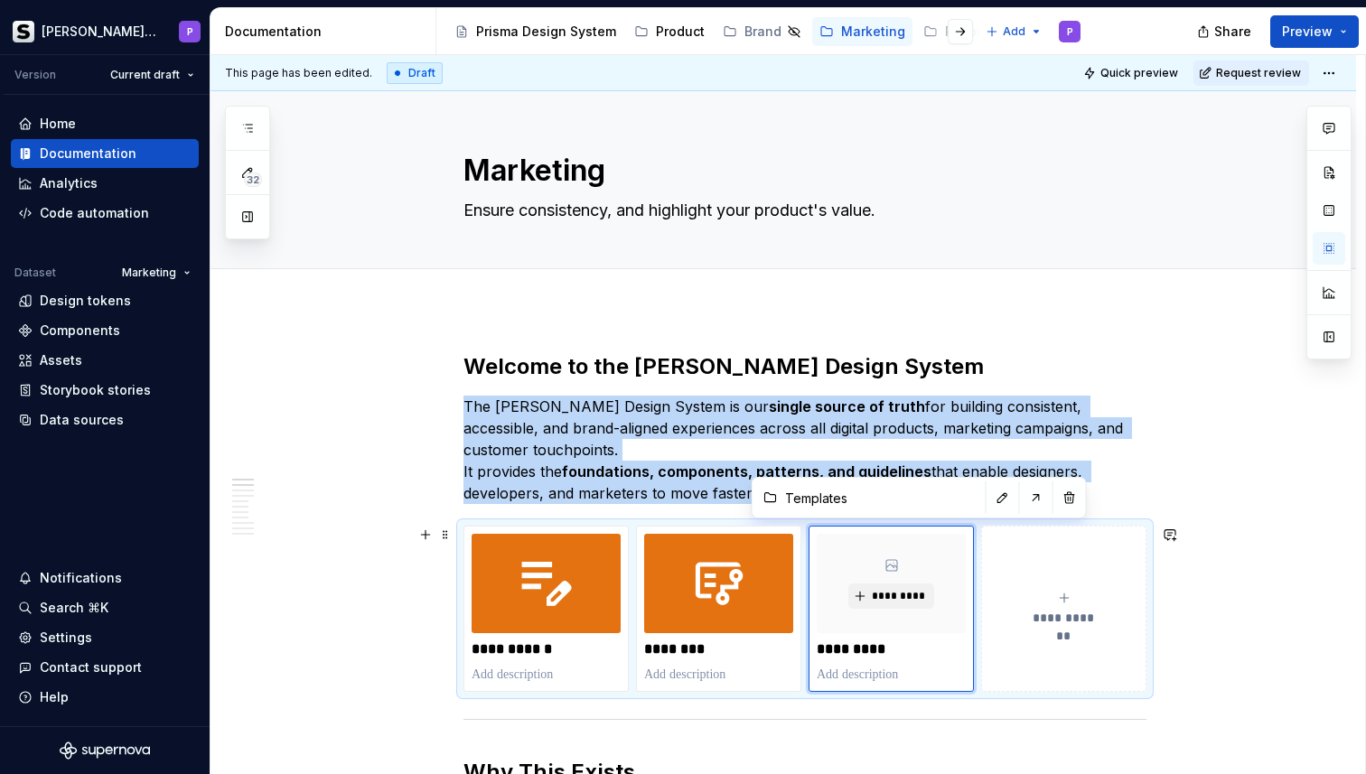
click at [1038, 650] on button "**********" at bounding box center [1063, 609] width 165 height 166
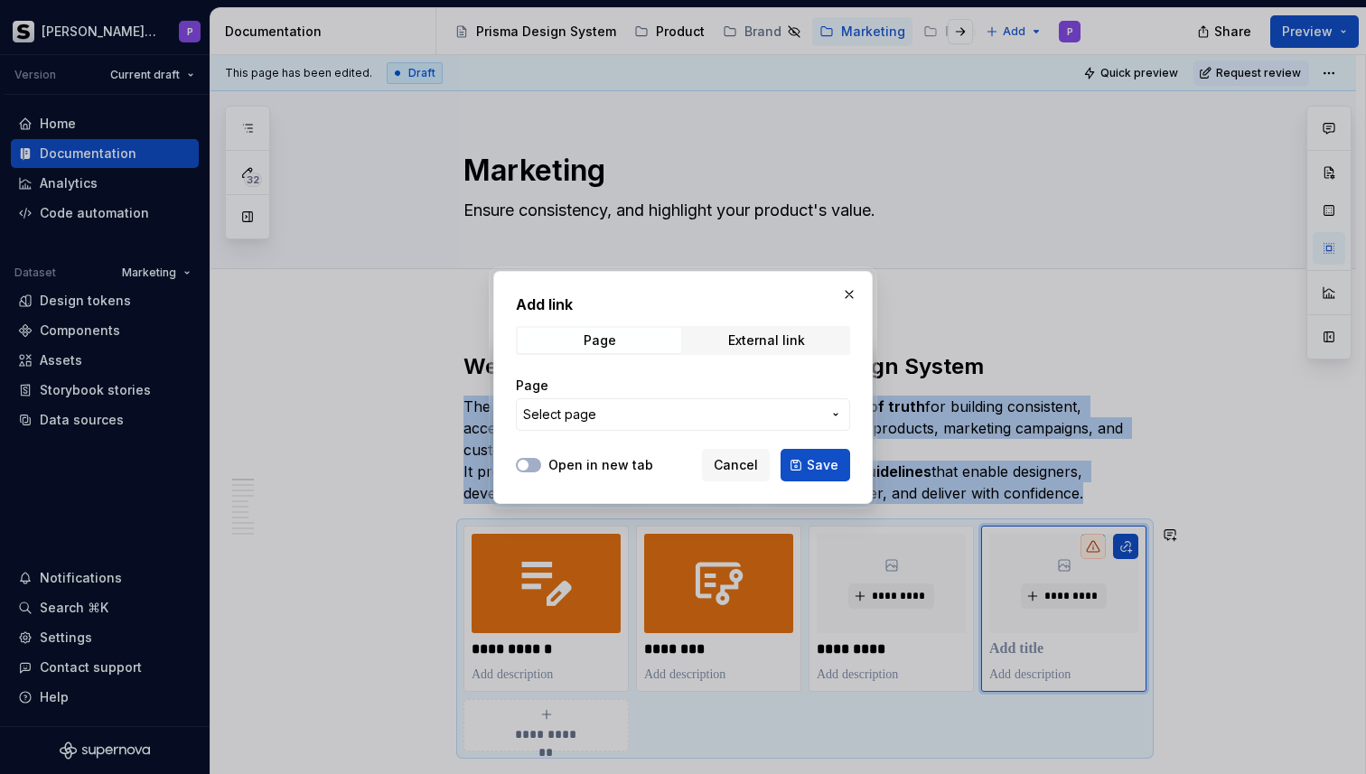
click at [693, 401] on button "Select page" at bounding box center [683, 414] width 334 height 33
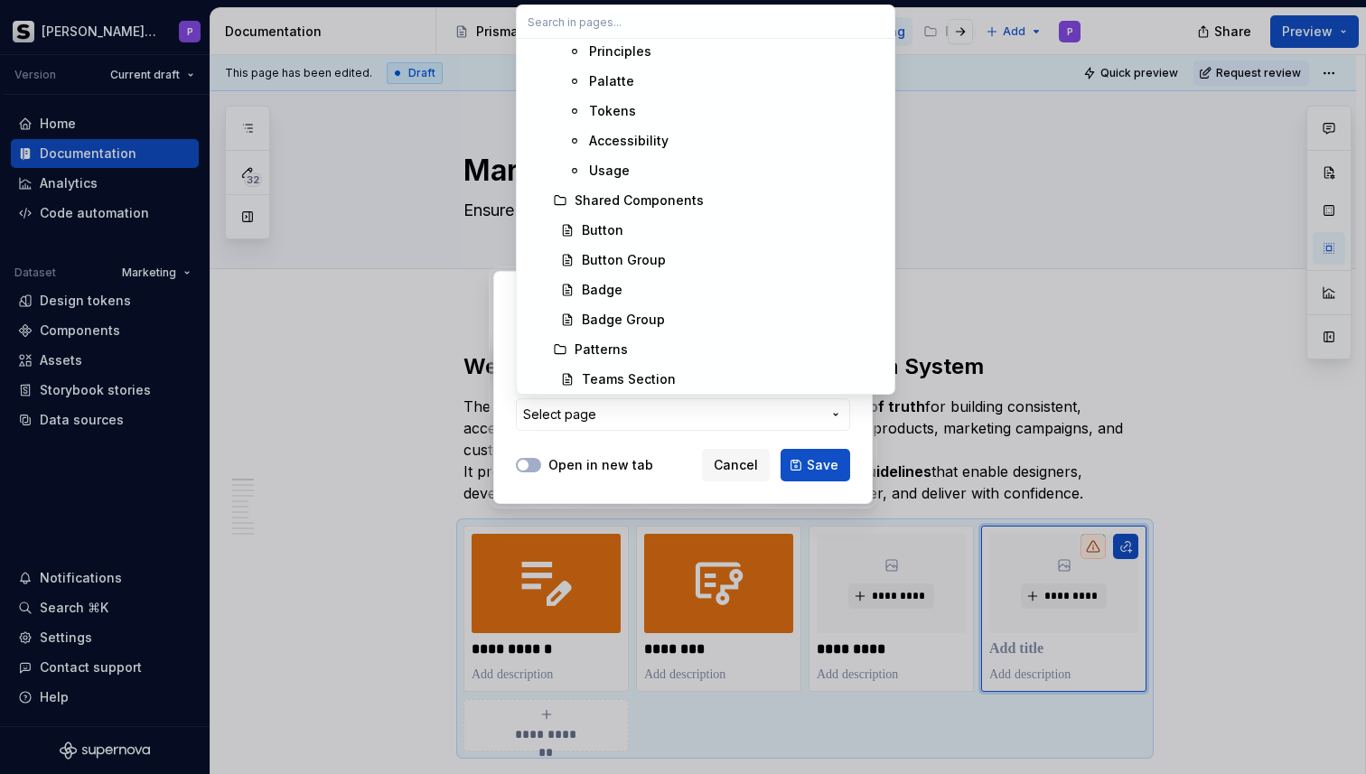
scroll to position [6806, 0]
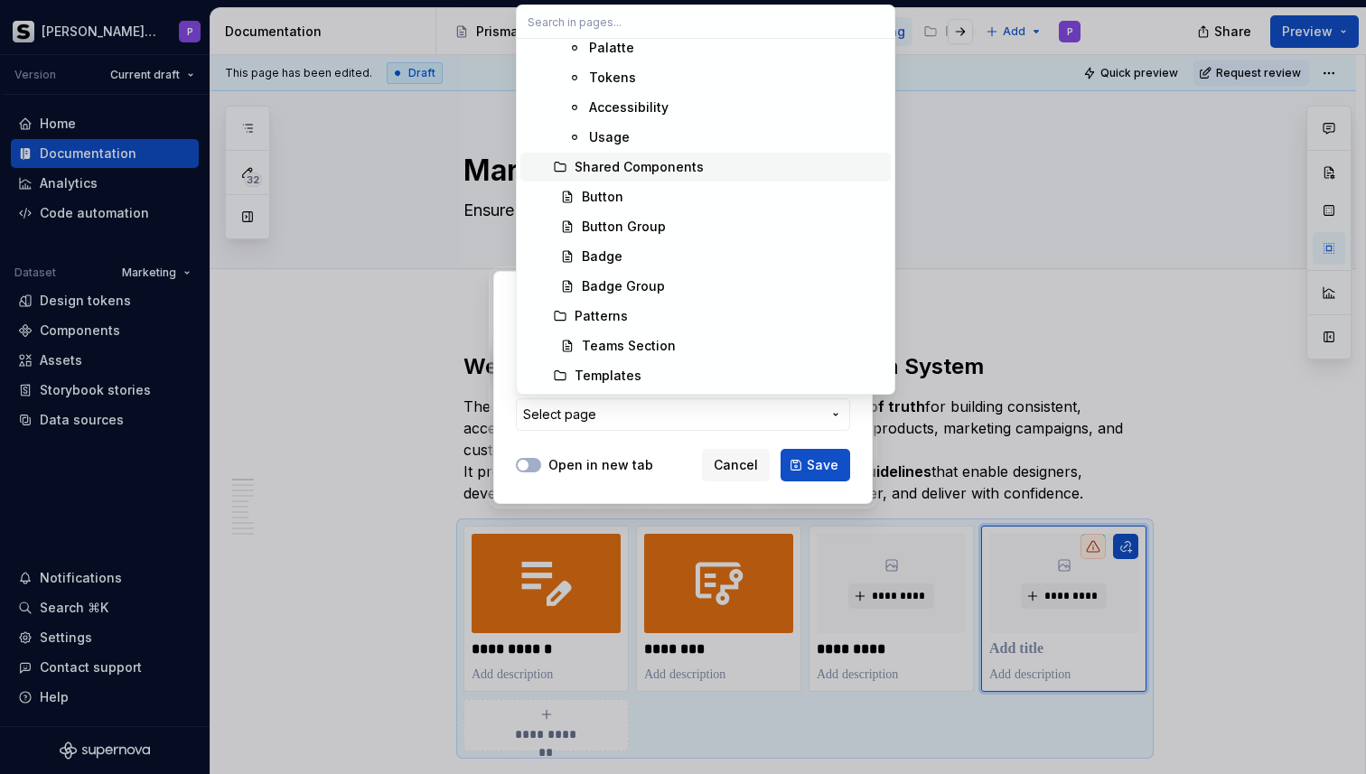
click at [683, 168] on div "Shared Components" at bounding box center [639, 167] width 129 height 18
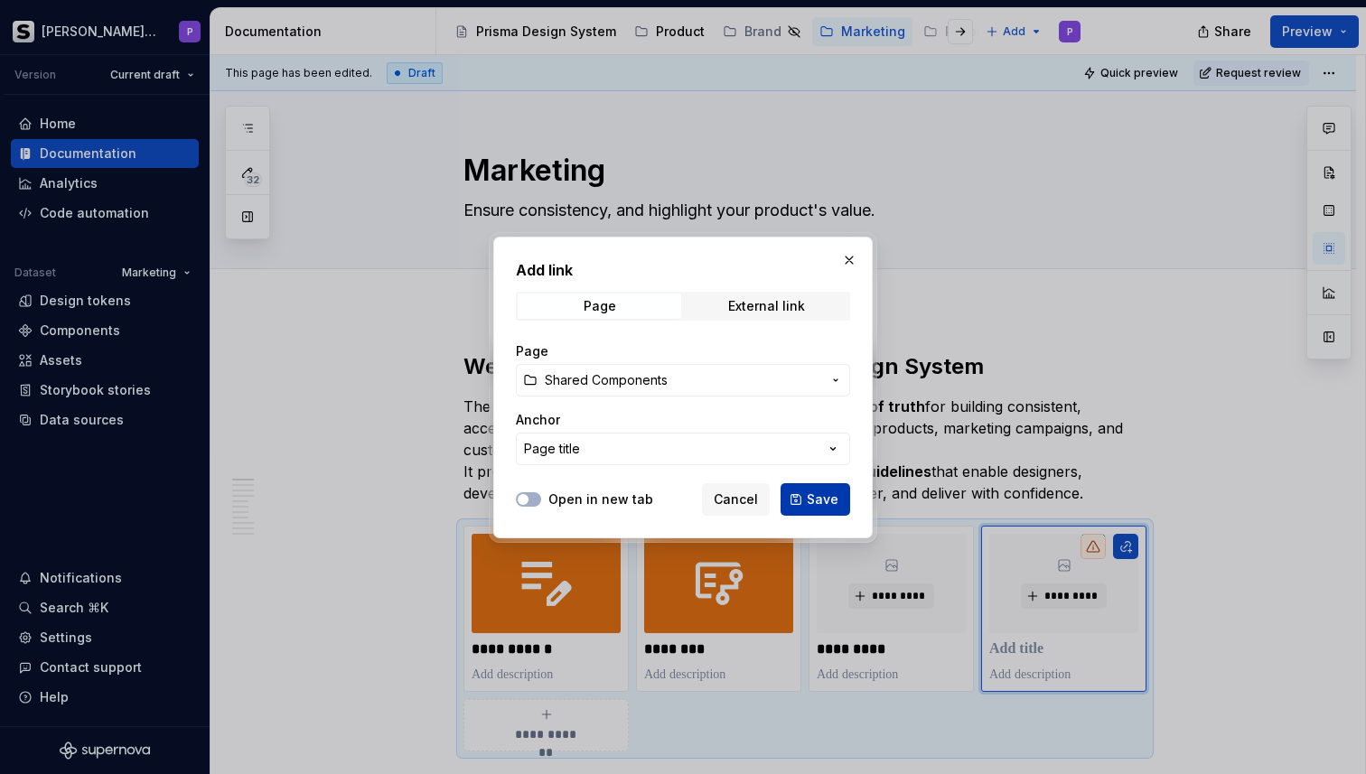
click at [805, 497] on button "Save" at bounding box center [816, 499] width 70 height 33
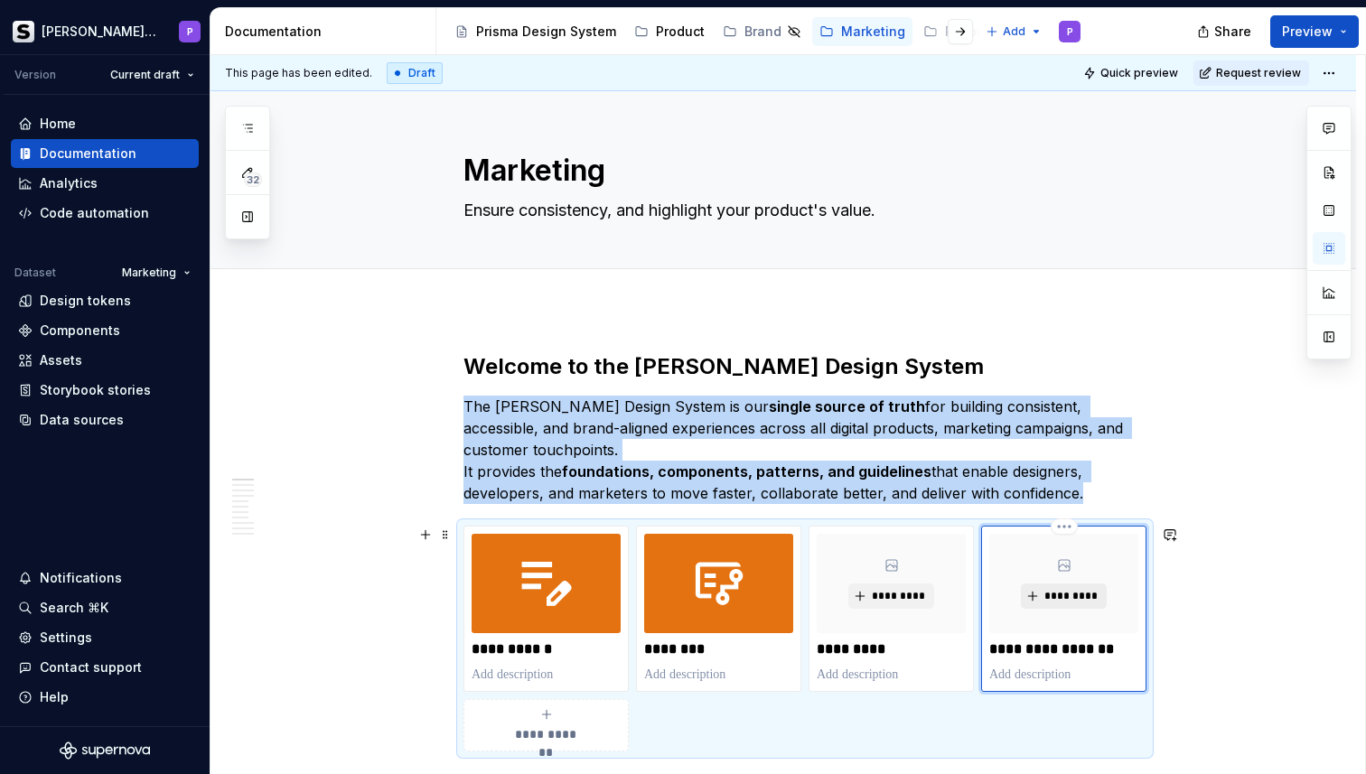
click at [1060, 600] on span "*********" at bounding box center [1070, 596] width 55 height 14
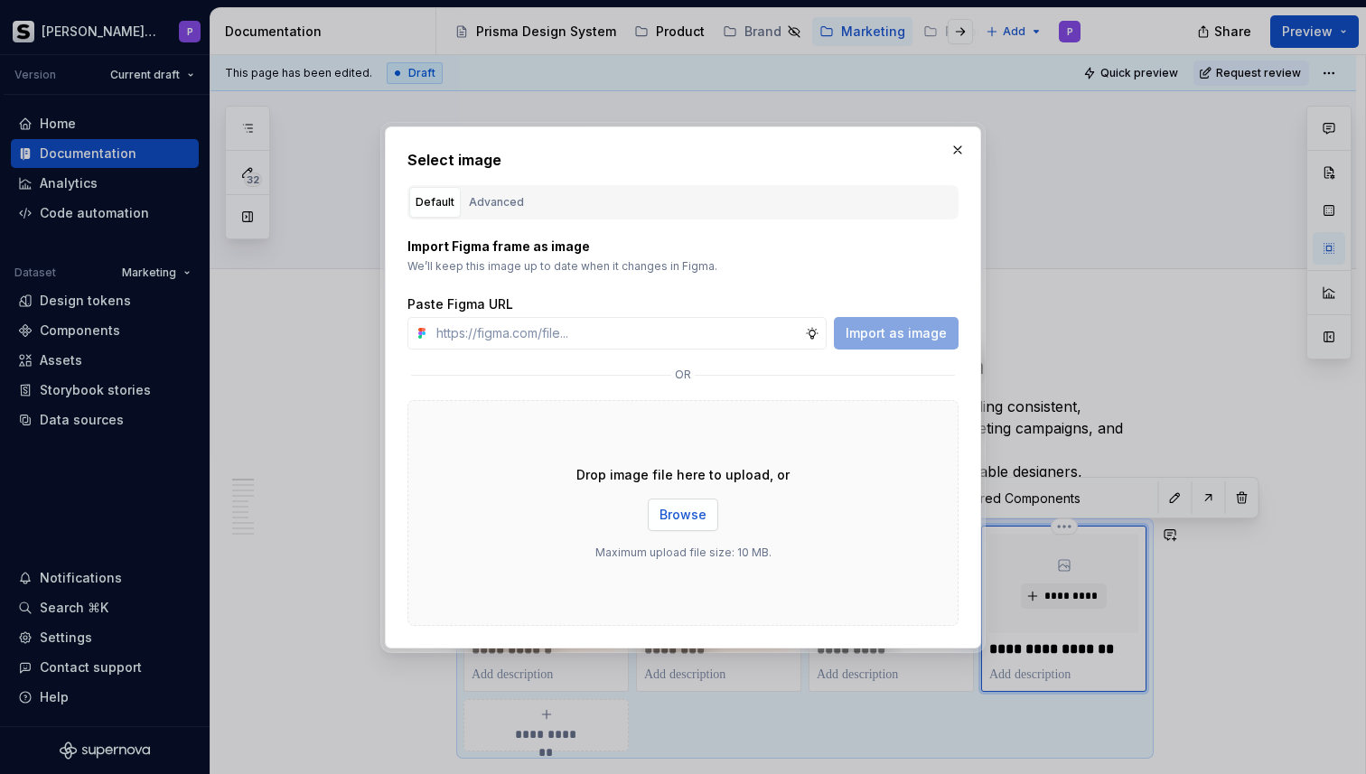
click at [674, 516] on span "Browse" at bounding box center [682, 515] width 47 height 18
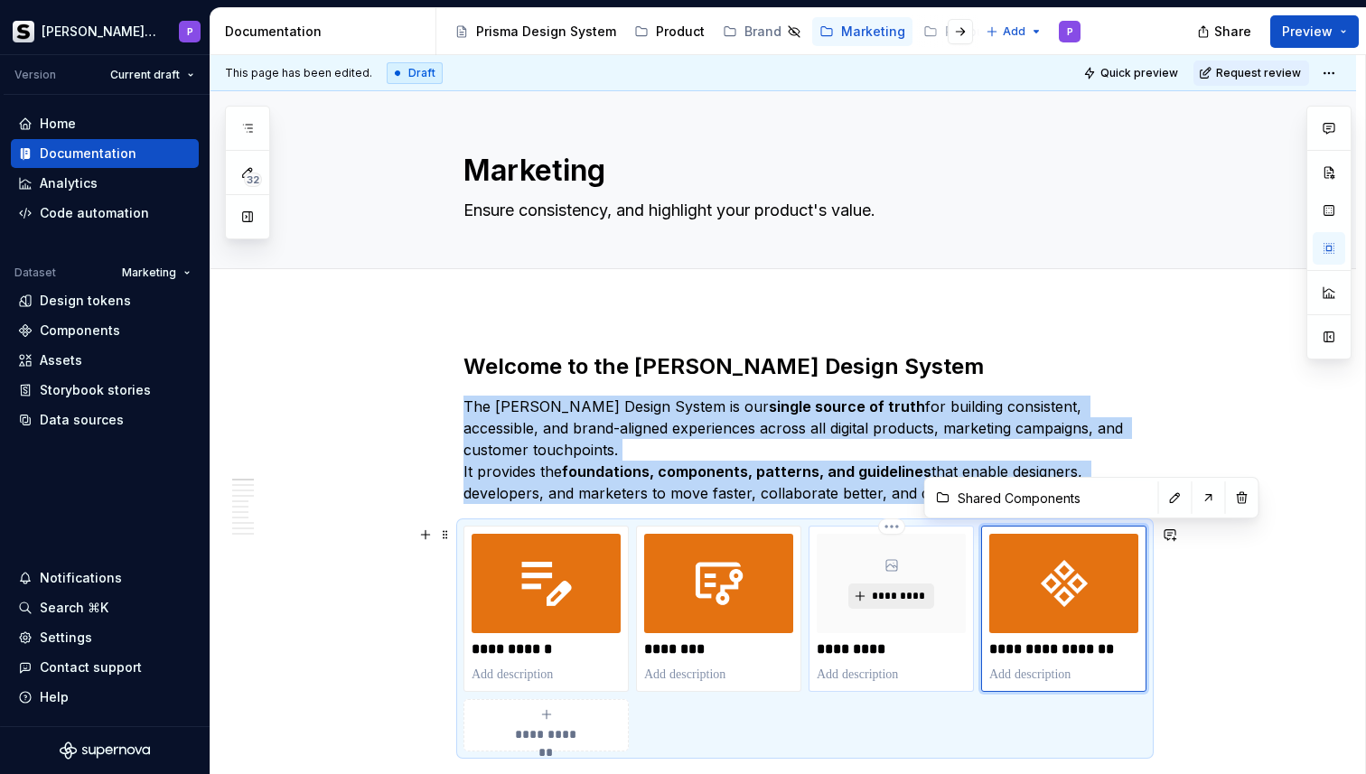
type textarea "*"
type input "Templates"
click at [893, 601] on span "*********" at bounding box center [898, 596] width 55 height 14
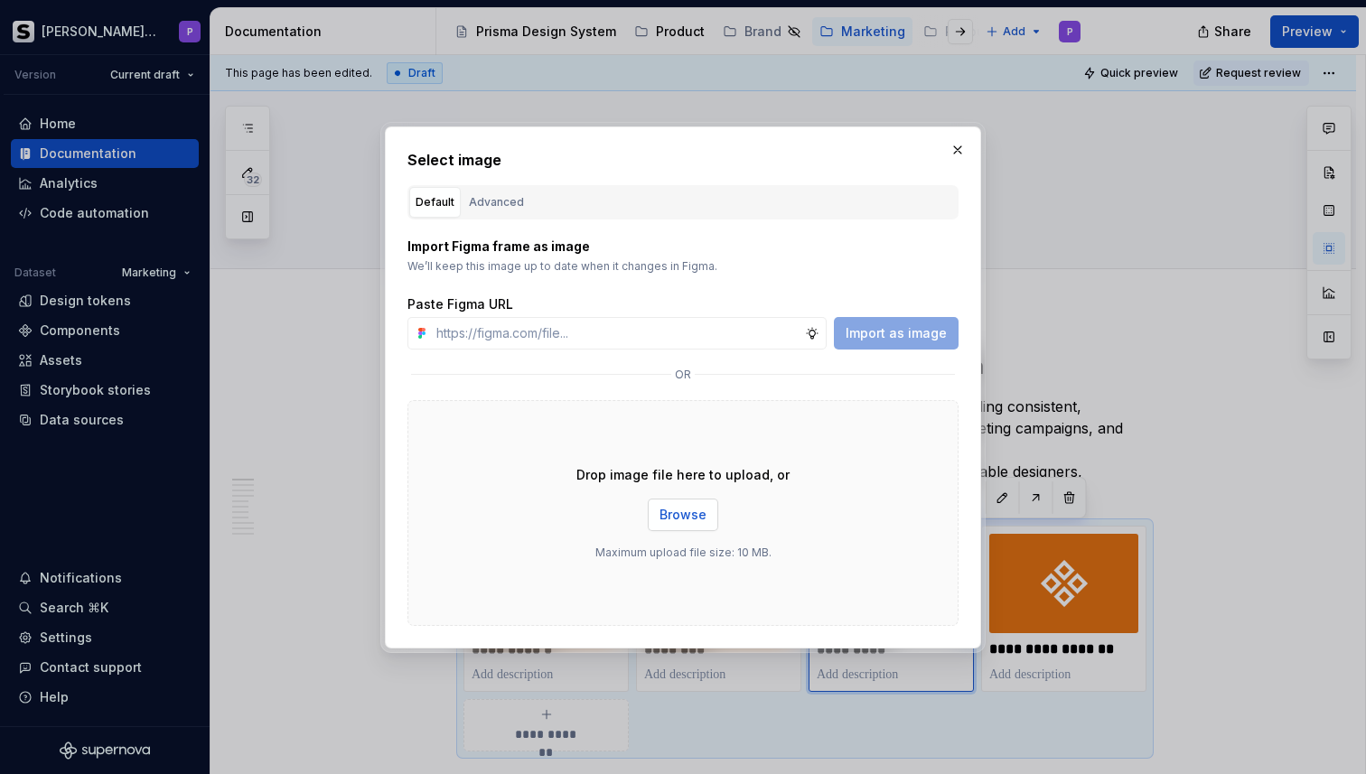
click at [675, 510] on span "Browse" at bounding box center [682, 515] width 47 height 18
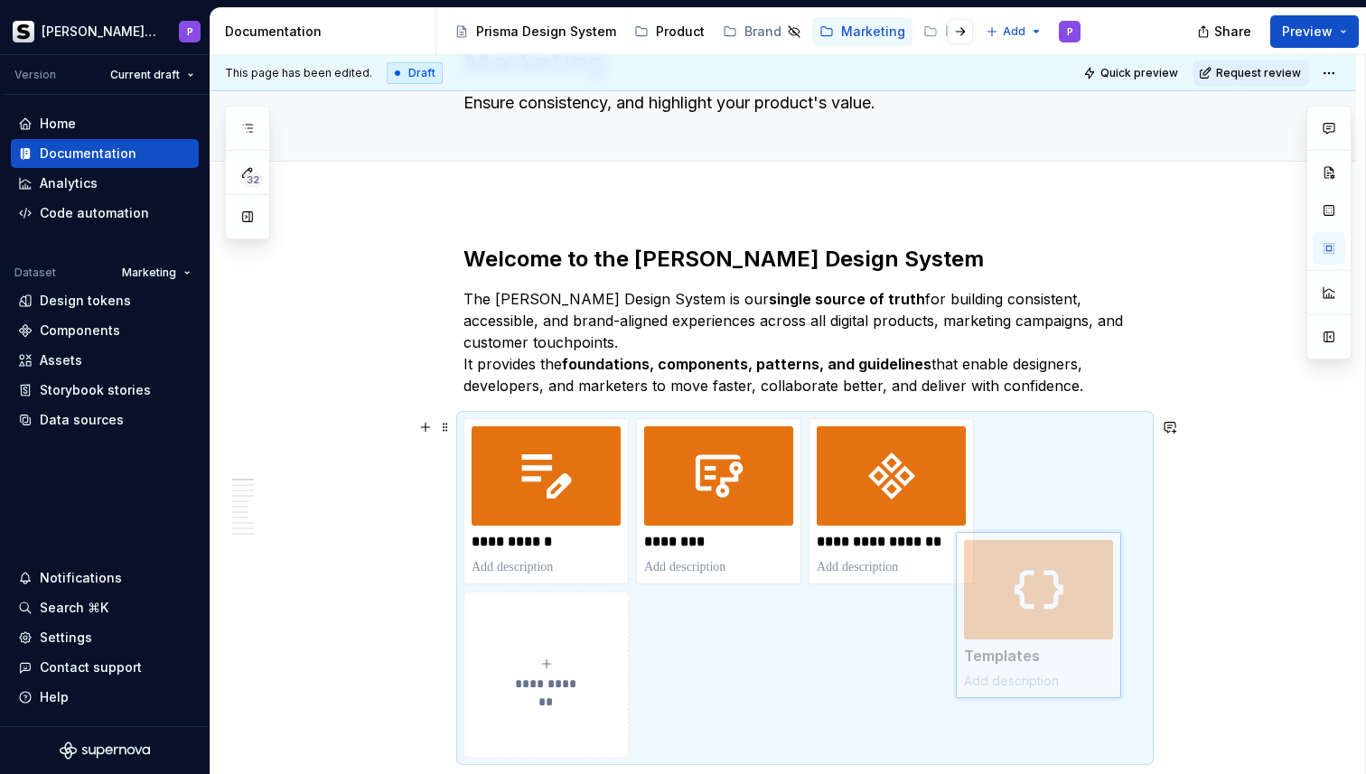
scroll to position [147, 0]
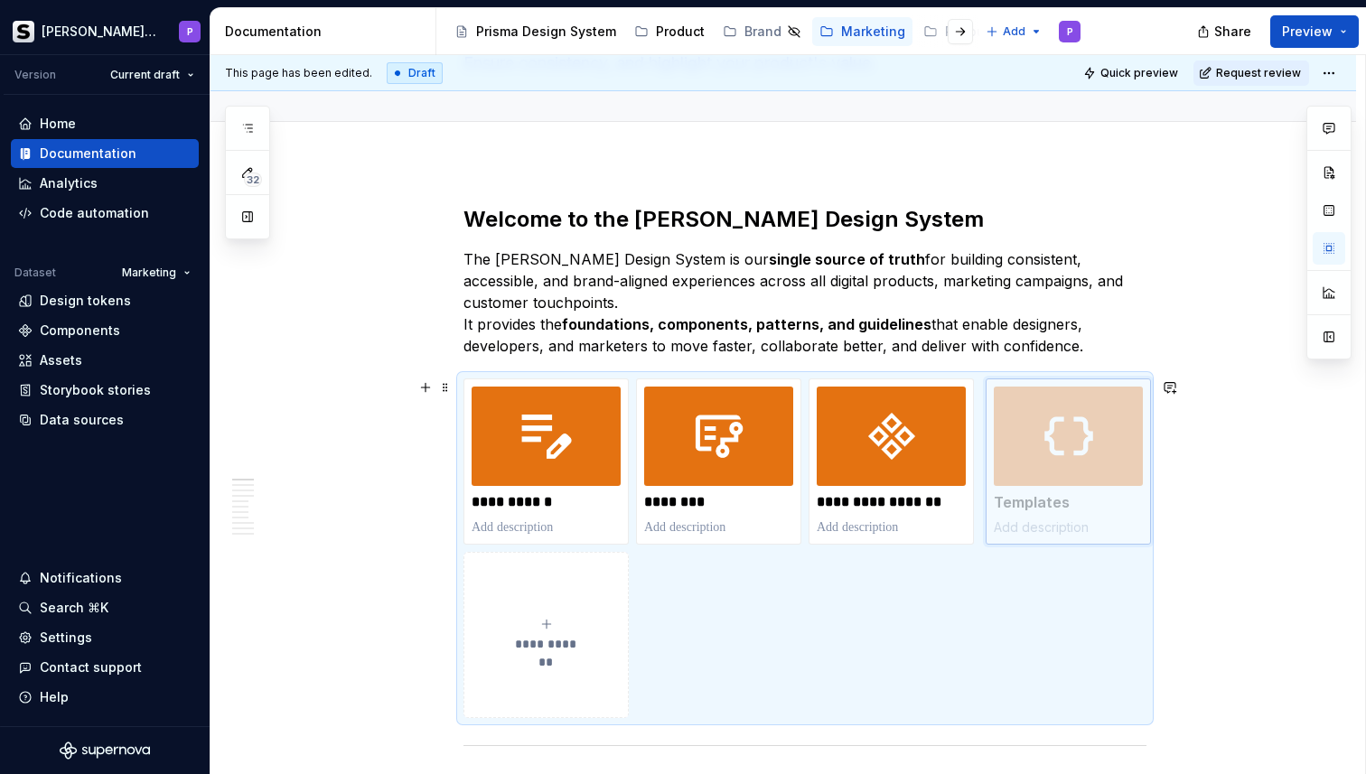
drag, startPoint x: 932, startPoint y: 659, endPoint x: 1095, endPoint y: 516, distance: 217.0
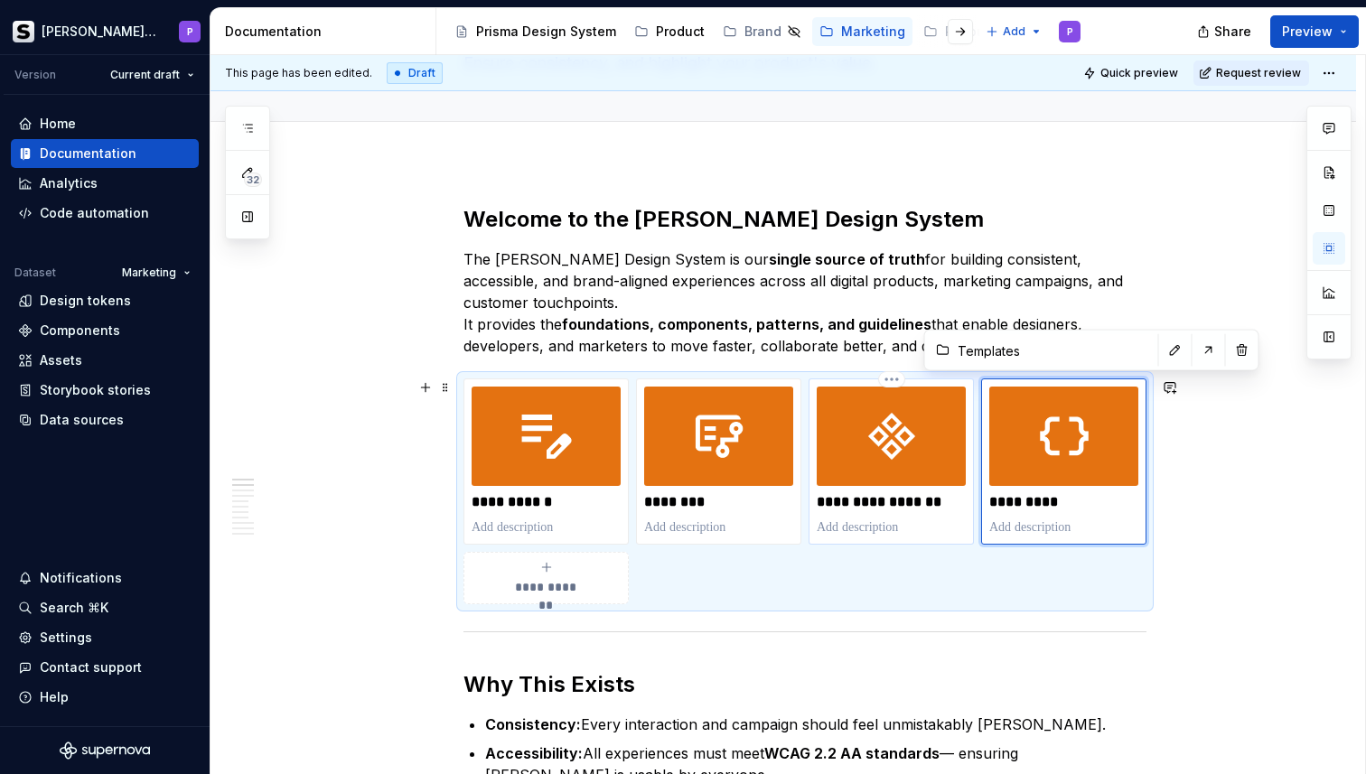
drag, startPoint x: 741, startPoint y: 526, endPoint x: 850, endPoint y: 526, distance: 109.3
click at [850, 526] on div "**********" at bounding box center [804, 492] width 683 height 226
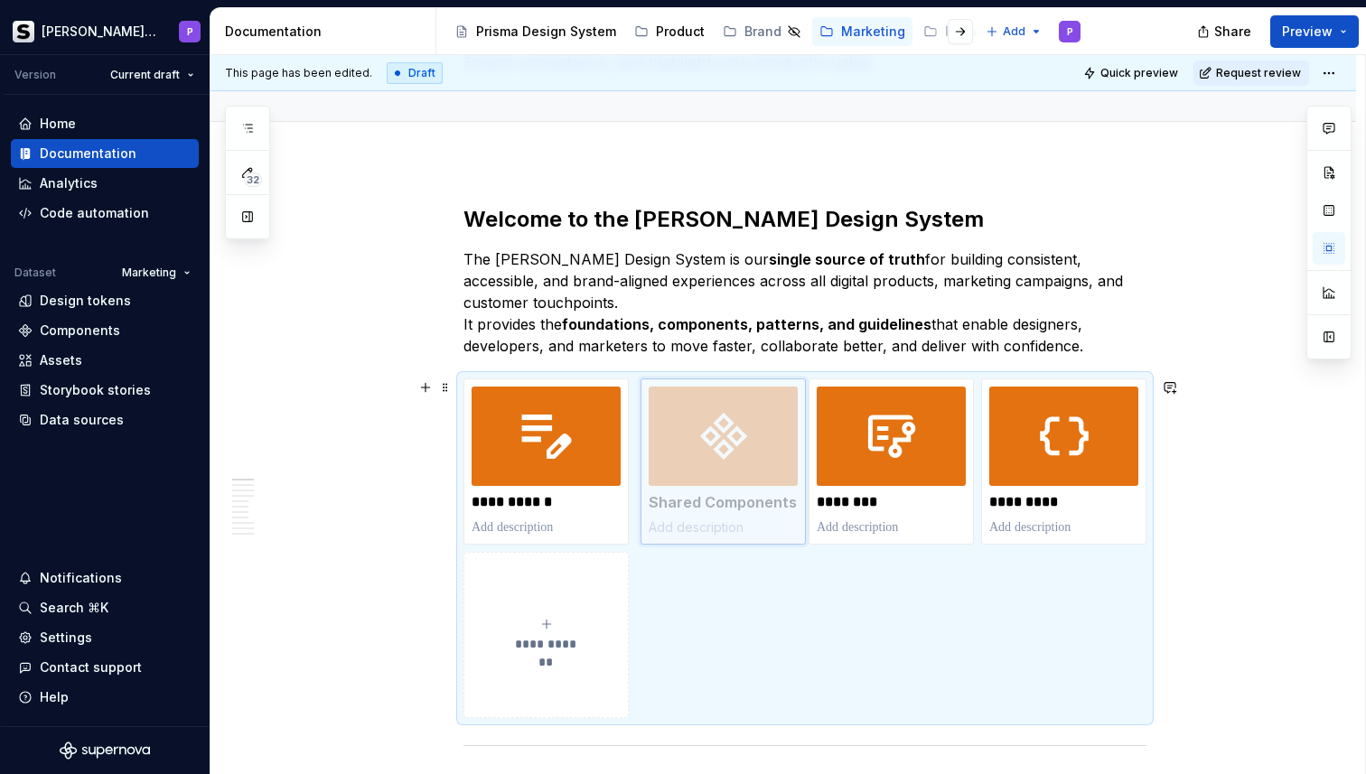
drag, startPoint x: 875, startPoint y: 513, endPoint x: 687, endPoint y: 514, distance: 188.8
click at [687, 514] on body "[PERSON_NAME] Prisma P Version Current draft Home Documentation Analytics Code …" at bounding box center [683, 387] width 1366 height 774
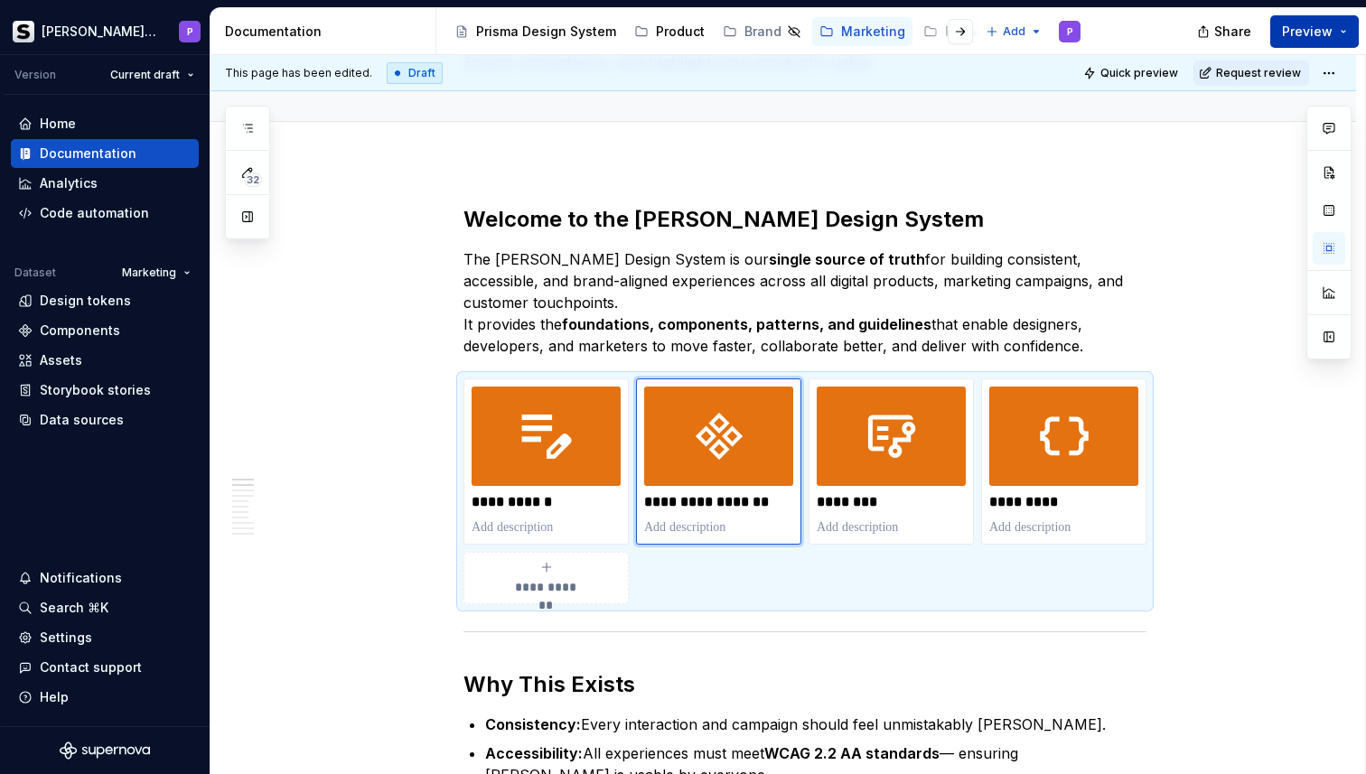
click at [1308, 23] on span "Preview" at bounding box center [1307, 32] width 51 height 18
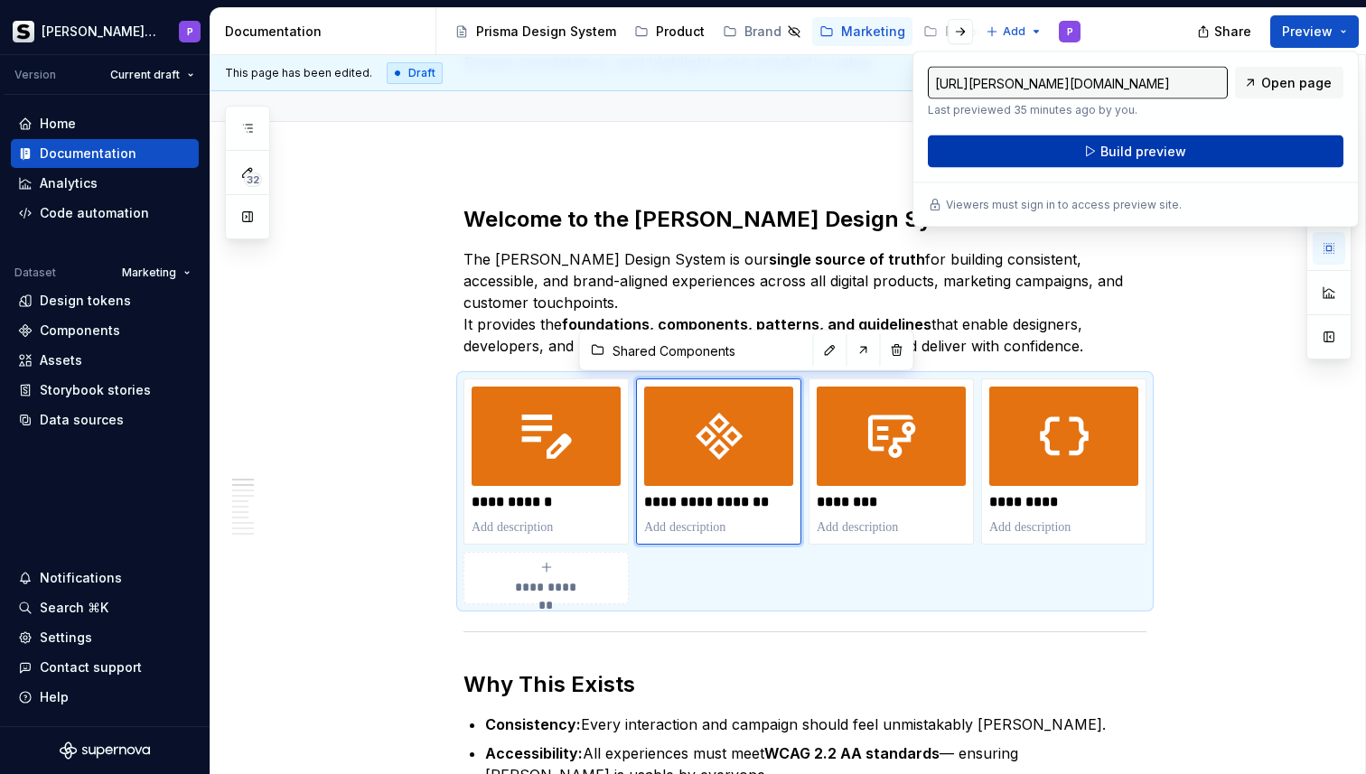
click at [1100, 157] on button "Build preview" at bounding box center [1136, 152] width 416 height 33
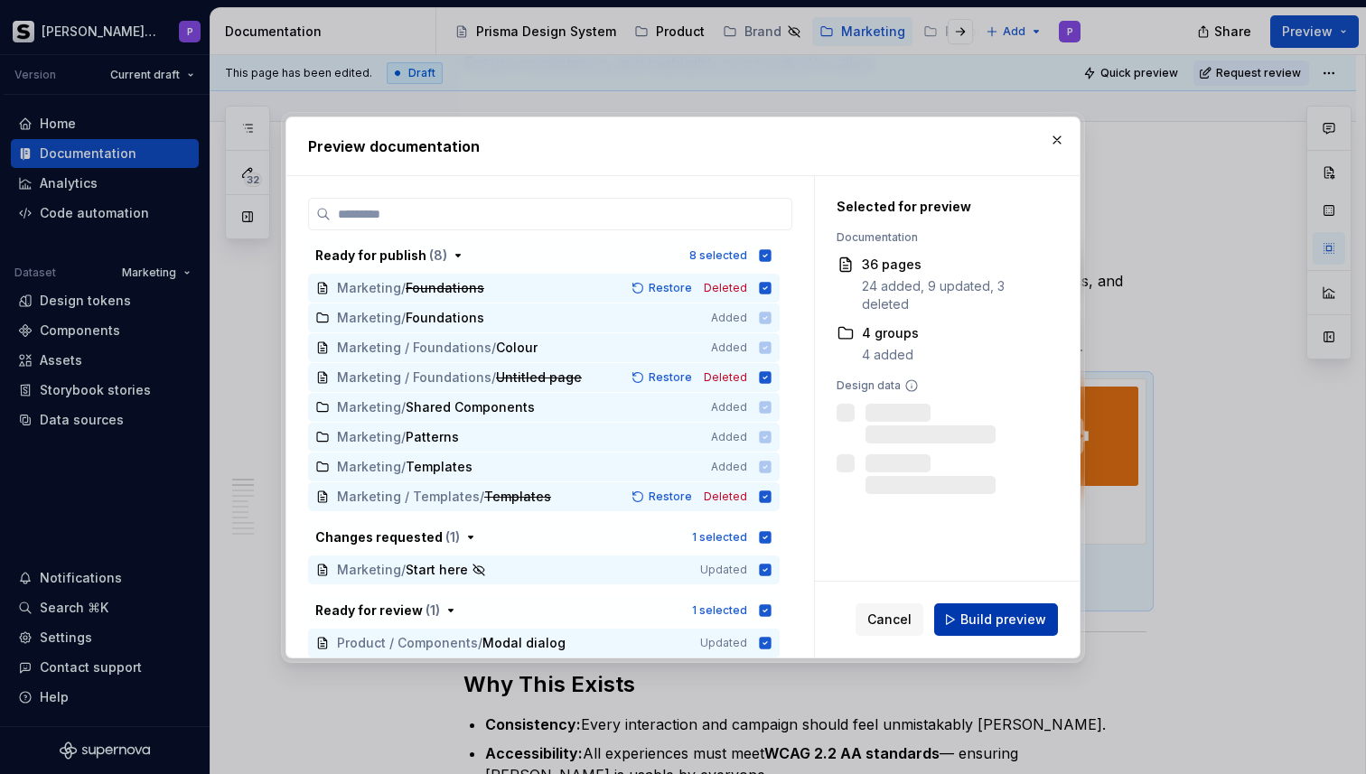
click at [1008, 621] on span "Build preview" at bounding box center [1003, 620] width 86 height 18
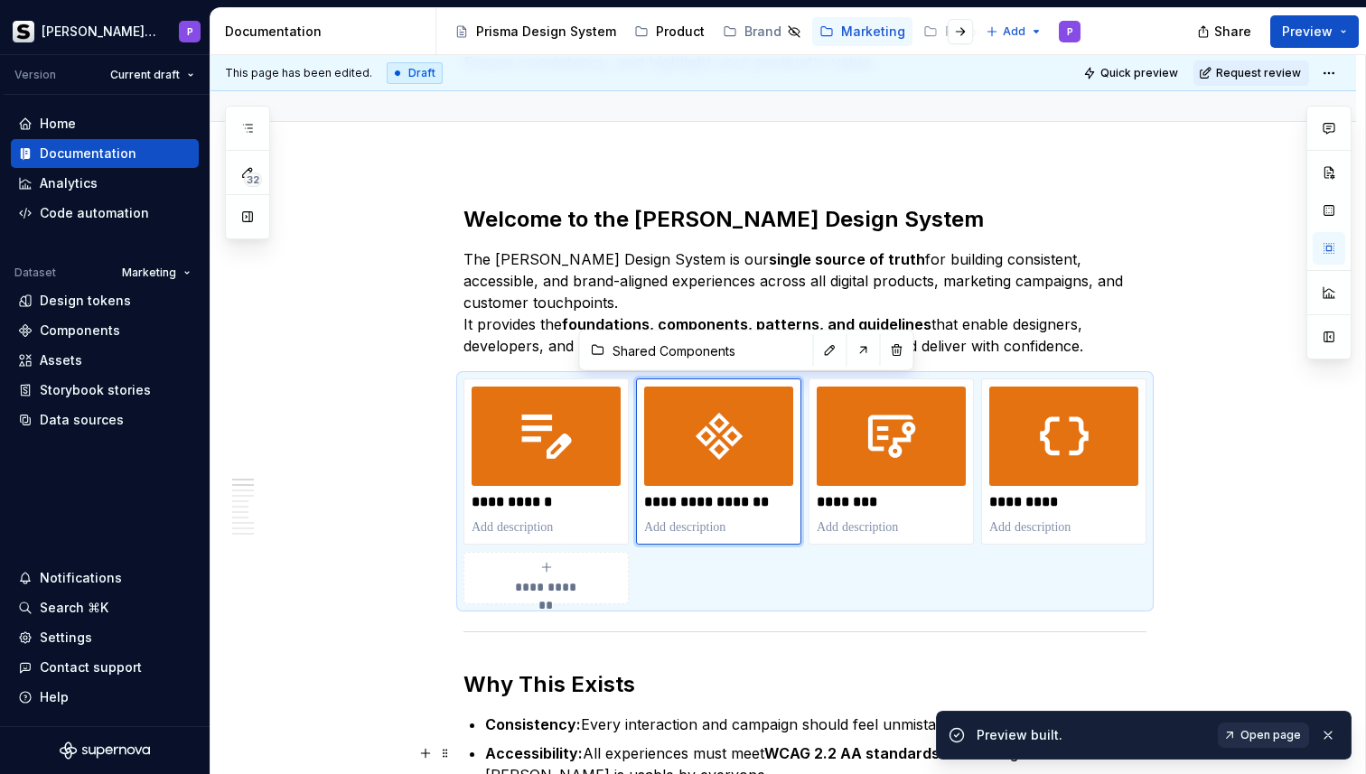
click at [1283, 736] on span "Open page" at bounding box center [1270, 735] width 61 height 14
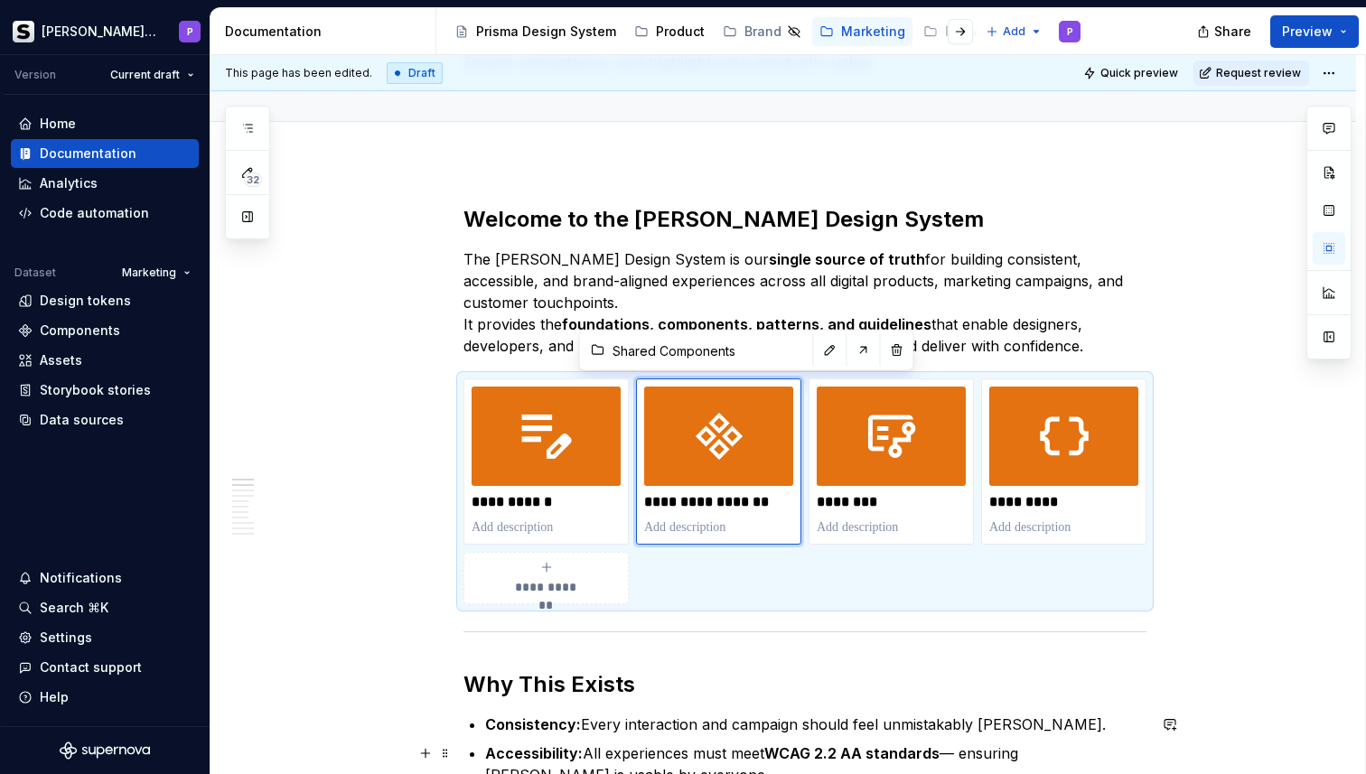
type textarea "*"
